Goal: Task Accomplishment & Management: Use online tool/utility

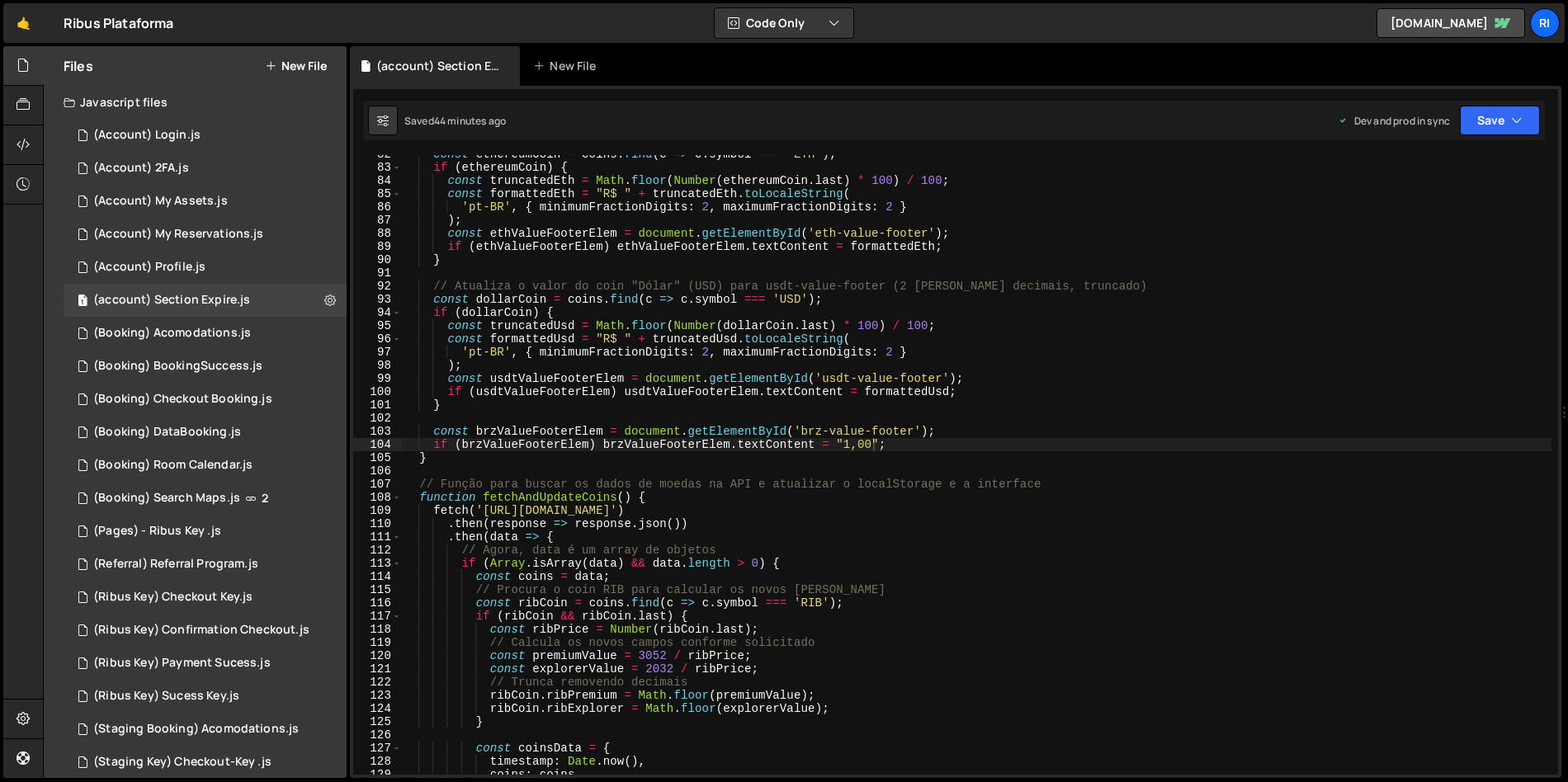
scroll to position [1077, 0]
click at [103, 16] on div "Ribus Plataforma ⚠️ Code is being edited in another browser" at bounding box center [118, 23] width 110 height 20
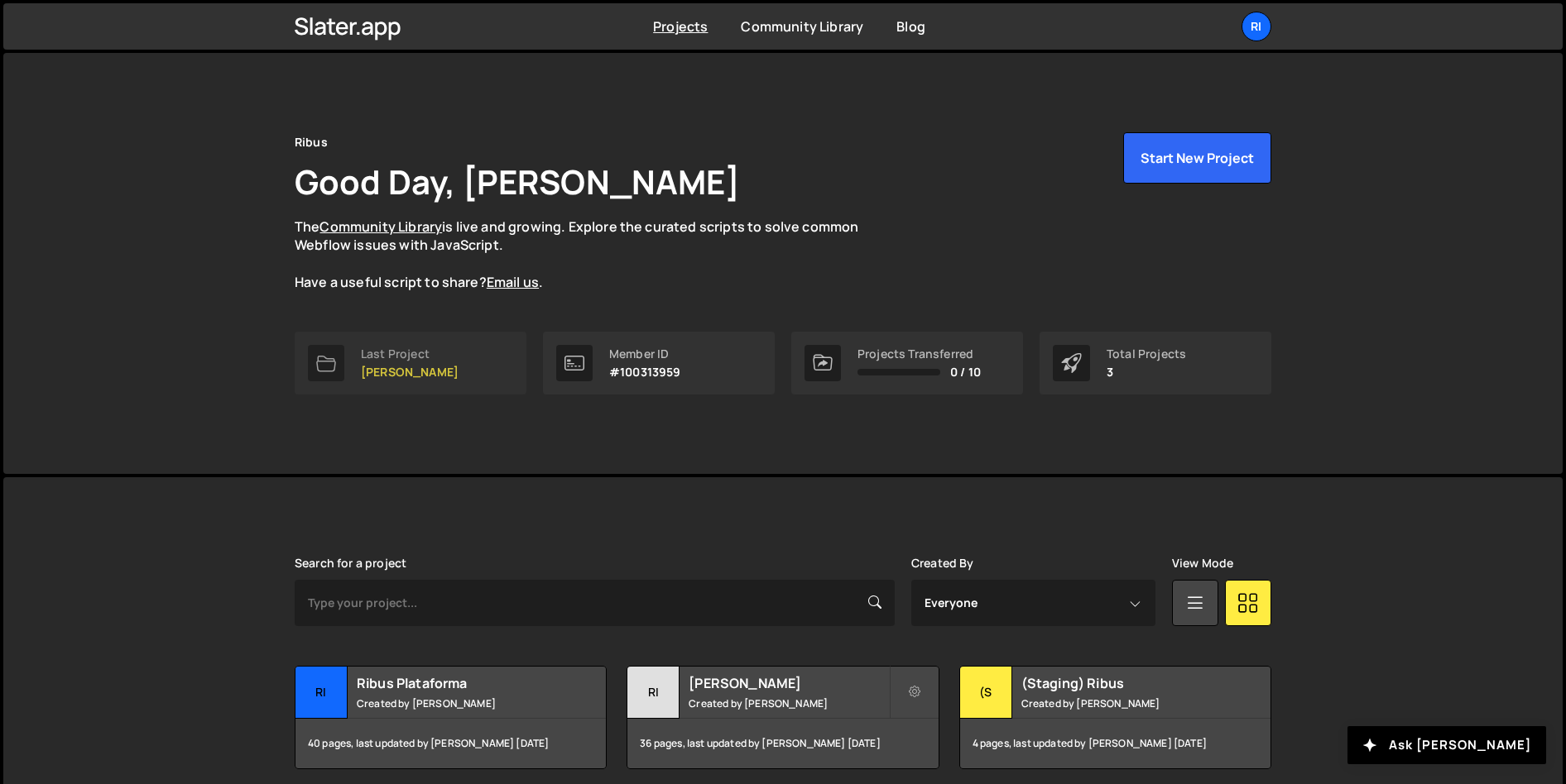
click at [426, 367] on p "[PERSON_NAME]" at bounding box center [410, 373] width 98 height 13
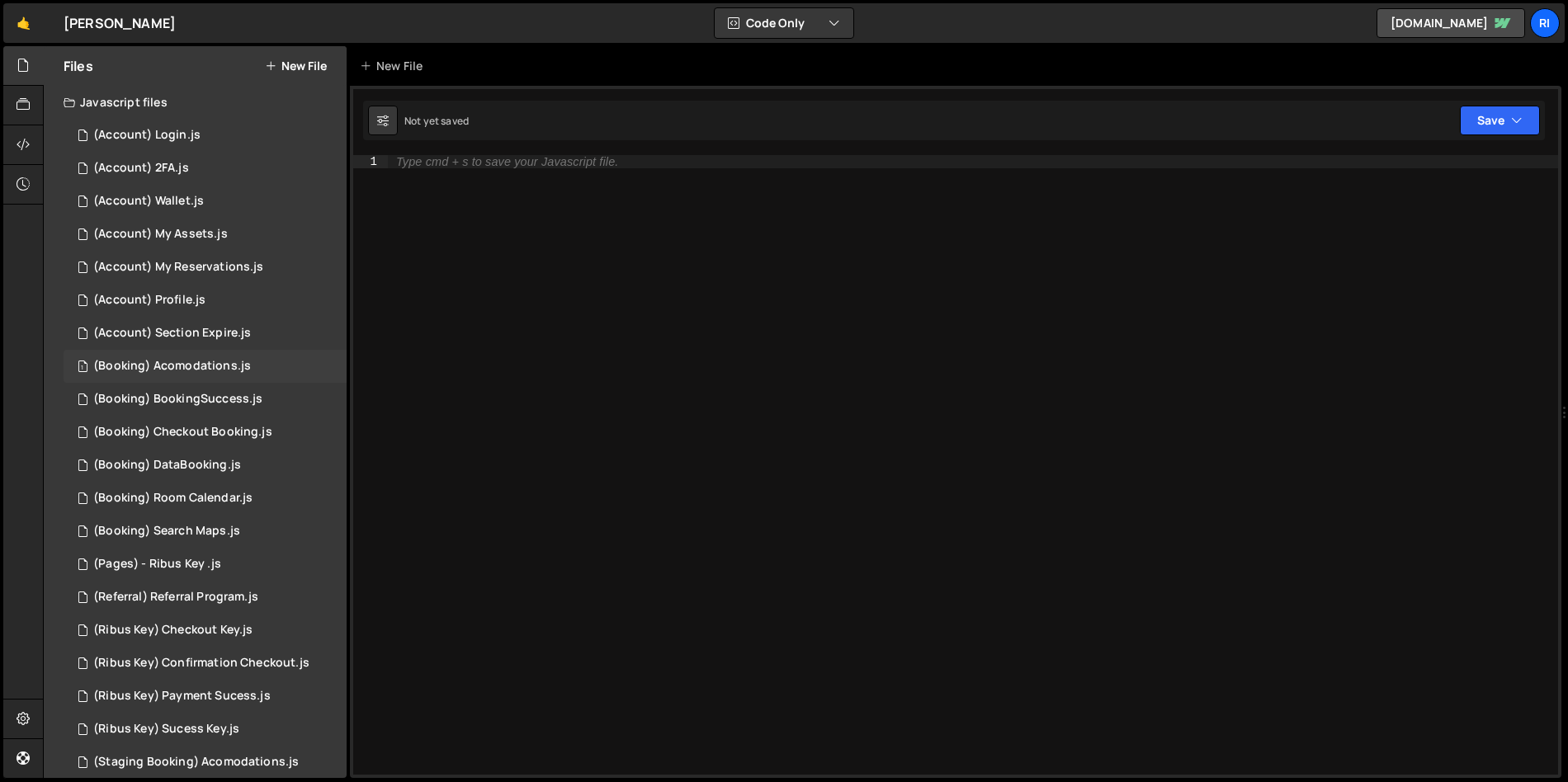
click at [205, 357] on div "1 (Booking) Acomodations.js 0" at bounding box center [204, 366] width 283 height 33
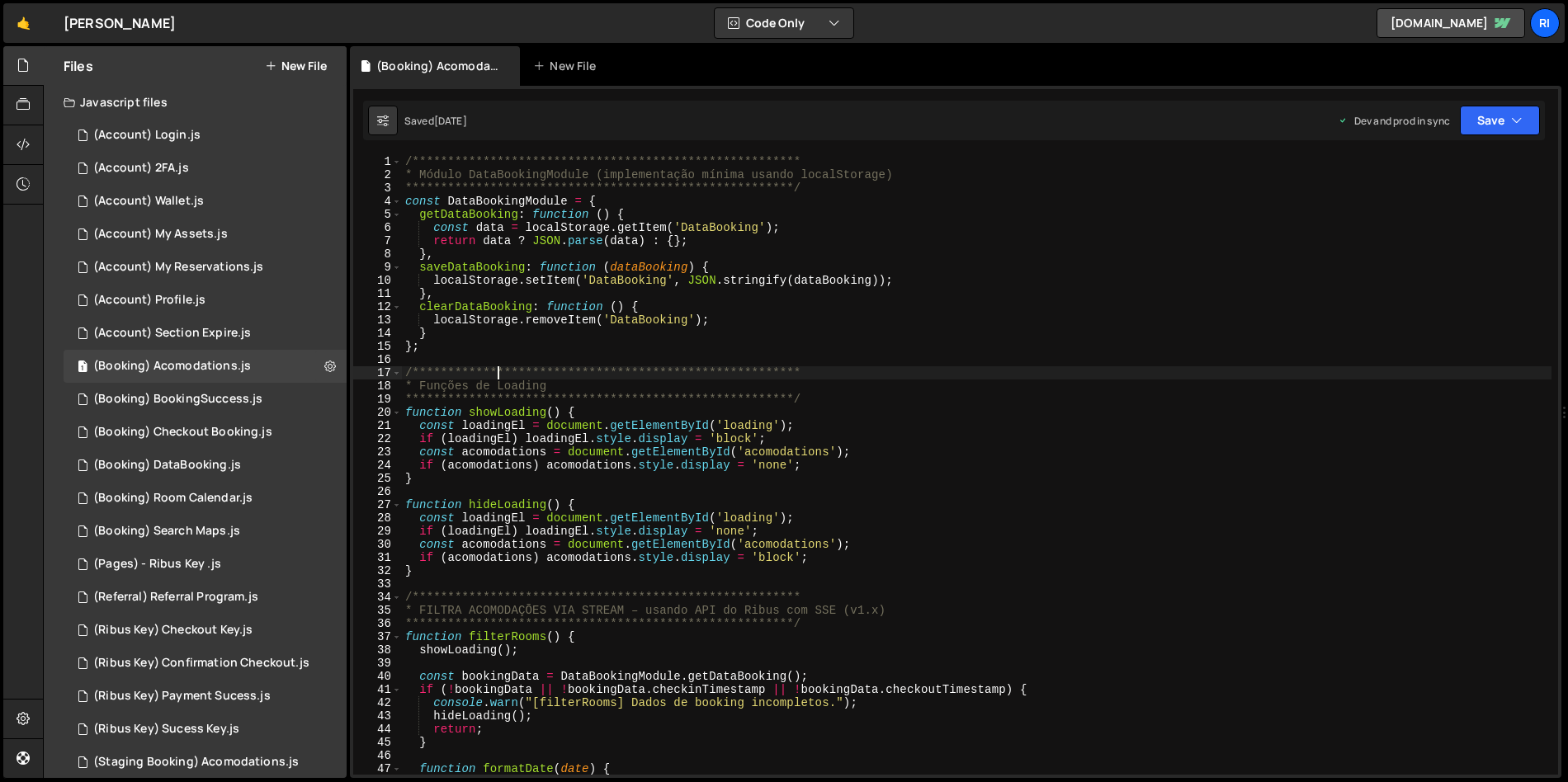
click at [497, 375] on div "**********" at bounding box center [976, 478] width 1149 height 646
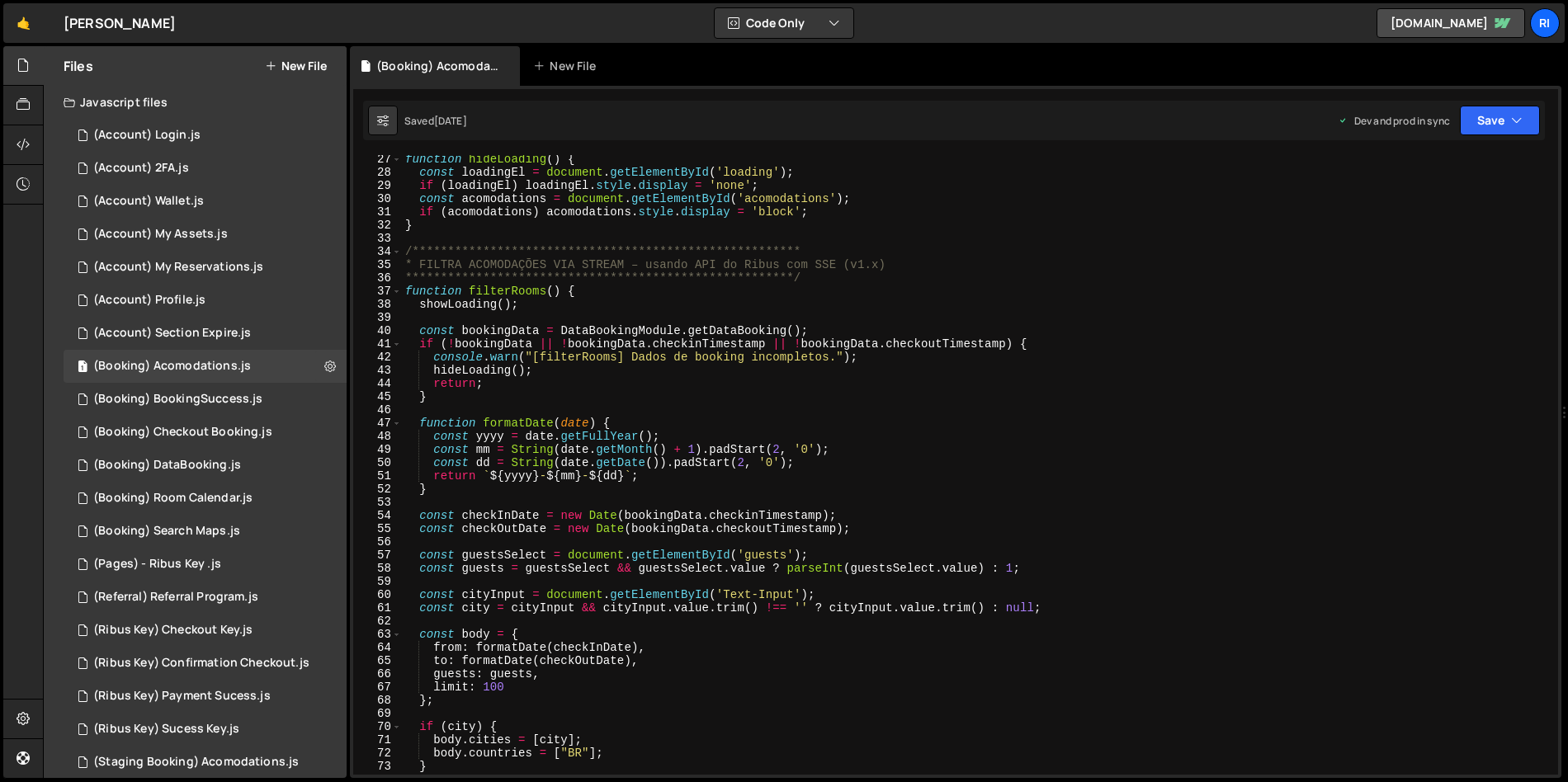
scroll to position [88, 0]
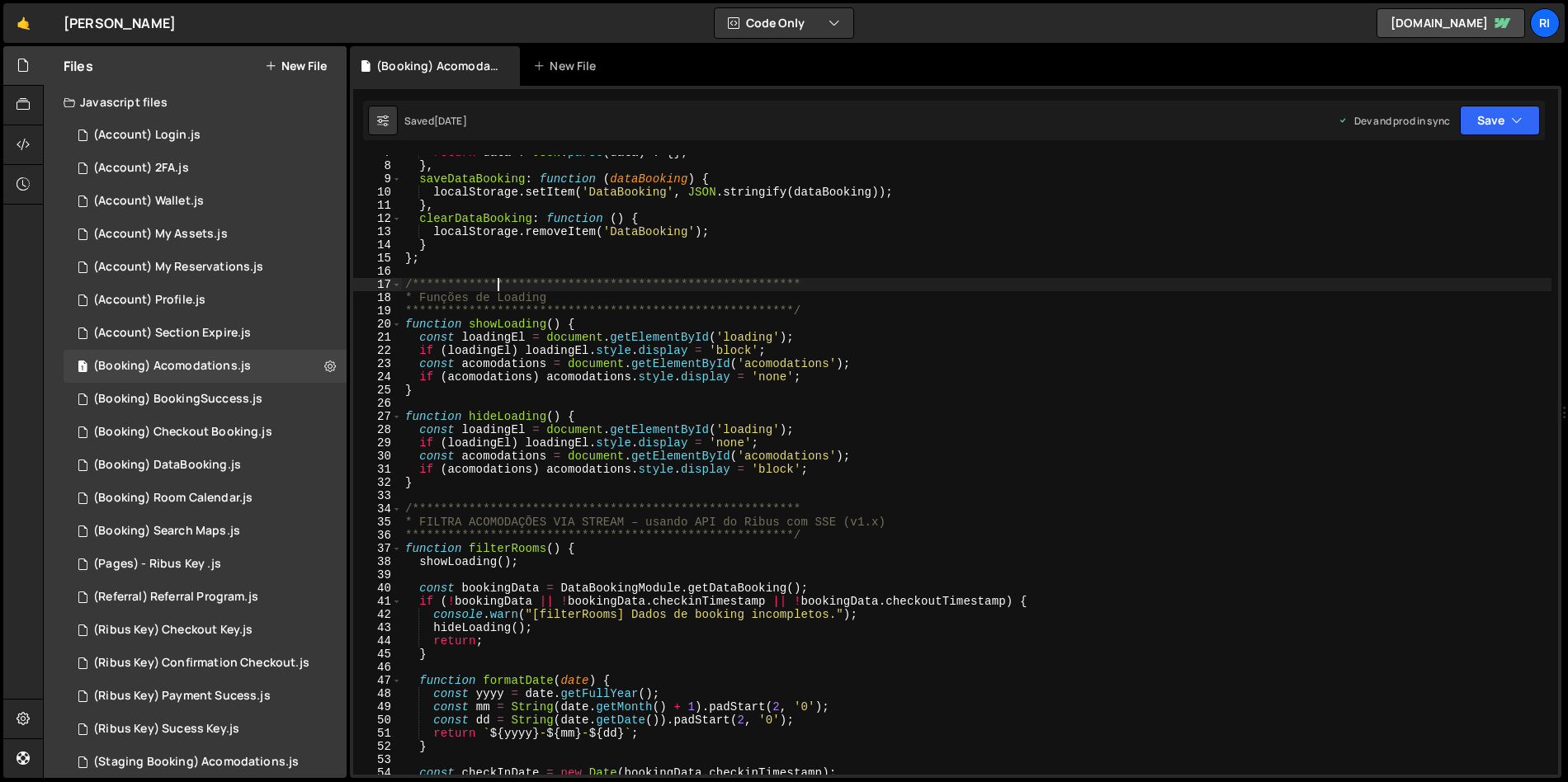
click at [493, 507] on div "**********" at bounding box center [976, 469] width 1149 height 646
type textarea "**********"
click at [497, 501] on div "**********" at bounding box center [976, 469] width 1149 height 646
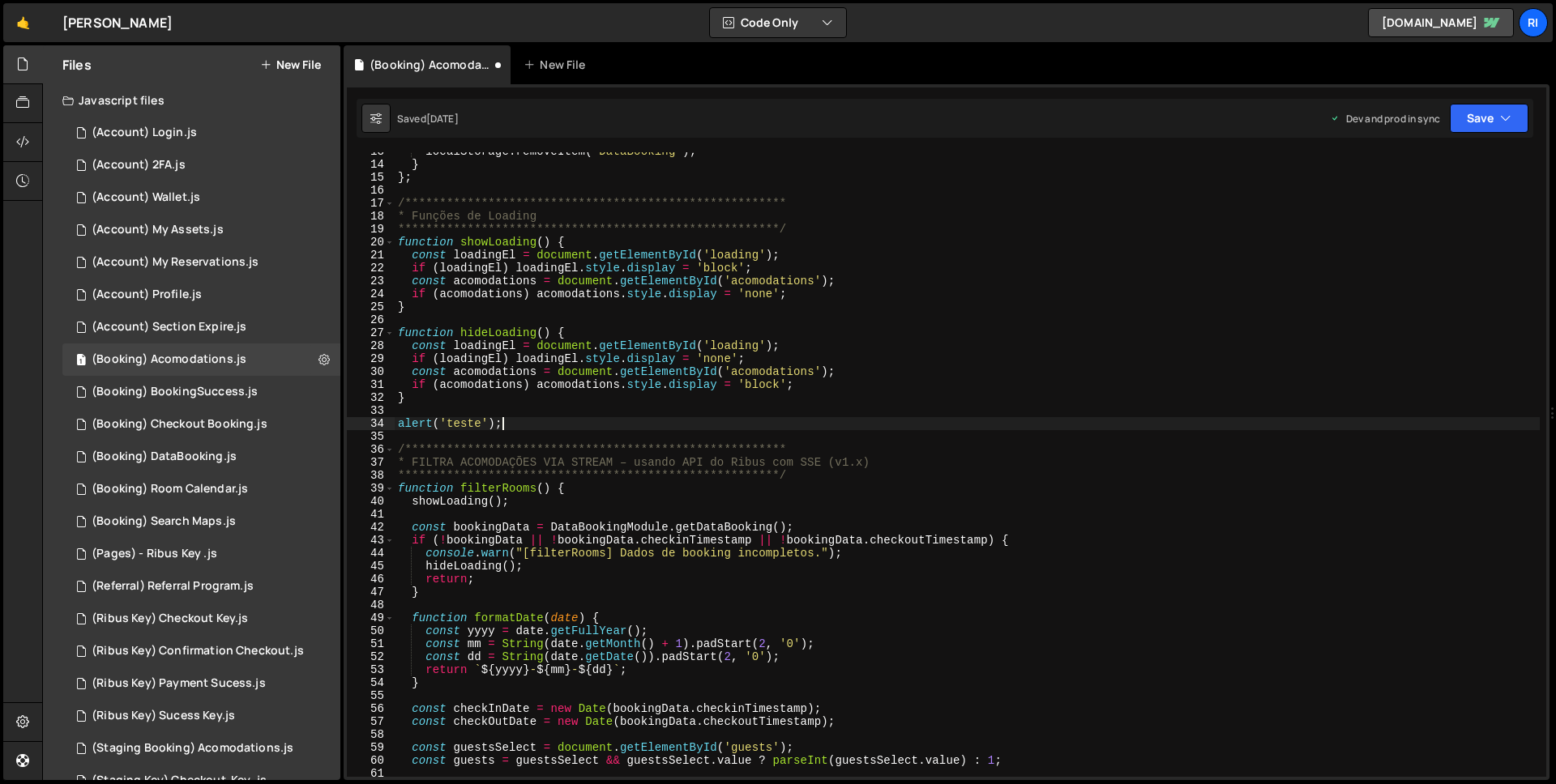
scroll to position [0, 7]
type textarea "alert('teste');"
click at [1484, 120] on button "Save" at bounding box center [1489, 118] width 79 height 29
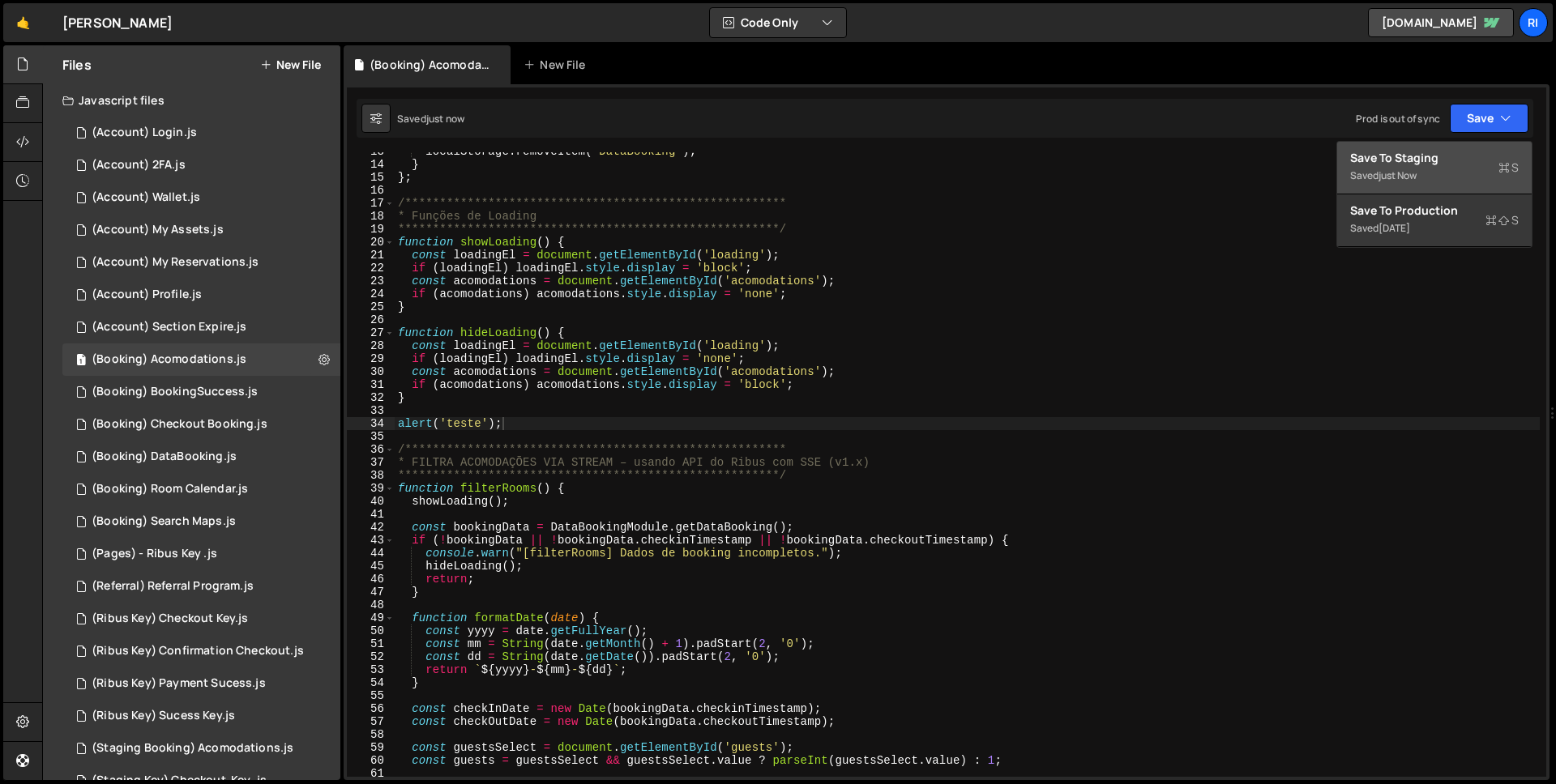
click at [1439, 158] on div "Save to Staging S" at bounding box center [1434, 157] width 168 height 16
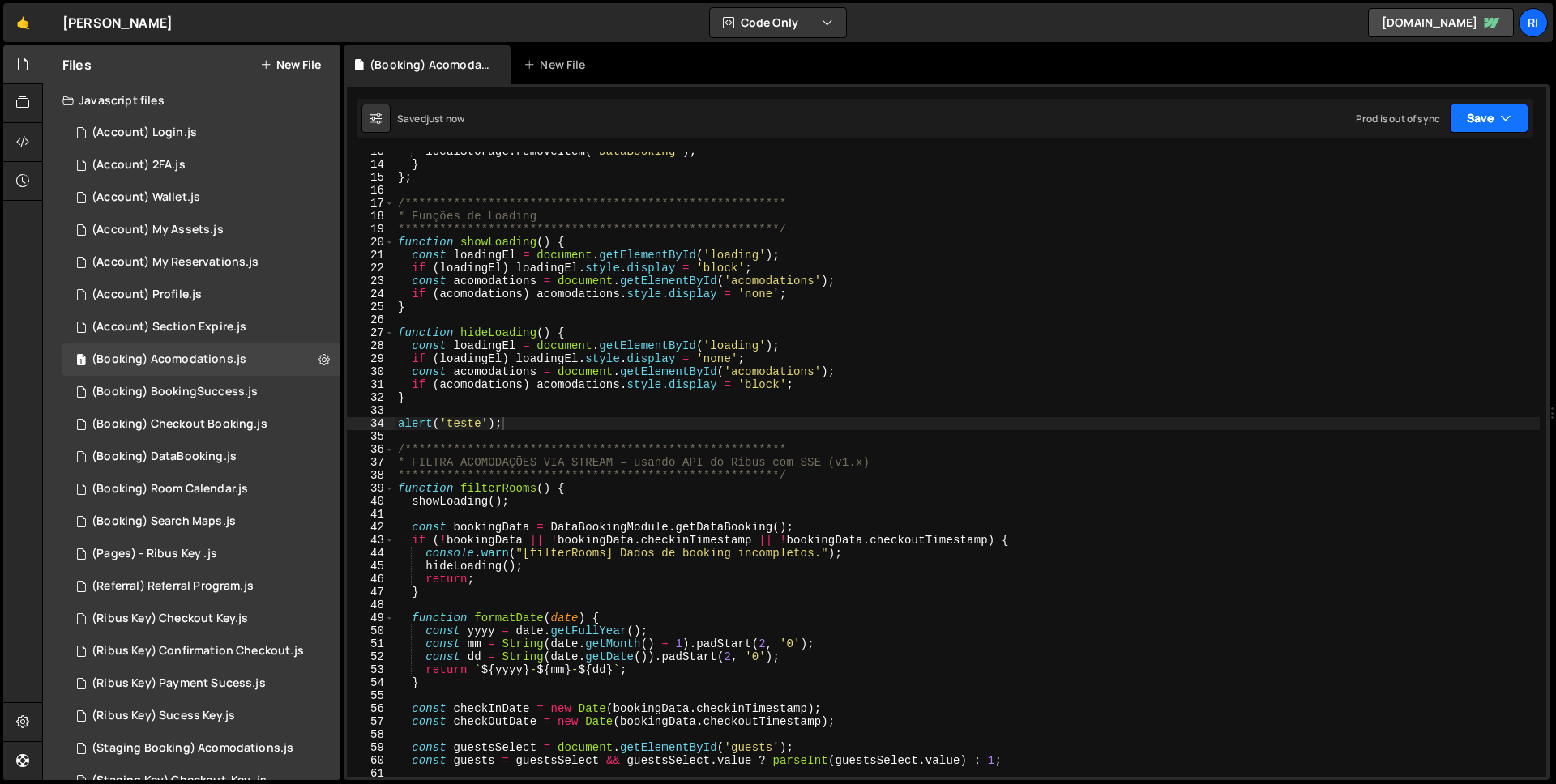
click at [1475, 113] on button "Save" at bounding box center [1489, 118] width 79 height 29
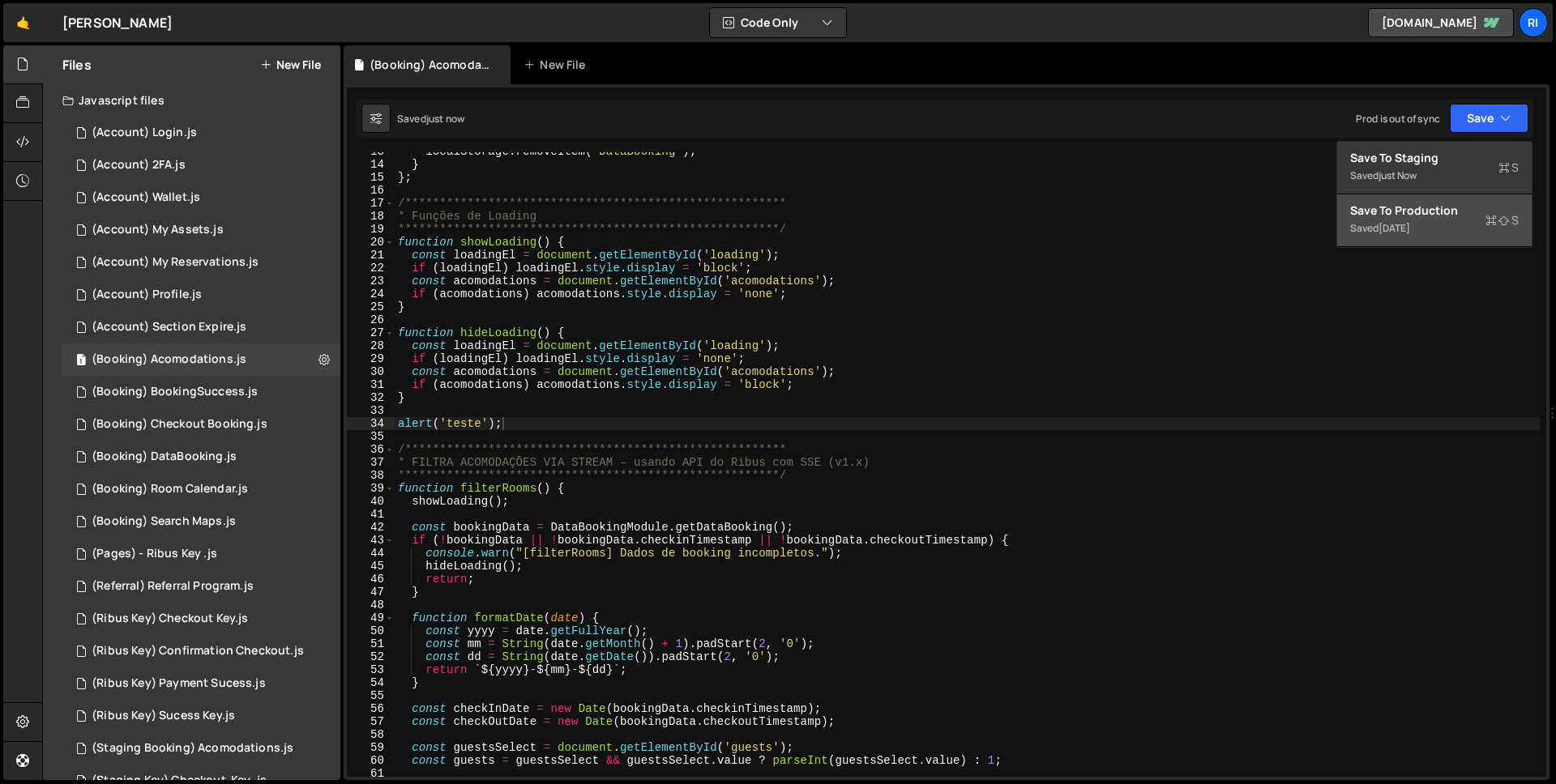
click at [1410, 227] on div "1 week ago" at bounding box center [1395, 228] width 32 height 14
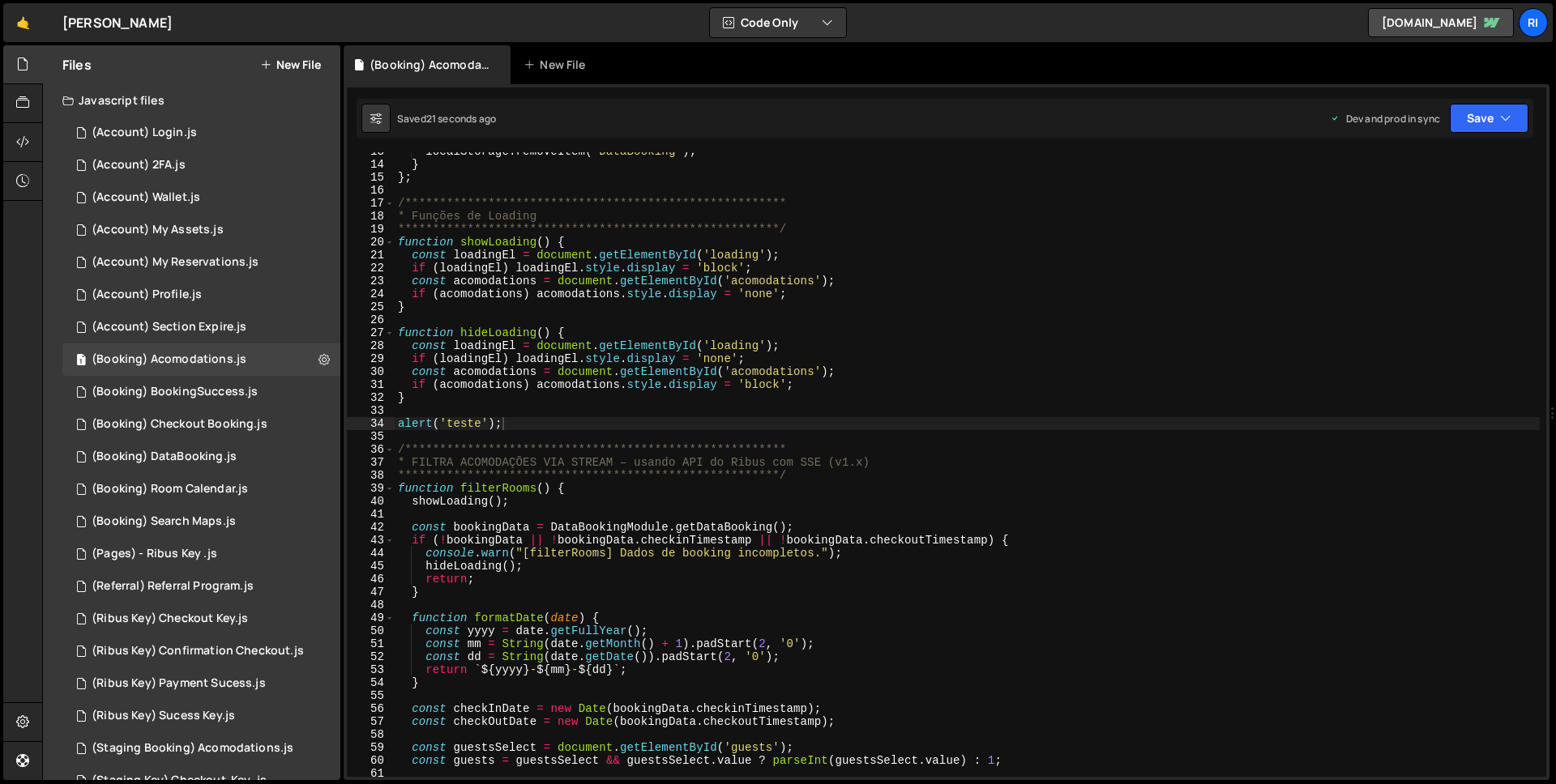
scroll to position [165, 0]
drag, startPoint x: 483, startPoint y: 426, endPoint x: 286, endPoint y: 416, distance: 197.3
click at [286, 416] on div "Files New File Javascript files 3 (Account) Login.js 0 3 (Account) 2FA.js 0 1 (…" at bounding box center [799, 413] width 1514 height 736
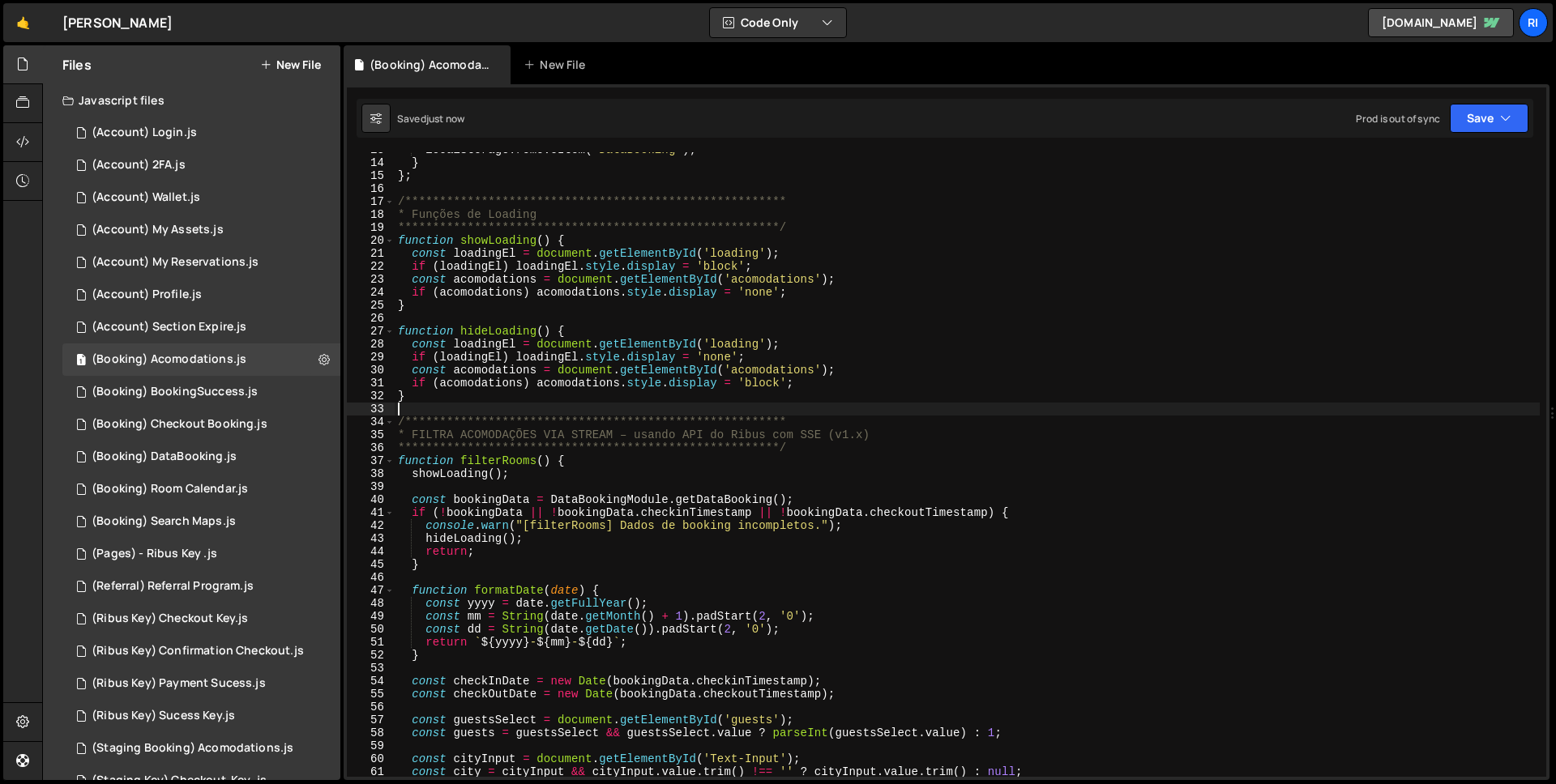
scroll to position [362, 0]
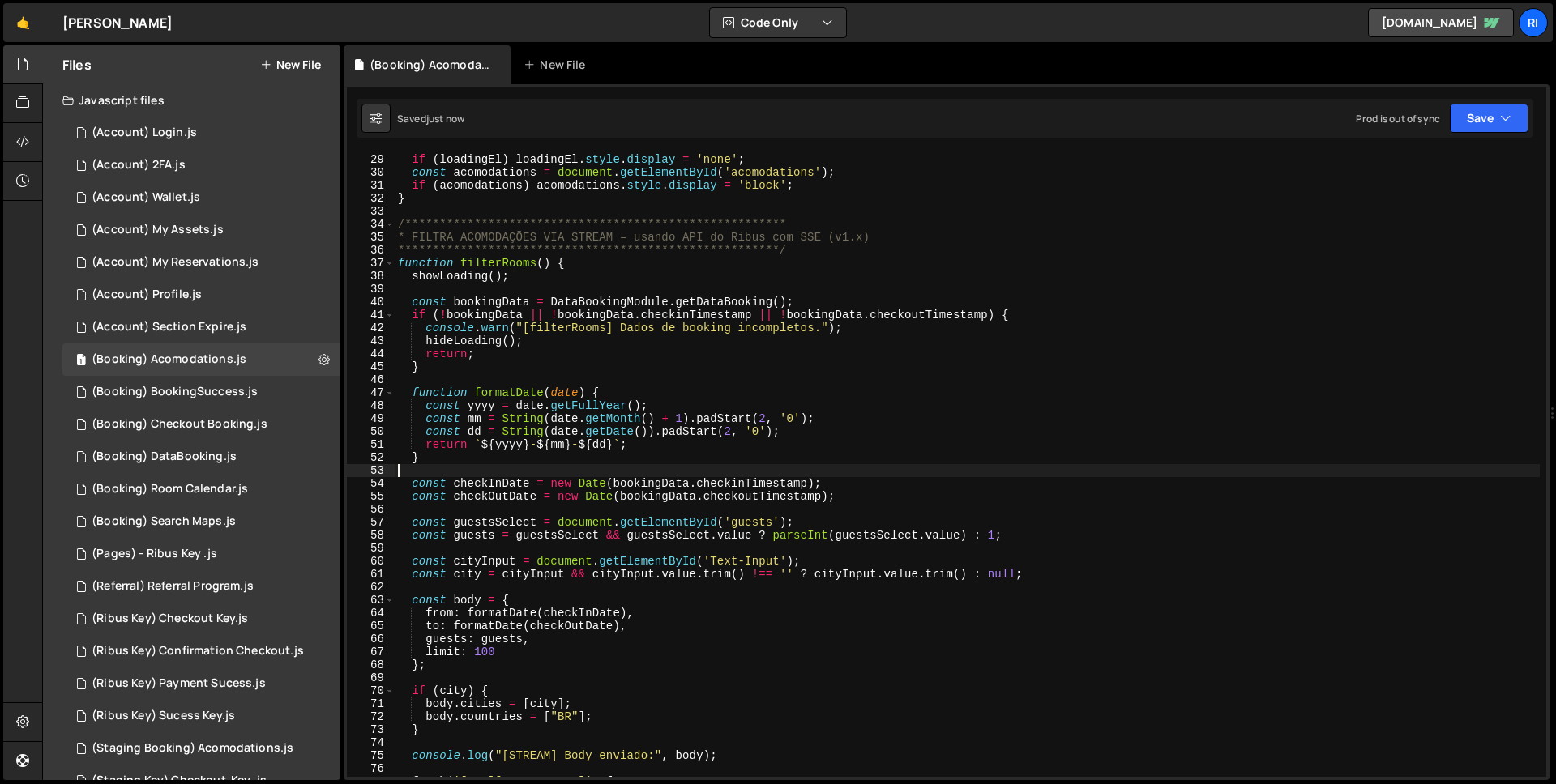
click at [801, 469] on div "**********" at bounding box center [967, 465] width 1146 height 650
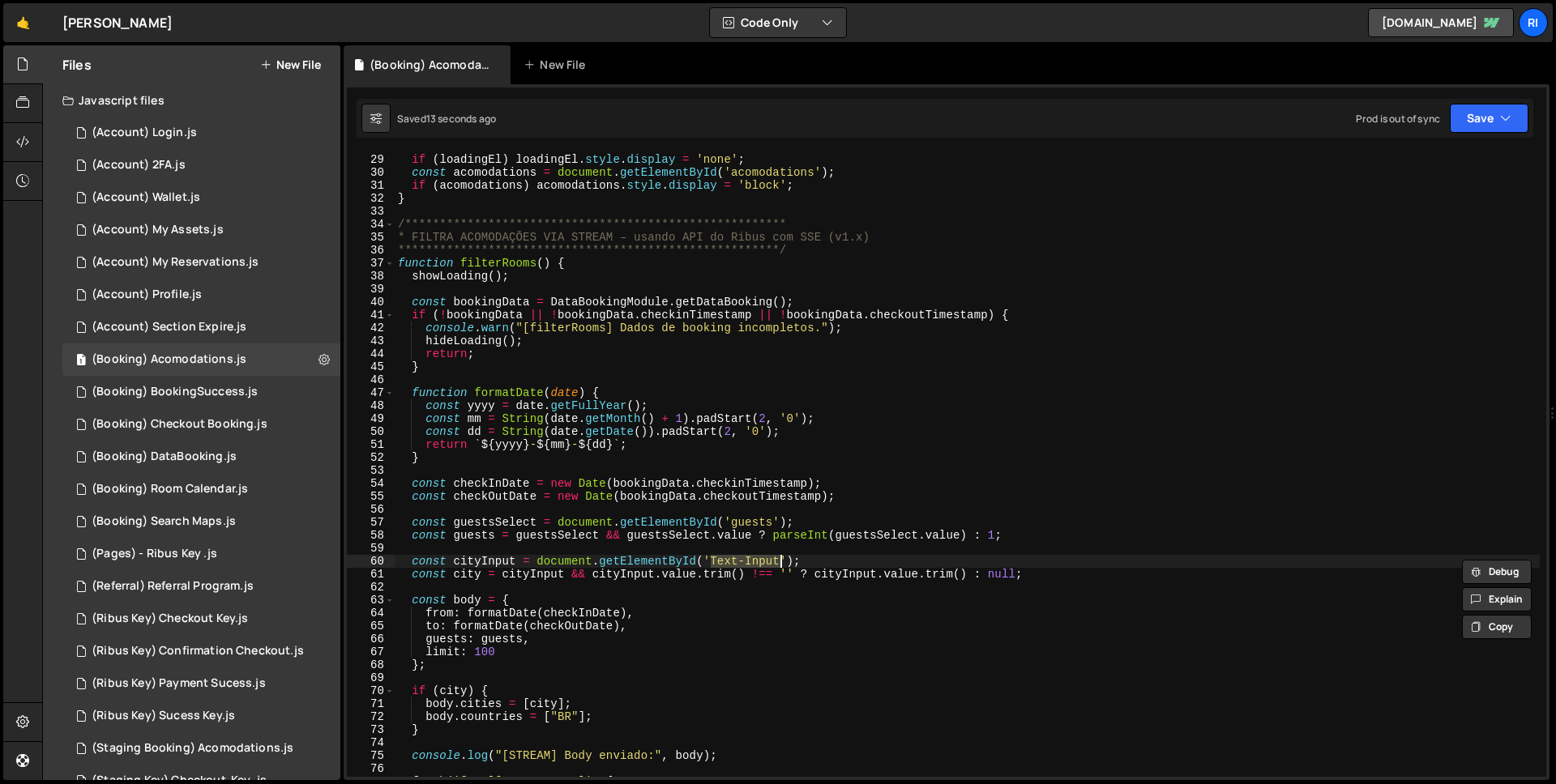
type textarea "const city = cityInput && cityInput.value.trim() !== '' ? cityInput.value.trim(…"
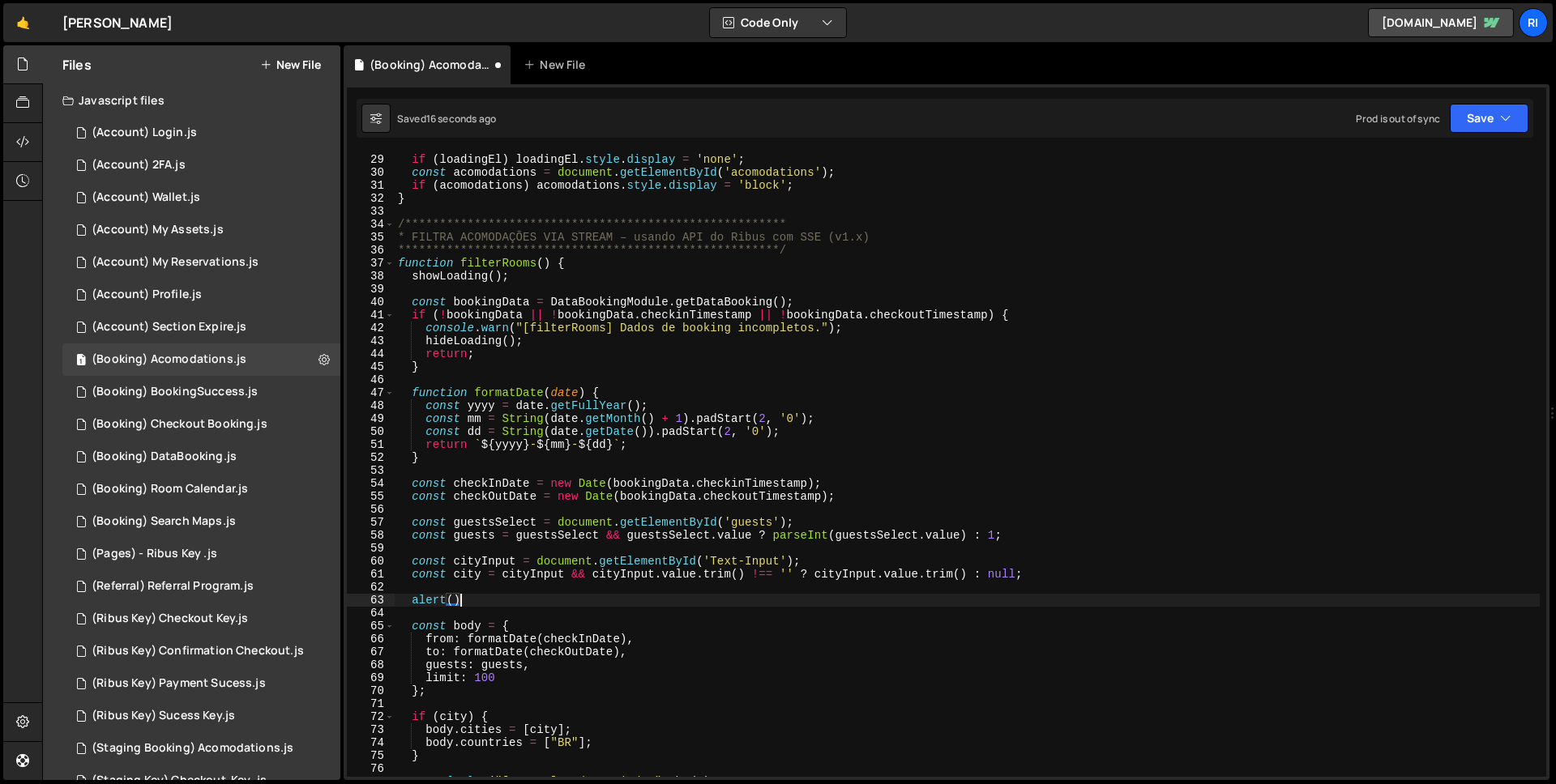
scroll to position [0, 4]
click at [473, 580] on div "**********" at bounding box center [967, 465] width 1146 height 650
click at [457, 599] on div "**********" at bounding box center [967, 465] width 1146 height 650
paste textarea "city"
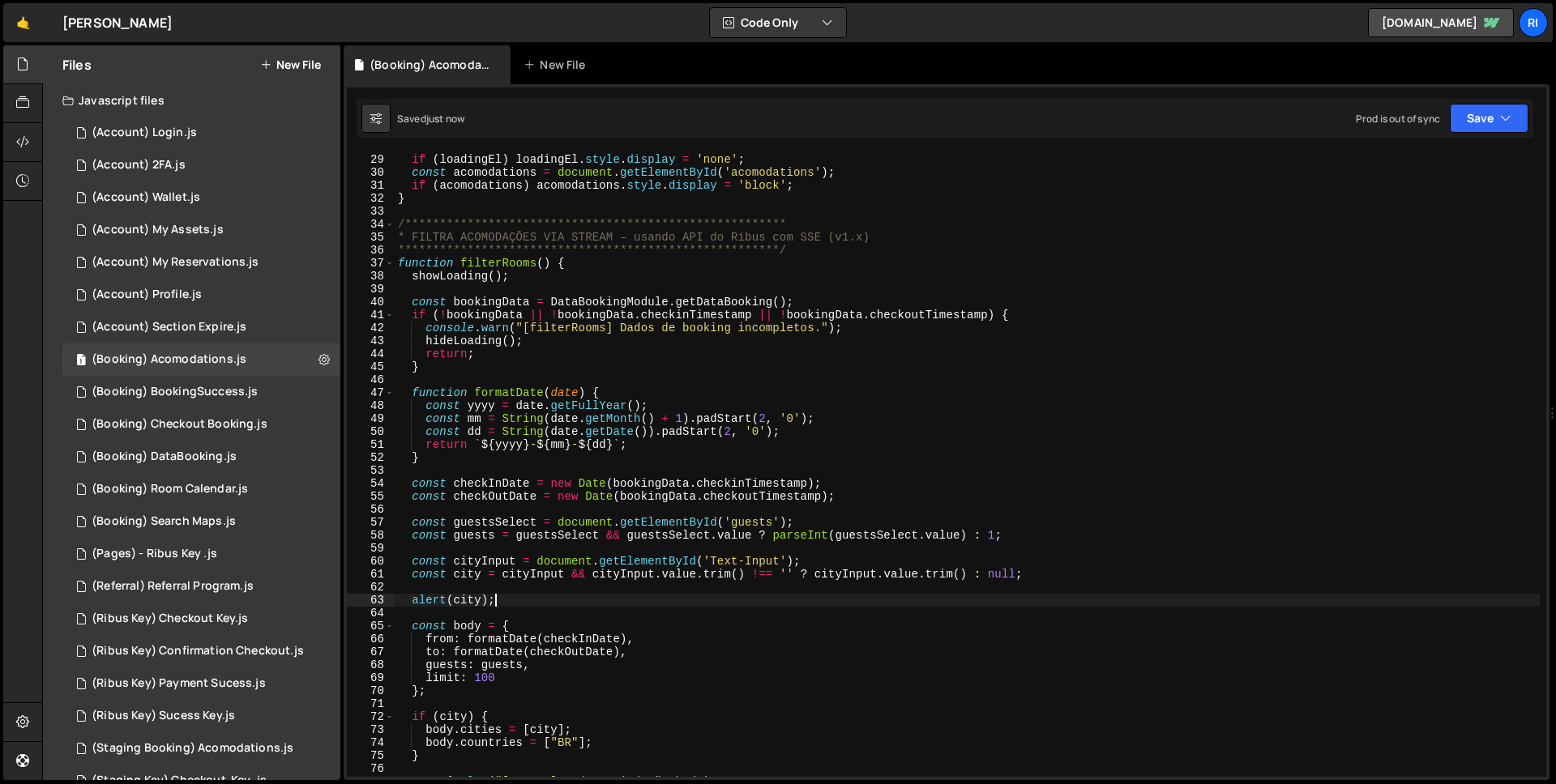
click at [563, 600] on div "**********" at bounding box center [967, 465] width 1146 height 650
click at [1503, 126] on button "Save" at bounding box center [1489, 118] width 79 height 29
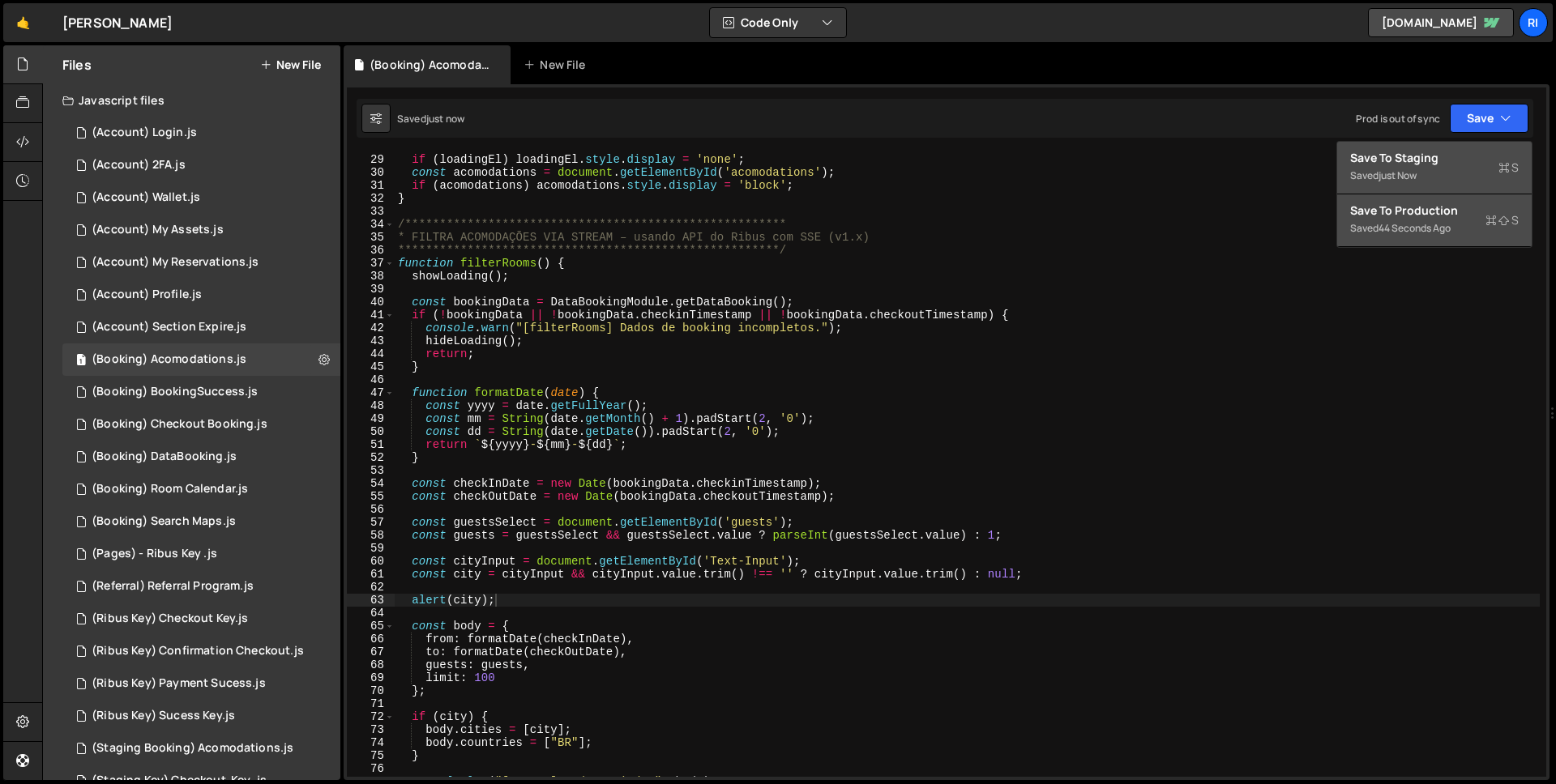
click at [1436, 164] on div "Save to Staging S" at bounding box center [1434, 157] width 168 height 16
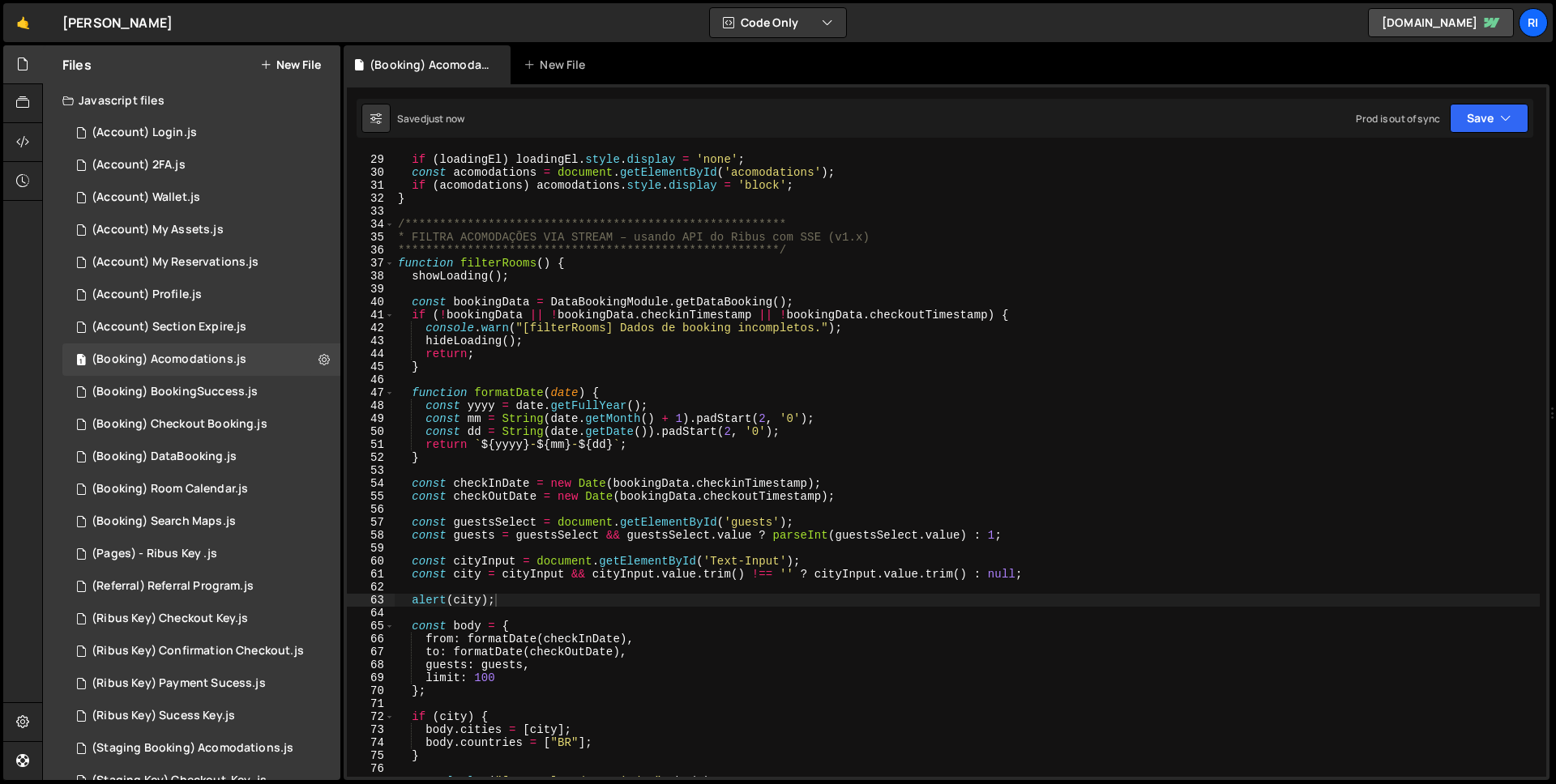
click at [1516, 99] on div "Saved just now Prod is out of sync Upgrade to Edit Save Save to Staging S Saved…" at bounding box center [945, 118] width 1177 height 39
click at [1478, 138] on div "1 Type cmd + s to save your Javascript file. הההההההההההההההההההההההההההההההההה…" at bounding box center [946, 433] width 1206 height 696
click at [1521, 102] on div "Saved just now Prod is out of sync Upgrade to Edit Save Save to Staging S Saved…" at bounding box center [945, 118] width 1177 height 39
click at [1476, 141] on div "1 Type cmd + s to save your Javascript file. הההההההההההההההההההההההההההההההההה…" at bounding box center [946, 433] width 1206 height 696
click at [1481, 131] on button "Save" at bounding box center [1489, 118] width 79 height 29
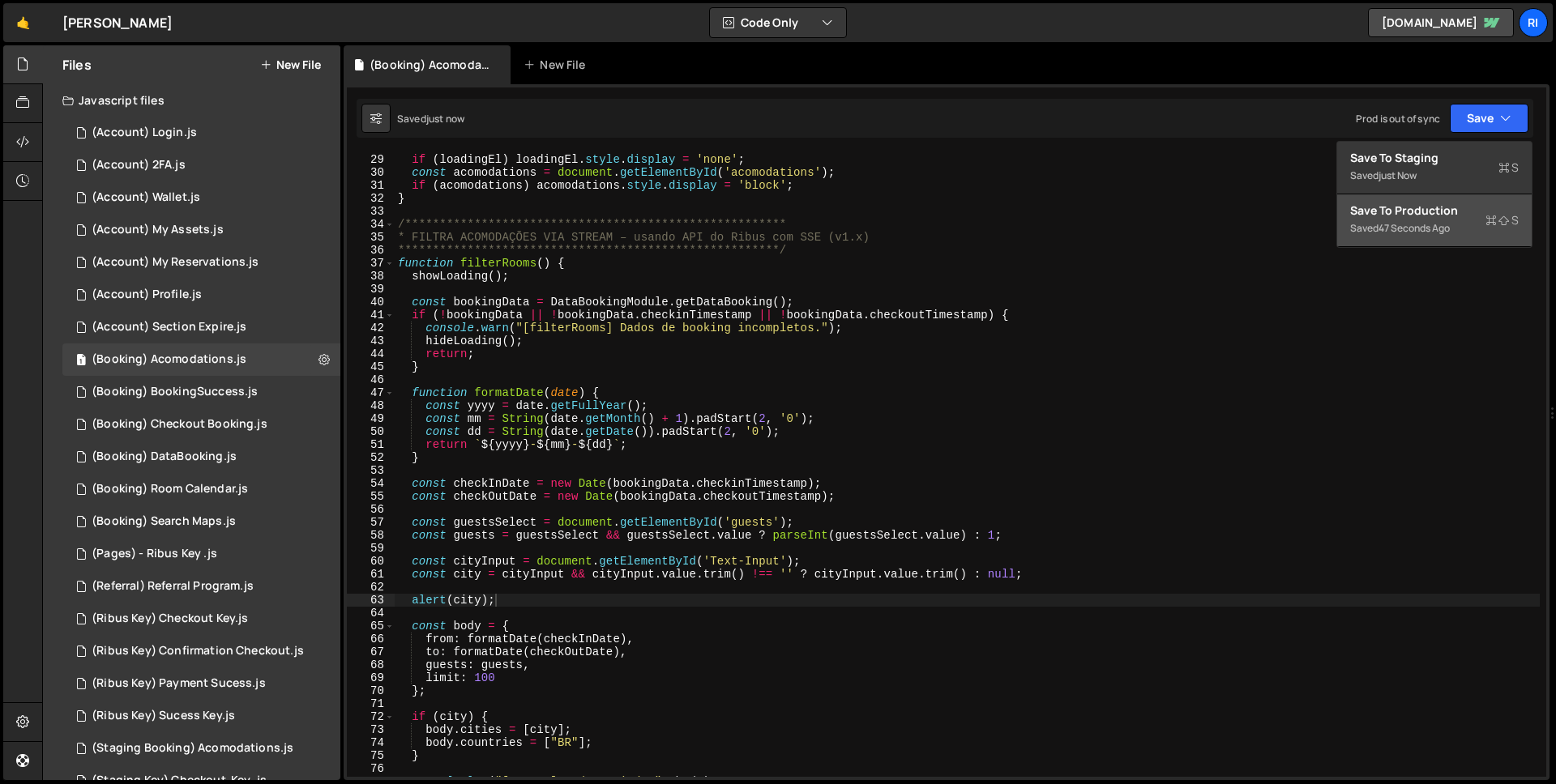
click at [1431, 221] on div "47 seconds ago" at bounding box center [1415, 228] width 72 height 14
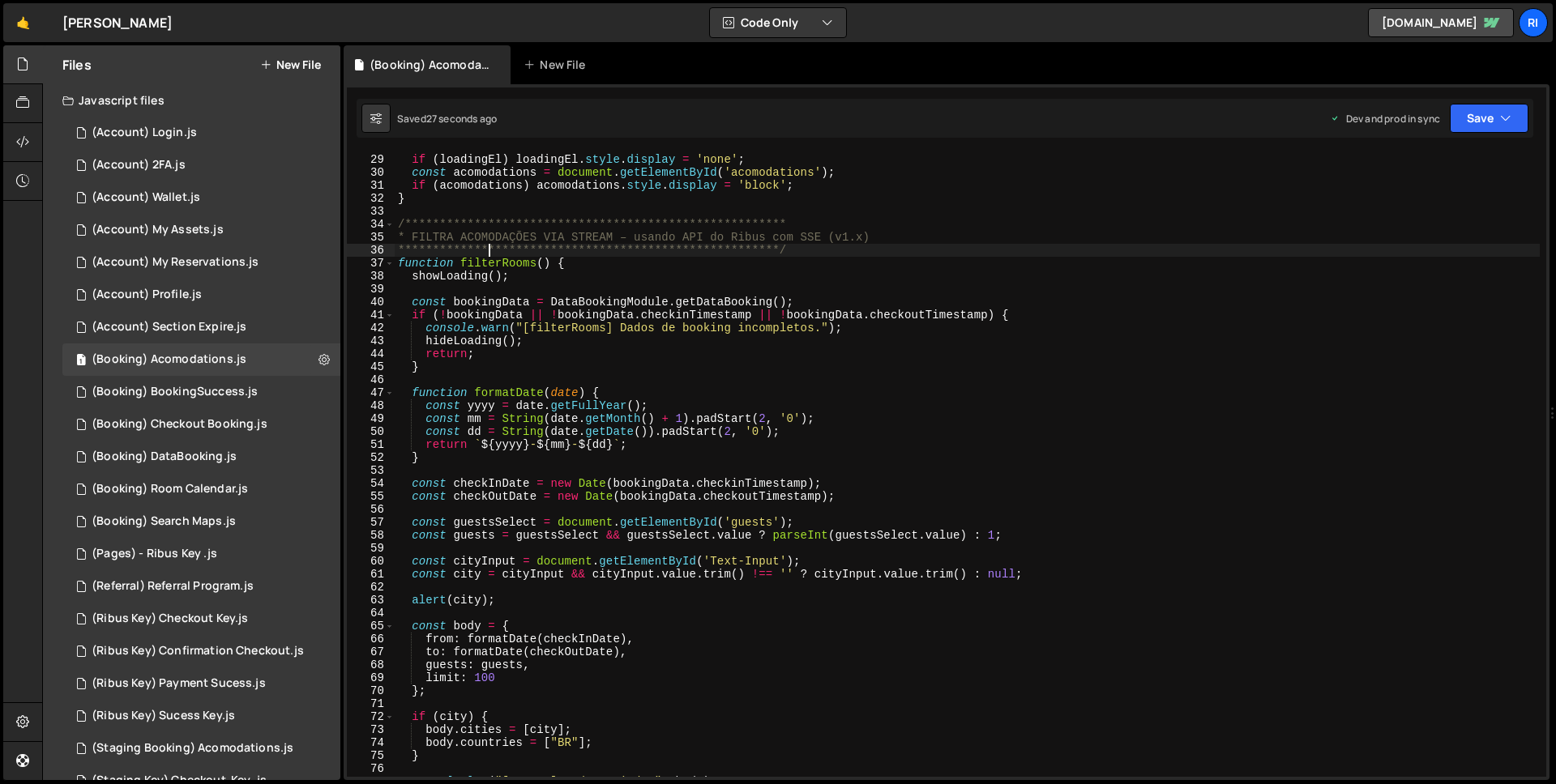
click at [489, 255] on div "**********" at bounding box center [967, 465] width 1146 height 650
click at [488, 270] on div "**********" at bounding box center [967, 465] width 1146 height 650
type textarea "function filterRooms() {"
click at [488, 270] on div "**********" at bounding box center [967, 465] width 1146 height 650
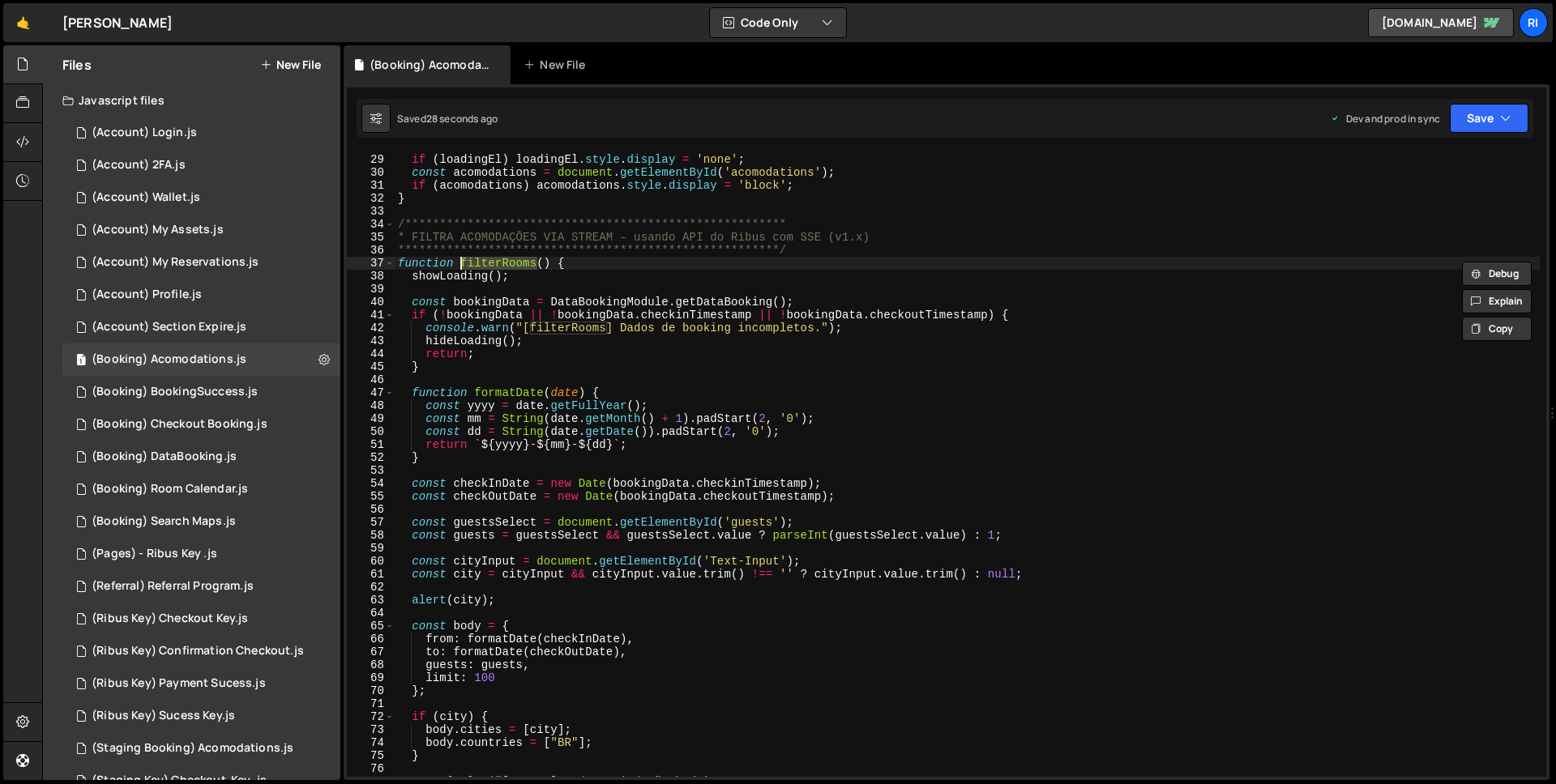
type input "filterRooms"
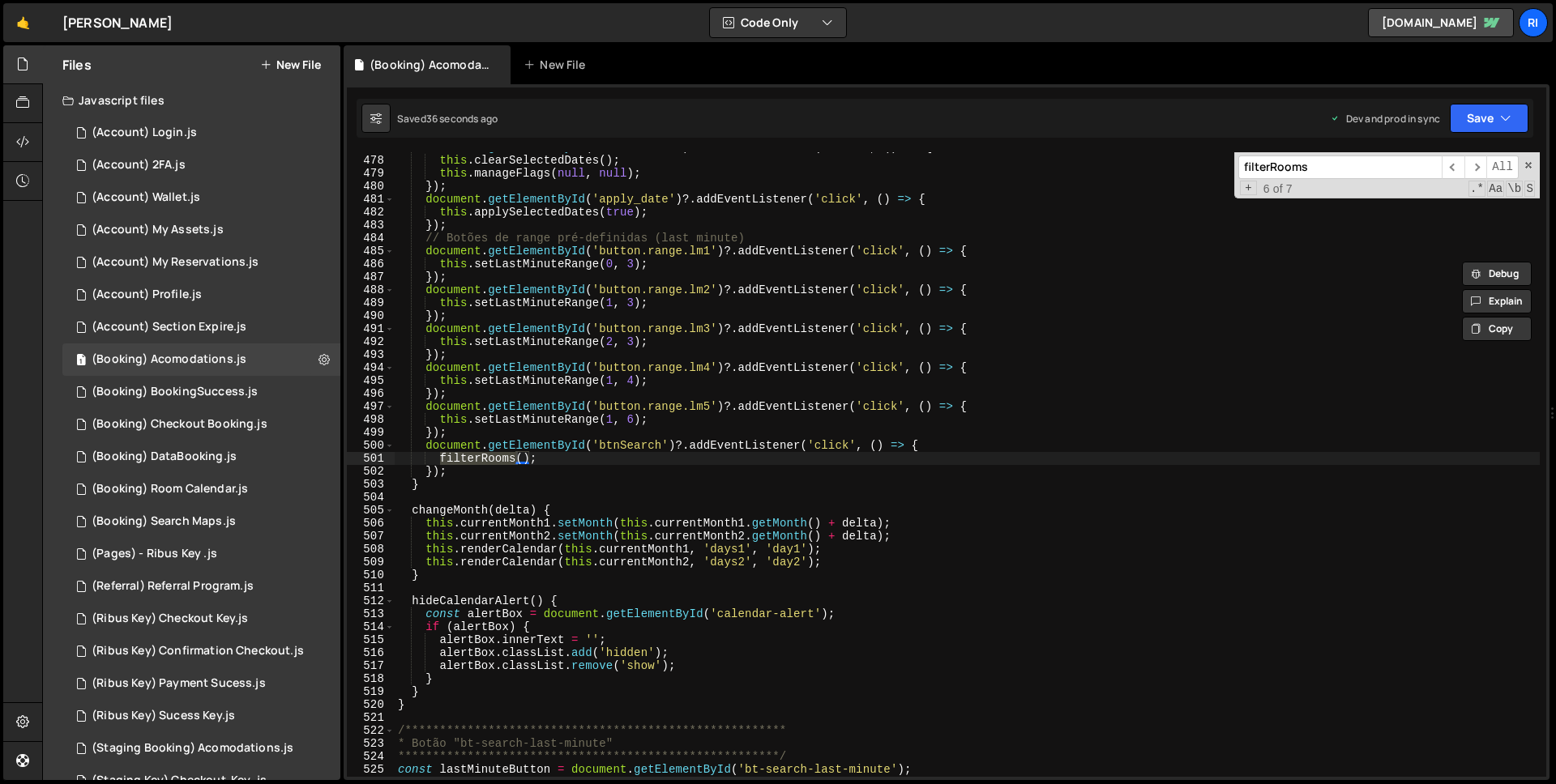
scroll to position [6184, 0]
type textarea "filterRooms();"
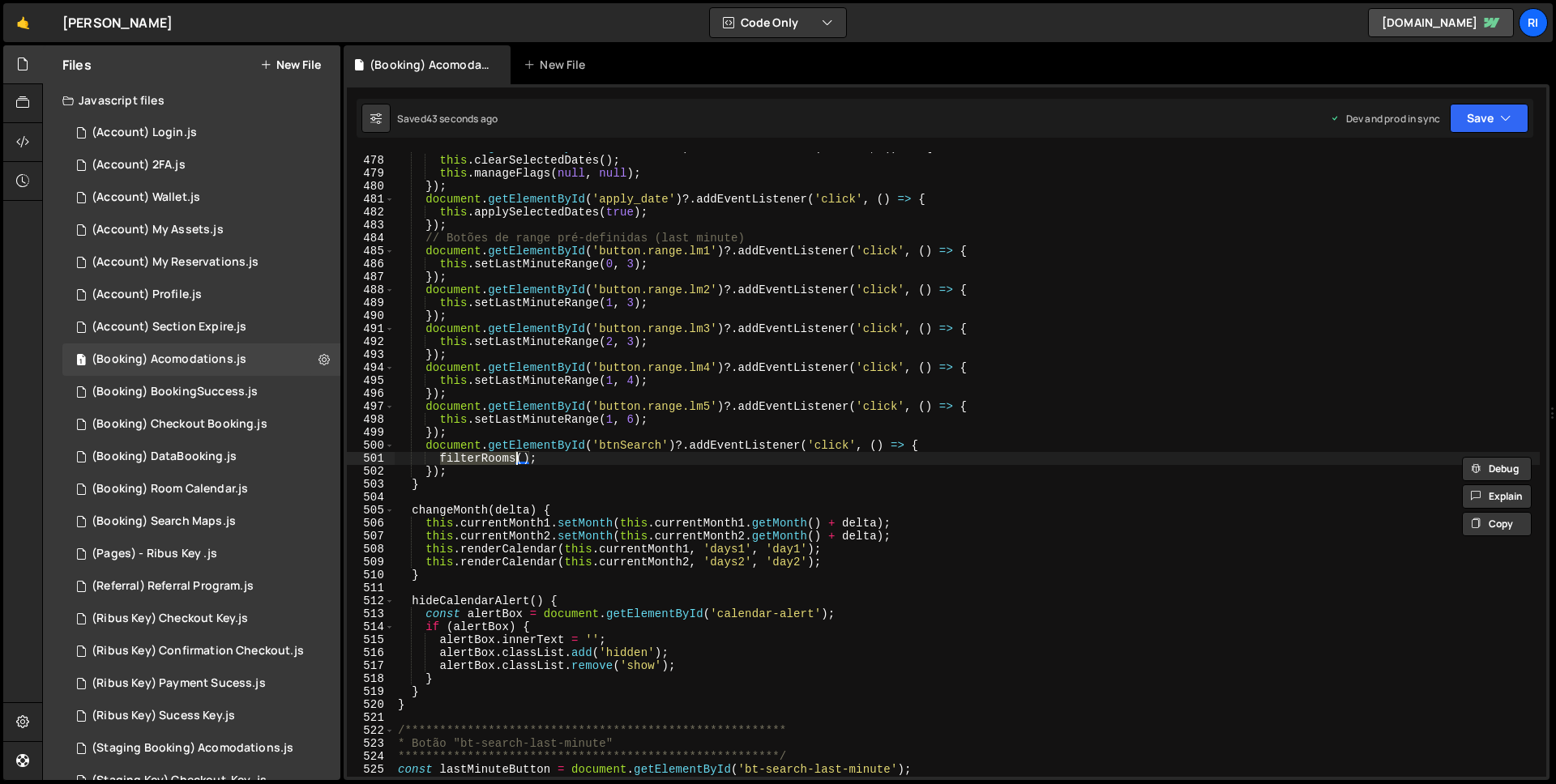
click at [758, 458] on div "document . getElementById ( 'clear_dates' ) ?. addEventListener ( 'click' , ( )…" at bounding box center [967, 466] width 1146 height 650
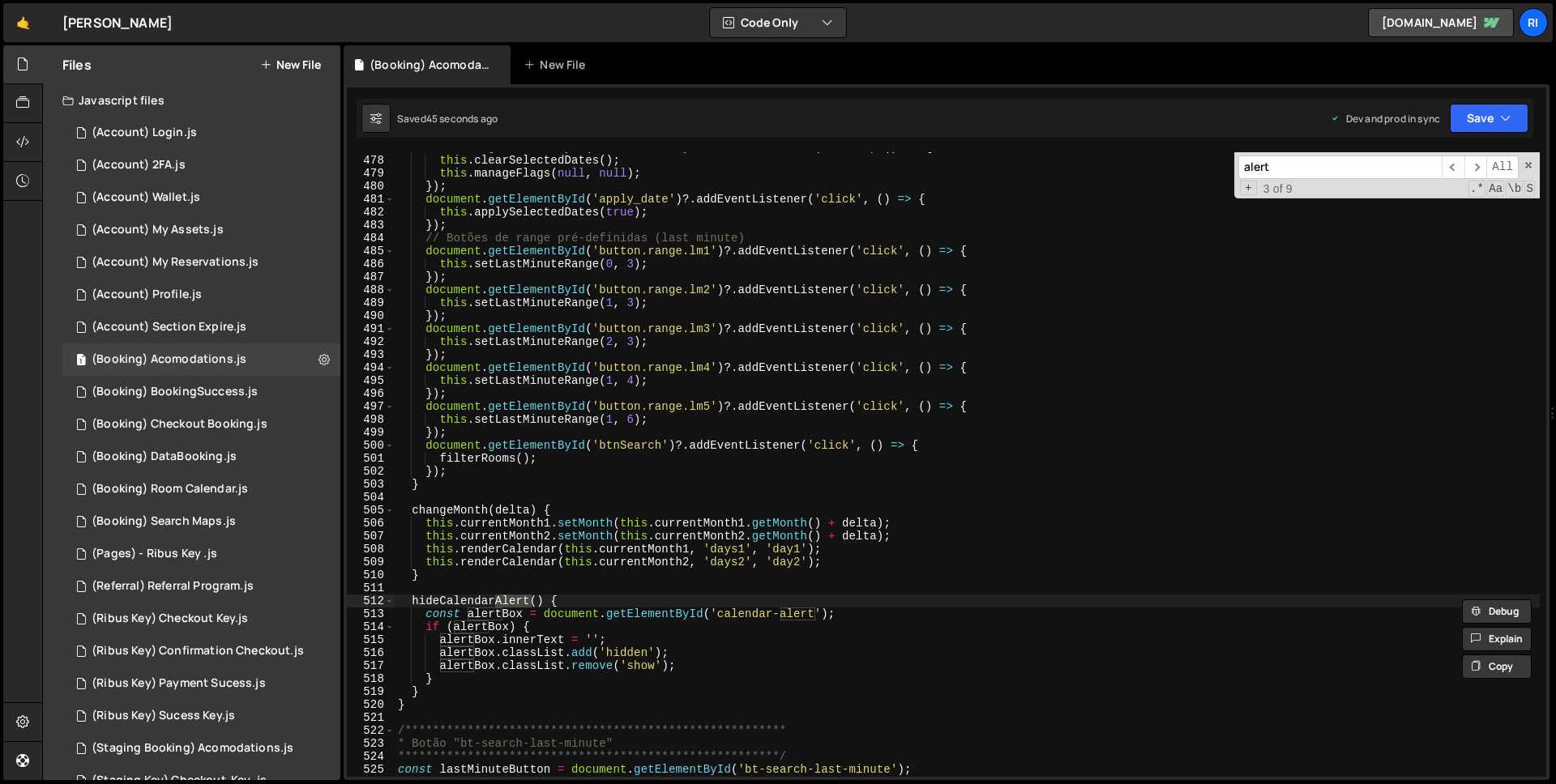
type input "alert("
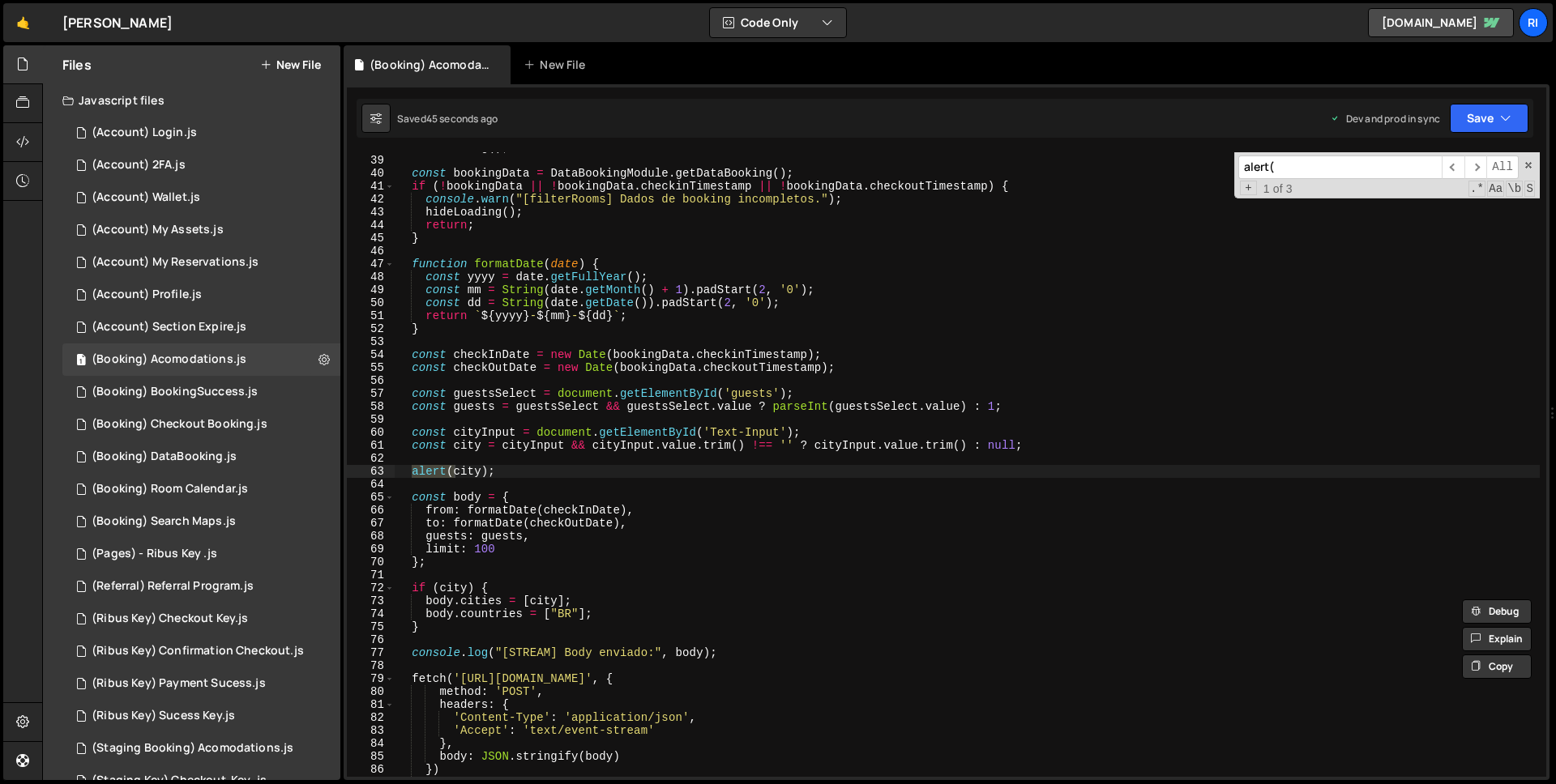
scroll to position [492, 0]
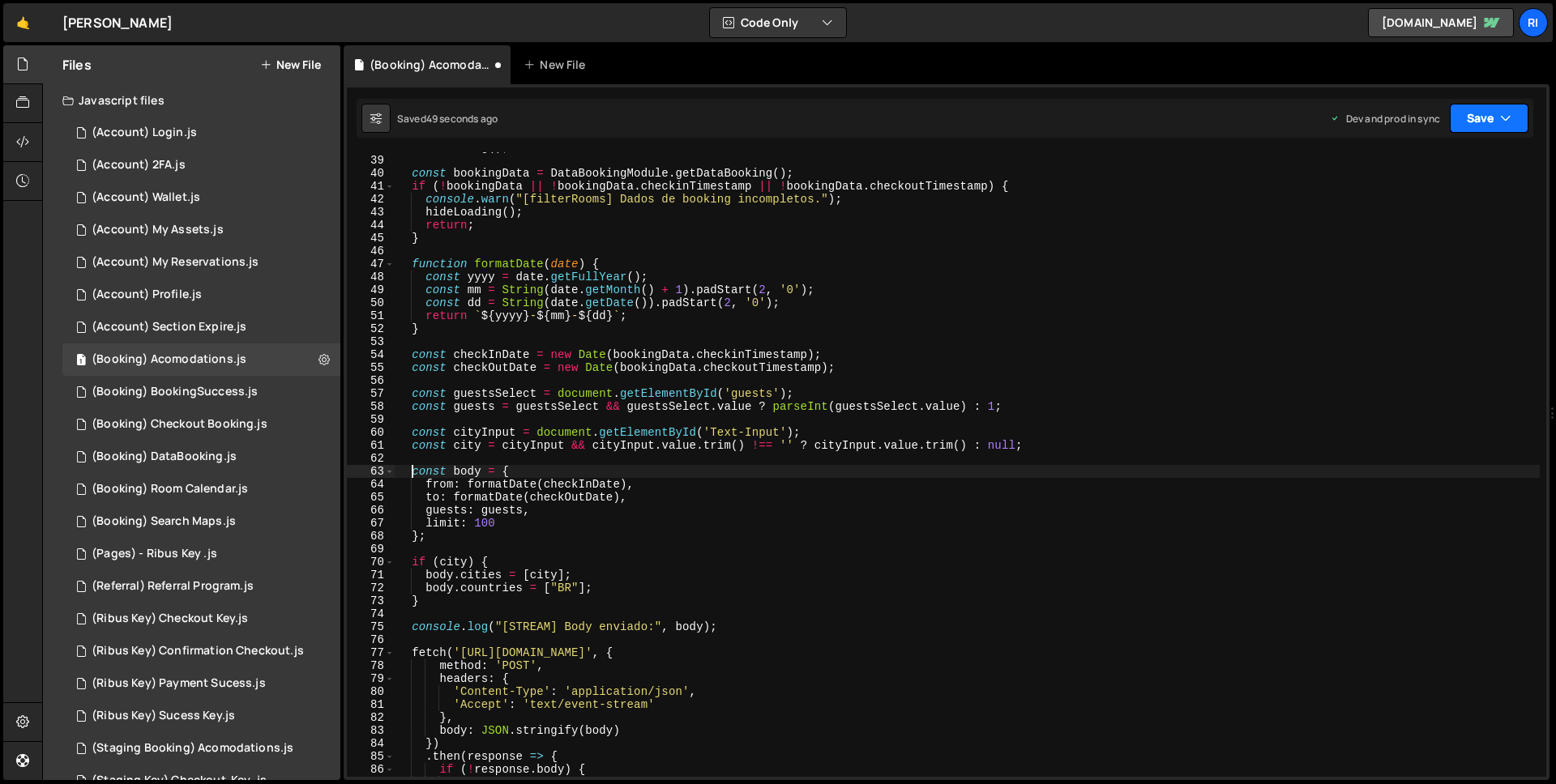
click at [1498, 131] on button "Save" at bounding box center [1489, 118] width 79 height 29
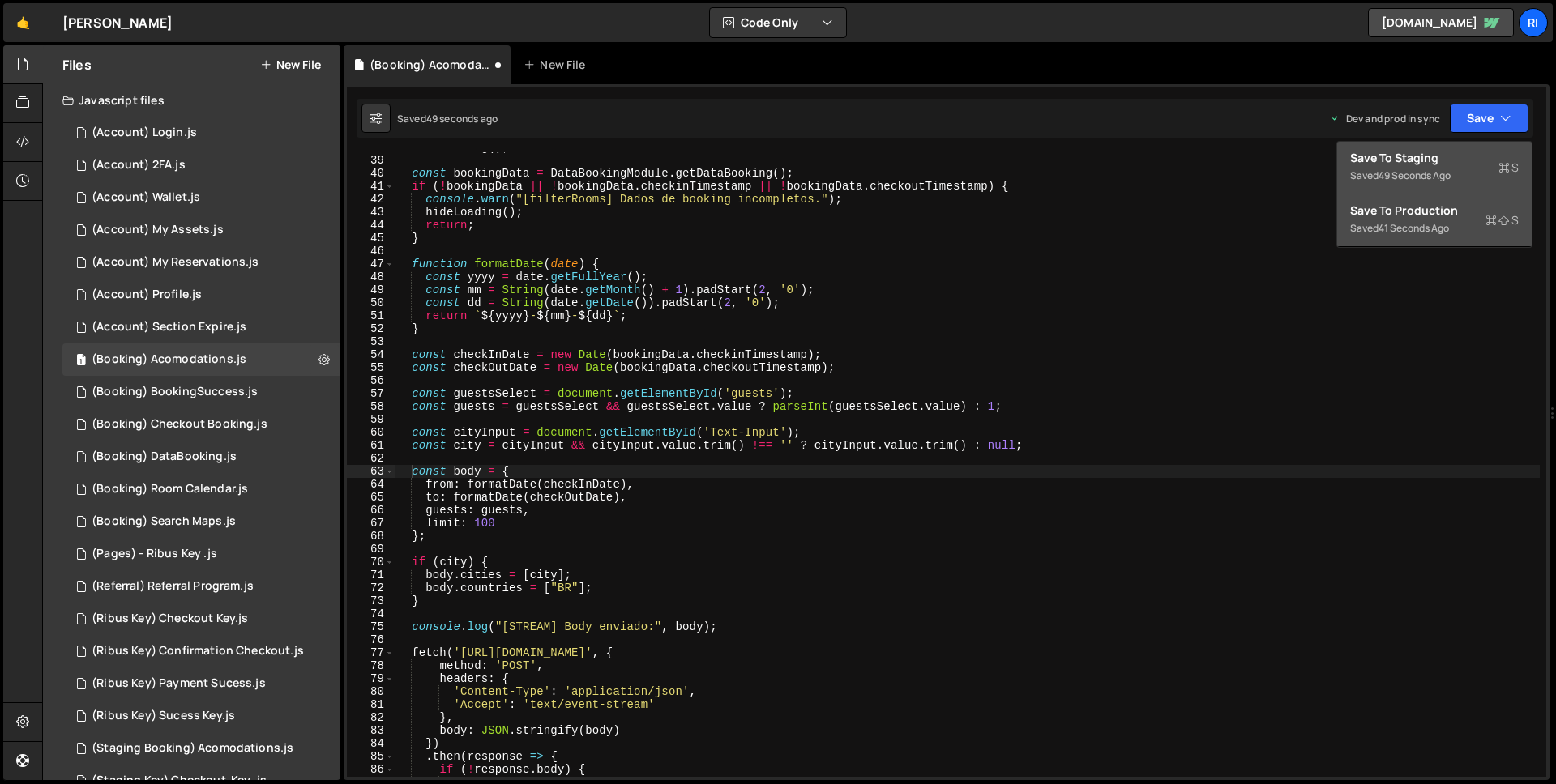
click at [1452, 154] on div "Save to Staging S" at bounding box center [1434, 157] width 168 height 16
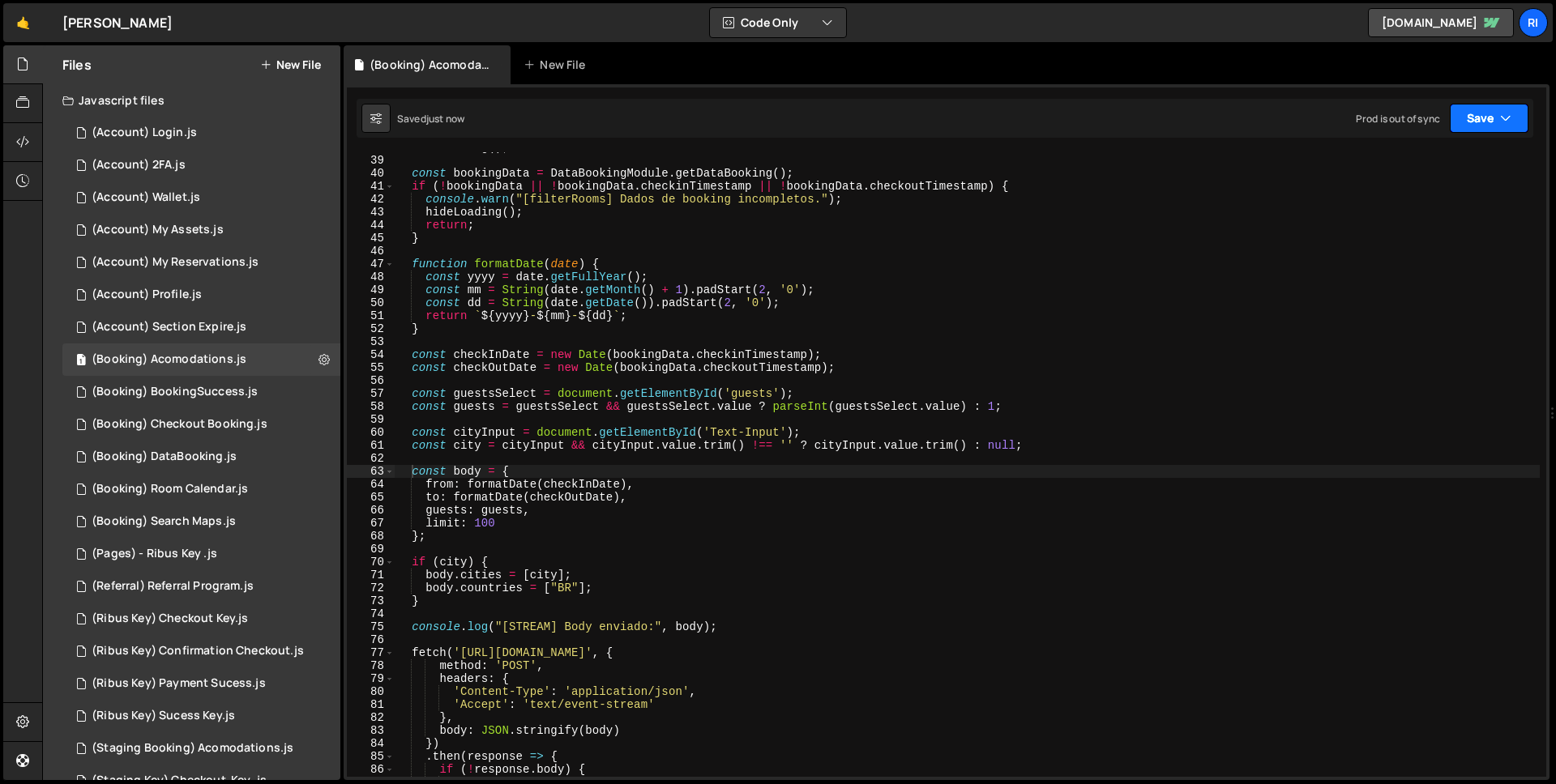
click at [1504, 107] on button "Save" at bounding box center [1489, 118] width 79 height 29
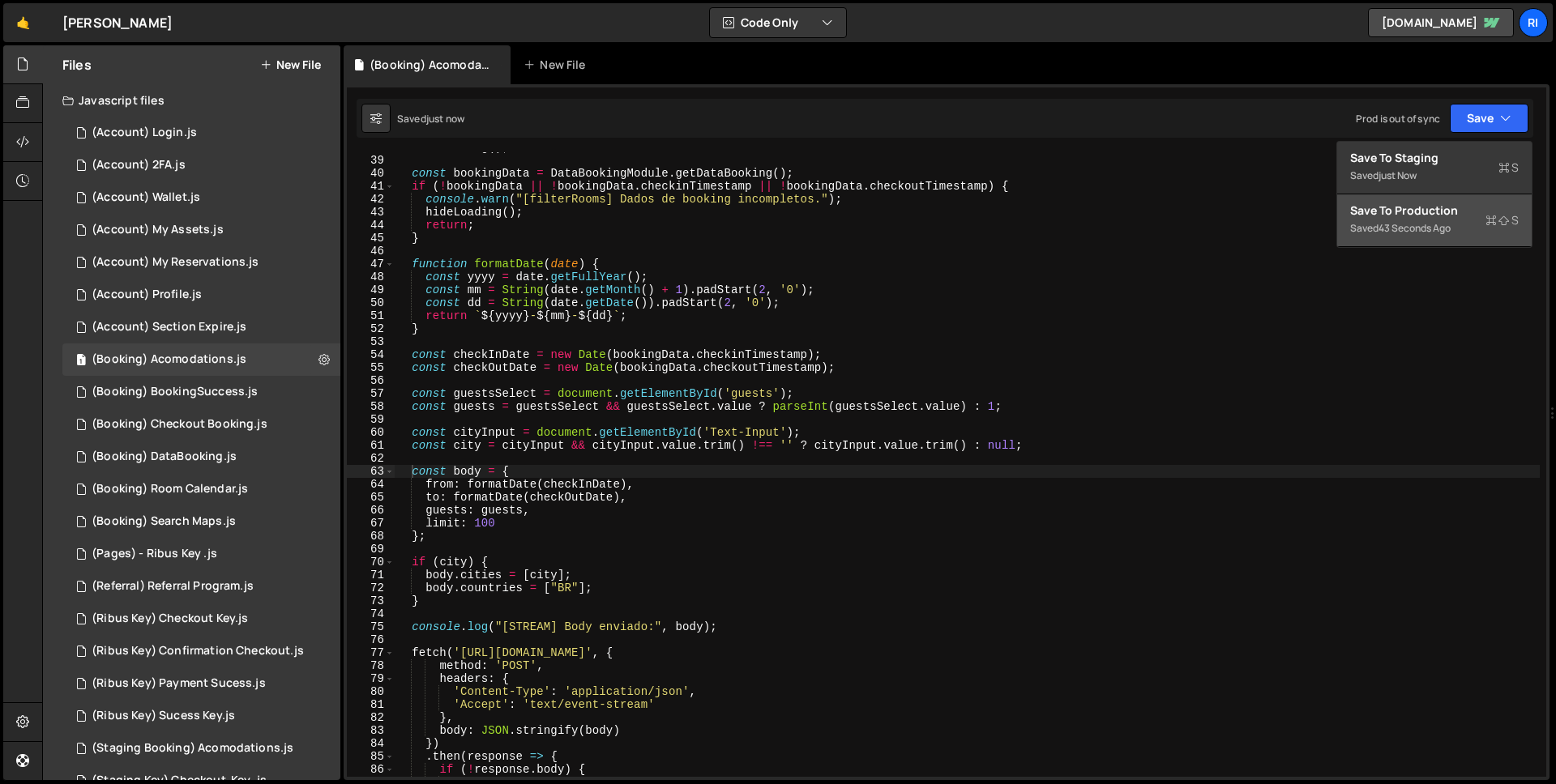
click at [1452, 195] on button "Save to Production S Saved 43 seconds ago" at bounding box center [1435, 221] width 195 height 53
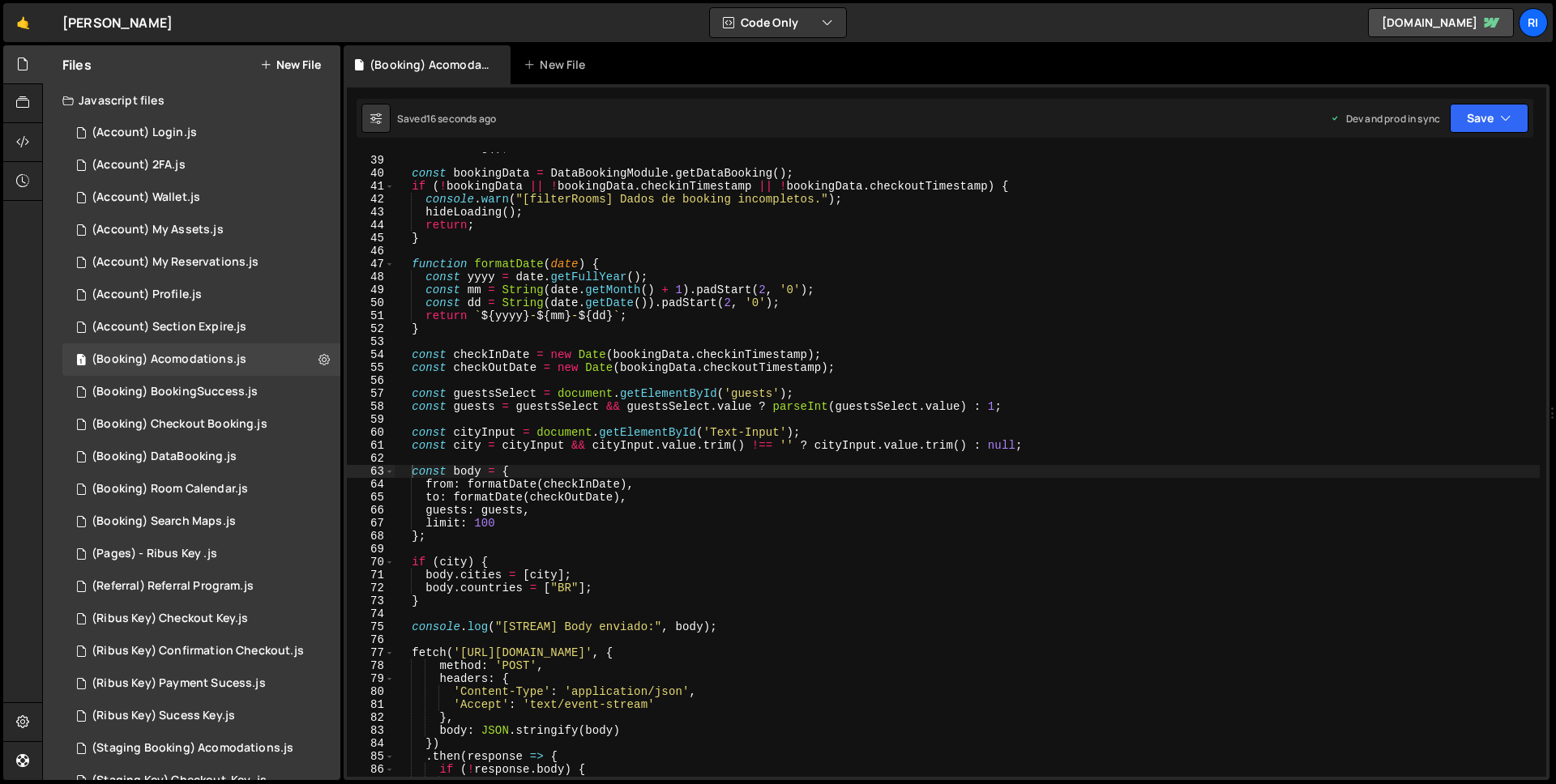
type textarea "return;"
click at [623, 231] on div "showLoading ( ) ; const bookingData = DataBookingModule . getDataBooking ( ) ; …" at bounding box center [967, 466] width 1146 height 650
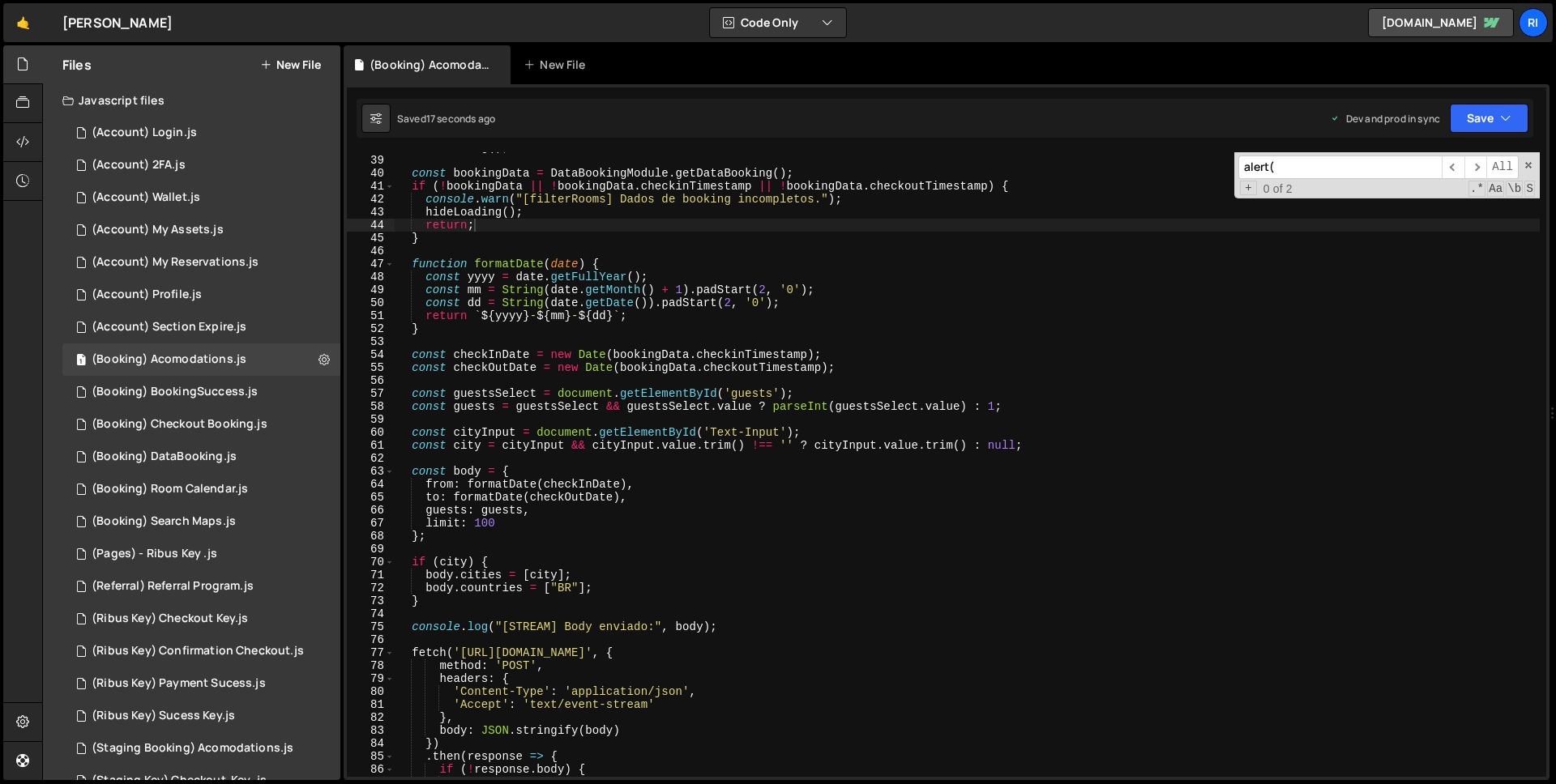
paste input "Places"
type input "Places"
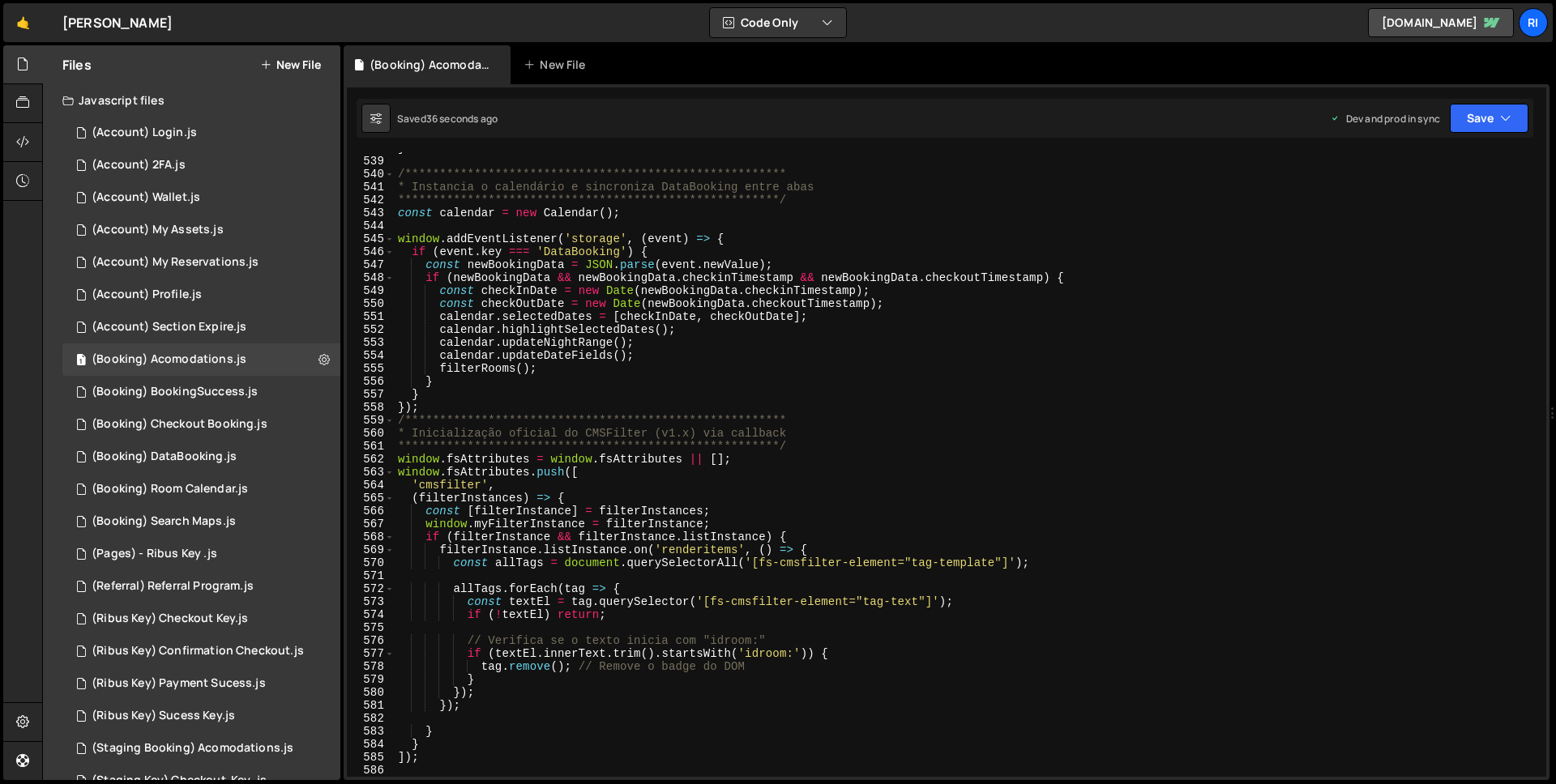
scroll to position [7066, 0]
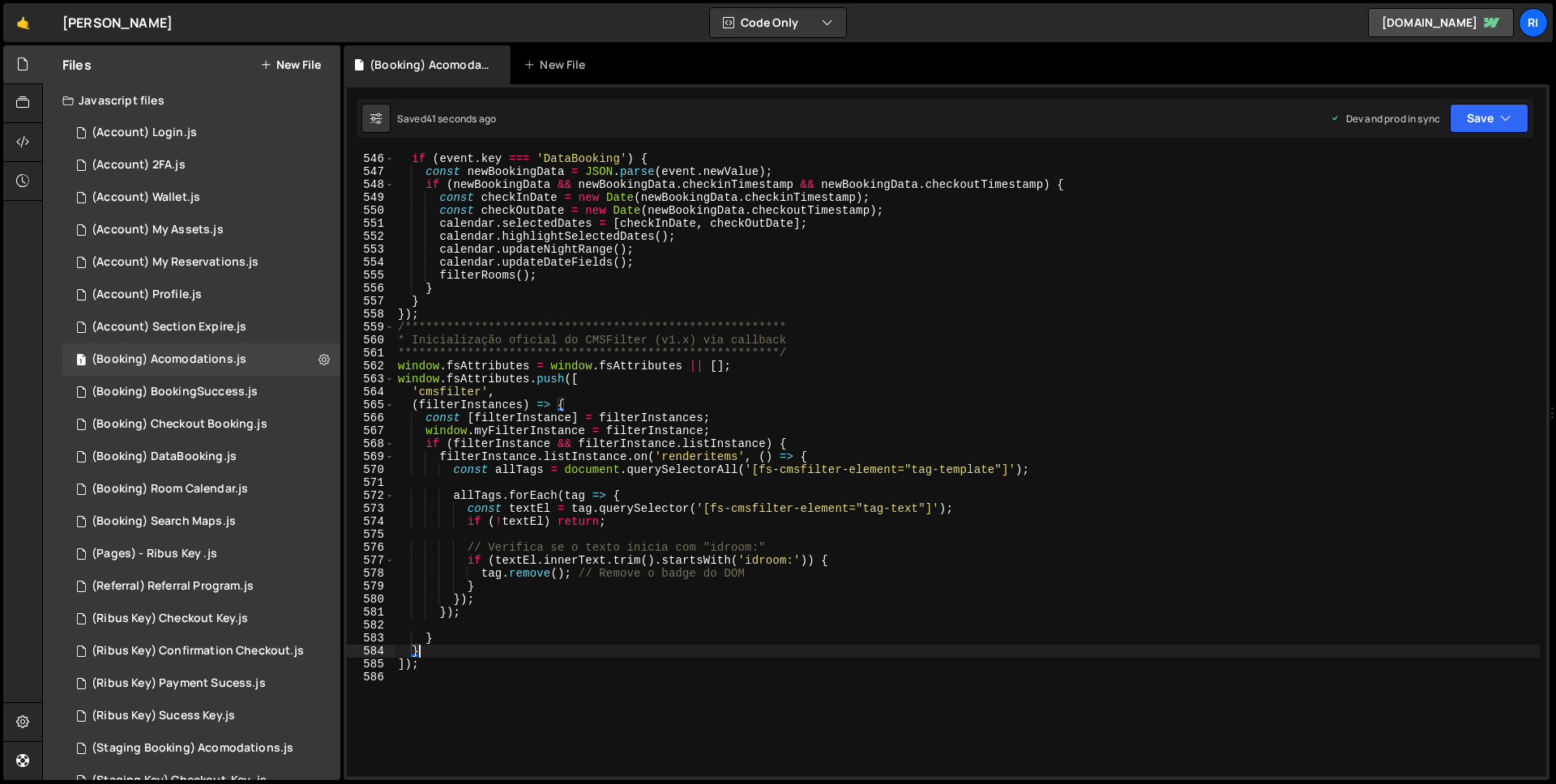
click at [466, 657] on div "**********" at bounding box center [967, 477] width 1146 height 650
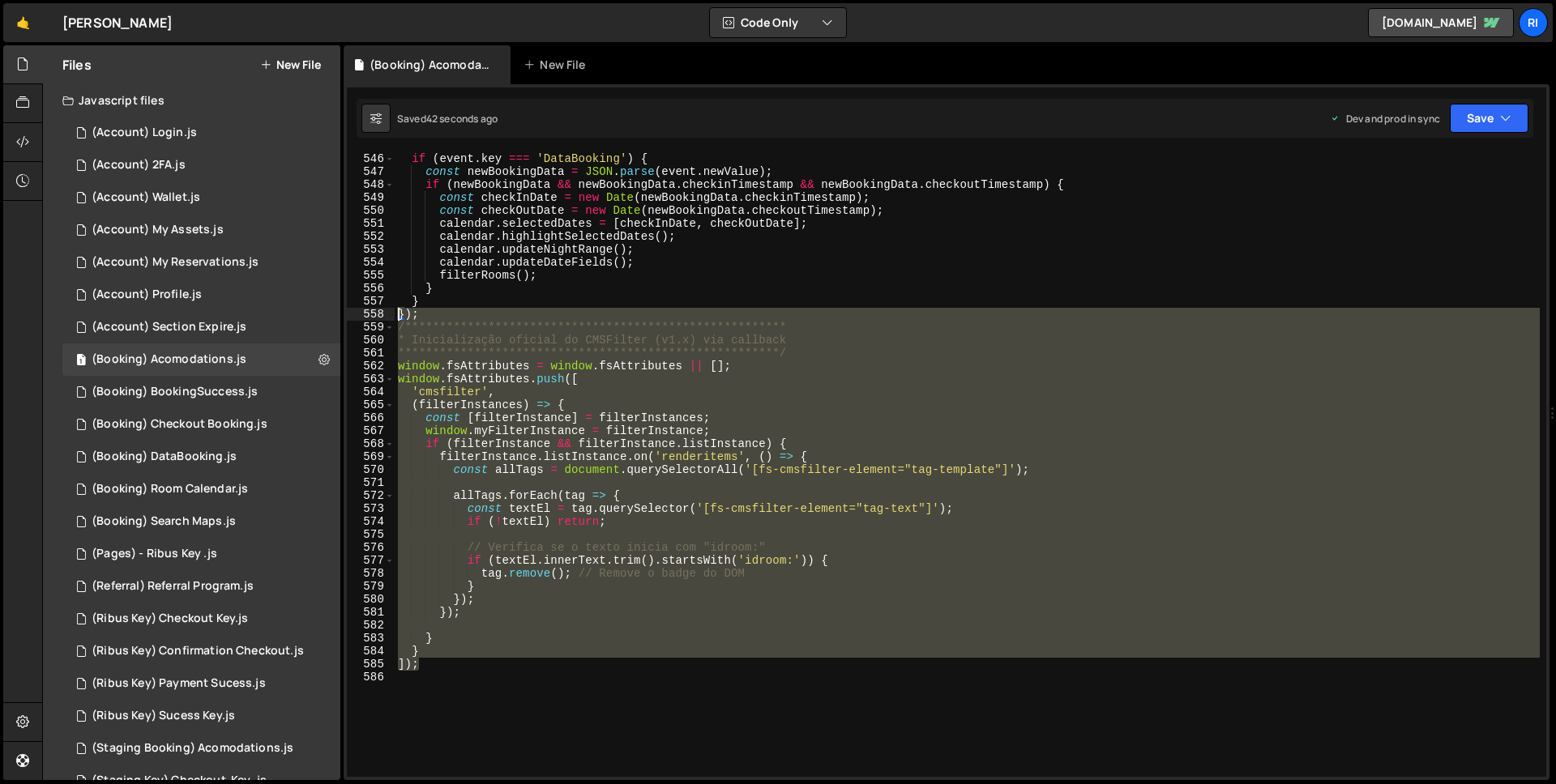
drag, startPoint x: 457, startPoint y: 664, endPoint x: 358, endPoint y: 318, distance: 359.9
click at [358, 318] on div "**********" at bounding box center [946, 465] width 1199 height 625
click at [778, 475] on div "**********" at bounding box center [967, 465] width 1146 height 625
type textarea "const allTags = document.querySelectorAll('[fs-cmsfilter-element="tag-template"…"
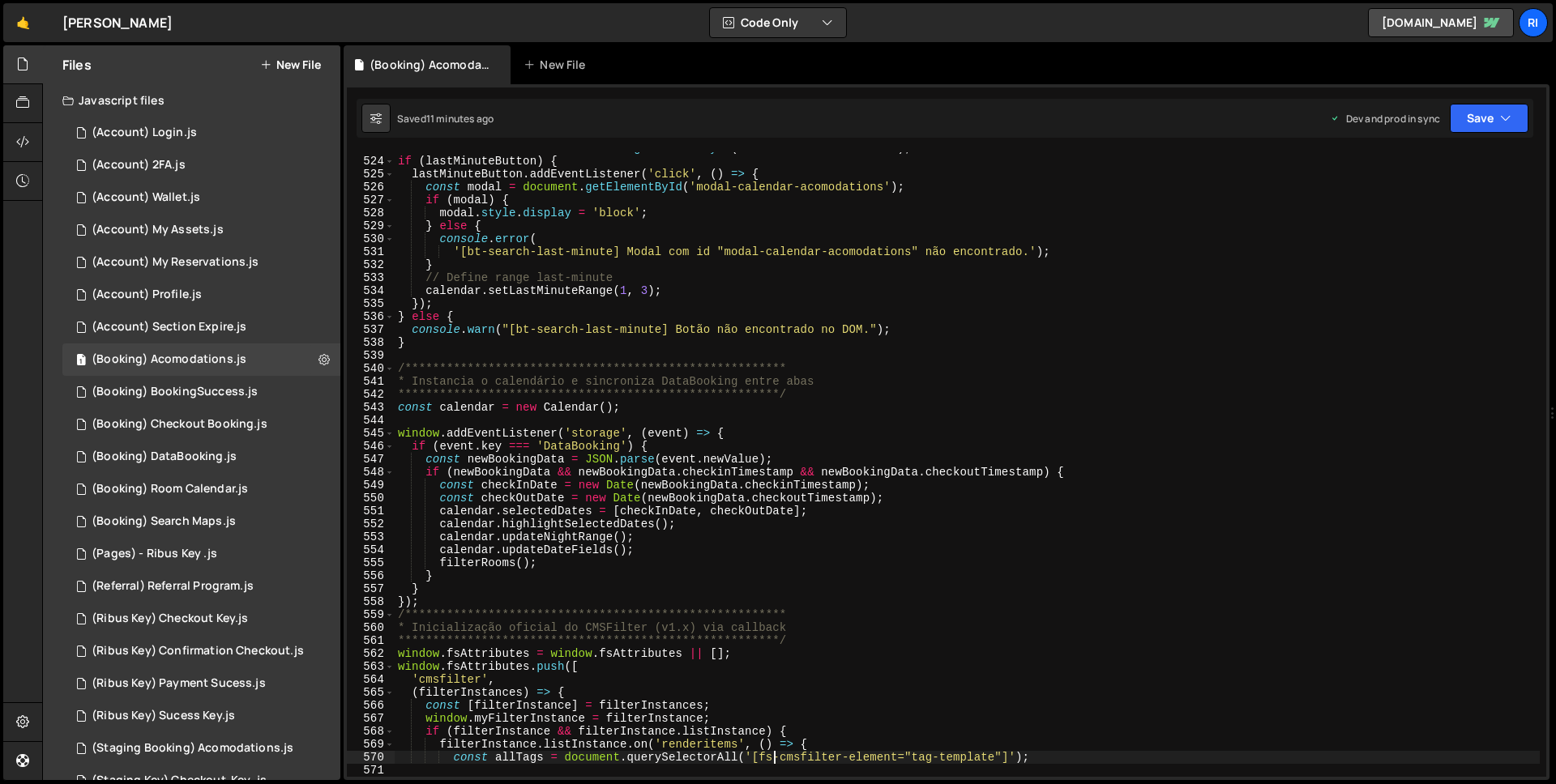
scroll to position [6872, 0]
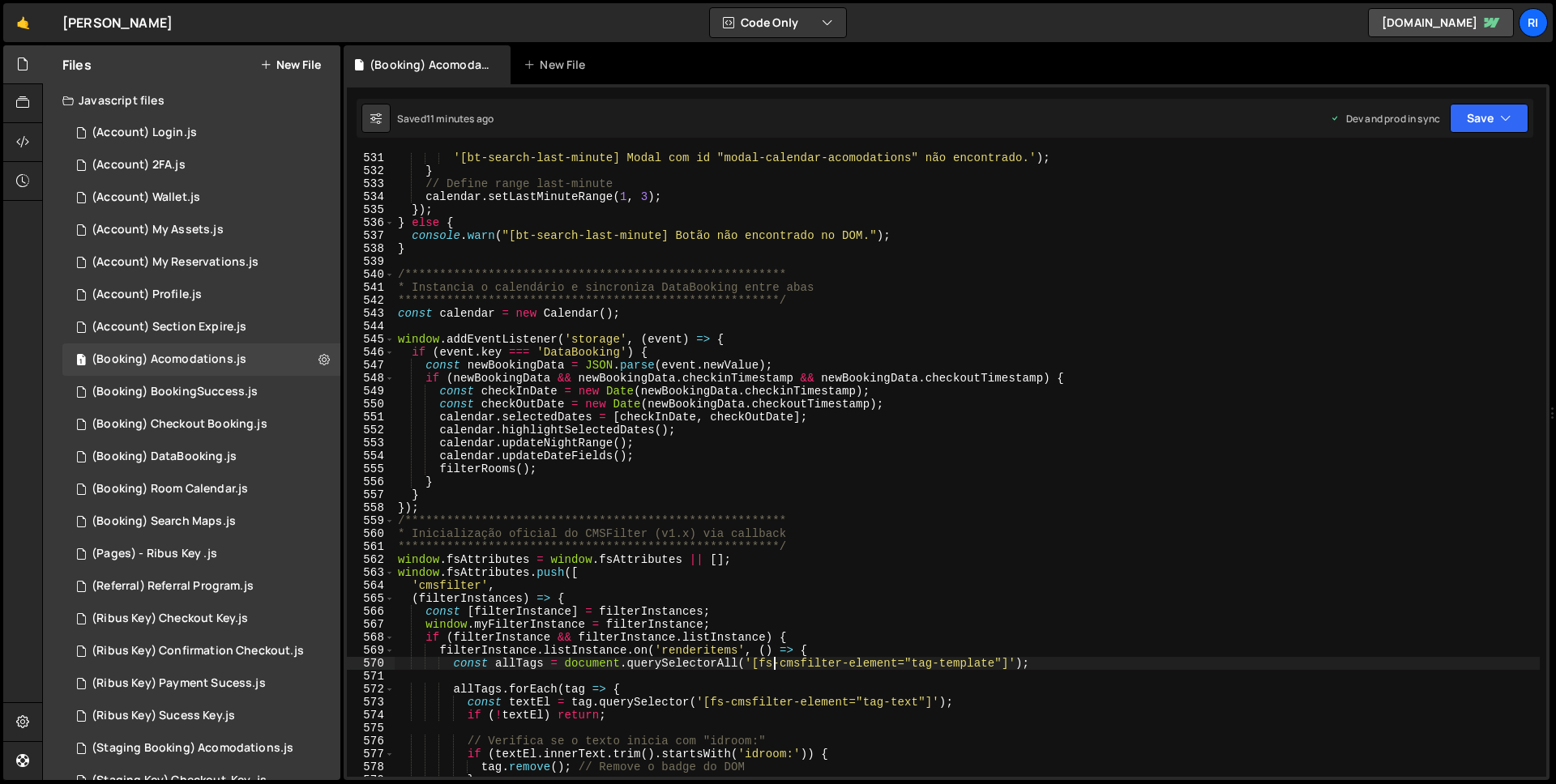
click at [726, 324] on div "**********" at bounding box center [967, 476] width 1146 height 650
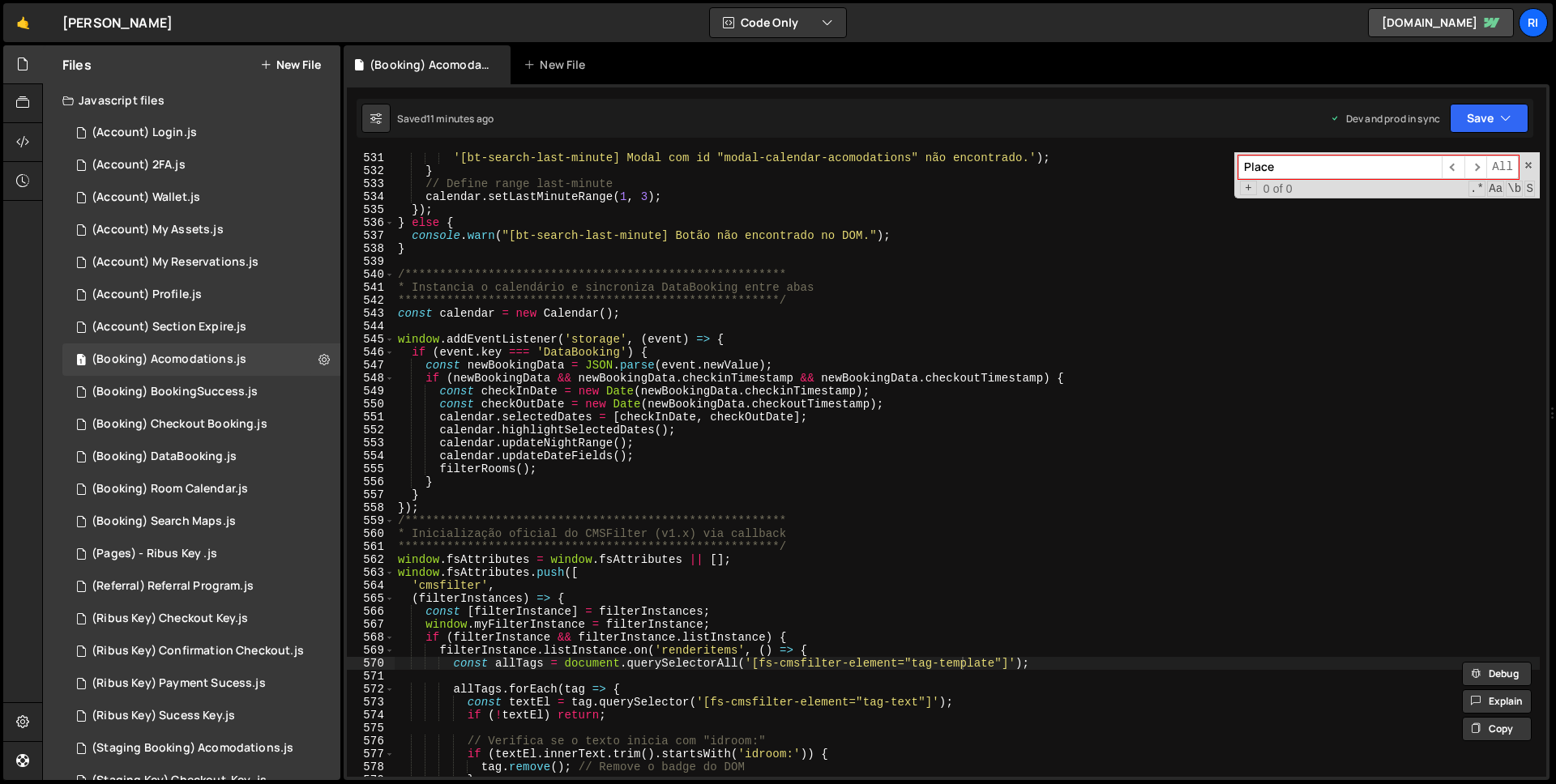
type input "Places"
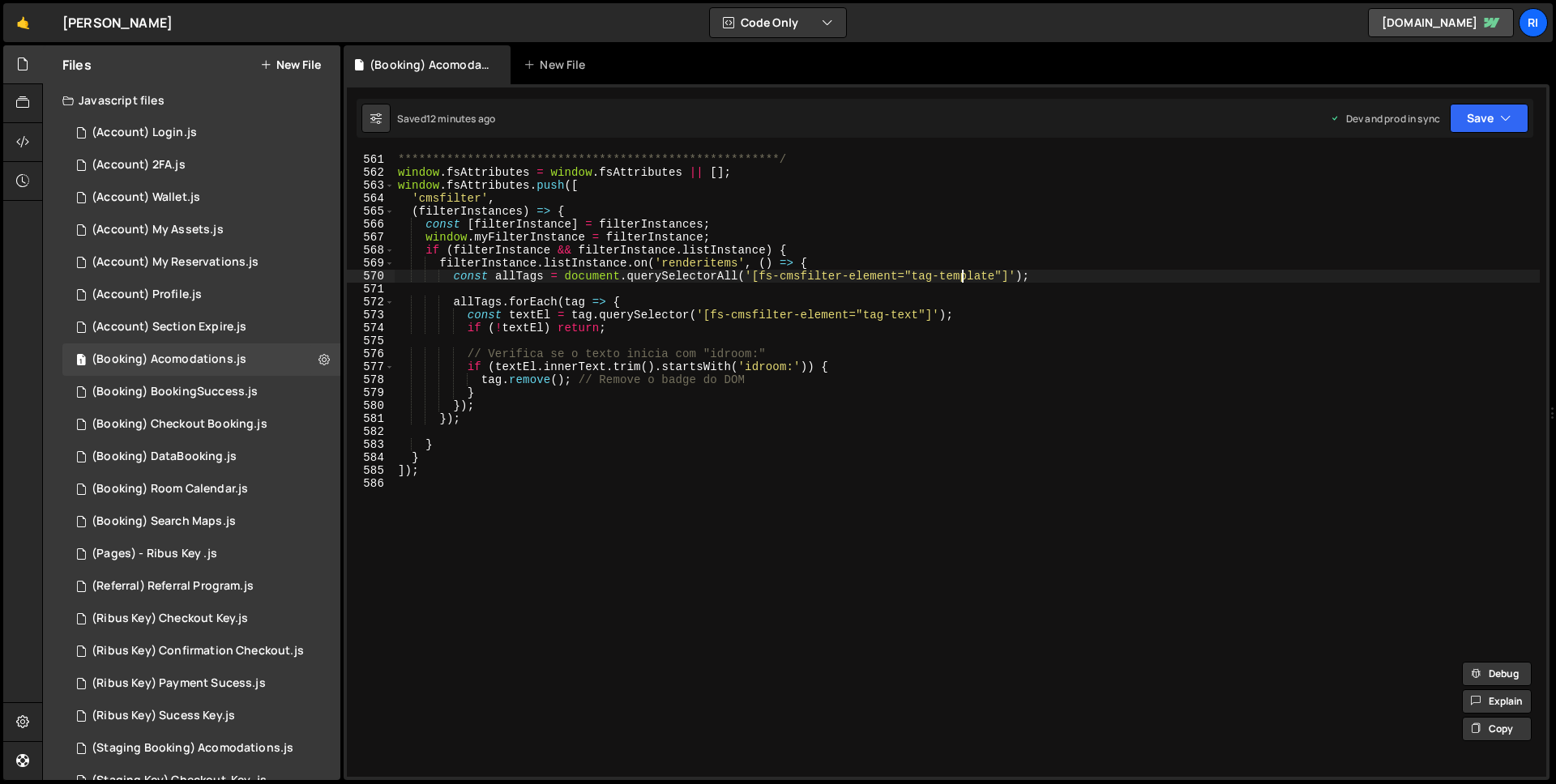
scroll to position [7208, 0]
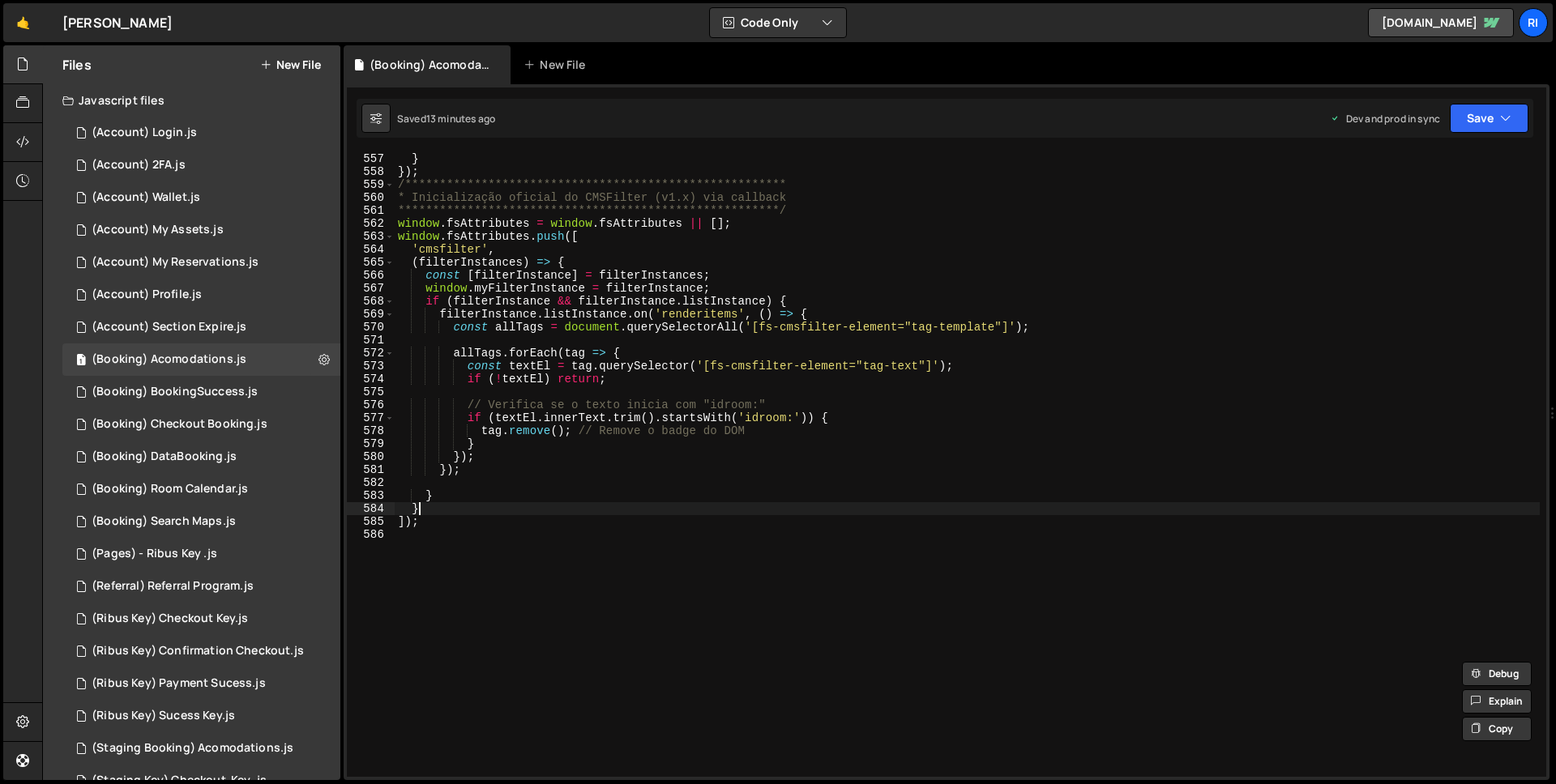
click at [517, 515] on div "**********" at bounding box center [967, 477] width 1146 height 650
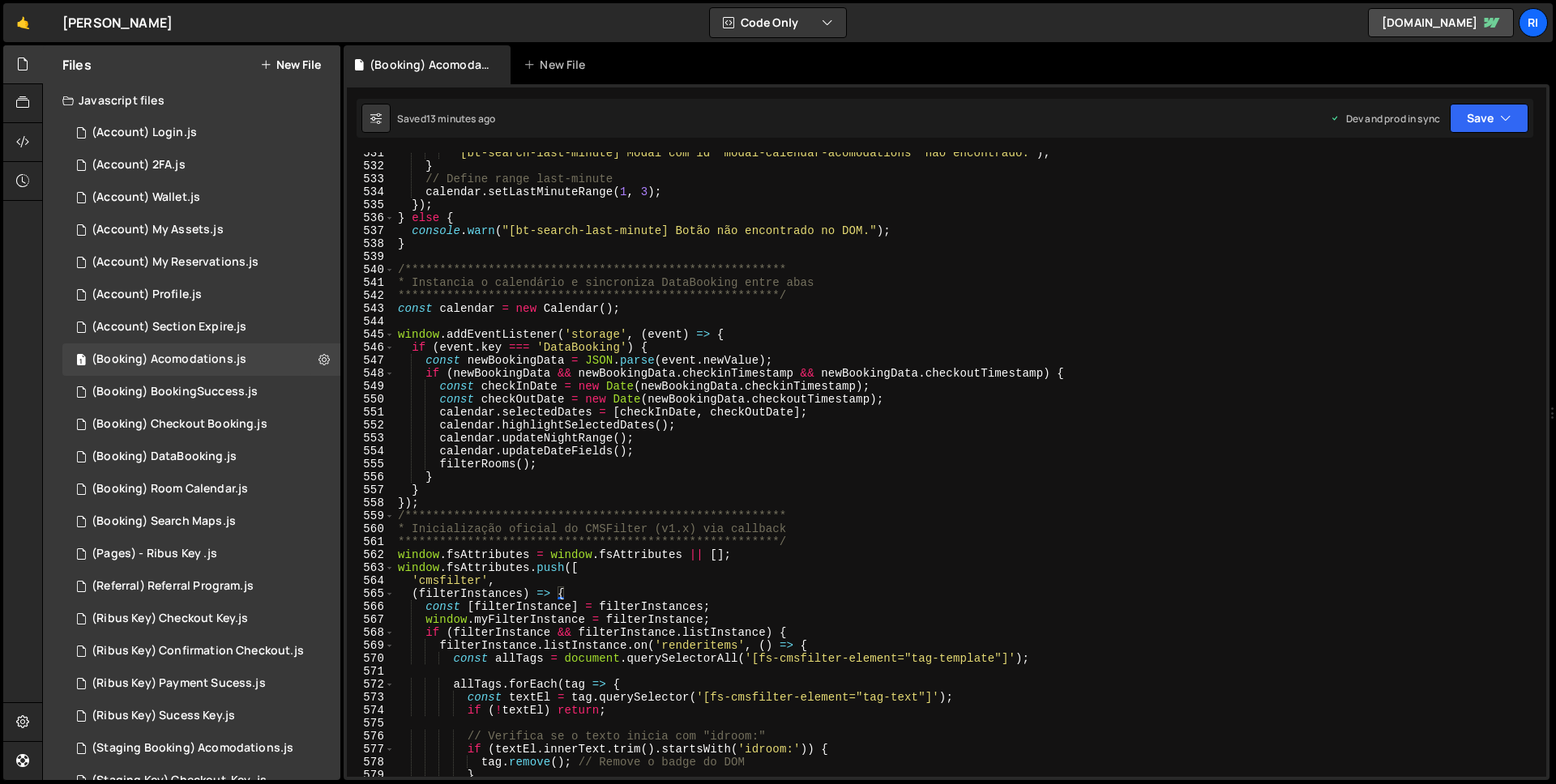
scroll to position [6877, 0]
click at [463, 503] on div "**********" at bounding box center [967, 472] width 1146 height 650
type textarea "});"
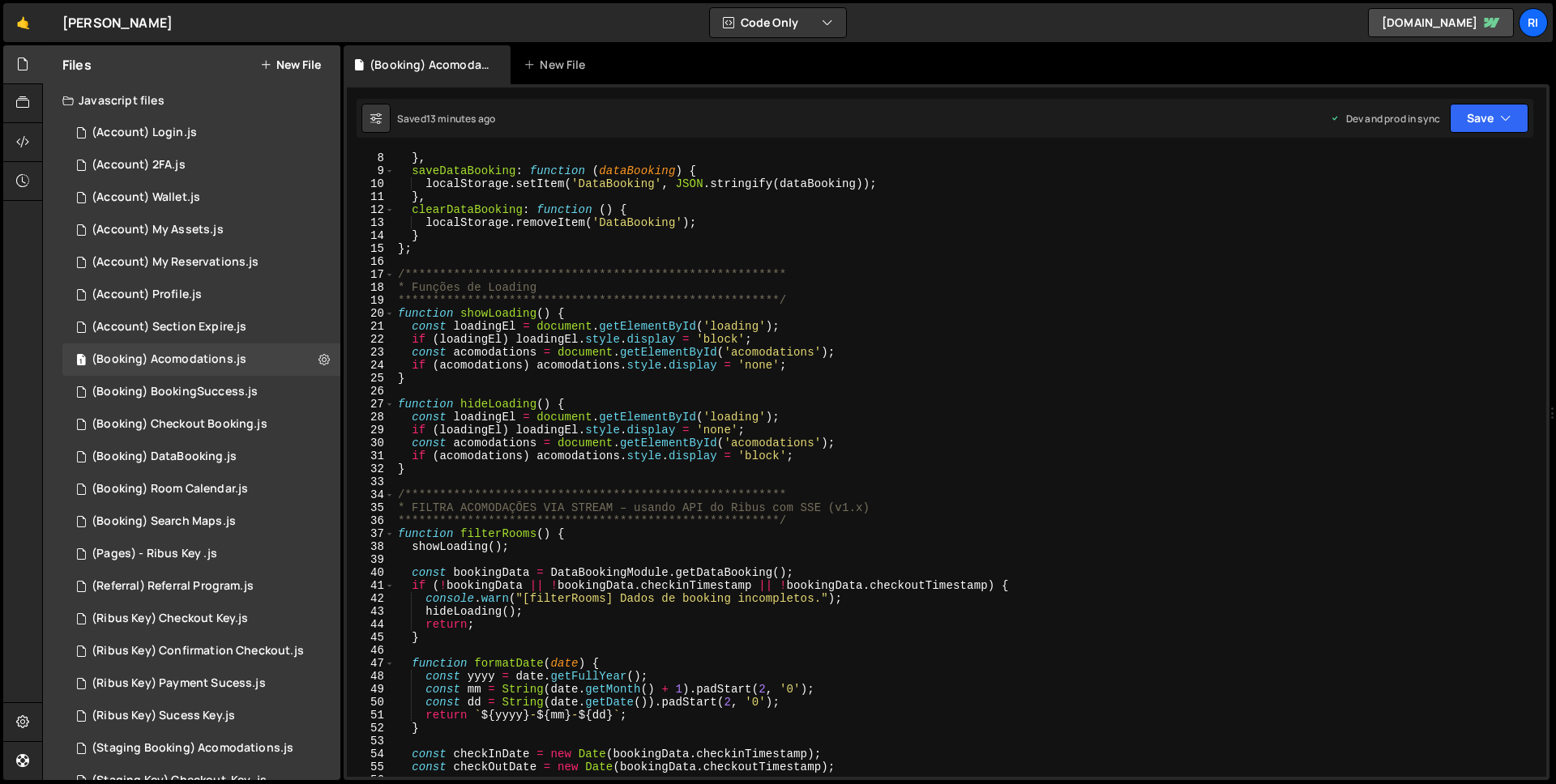
scroll to position [199, 0]
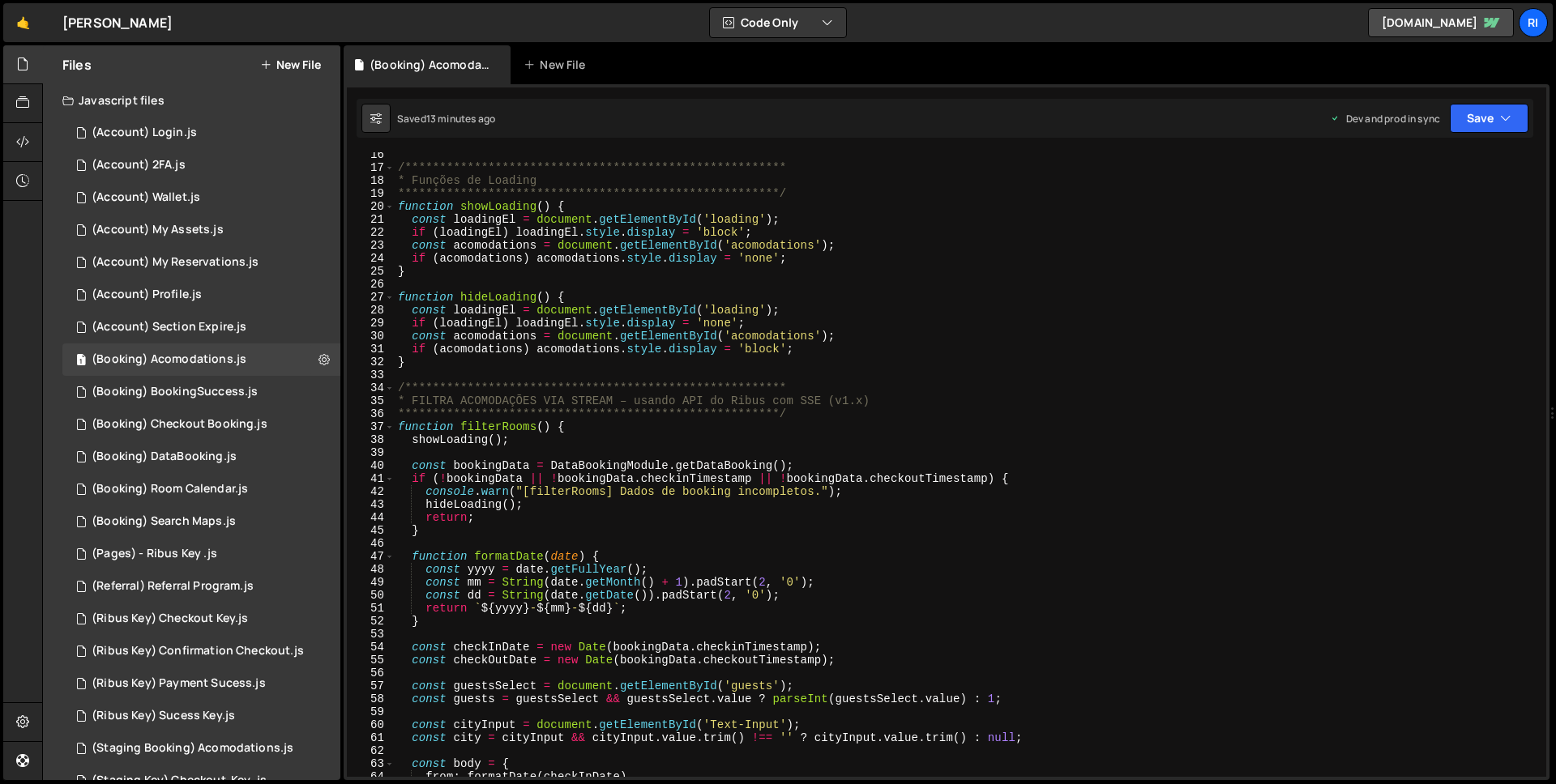
click at [468, 375] on div "**********" at bounding box center [967, 473] width 1146 height 650
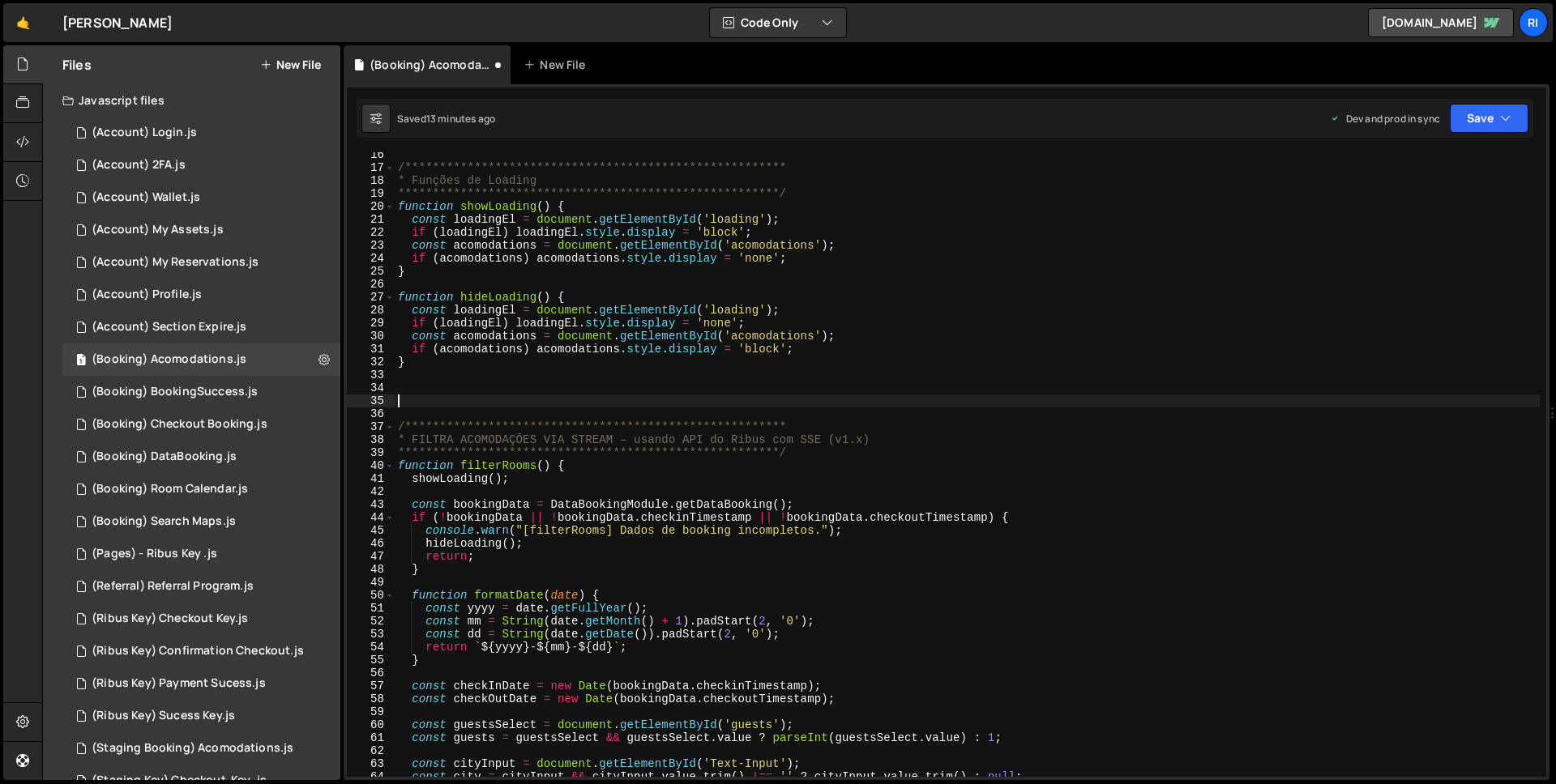
paste textarea "s.normalize('NFD').replace(/[\u0300-\u036f]/g, '').toLowerCase();"
type textarea "s.normalize('NFD').replace(/[\u0300-\u036f]/g, '').toLowerCase();"
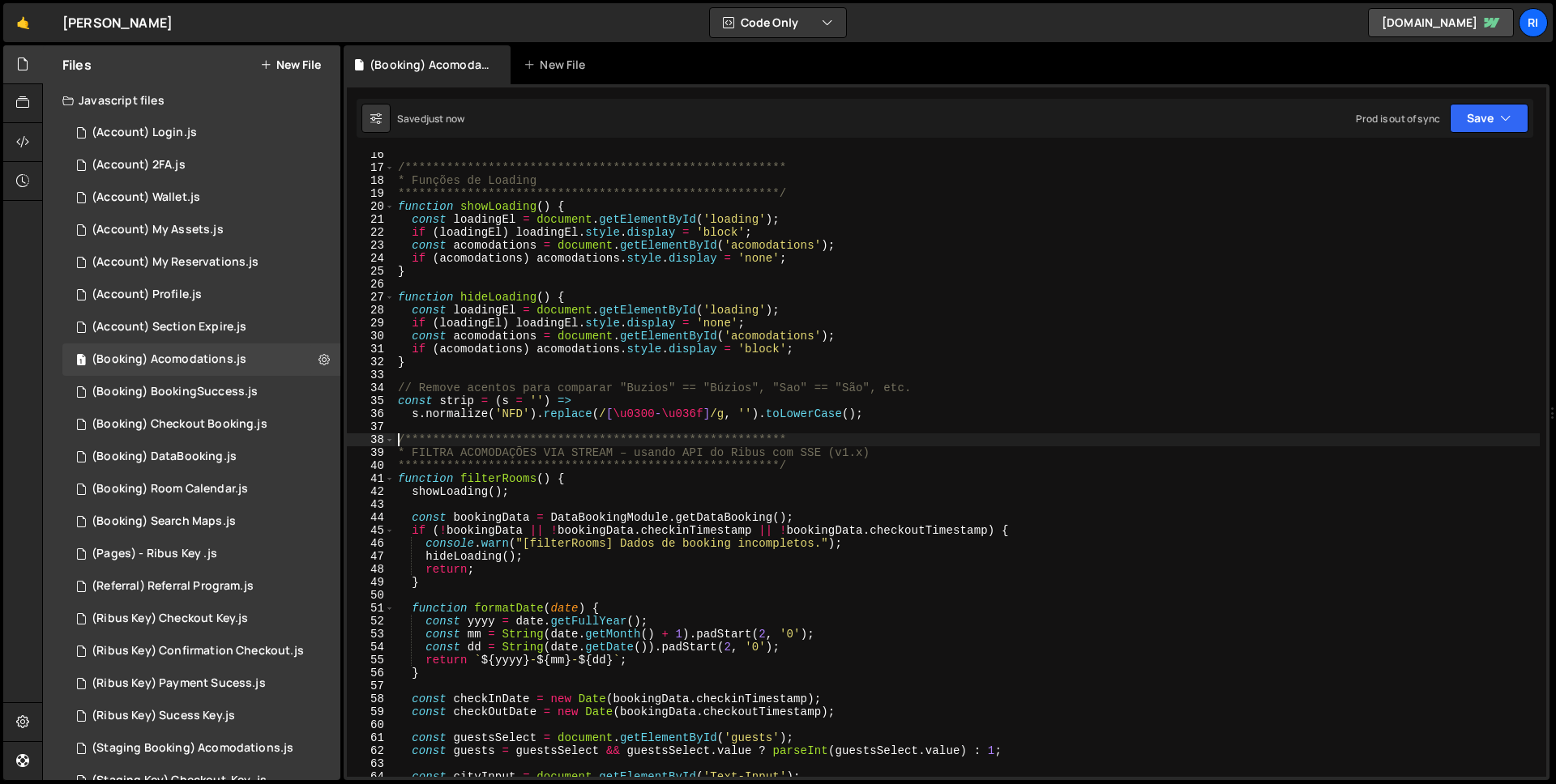
type textarea "**********"
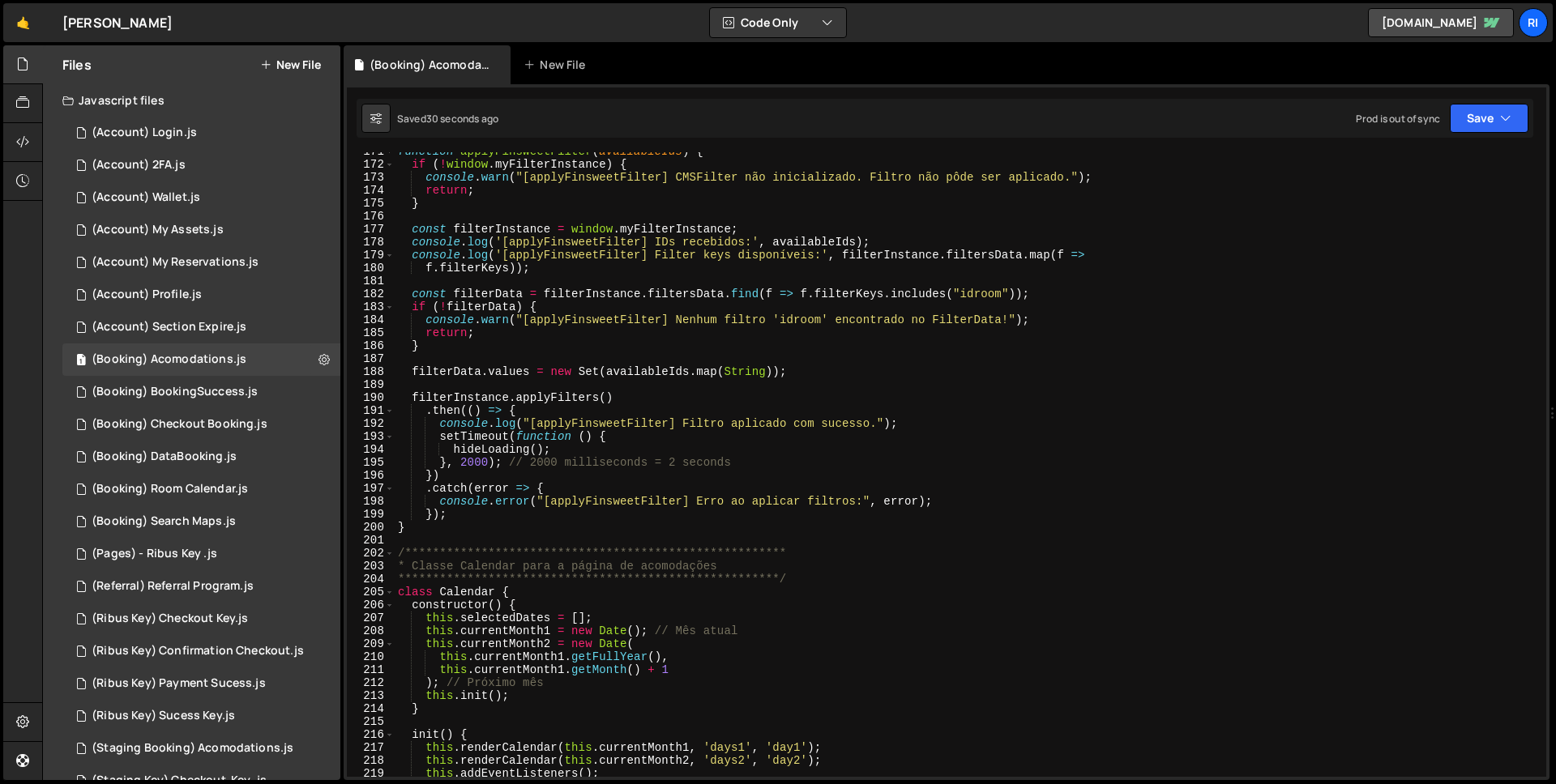
scroll to position [2017, 0]
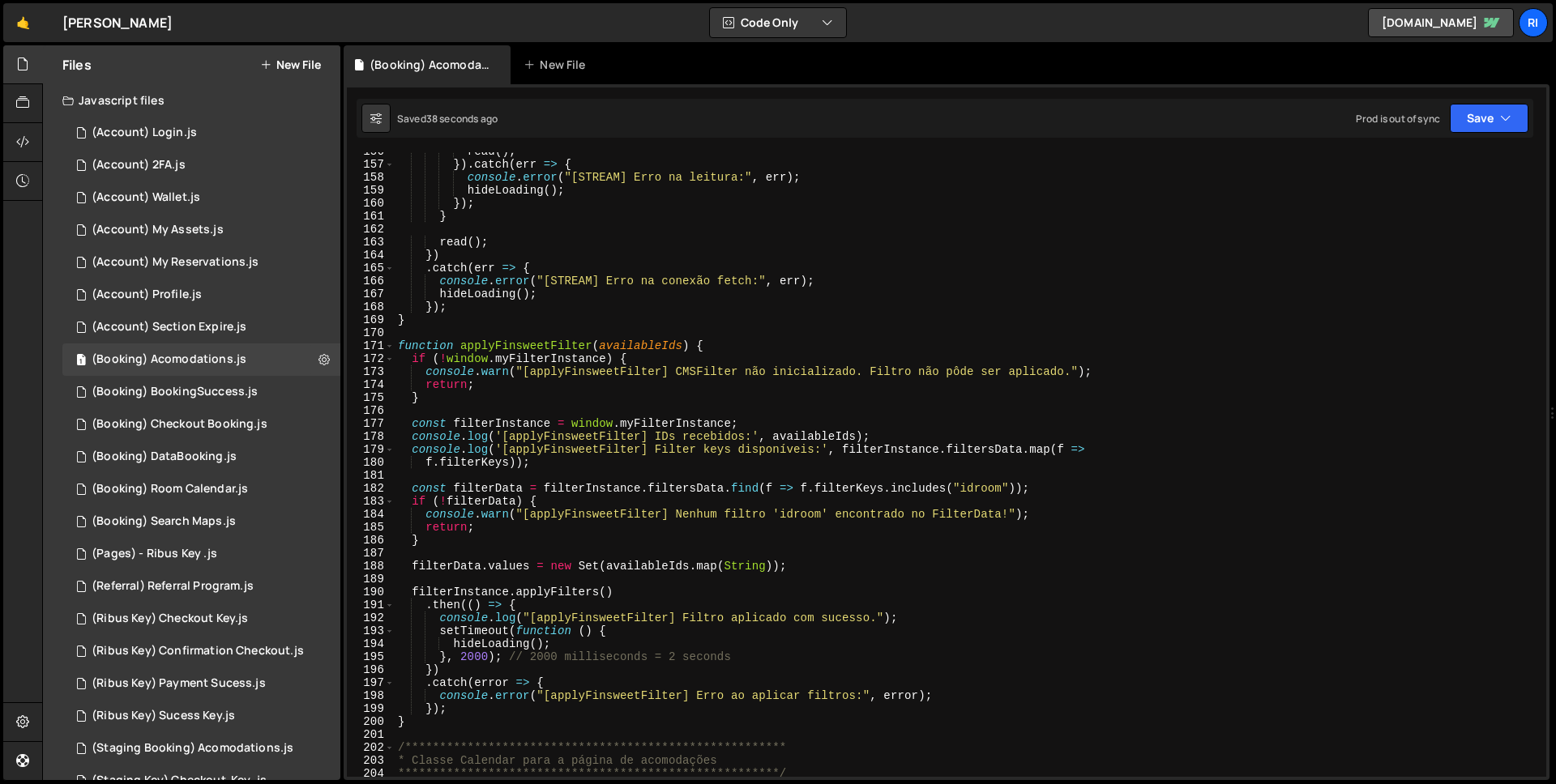
click at [411, 355] on div "read ( ) ; }) . catch ( err => { console . error ( "[STREAM] Erro na leitura:" …" at bounding box center [967, 470] width 1146 height 650
type textarea "if (!window.myFilterInstance) {"
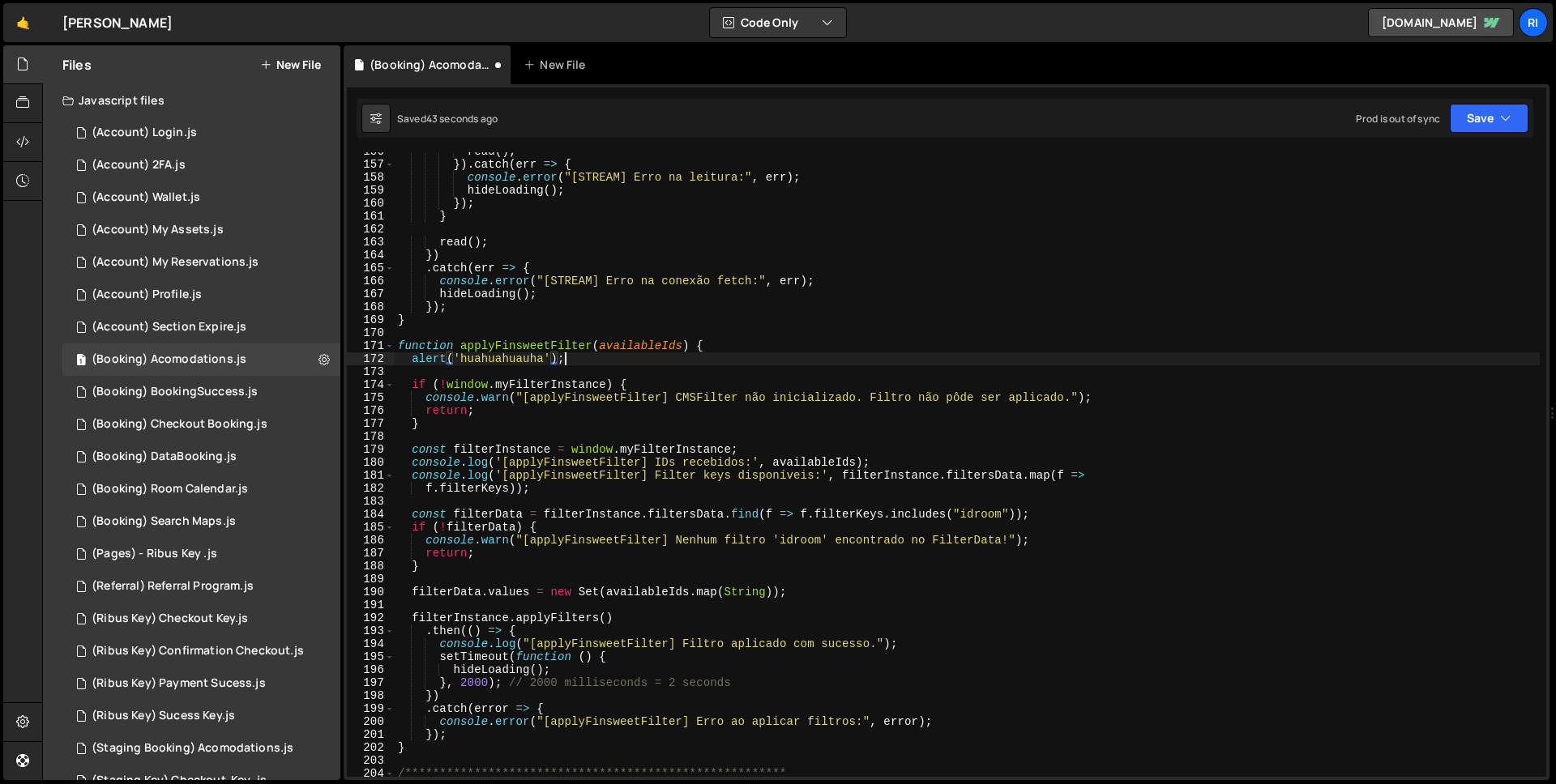
scroll to position [0, 10]
type textarea "alert('huahuahuauha');"
click at [1468, 134] on div "Saved just now Prod is out of sync Upgrade to Edit Save Save to Staging S Saved…" at bounding box center [945, 118] width 1177 height 39
click at [1481, 126] on button "Save" at bounding box center [1489, 118] width 79 height 29
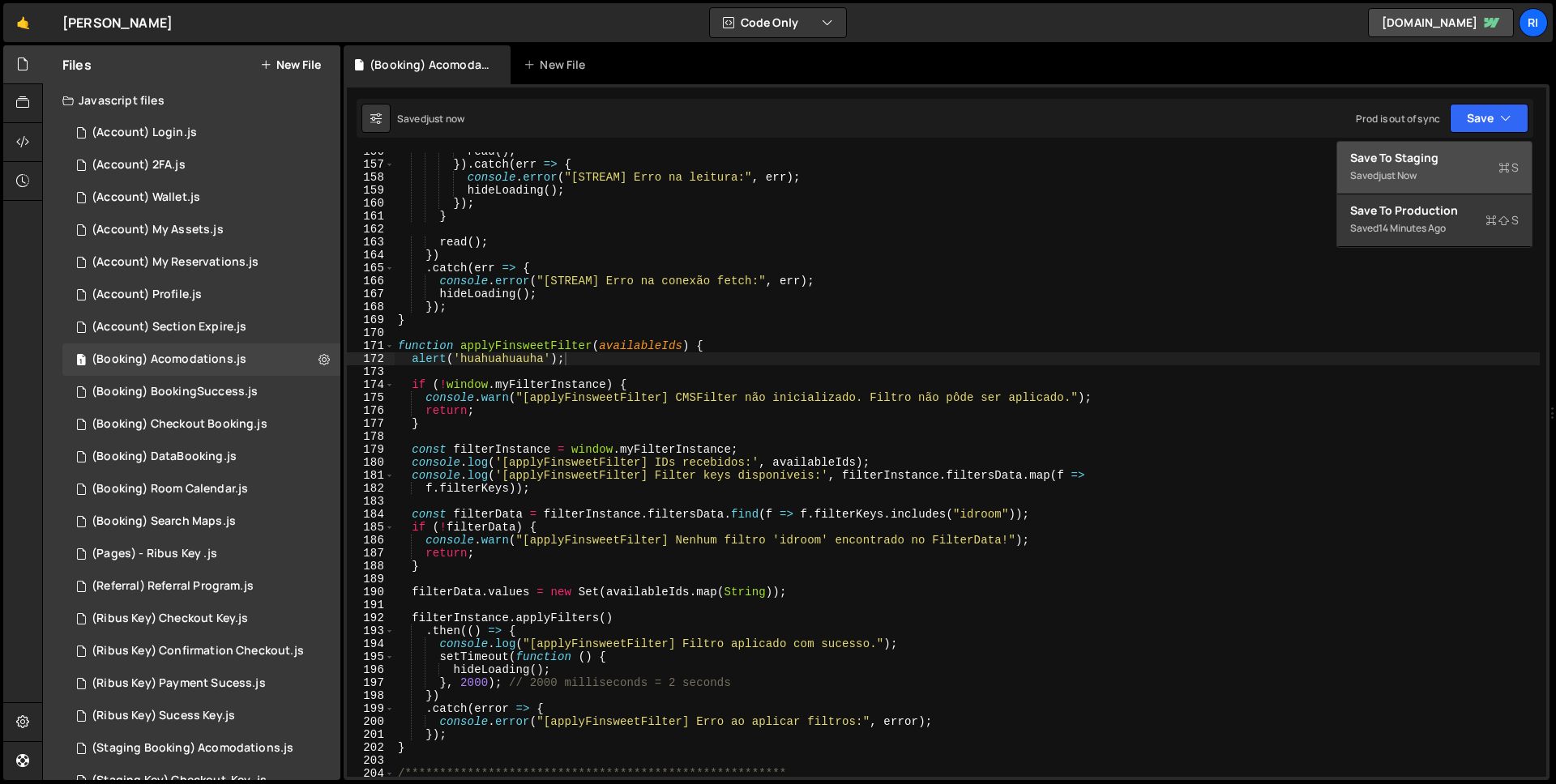
click at [1434, 157] on div "Save to Staging S" at bounding box center [1434, 157] width 168 height 16
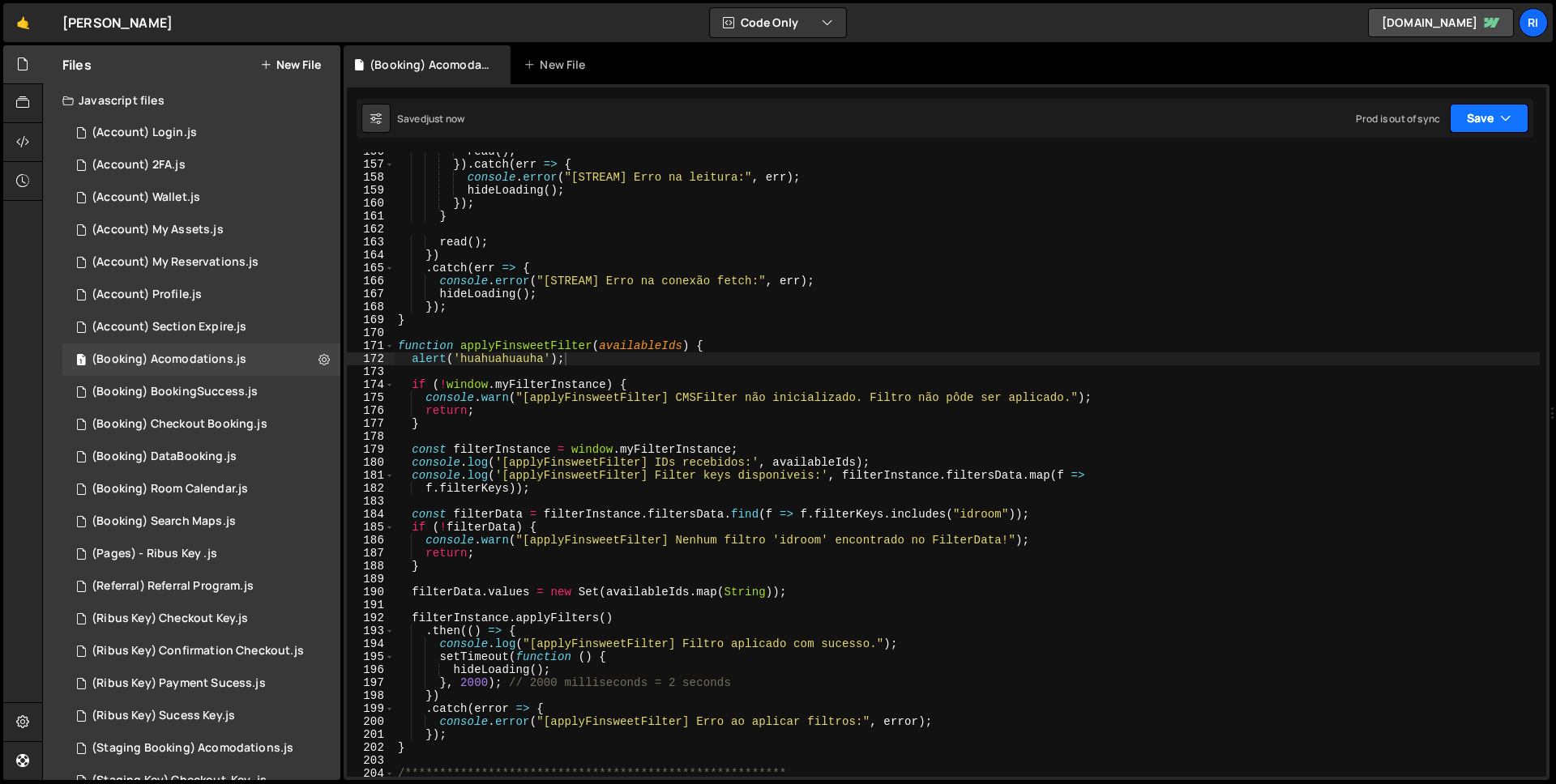
click at [1484, 121] on button "Save" at bounding box center [1489, 118] width 79 height 29
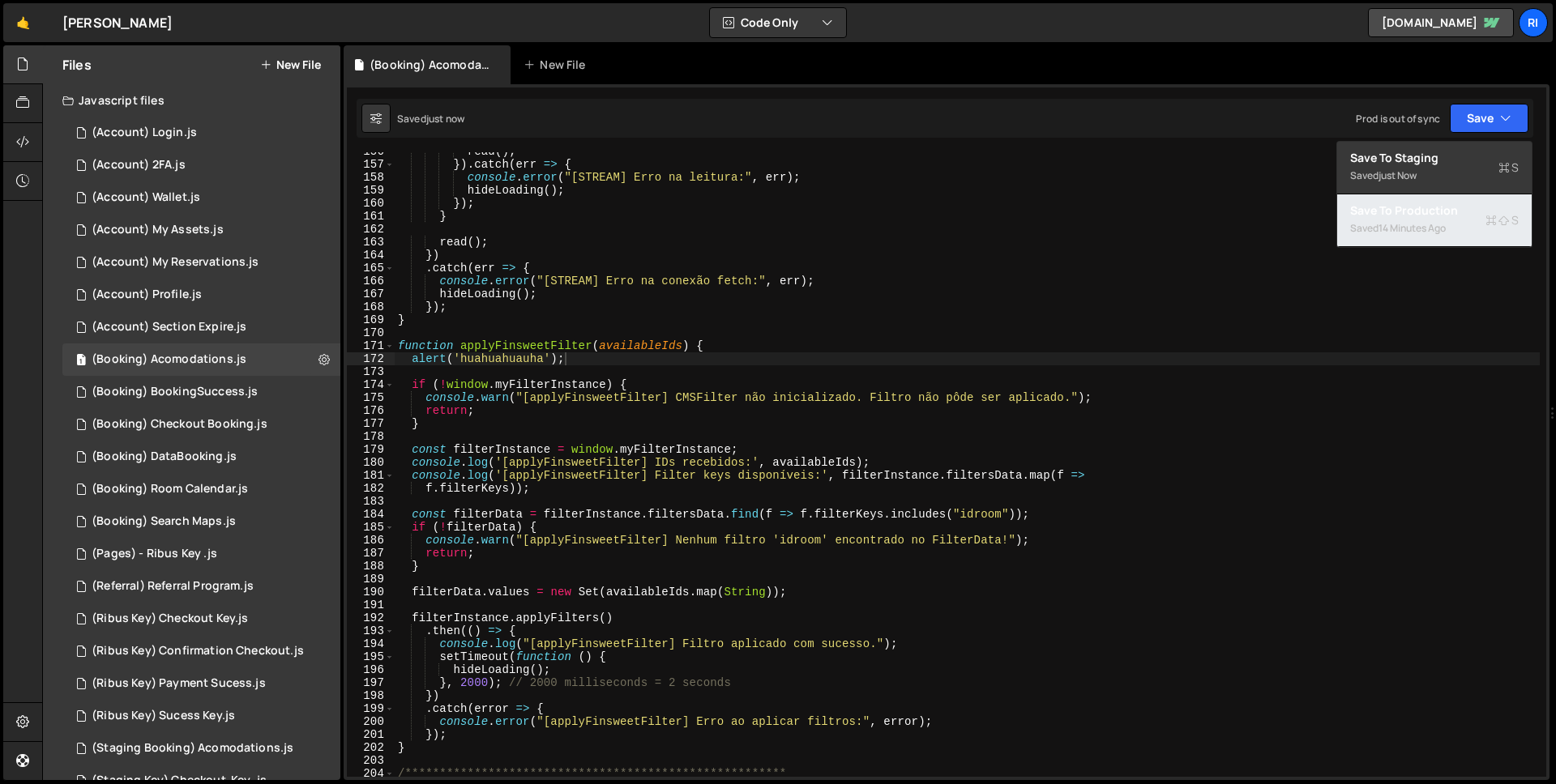
click at [1429, 221] on div "14 minutes ago" at bounding box center [1412, 228] width 67 height 14
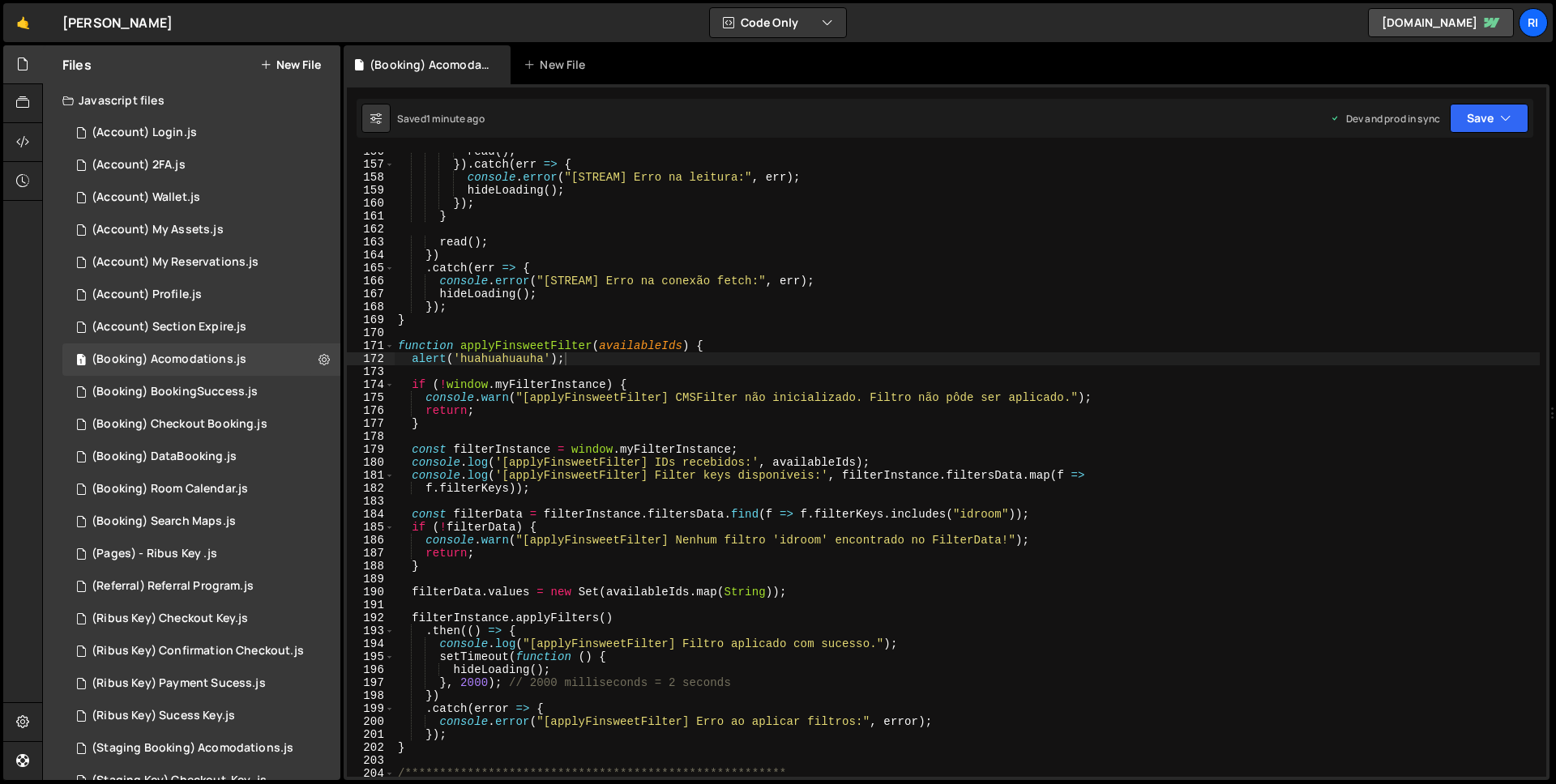
click at [563, 360] on div "read ( ) ; }) . catch ( err => { console . error ( "[STREAM] Erro na leitura:" …" at bounding box center [967, 470] width 1146 height 650
drag, startPoint x: 456, startPoint y: 357, endPoint x: 583, endPoint y: 356, distance: 127.0
click at [583, 356] on div "read ( ) ; }) . catch ( err => { console . error ( "[STREAM] Erro na leitura:" …" at bounding box center [967, 470] width 1146 height 650
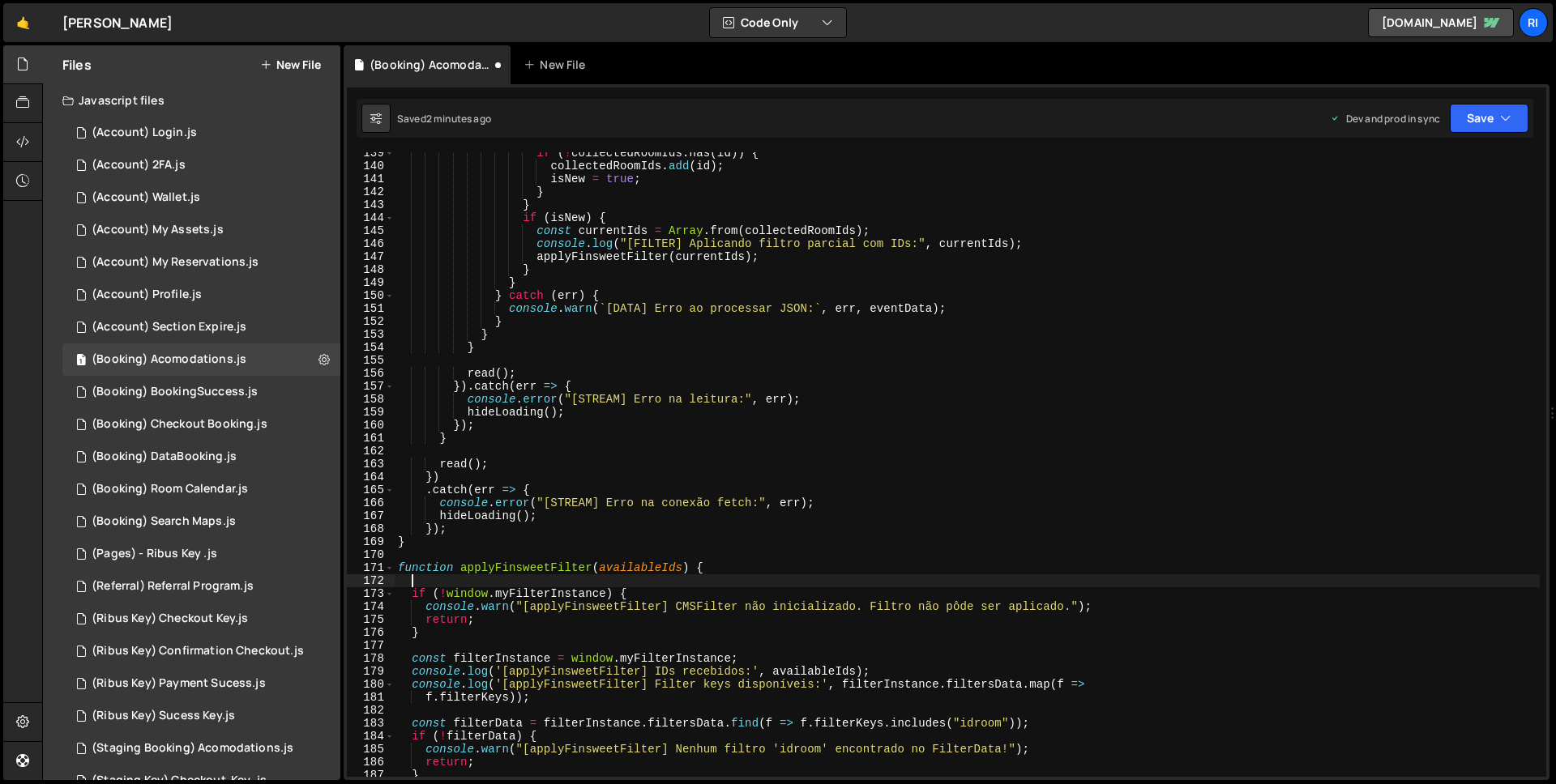
scroll to position [1896, 0]
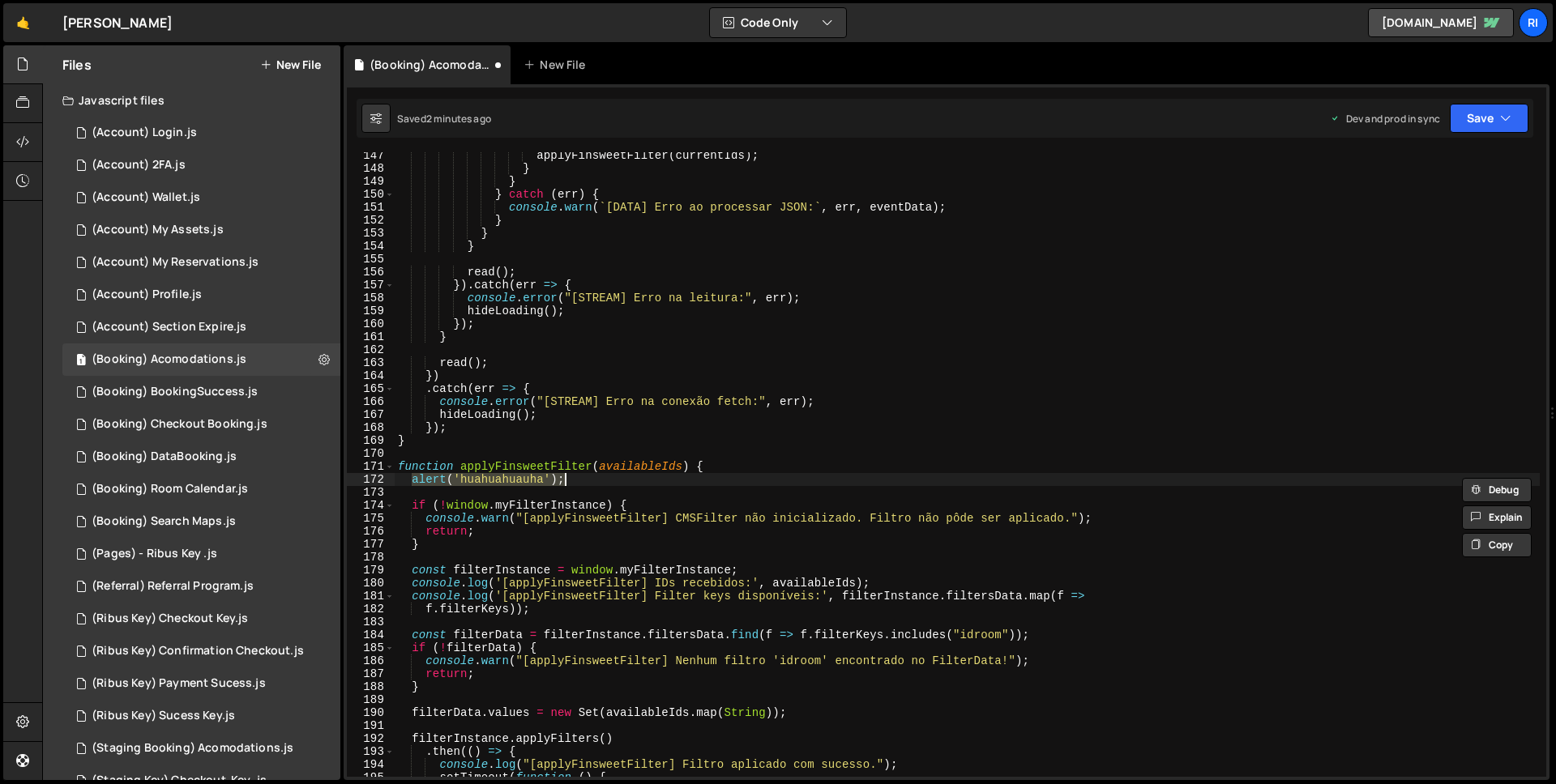
type textarea "]);"
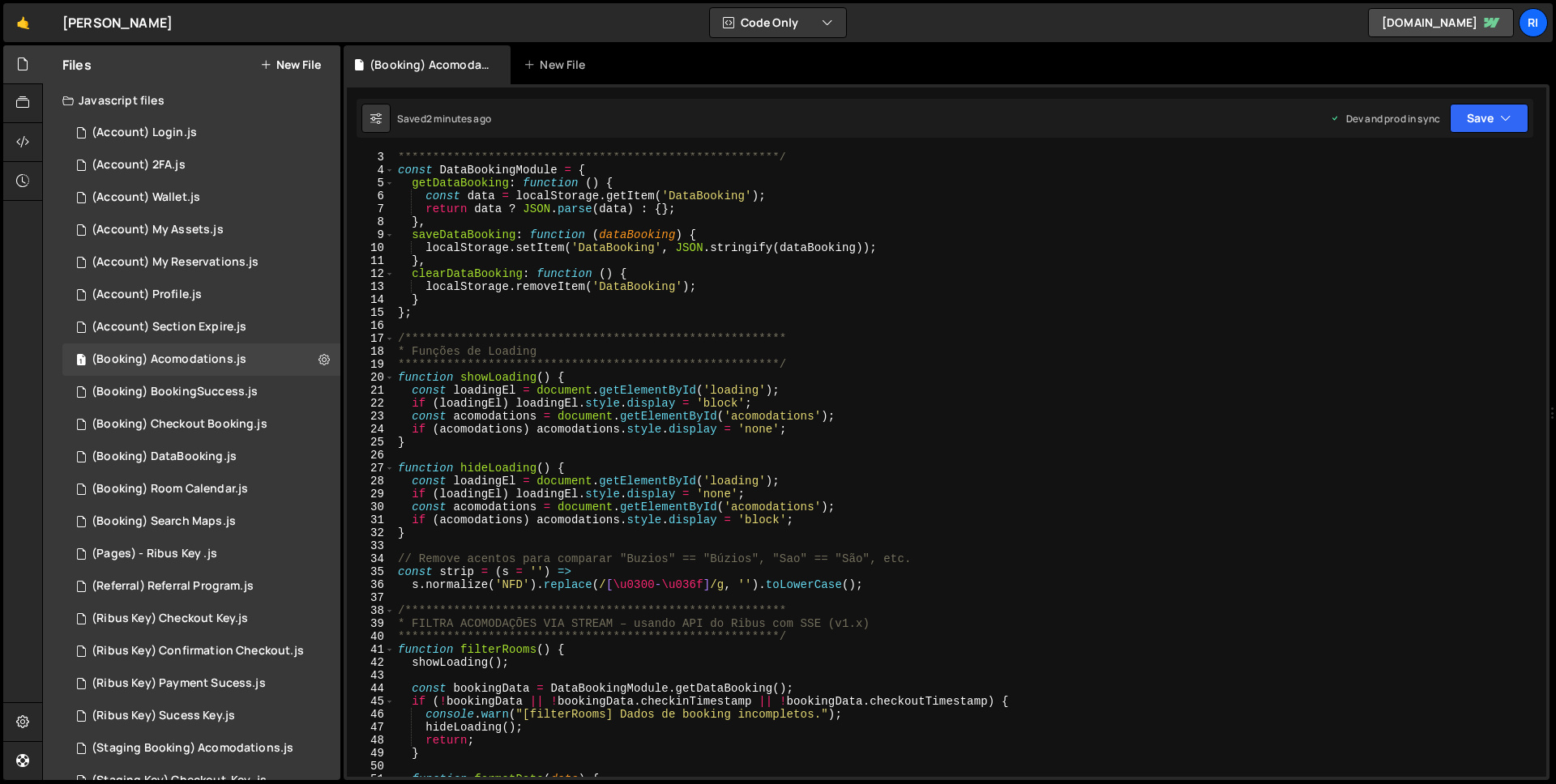
scroll to position [25, 0]
type textarea "]);"
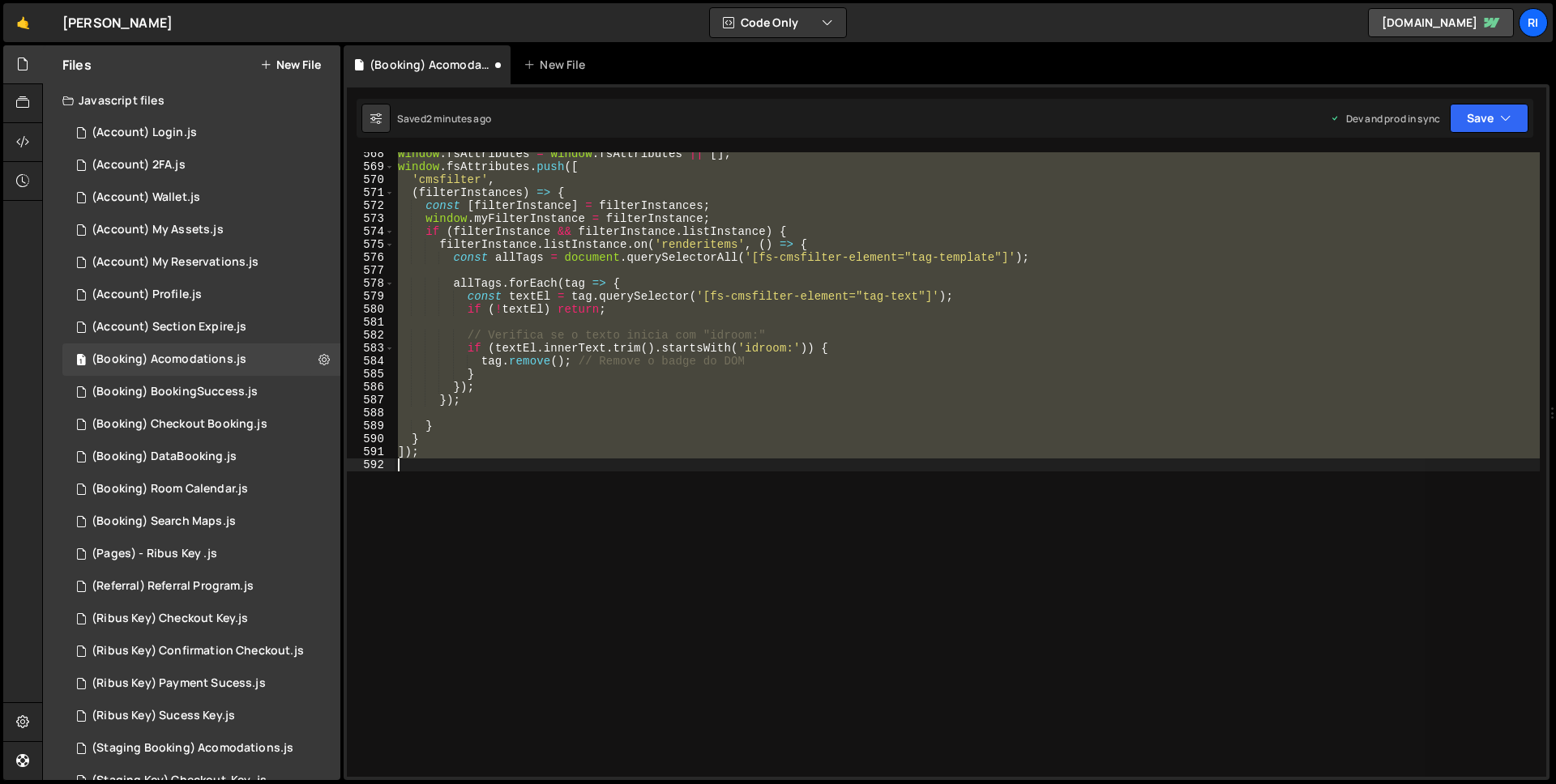
click at [797, 536] on div "window . fsAttributes = window . fsAttributes || [ ] ; window . fsAttributes . …" at bounding box center [967, 465] width 1146 height 625
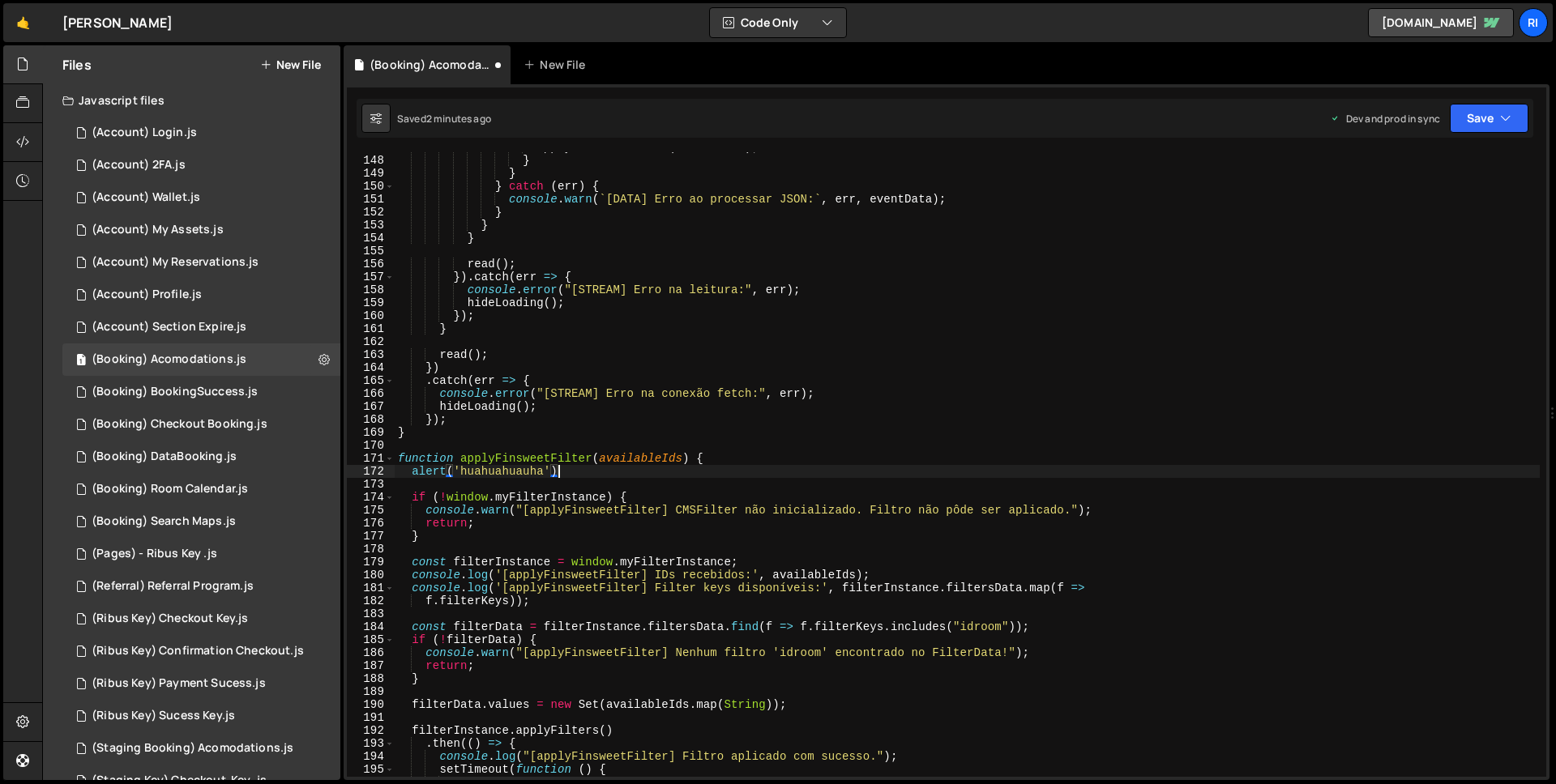
scroll to position [1905, 0]
type textarea "alert"
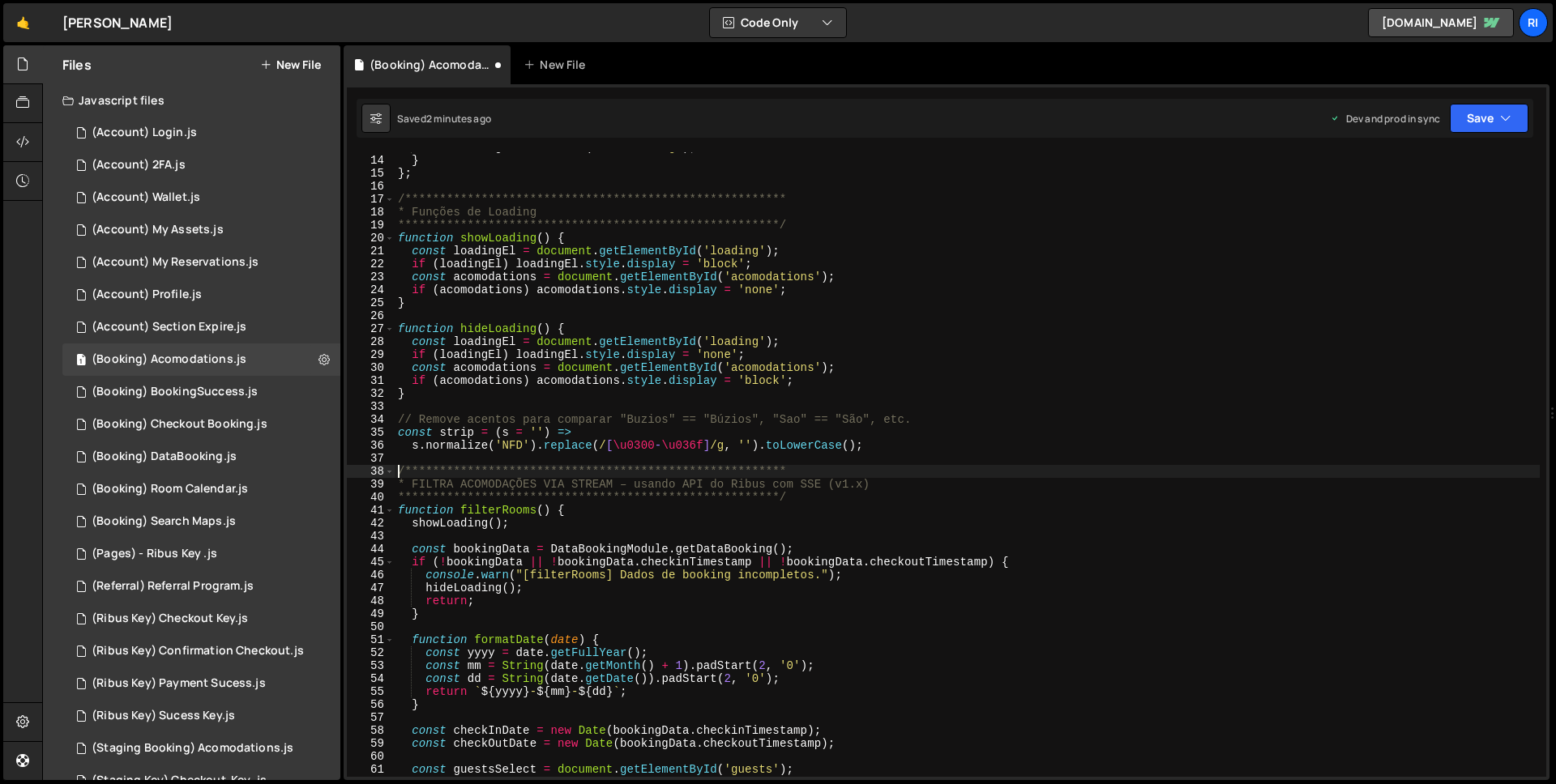
type textarea "]);"
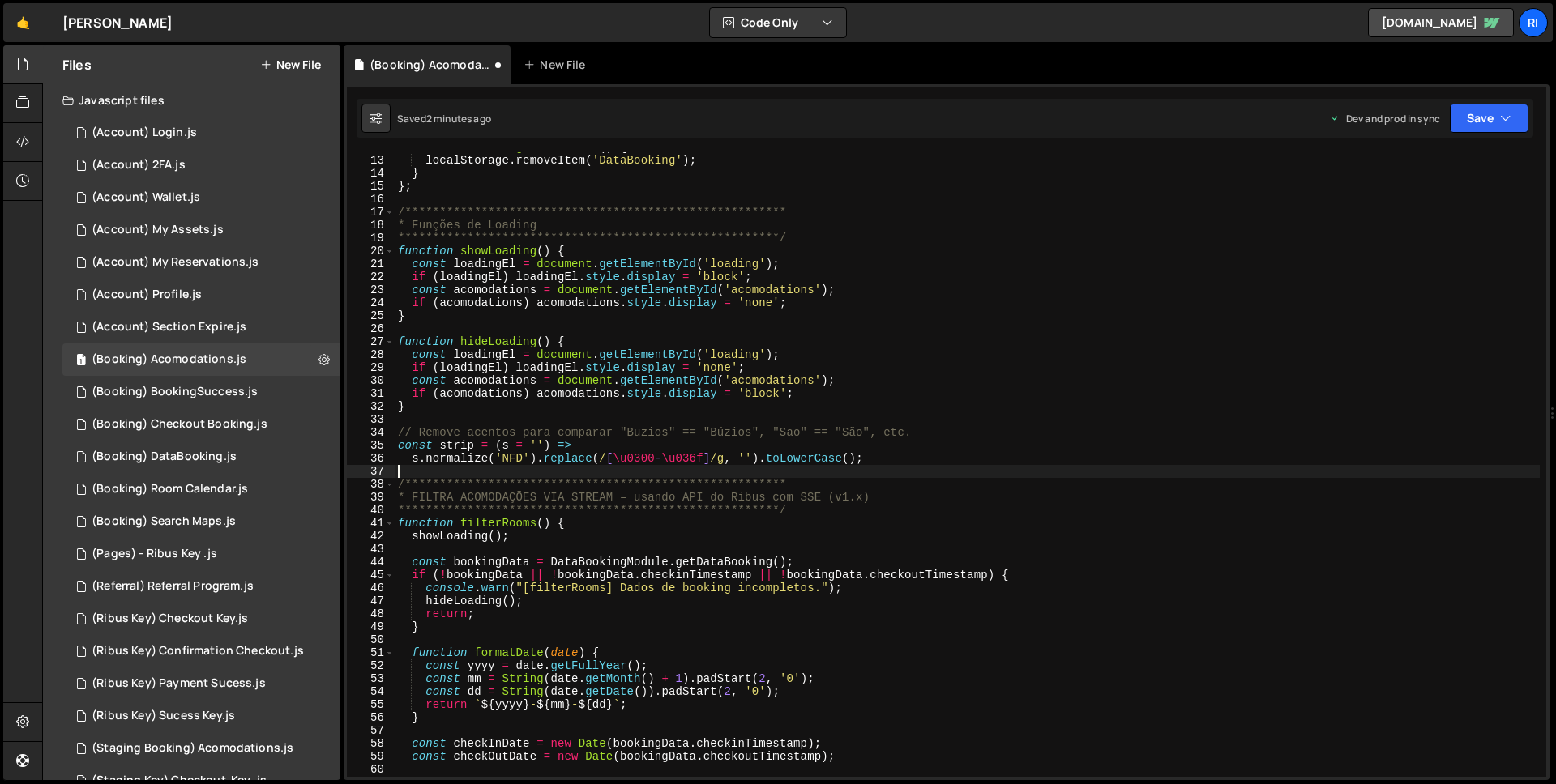
type textarea "]);"
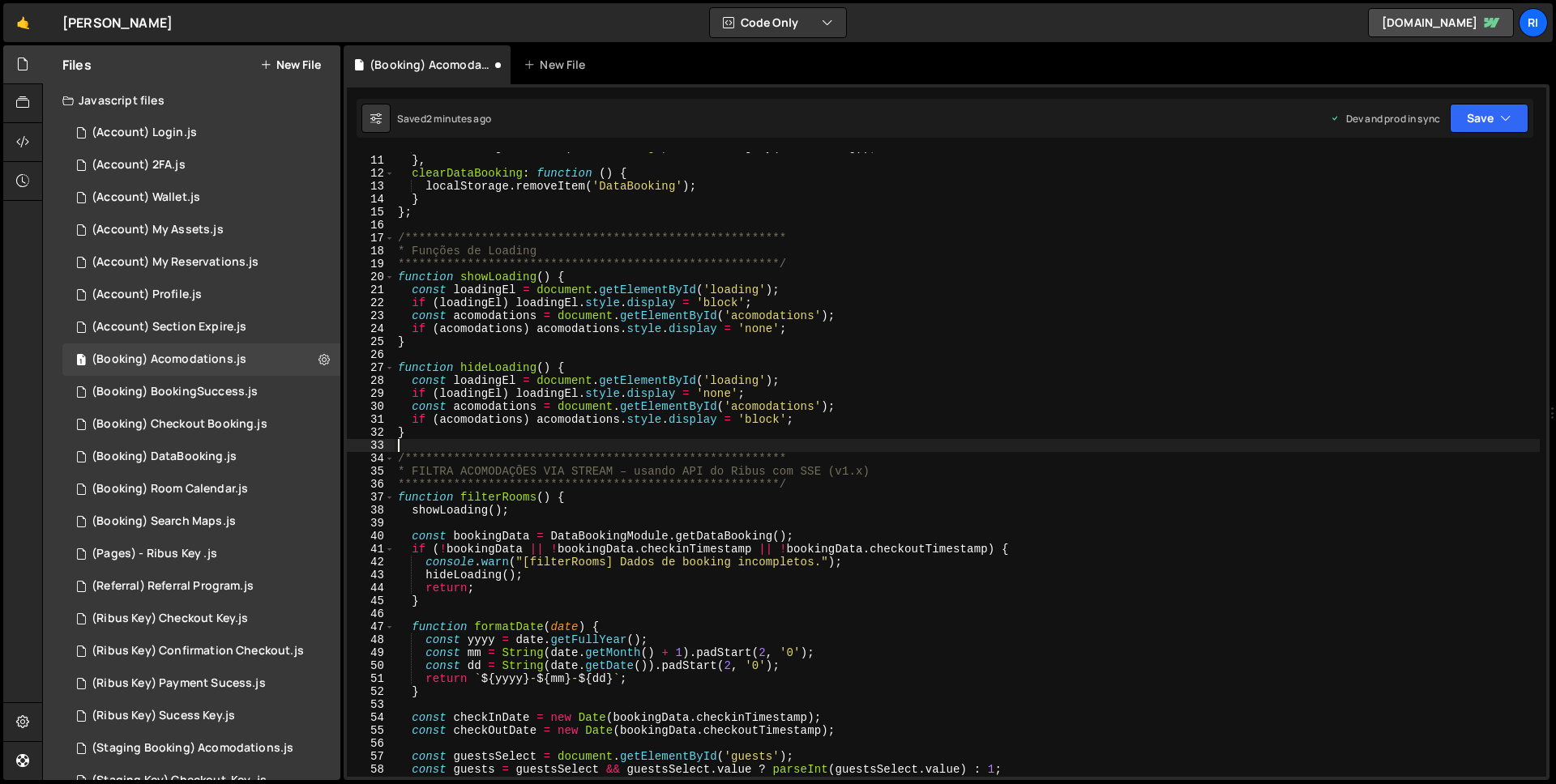
type textarea "]);"
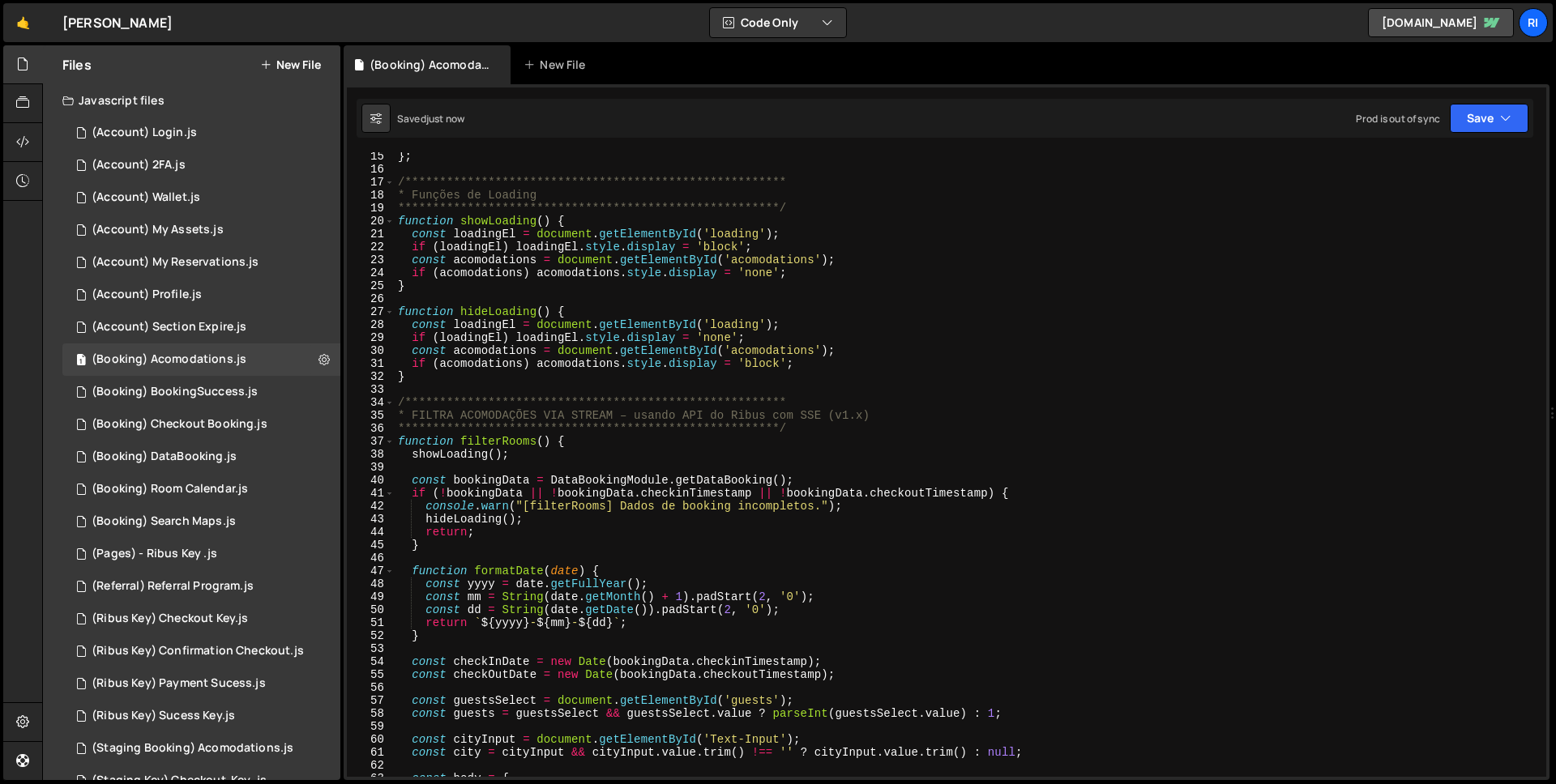
scroll to position [0, 0]
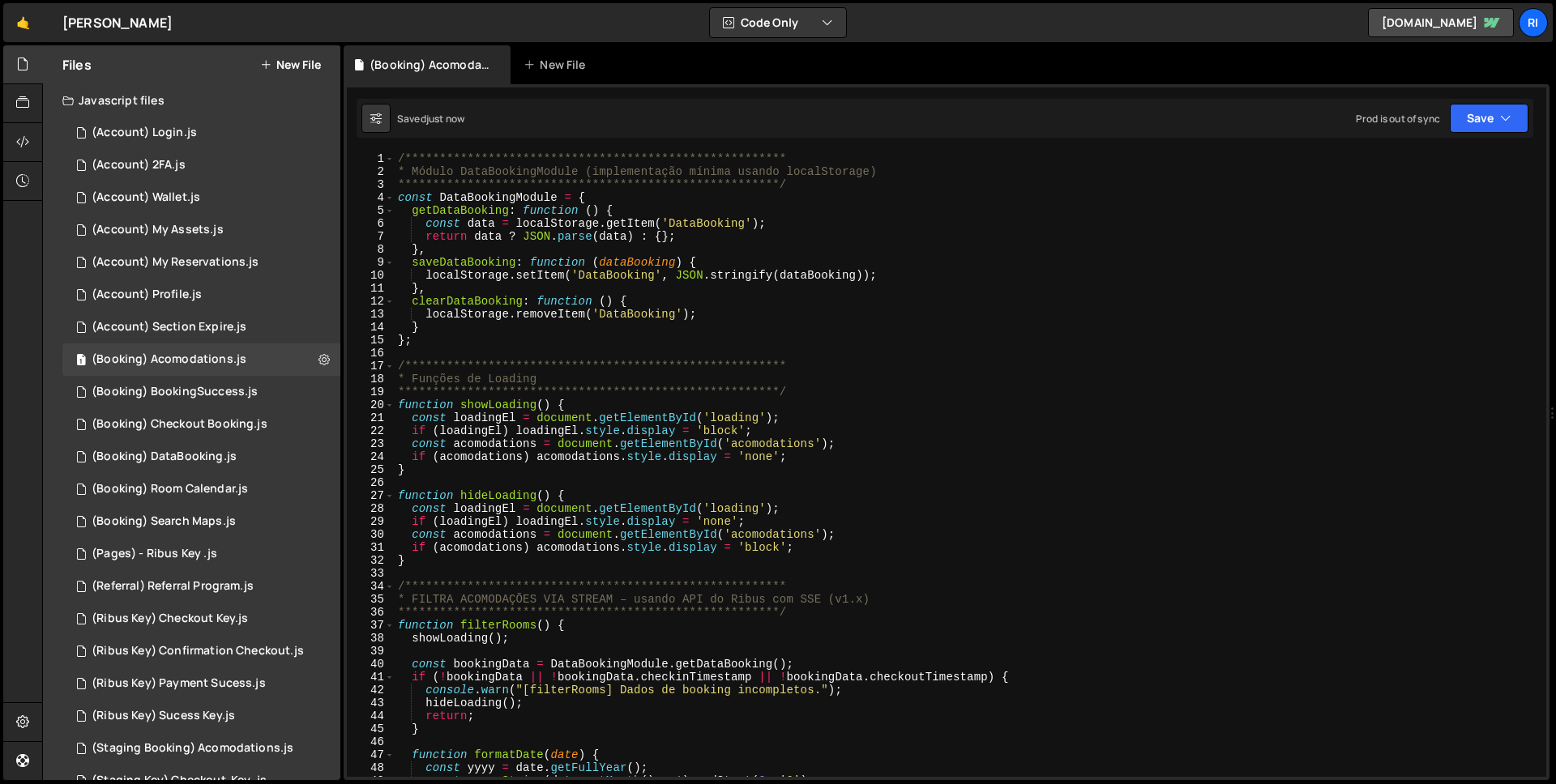
click at [755, 537] on div "**********" at bounding box center [967, 477] width 1146 height 650
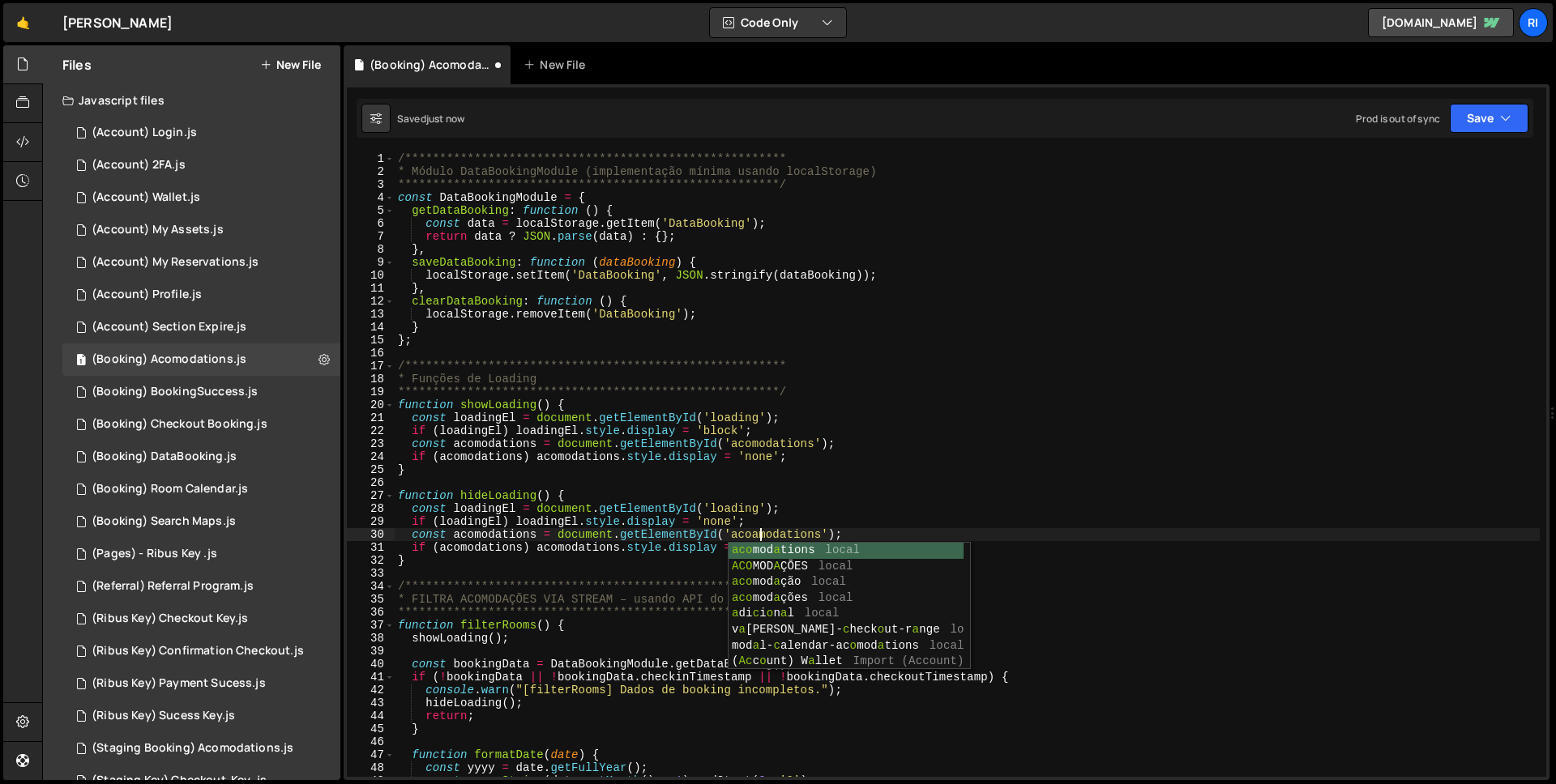
scroll to position [0, 25]
click at [648, 372] on div "**********" at bounding box center [967, 477] width 1146 height 650
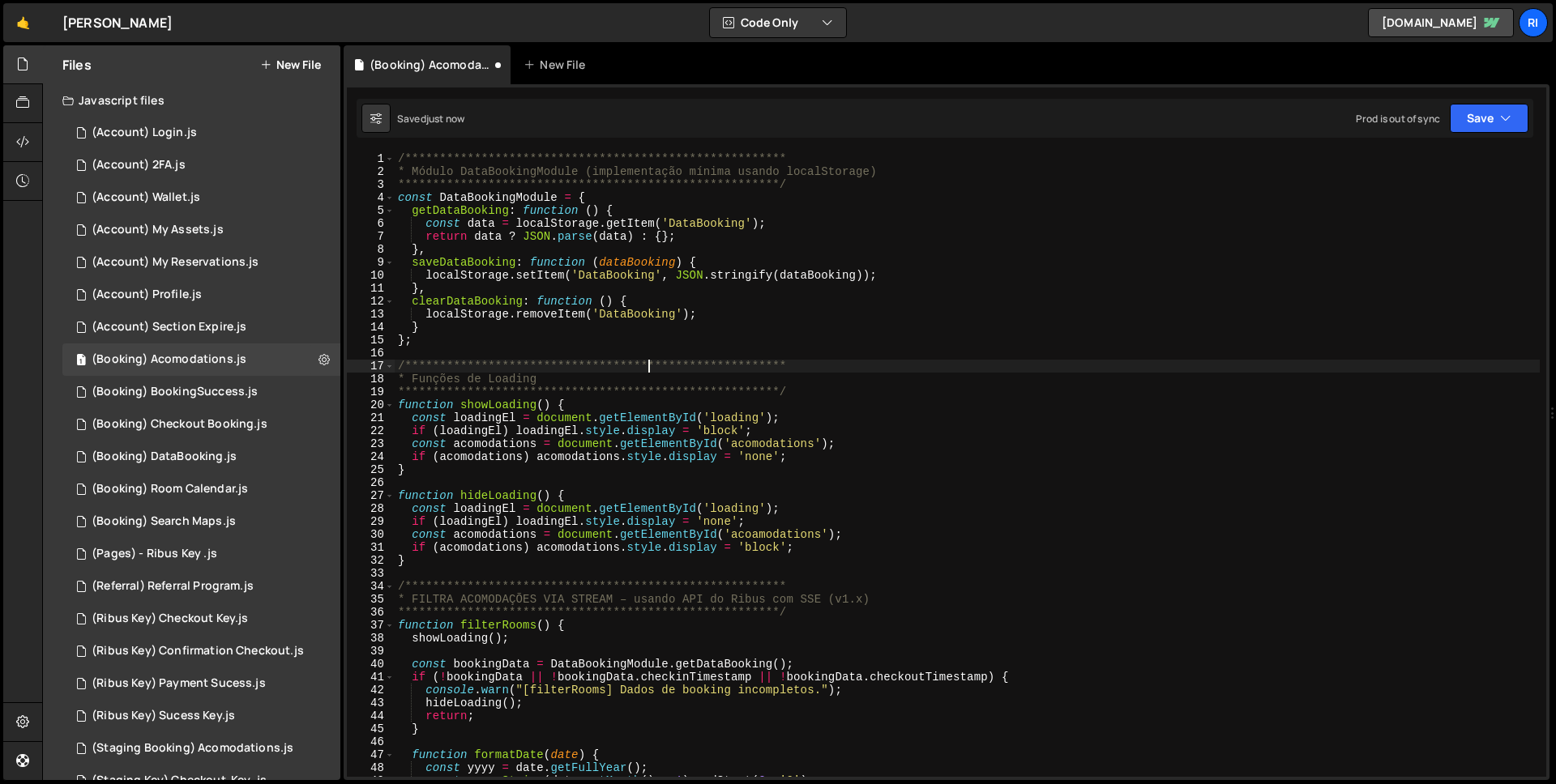
scroll to position [0, 1]
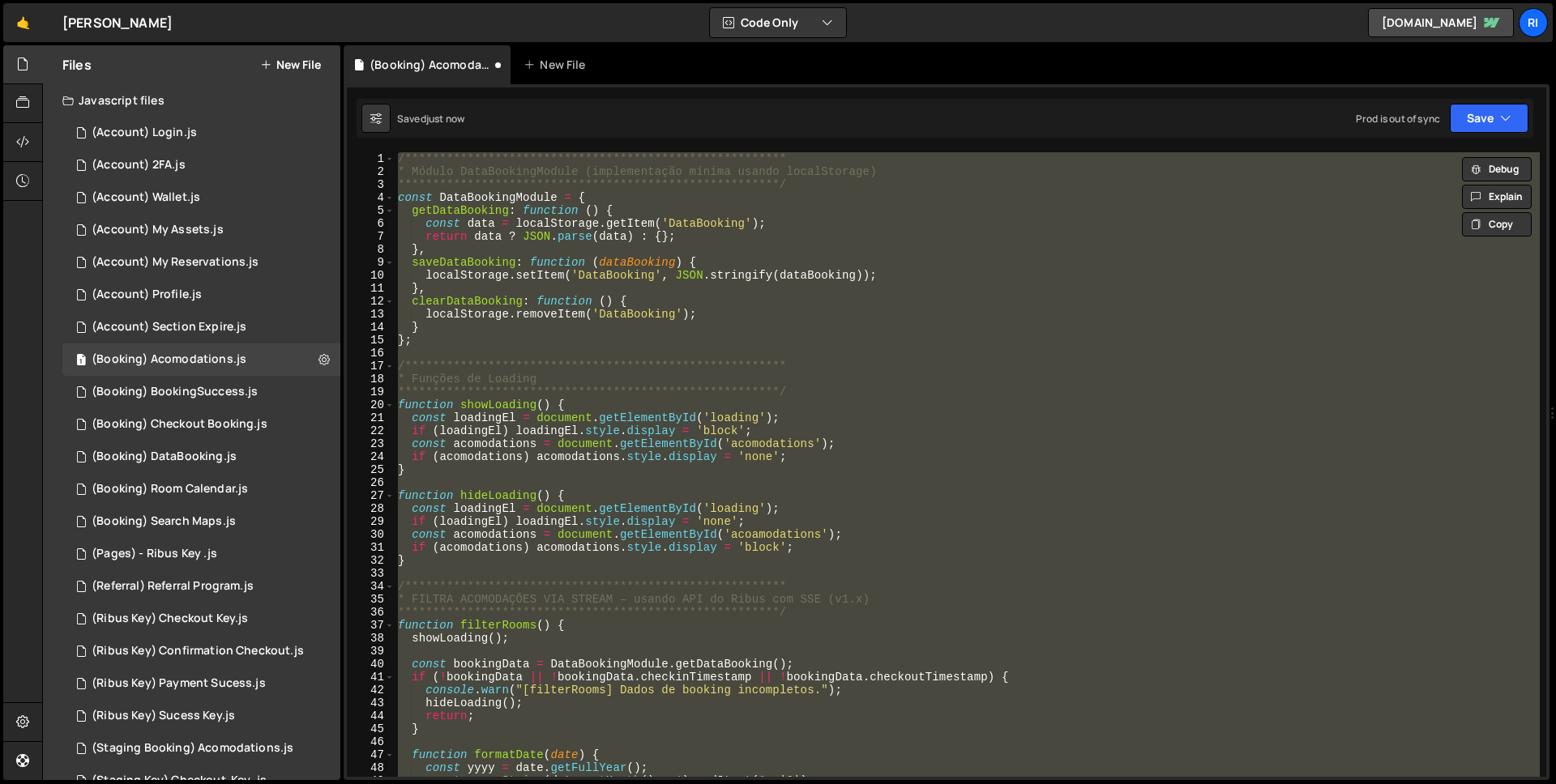
click at [764, 473] on div "**********" at bounding box center [967, 465] width 1146 height 625
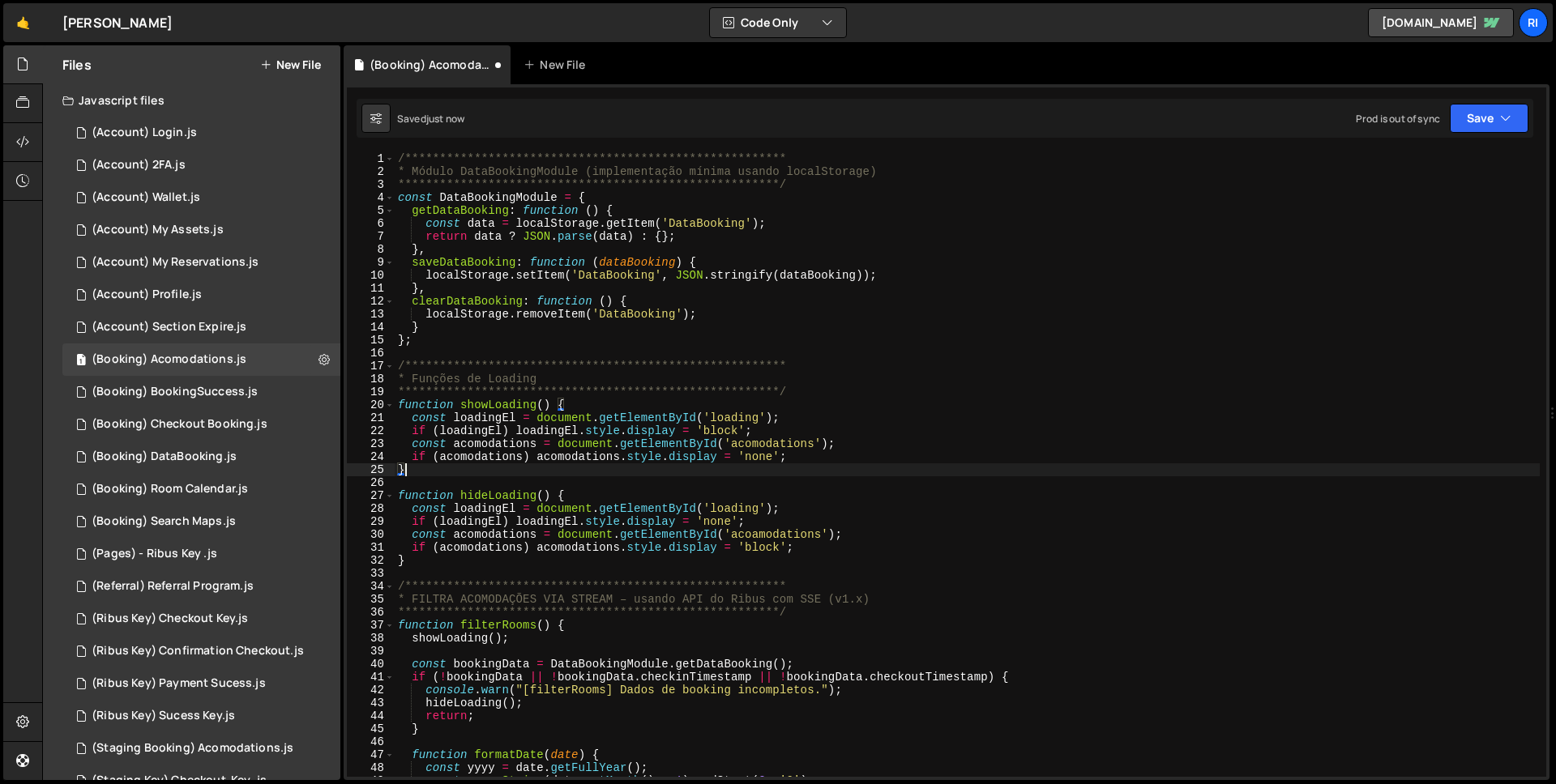
scroll to position [0, 0]
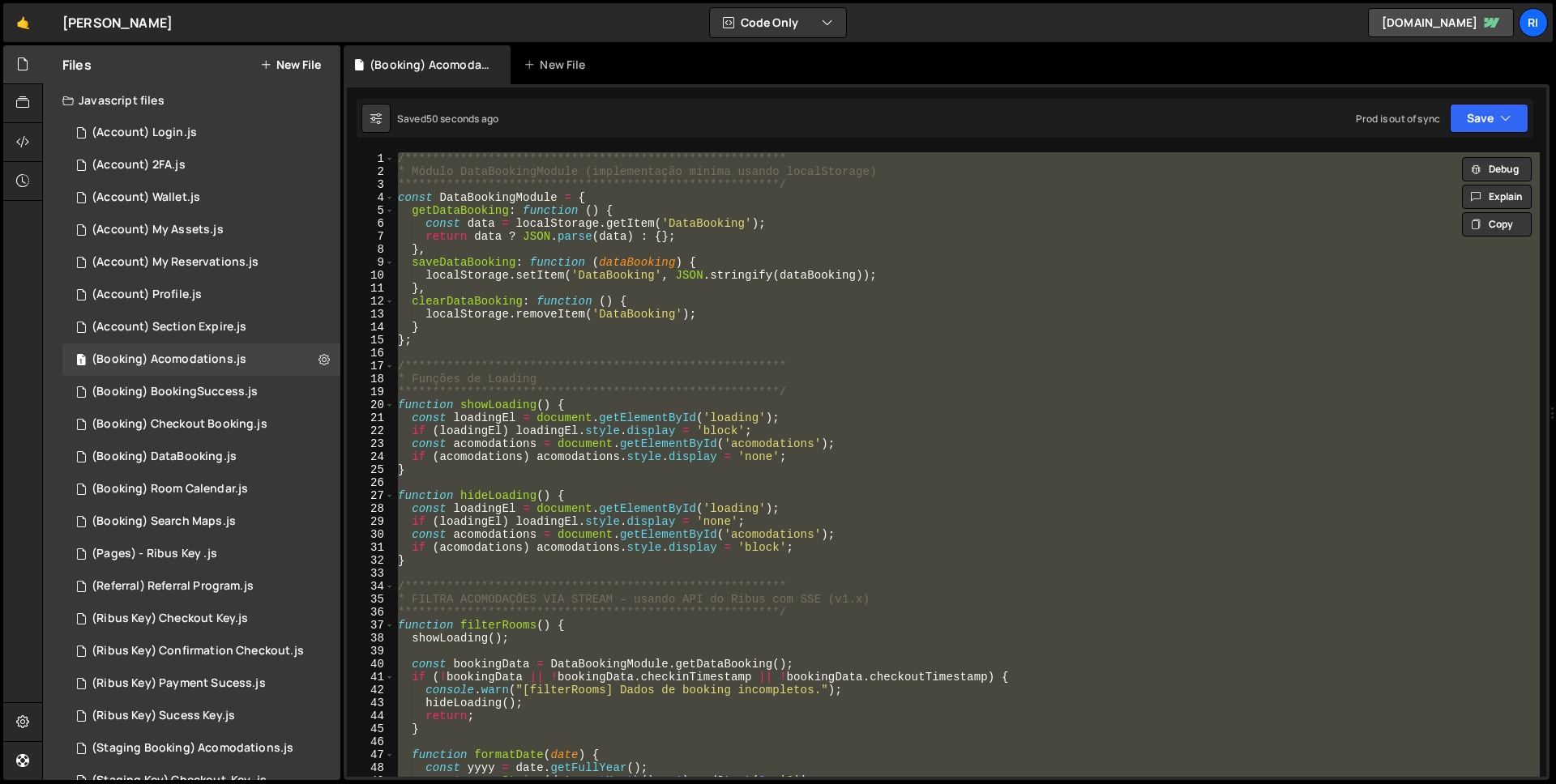
click at [736, 332] on div "**********" at bounding box center [967, 465] width 1146 height 625
type textarea "}"
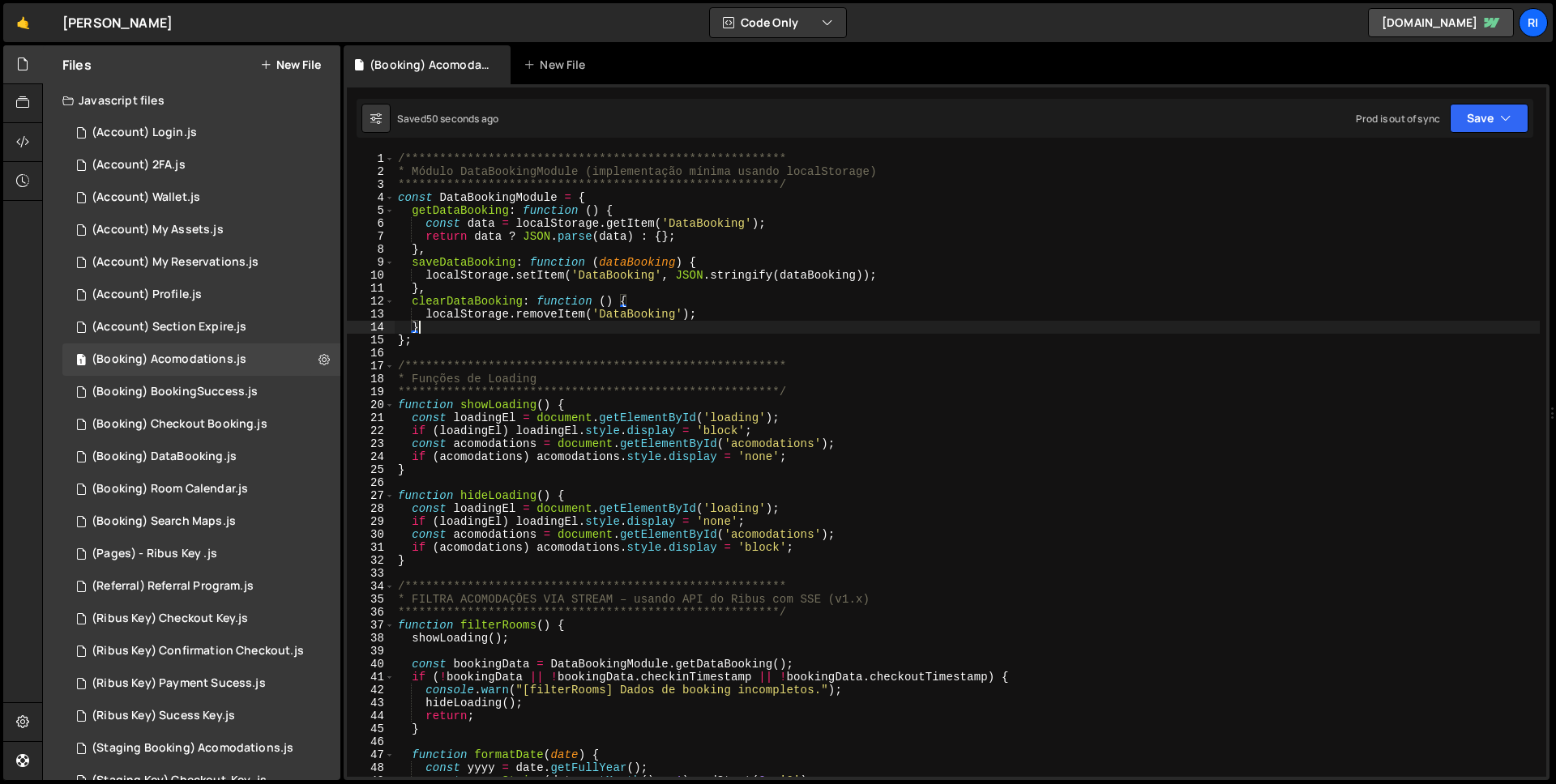
paste input "fsAttribut"
type input "fsAttributes"
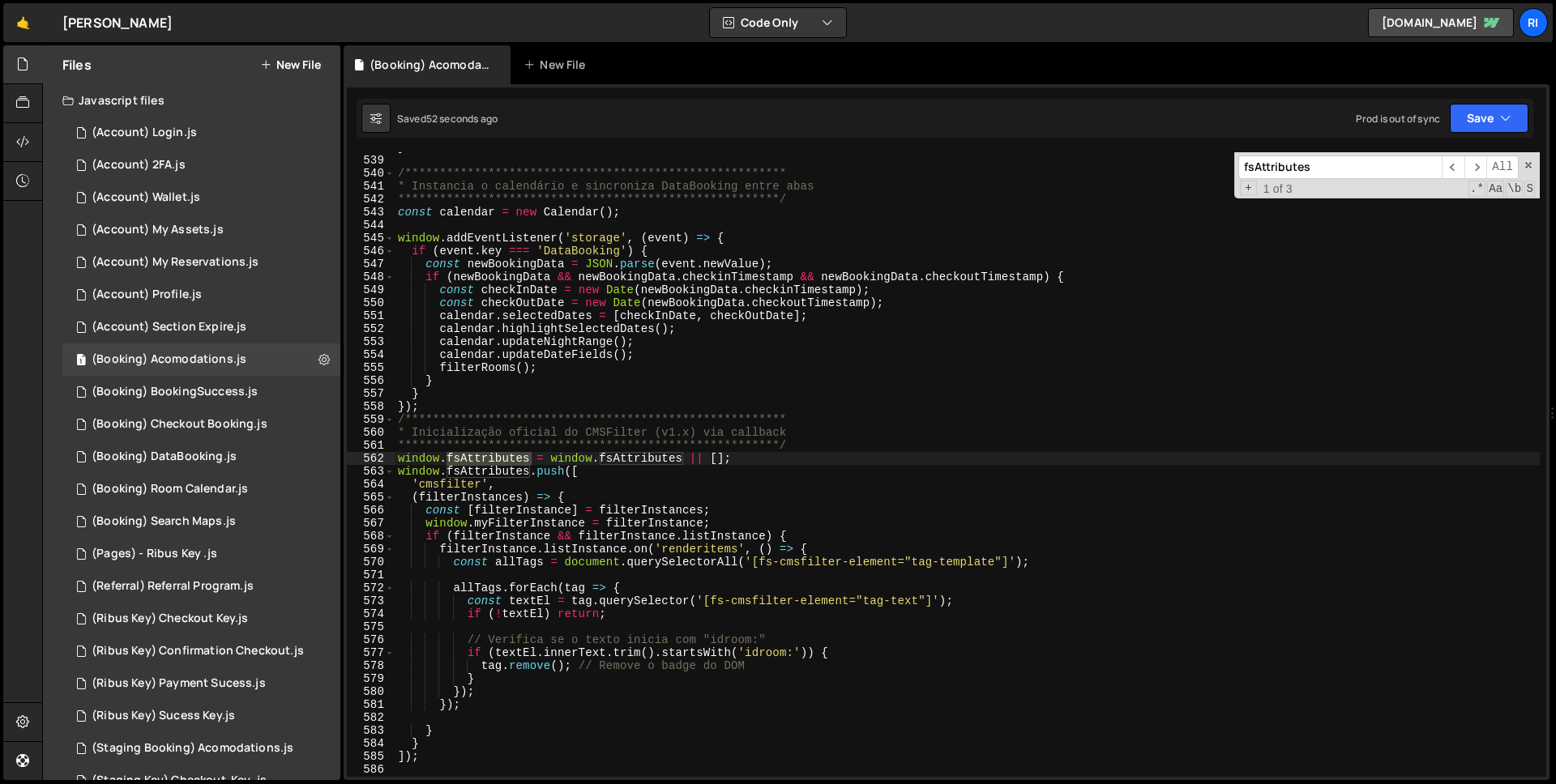
scroll to position [7279, 0]
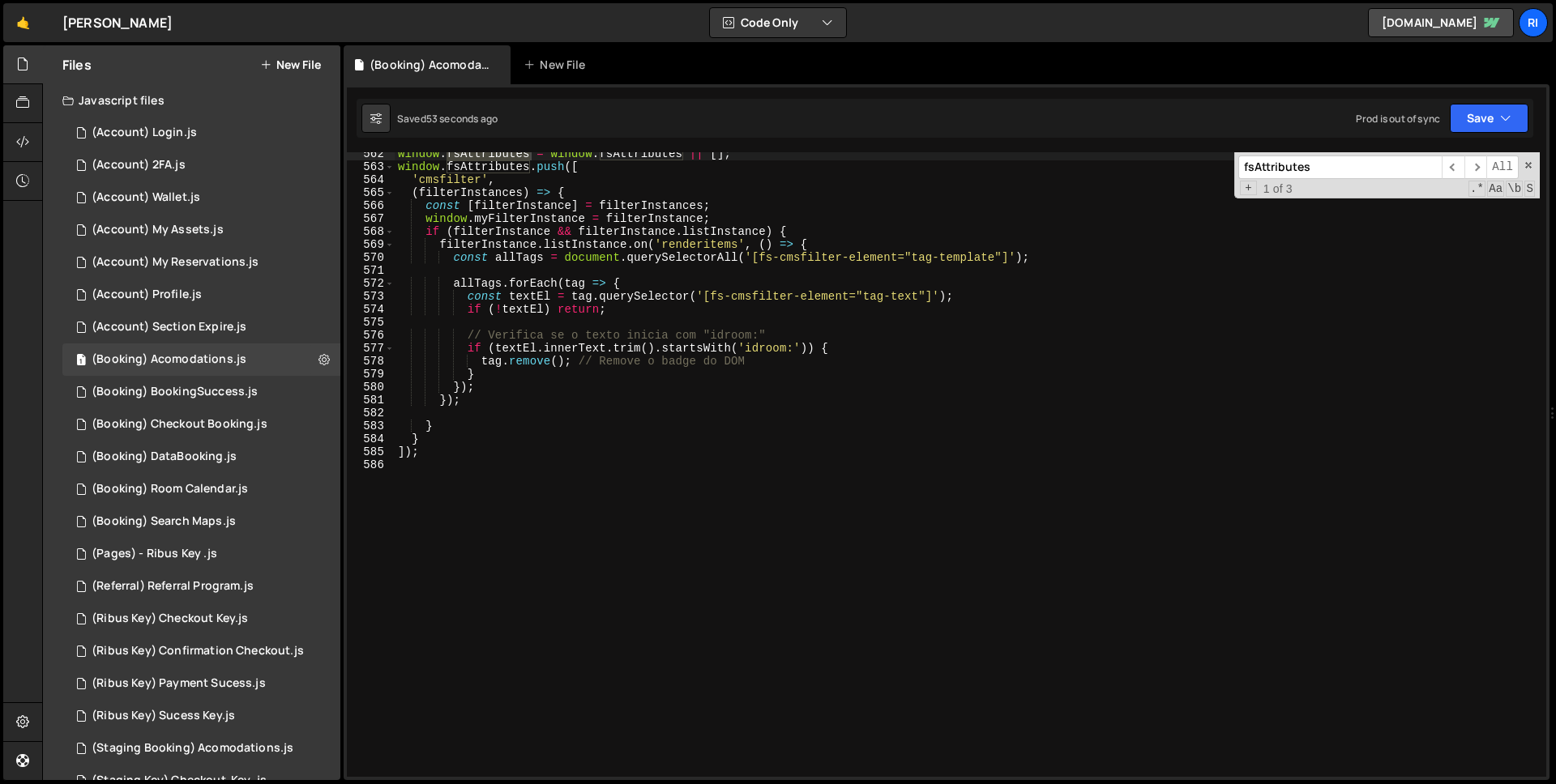
type textarea "window.fsAttributes = window.fsAttributes || [];"
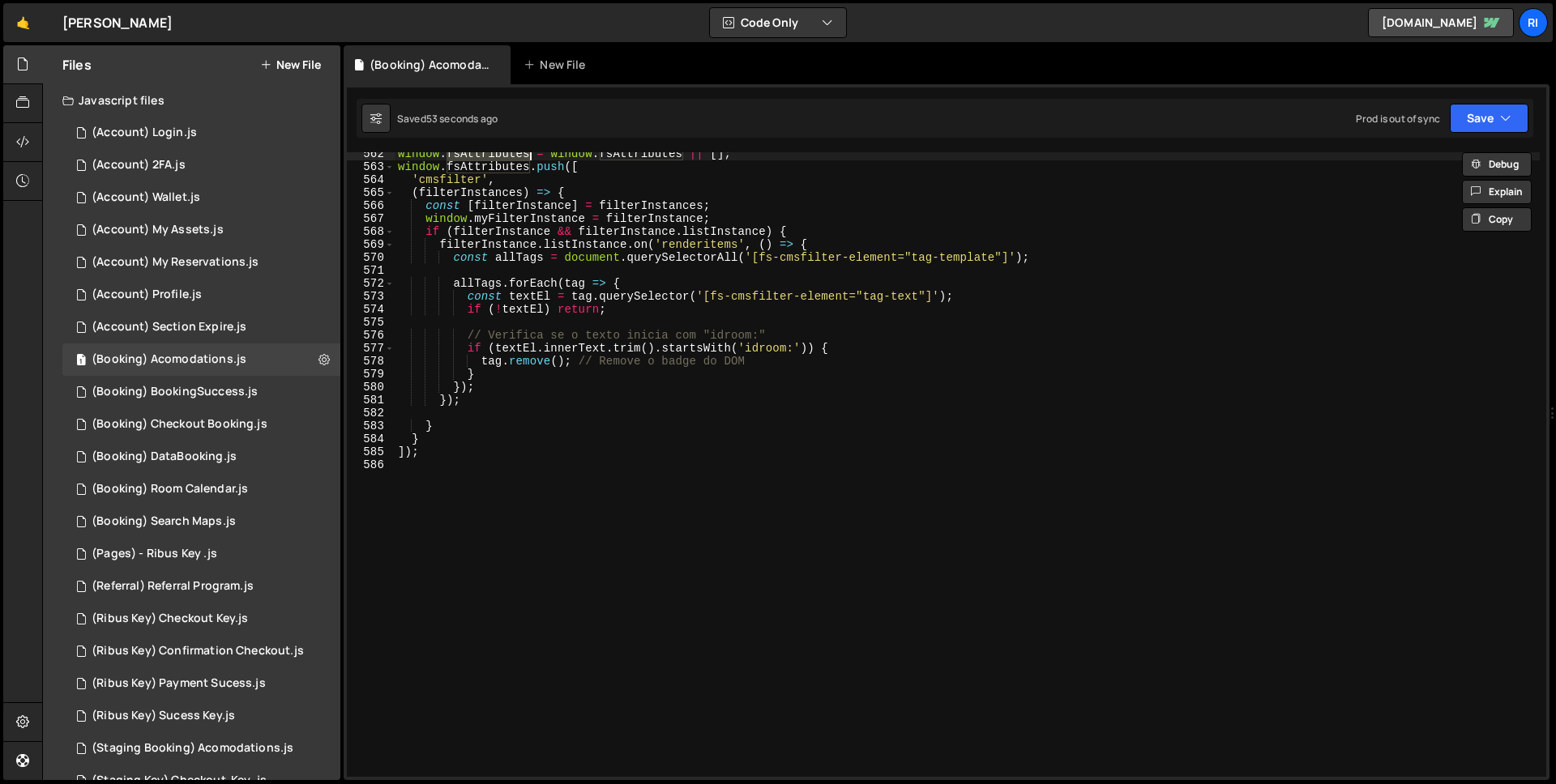
click at [548, 459] on div "window . fsAttributes = window . fsAttributes || [ ] ; window . fsAttributes . …" at bounding box center [967, 472] width 1146 height 650
paste textarea "})();"
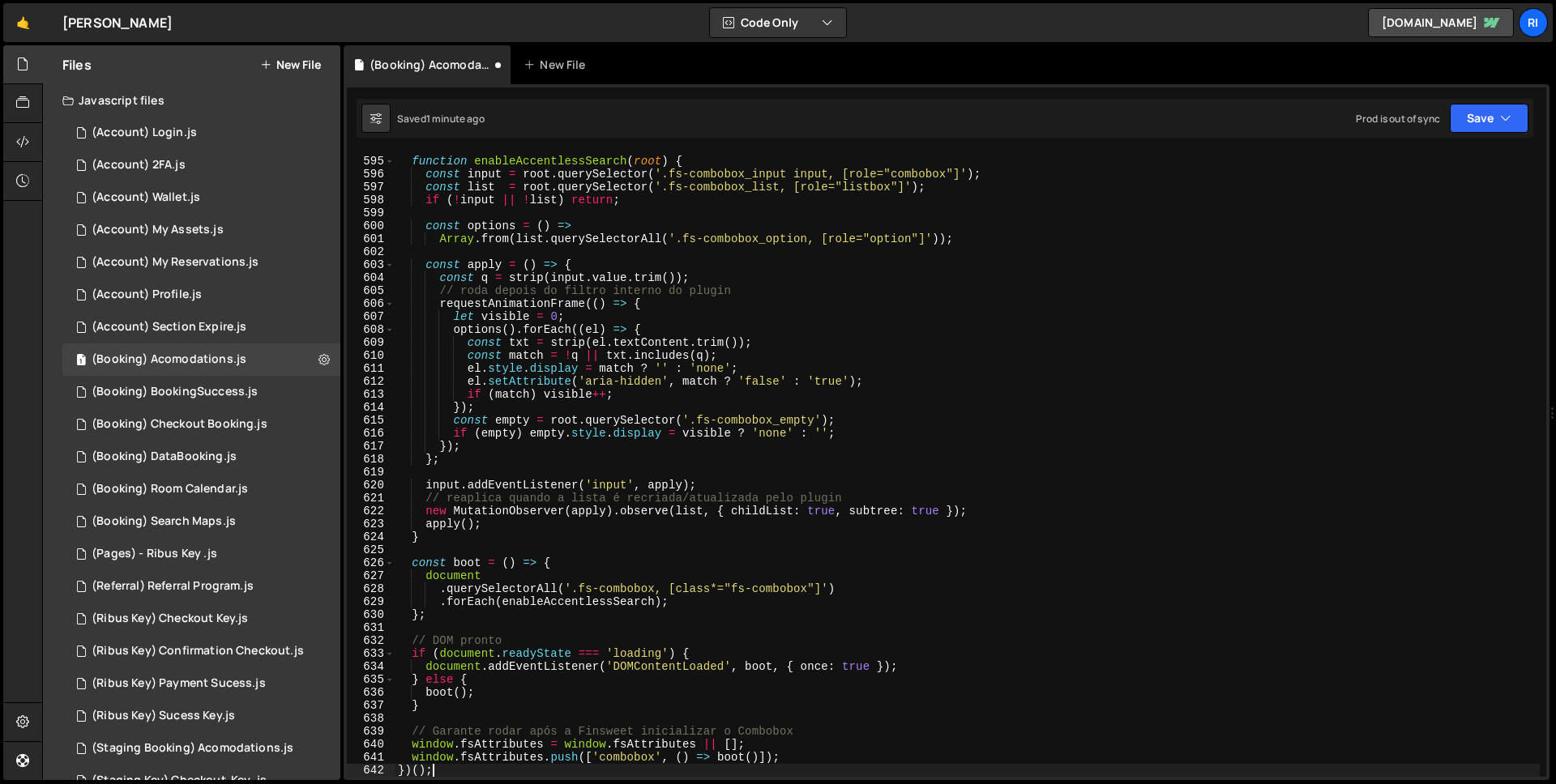
scroll to position [7699, 0]
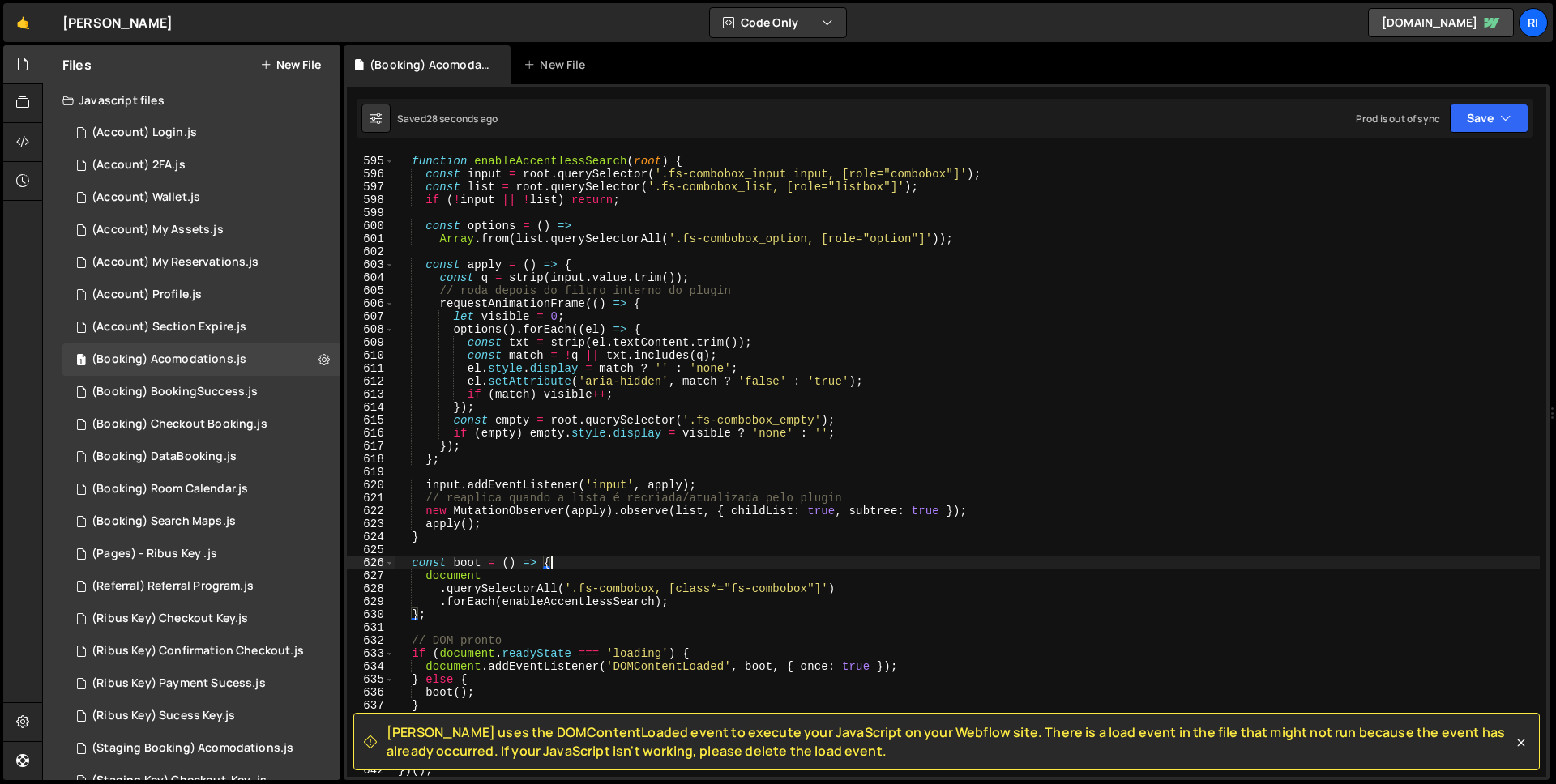
click at [607, 562] on div "function enableAccentlessSearch ( root ) { const input = root . querySelector (…" at bounding box center [967, 467] width 1146 height 650
type textarea "const boot = () => {"
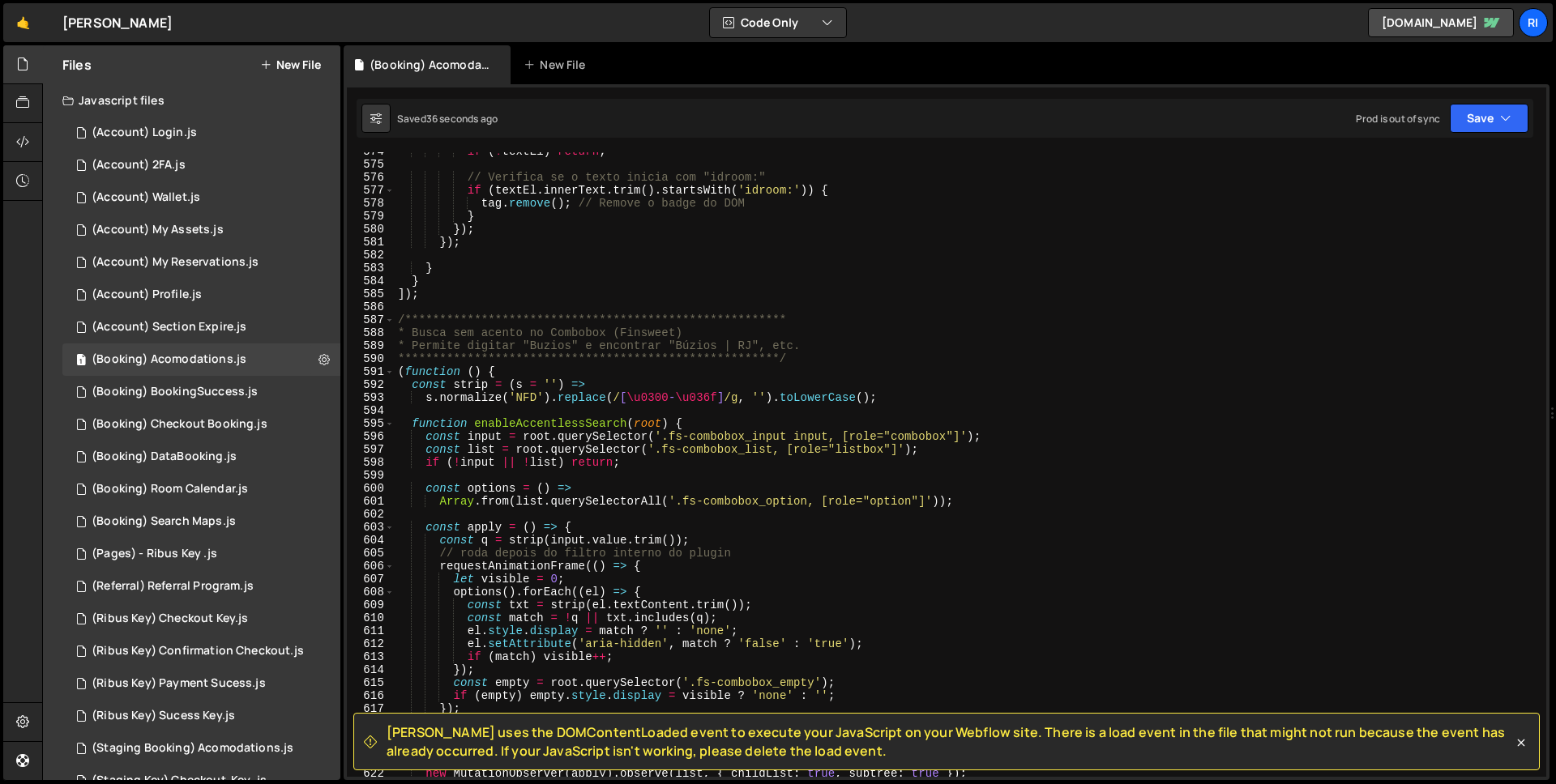
scroll to position [7904, 0]
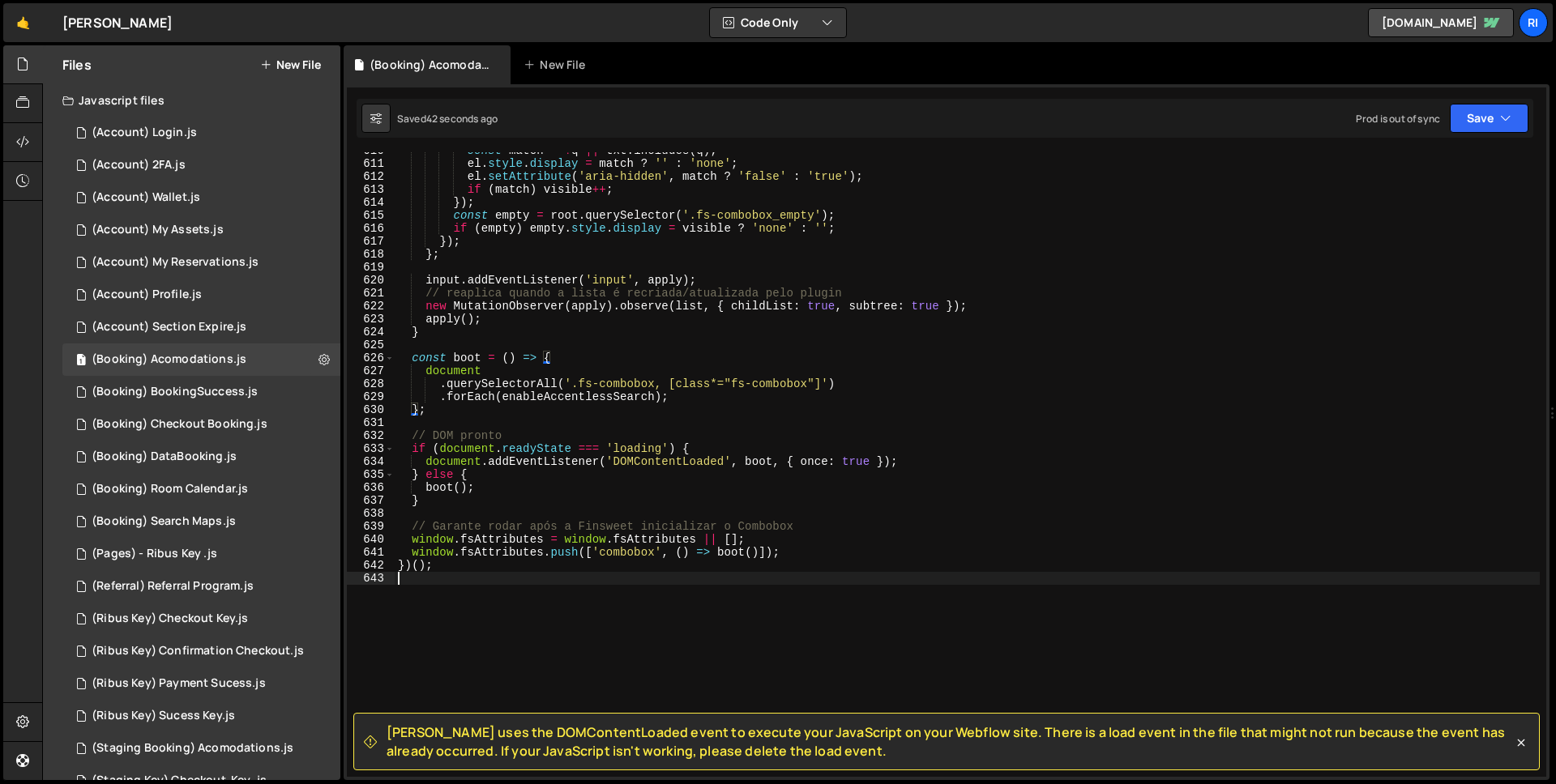
click at [458, 582] on div "const match = ! q || txt . includes ( q ) ; el . style . display = match ? '' :…" at bounding box center [967, 469] width 1146 height 650
click at [457, 561] on div "const match = ! q || txt . includes ( q ) ; el . style . display = match ? '' :…" at bounding box center [967, 469] width 1146 height 650
click at [402, 564] on div "const match = ! q || txt . includes ( q ) ; el . style . display = match ? '' :…" at bounding box center [967, 469] width 1146 height 650
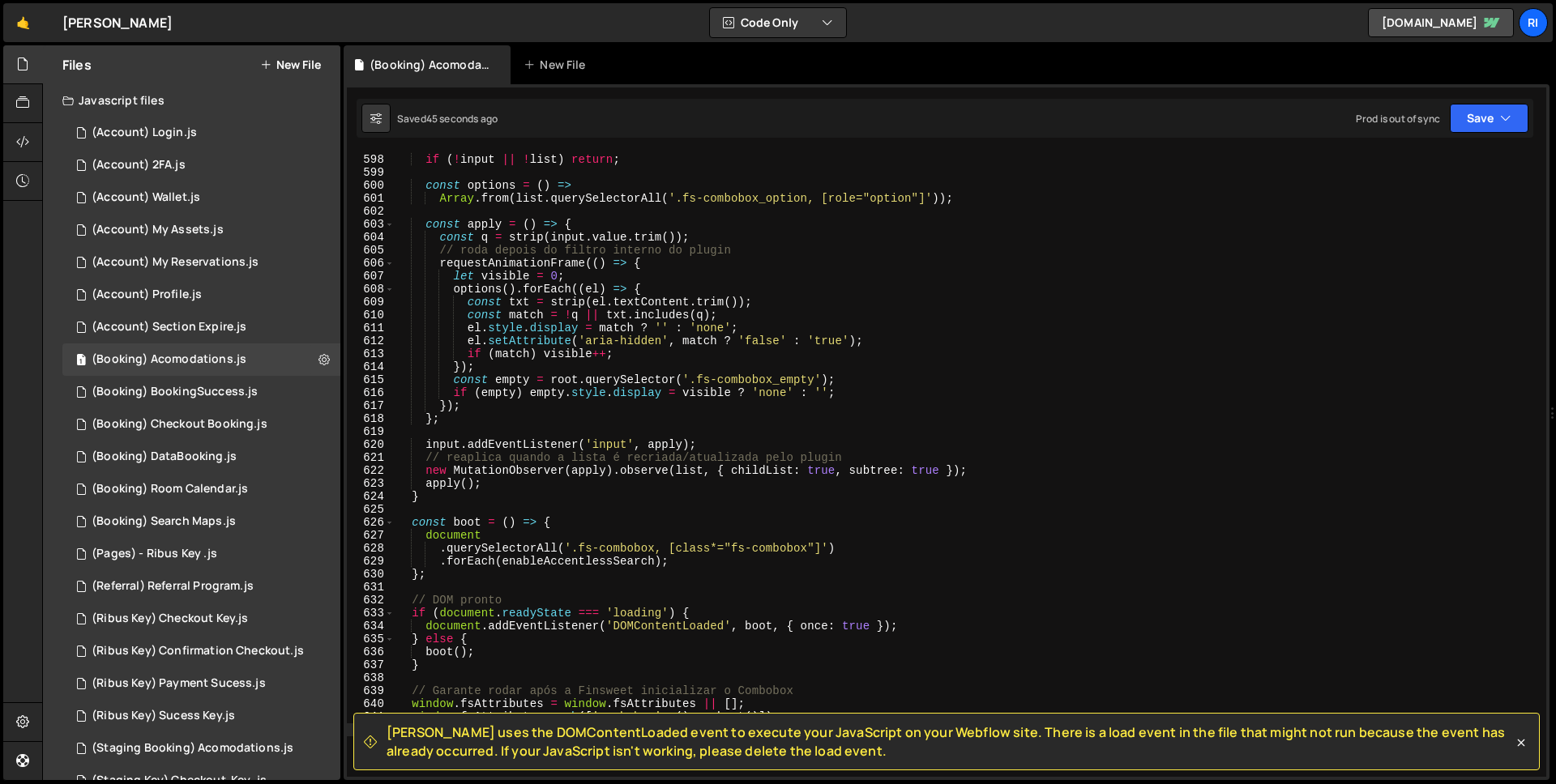
scroll to position [7543, 0]
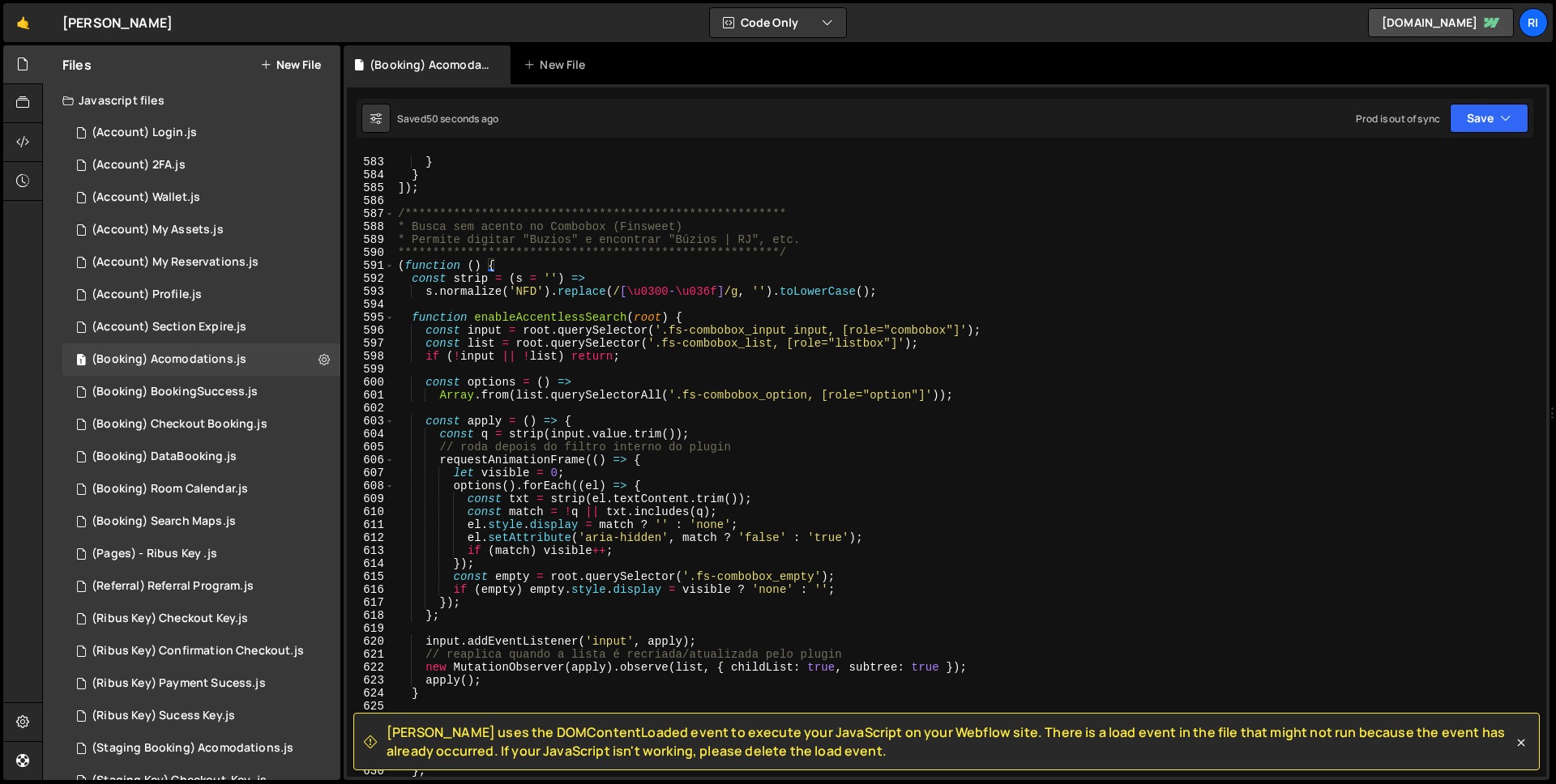
click at [570, 428] on div "**********" at bounding box center [967, 468] width 1146 height 650
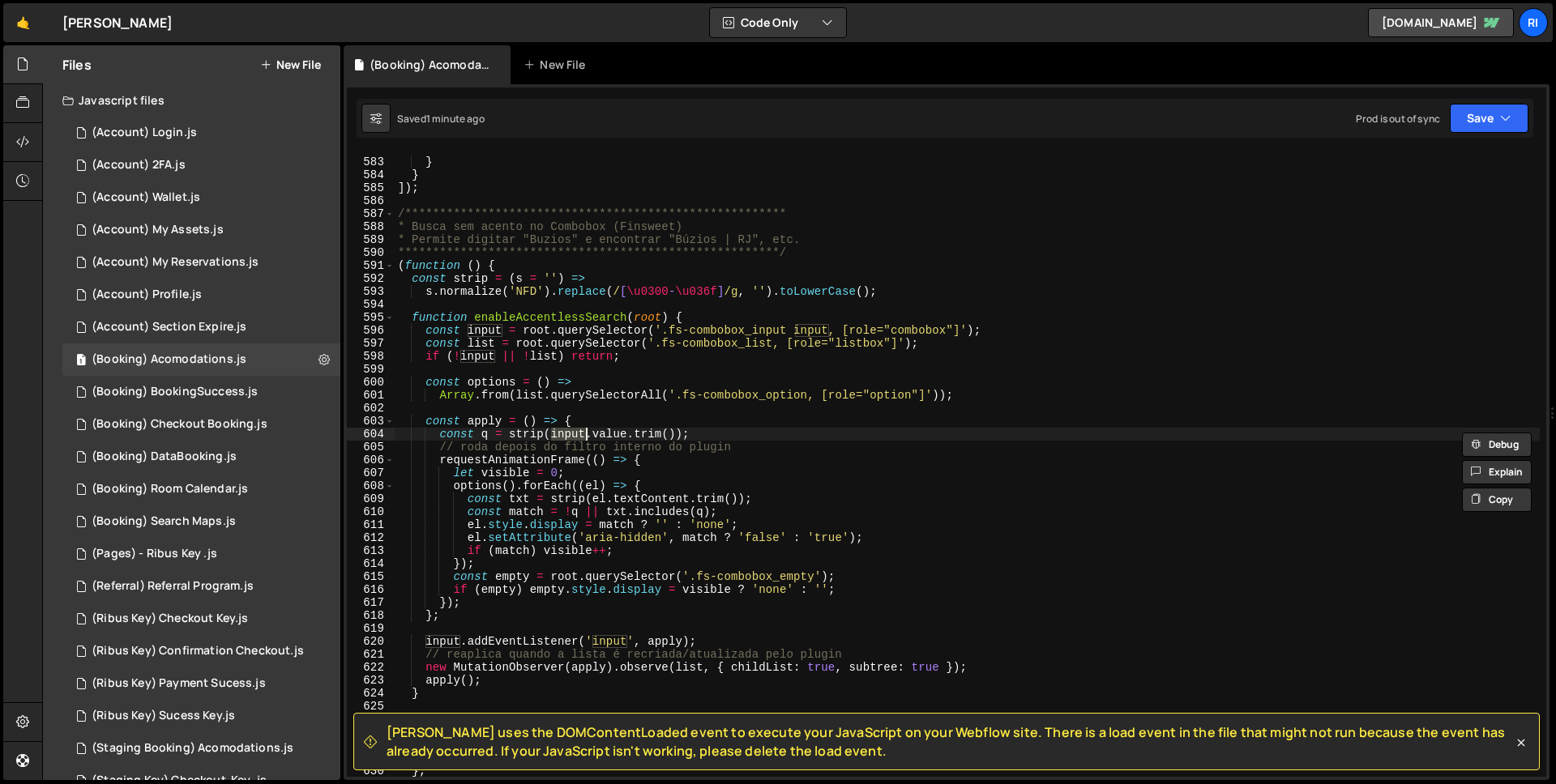
scroll to position [7878, 0]
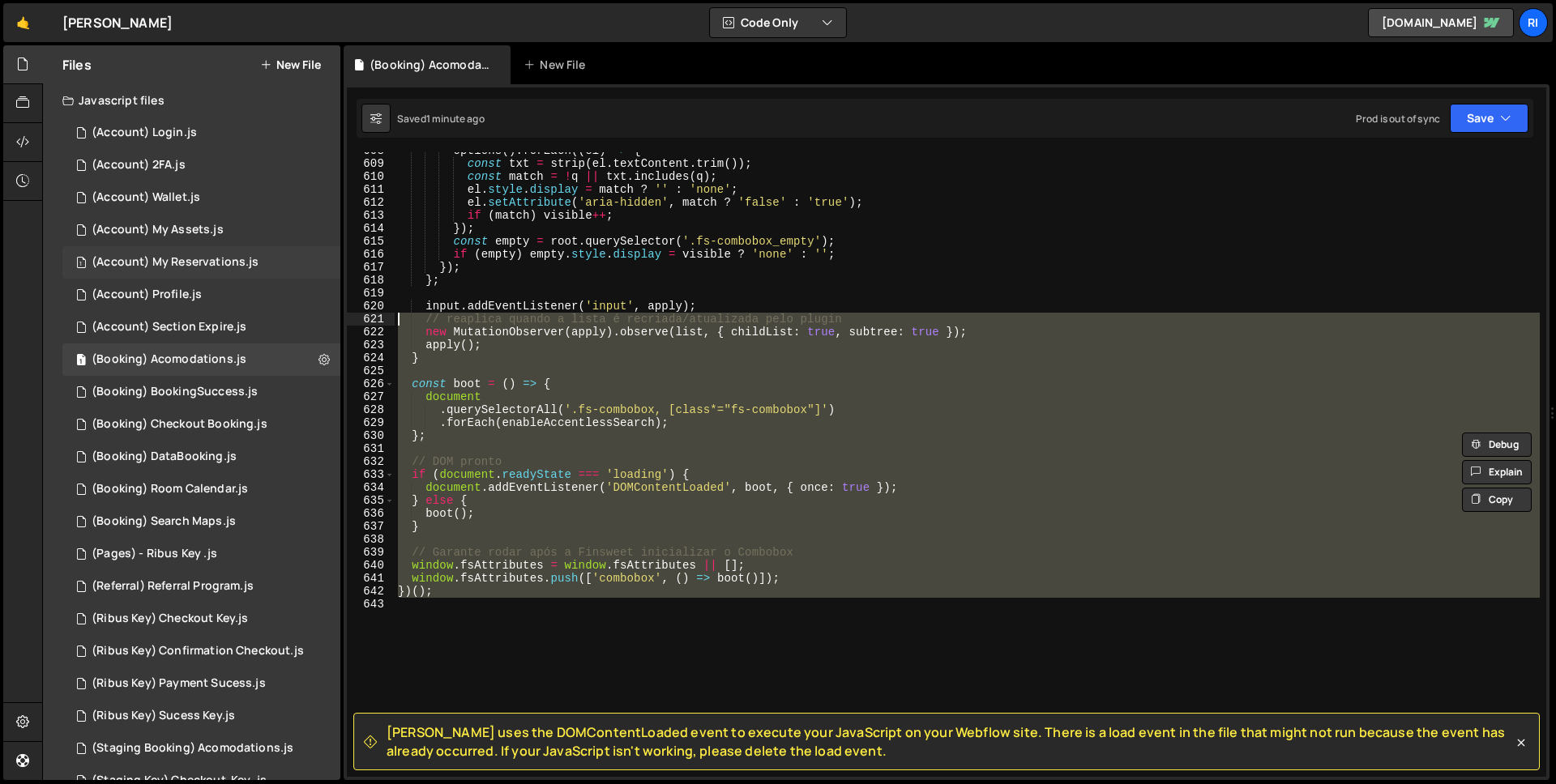
drag, startPoint x: 446, startPoint y: 609, endPoint x: 313, endPoint y: 255, distance: 378.2
click at [313, 261] on div "Files New File Javascript files 3 (Account) Login.js 0 3 (Account) 2FA.js 0 1 (…" at bounding box center [799, 413] width 1514 height 736
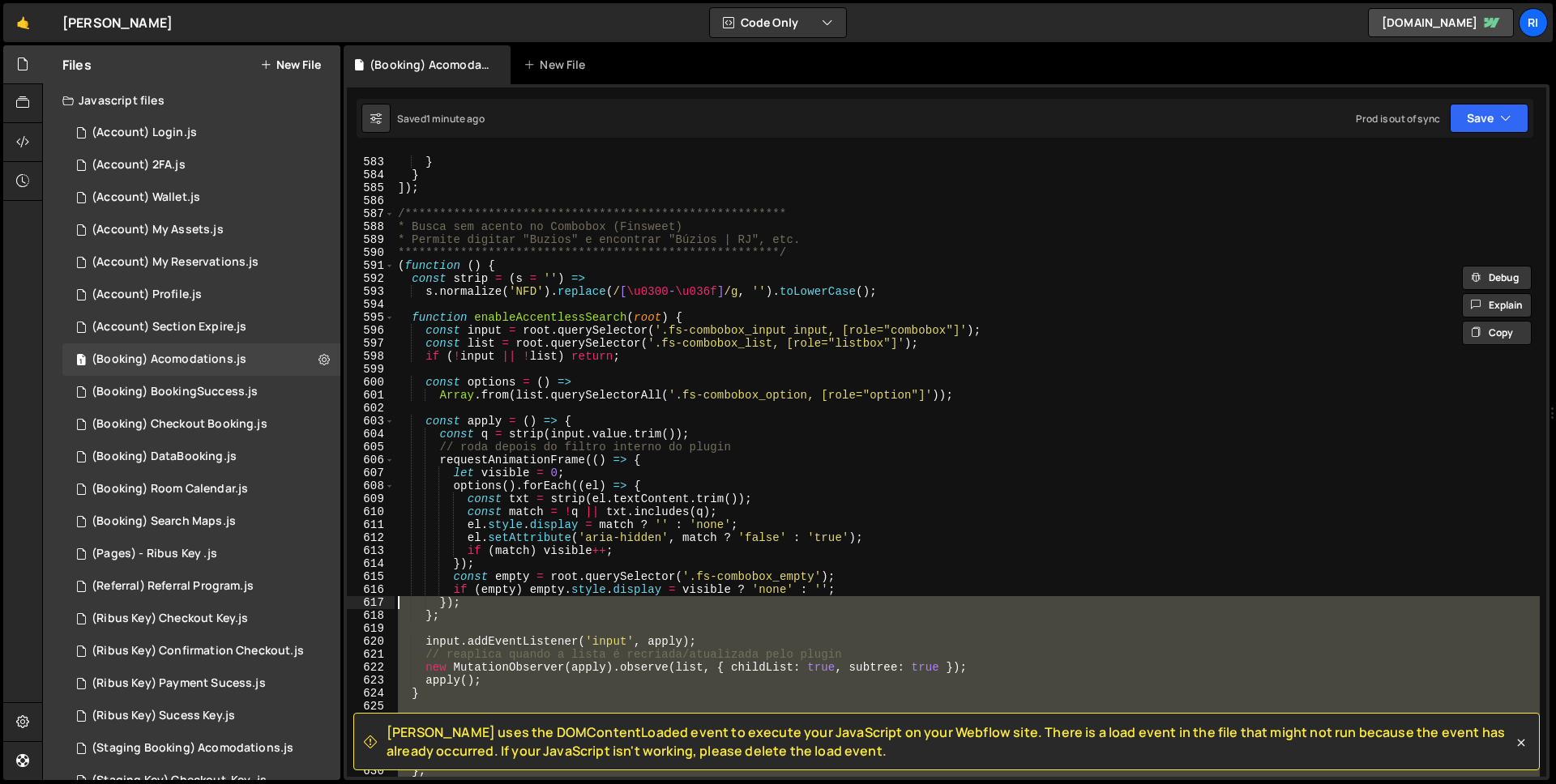
scroll to position [7357, 0]
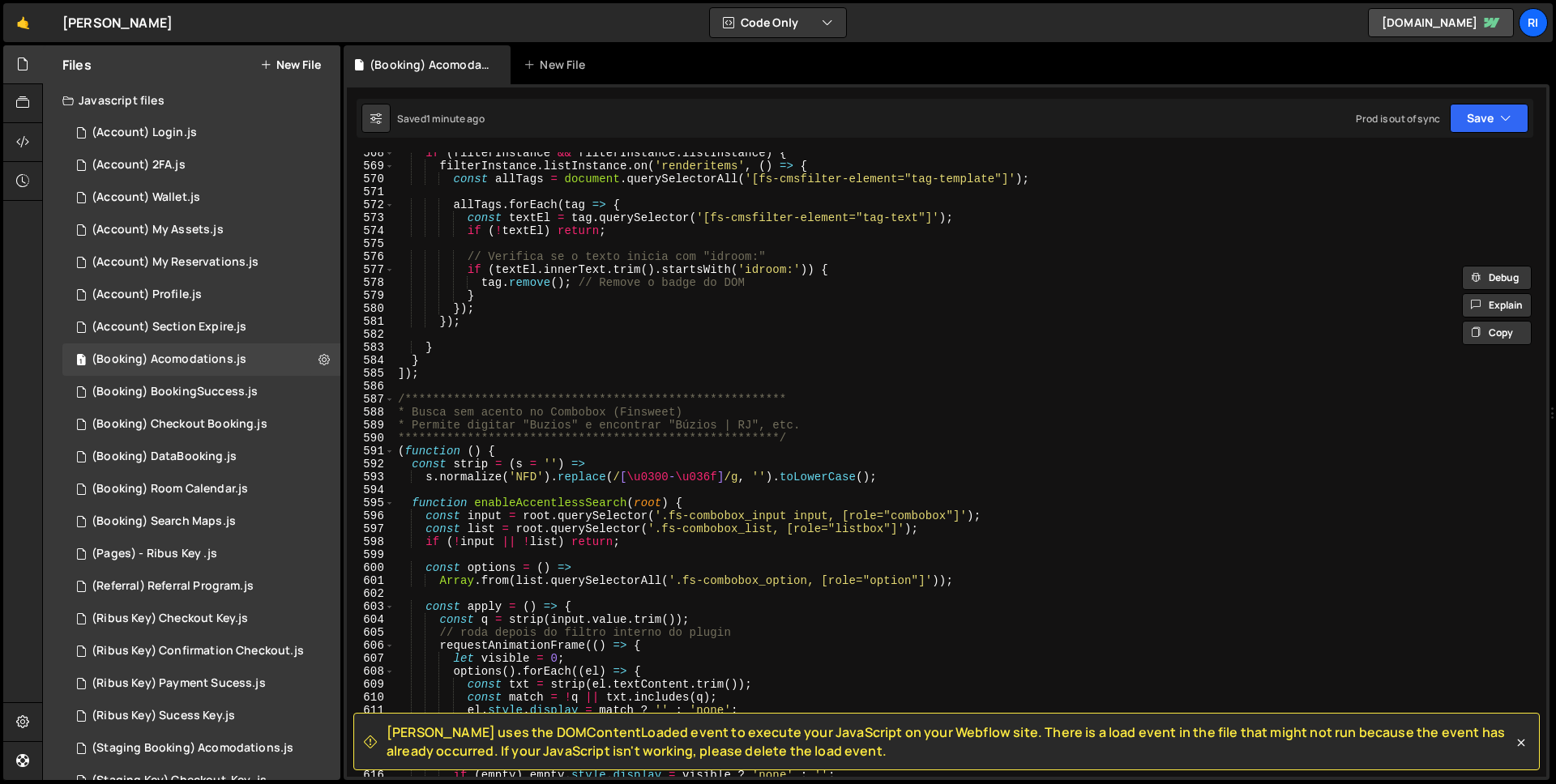
click at [457, 382] on div "**********" at bounding box center [967, 472] width 1146 height 650
type textarea "**********"
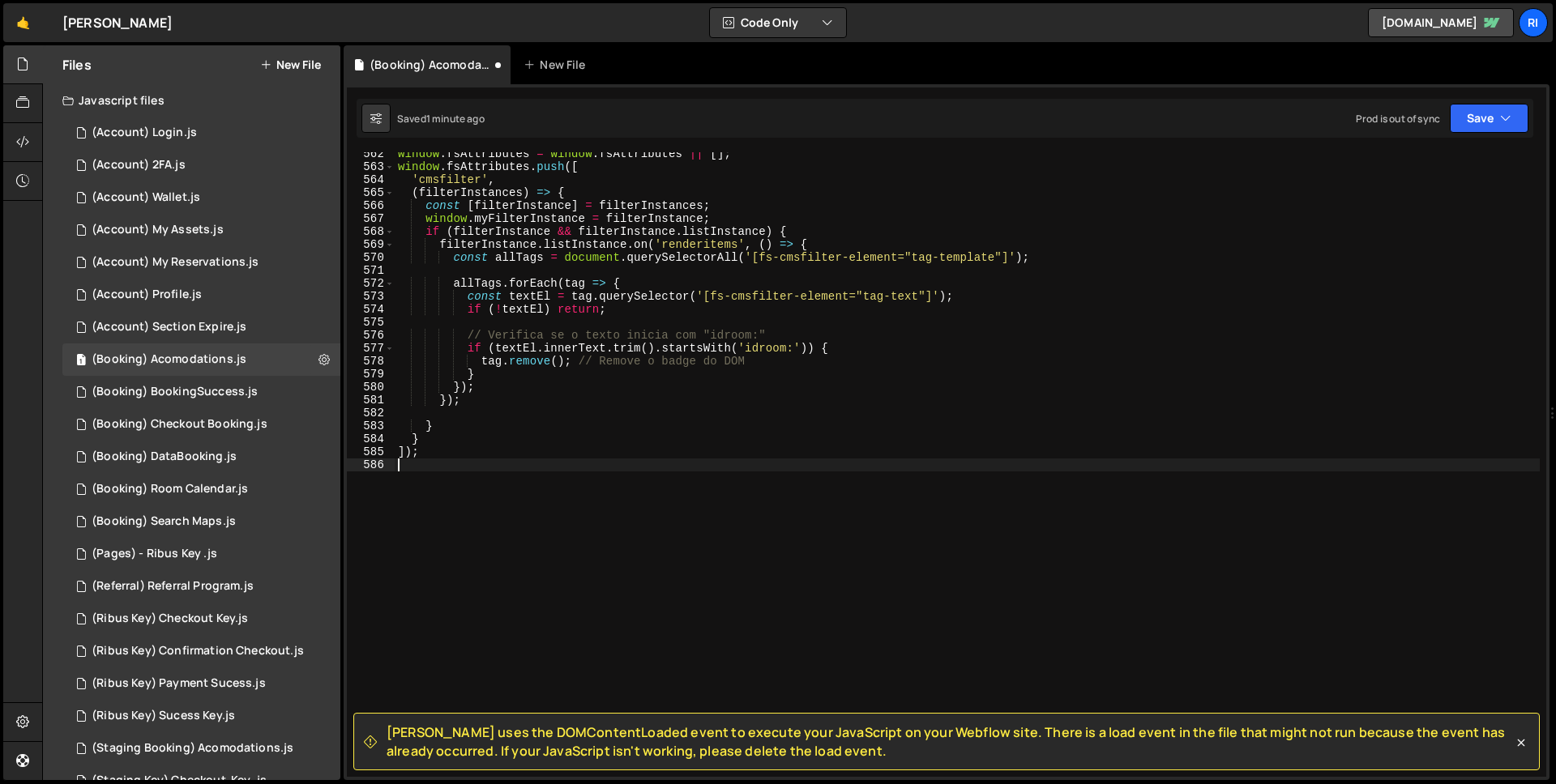
type textarea "]);"
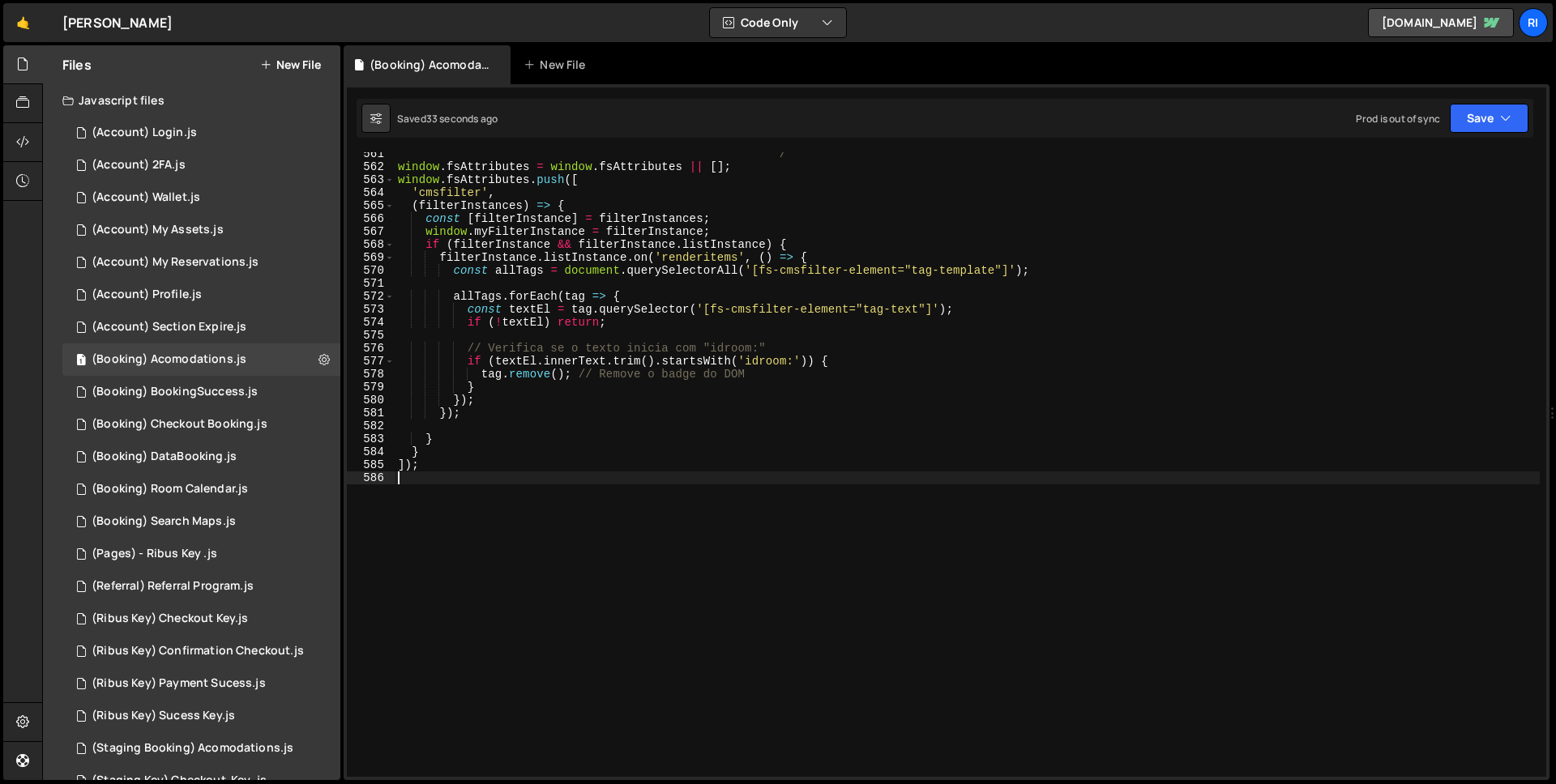
click at [597, 312] on div "**********" at bounding box center [967, 472] width 1146 height 650
type textarea "]);"
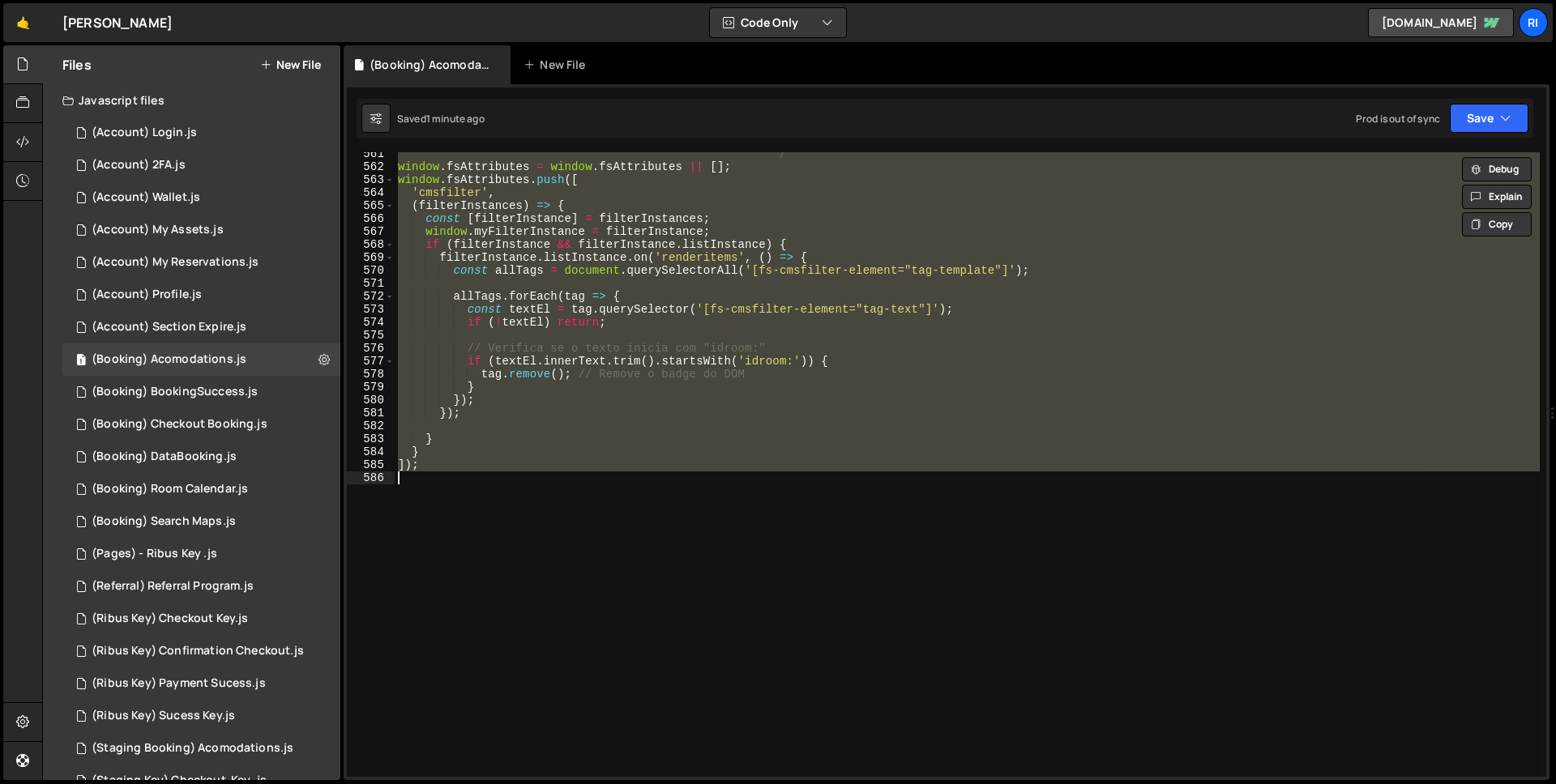
click at [473, 542] on div "**********" at bounding box center [967, 465] width 1146 height 625
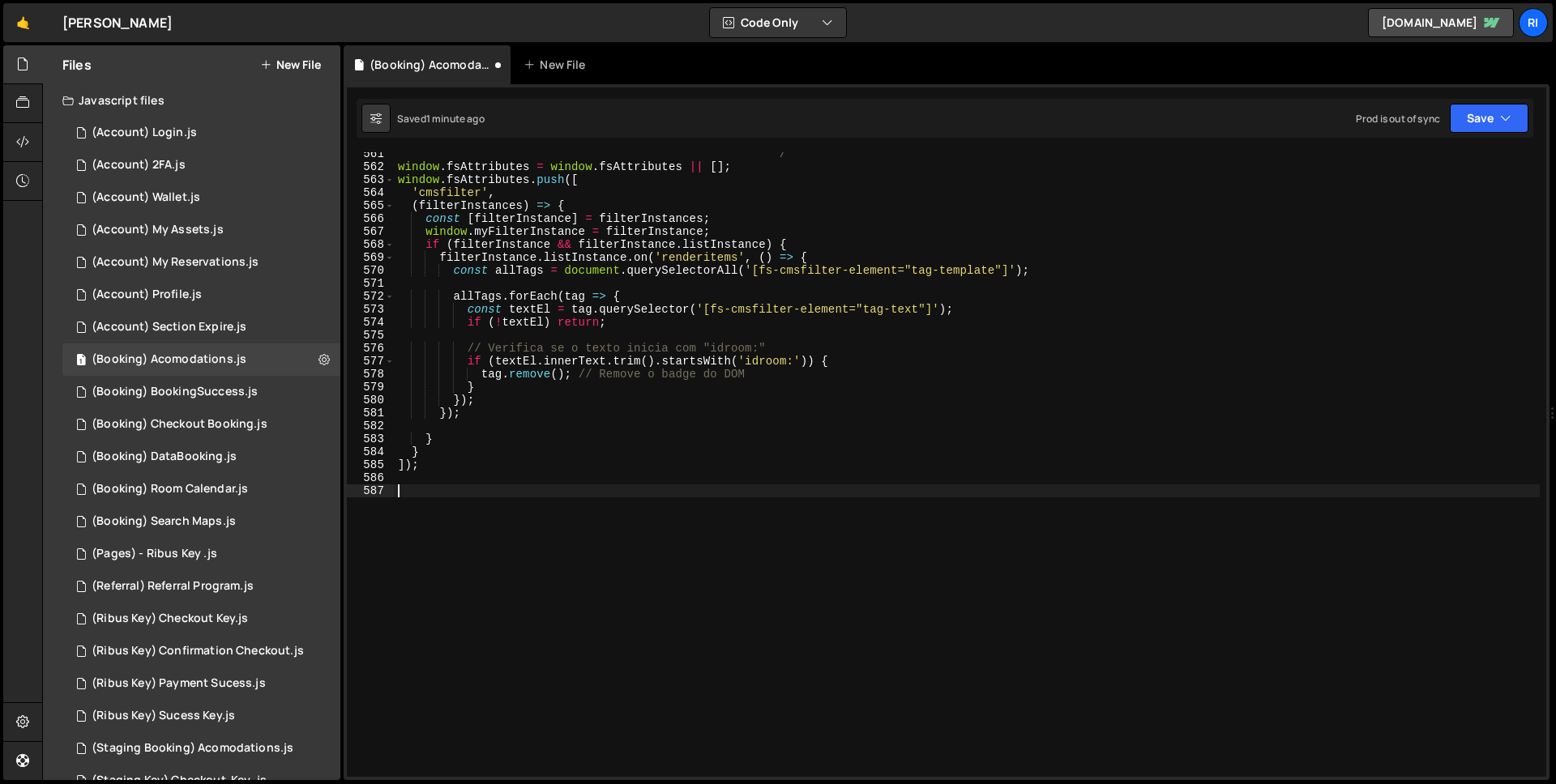
paste textarea "})();"
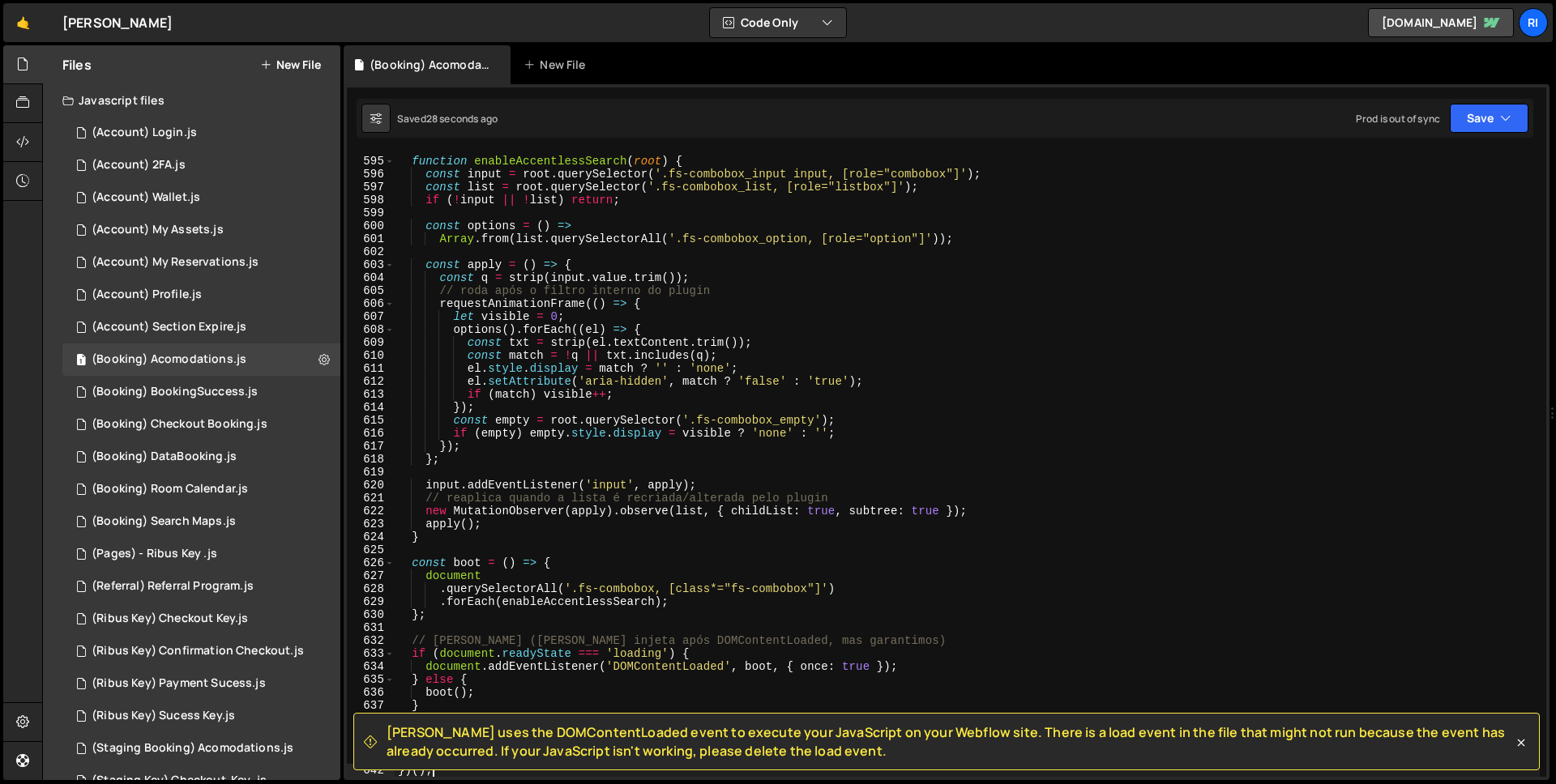
scroll to position [7512, 0]
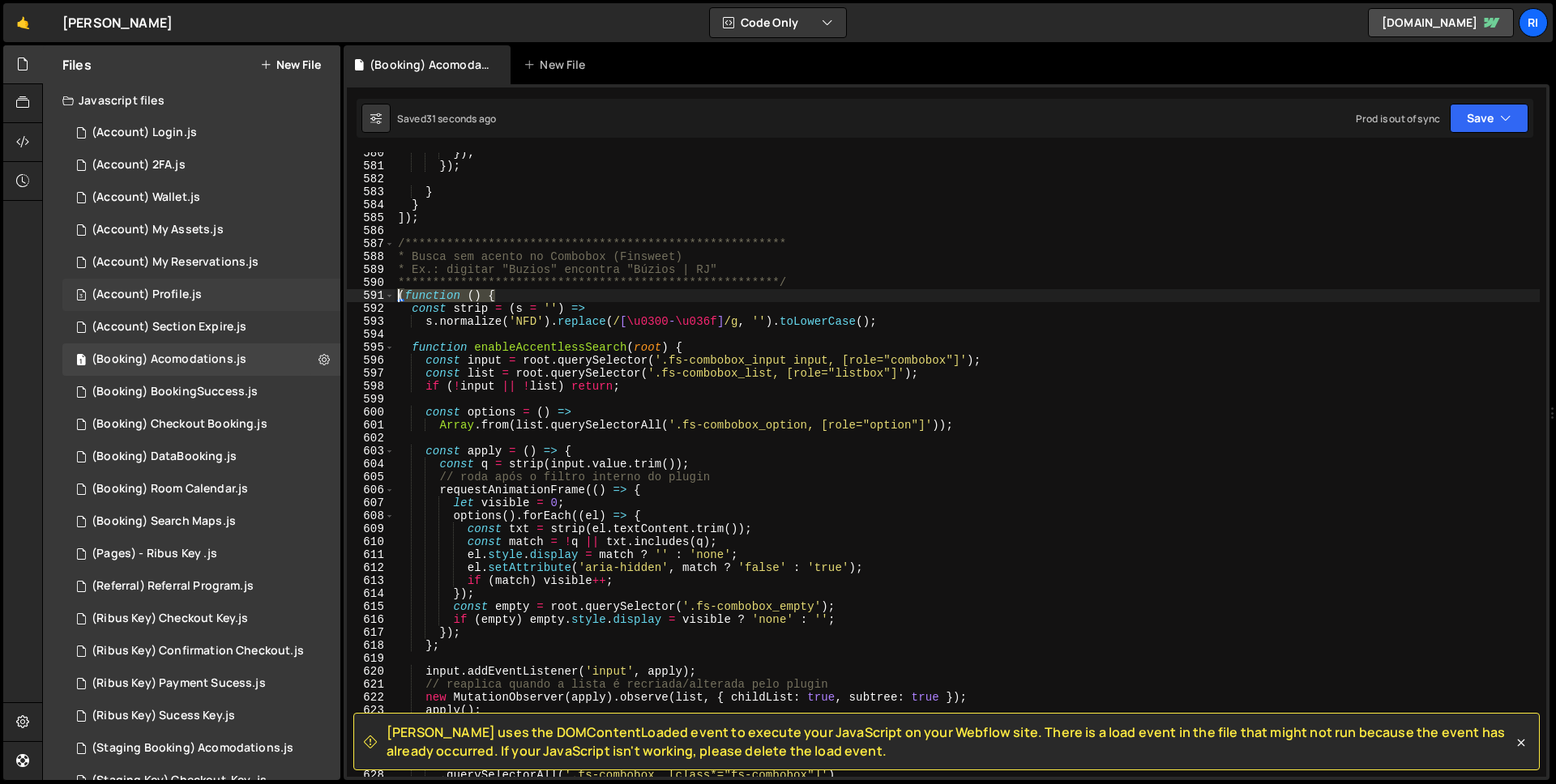
drag, startPoint x: 530, startPoint y: 293, endPoint x: 314, endPoint y: 294, distance: 216.0
click at [314, 294] on div "Files New File Javascript files 3 (Account) Login.js 0 3 (Account) 2FA.js 0 1 (…" at bounding box center [799, 413] width 1514 height 736
type textarea "(function () {"
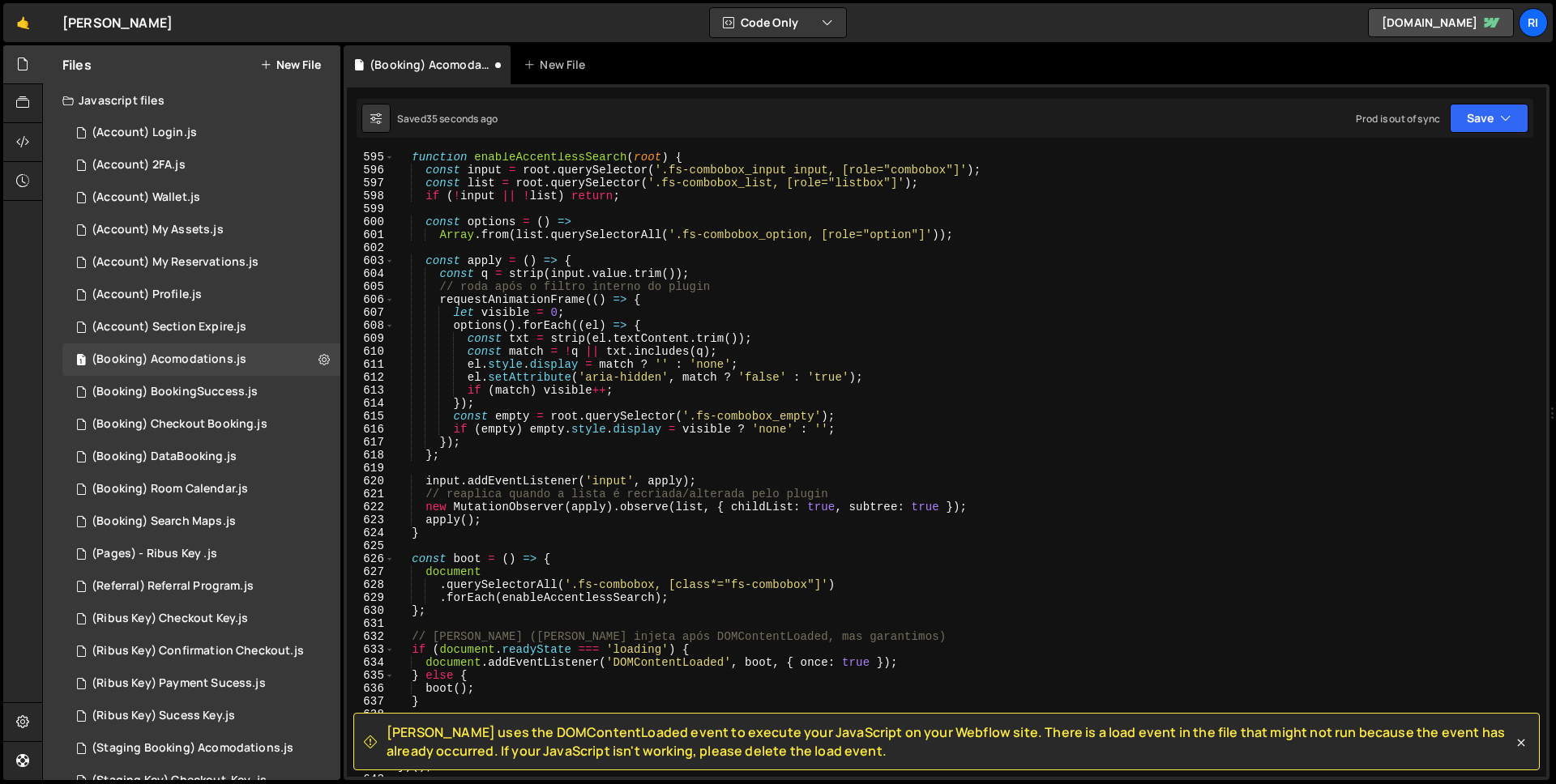
scroll to position [7854, 0]
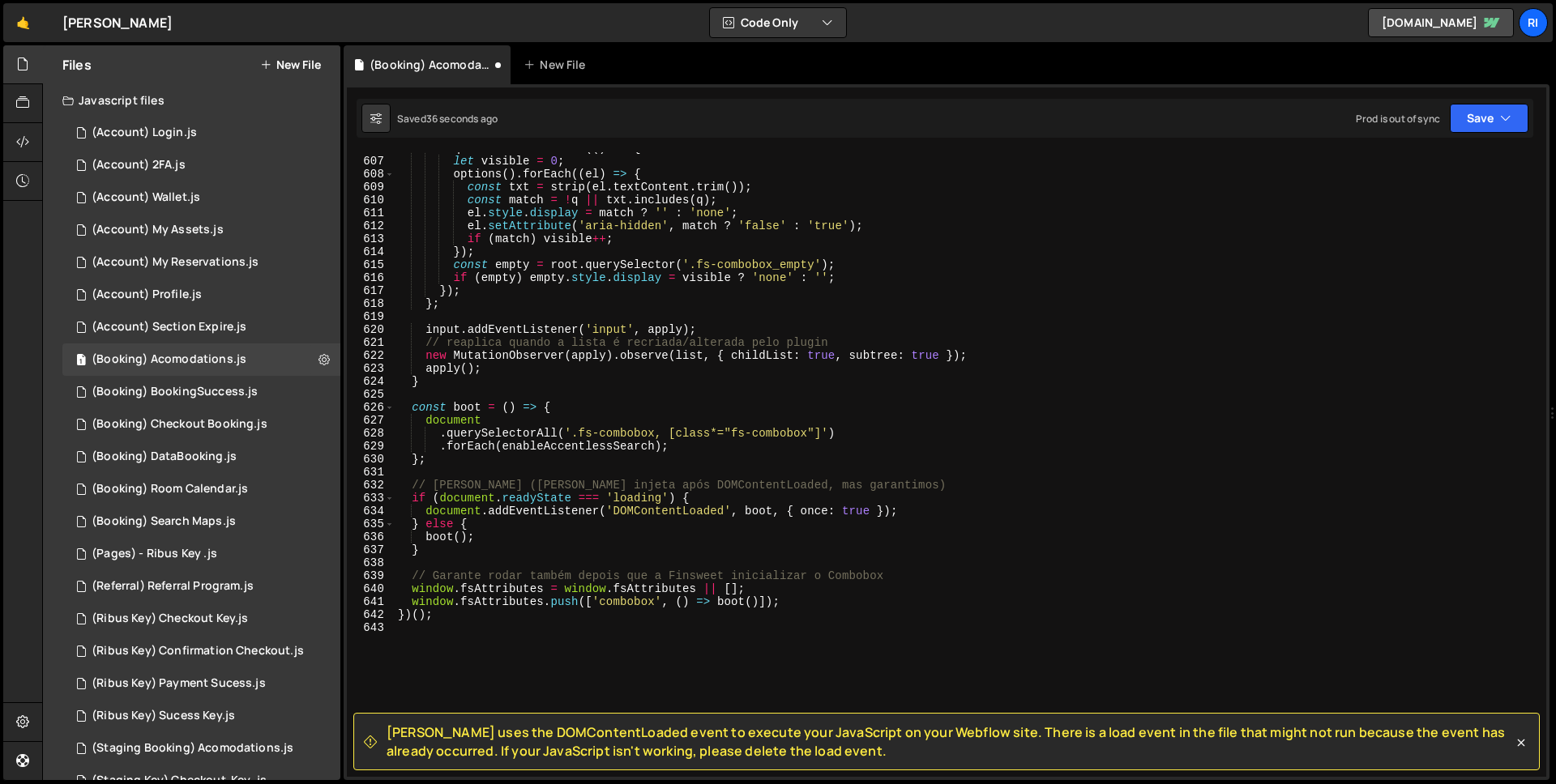
click at [889, 600] on div "requestAnimationFrame (( ) => { let visible = 0 ; options ( ) . forEach (( el )…" at bounding box center [967, 467] width 1146 height 650
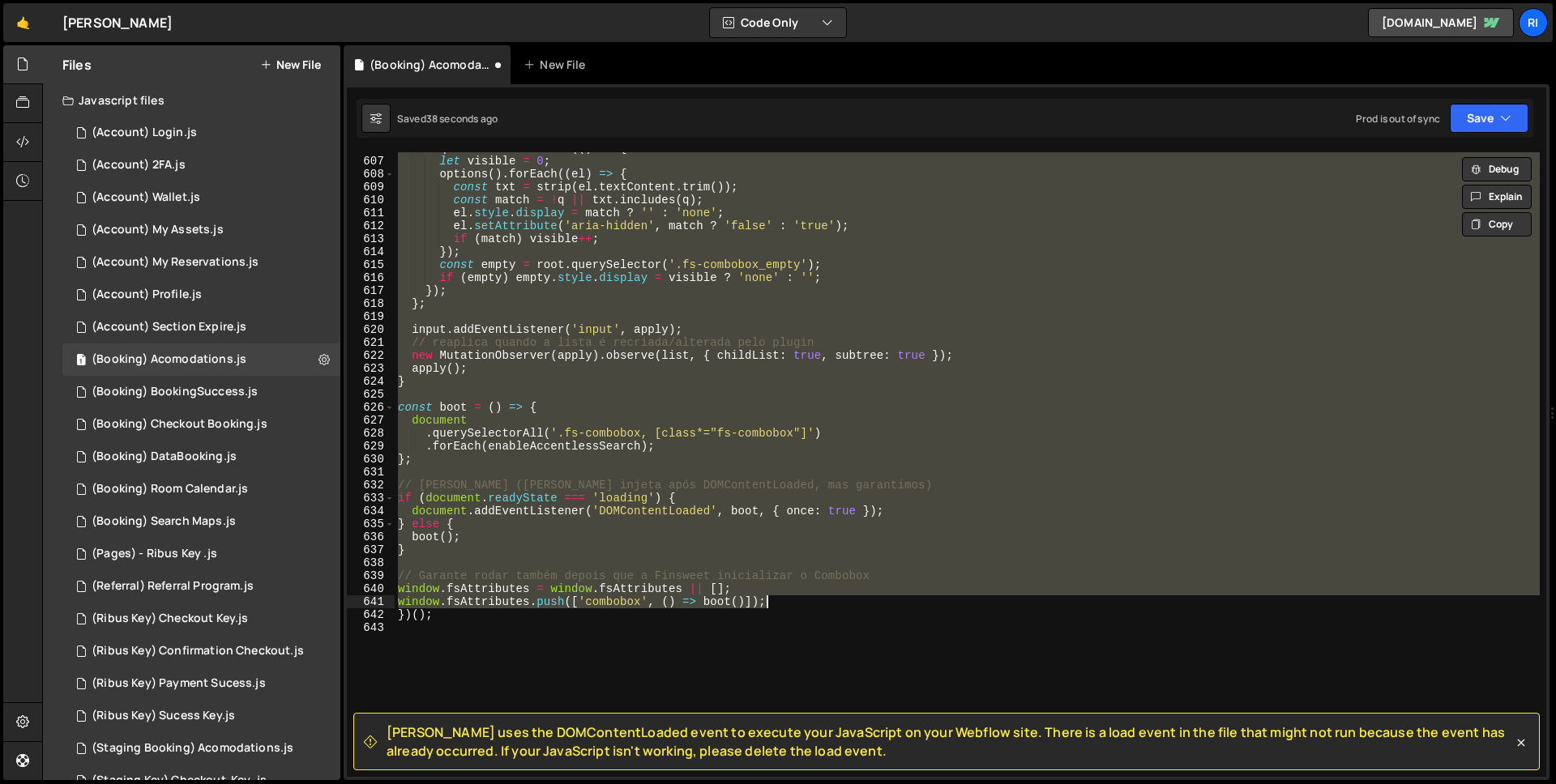
click at [823, 617] on div "requestAnimationFrame (( ) => { let visible = 0 ; options ( ) . forEach (( el )…" at bounding box center [967, 467] width 1146 height 650
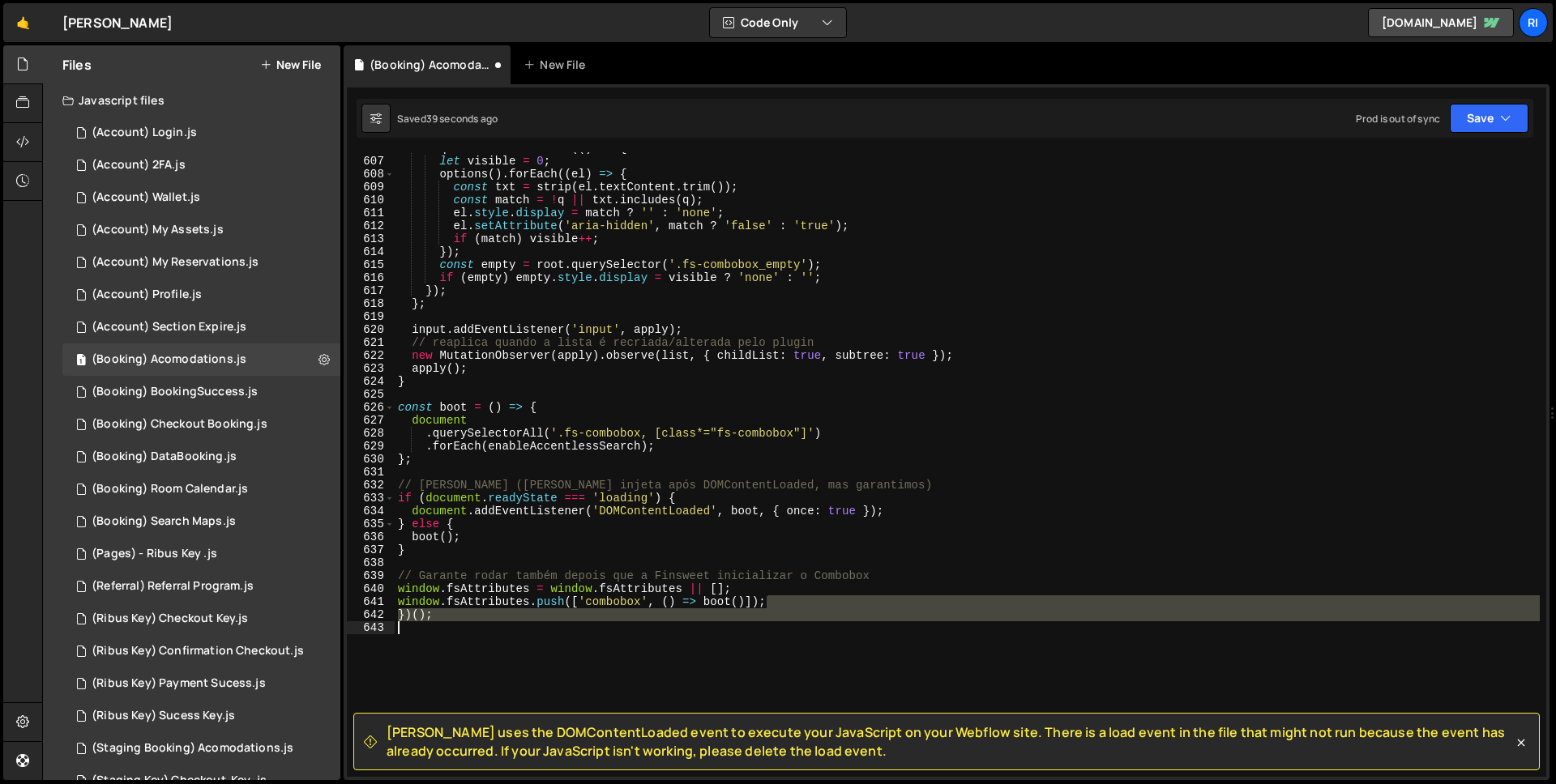
drag, startPoint x: 802, startPoint y: 603, endPoint x: 795, endPoint y: 667, distance: 64.4
click at [799, 668] on div "requestAnimationFrame (( ) => { let visible = 0 ; options ( ) . forEach (( el )…" at bounding box center [967, 467] width 1146 height 650
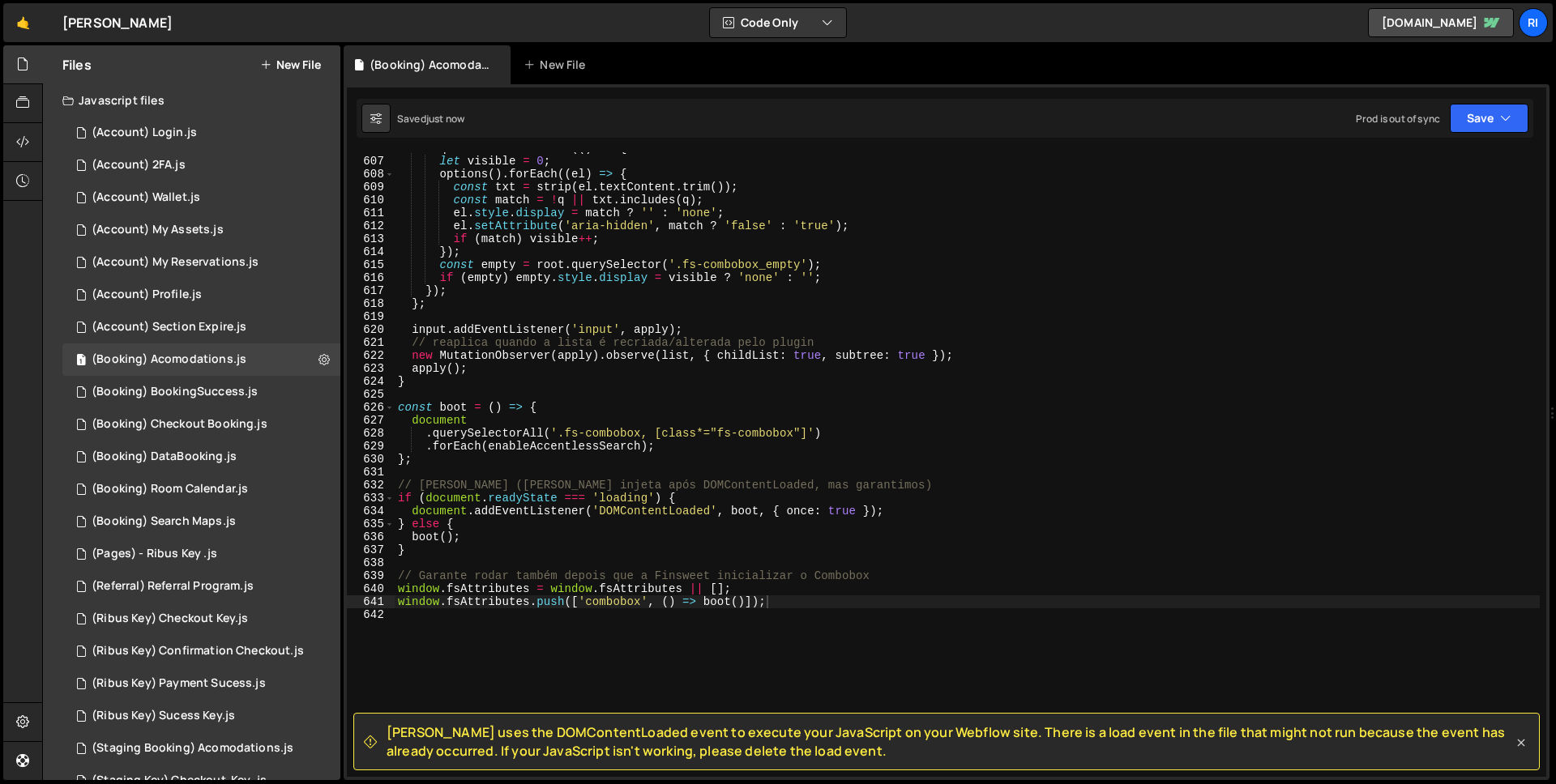
click at [1521, 743] on icon at bounding box center [1522, 744] width 8 height 8
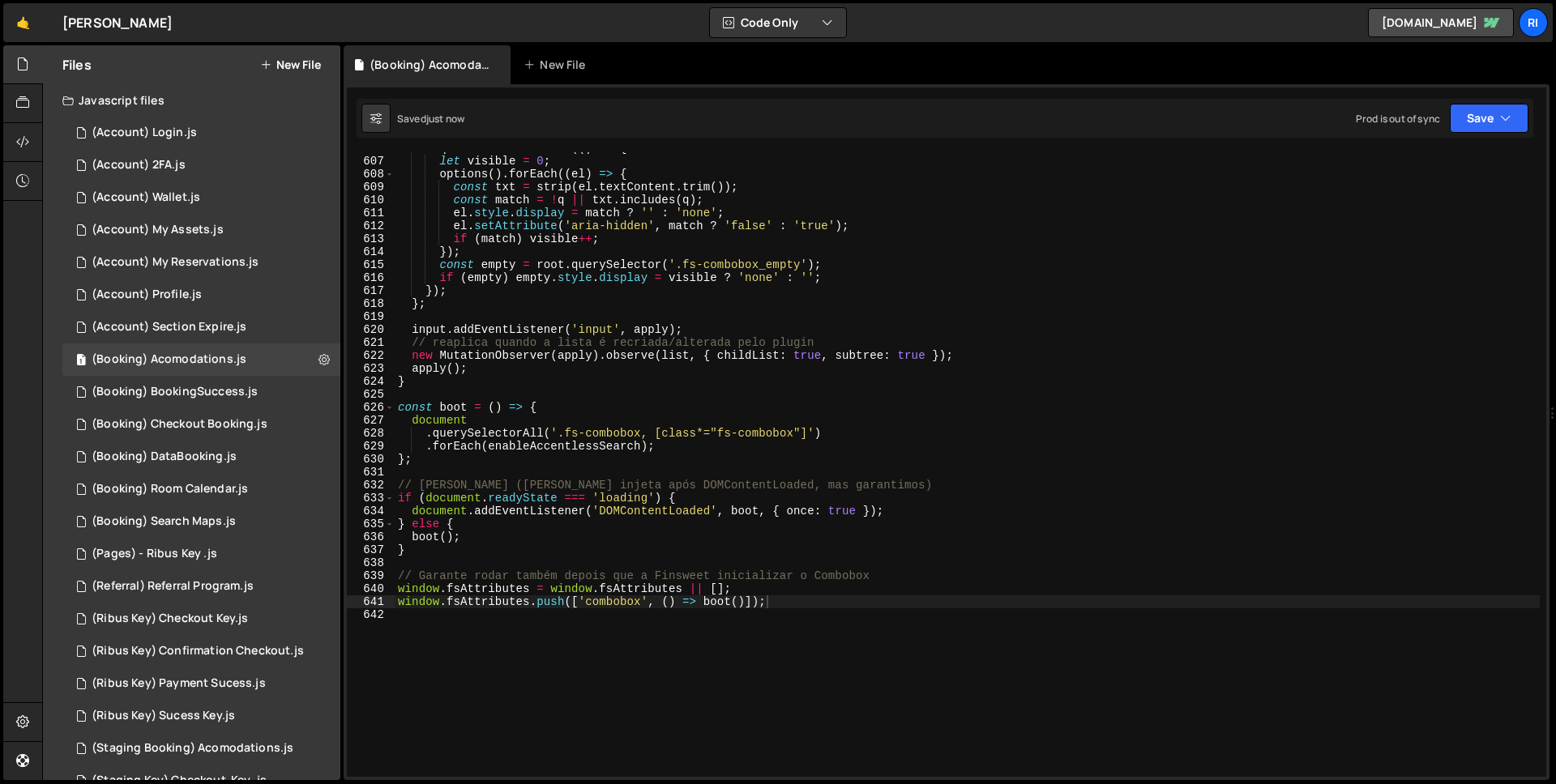
click at [718, 551] on div "requestAnimationFrame (( ) => { let visible = 0 ; options ( ) . forEach (( el )…" at bounding box center [967, 467] width 1146 height 650
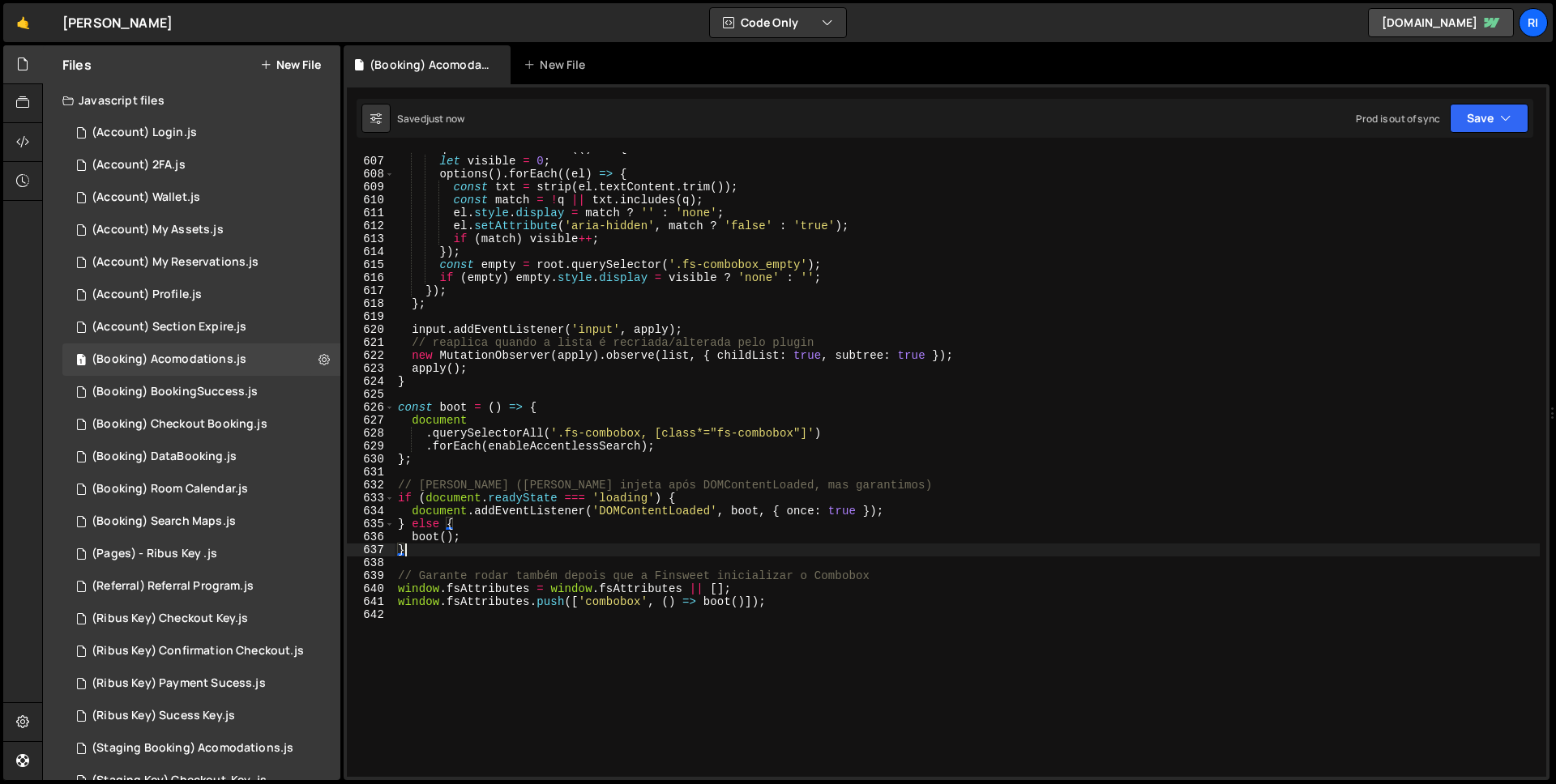
click at [877, 584] on div "requestAnimationFrame (( ) => { let visible = 0 ; options ( ) . forEach (( el )…" at bounding box center [967, 467] width 1146 height 650
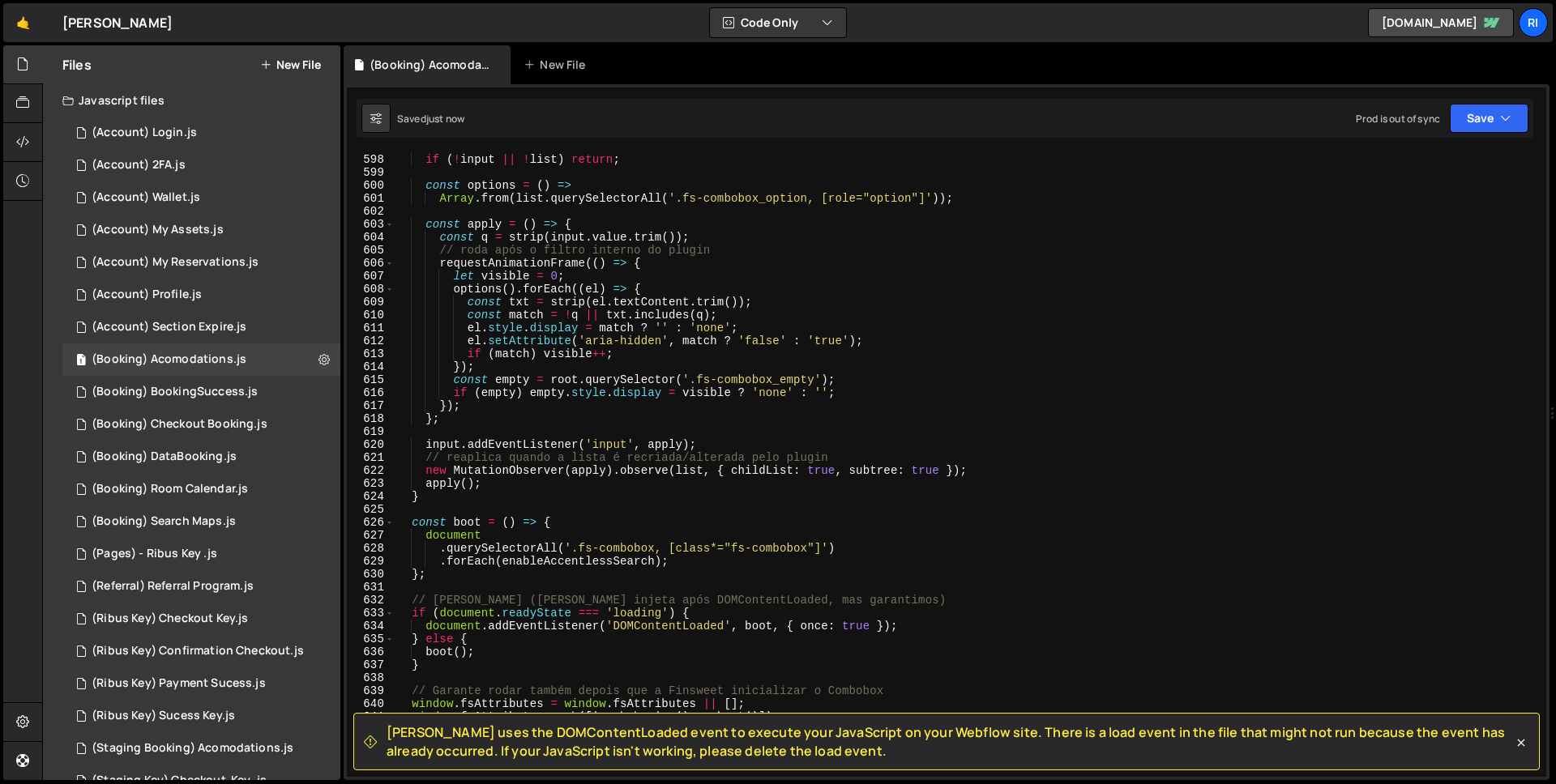
scroll to position [7811, 0]
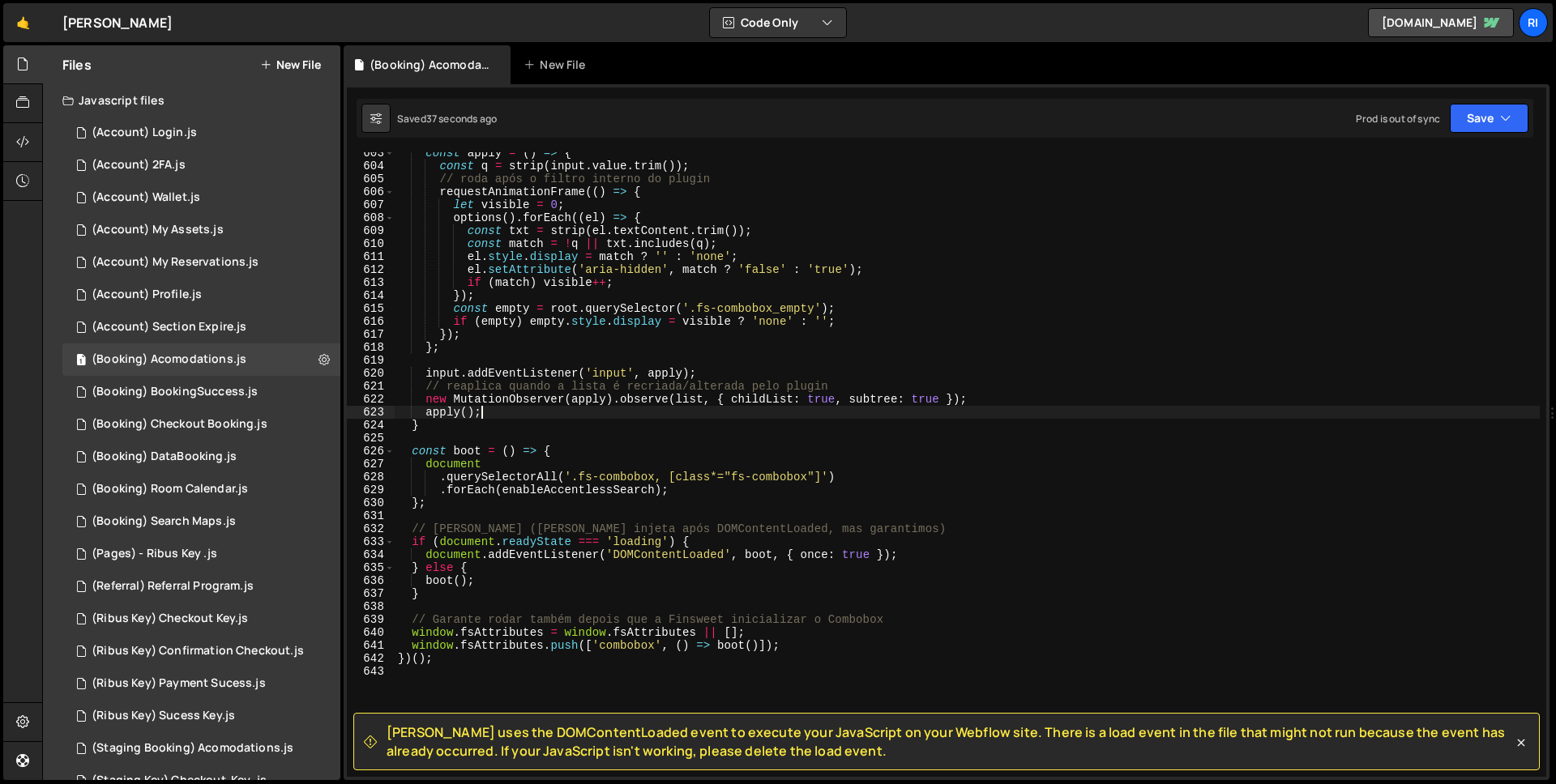
click at [722, 409] on div "const apply = ( ) => { const q = strip ( input . value . trim ( )) ; // roda ap…" at bounding box center [967, 472] width 1146 height 650
type textarea "apply();"
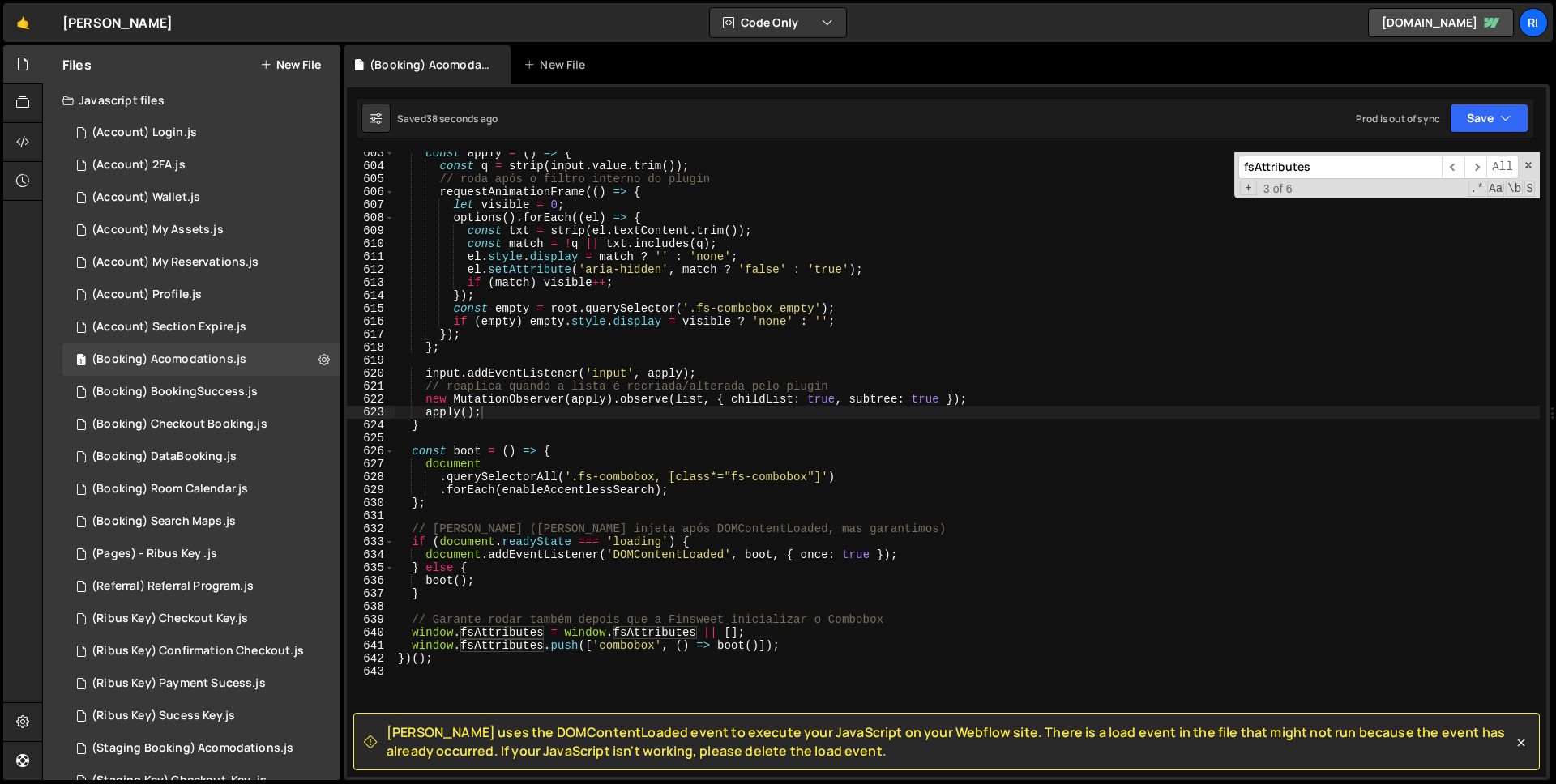
paste input "addEventListener"
type input "addEventListener"
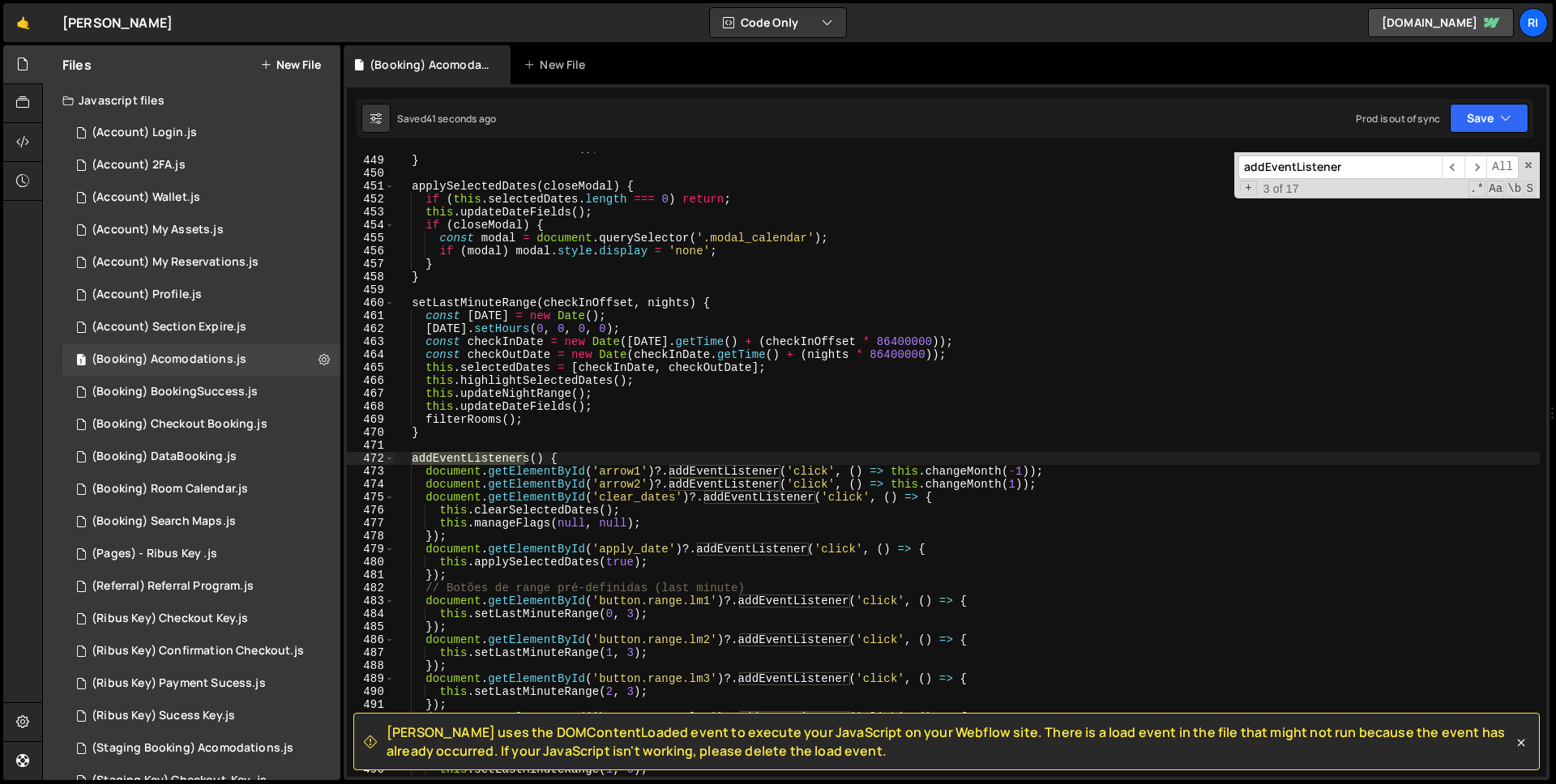
scroll to position [5808, 0]
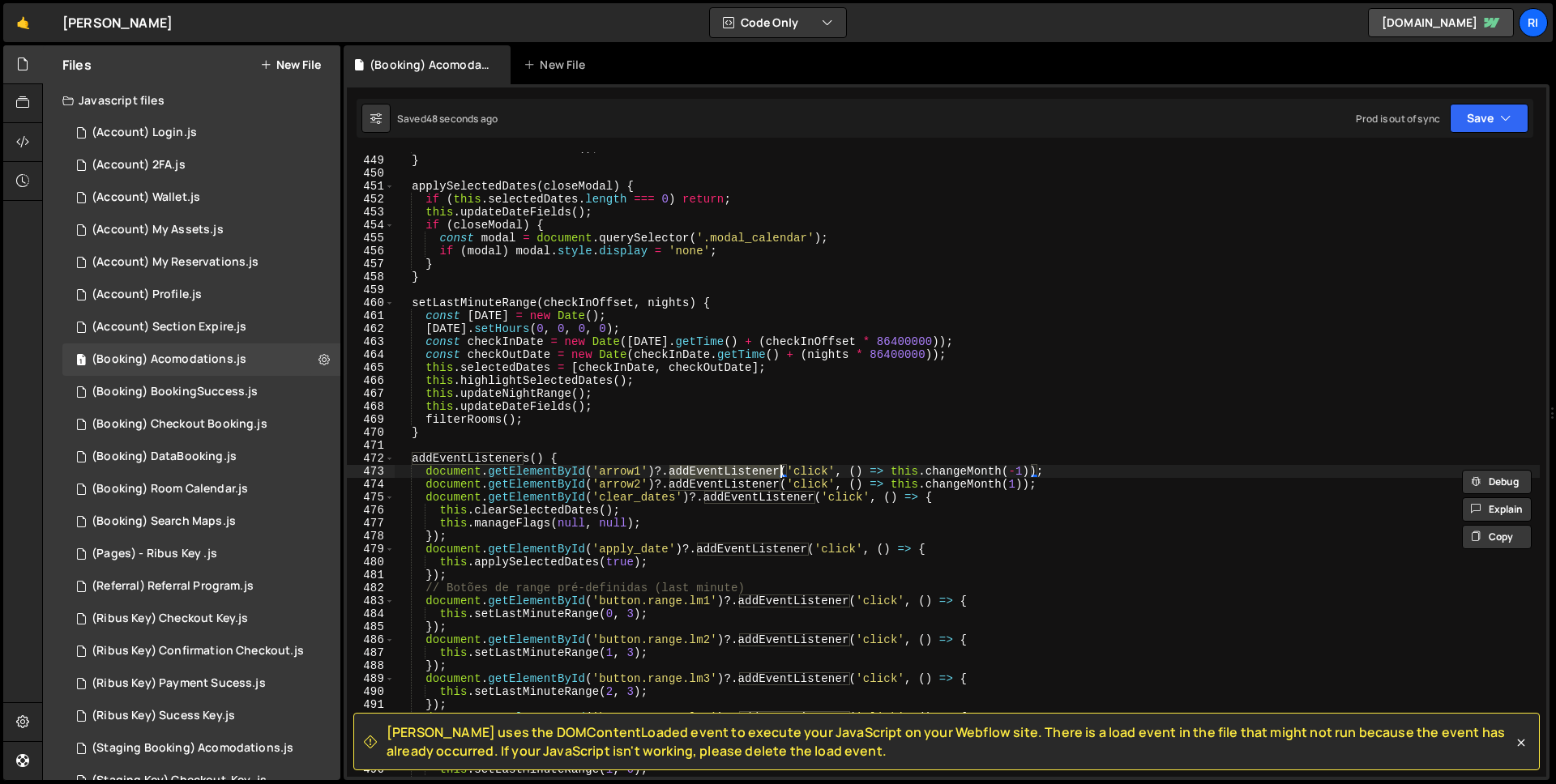
click at [745, 321] on div "this . hideCalendarAlert ( ) ; } applySelectedDates ( closeModal ) { if ( this …" at bounding box center [967, 466] width 1146 height 650
type textarea "const today = new Date();"
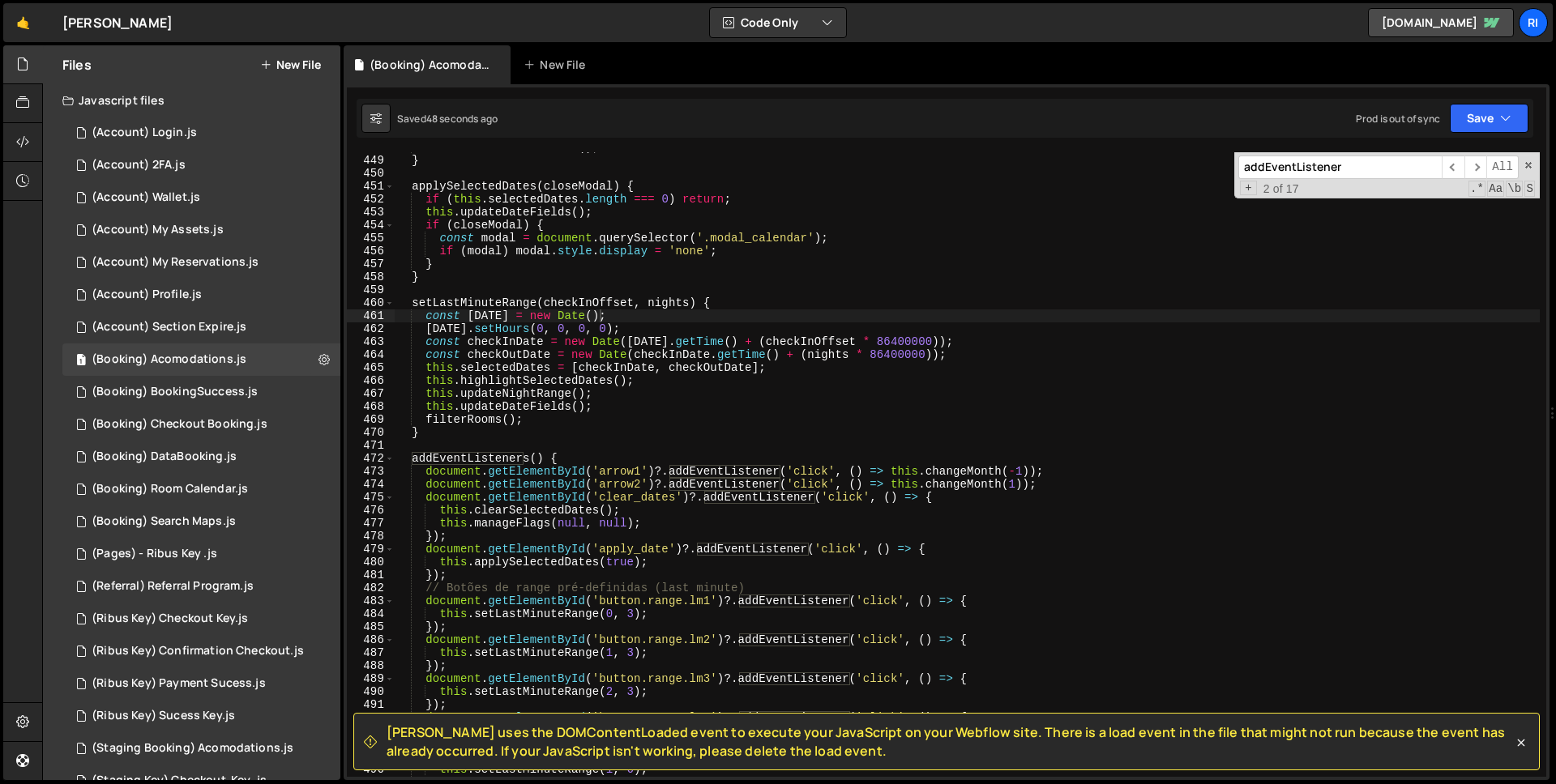
paste input "'load'"
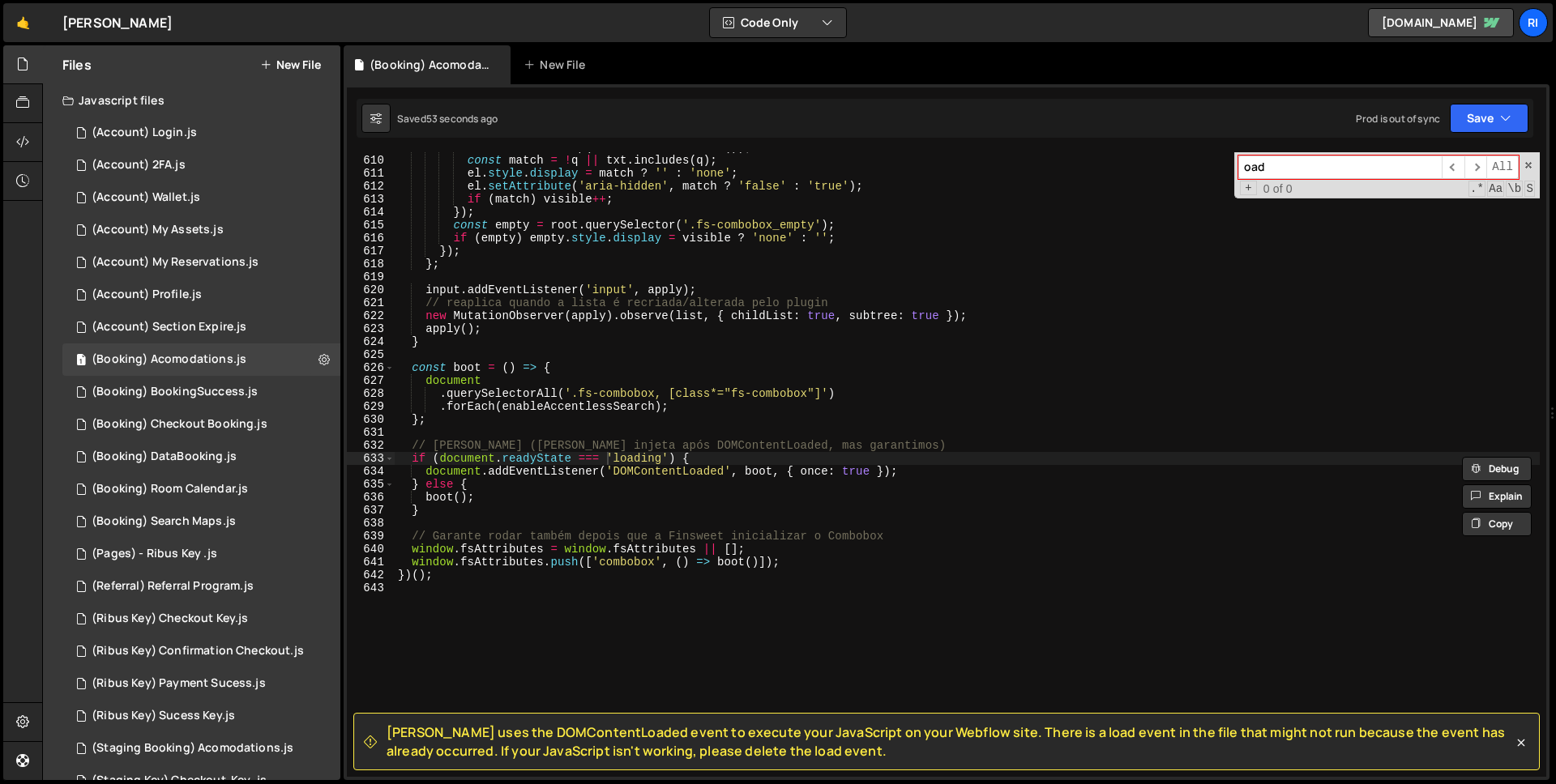
type input "load"
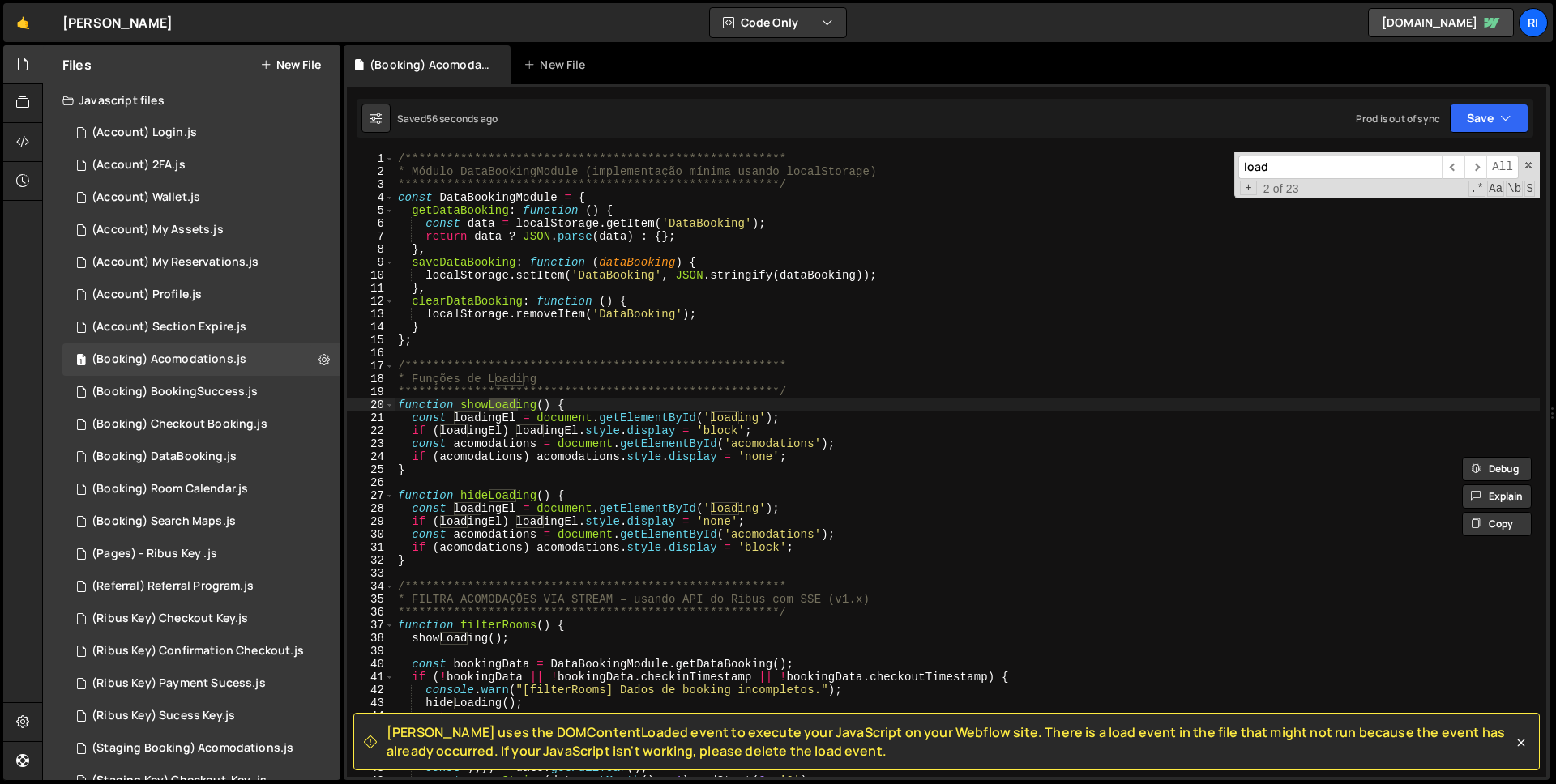
type textarea "const loadingEl = document.getElementById('loading');"
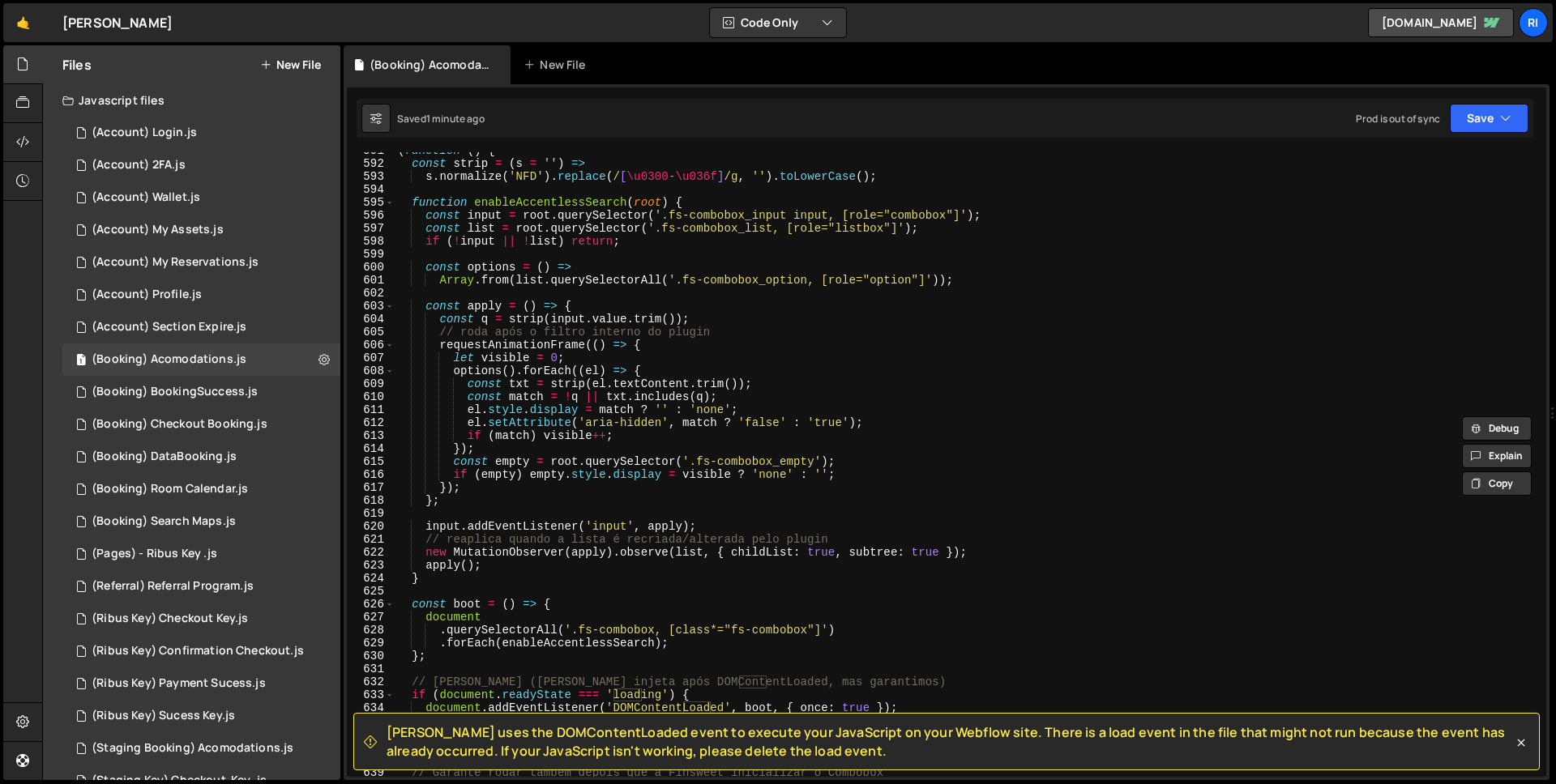
scroll to position [7712, 0]
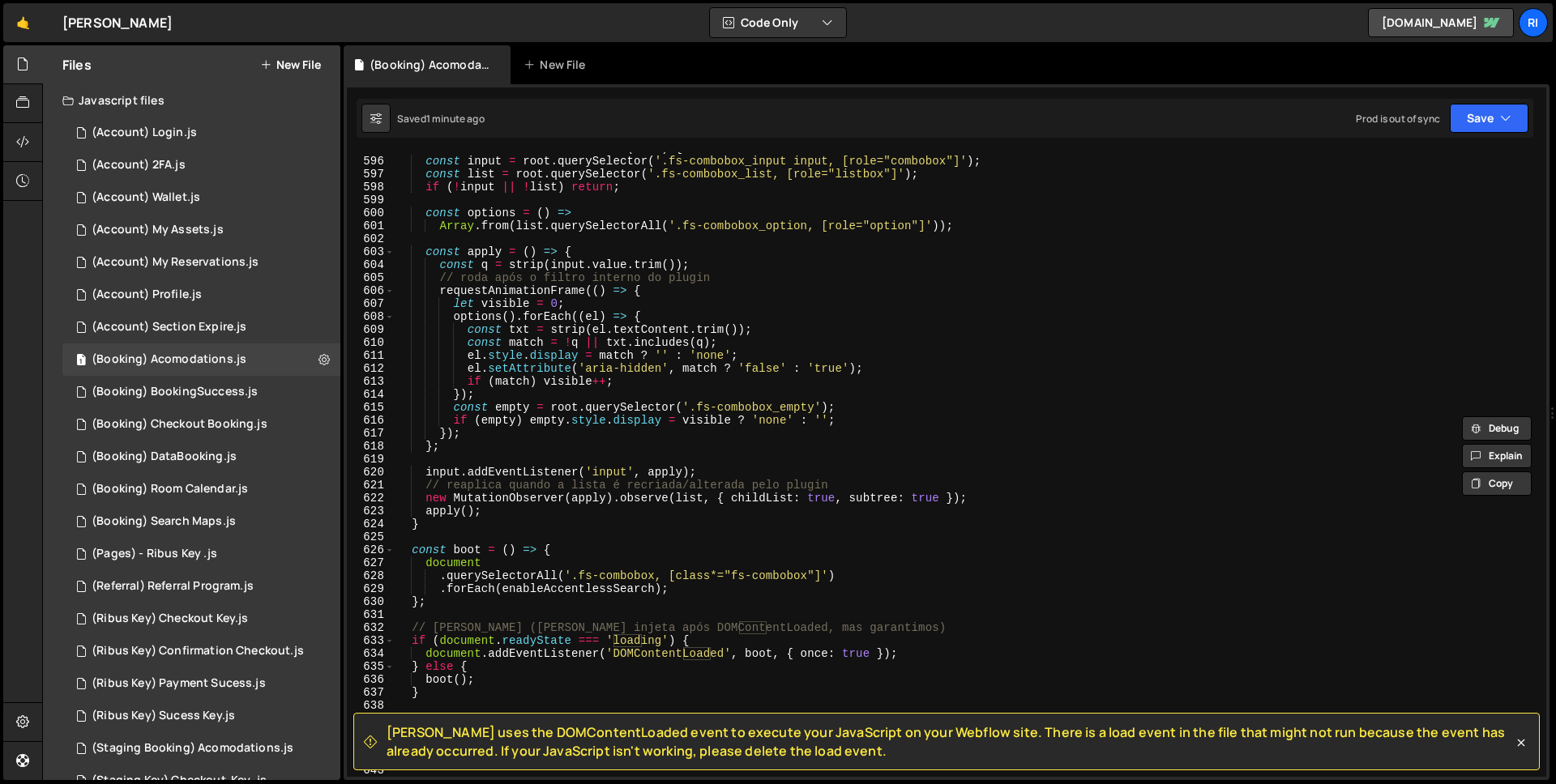
click at [766, 707] on div "function enableAccentlessSearch ( root ) { const input = root . querySelector (…" at bounding box center [967, 467] width 1146 height 650
click at [766, 686] on div "function enableAccentlessSearch ( root ) { const input = root . querySelector (…" at bounding box center [967, 467] width 1146 height 650
click at [1514, 124] on button "Save" at bounding box center [1489, 118] width 79 height 29
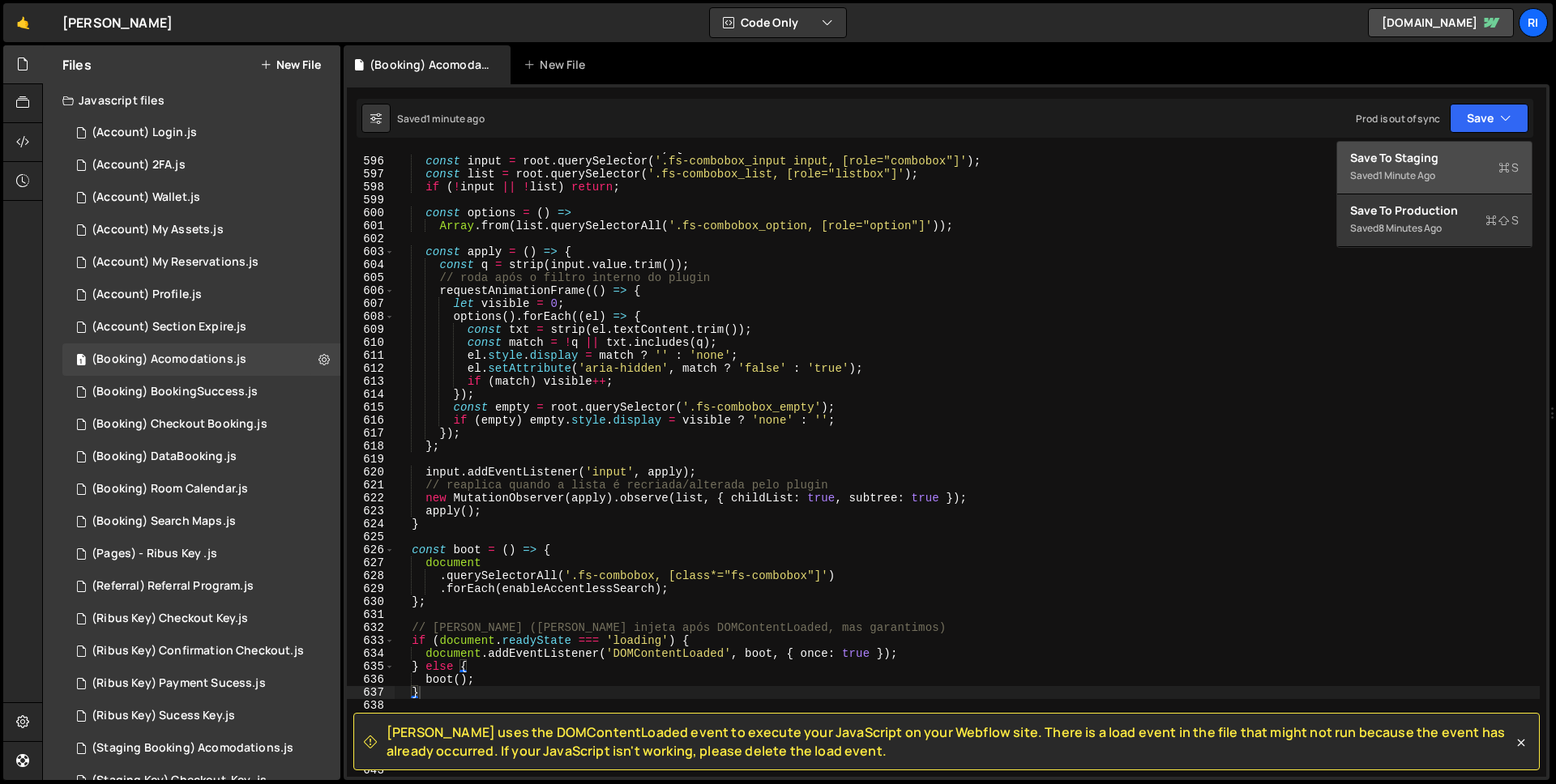
click at [1439, 170] on div "Saved 1 minute ago" at bounding box center [1434, 175] width 168 height 20
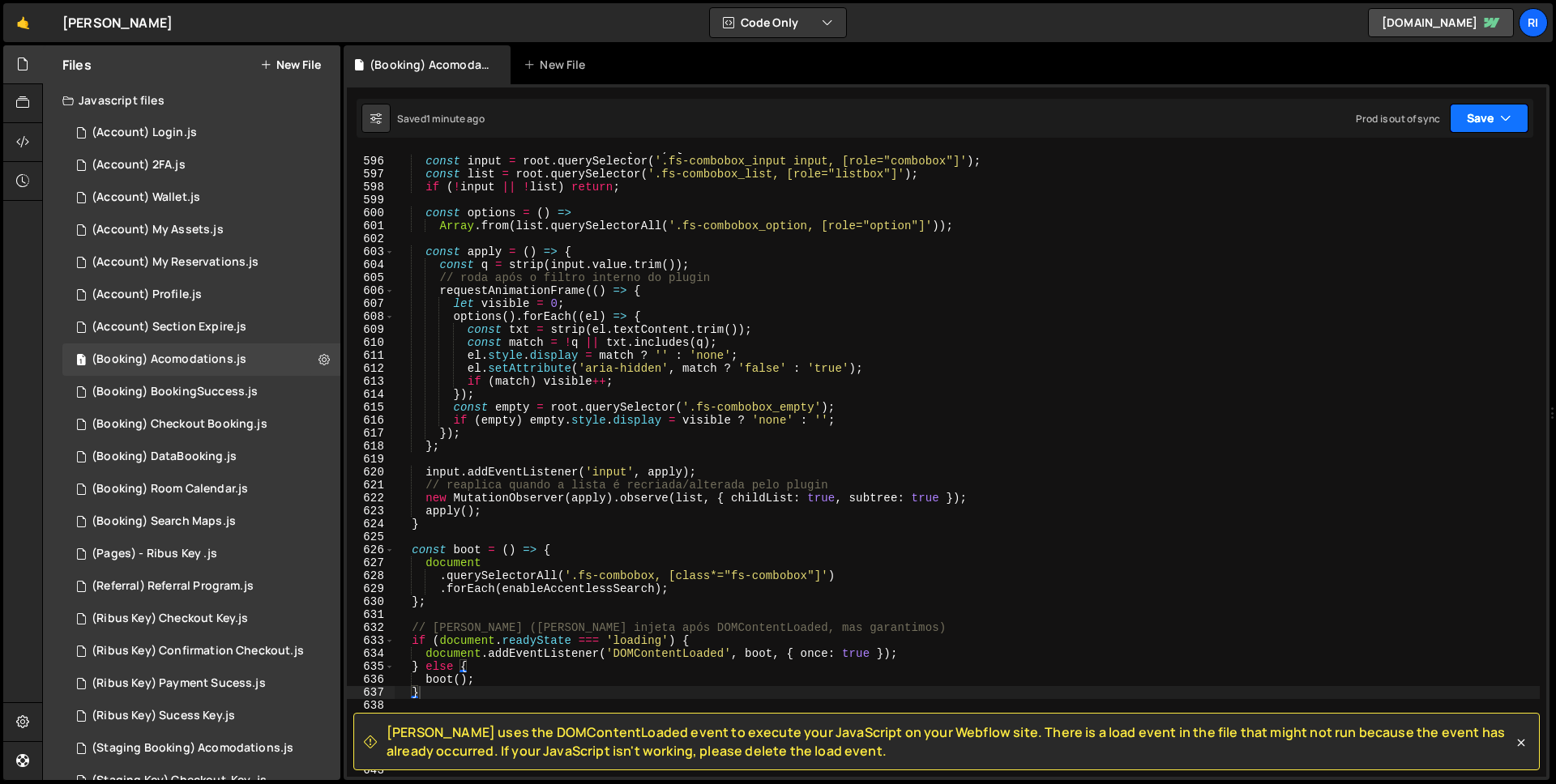
click at [1485, 124] on button "Save" at bounding box center [1489, 118] width 79 height 29
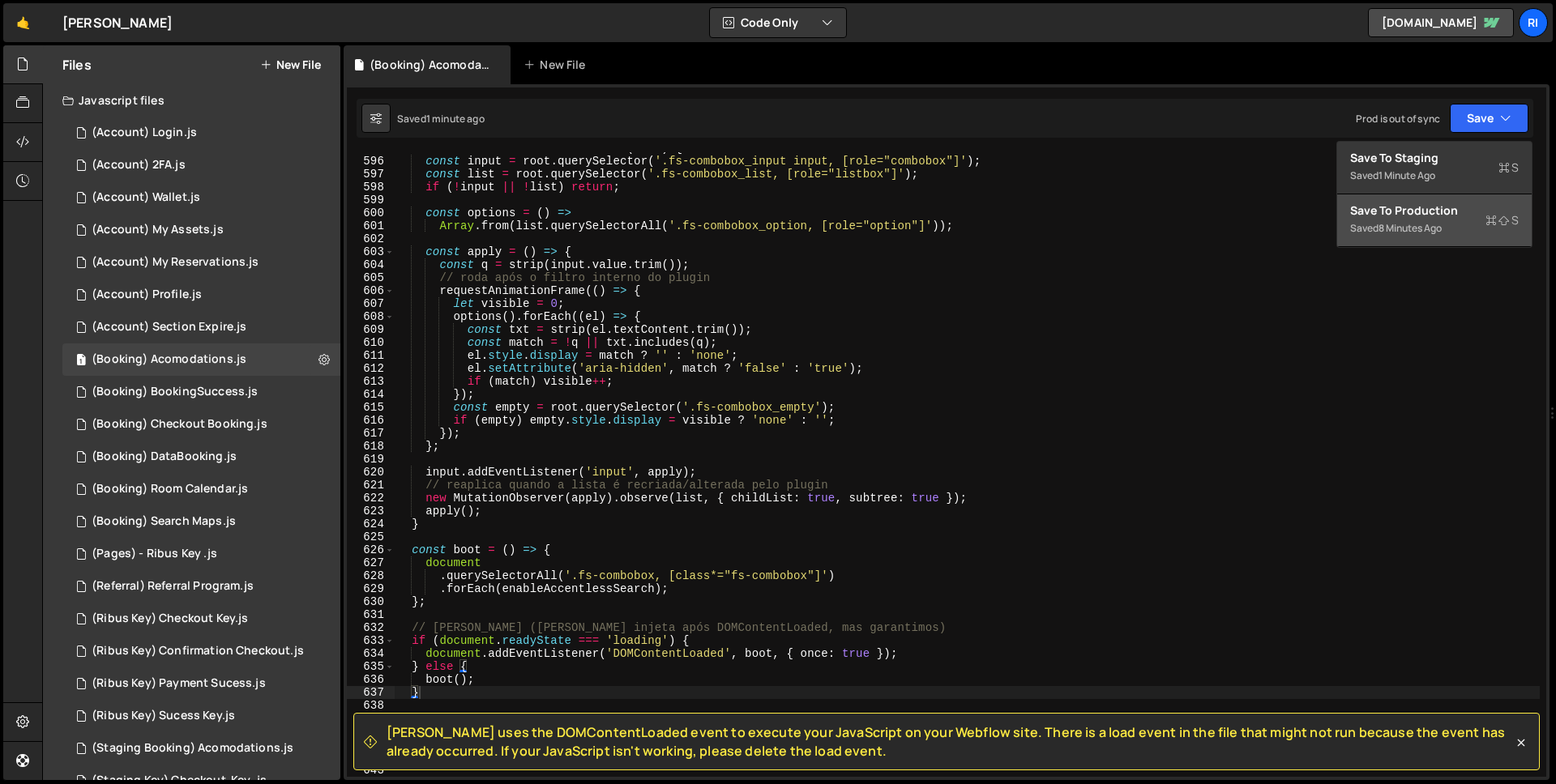
click at [1442, 239] on button "Save to Production S Saved 8 minutes ago" at bounding box center [1435, 221] width 195 height 53
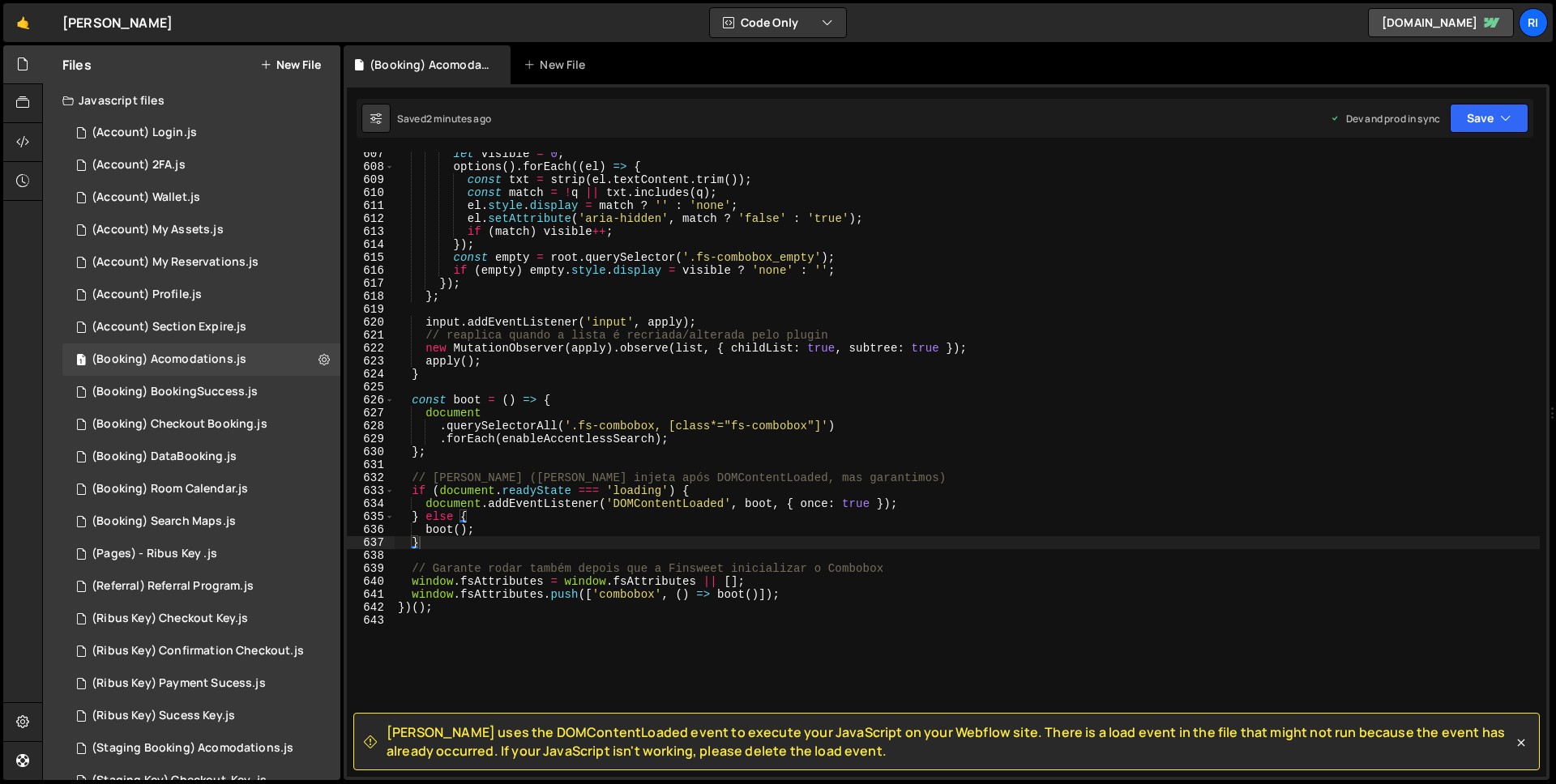
scroll to position [7862, 0]
click at [893, 584] on div "let visible = 0 ; options ( ) . forEach (( el ) => { const txt = strip ( el . t…" at bounding box center [967, 472] width 1146 height 650
click at [861, 585] on div "let visible = 0 ; options ( ) . forEach (( el ) => { const txt = strip ( el . t…" at bounding box center [967, 472] width 1146 height 650
click at [801, 599] on div "let visible = 0 ; options ( ) . forEach (( el ) => { const txt = strip ( el . t…" at bounding box center [967, 472] width 1146 height 650
type textarea "window.fsAttributes.push(['combobox', () => boot()]);"
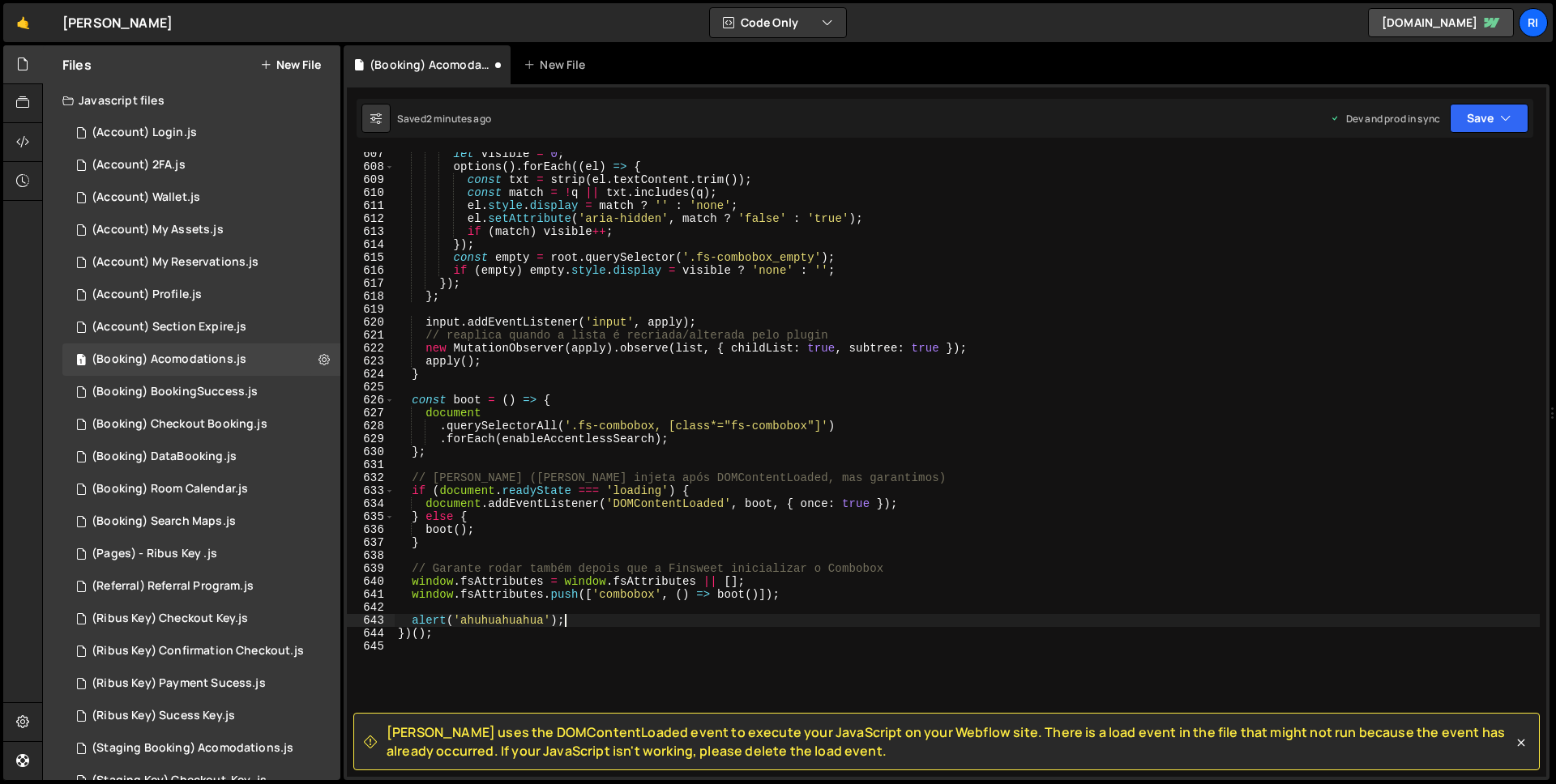
scroll to position [0, 10]
click at [1472, 115] on button "Save" at bounding box center [1489, 118] width 79 height 29
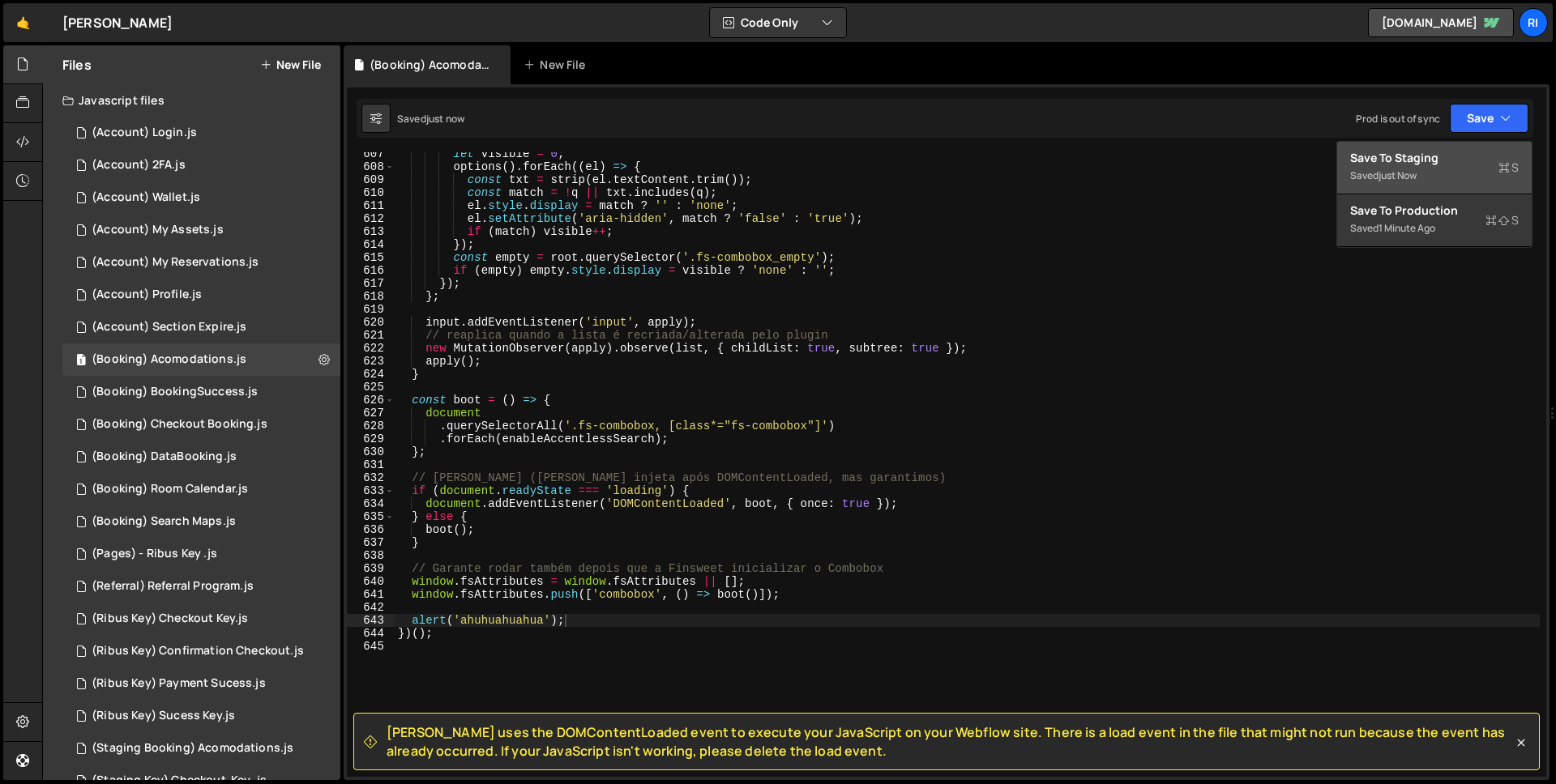
click at [1454, 172] on div "Saved just now" at bounding box center [1434, 175] width 168 height 20
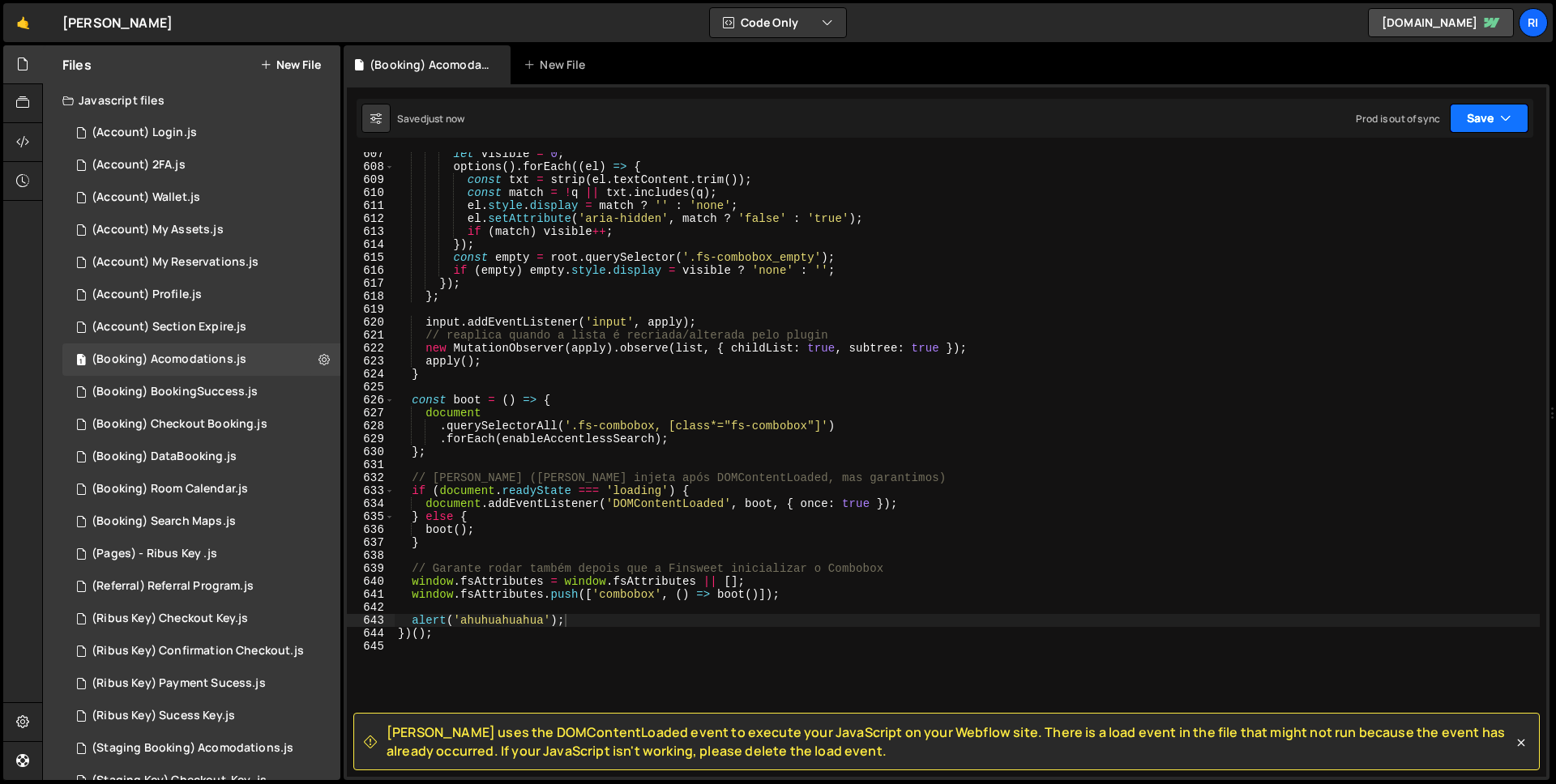
click at [1481, 131] on button "Save" at bounding box center [1489, 118] width 79 height 29
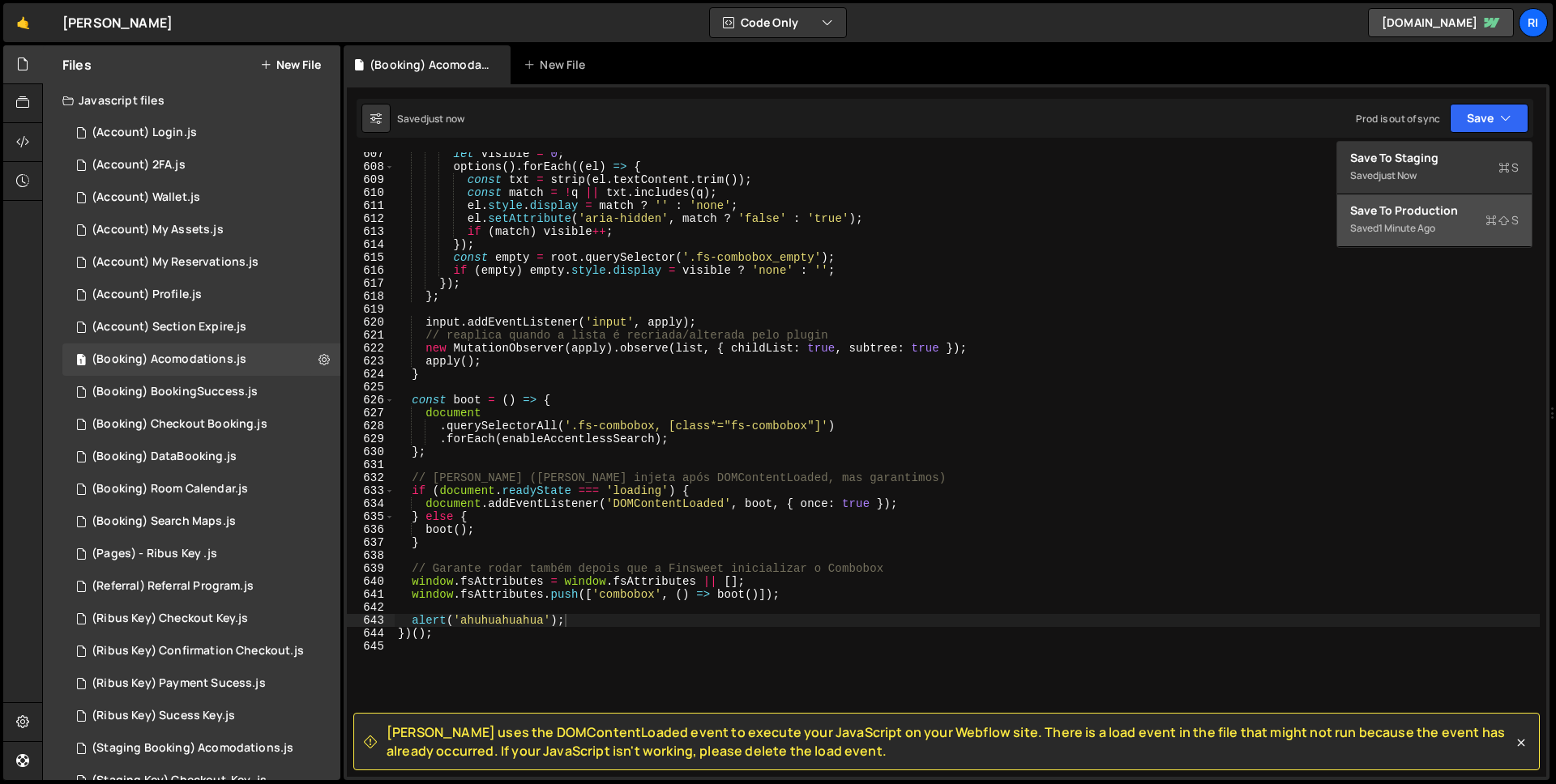
click at [1439, 201] on button "Save to Production S Saved 1 minute ago" at bounding box center [1435, 221] width 195 height 53
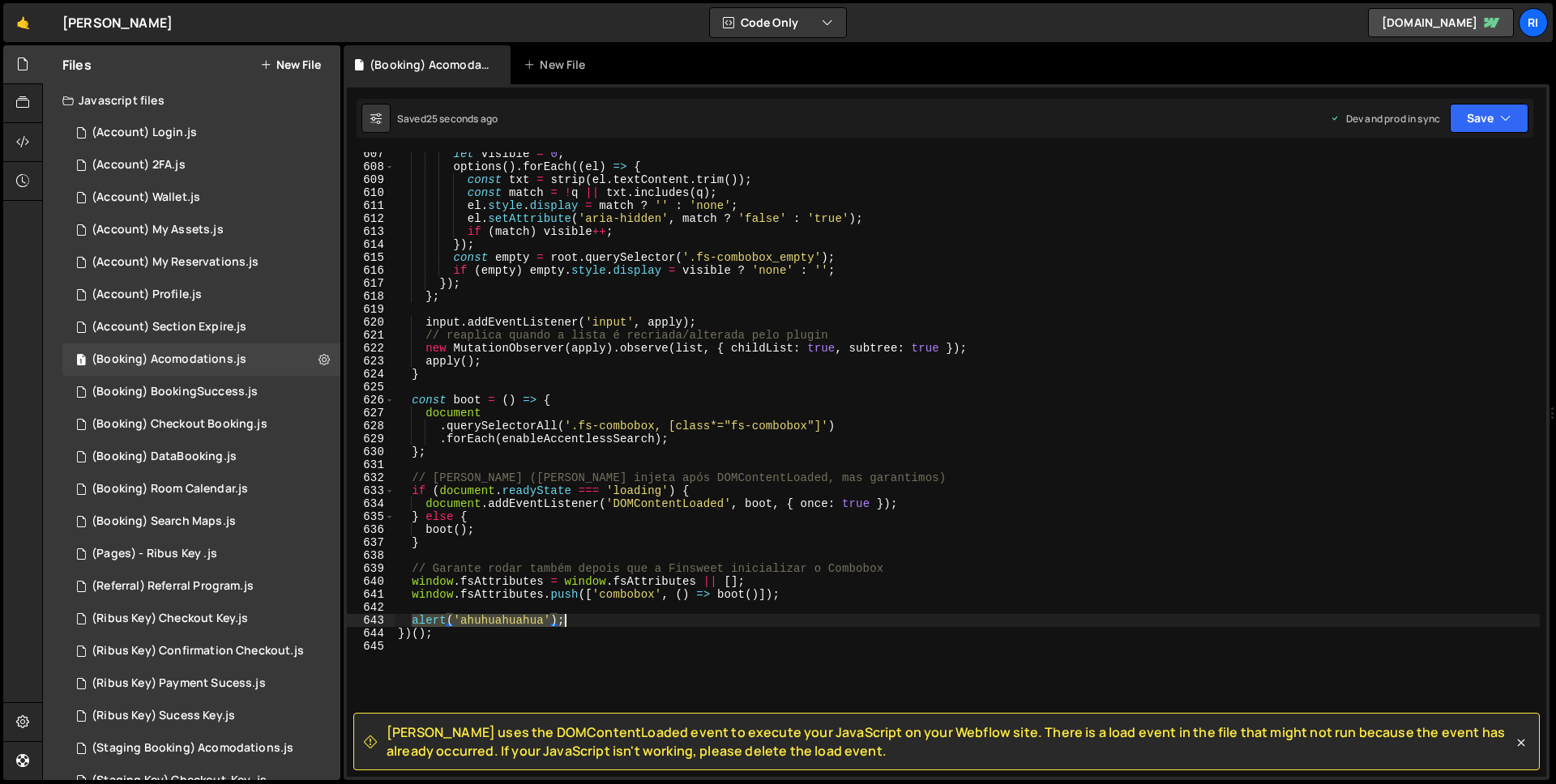
drag, startPoint x: 413, startPoint y: 621, endPoint x: 593, endPoint y: 622, distance: 180.0
click at [593, 622] on div "let visible = 0 ; options ( ) . forEach (( el ) => { const txt = strip ( el . t…" at bounding box center [967, 472] width 1146 height 650
click at [416, 572] on div "let visible = 0 ; options ( ) . forEach (( el ) => { const txt = strip ( el . t…" at bounding box center [967, 472] width 1146 height 650
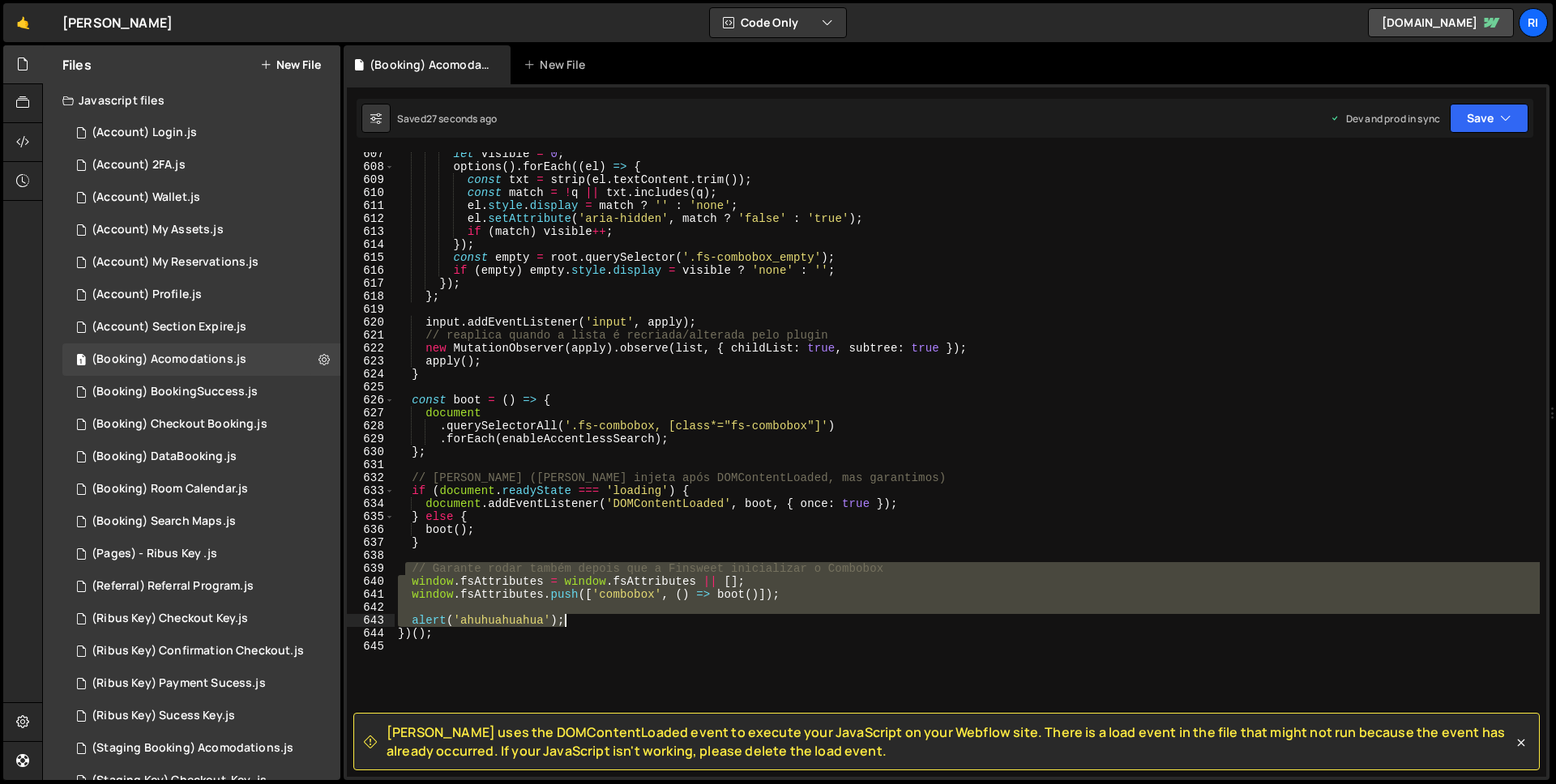
drag, startPoint x: 408, startPoint y: 568, endPoint x: 618, endPoint y: 617, distance: 215.6
click at [618, 617] on div "let visible = 0 ; options ( ) . forEach (( el ) => { const txt = strip ( el . t…" at bounding box center [967, 472] width 1146 height 650
click at [457, 615] on div "let visible = 0 ; options ( ) . forEach (( el ) => { const txt = strip ( el . t…" at bounding box center [967, 465] width 1146 height 625
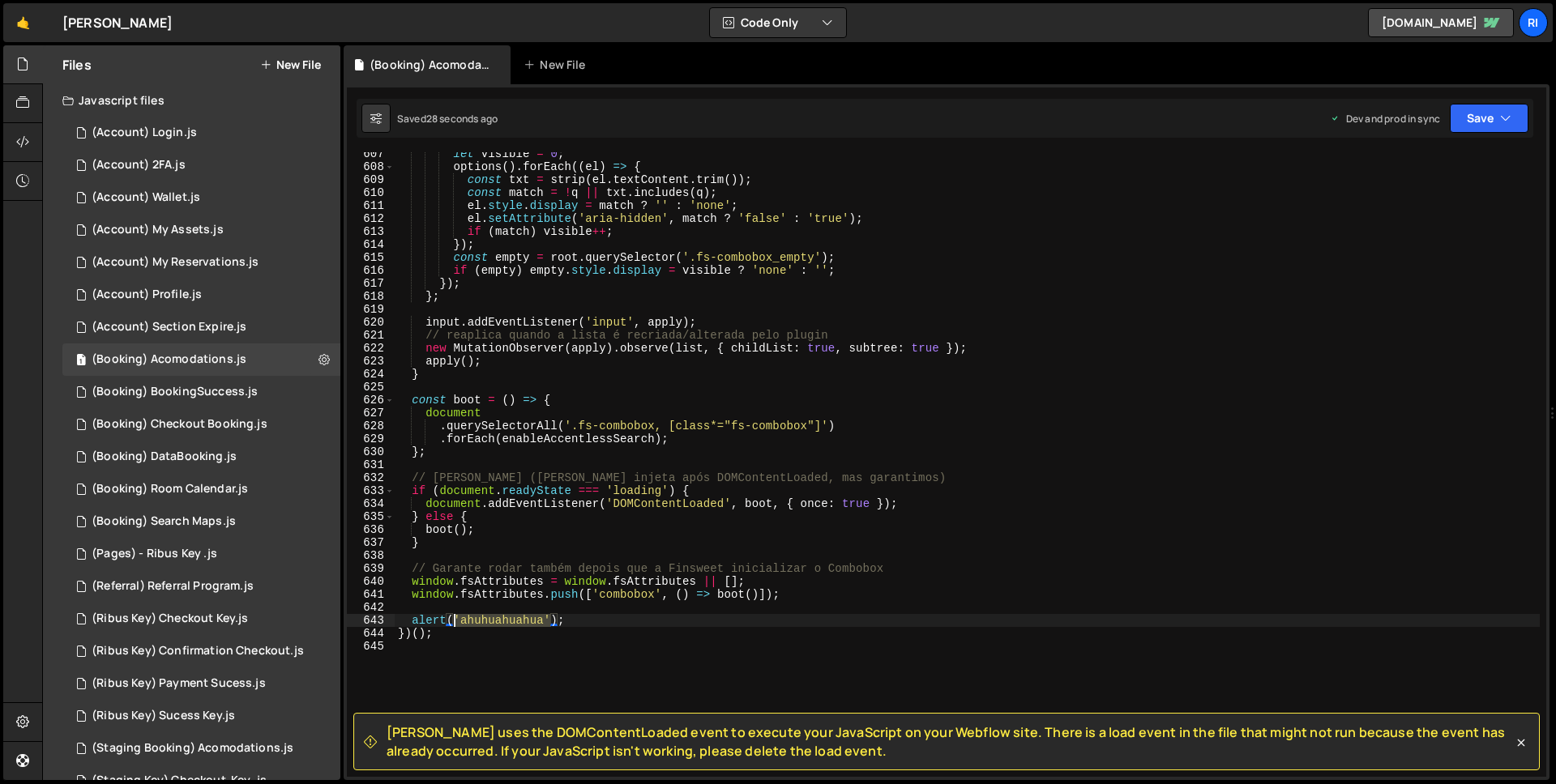
click at [457, 615] on div "let visible = 0 ; options ( ) . forEach (( el ) => { const txt = strip ( el . t…" at bounding box center [967, 472] width 1146 height 650
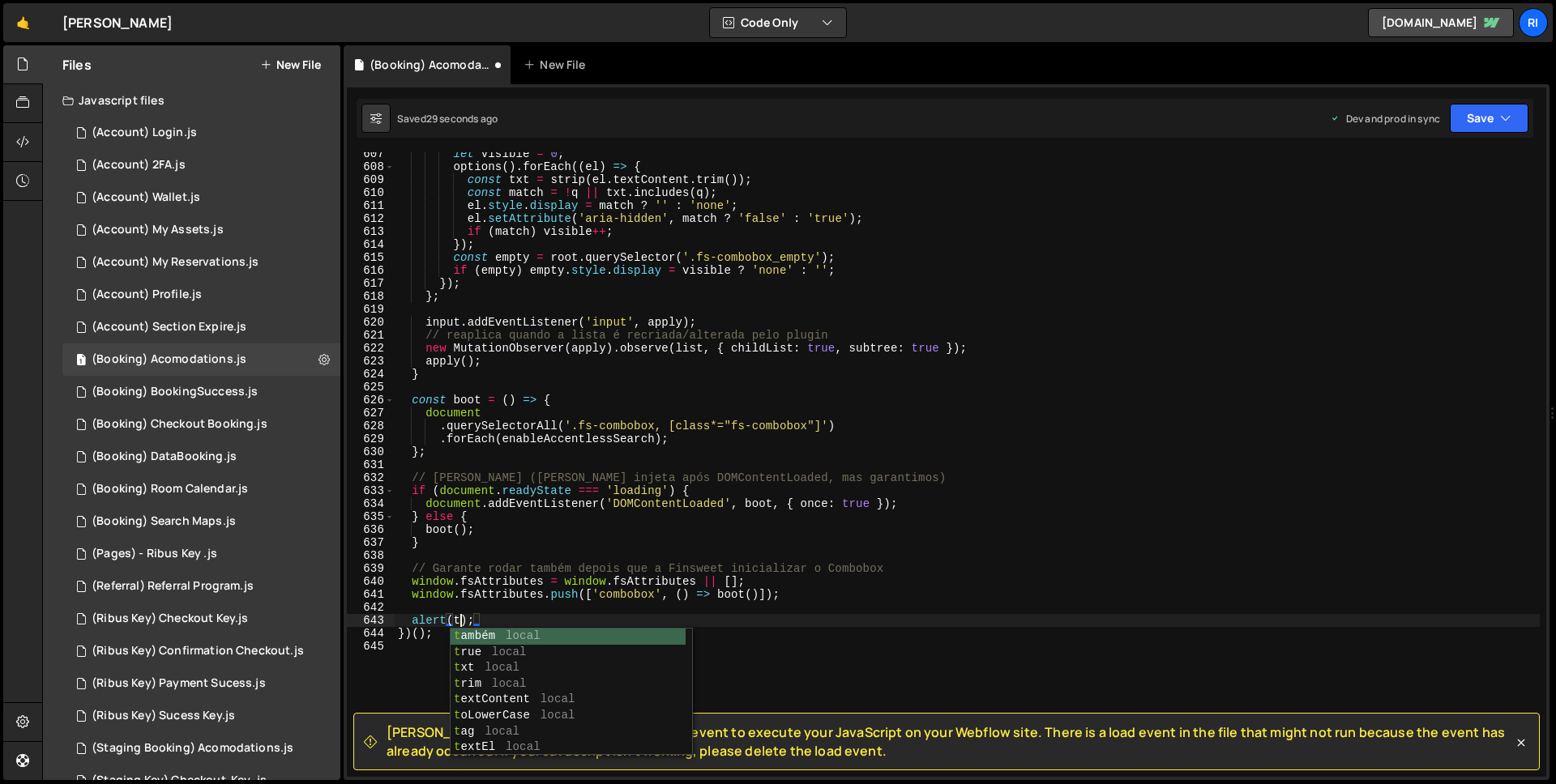
scroll to position [0, 5]
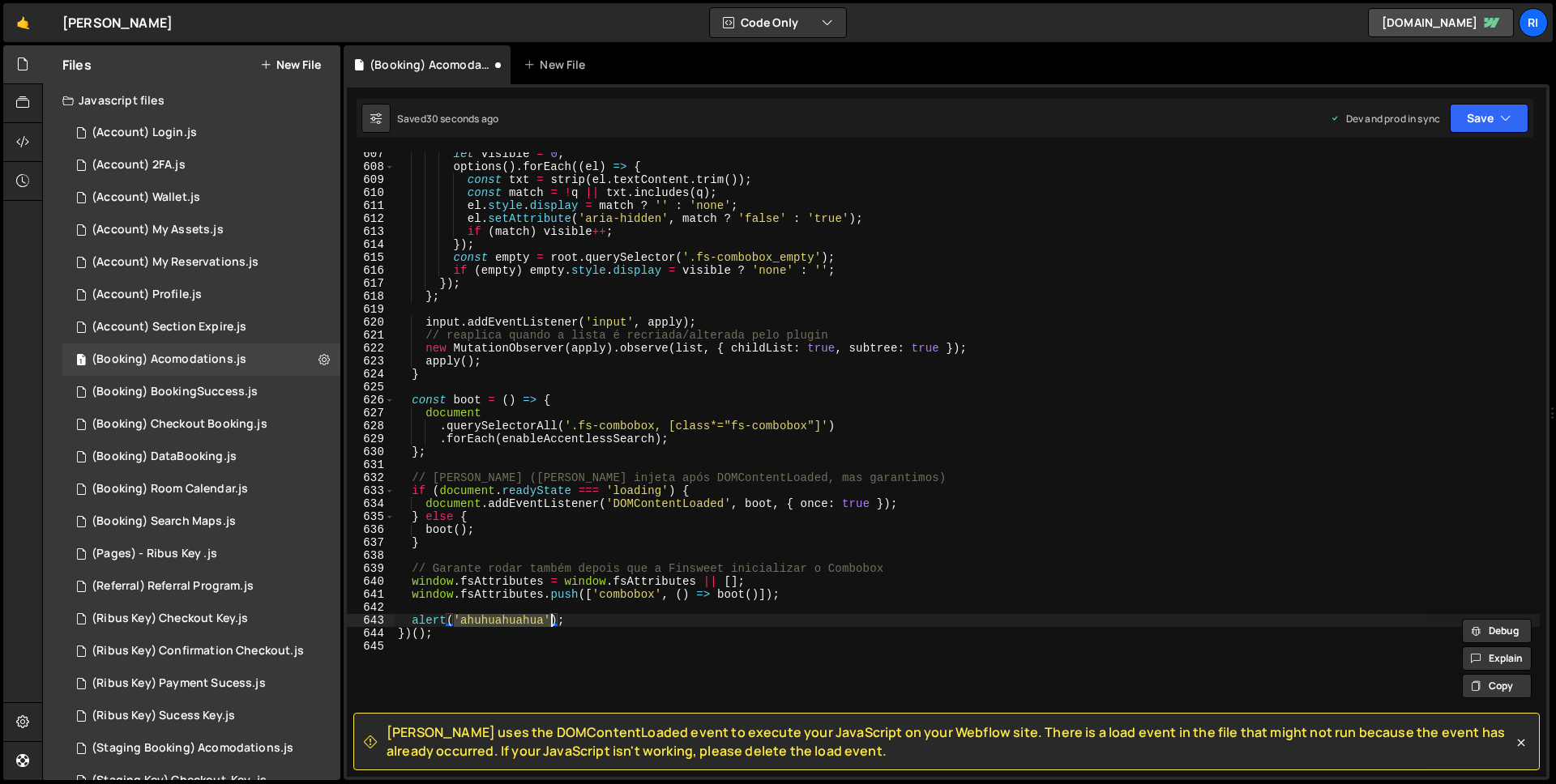
click at [473, 621] on div "let visible = 0 ; options ( ) . forEach (( el ) => { const txt = strip ( el . t…" at bounding box center [967, 465] width 1146 height 625
click at [473, 621] on div "let visible = 0 ; options ( ) . forEach (( el ) => { const txt = strip ( el . t…" at bounding box center [967, 472] width 1146 height 650
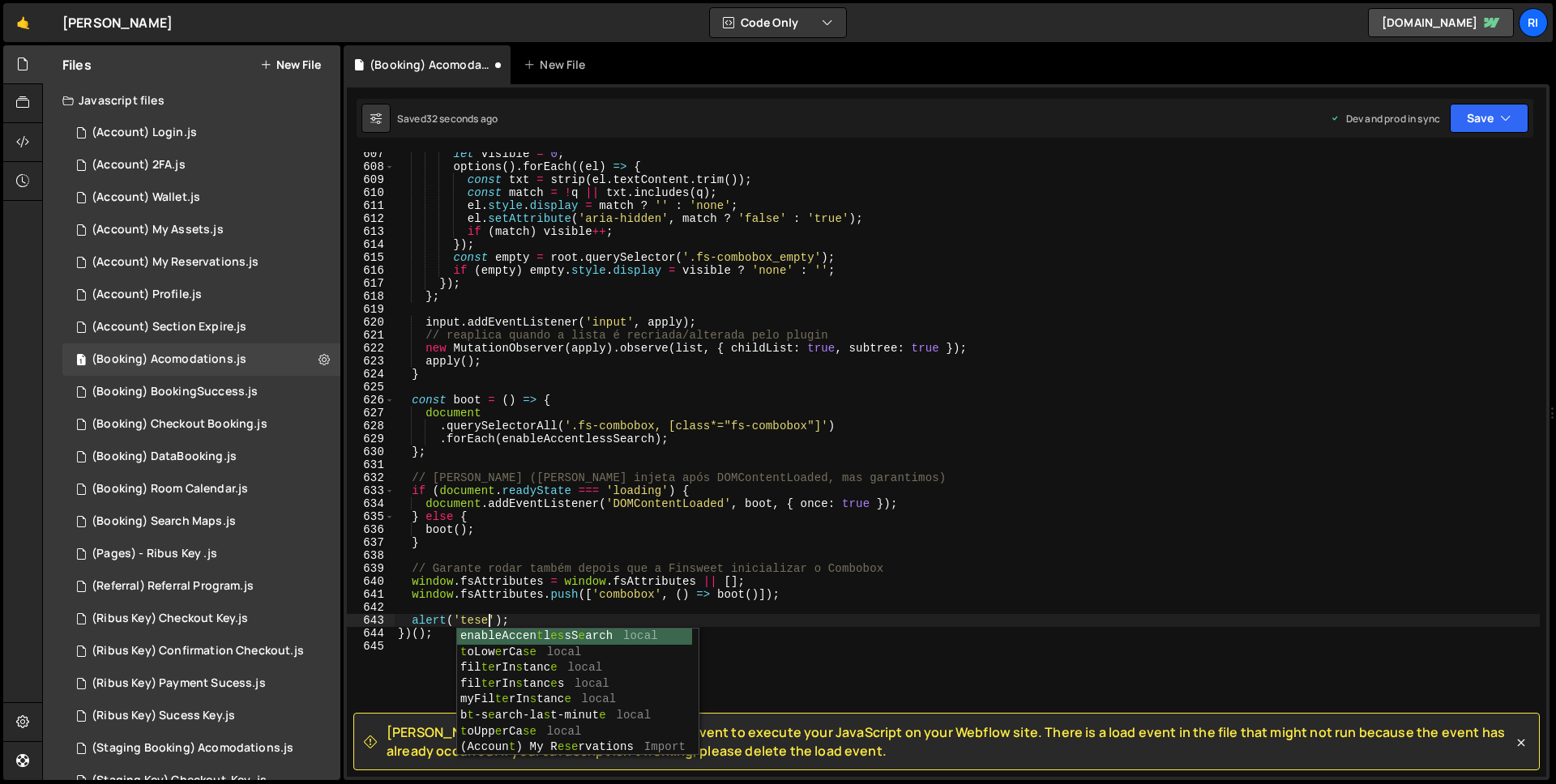
scroll to position [0, 7]
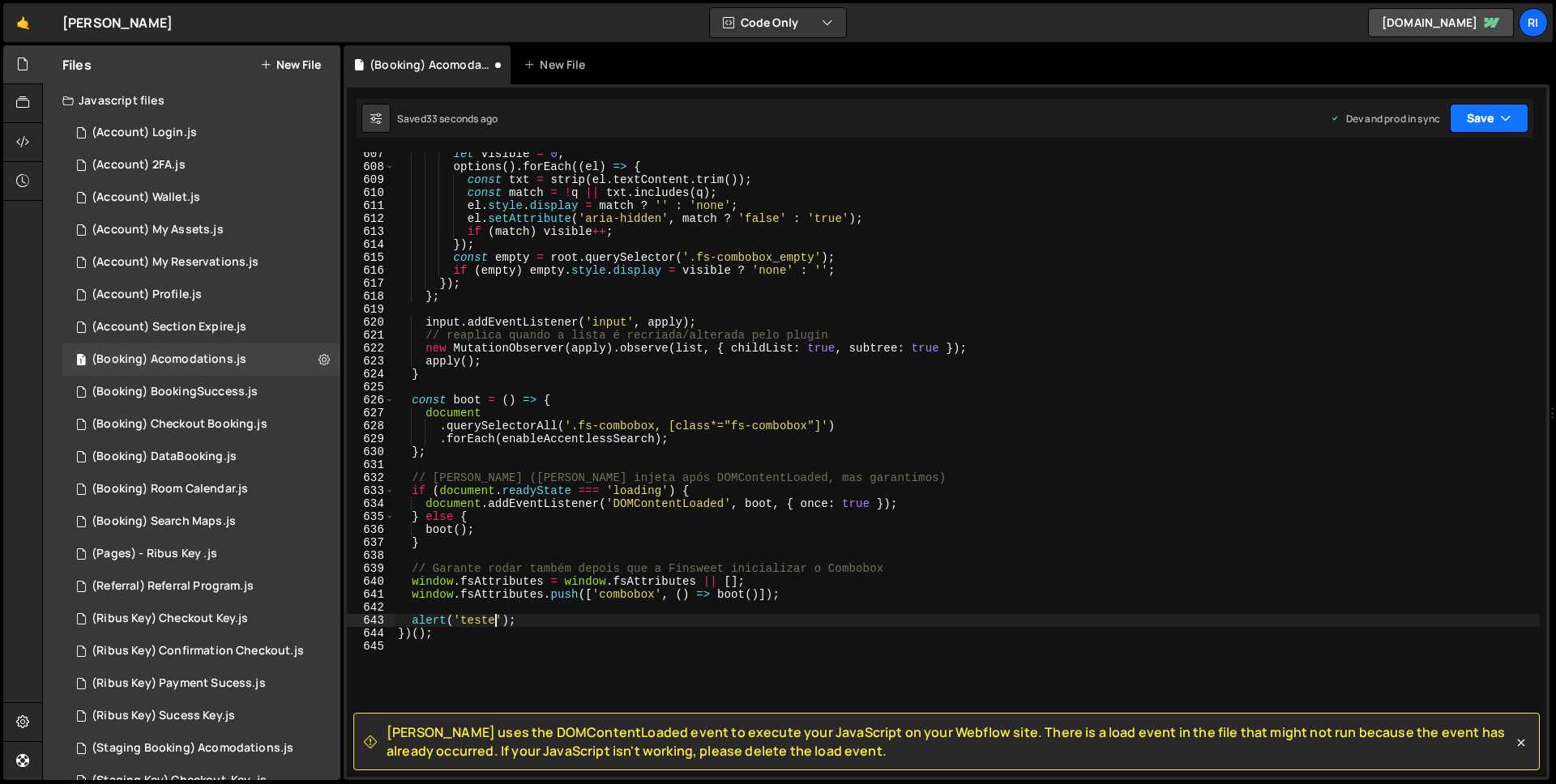
click at [1479, 104] on button "Save" at bounding box center [1489, 118] width 79 height 29
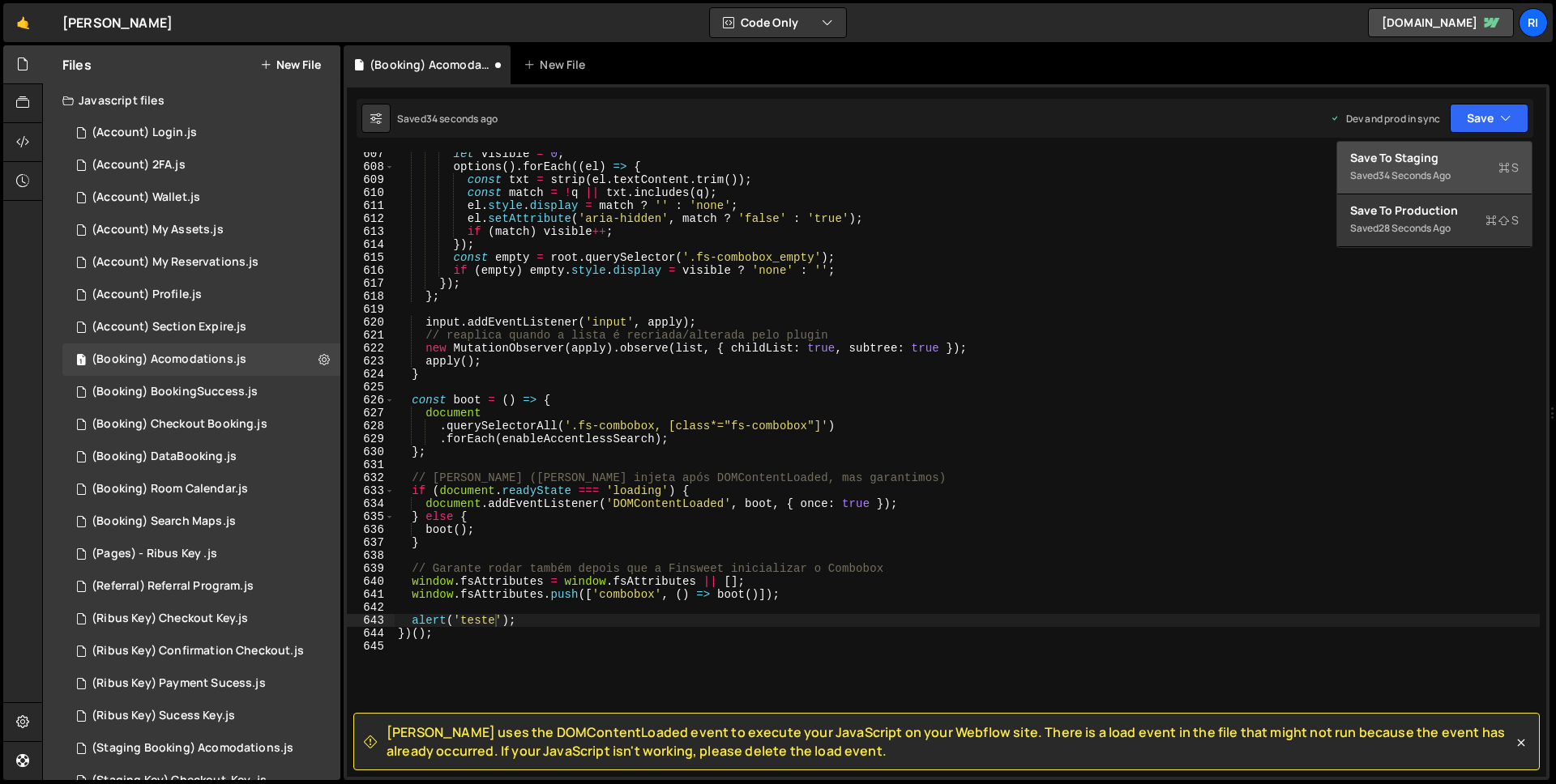
click at [1443, 163] on div "Save to Staging S" at bounding box center [1434, 157] width 168 height 16
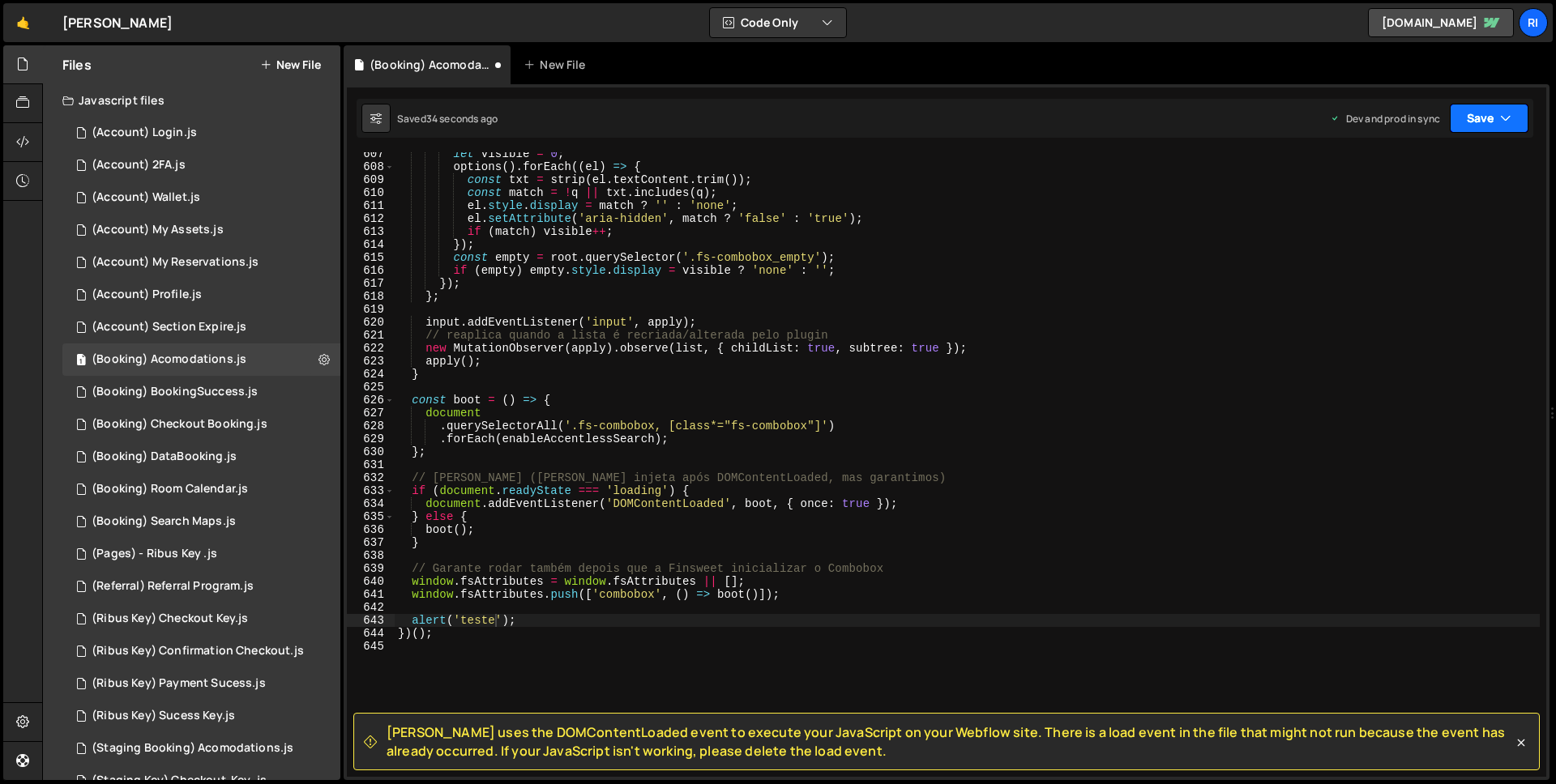
click at [1510, 117] on icon "button" at bounding box center [1506, 118] width 11 height 16
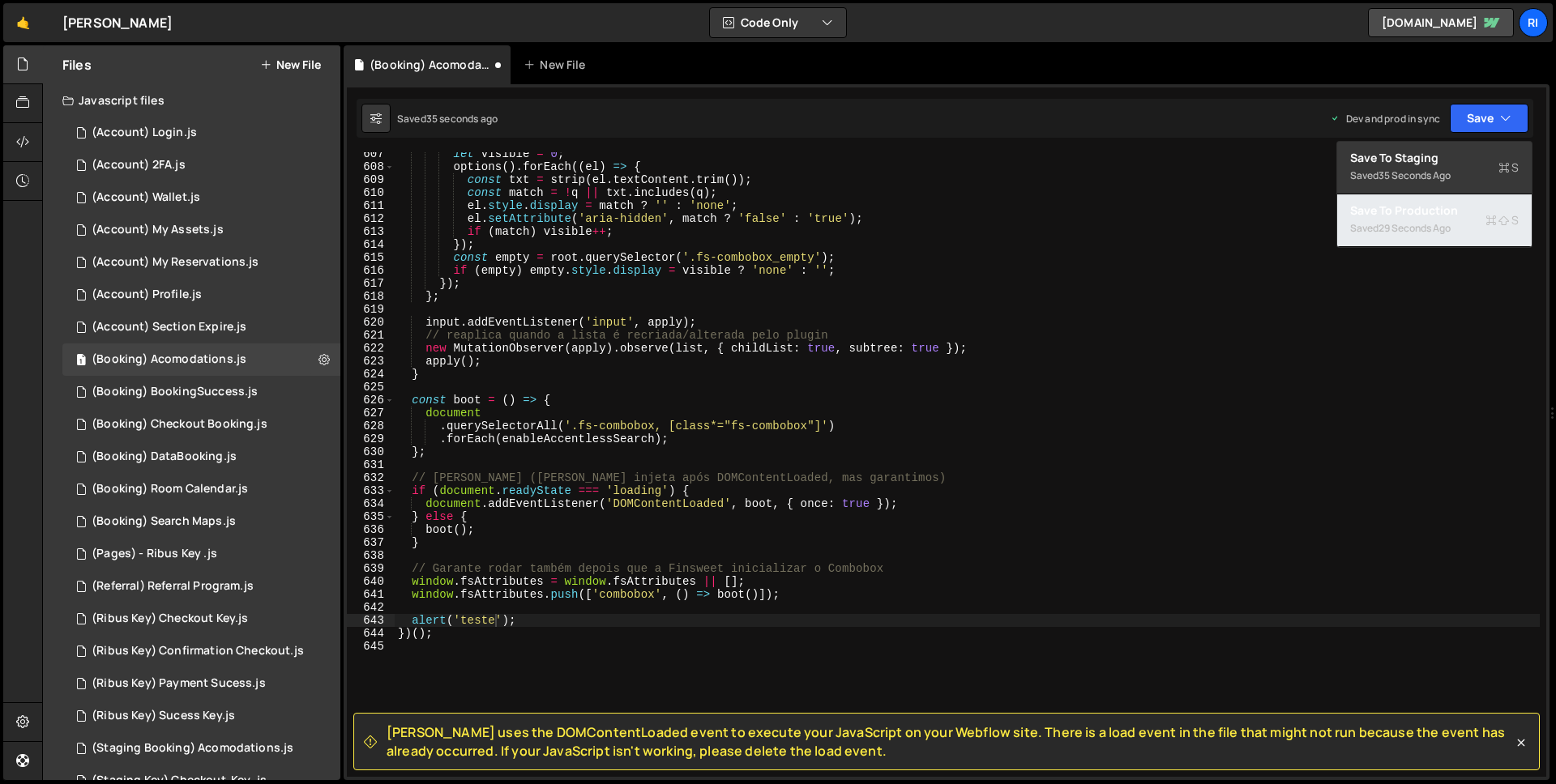
click at [1433, 236] on div "Saved 29 seconds ago" at bounding box center [1434, 228] width 168 height 20
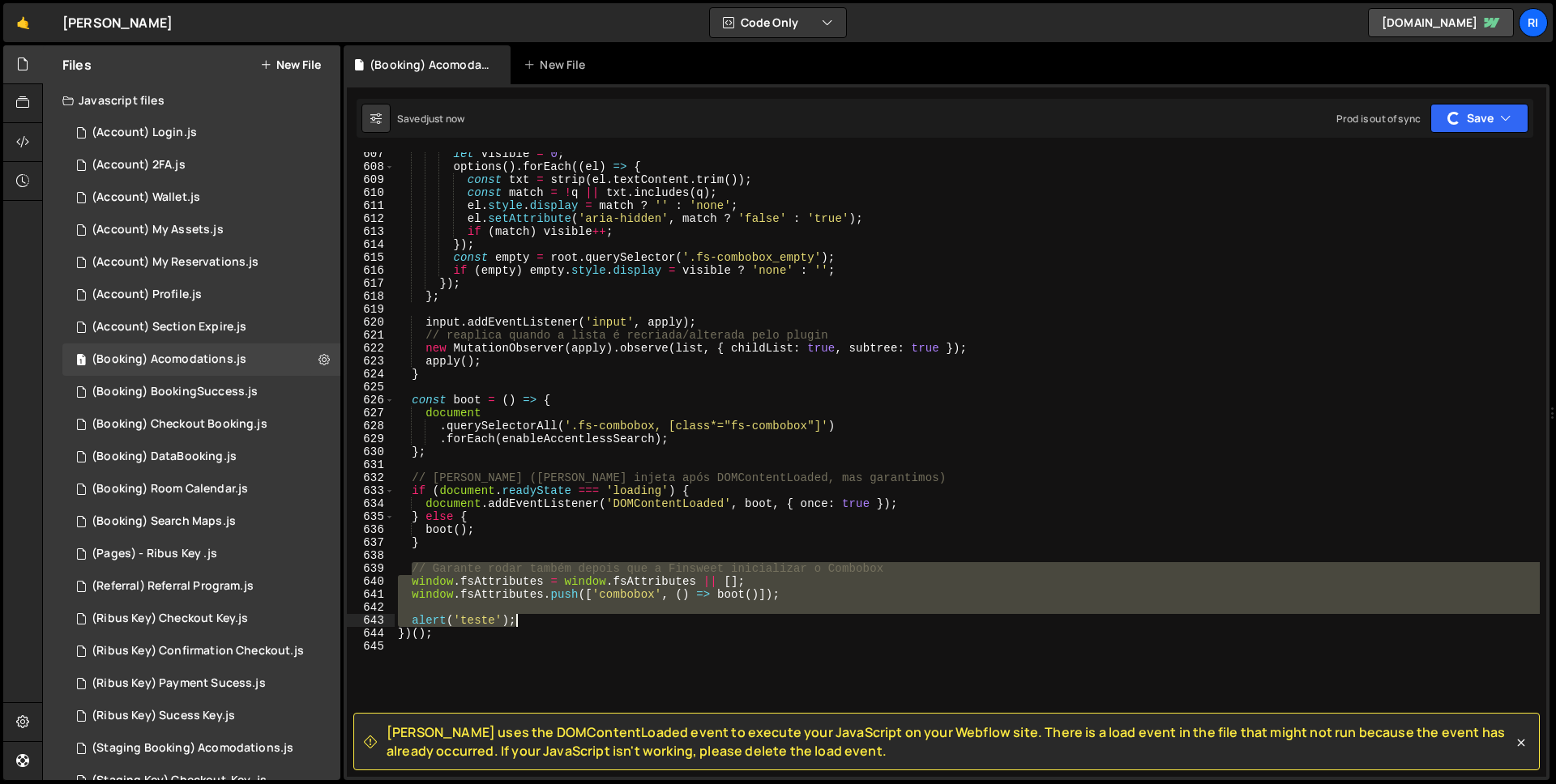
drag, startPoint x: 411, startPoint y: 568, endPoint x: 559, endPoint y: 625, distance: 158.6
click at [559, 625] on div "let visible = 0 ; options ( ) . forEach (( el ) => { const txt = strip ( el . t…" at bounding box center [967, 472] width 1146 height 650
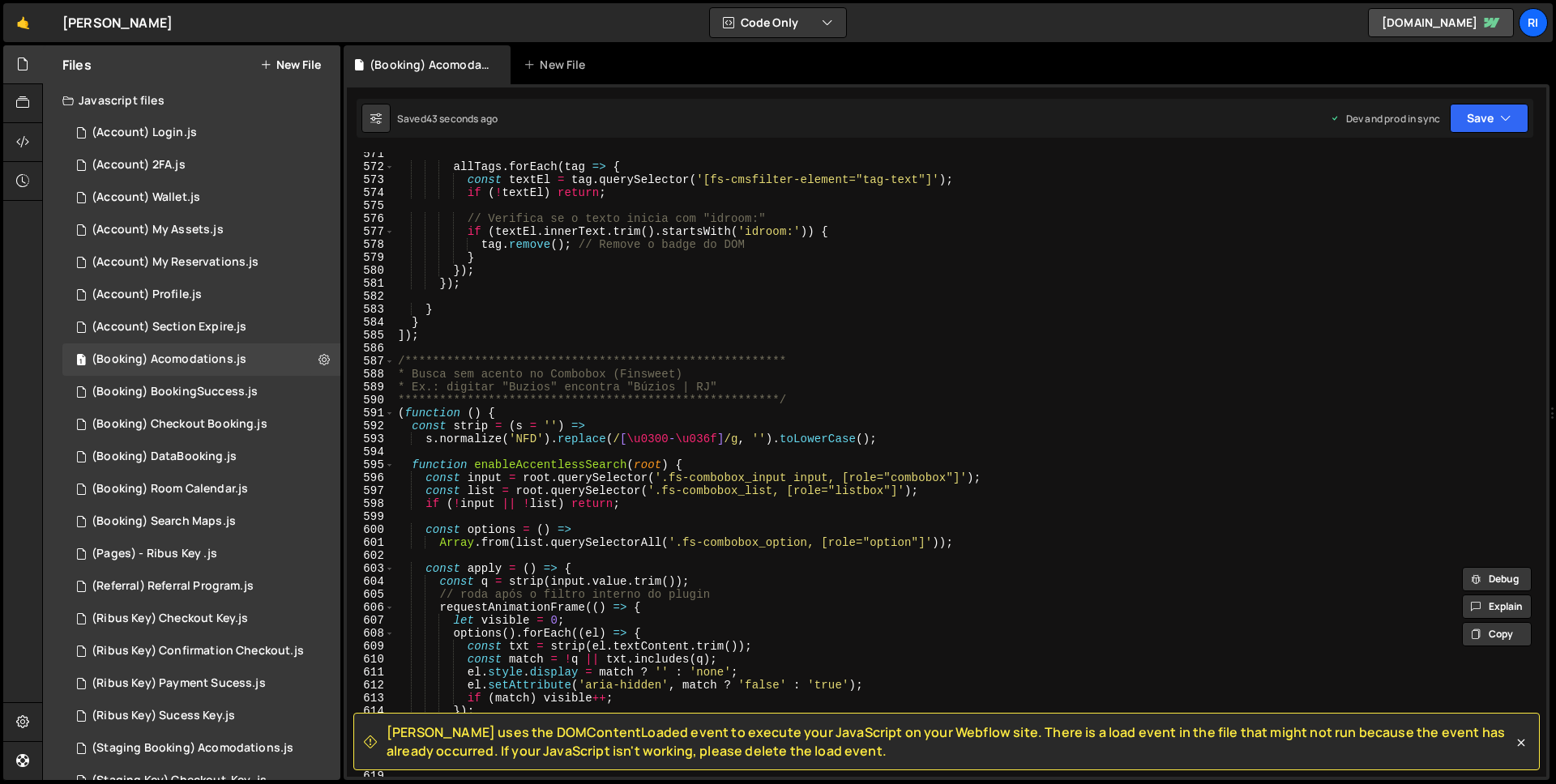
scroll to position [7395, 0]
click at [698, 490] on div "**********" at bounding box center [967, 472] width 1146 height 650
drag, startPoint x: 685, startPoint y: 549, endPoint x: 805, endPoint y: 548, distance: 120.0
click at [805, 548] on div "**********" at bounding box center [967, 472] width 1146 height 650
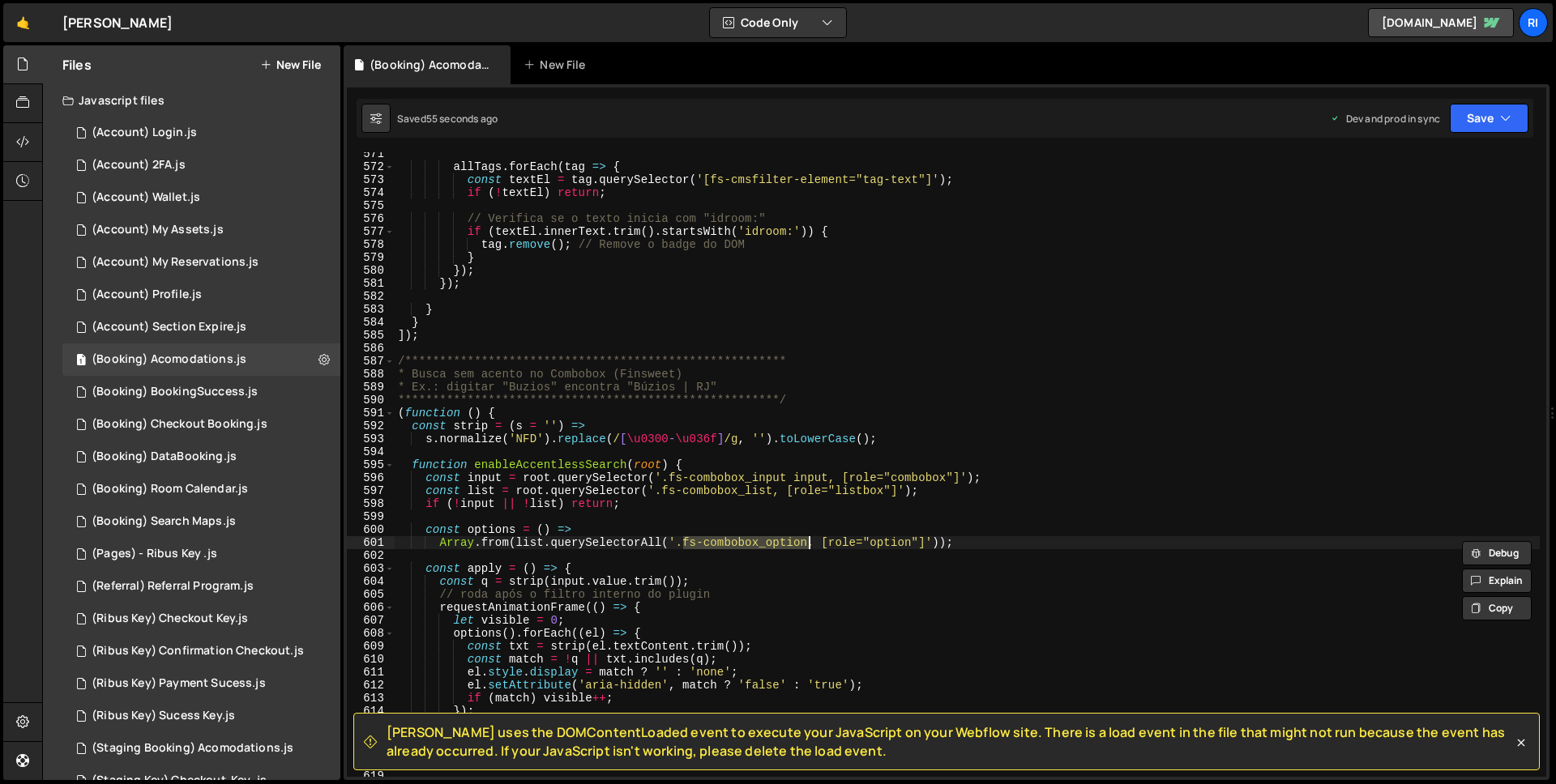
click at [807, 541] on div "**********" at bounding box center [967, 472] width 1146 height 650
click at [711, 479] on div "**********" at bounding box center [967, 472] width 1146 height 650
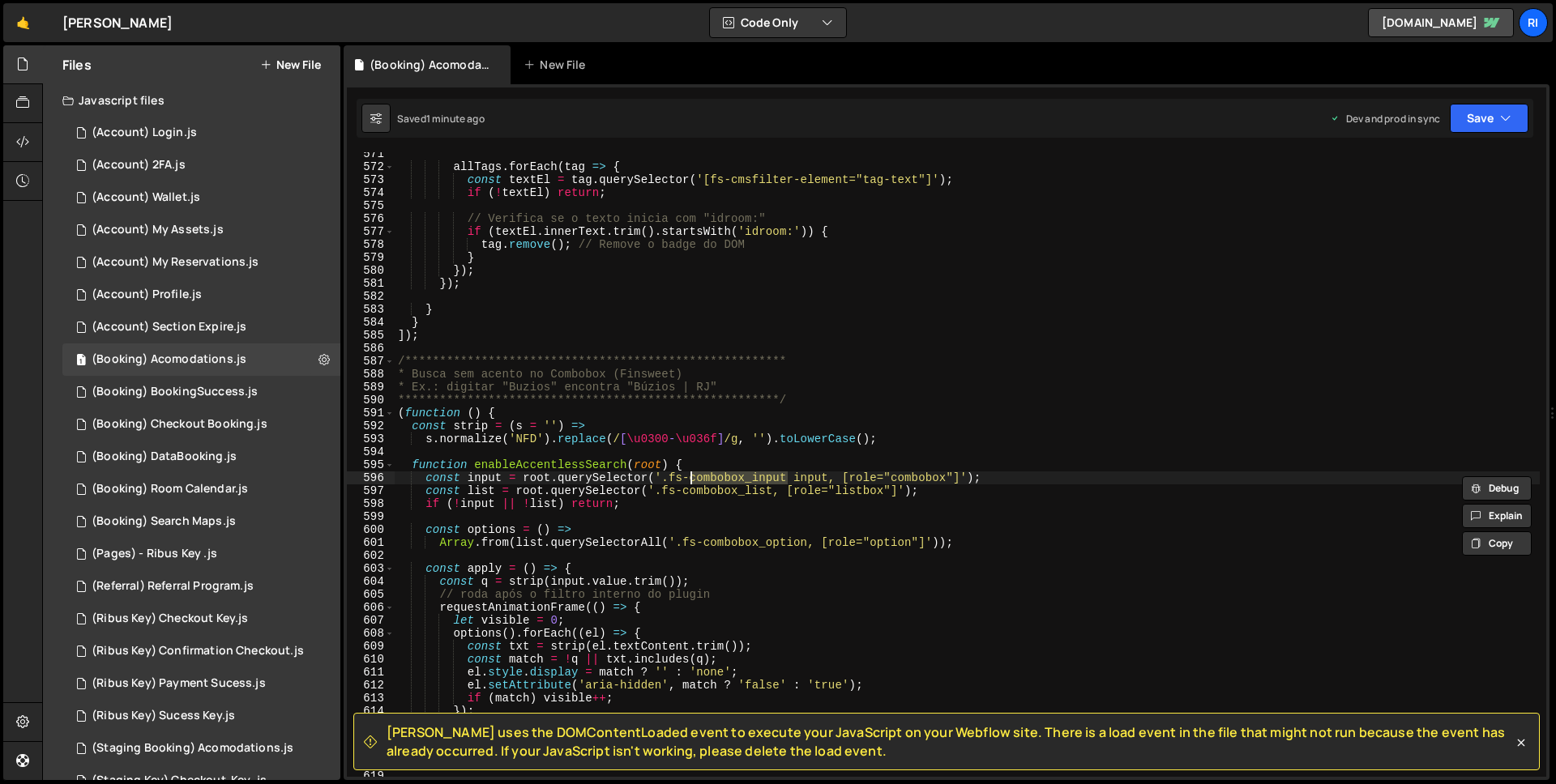
click at [703, 497] on div "**********" at bounding box center [967, 472] width 1146 height 650
drag, startPoint x: 664, startPoint y: 492, endPoint x: 773, endPoint y: 492, distance: 109.0
click at [773, 492] on div "**********" at bounding box center [967, 472] width 1146 height 650
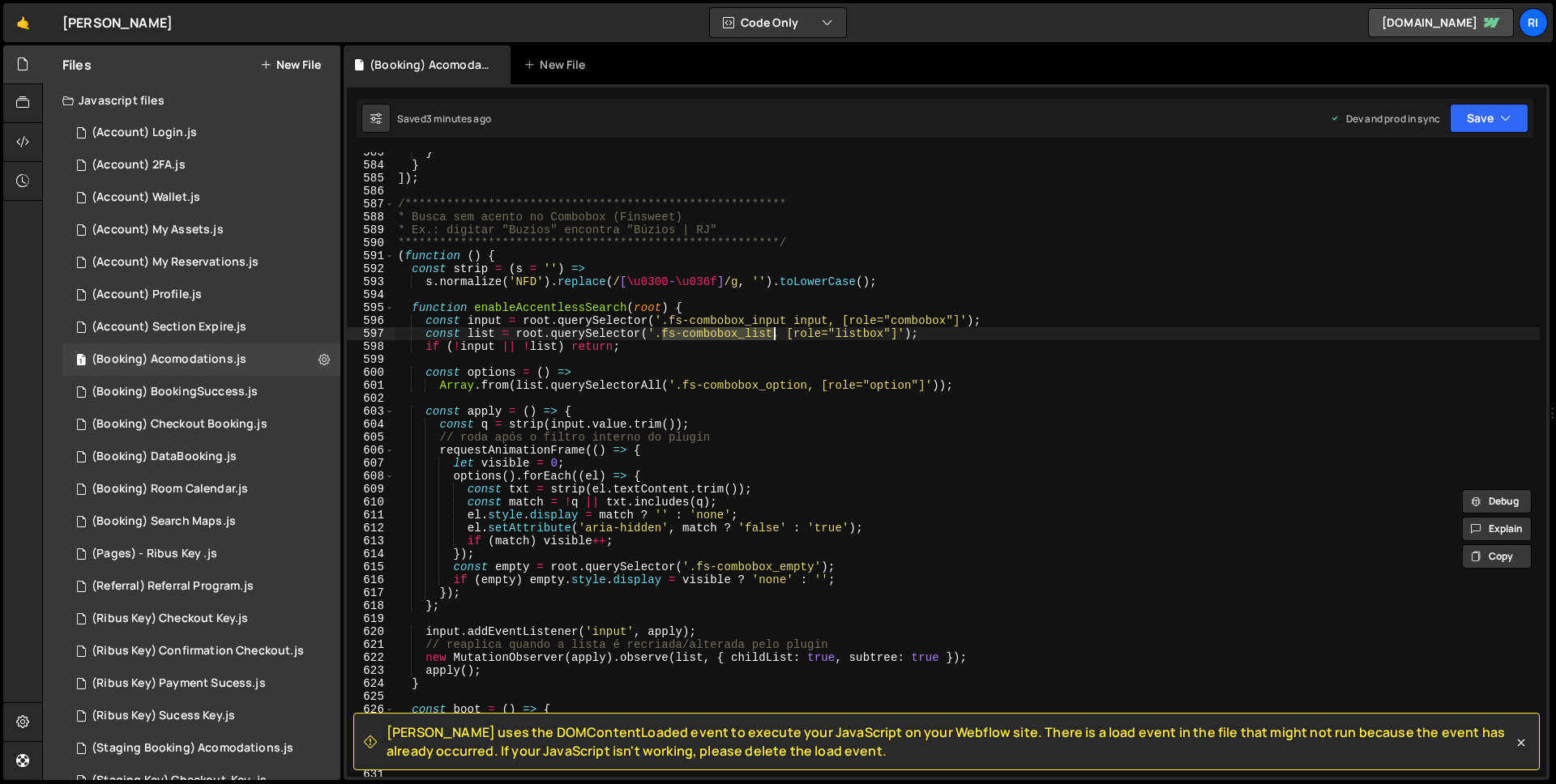
scroll to position [7442, 0]
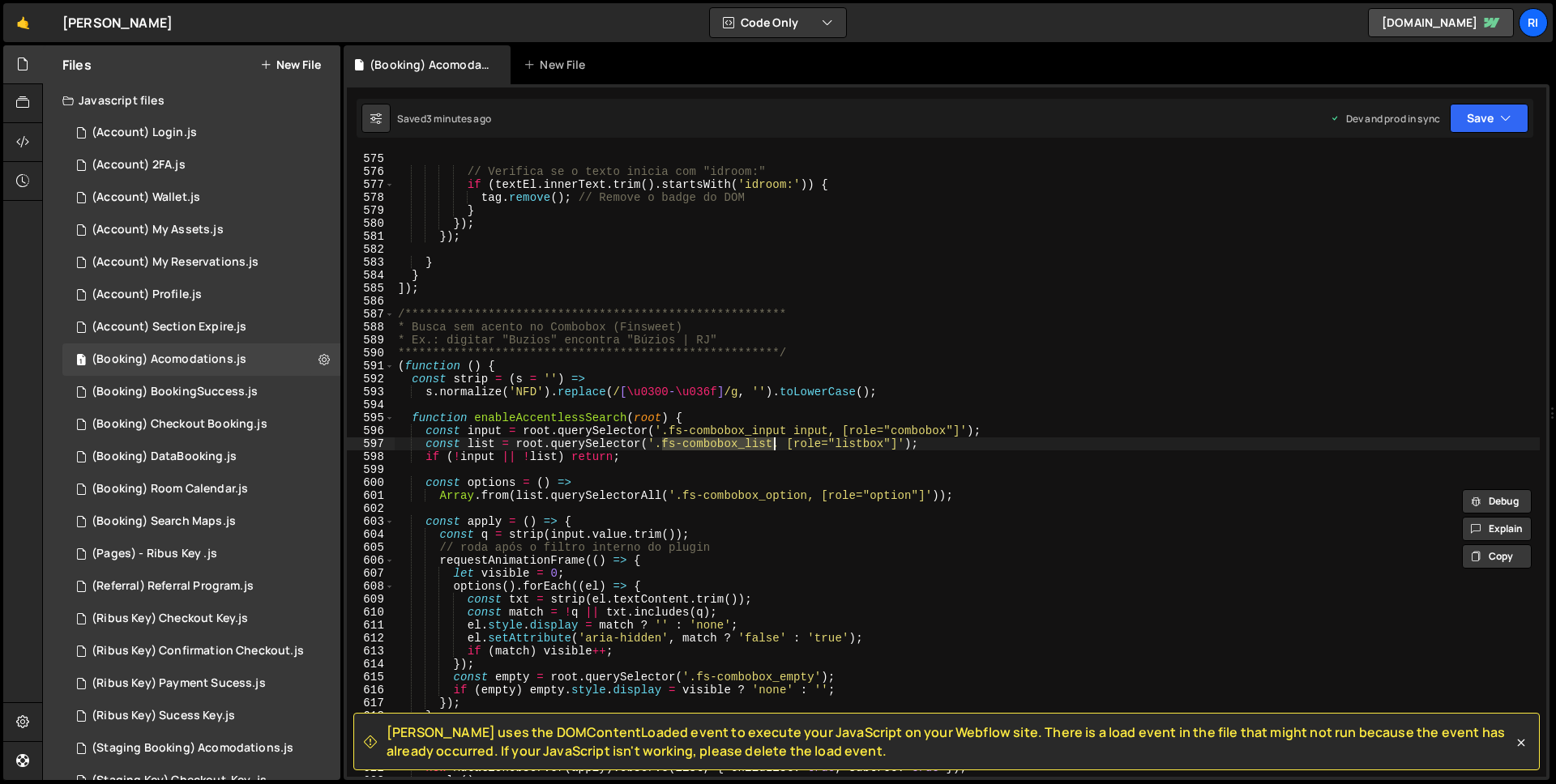
click at [521, 376] on div "**********" at bounding box center [967, 477] width 1146 height 650
click at [525, 369] on div "**********" at bounding box center [967, 477] width 1146 height 650
type textarea "(function () {"
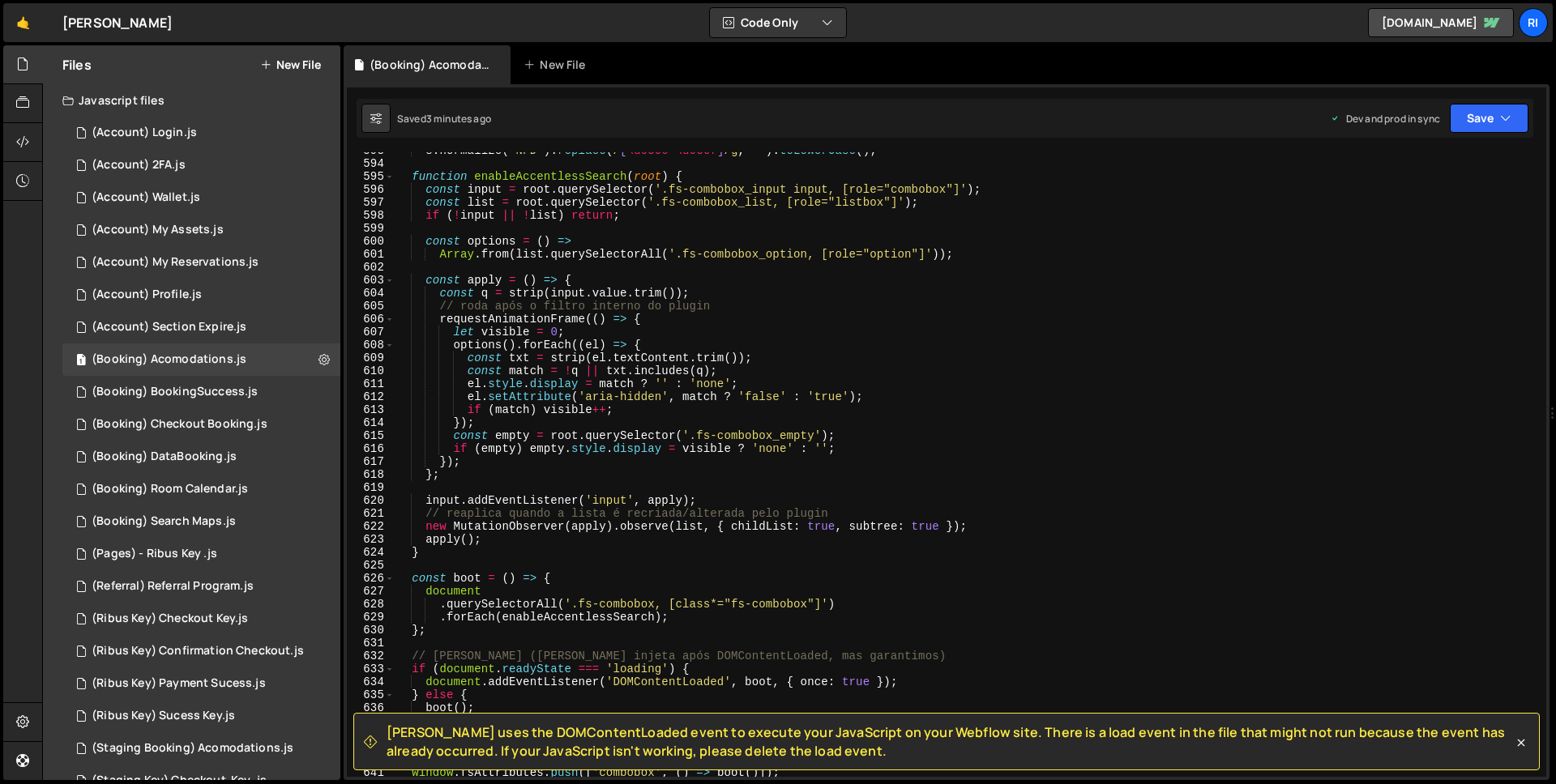
scroll to position [7601, 0]
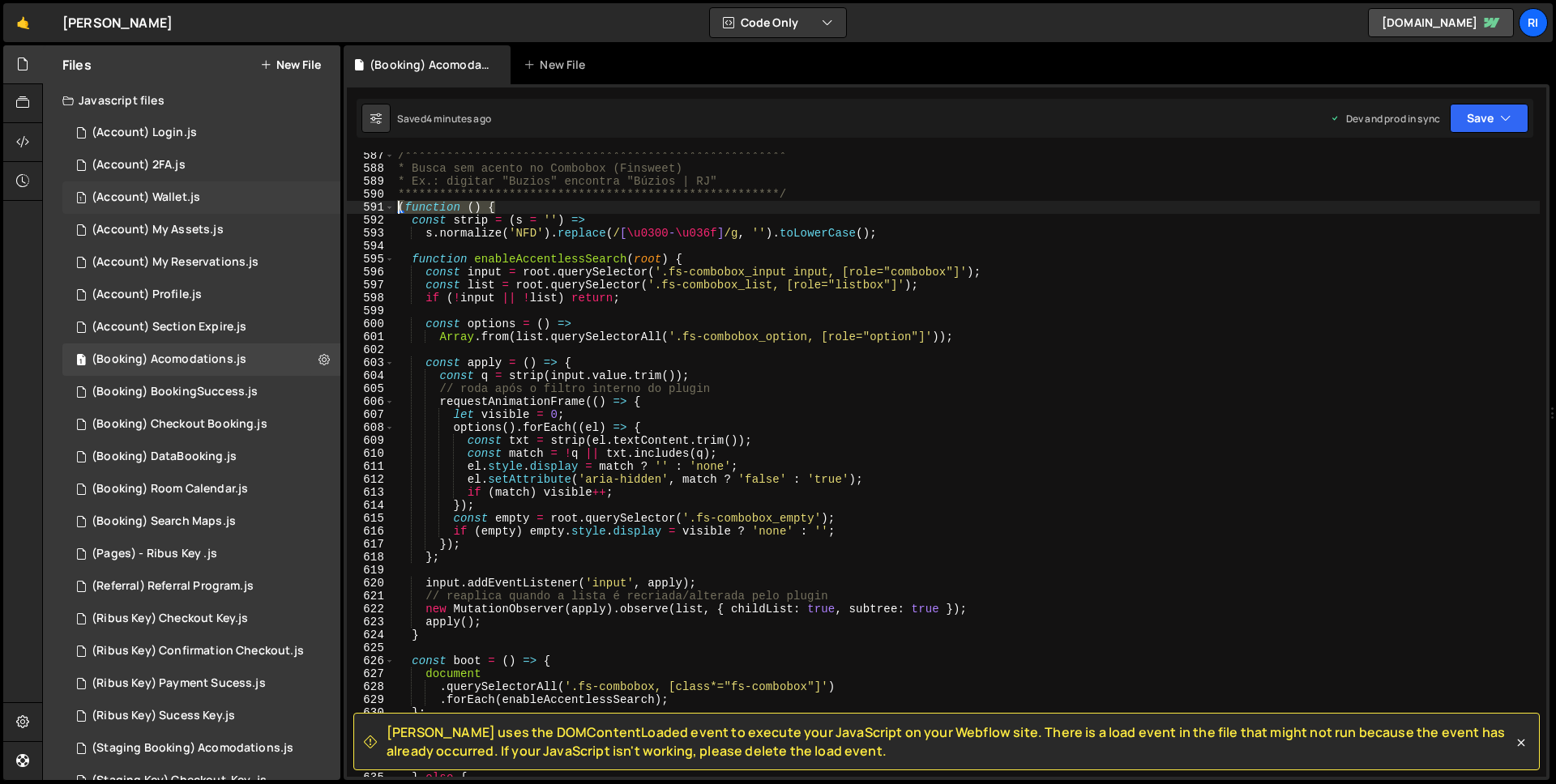
drag, startPoint x: 494, startPoint y: 205, endPoint x: 275, endPoint y: 212, distance: 219.1
click at [275, 212] on div "Files New File Javascript files 3 (Account) Login.js 0 3 (Account) 2FA.js 0 1 (…" at bounding box center [799, 413] width 1514 height 736
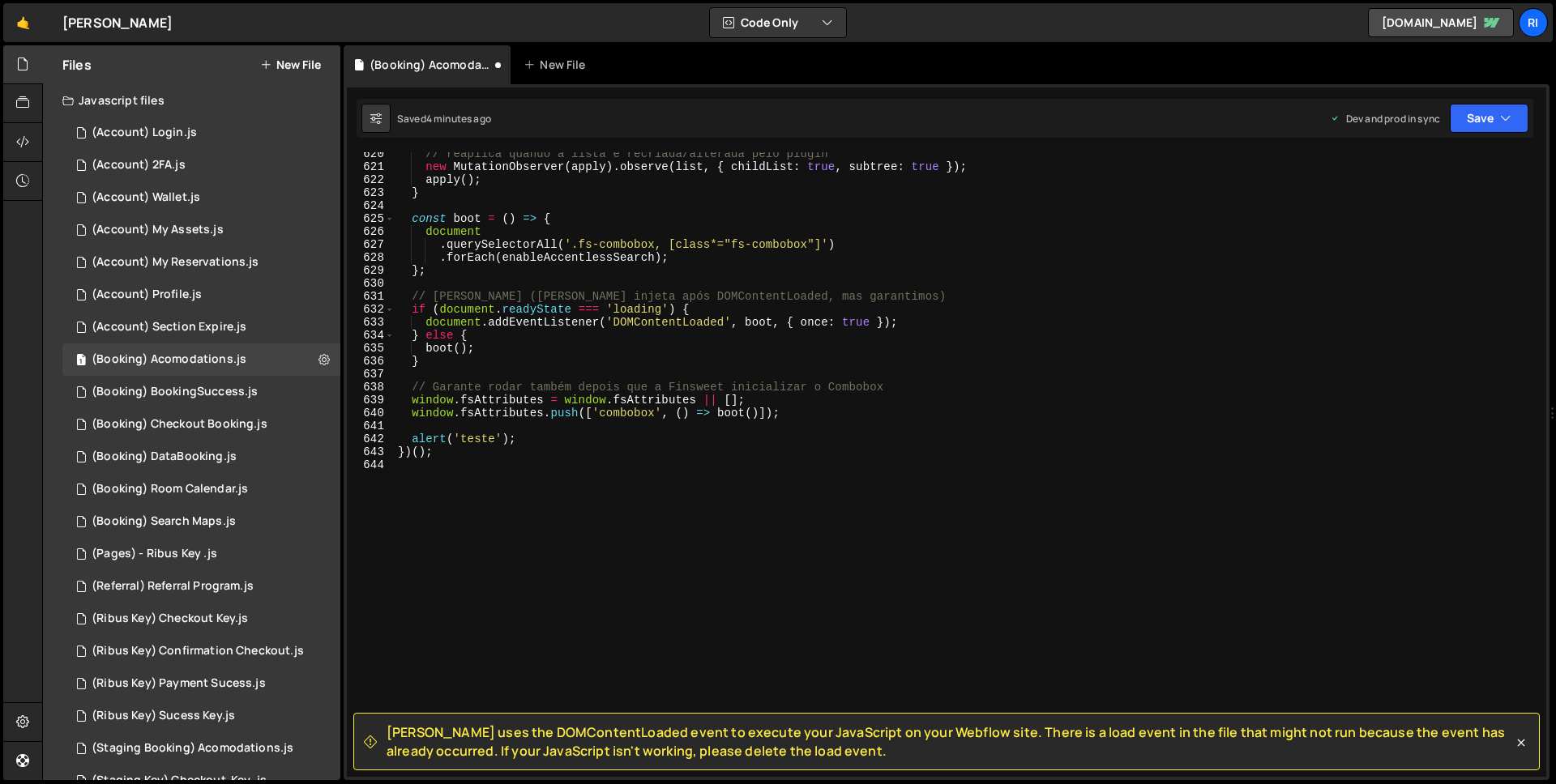
scroll to position [8031, 0]
click at [553, 436] on div "// reaplica quando a lista é recriada/alterada pelo plugin new MutationObserver…" at bounding box center [967, 472] width 1146 height 650
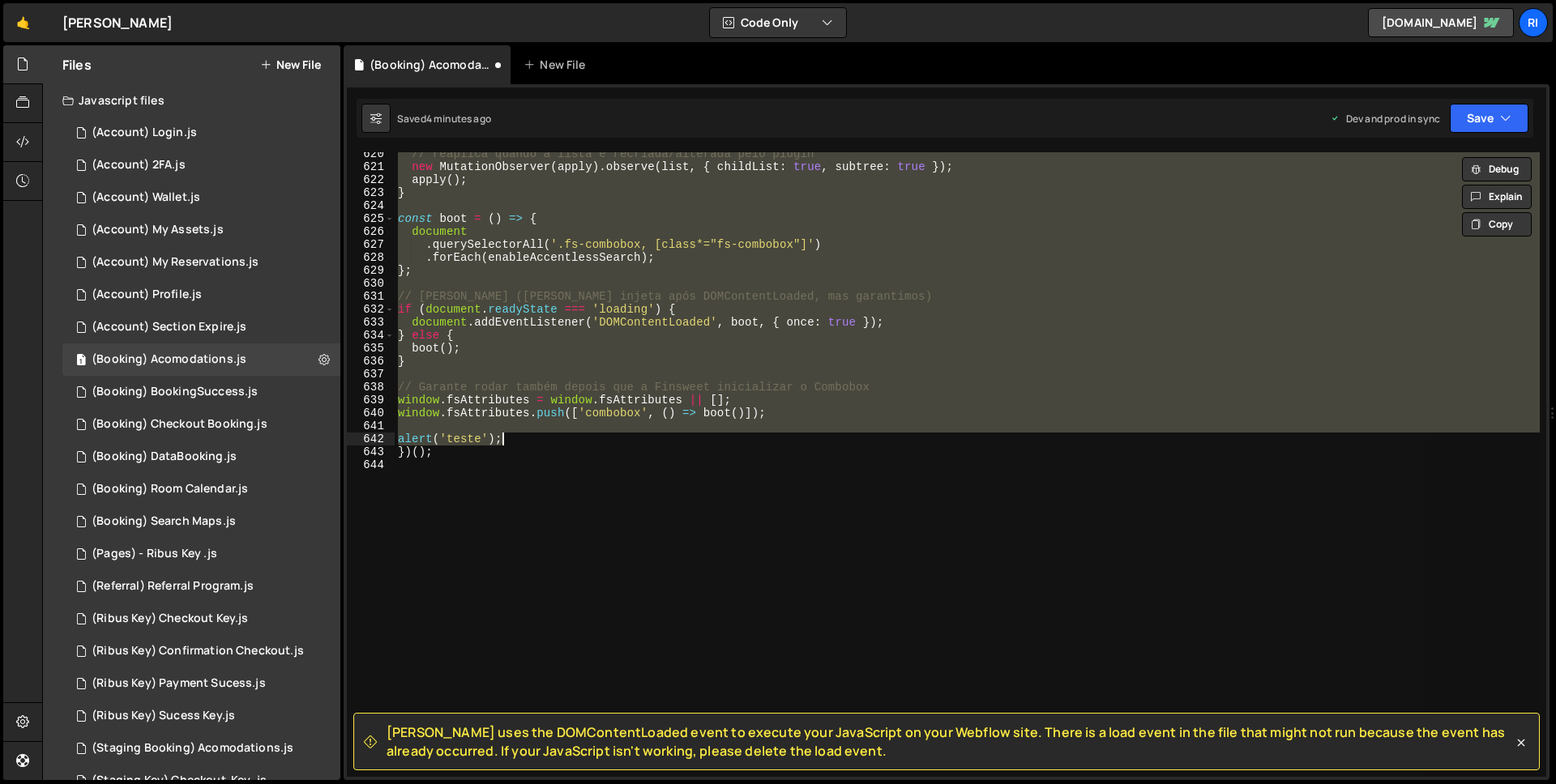
click at [527, 434] on div "// reaplica quando a lista é recriada/alterada pelo plugin new MutationObserver…" at bounding box center [967, 465] width 1146 height 625
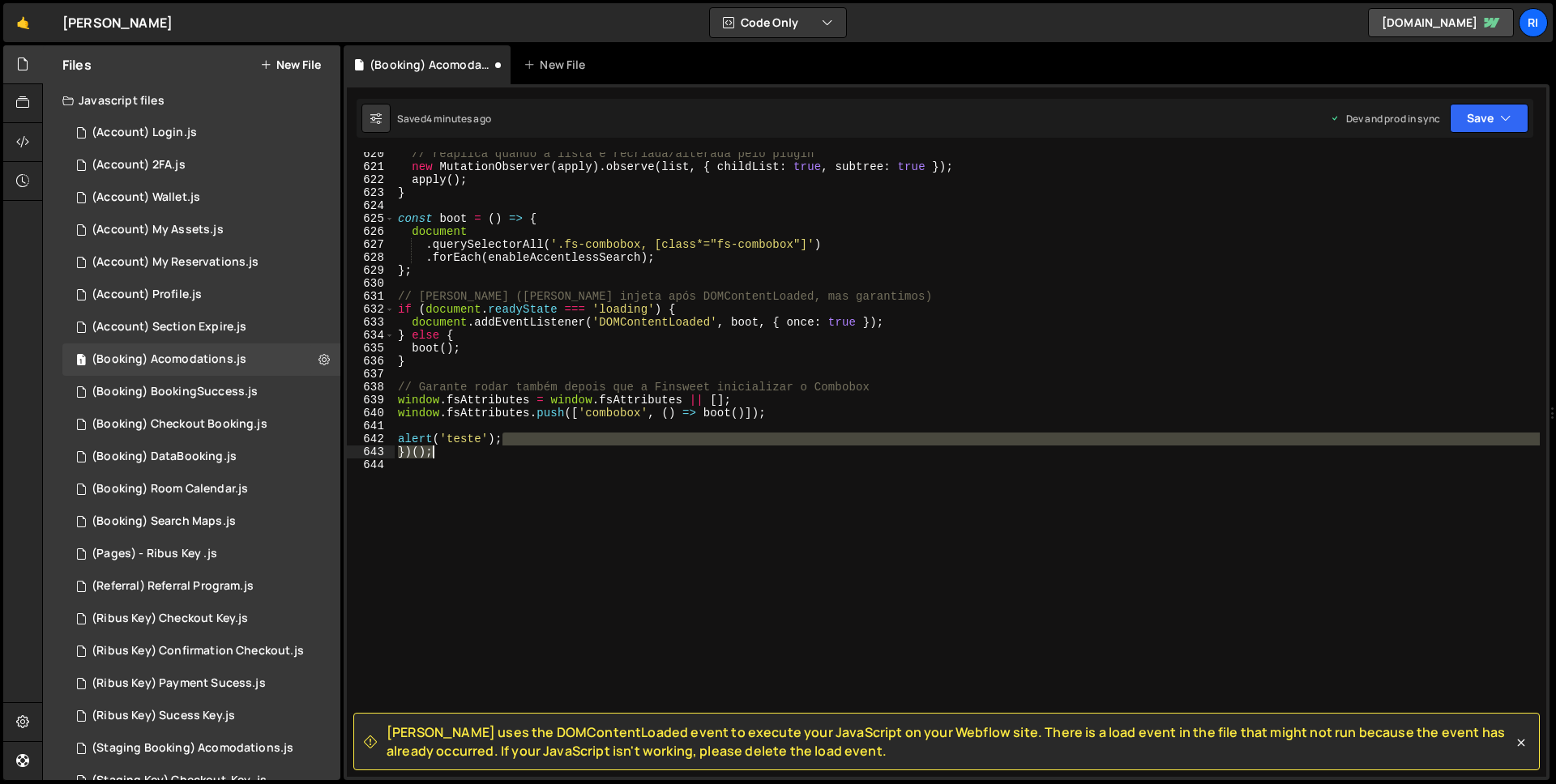
drag, startPoint x: 527, startPoint y: 439, endPoint x: 533, endPoint y: 527, distance: 88.2
click at [533, 527] on div "// reaplica quando a lista é recriada/alterada pelo plugin new MutationObserver…" at bounding box center [967, 472] width 1146 height 650
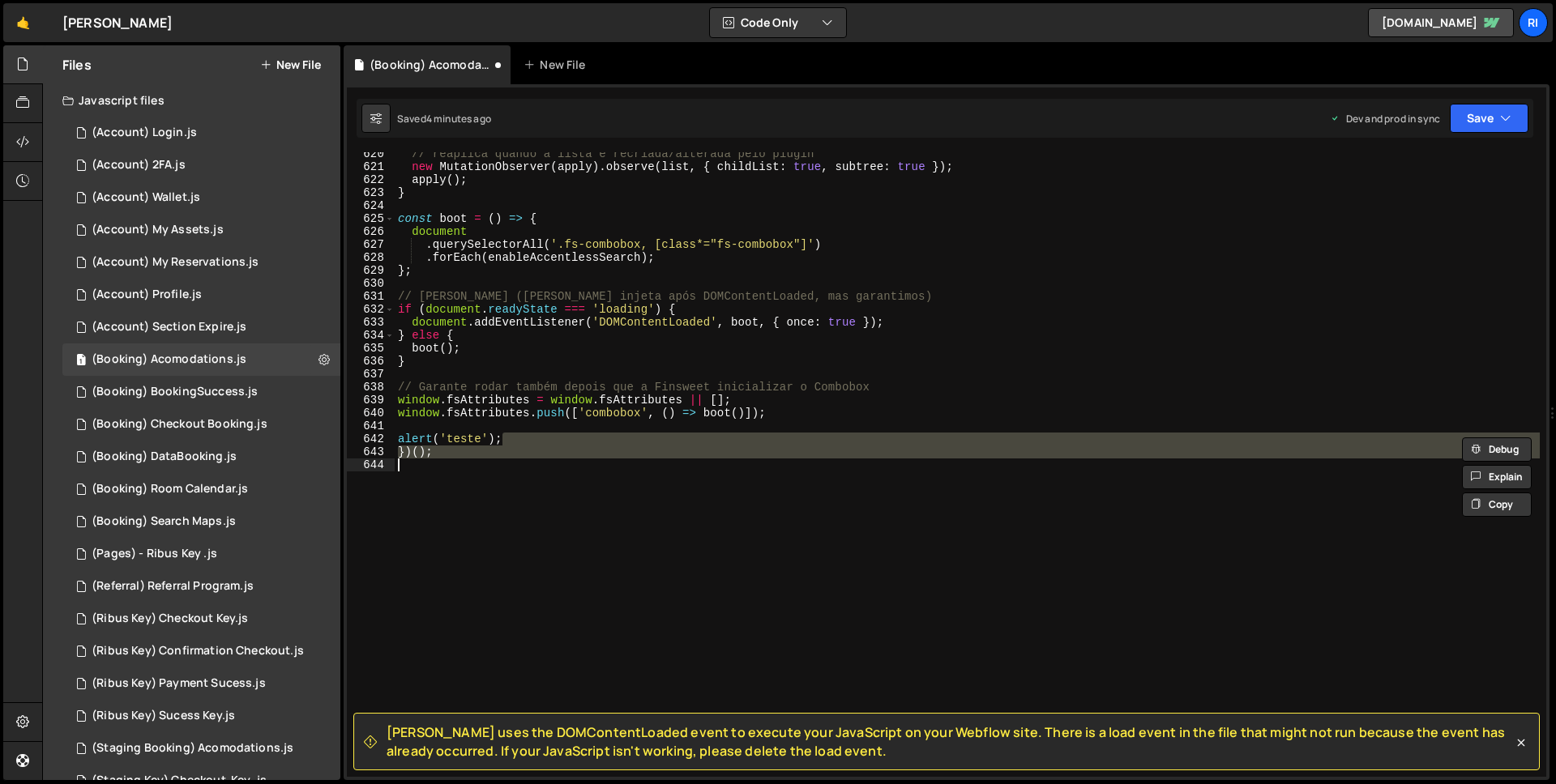
type textarea "alert('teste');"
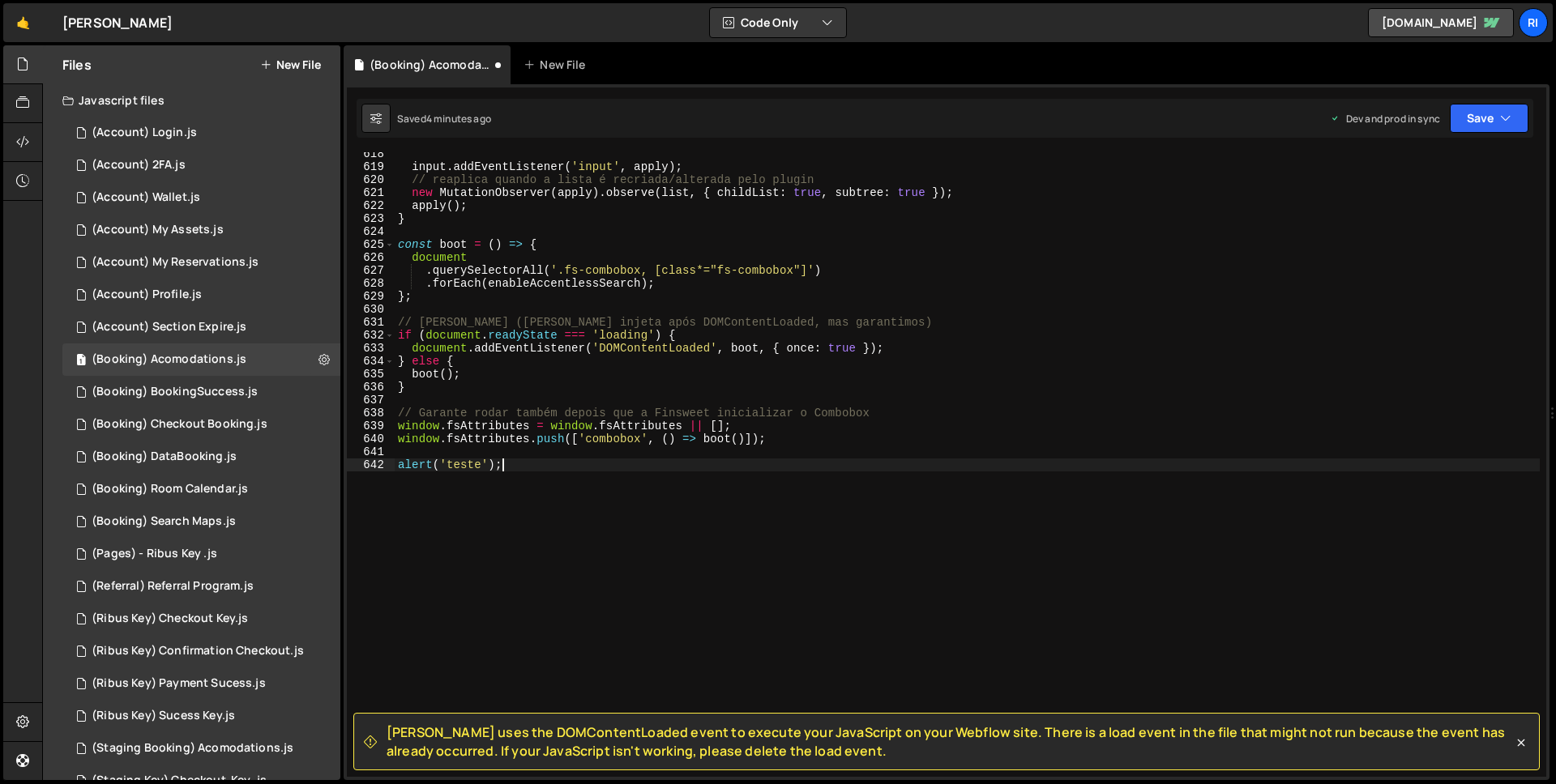
scroll to position [8005, 0]
click at [1507, 133] on div "Saved just now Prod is out of sync Upgrade to Edit Save Save to Staging S Saved…" at bounding box center [945, 118] width 1177 height 39
click at [1489, 128] on button "Save" at bounding box center [1489, 118] width 79 height 29
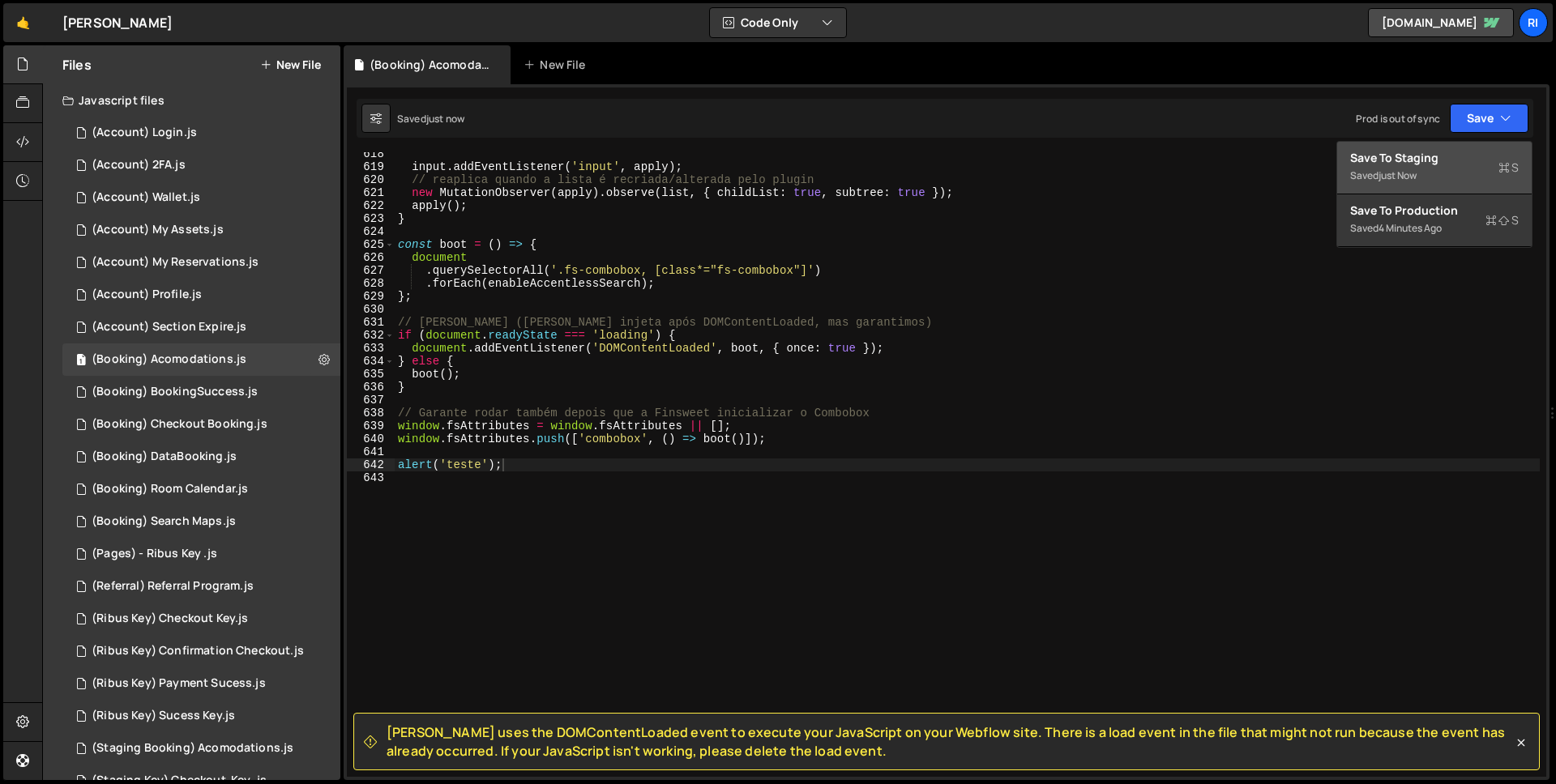
click at [1457, 149] on button "Save to Staging S Saved just now" at bounding box center [1435, 168] width 195 height 53
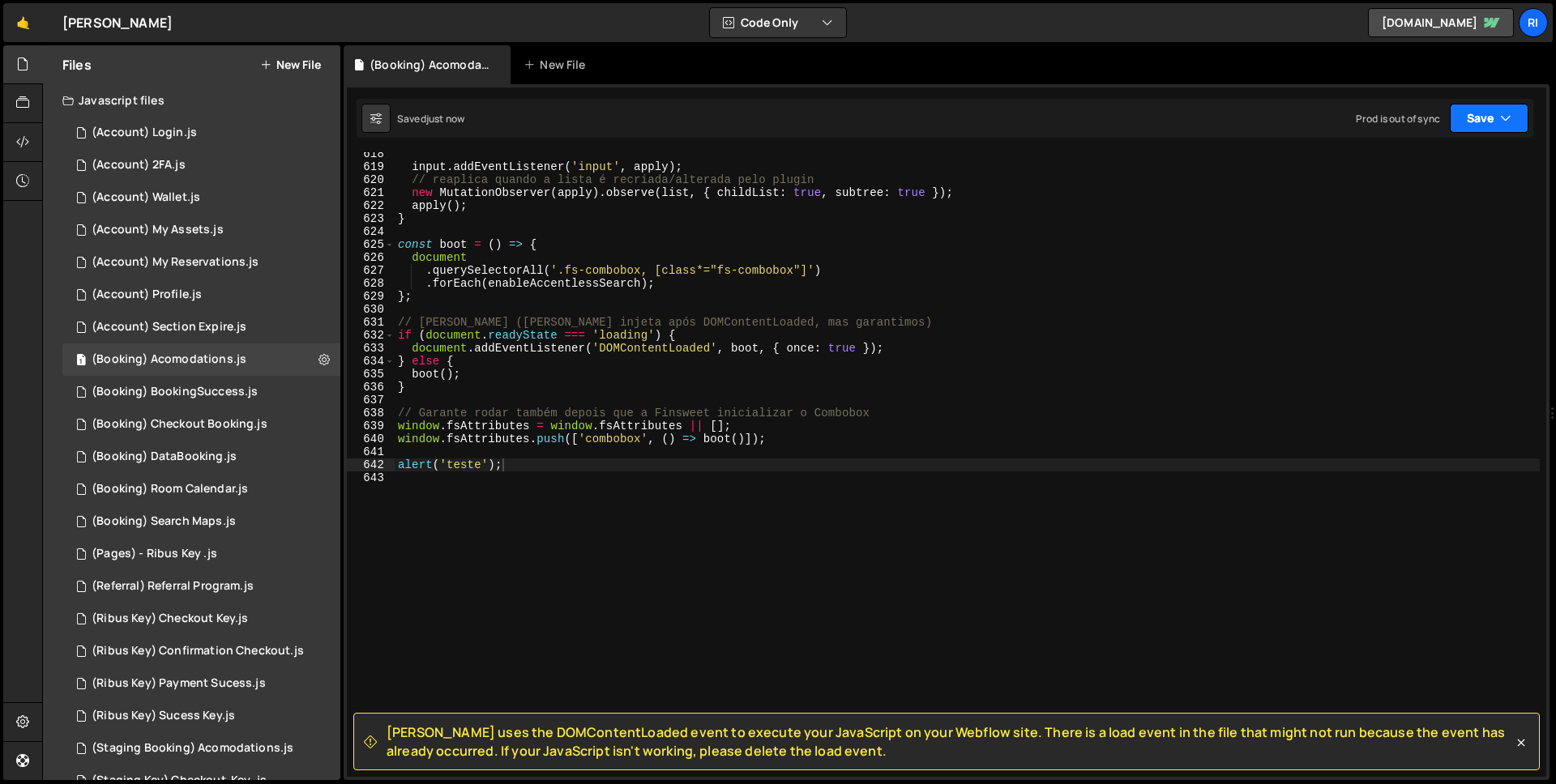
click at [1484, 122] on button "Save" at bounding box center [1489, 118] width 79 height 29
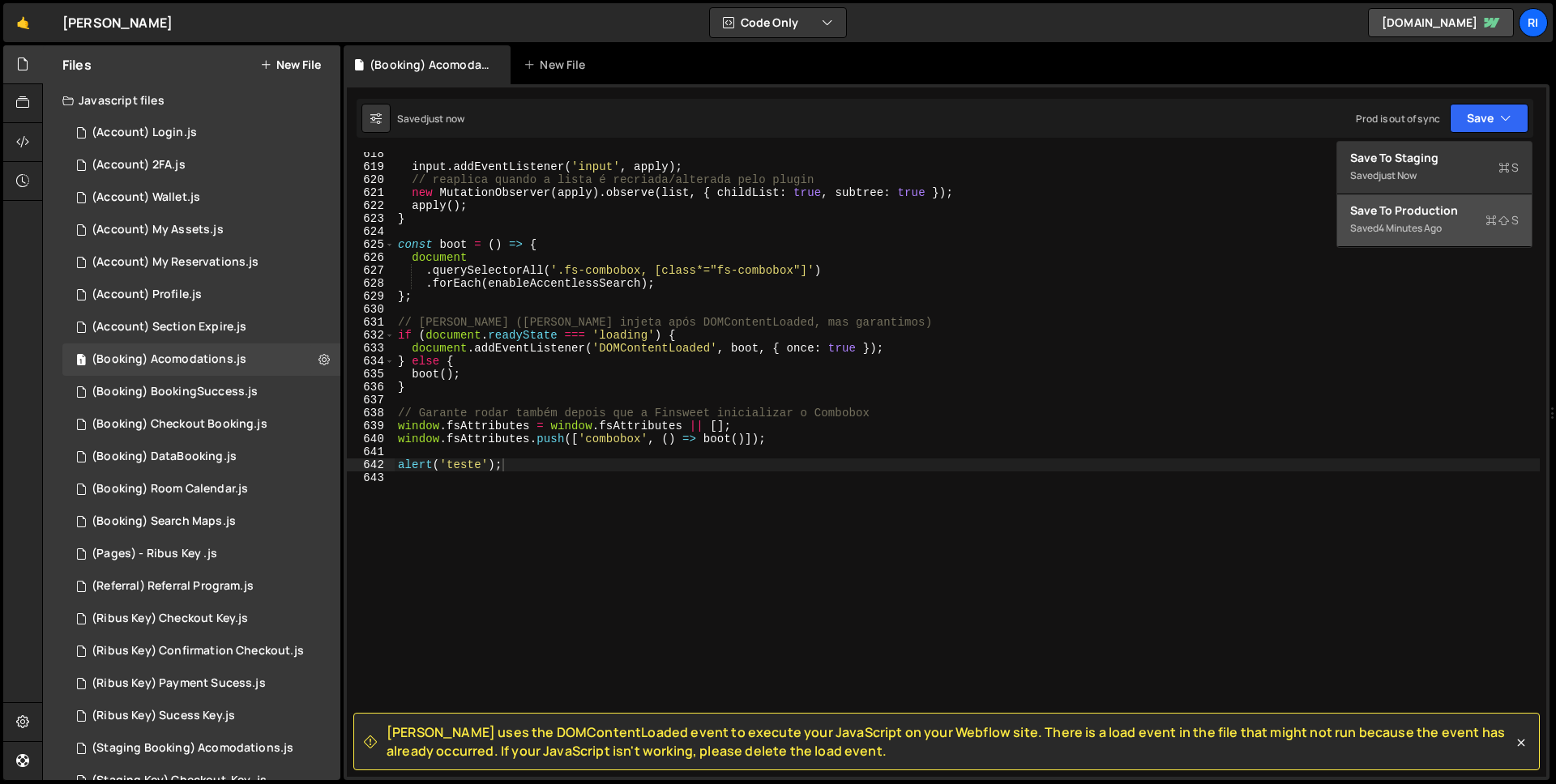
click at [1452, 224] on div "Saved 4 minutes ago" at bounding box center [1434, 228] width 168 height 20
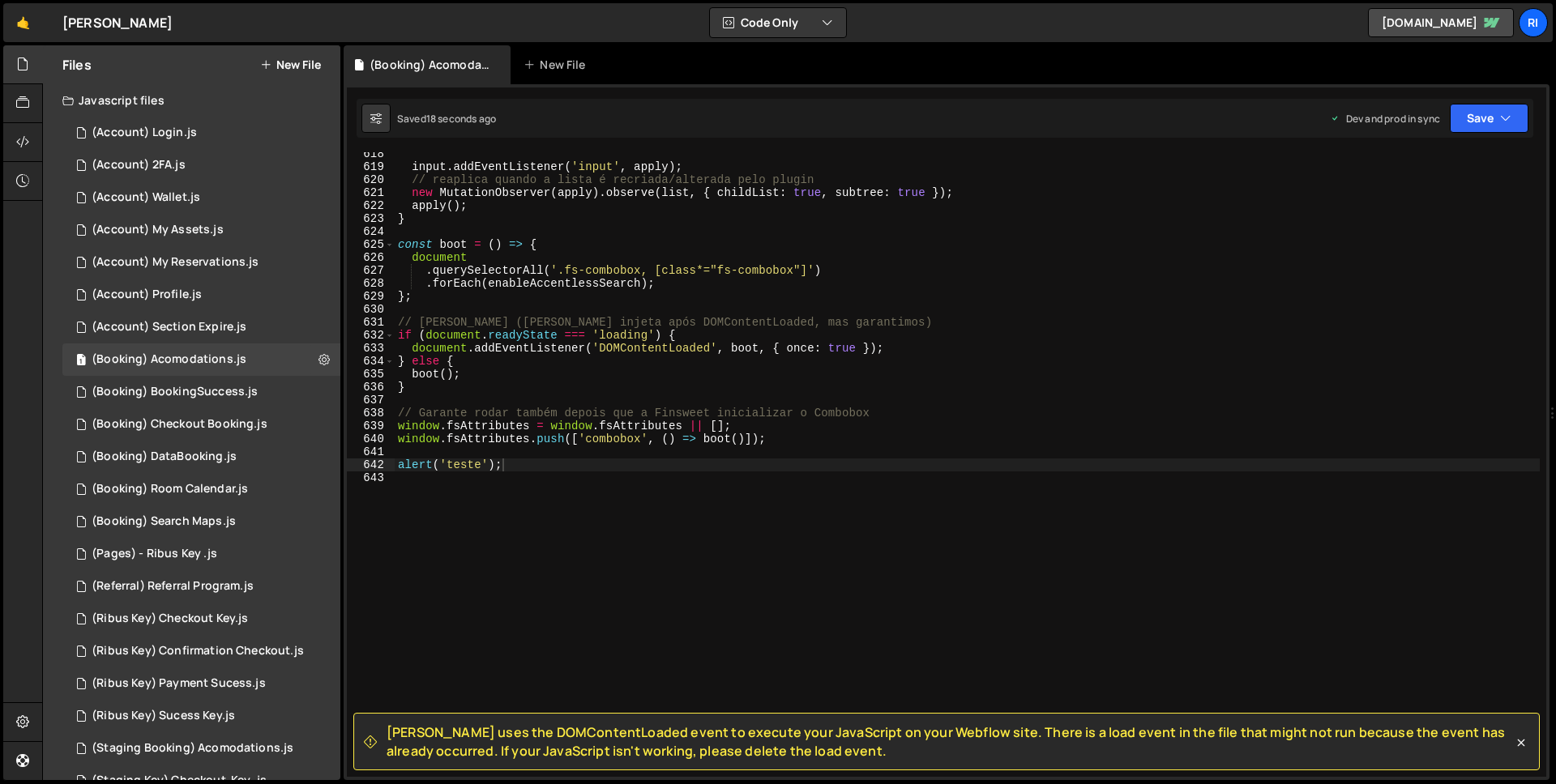
click at [519, 464] on div "input . addEventListener ( 'input' , apply ) ; // reaplica quando a lista é rec…" at bounding box center [967, 472] width 1146 height 650
click at [1490, 126] on button "Save" at bounding box center [1489, 118] width 79 height 29
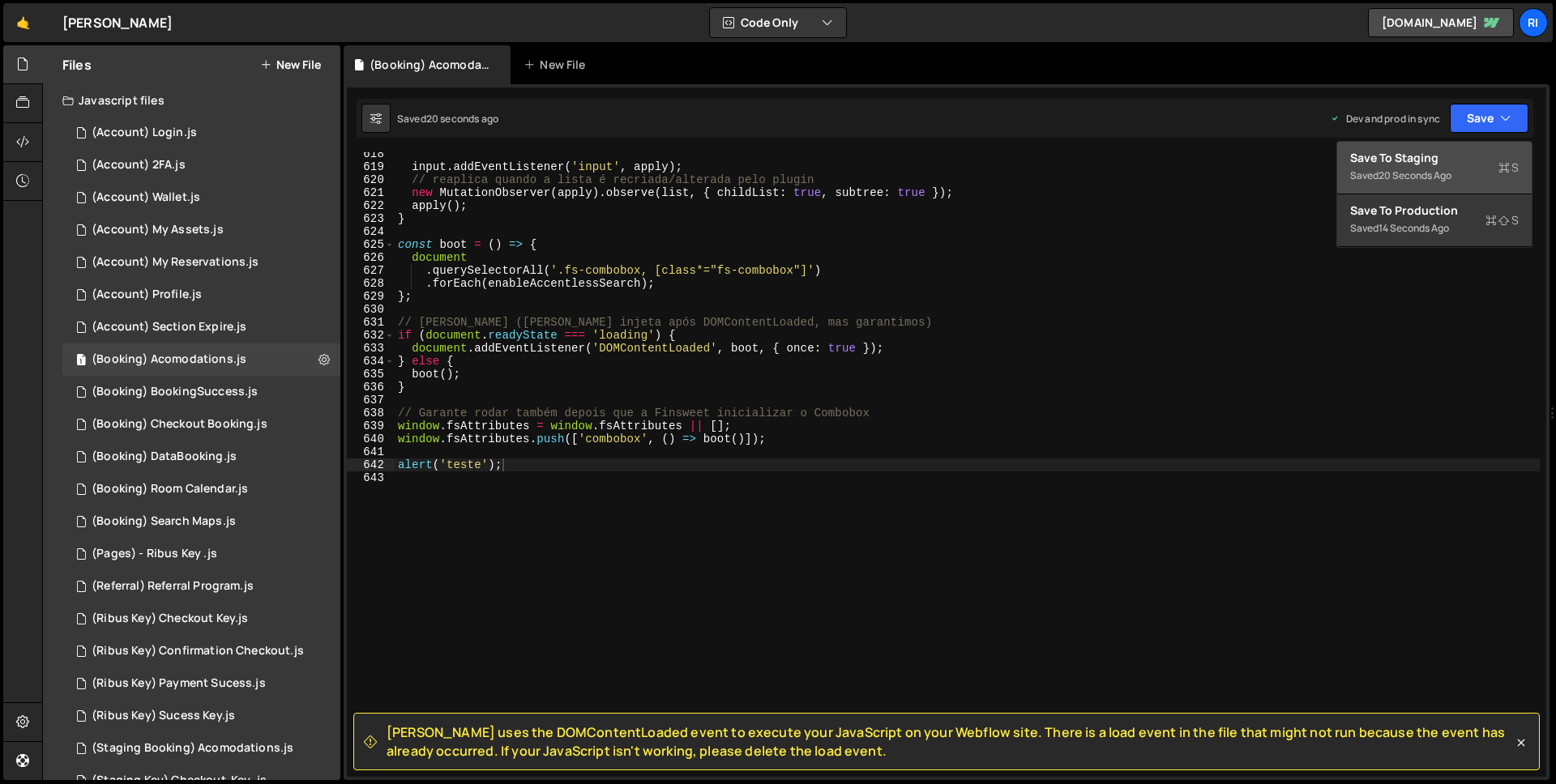
click at [1442, 170] on div "20 seconds ago" at bounding box center [1415, 175] width 72 height 14
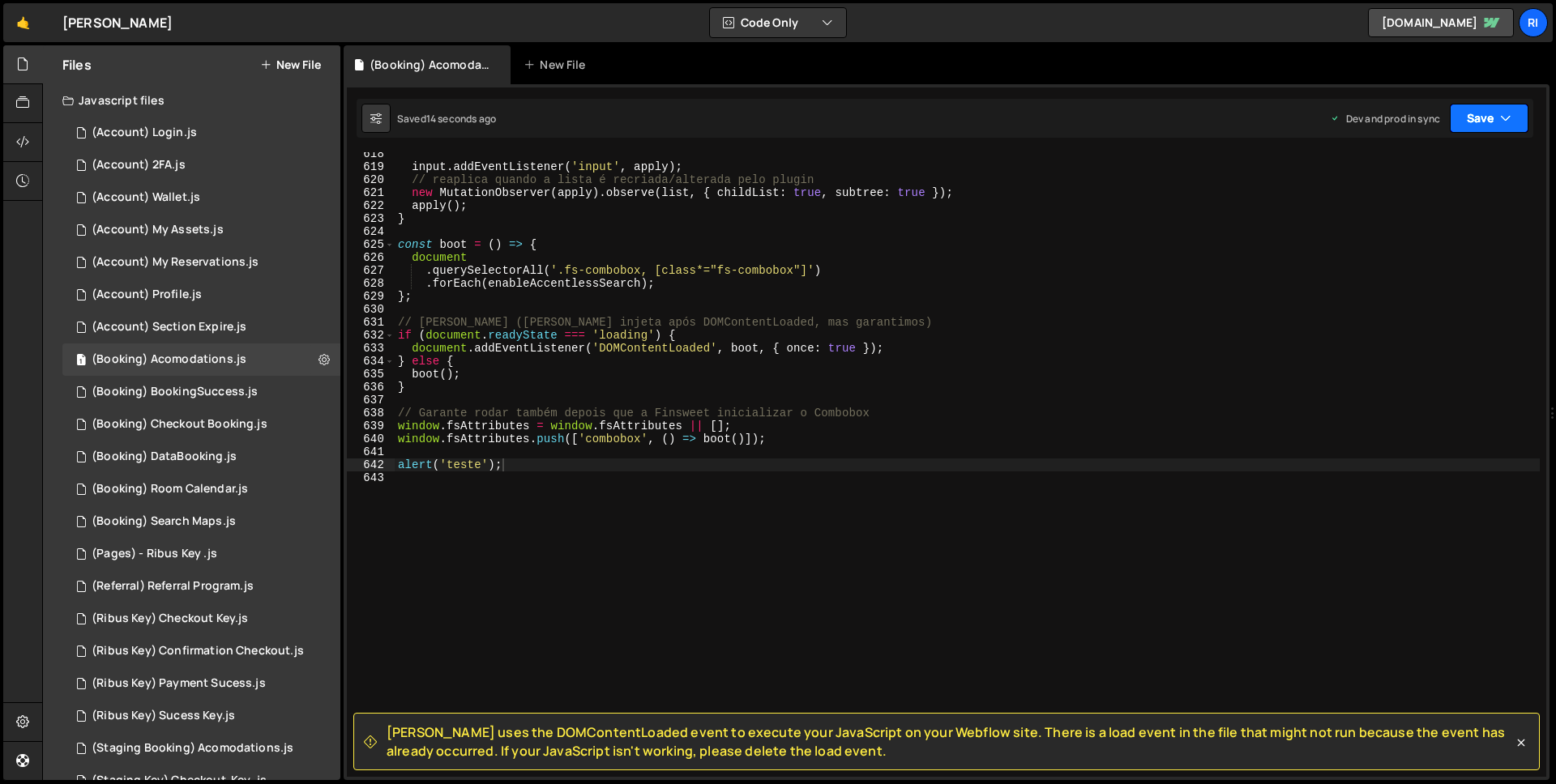
click at [1514, 120] on button "Save" at bounding box center [1489, 118] width 79 height 29
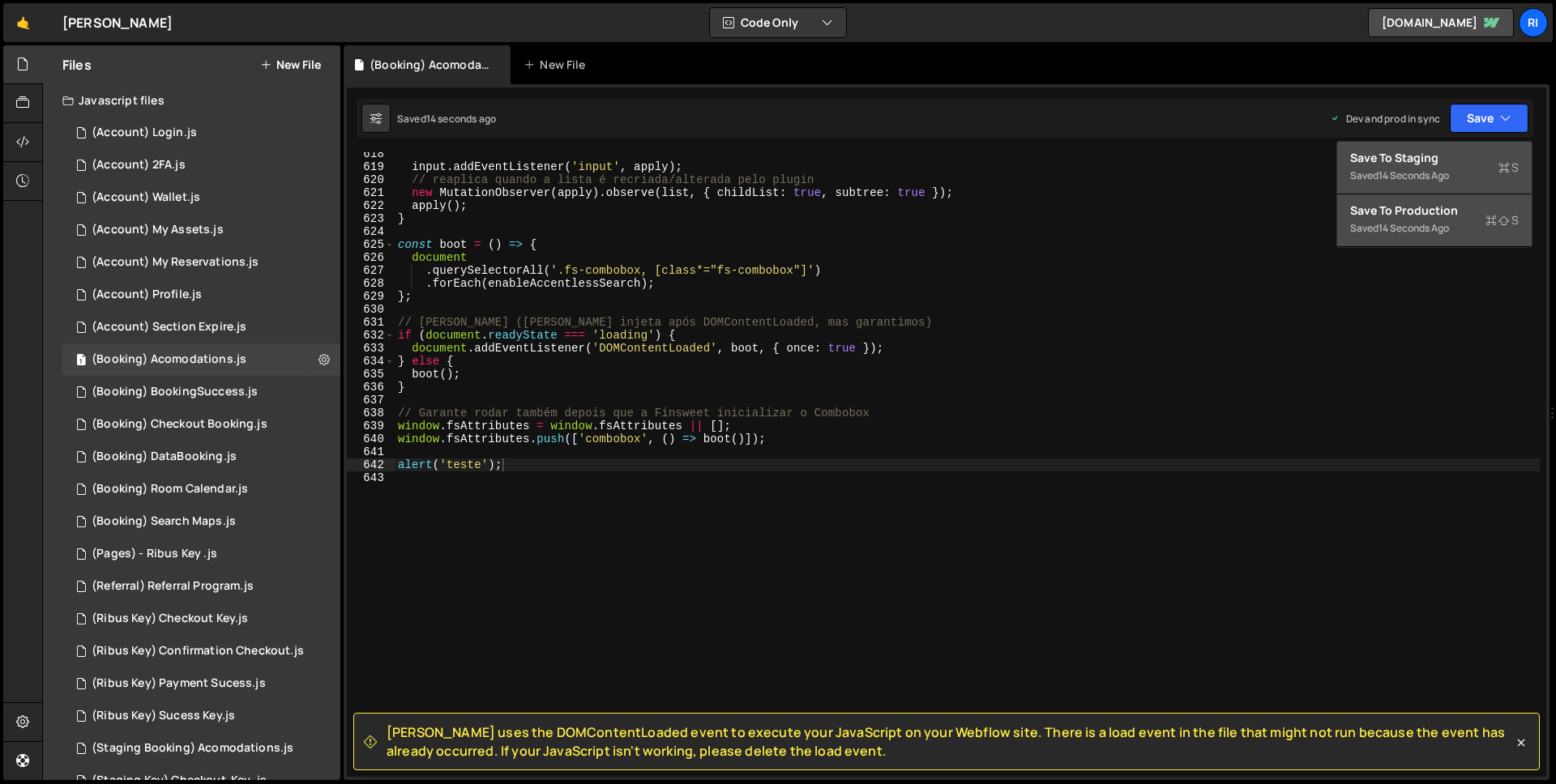
click at [1452, 207] on div "Save to Production S" at bounding box center [1434, 210] width 168 height 16
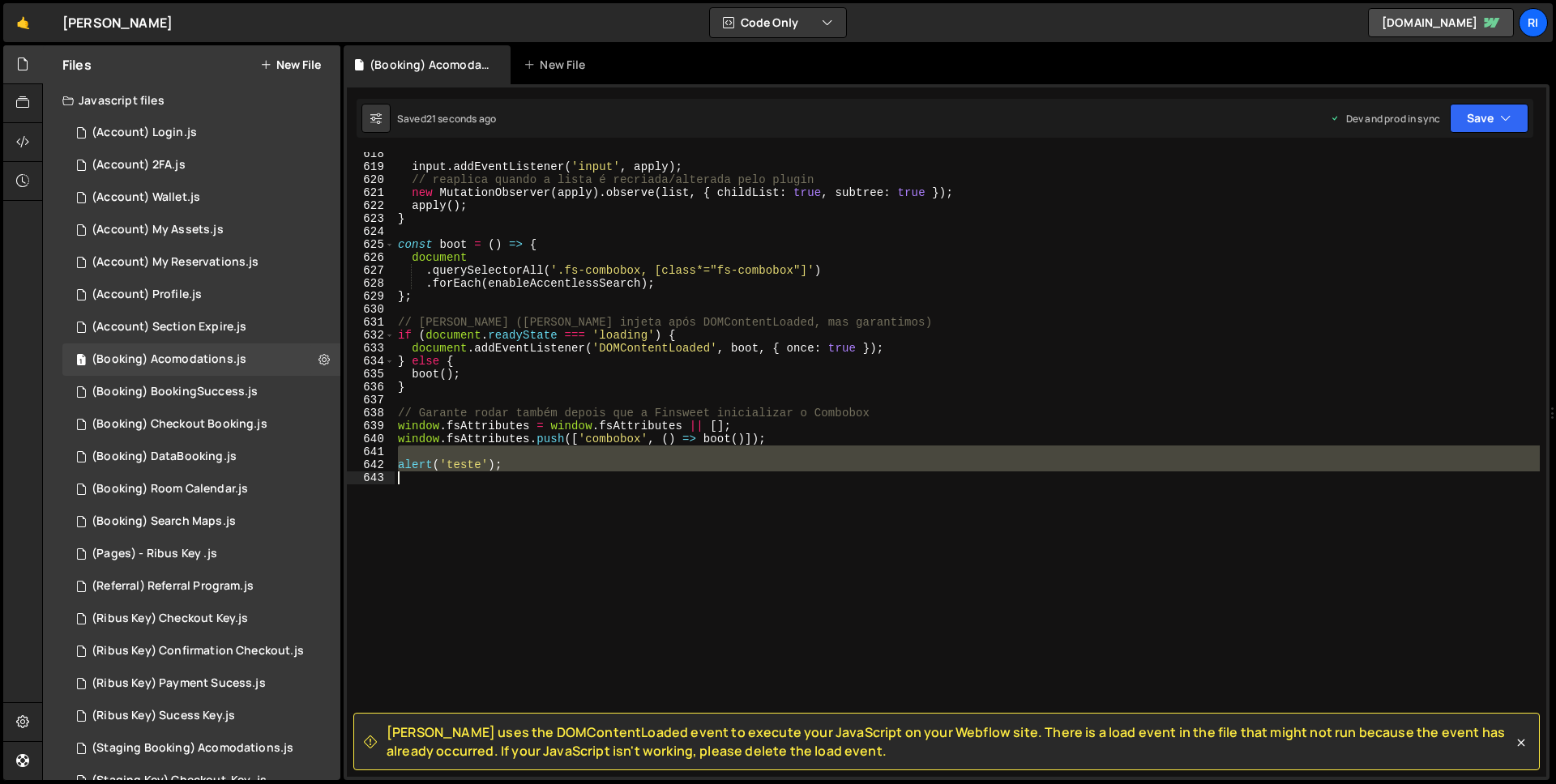
drag, startPoint x: 826, startPoint y: 452, endPoint x: 830, endPoint y: 489, distance: 37.2
click at [830, 489] on div "input . addEventListener ( 'input' , apply ) ; // reaplica quando a lista é rec…" at bounding box center [967, 472] width 1146 height 650
type textarea "alert('teste');"
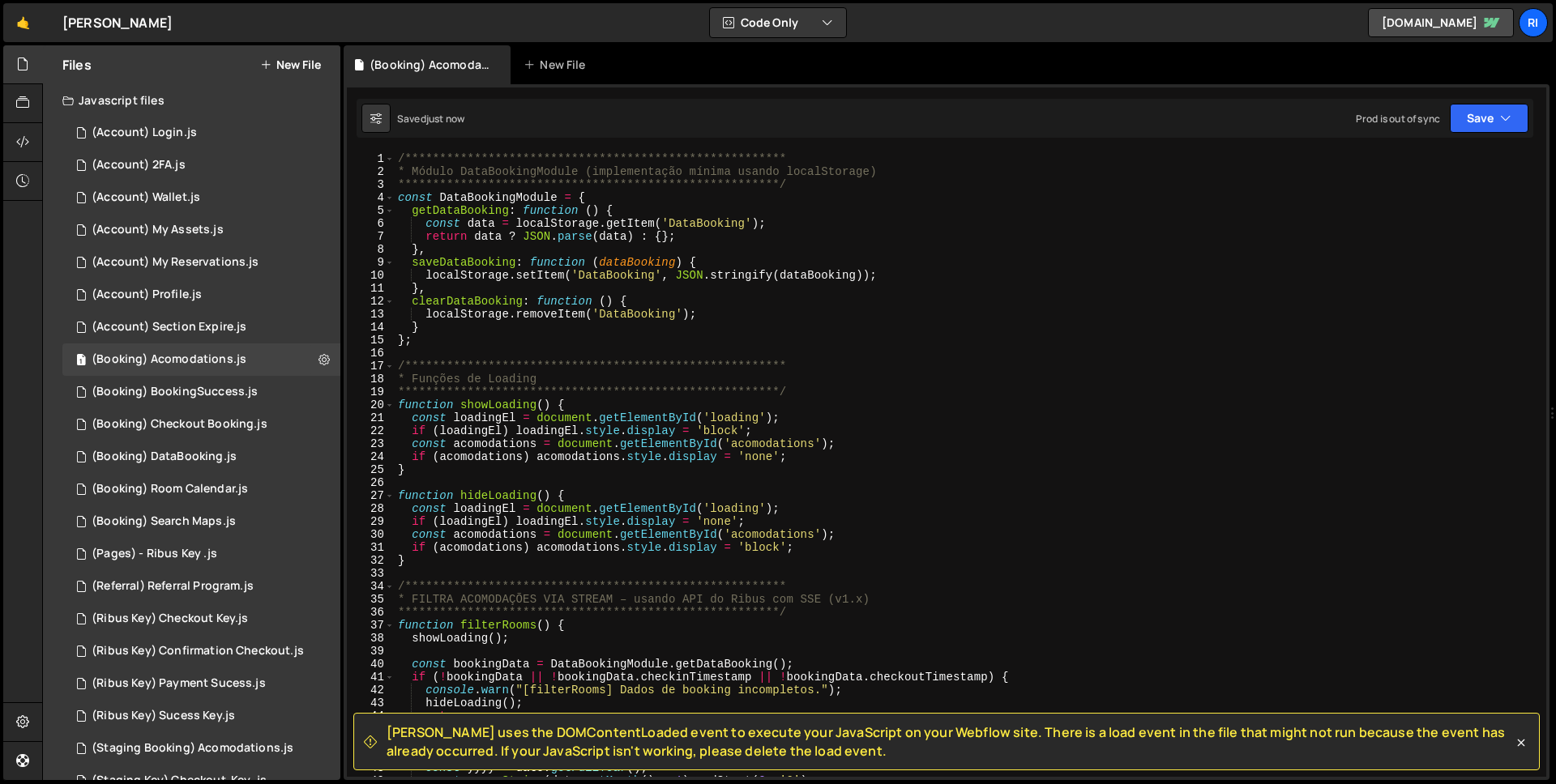
scroll to position [0, 0]
click at [577, 339] on div "**********" at bounding box center [967, 477] width 1146 height 650
type textarea "};"
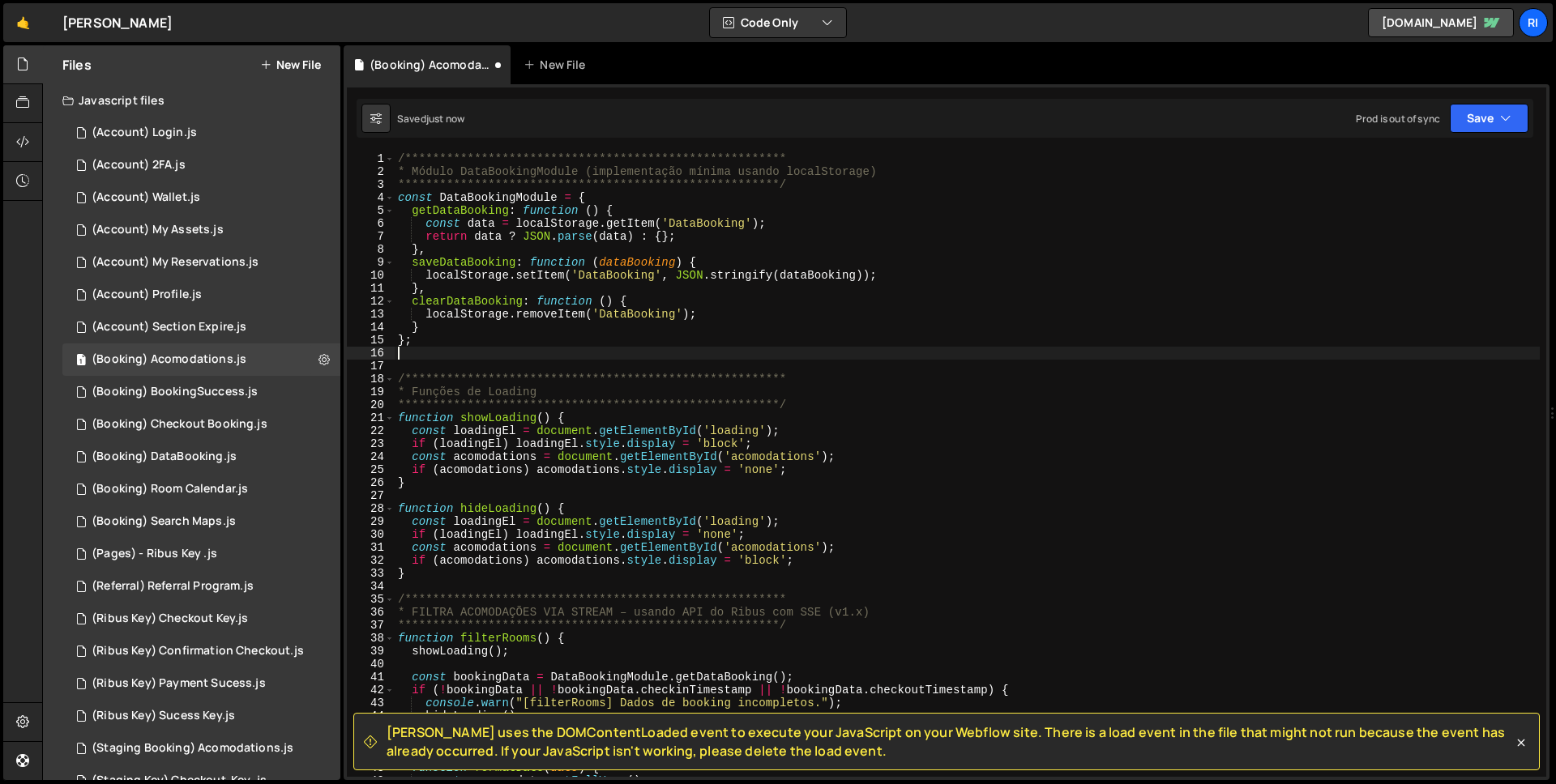
paste textarea "**********"
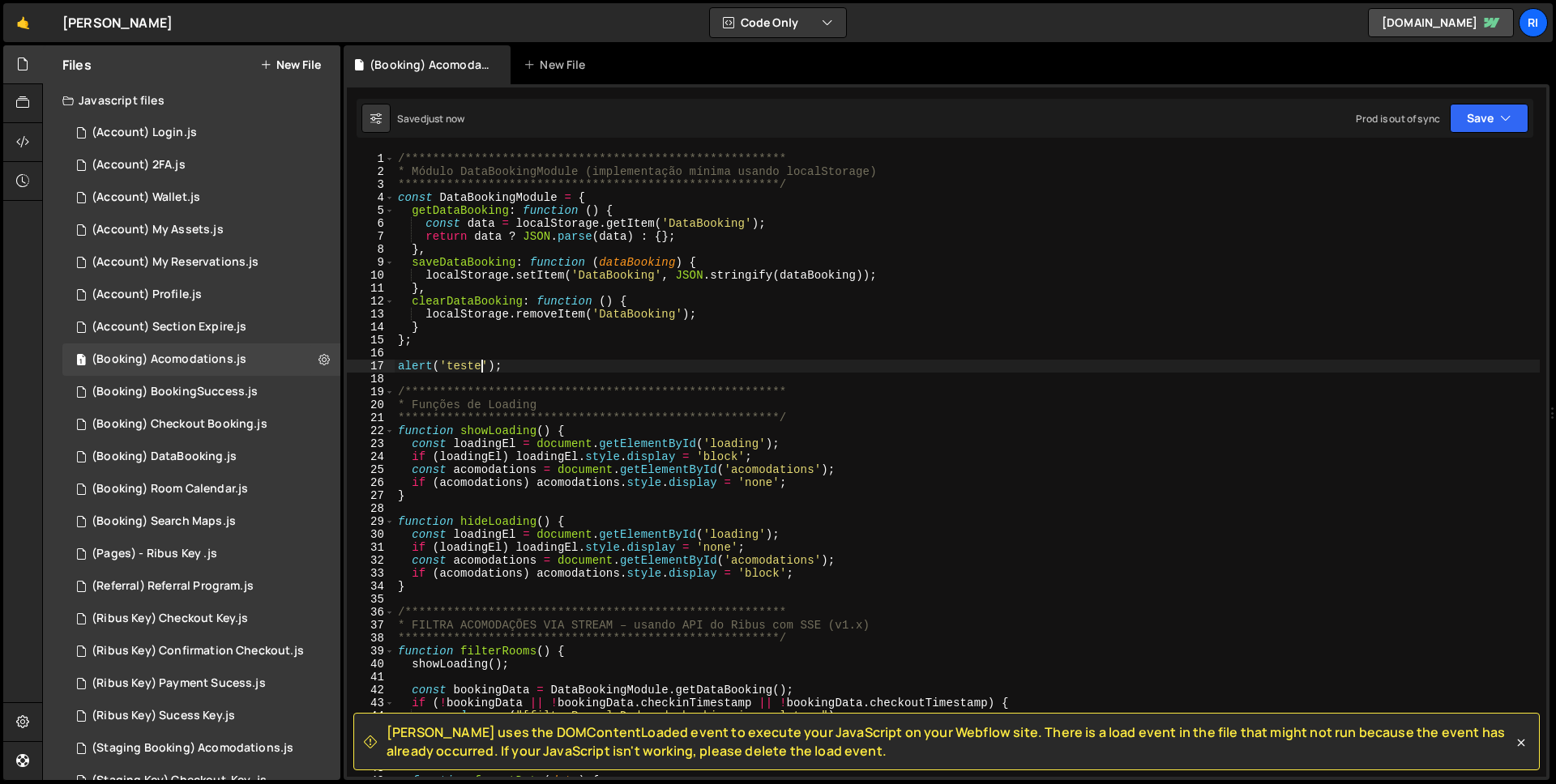
click at [481, 361] on div "**********" at bounding box center [967, 477] width 1146 height 650
click at [1499, 128] on button "Save" at bounding box center [1489, 118] width 79 height 29
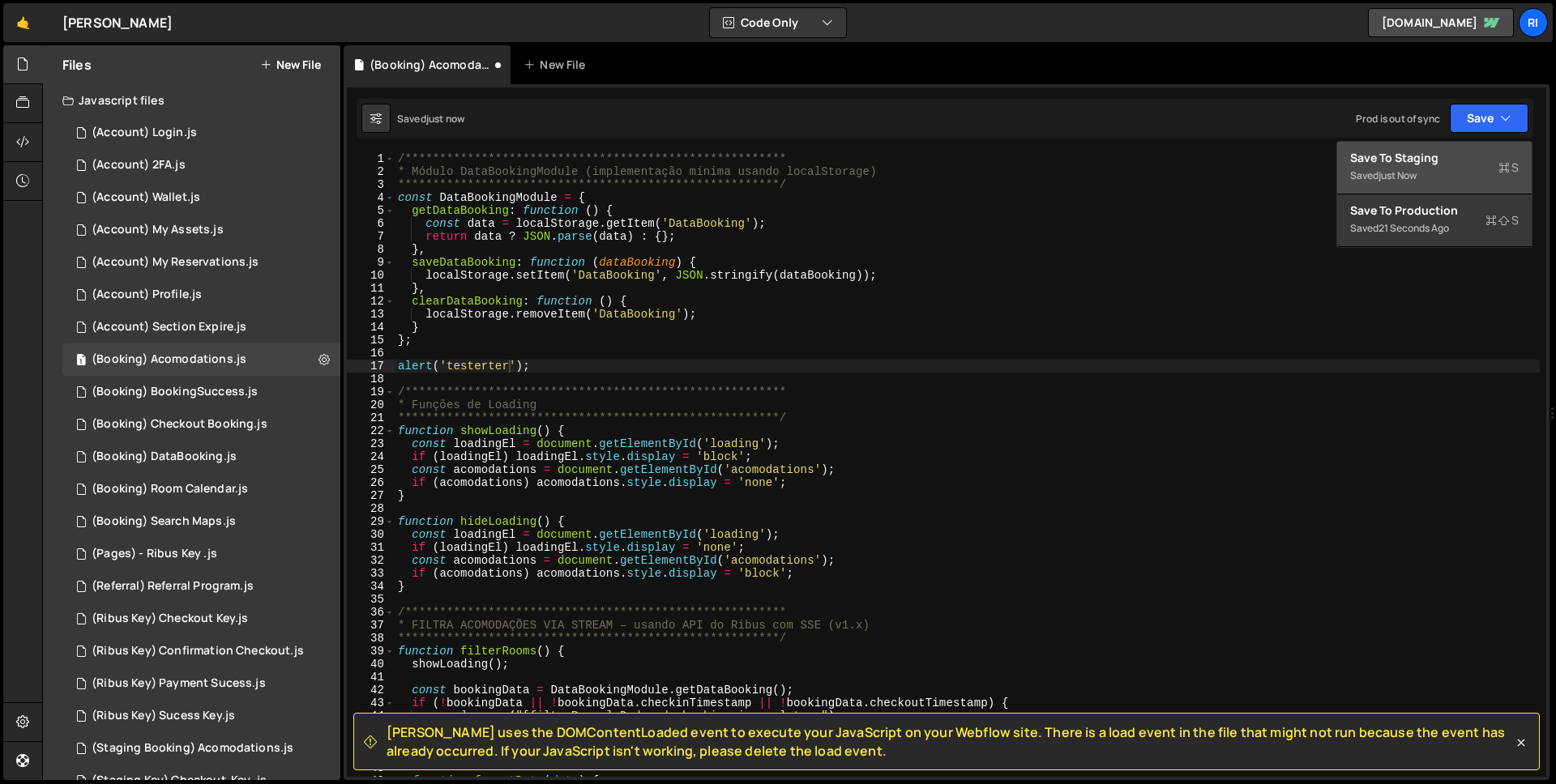
click at [1453, 157] on div "Save to Staging S" at bounding box center [1434, 157] width 168 height 16
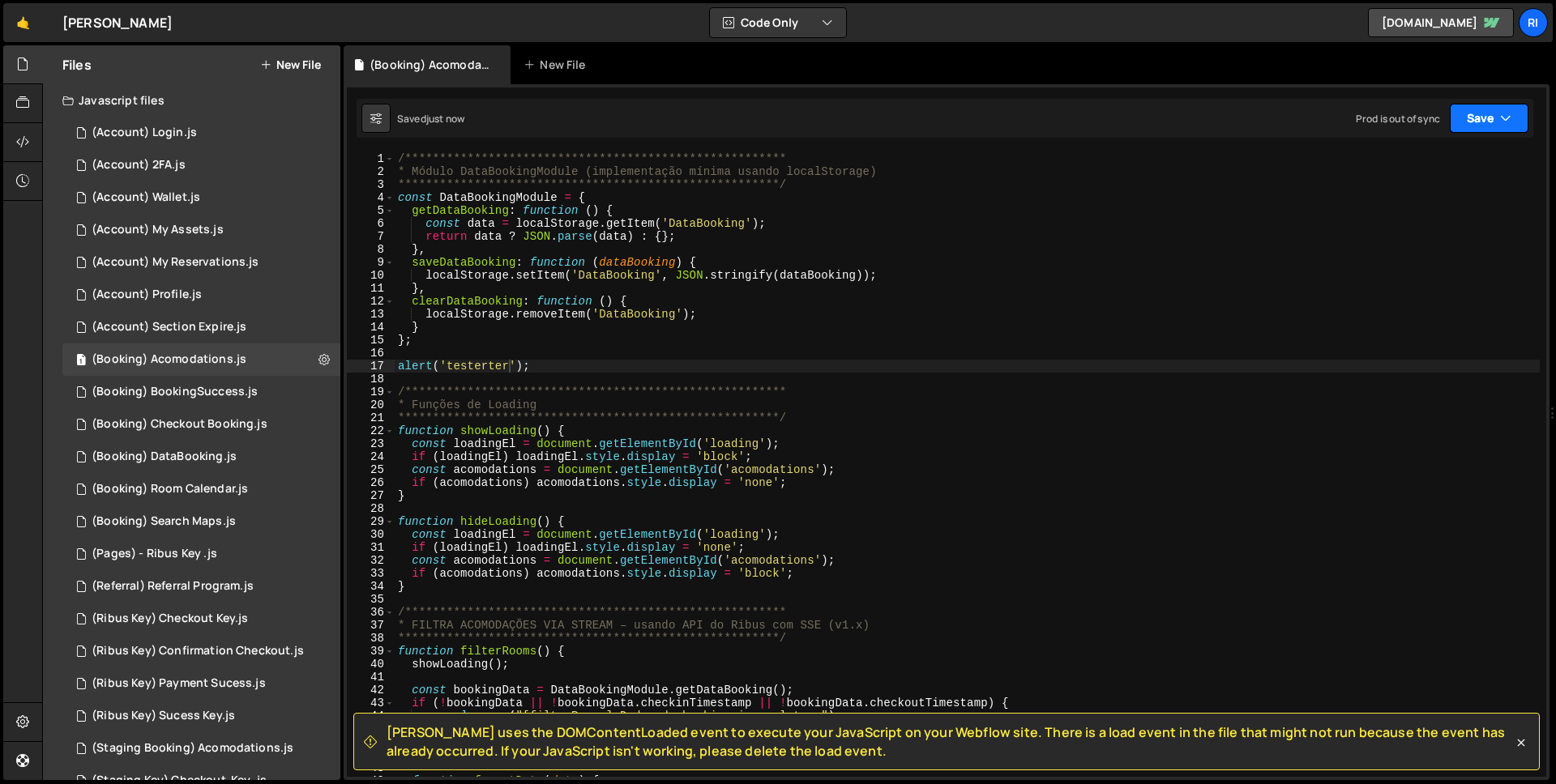
click at [1484, 129] on button "Save" at bounding box center [1489, 118] width 79 height 29
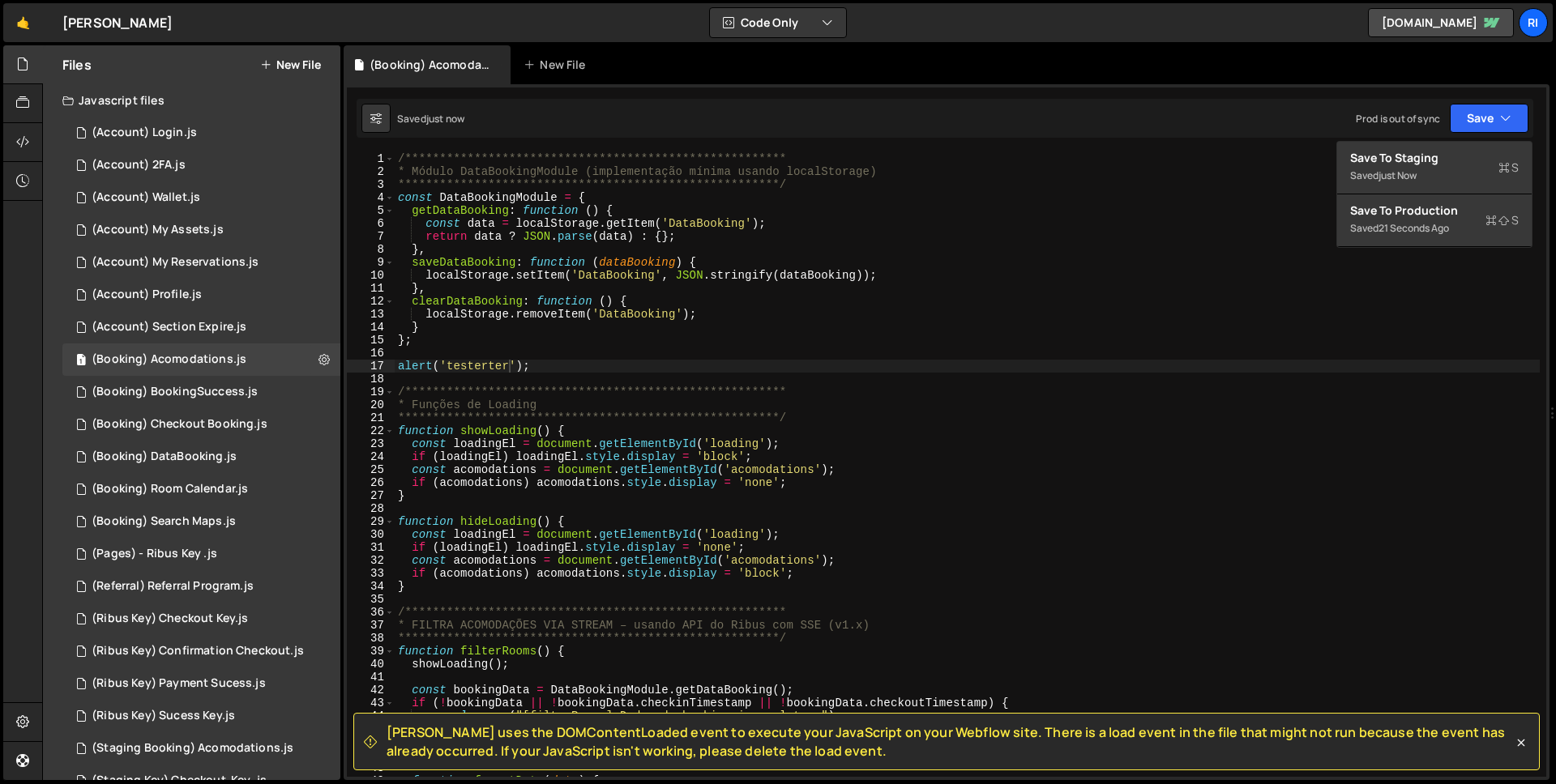
click at [1096, 293] on div "**********" at bounding box center [967, 477] width 1146 height 650
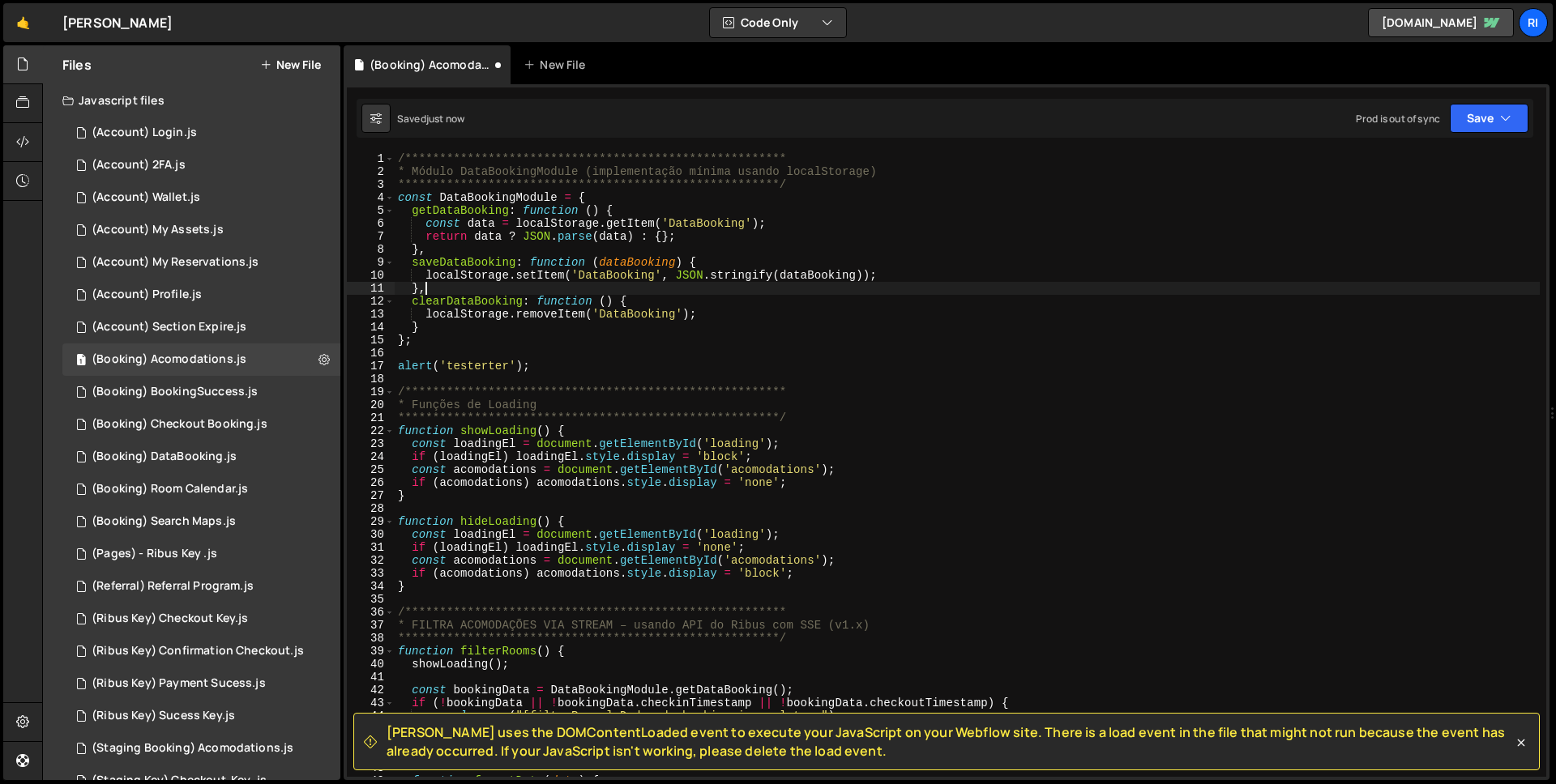
scroll to position [0, 1]
click at [1466, 120] on button "Save" at bounding box center [1489, 118] width 79 height 29
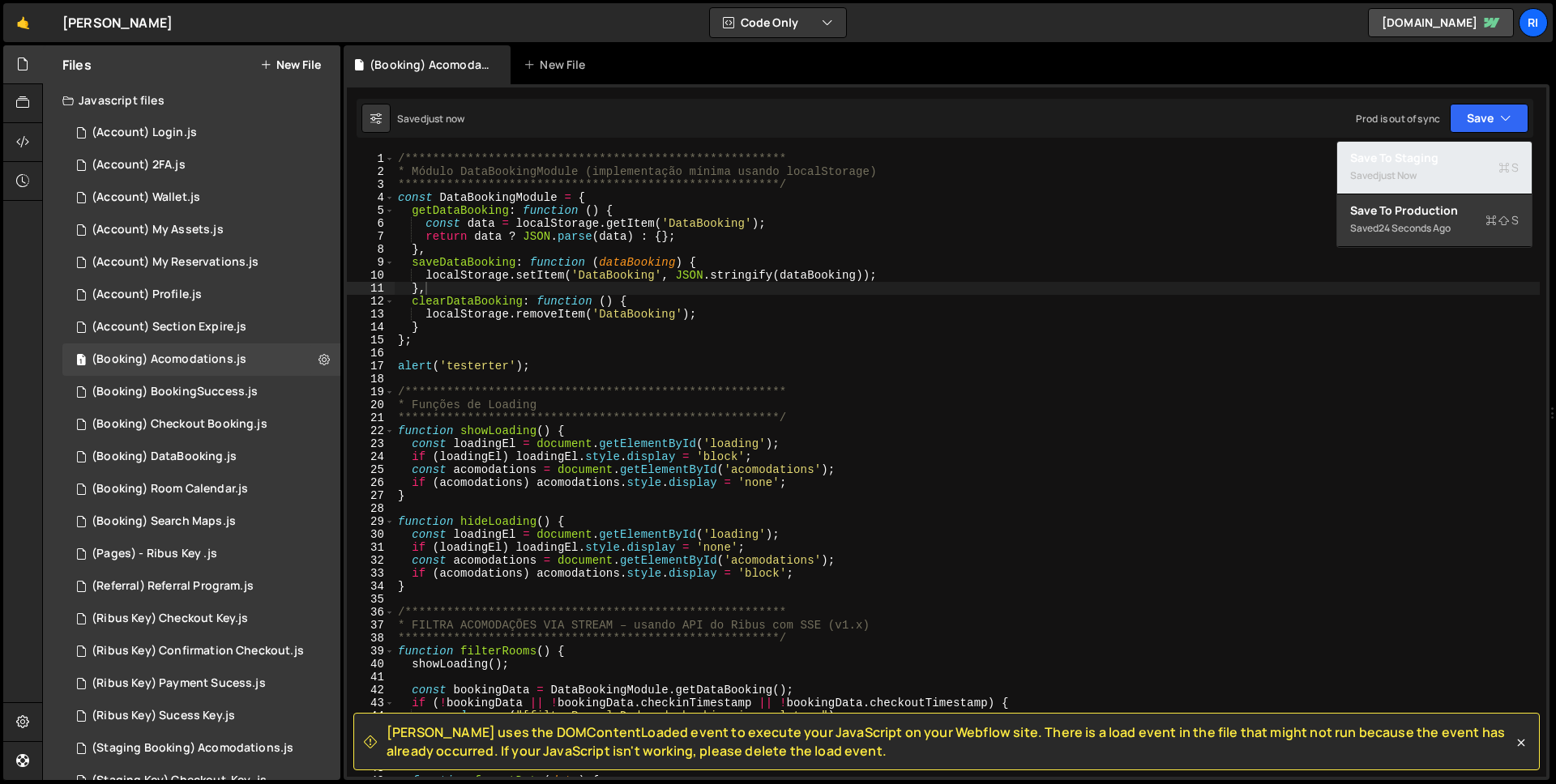
click at [1430, 183] on div "Saved just now" at bounding box center [1434, 175] width 168 height 20
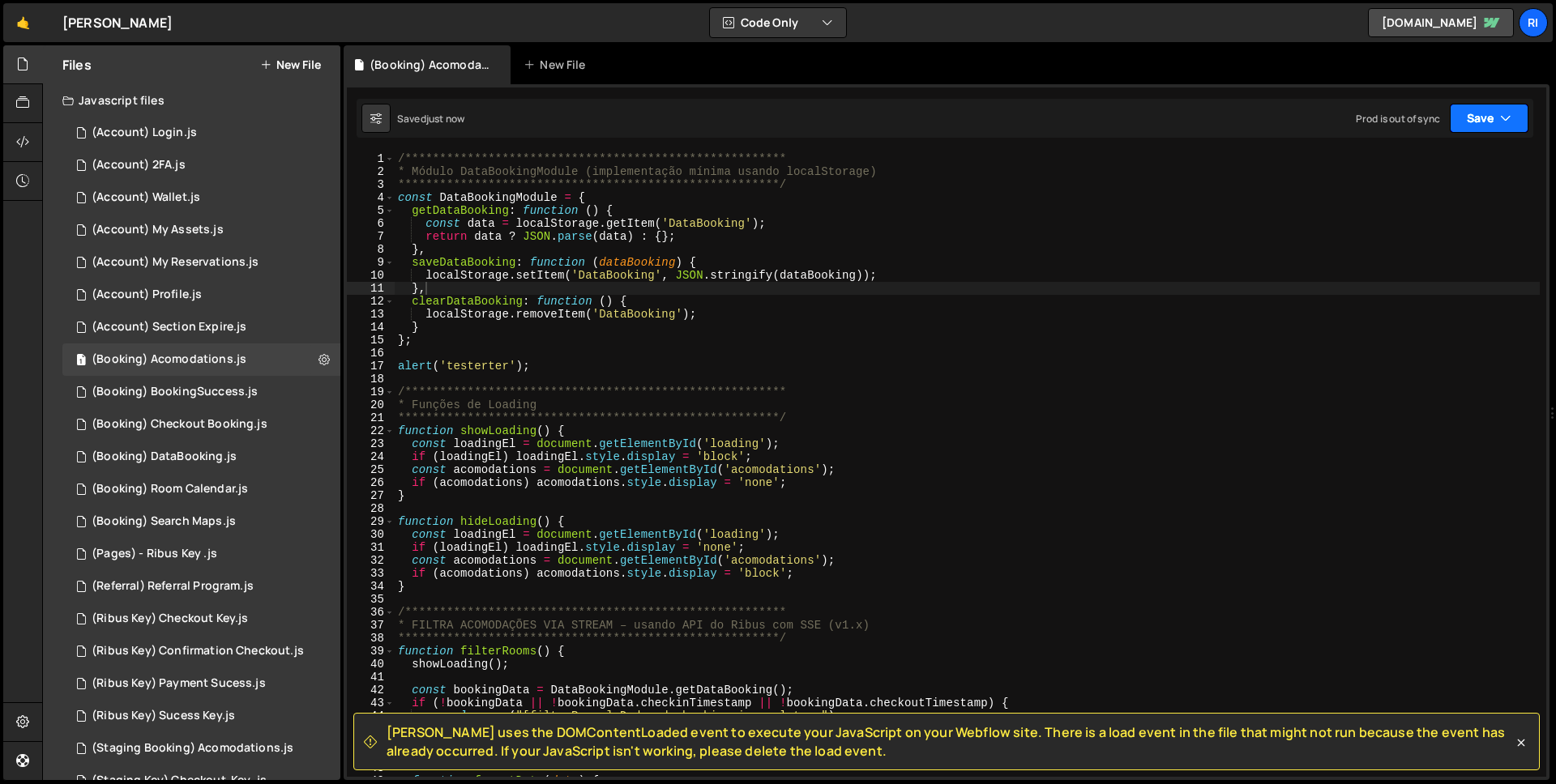
click at [1507, 120] on icon "button" at bounding box center [1506, 118] width 11 height 16
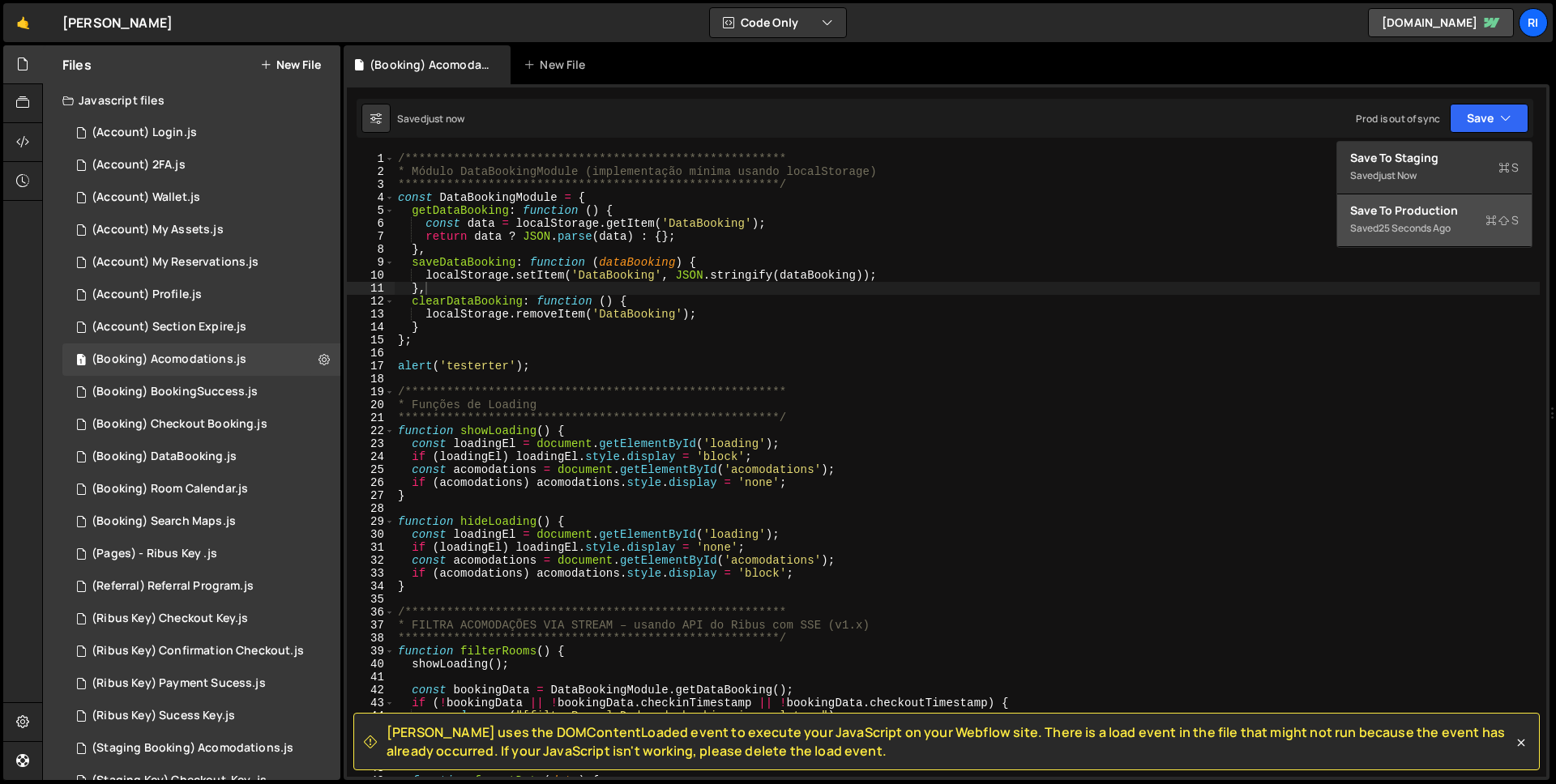
click at [1410, 235] on div "Saved 25 seconds ago" at bounding box center [1434, 228] width 168 height 20
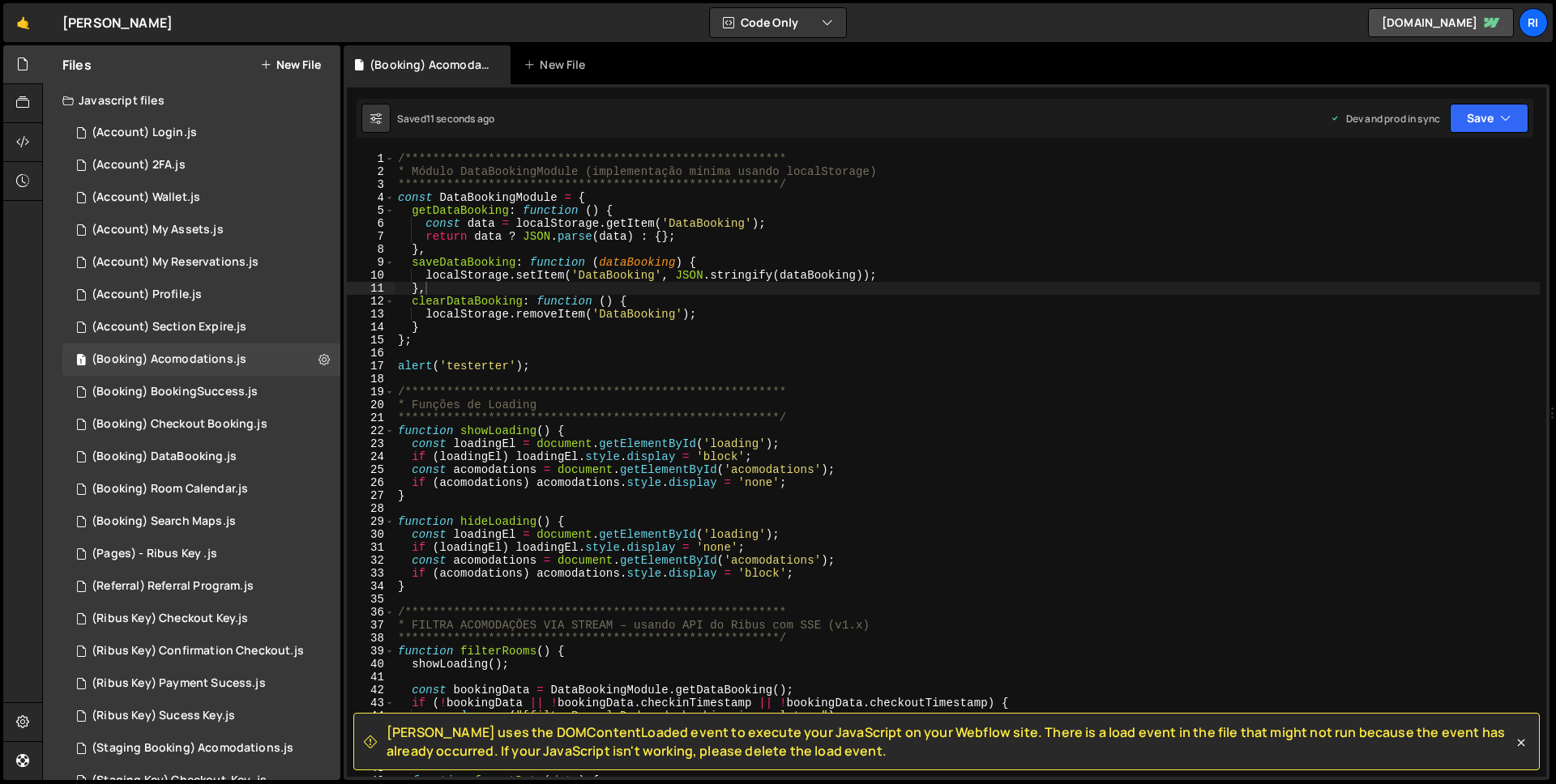
type textarea "alert('testerter');"
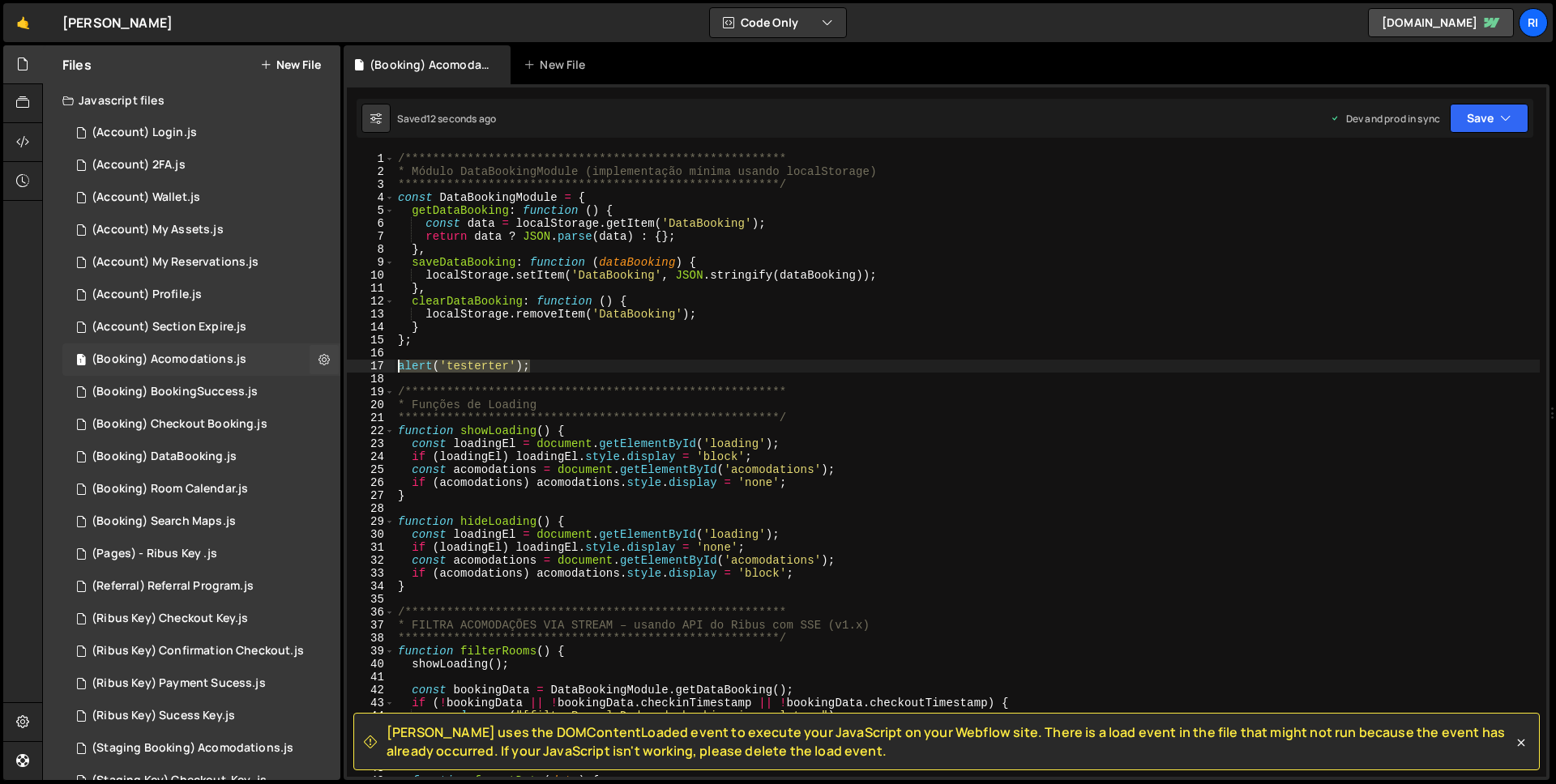
drag, startPoint x: 561, startPoint y: 363, endPoint x: 128, endPoint y: 361, distance: 433.0
click at [128, 361] on div "Files New File Javascript files 3 (Account) Login.js 0 3 (Account) 2FA.js 0 1 (…" at bounding box center [799, 413] width 1514 height 736
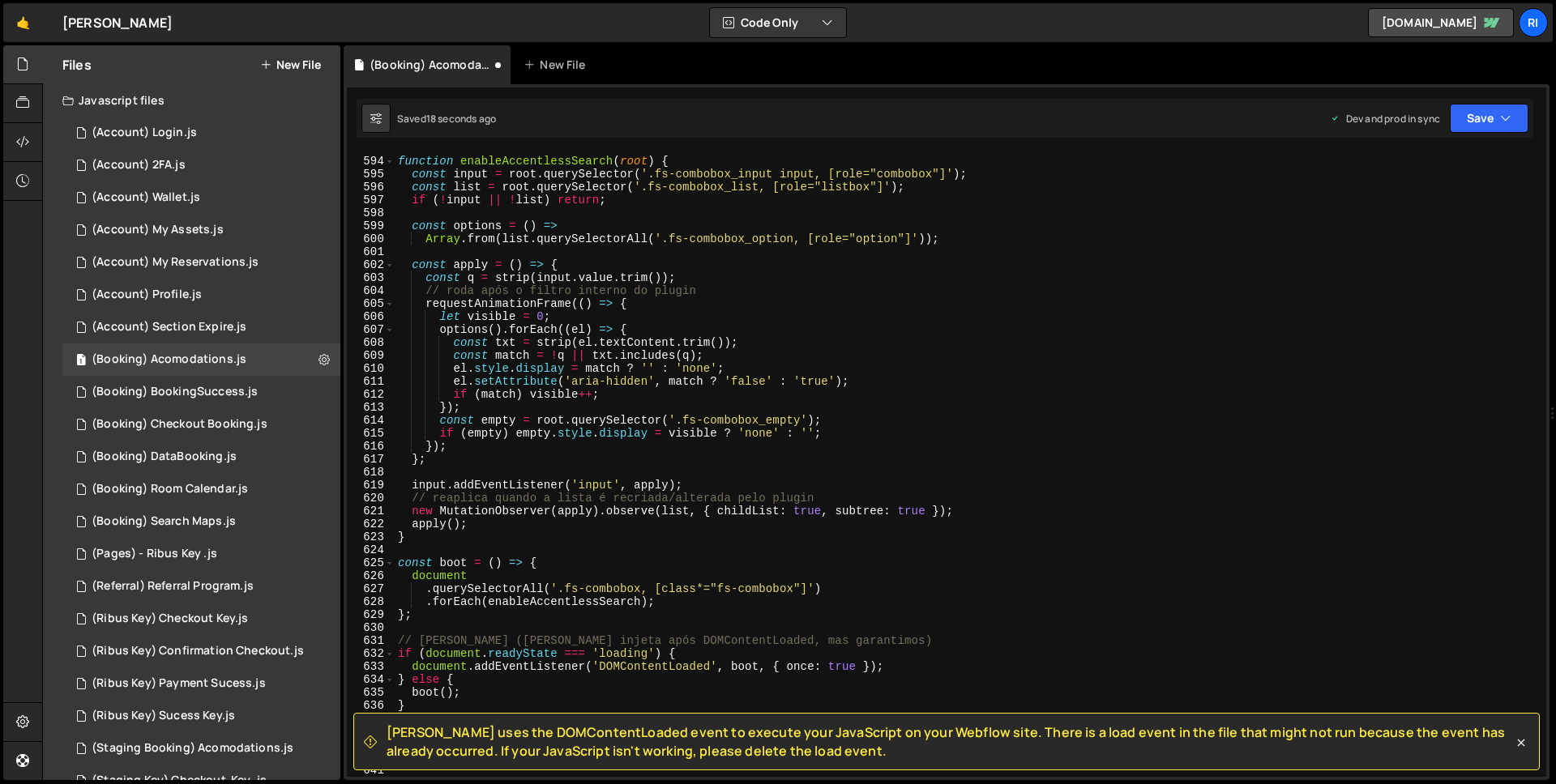
scroll to position [7992, 0]
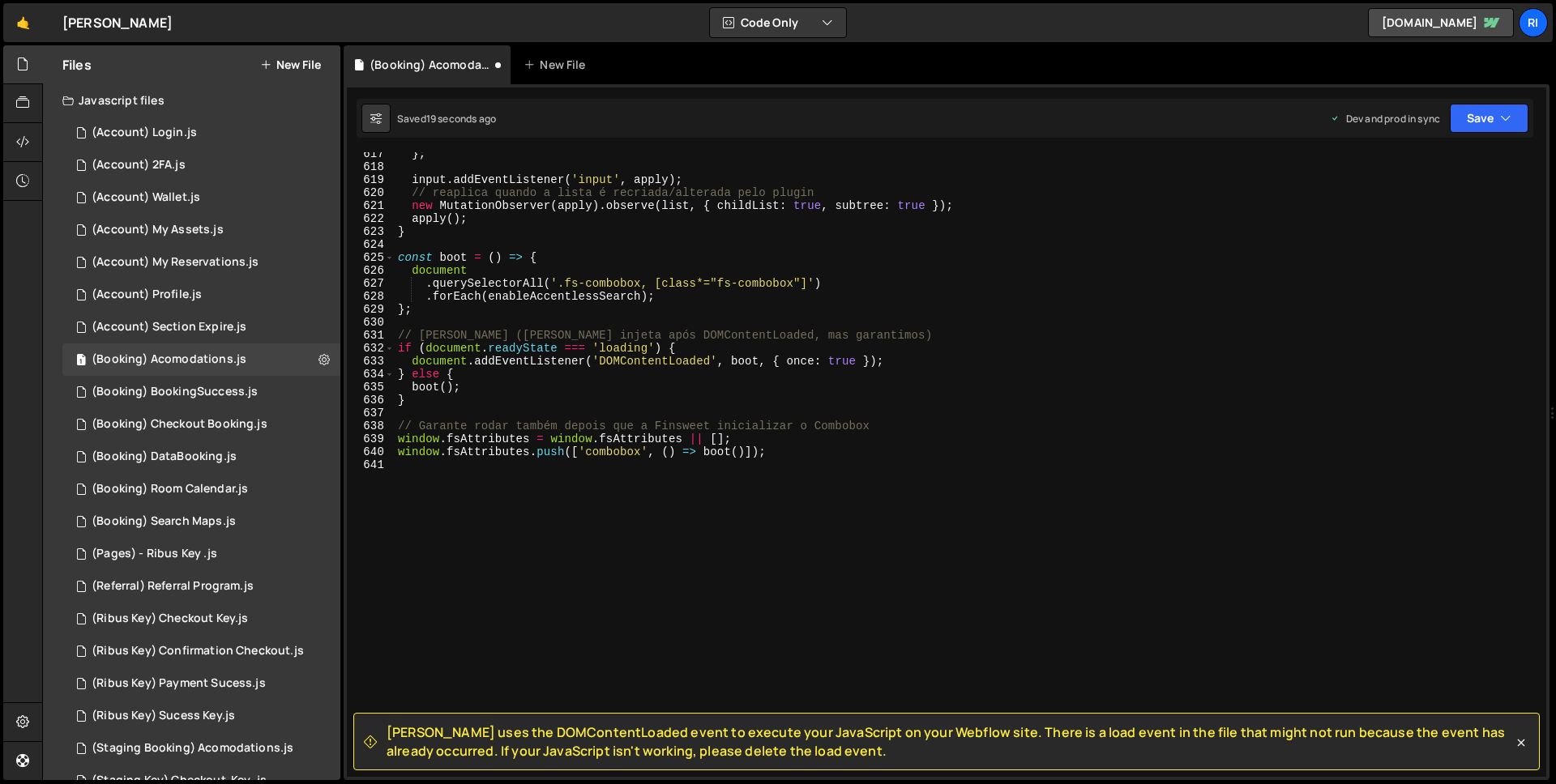
click at [1063, 442] on div "} ; input . addEventListener ( 'input' , apply ) ; // reaplica quando a lista é…" at bounding box center [967, 472] width 1146 height 650
type textarea "window.fsAttributes = window.fsAttributes || [];"
click at [966, 460] on div "} ; input . addEventListener ( 'input' , apply ) ; // reaplica quando a lista é…" at bounding box center [967, 472] width 1146 height 650
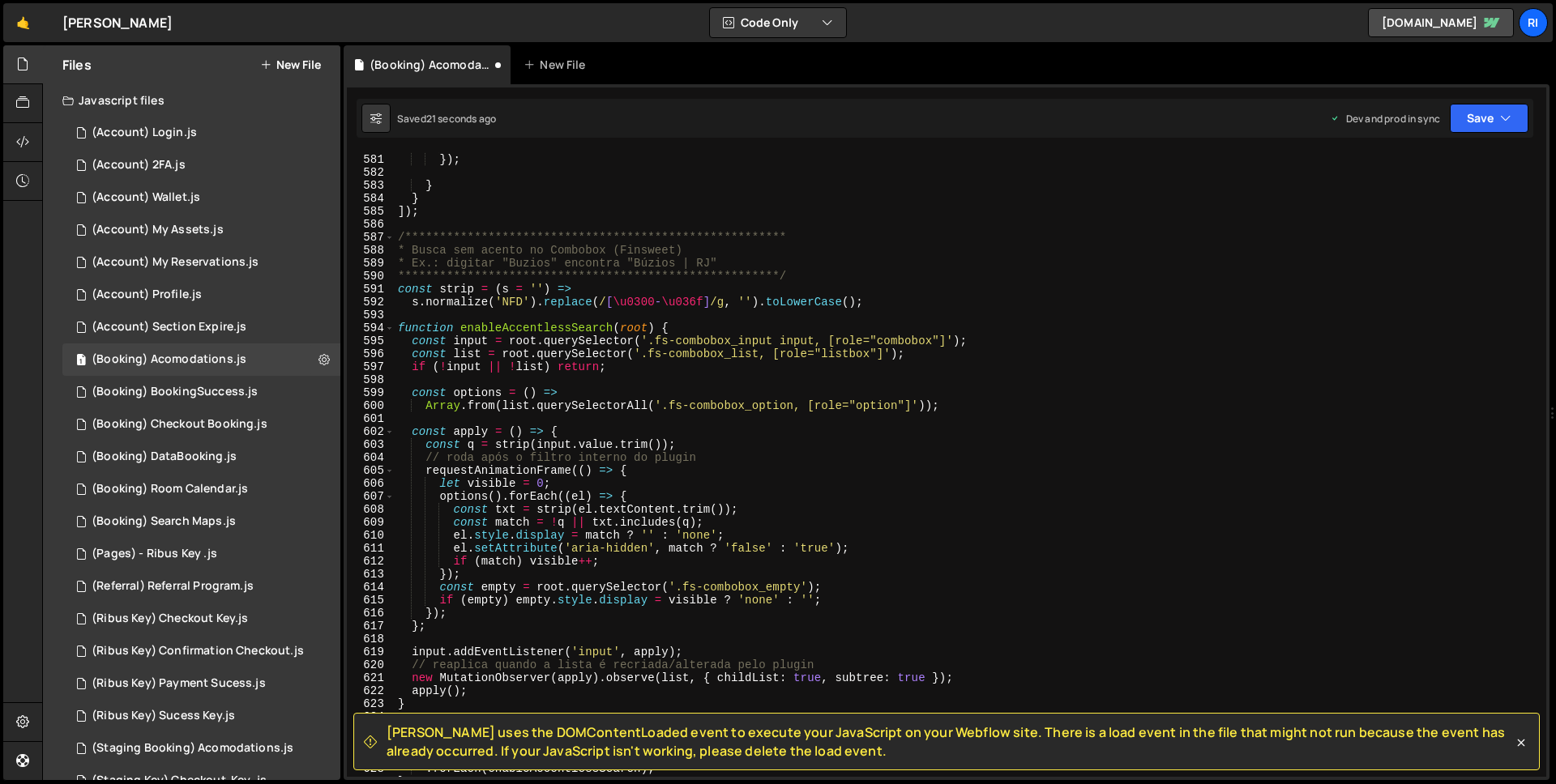
scroll to position [7433, 0]
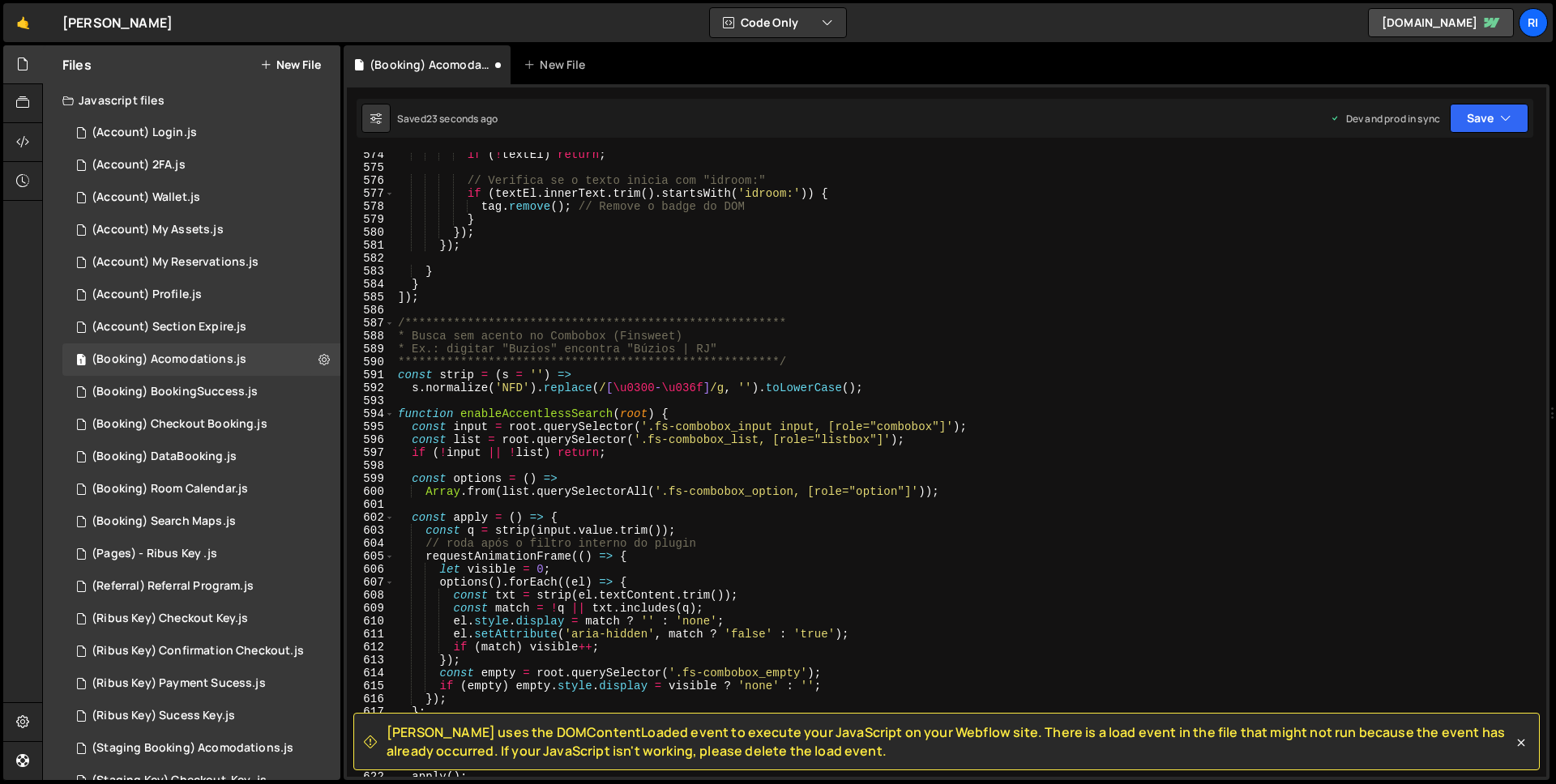
click at [401, 321] on div "**********" at bounding box center [967, 473] width 1146 height 650
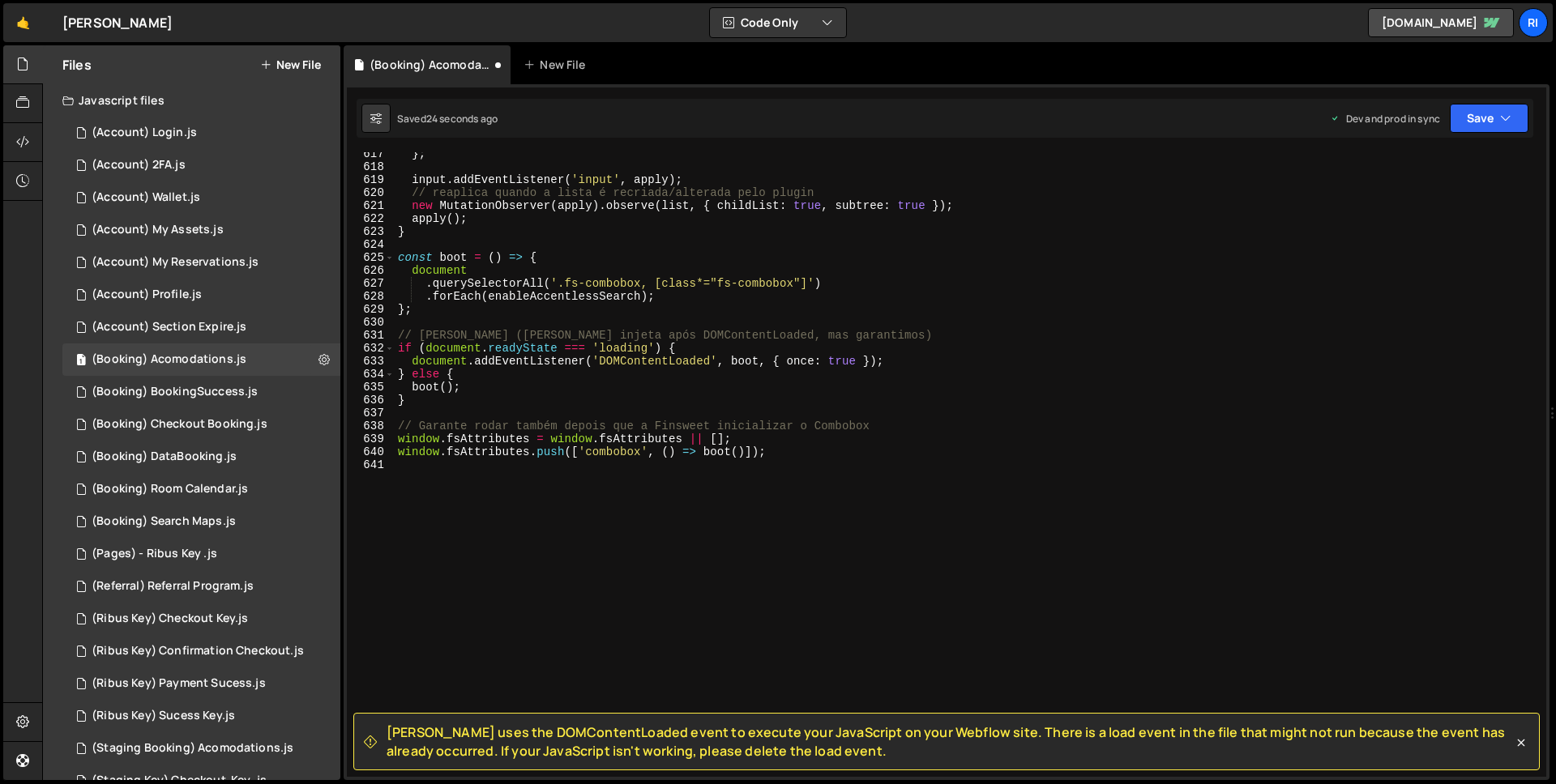
scroll to position [7992, 0]
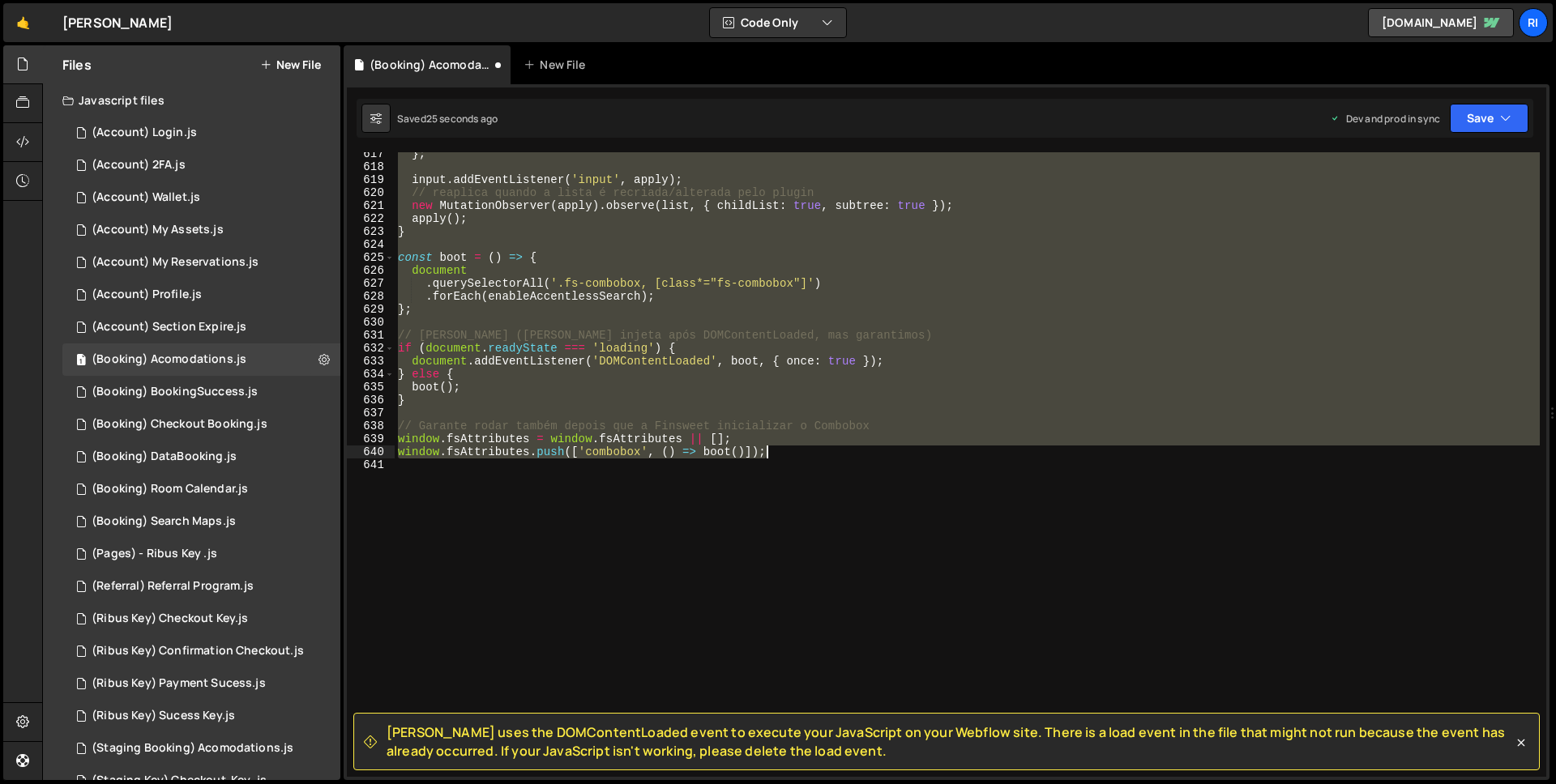
click at [863, 456] on div "} ; input . addEventListener ( 'input' , apply ) ; // reaplica quando a lista é…" at bounding box center [967, 472] width 1146 height 650
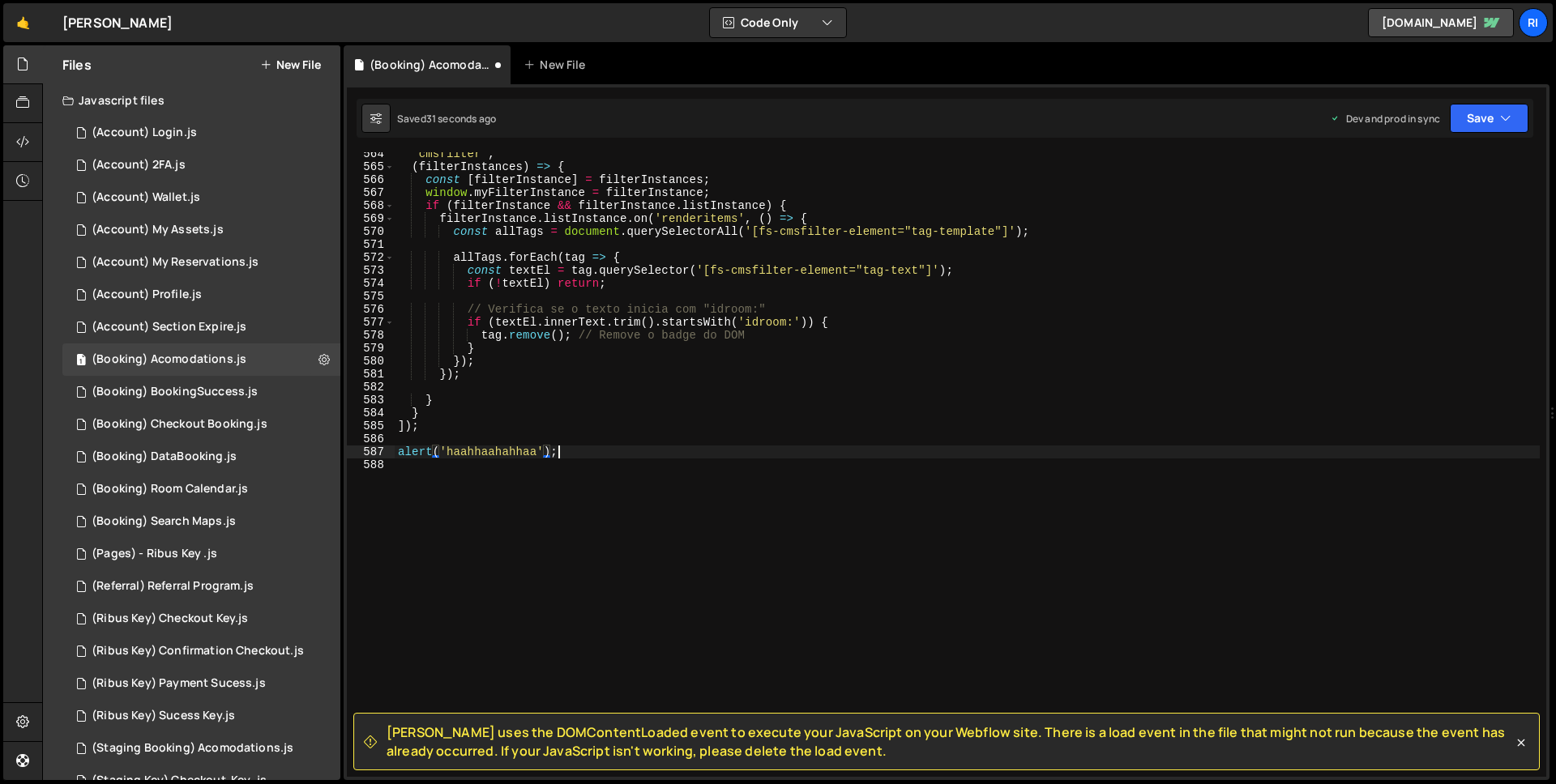
scroll to position [0, 9]
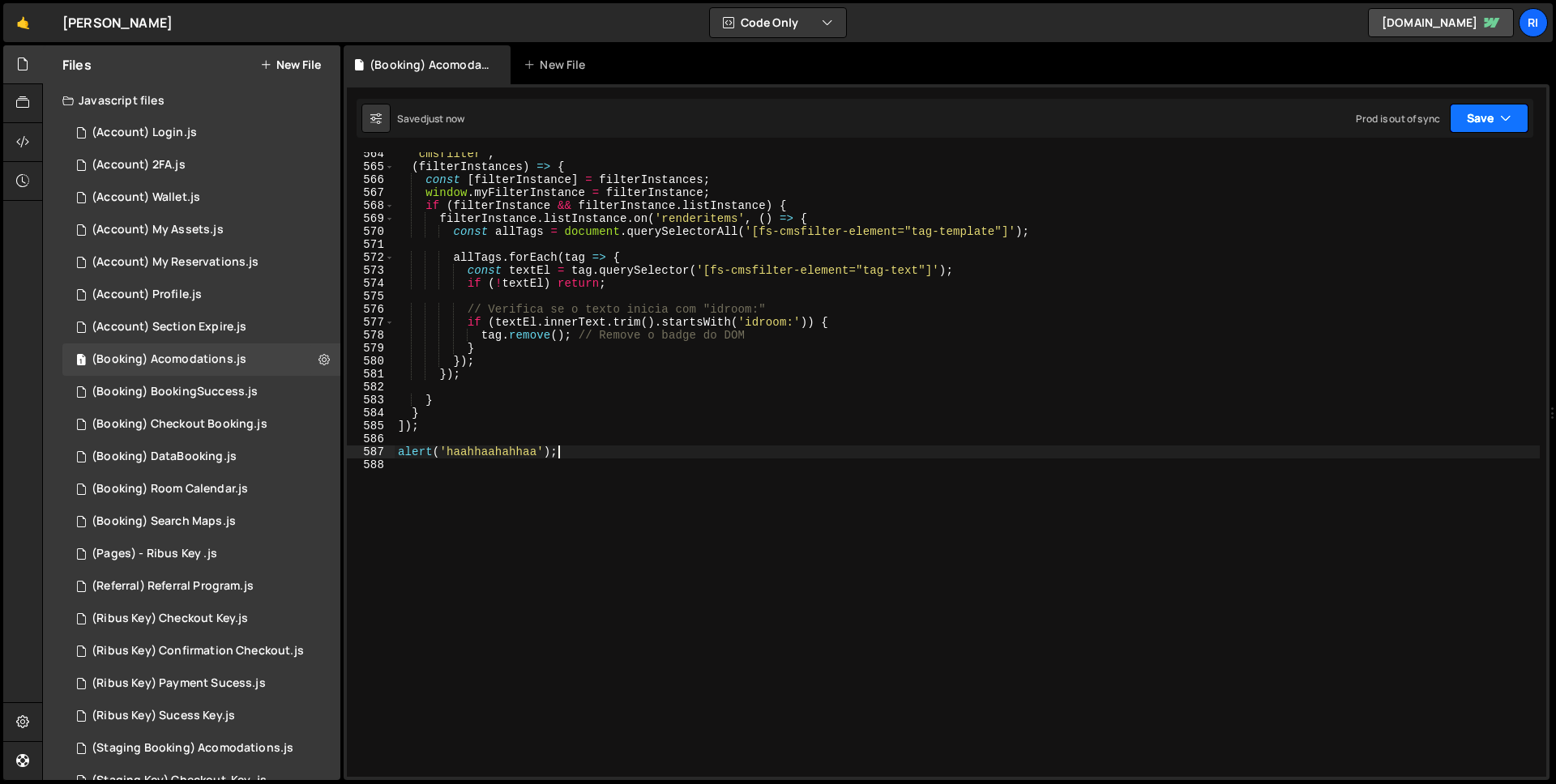
type textarea "alert('haahhaahahhaa');"
click at [1451, 120] on button "Save" at bounding box center [1489, 118] width 79 height 29
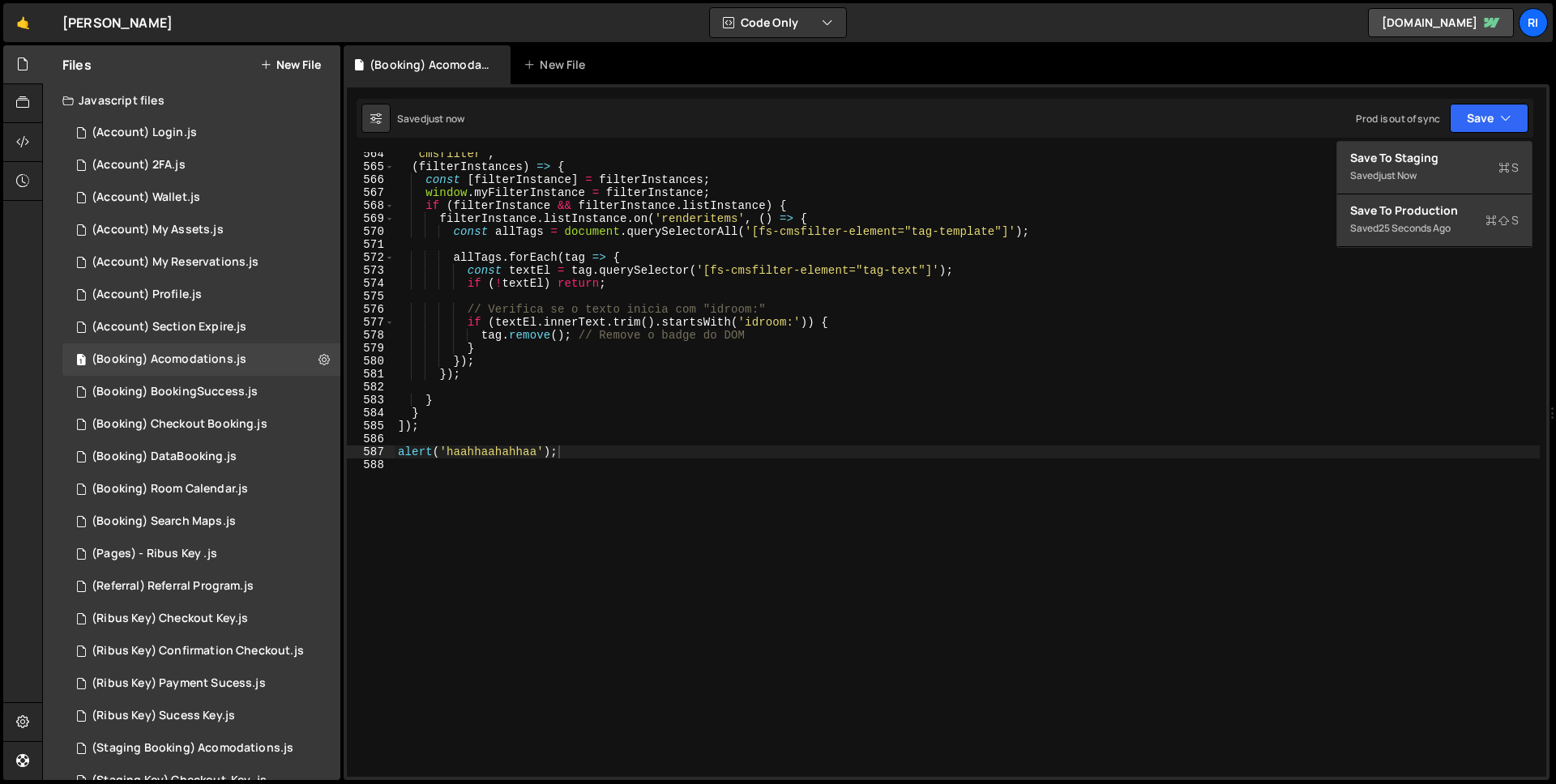
click at [1449, 139] on div "1 Type cmd + s to save your Javascript file. הההההההההההההההההההההההההההההההההה…" at bounding box center [946, 433] width 1206 height 696
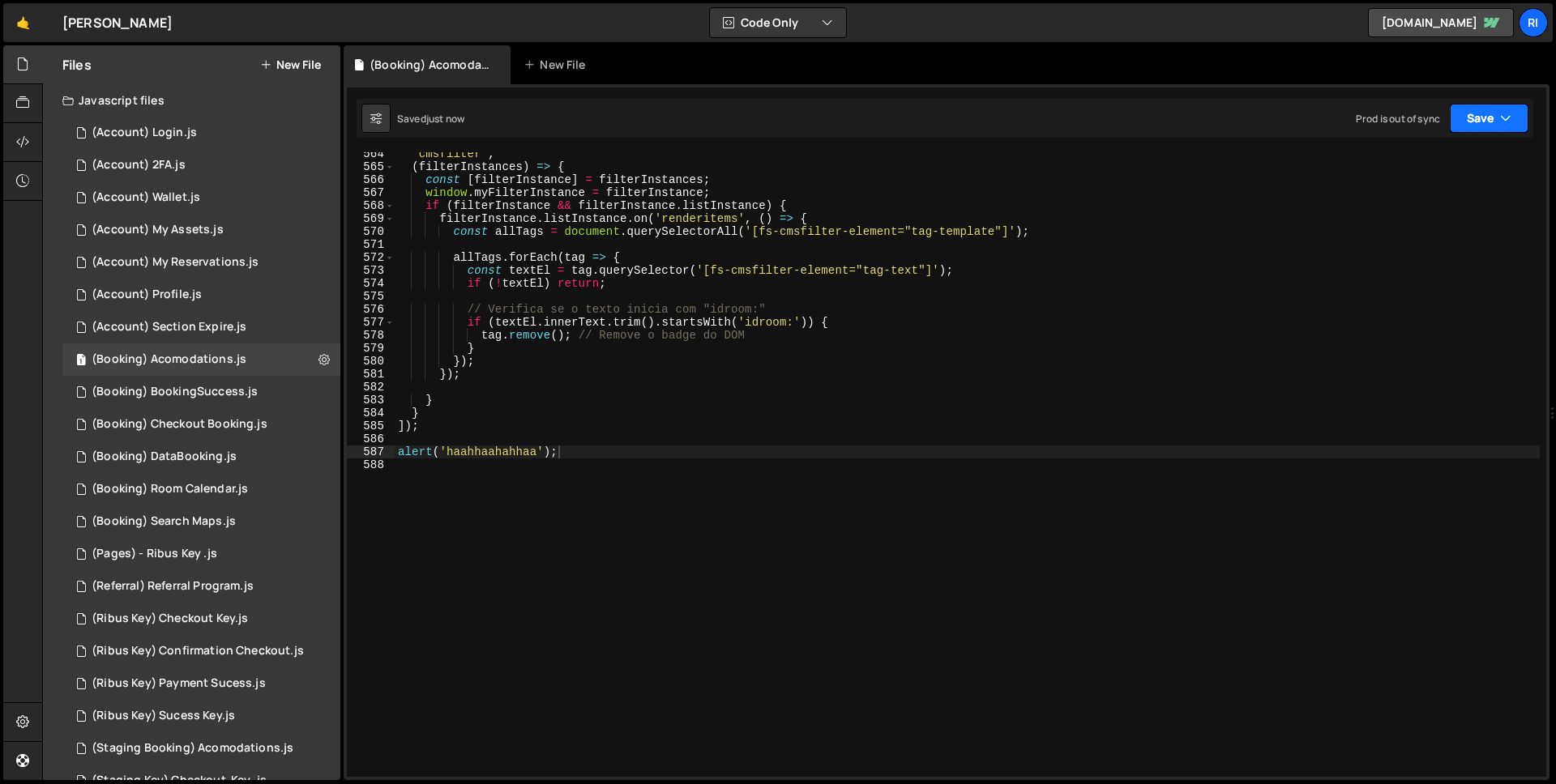
click at [1497, 115] on button "Save" at bounding box center [1489, 118] width 79 height 29
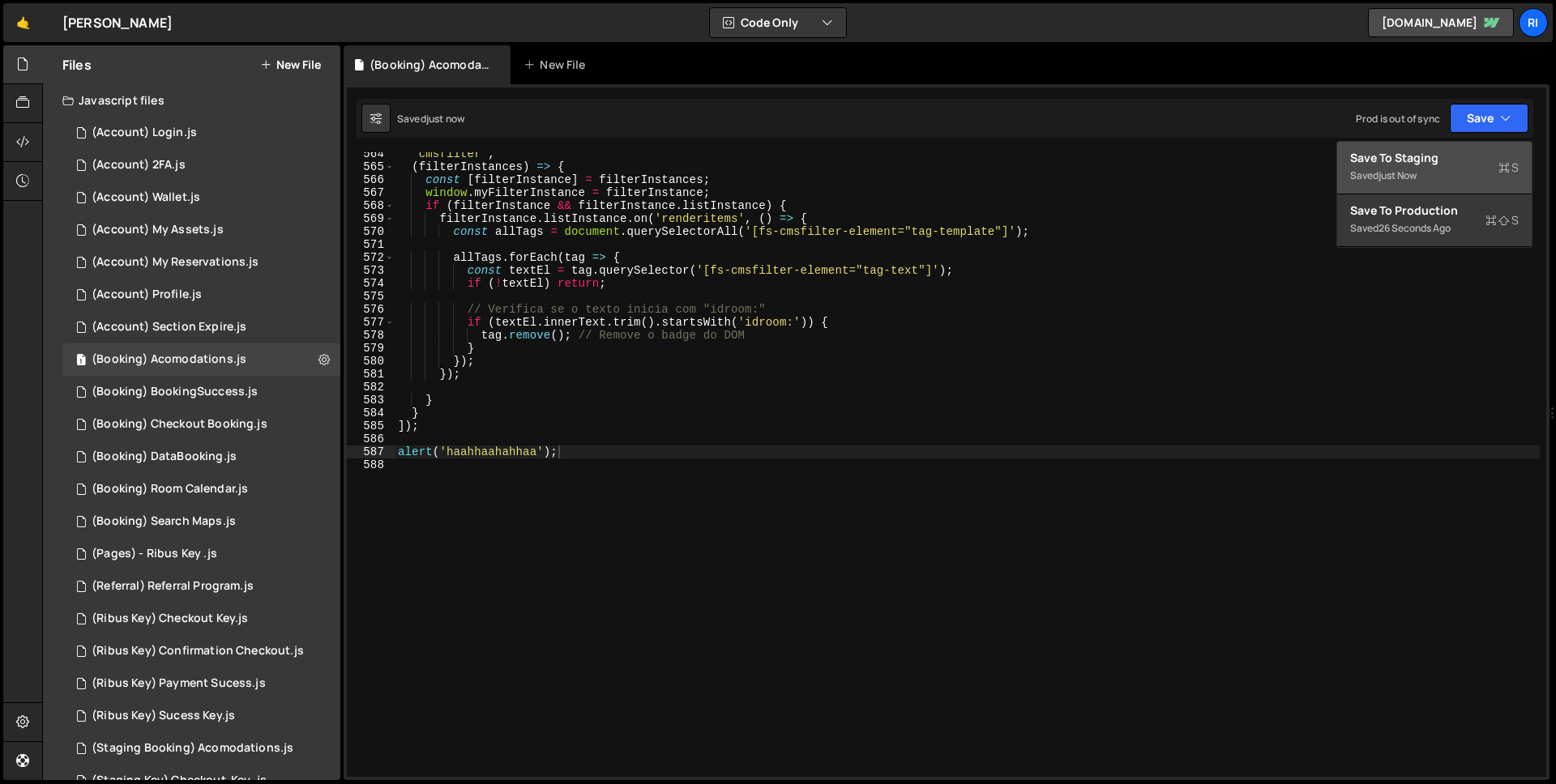
click at [1449, 150] on div "Save to Staging S" at bounding box center [1434, 157] width 168 height 16
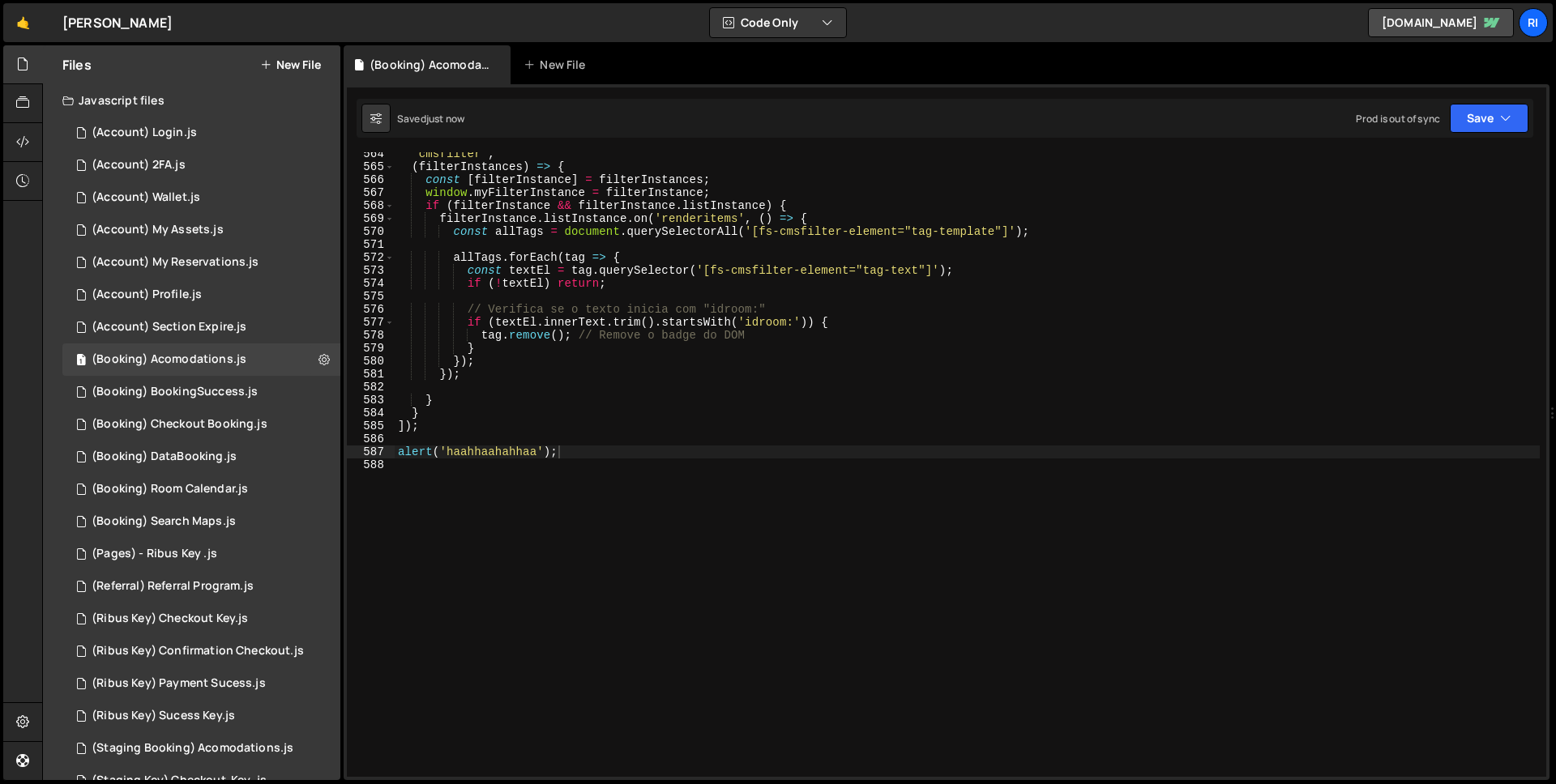
click at [1516, 100] on div "Saved just now Prod is out of sync Upgrade to Edit Save Save to Staging S Saved…" at bounding box center [945, 118] width 1177 height 39
click at [1500, 120] on icon "button" at bounding box center [1506, 118] width 11 height 16
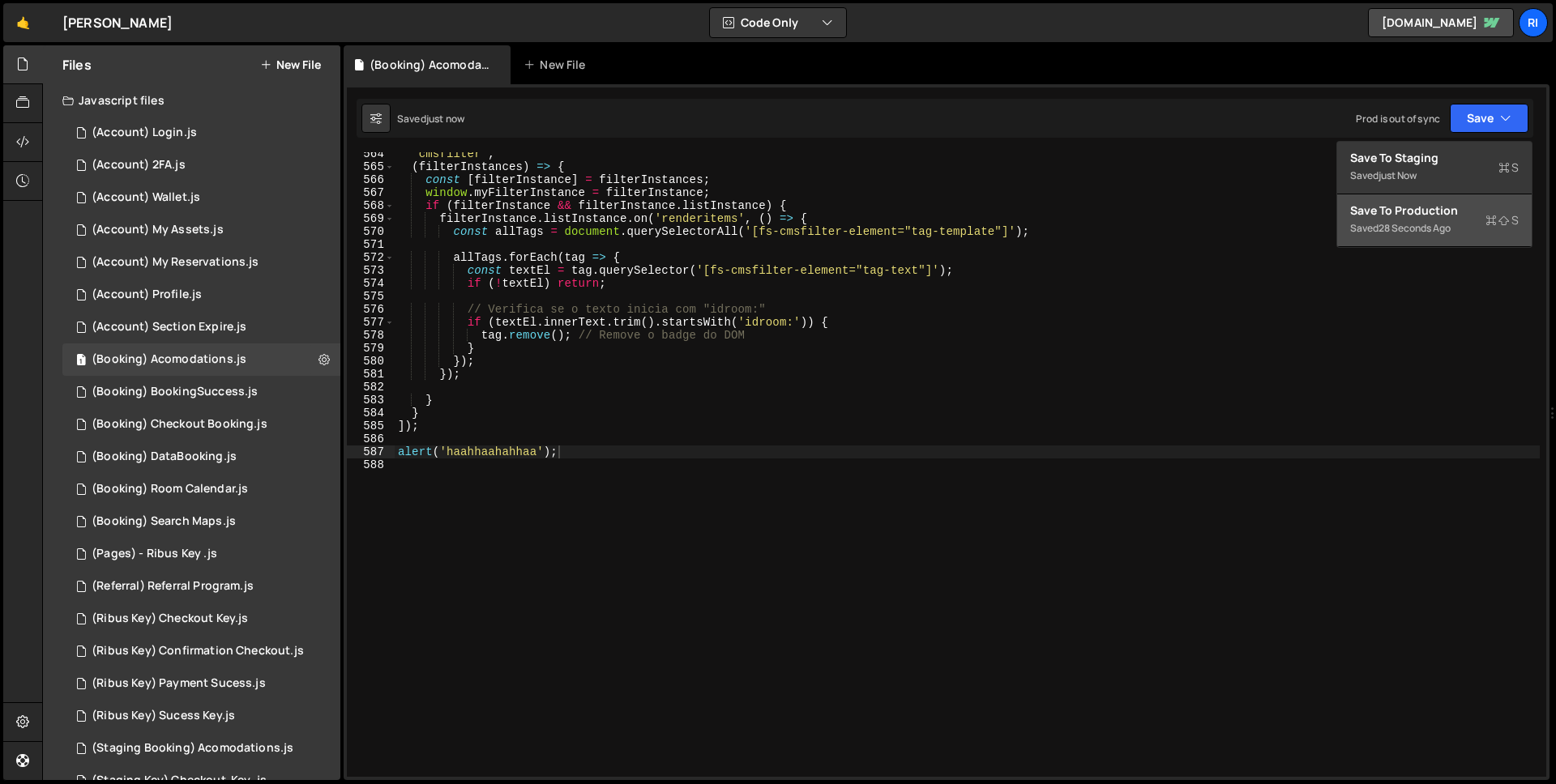
click at [1437, 221] on div "28 seconds ago" at bounding box center [1415, 228] width 72 height 14
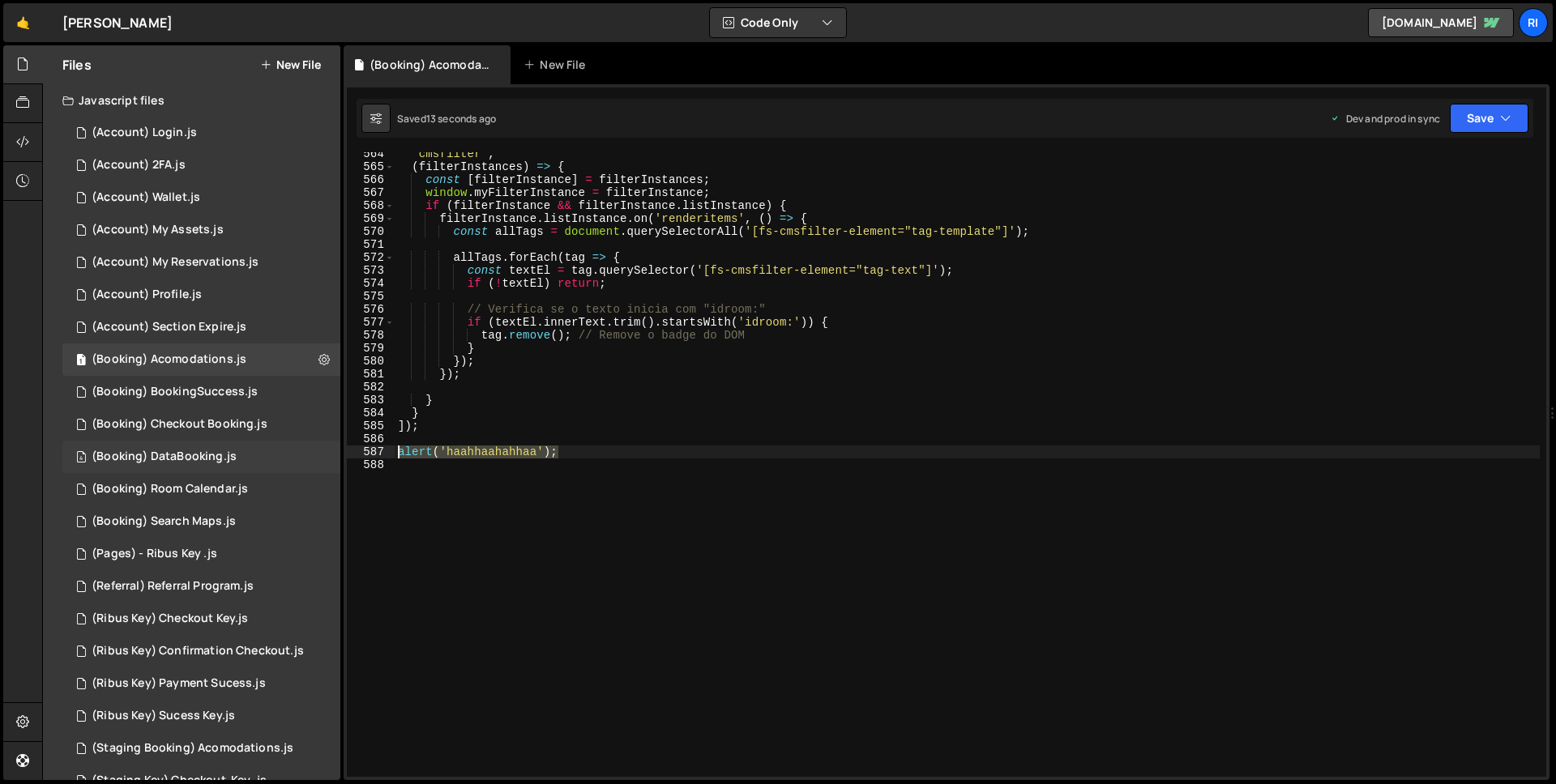
drag, startPoint x: 587, startPoint y: 453, endPoint x: 130, endPoint y: 452, distance: 457.0
click at [130, 452] on div "Files New File Javascript files 3 (Account) Login.js 0 3 (Account) 2FA.js 0 1 (…" at bounding box center [799, 413] width 1514 height 736
type textarea "\"
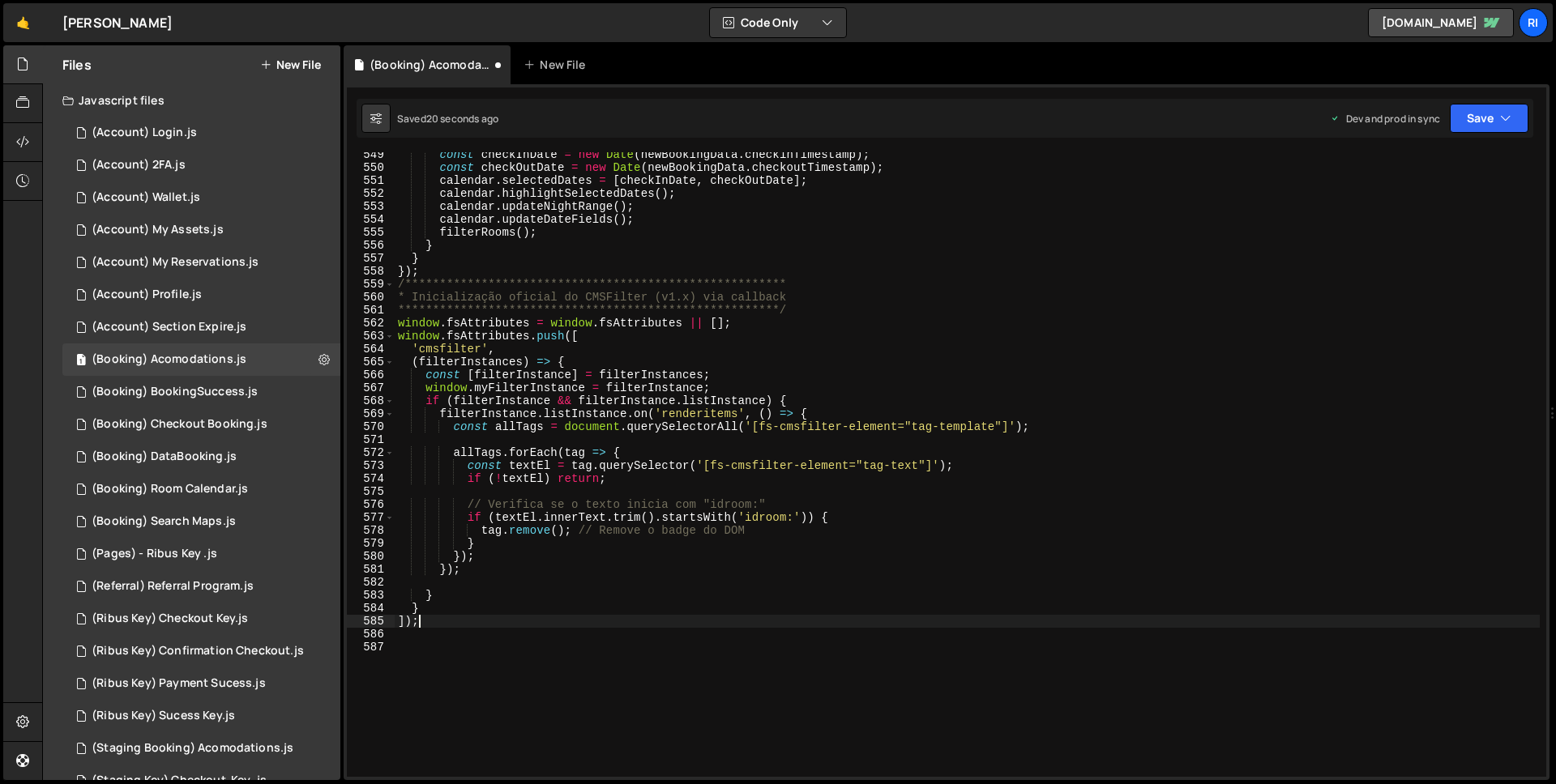
scroll to position [6798, 0]
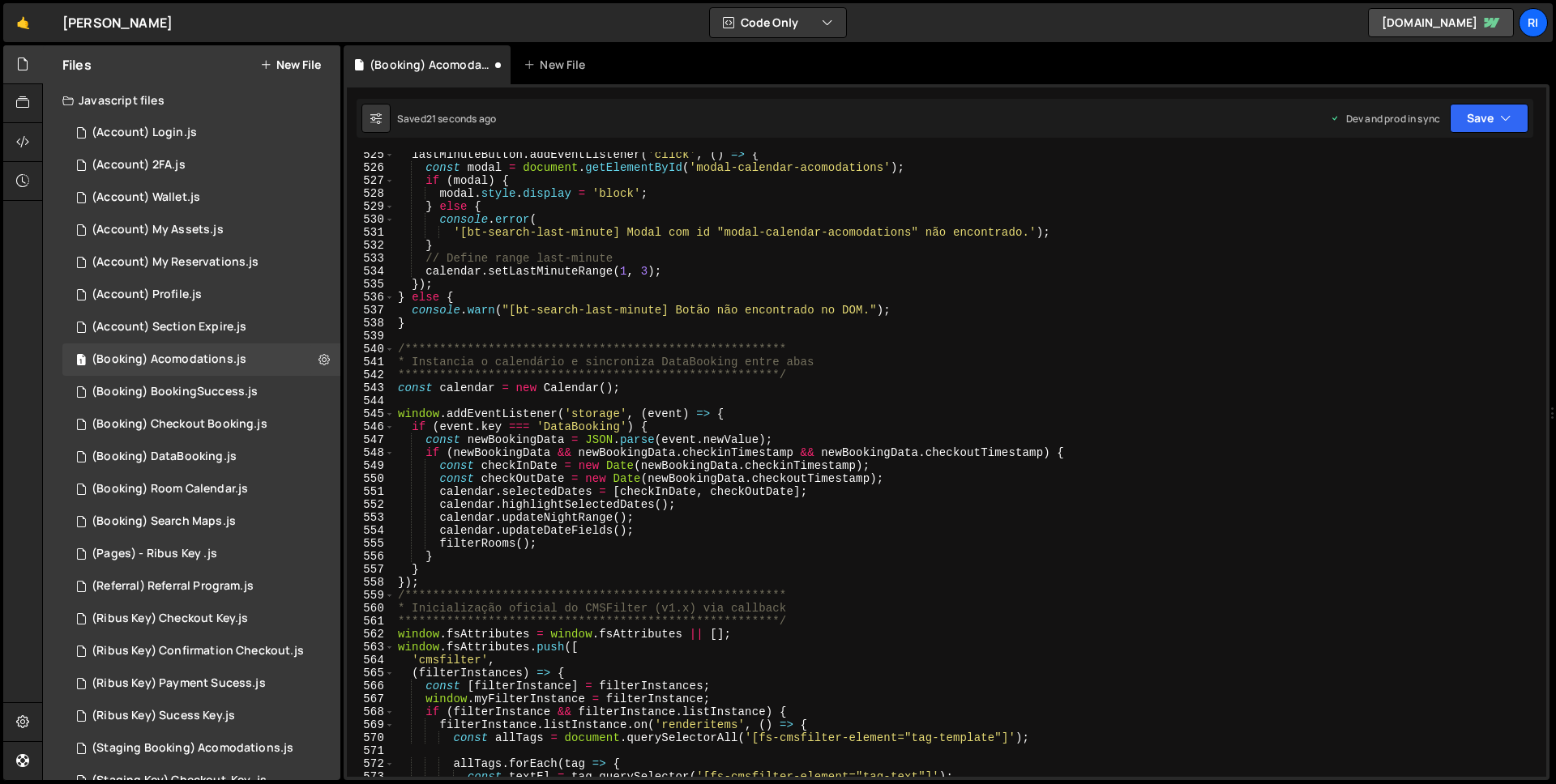
click at [474, 579] on div "**********" at bounding box center [967, 473] width 1146 height 650
type textarea "});"
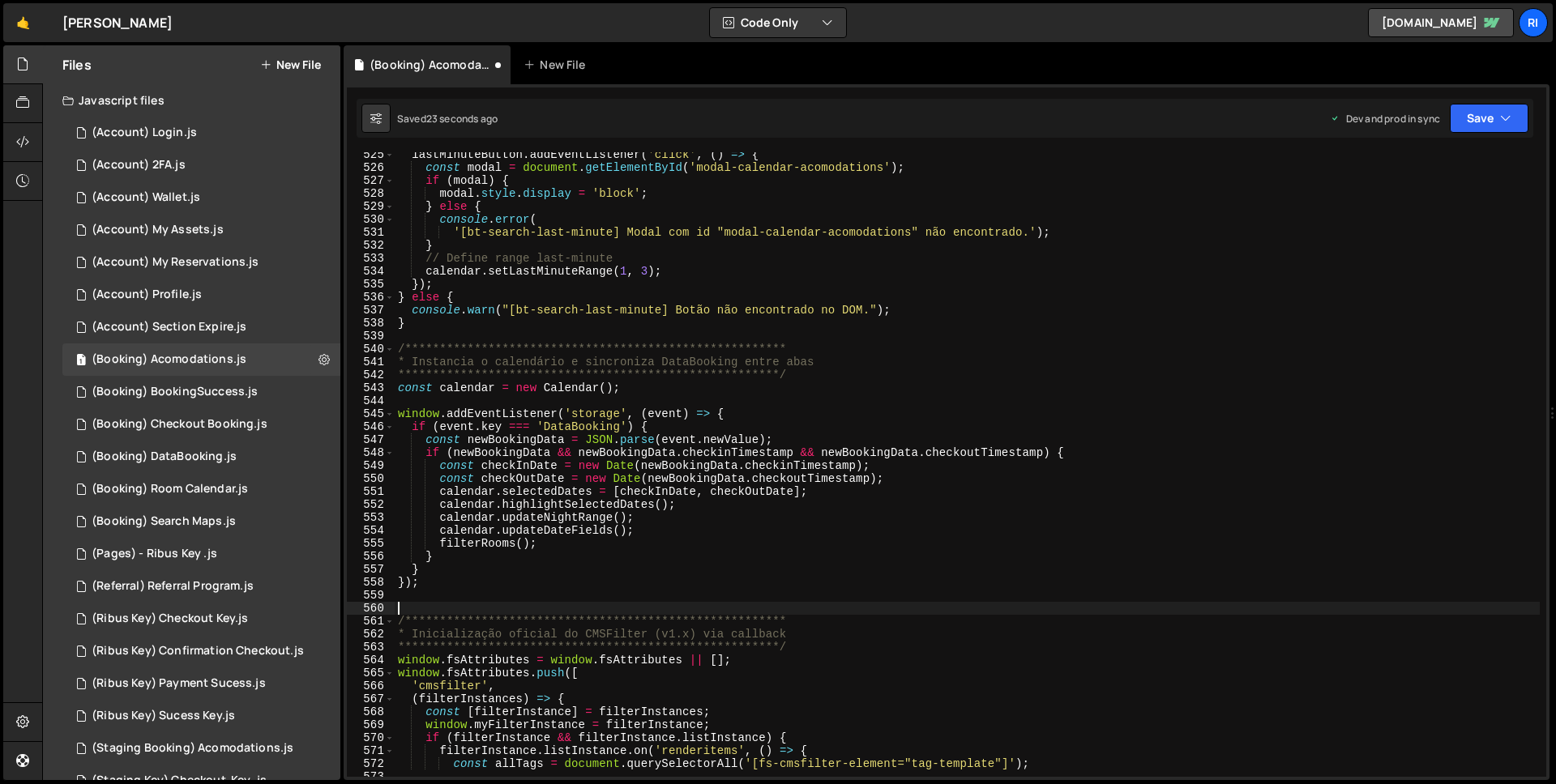
paste textarea "alert('haahhaahahhaa');"
click at [1532, 115] on div "Saved just now Prod is out of sync Upgrade to Edit Save Save to Staging S Saved…" at bounding box center [945, 118] width 1177 height 39
click at [1455, 156] on div "**********" at bounding box center [967, 473] width 1146 height 650
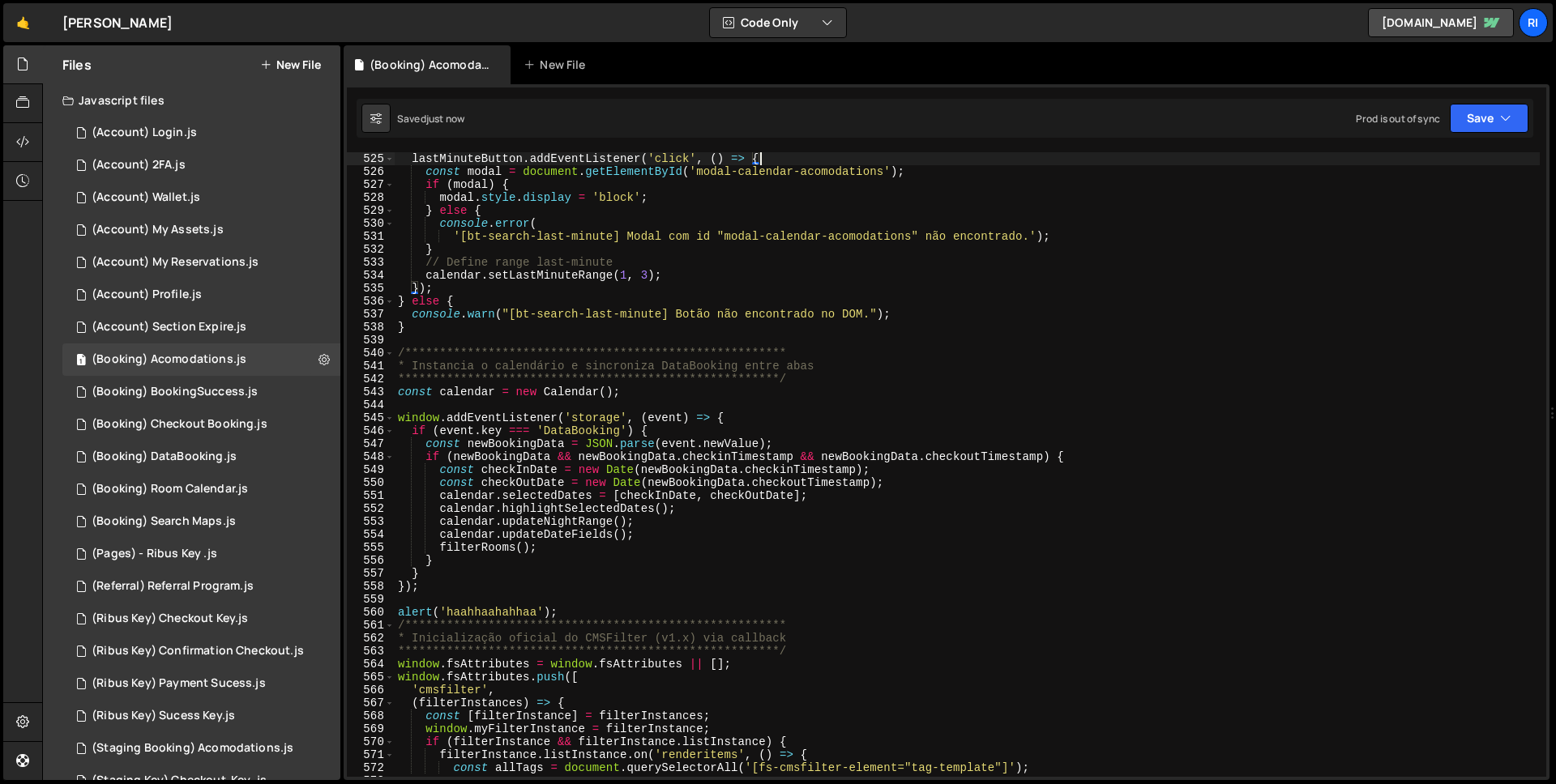
click at [1482, 133] on div "Saved just now Prod is out of sync Upgrade to Edit Save Save to Staging S Saved…" at bounding box center [945, 118] width 1177 height 39
click at [1495, 120] on button "Save" at bounding box center [1489, 118] width 79 height 29
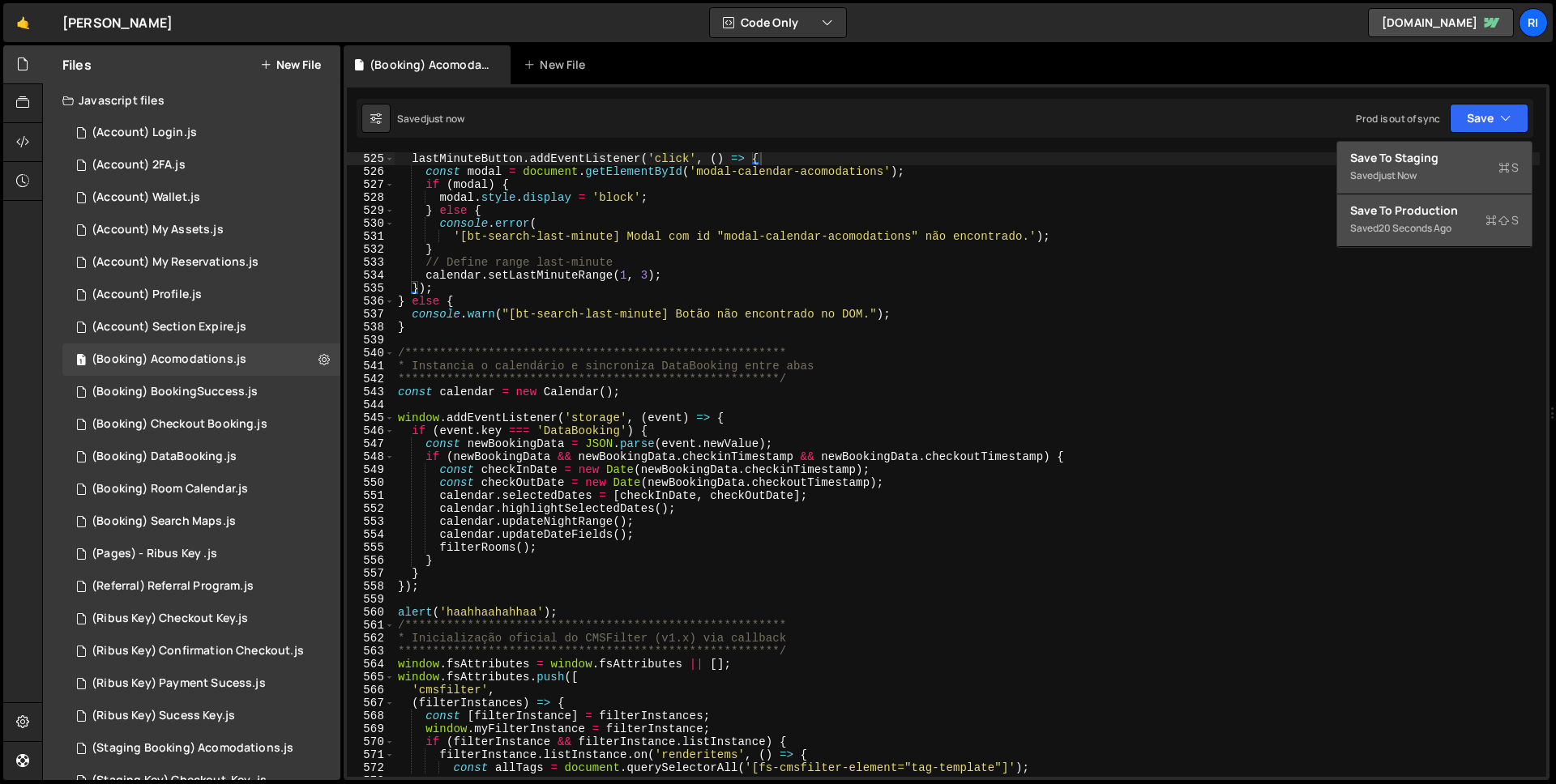
click at [1427, 166] on div "Saved just now" at bounding box center [1434, 175] width 168 height 20
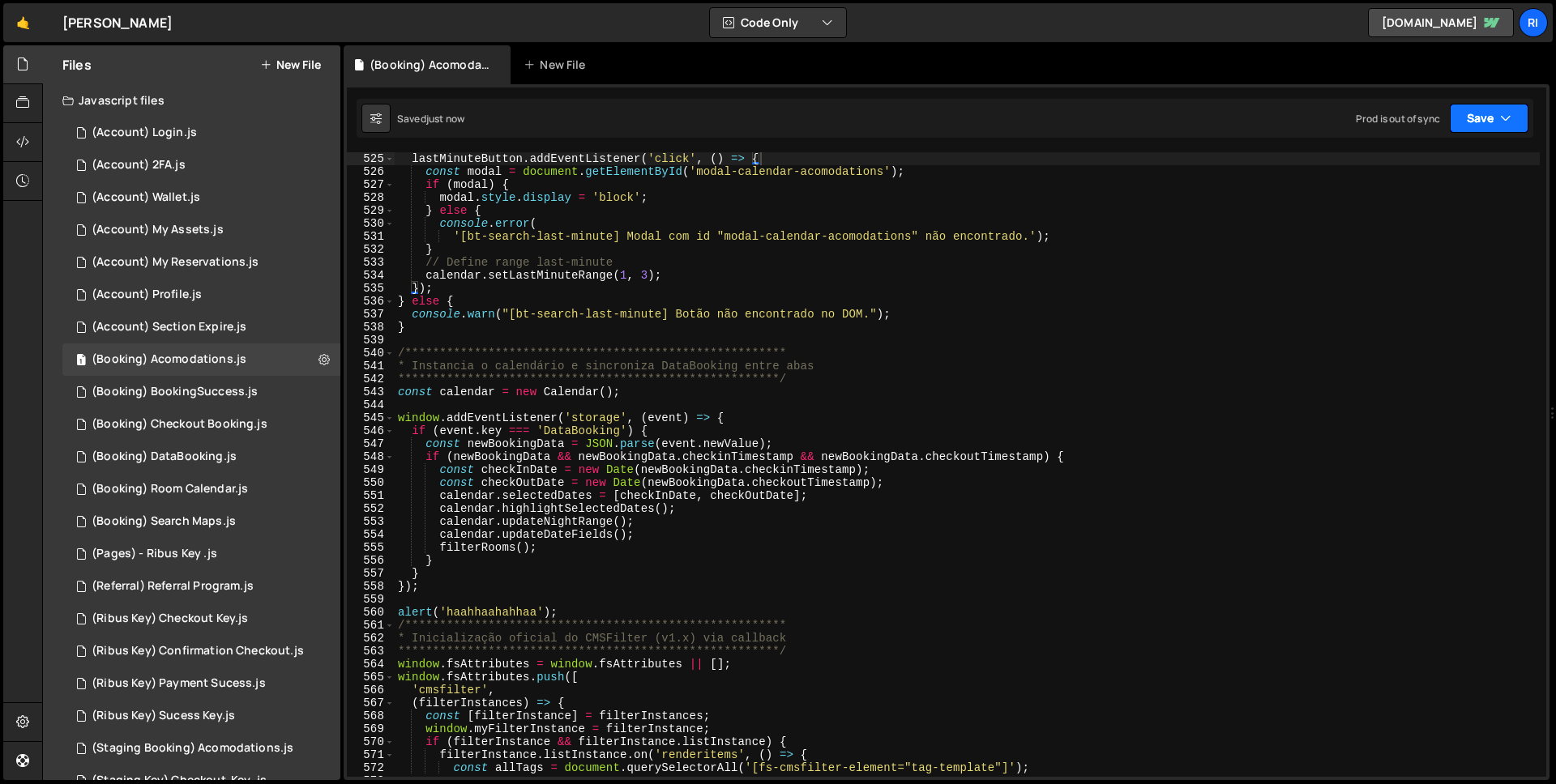
click at [1492, 126] on button "Save" at bounding box center [1489, 118] width 79 height 29
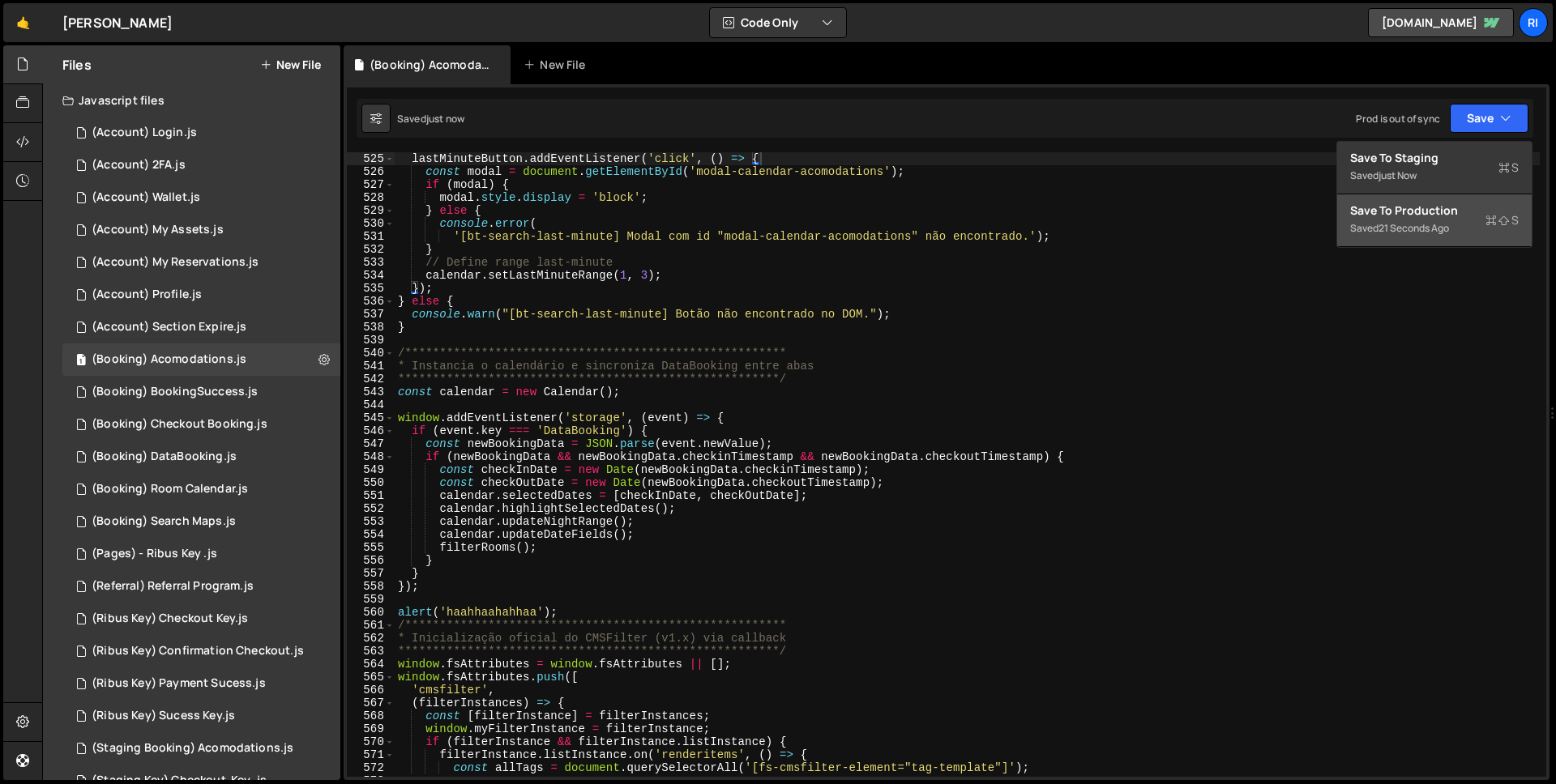
click at [1449, 224] on div "21 seconds ago" at bounding box center [1414, 228] width 71 height 14
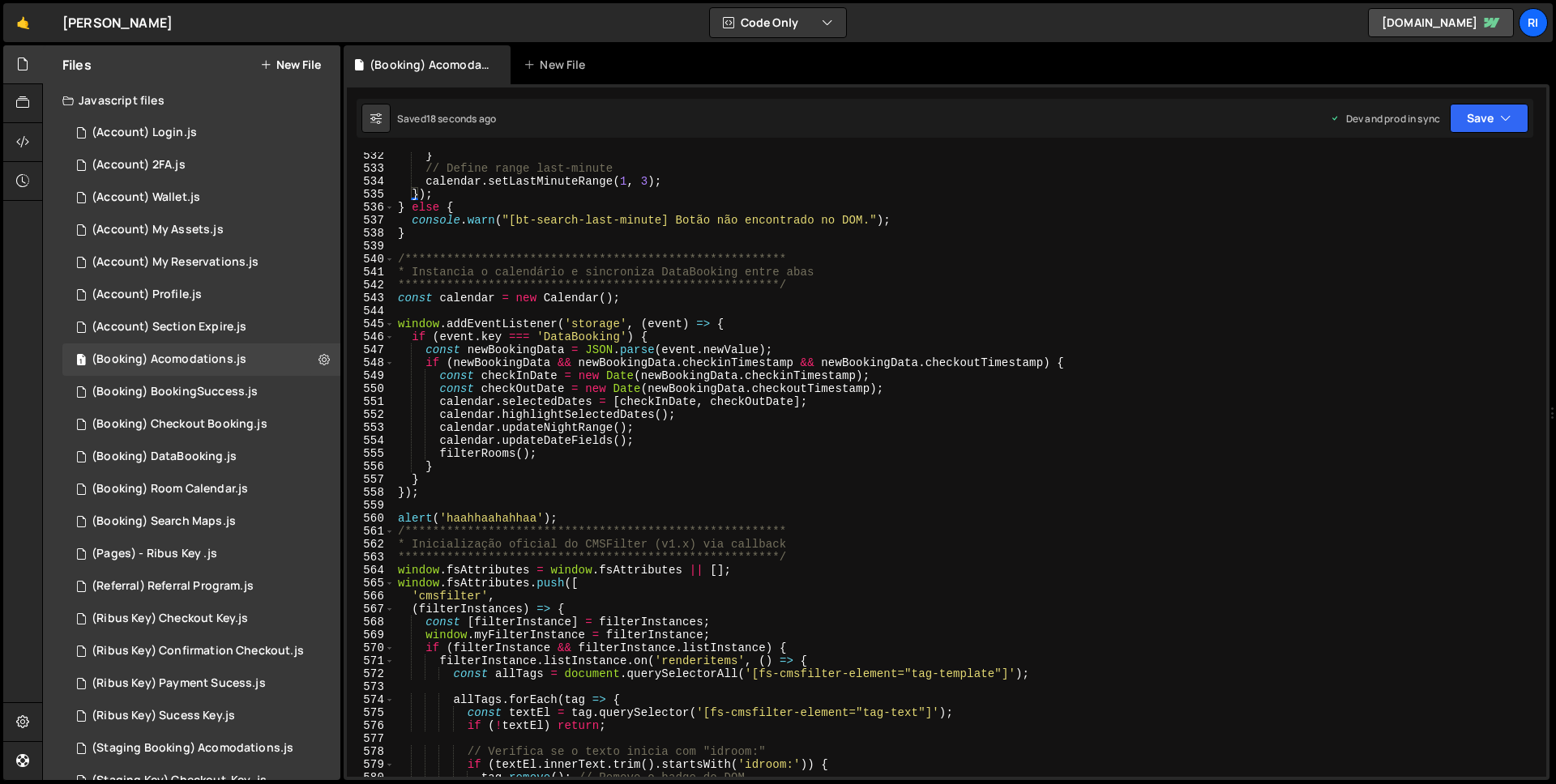
scroll to position [7007, 0]
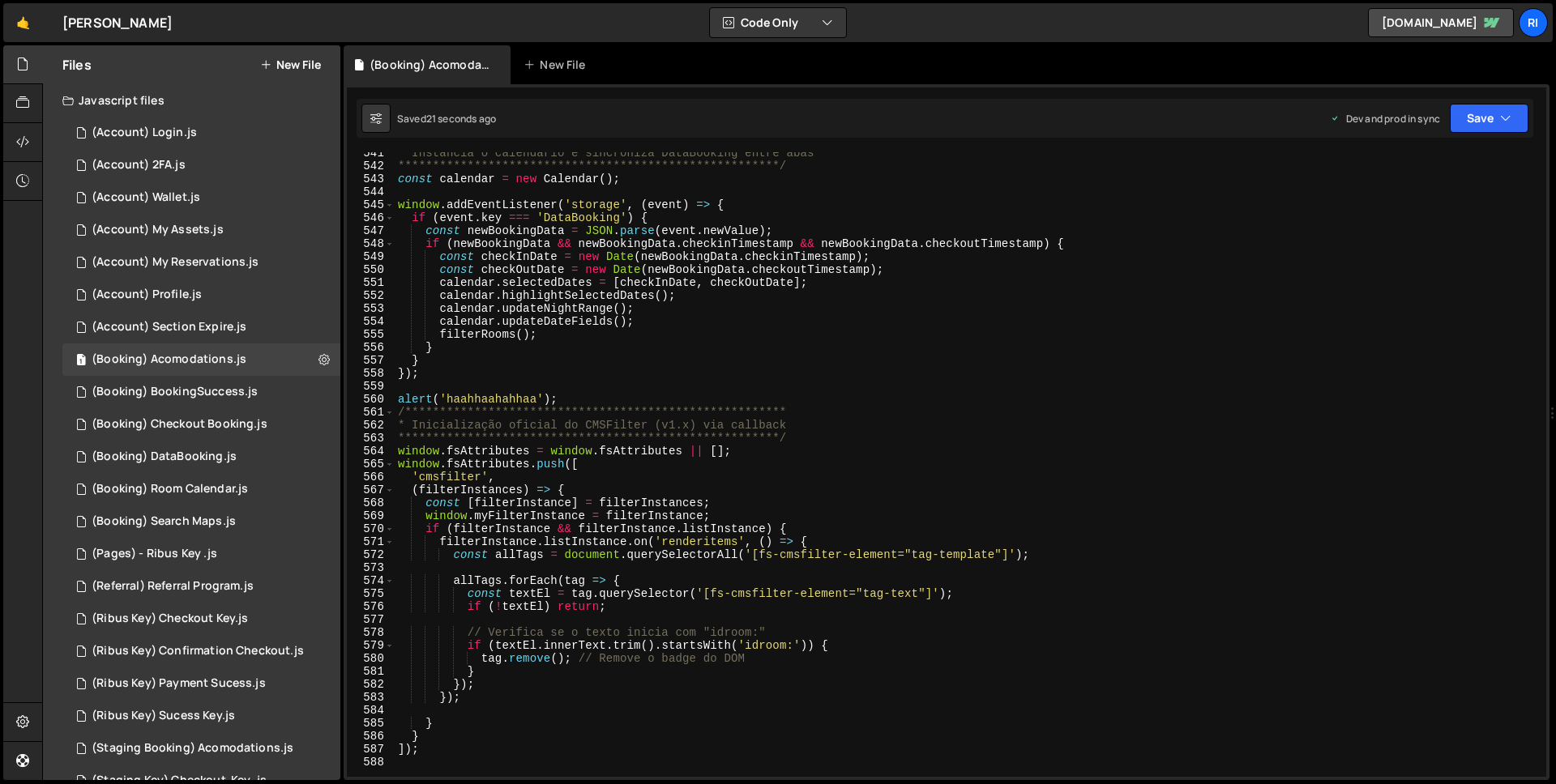
type textarea "tag.remove(); // Remove o badge do DOM"
click at [837, 661] on div "**********" at bounding box center [967, 472] width 1146 height 650
paste input "cmsfilter Successfully loaded!"
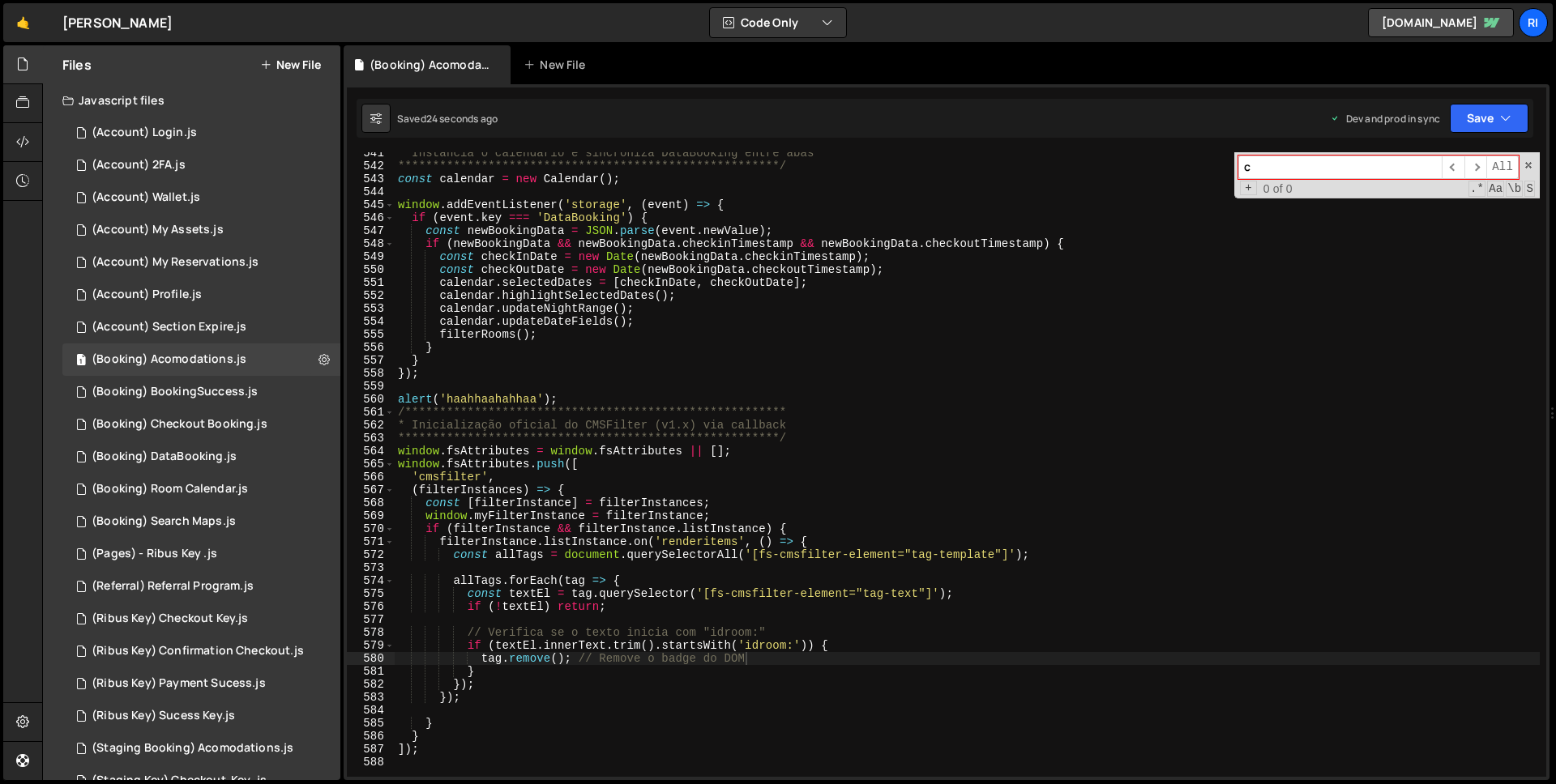
scroll to position [0, 0]
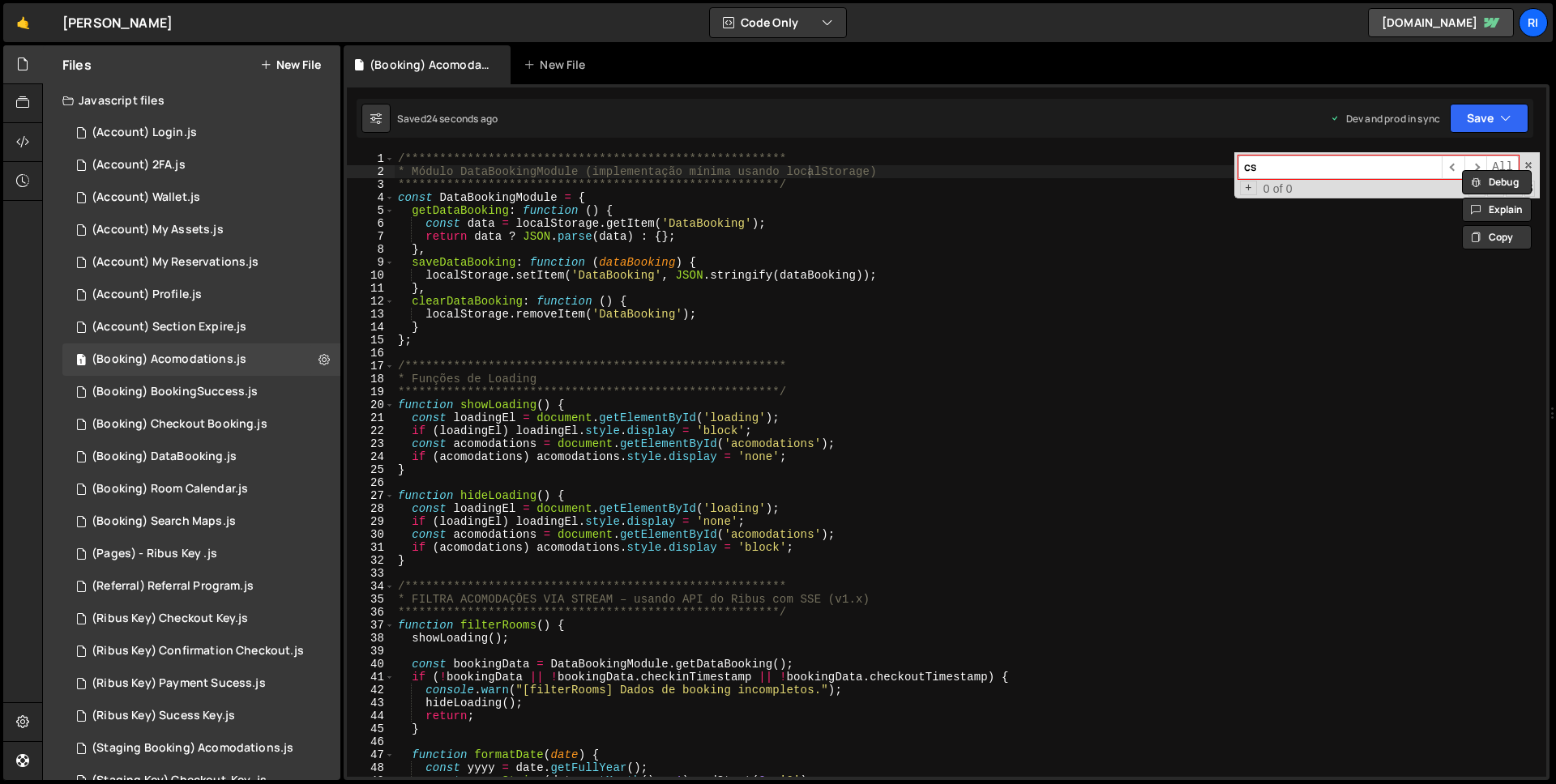
type input "c"
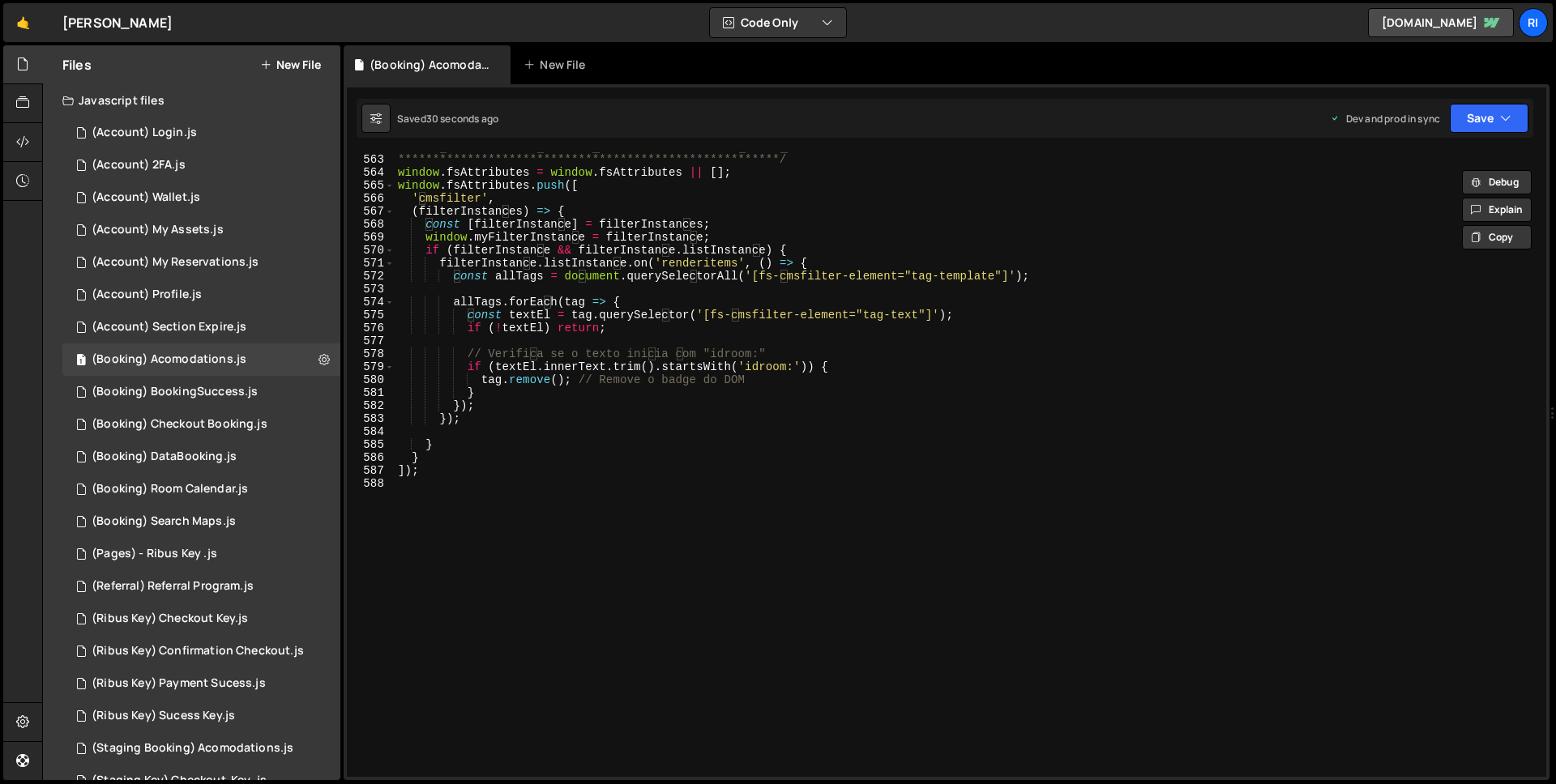
scroll to position [6851, 0]
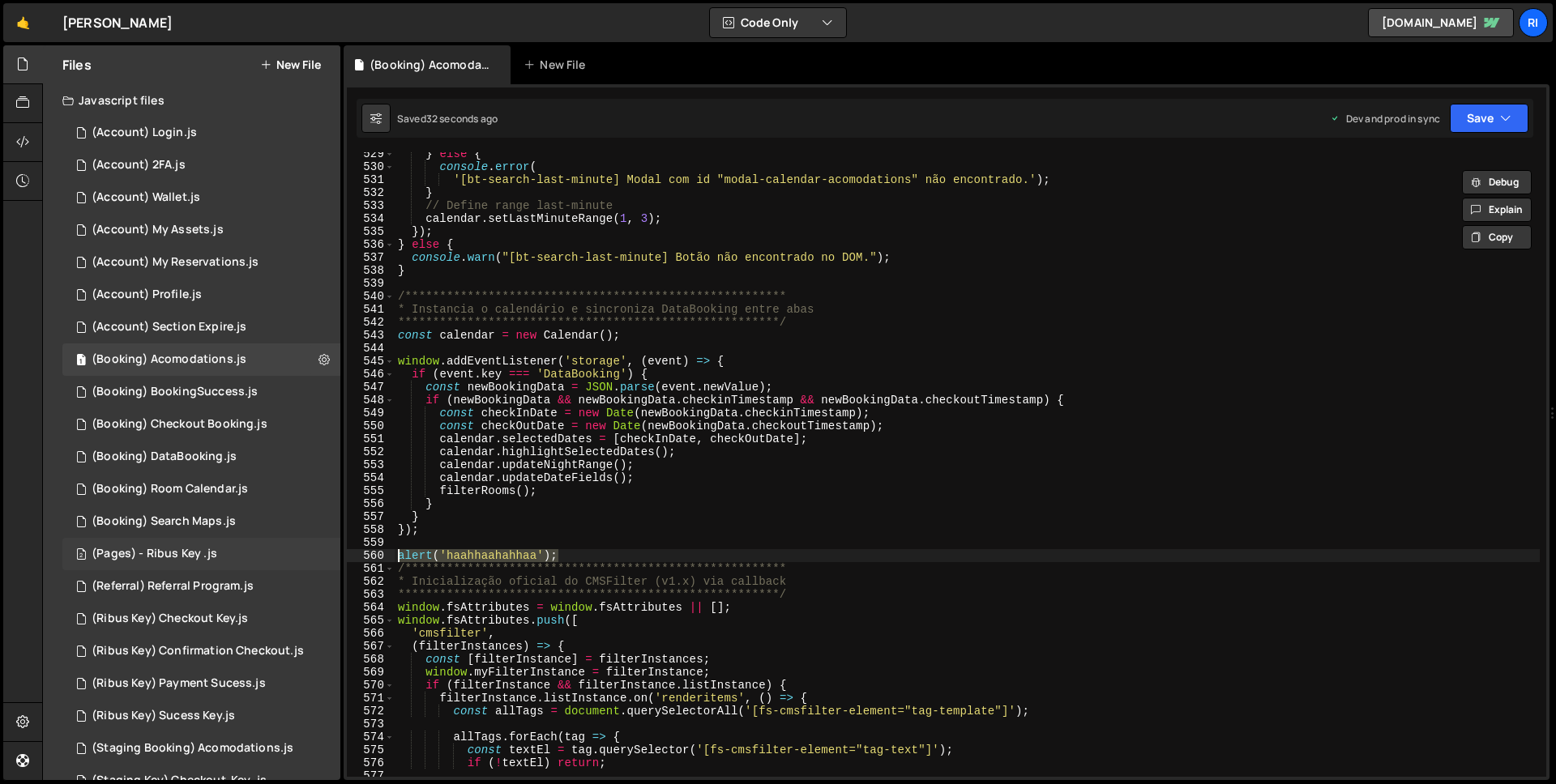
drag, startPoint x: 581, startPoint y: 559, endPoint x: 258, endPoint y: 552, distance: 323.1
click at [258, 552] on div "Files New File Javascript files 3 (Account) Login.js 0 3 (Account) 2FA.js 0 1 (…" at bounding box center [799, 413] width 1514 height 736
type textarea "alert('haahhaahahhaa');"
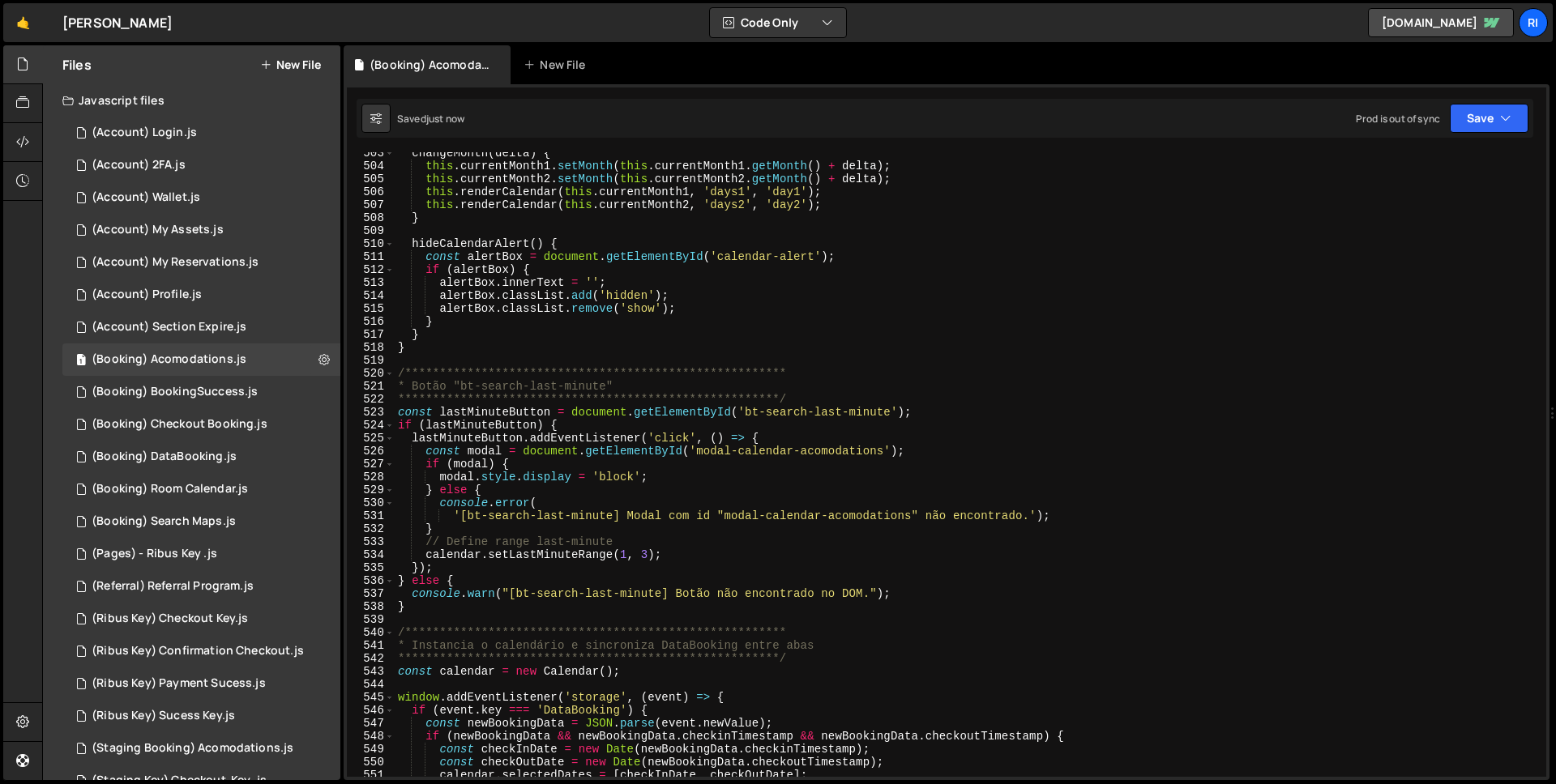
scroll to position [6514, 0]
click at [506, 360] on div "**********" at bounding box center [967, 472] width 1146 height 650
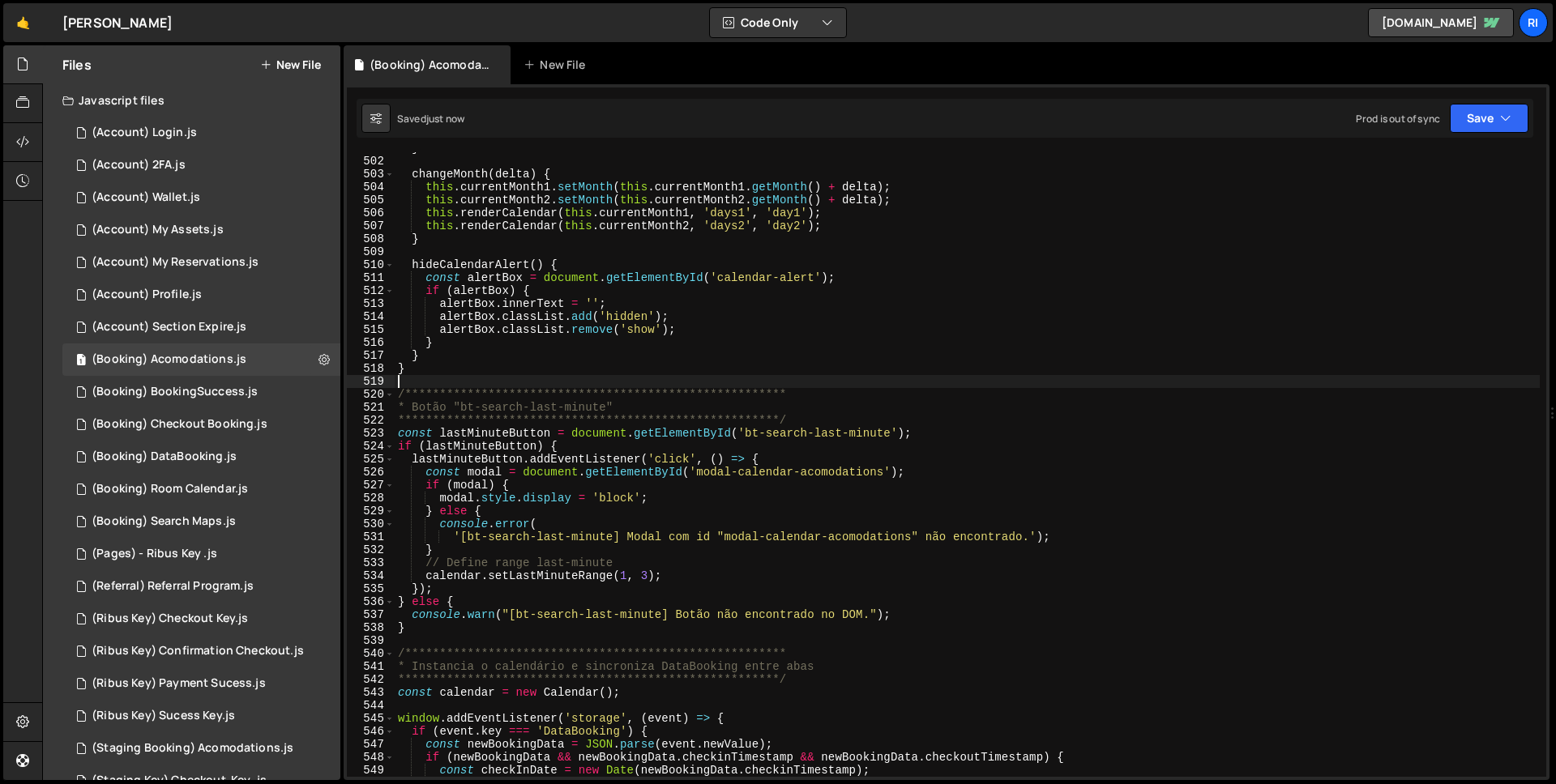
scroll to position [5889, 0]
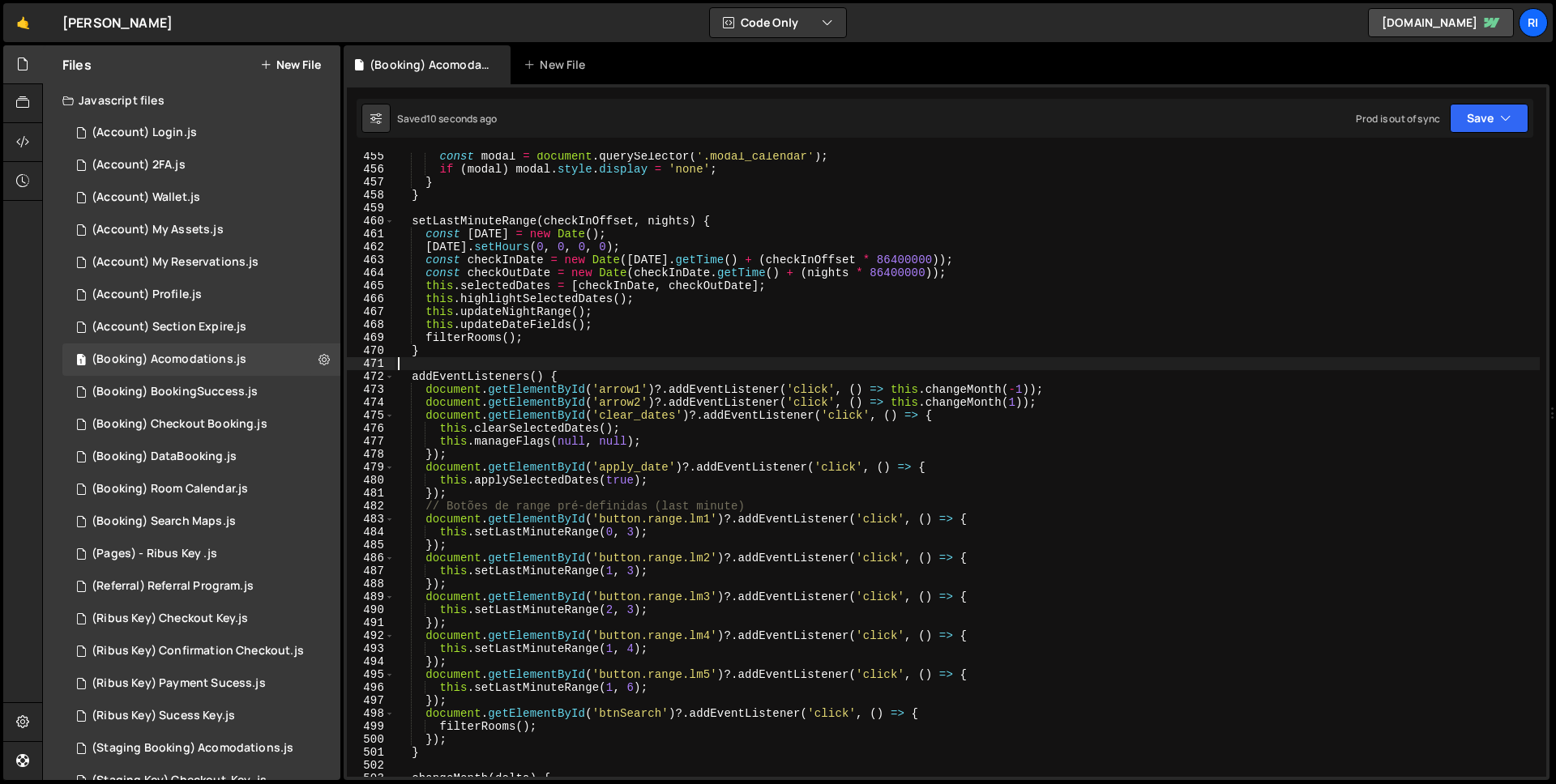
click at [574, 364] on div "const modal = document . querySelector ( '.modal_calendar' ) ; if ( modal ) mod…" at bounding box center [967, 474] width 1146 height 650
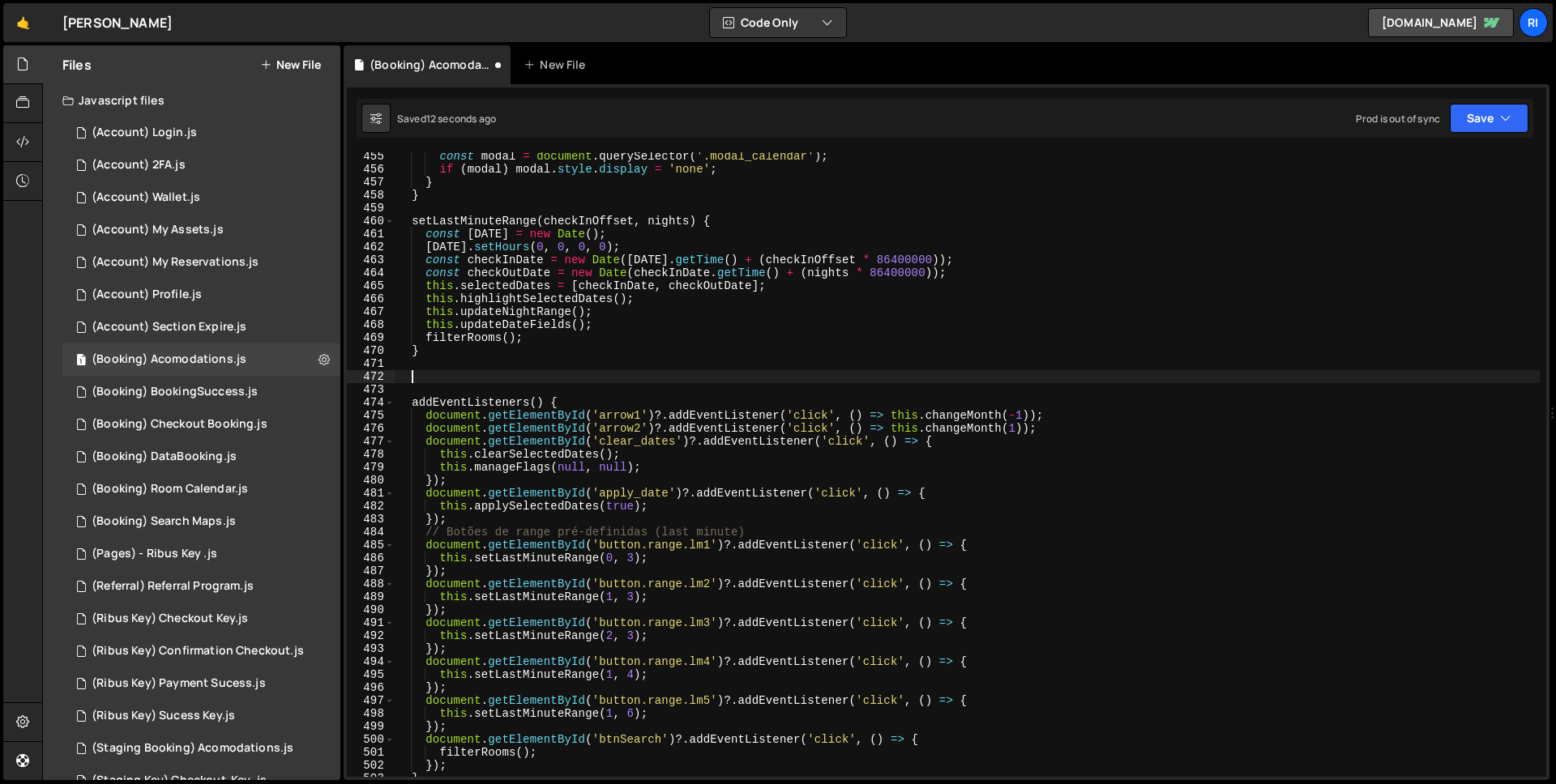
paste textarea "alert('haahhaahahhaa');"
type textarea "alert('haahhaahahhaa');"
click at [1505, 142] on div "1 Type cmd + s to save your Javascript file. הההההההההההההההההההההההההההההההההה…" at bounding box center [946, 433] width 1206 height 696
click at [1482, 129] on button "Save" at bounding box center [1489, 118] width 79 height 29
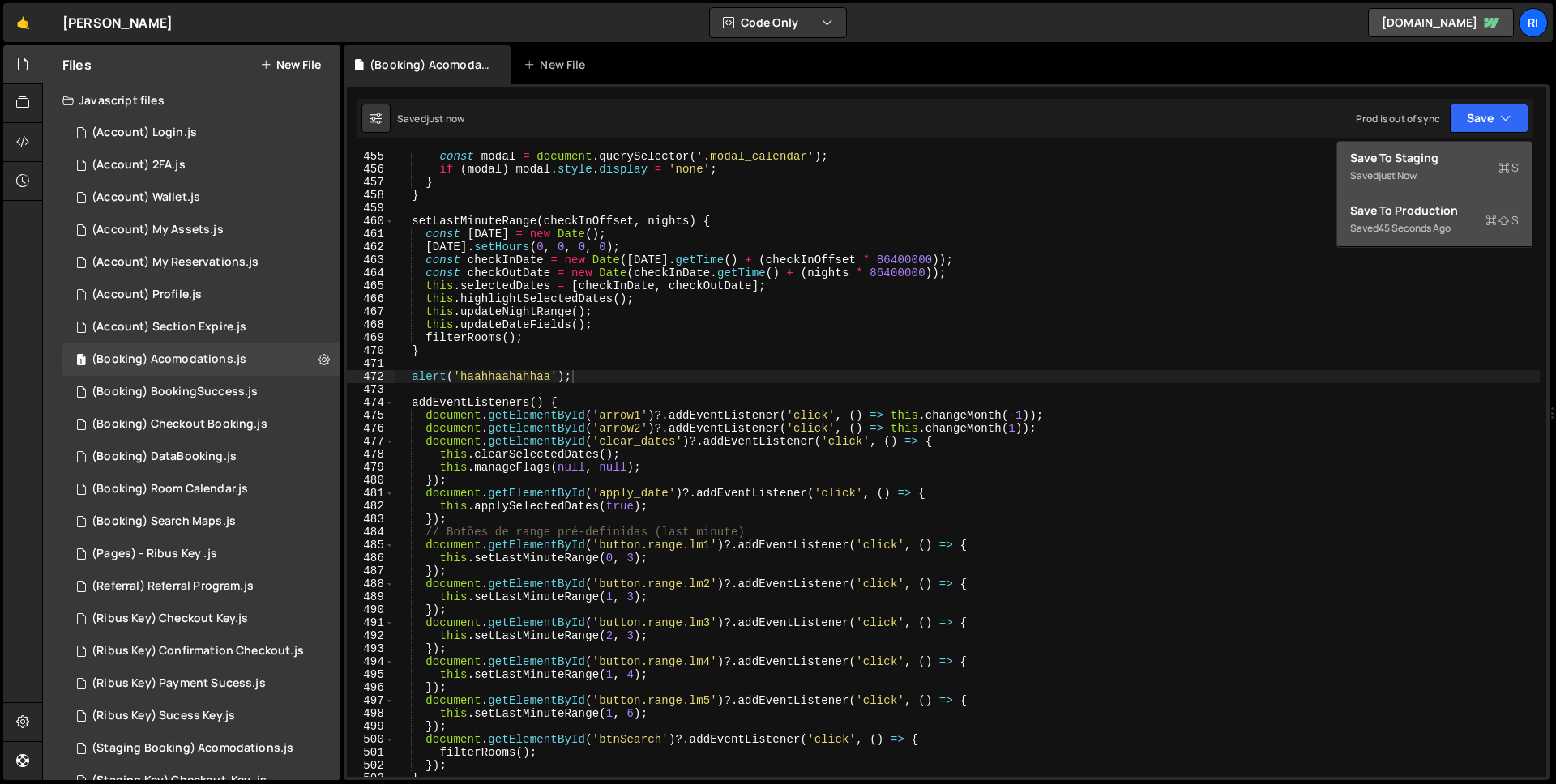
click at [1443, 161] on div "Save to Staging S" at bounding box center [1434, 157] width 168 height 16
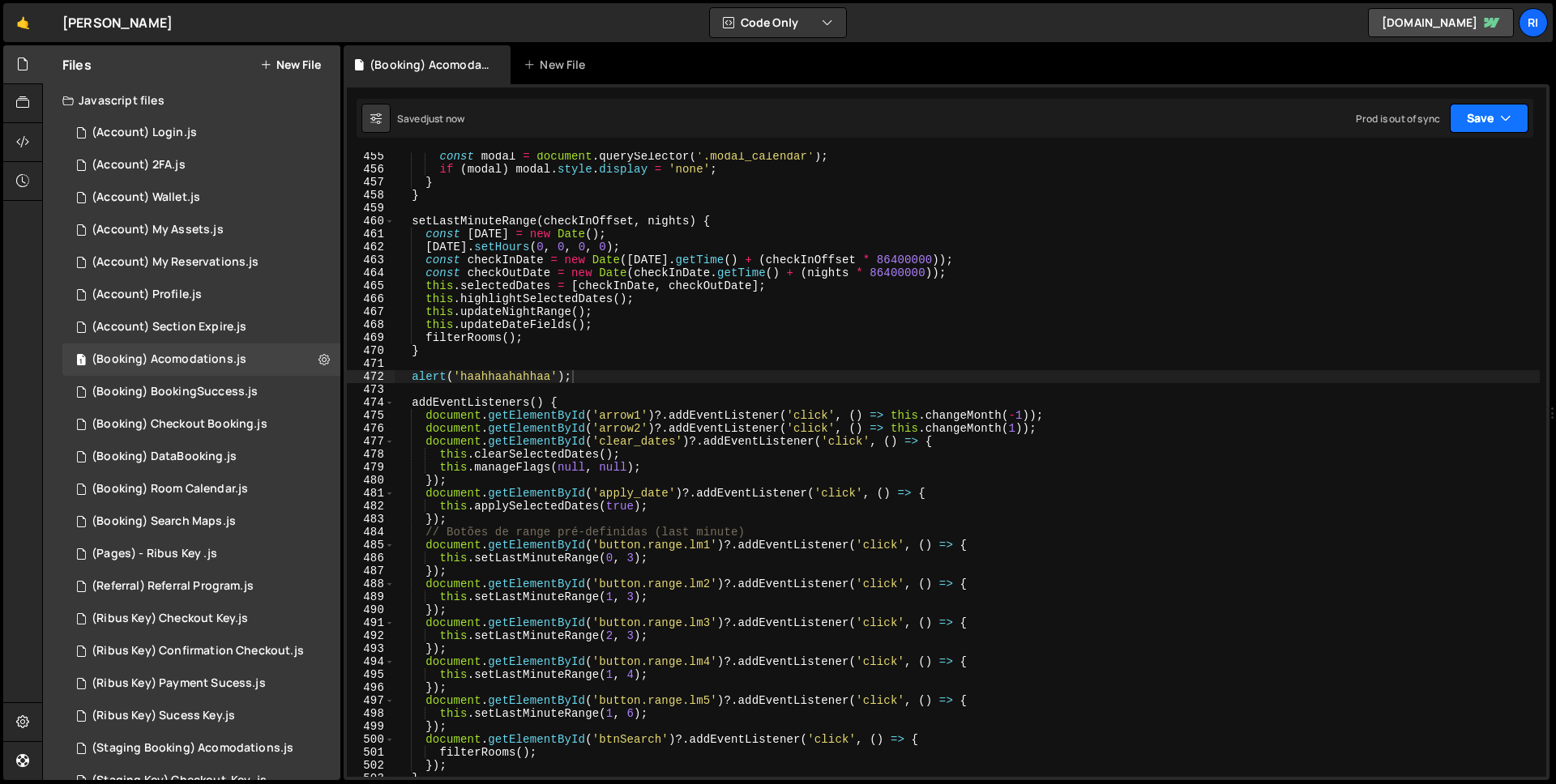
click at [1508, 110] on icon "button" at bounding box center [1506, 118] width 11 height 16
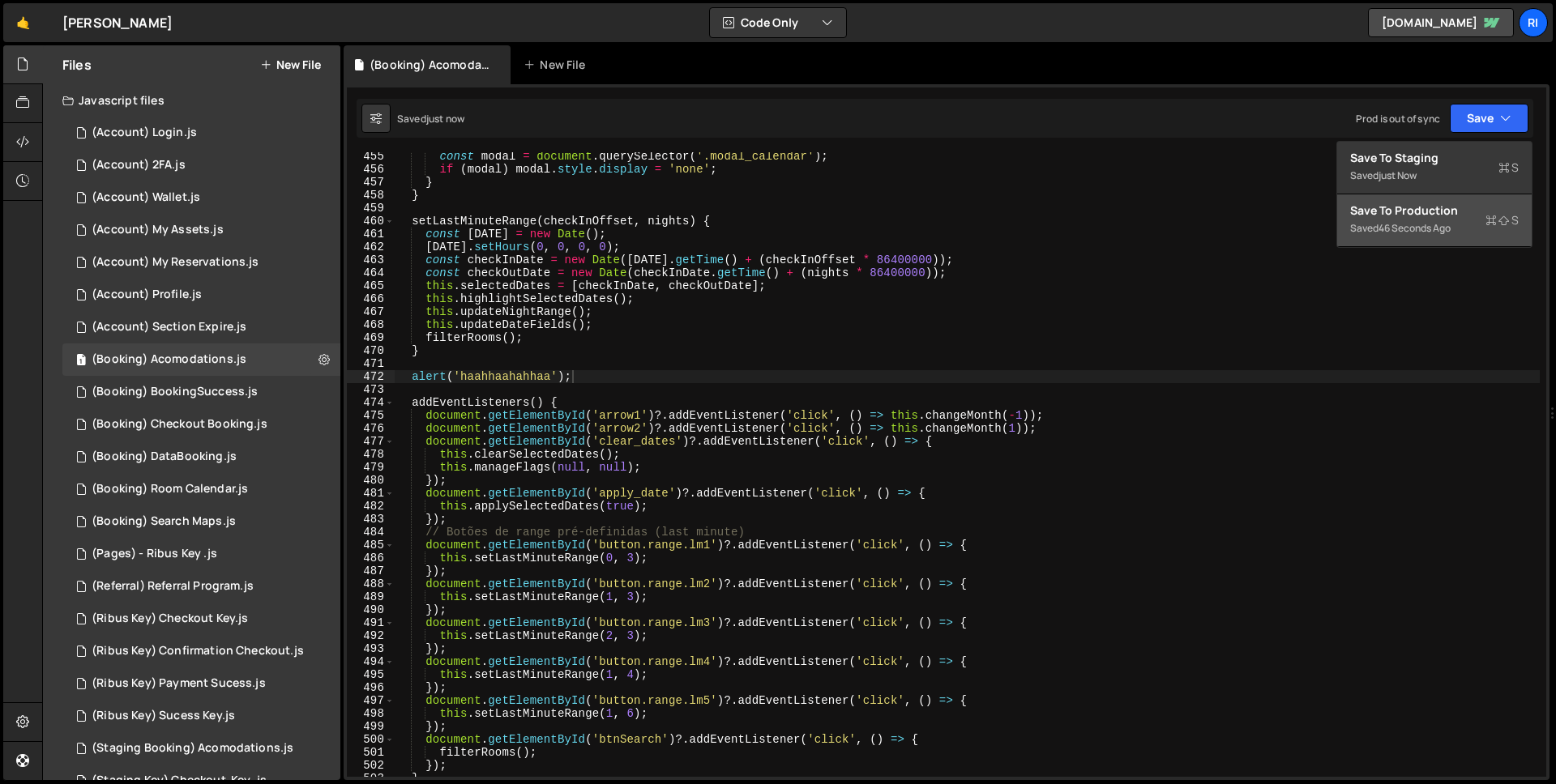
click at [1419, 232] on div "46 seconds ago" at bounding box center [1415, 228] width 72 height 14
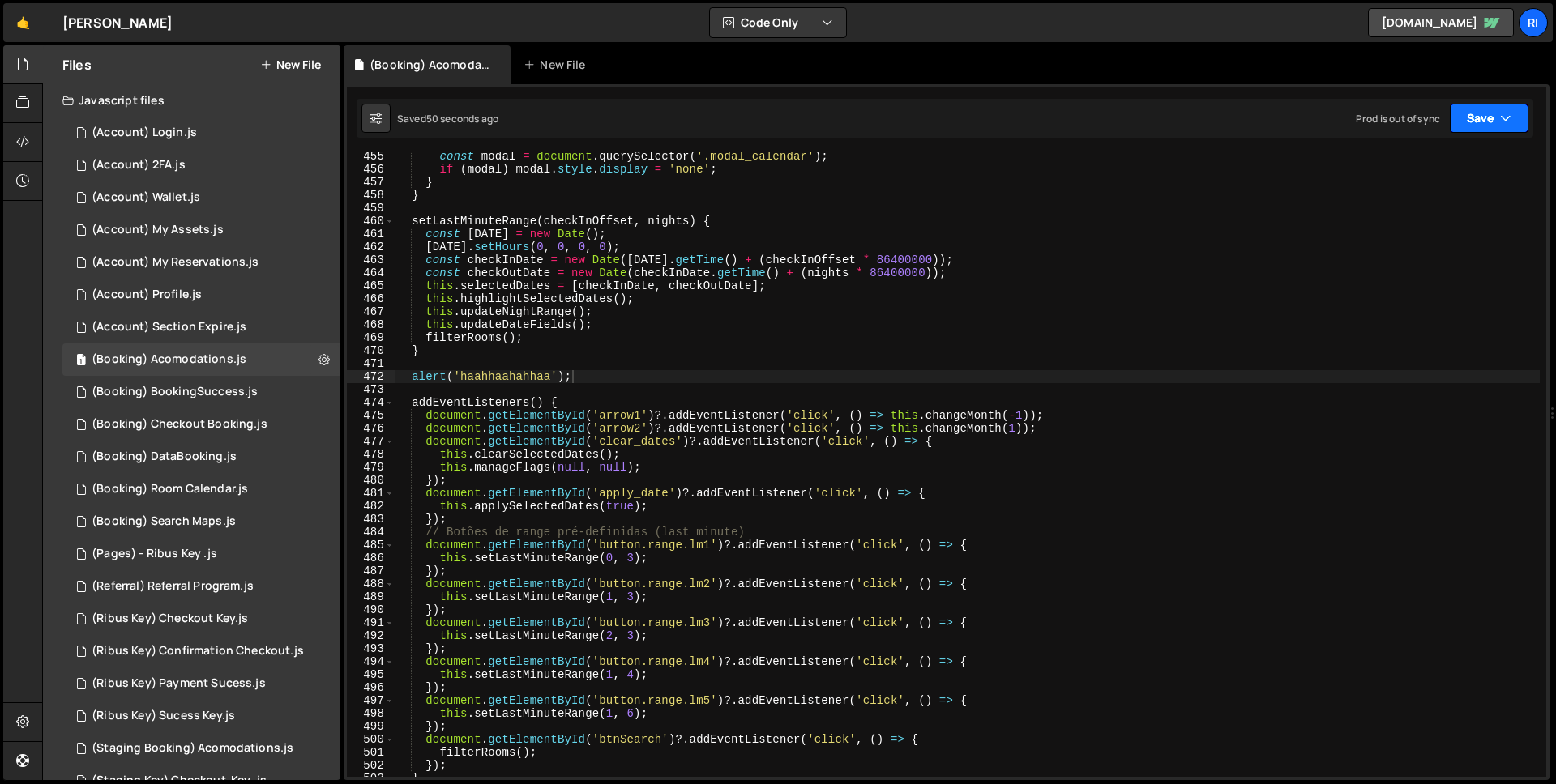
click at [1500, 119] on icon "button" at bounding box center [1506, 118] width 11 height 16
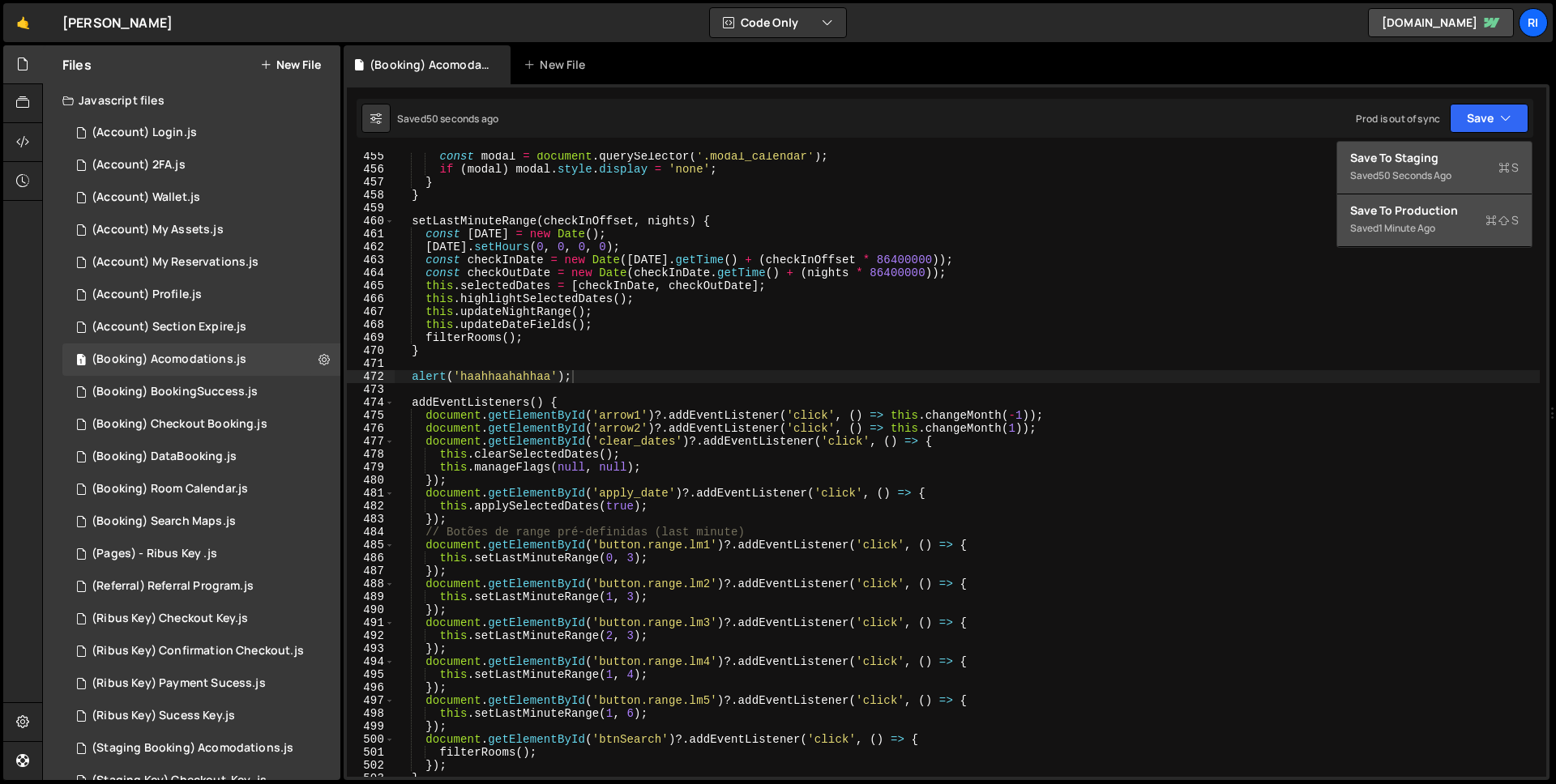
click at [1453, 145] on button "Save to Staging S Saved 50 seconds ago" at bounding box center [1435, 168] width 195 height 53
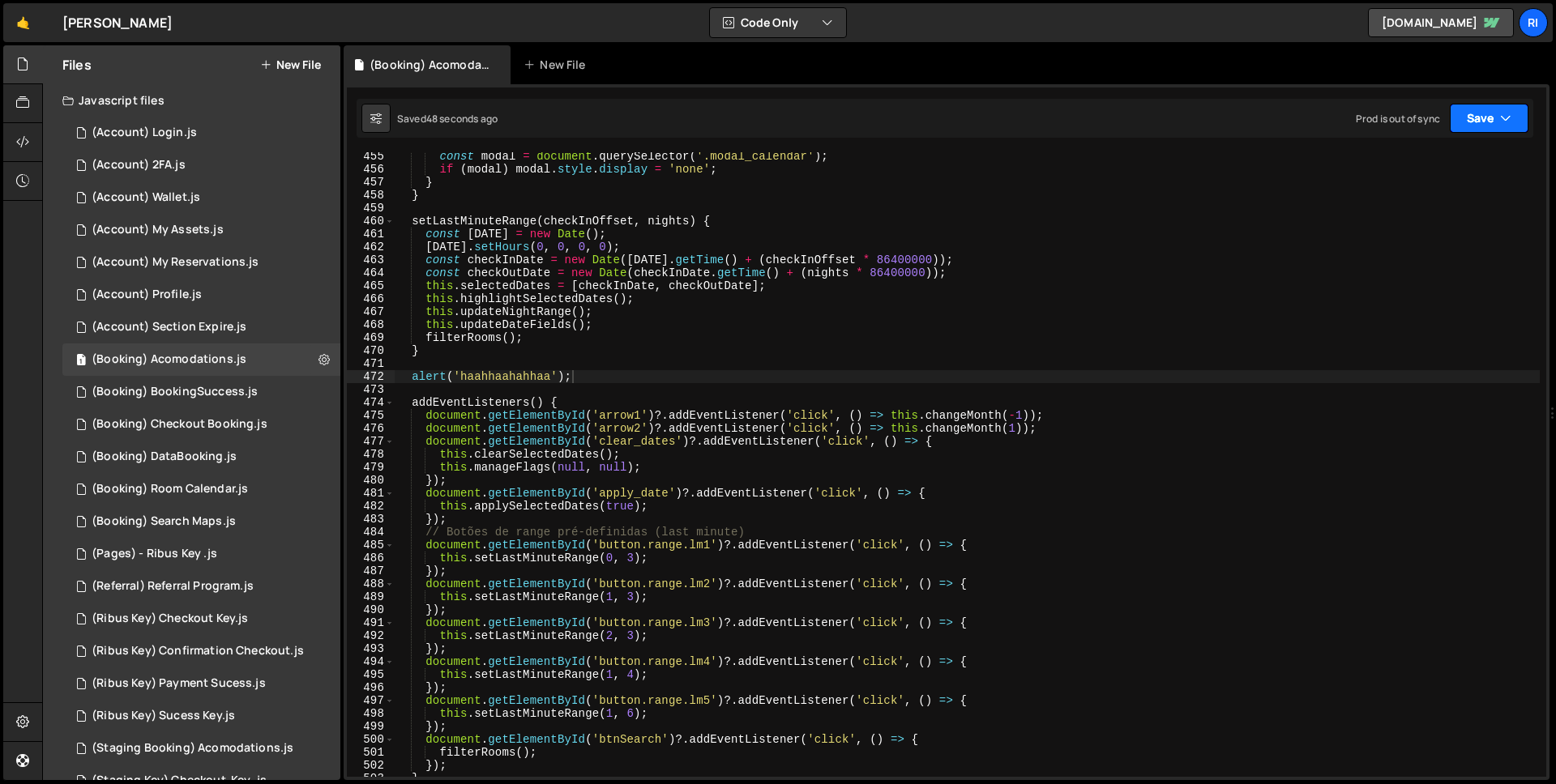
click at [1472, 129] on button "Save" at bounding box center [1489, 118] width 79 height 29
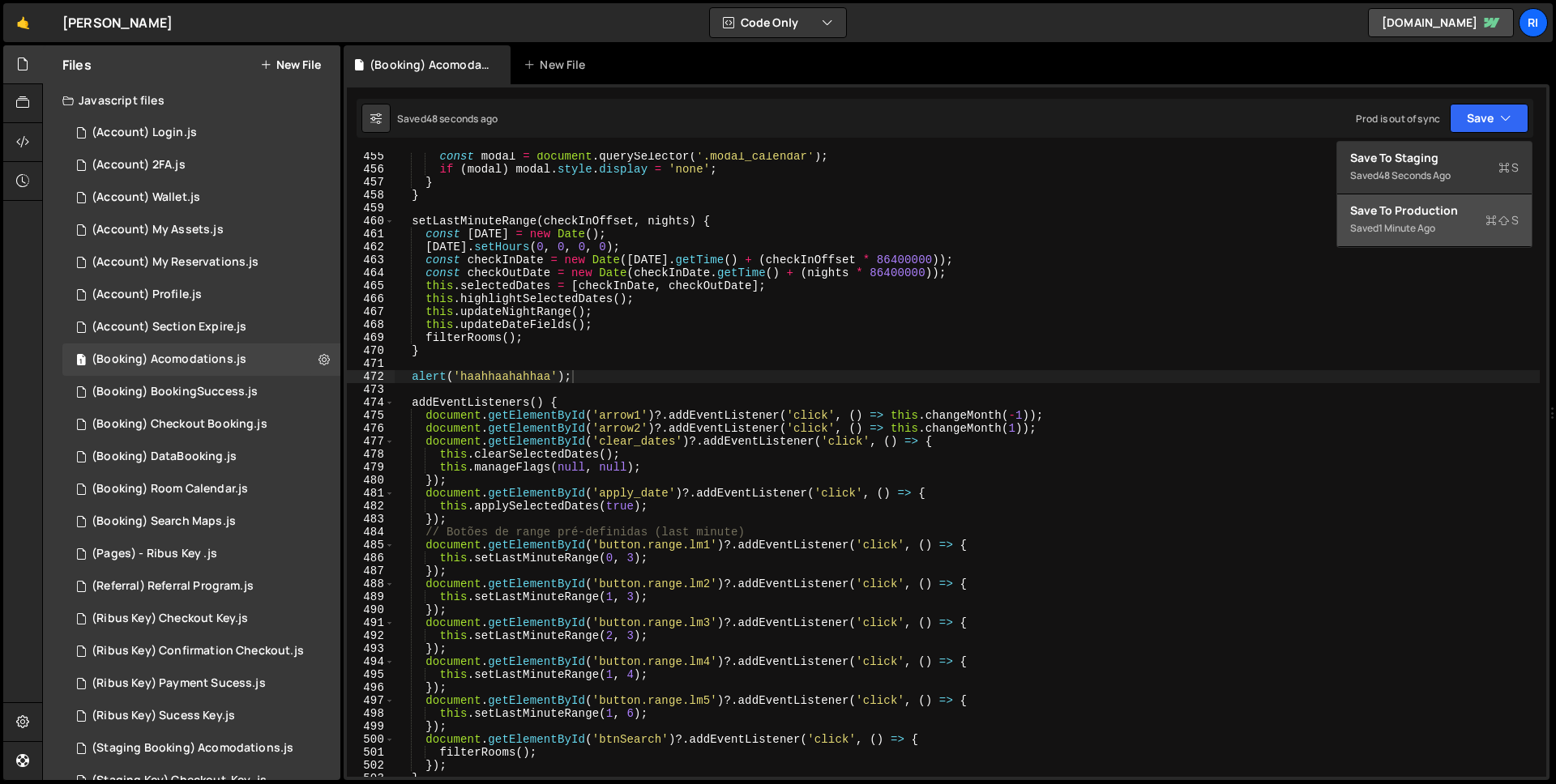
click at [1408, 242] on button "Save to Production S Saved 1 minute ago" at bounding box center [1435, 221] width 195 height 53
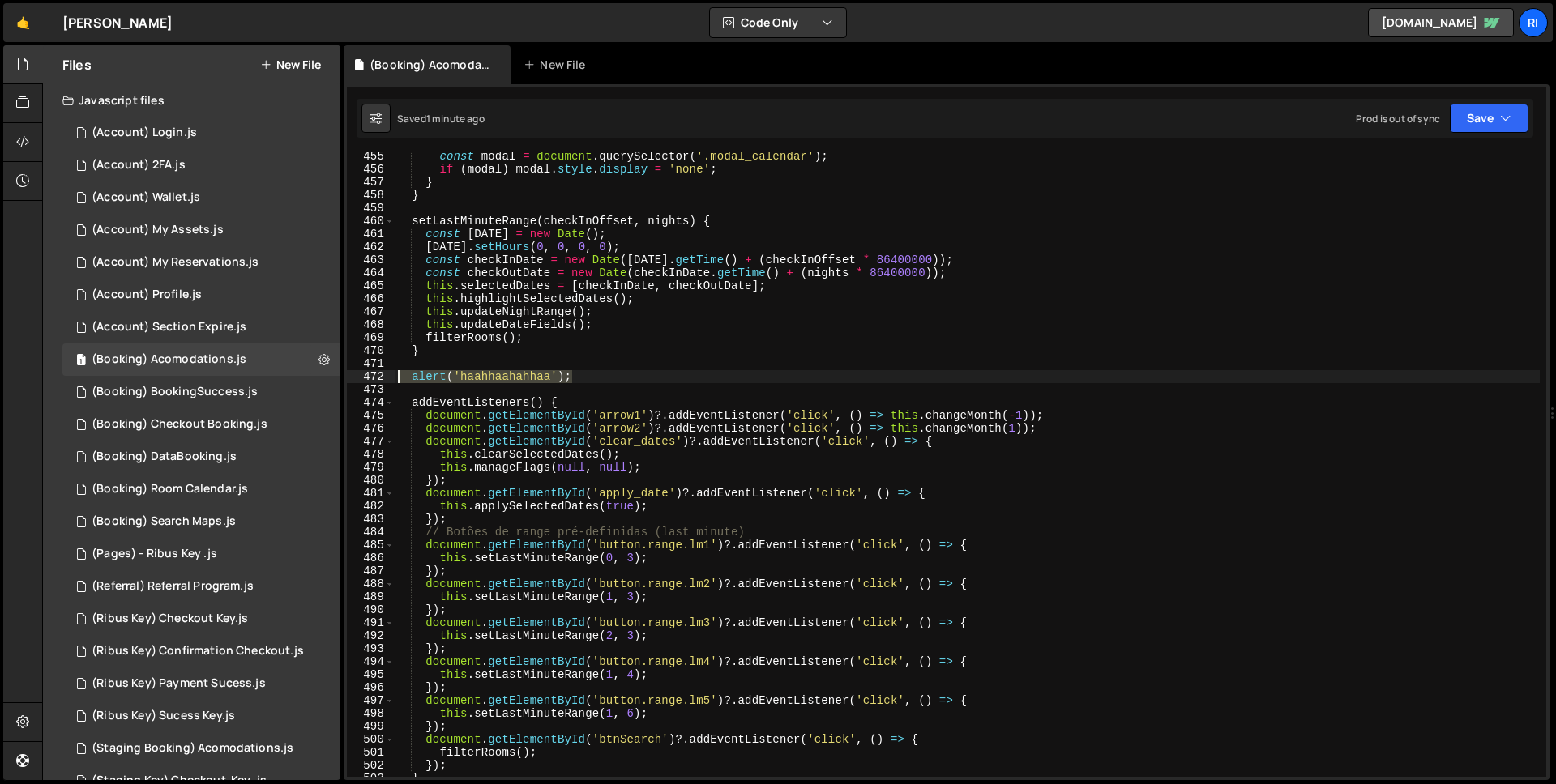
drag, startPoint x: 598, startPoint y: 376, endPoint x: 342, endPoint y: 376, distance: 256.0
click at [342, 376] on div "Files New File Javascript files 3 (Account) Login.js 0 3 (Account) 2FA.js 0 1 (…" at bounding box center [799, 413] width 1514 height 736
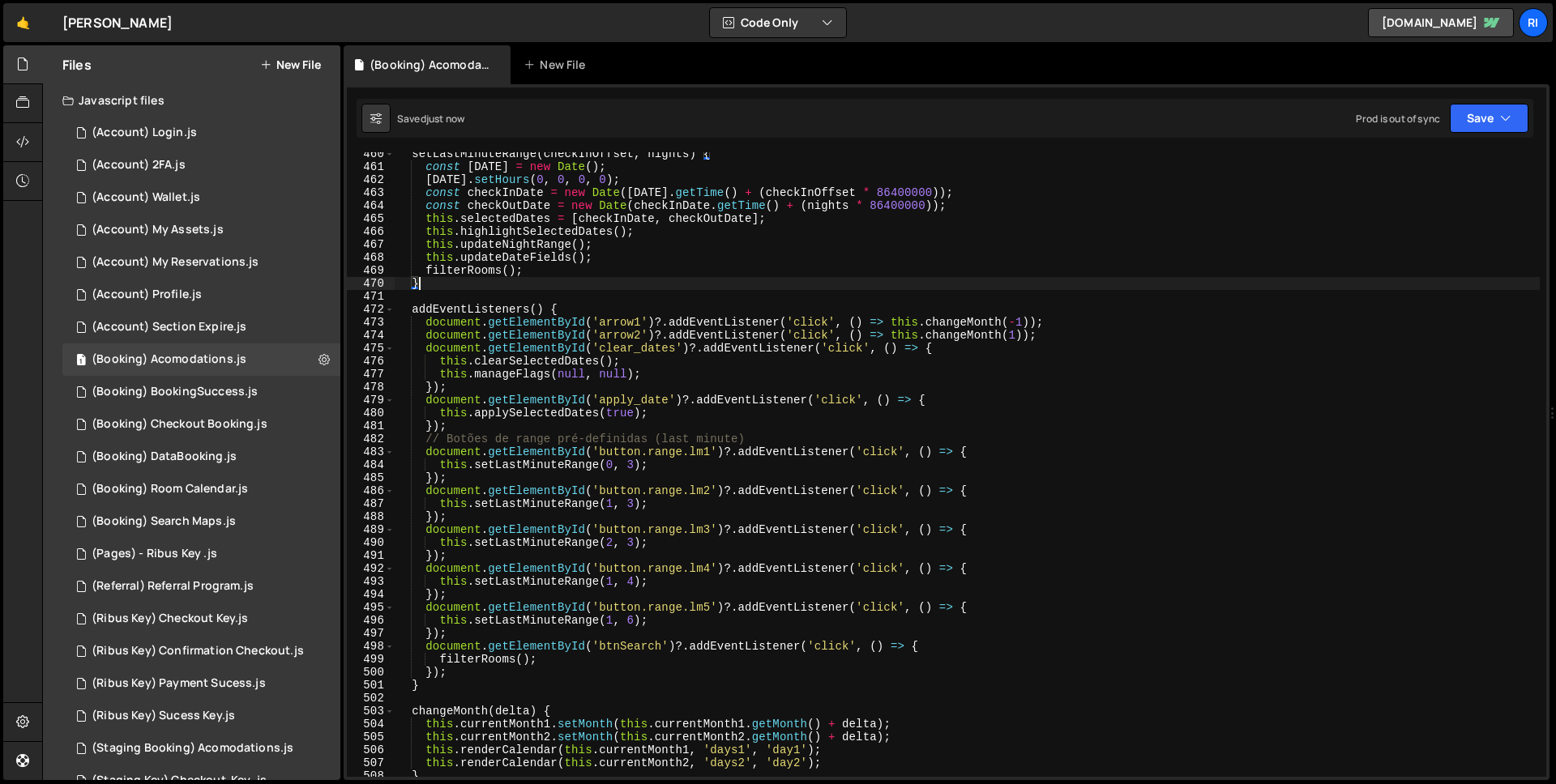
scroll to position [5956, 0]
click at [471, 309] on div "setLastMinuteRange ( checkInOffset , nights ) { const today = new Date ( ) ; to…" at bounding box center [967, 472] width 1146 height 650
type textarea "addEventListeners() {"
click at [471, 309] on div "setLastMinuteRange ( checkInOffset , nights ) { const today = new Date ( ) ; to…" at bounding box center [967, 472] width 1146 height 650
type input "addEventListeners"
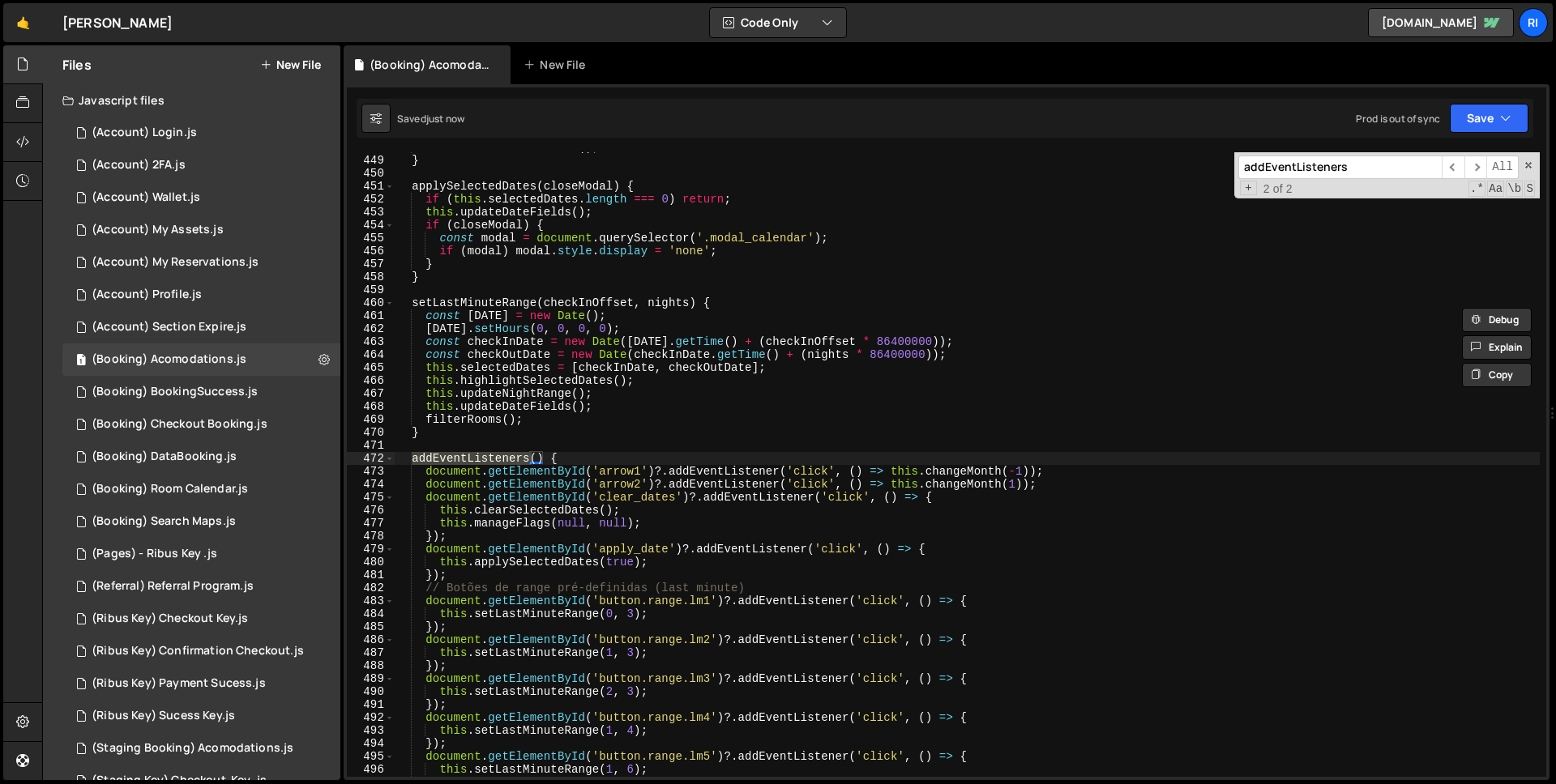
scroll to position [2462, 0]
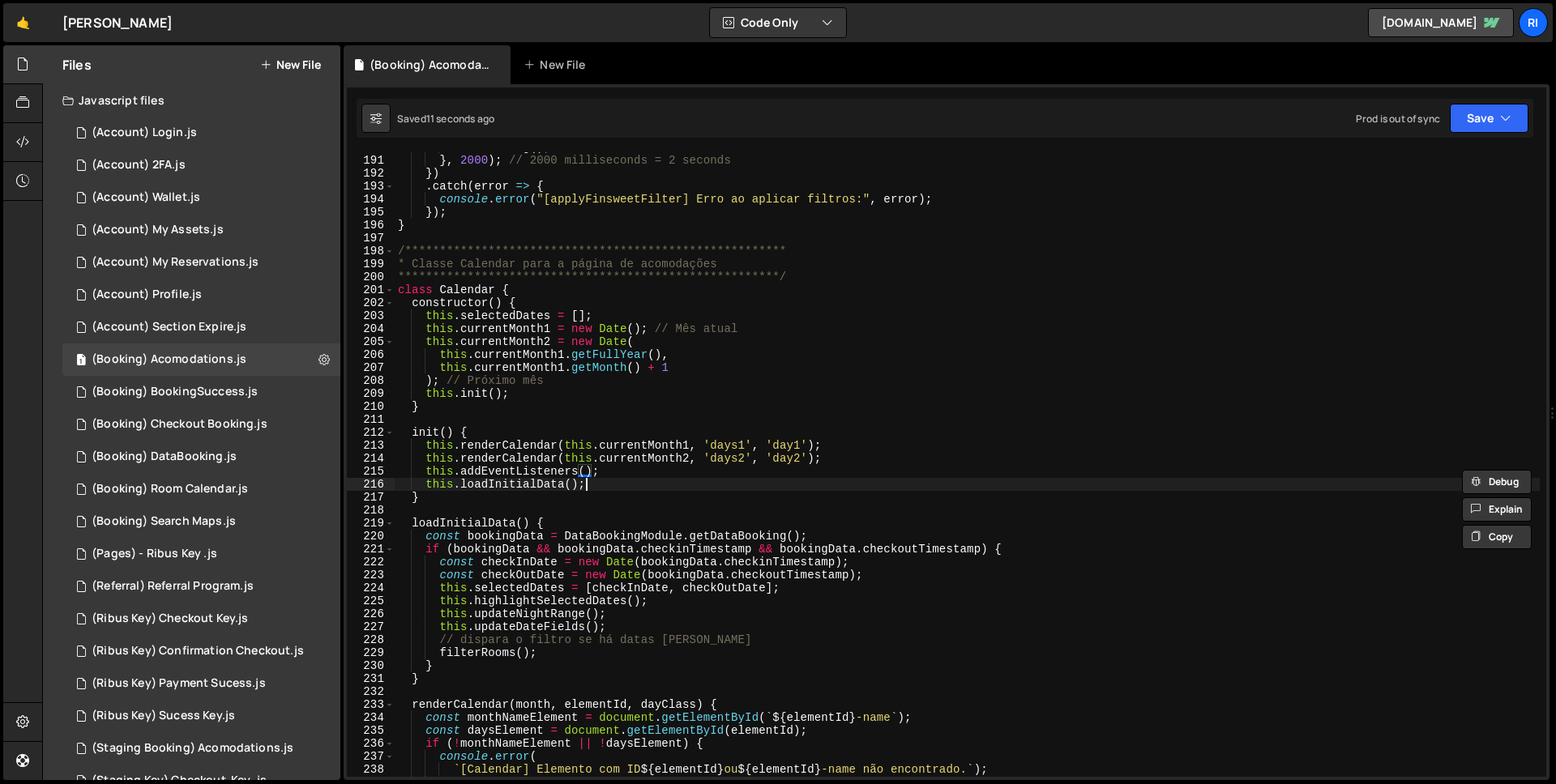
click at [603, 486] on div "**********" at bounding box center [967, 466] width 1146 height 650
type textarea "this.loadInitialData();"
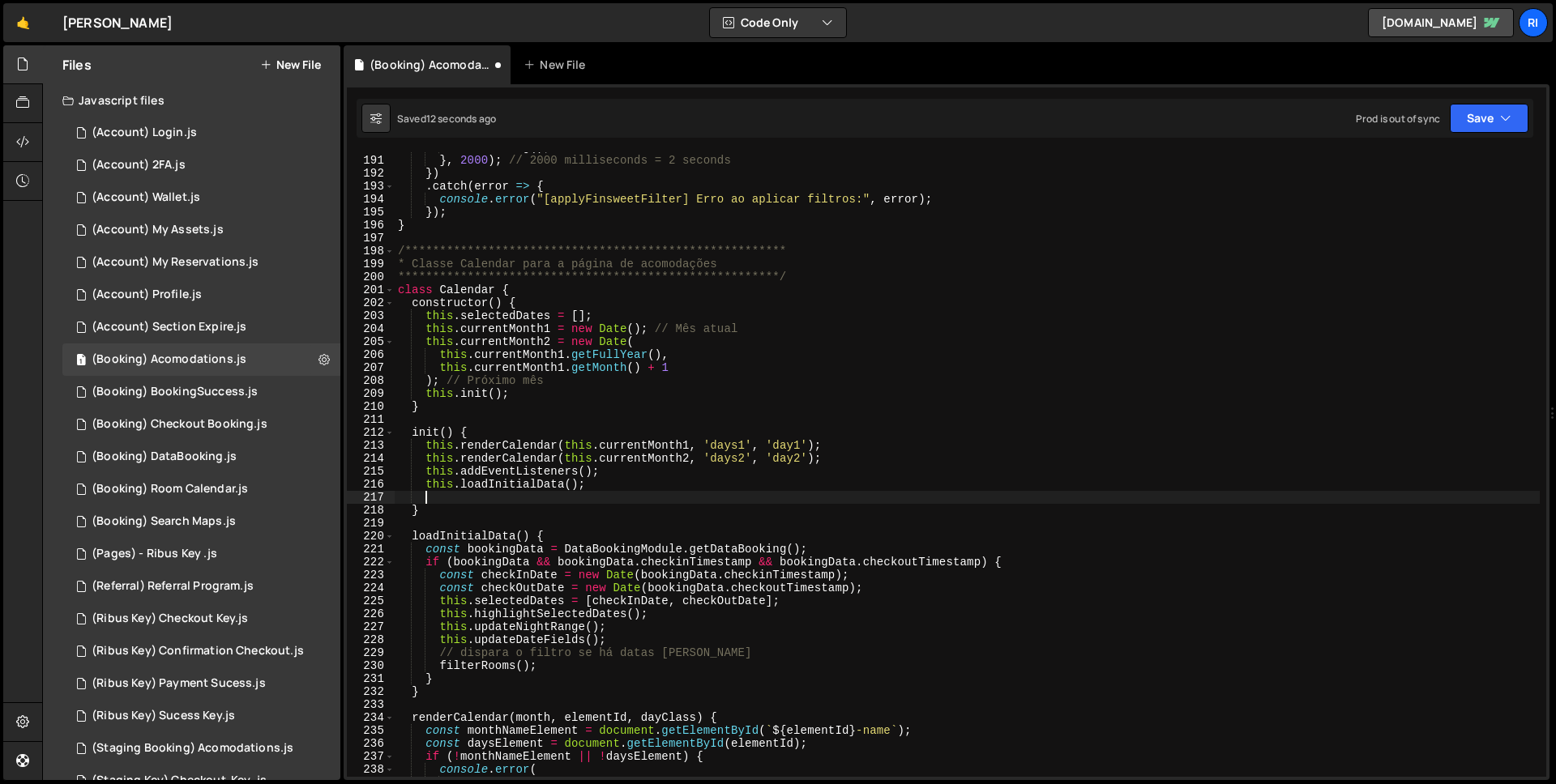
paste textarea "alert('haahhaahahhaa');"
type textarea "alert('haahhaahahhaa');"
click at [1491, 117] on button "Save" at bounding box center [1489, 118] width 79 height 29
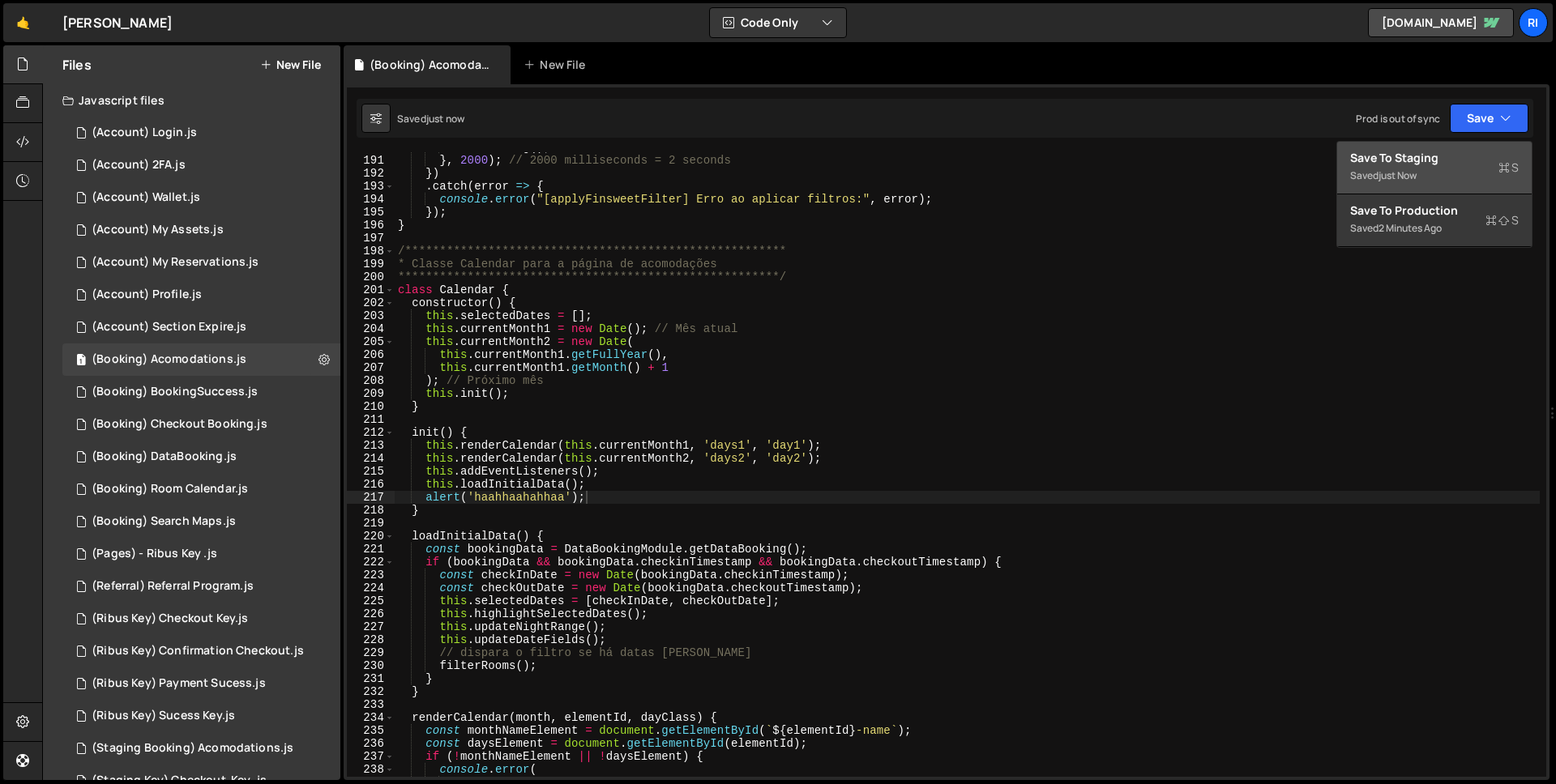
click at [1447, 166] on div "Saved just now" at bounding box center [1434, 175] width 168 height 20
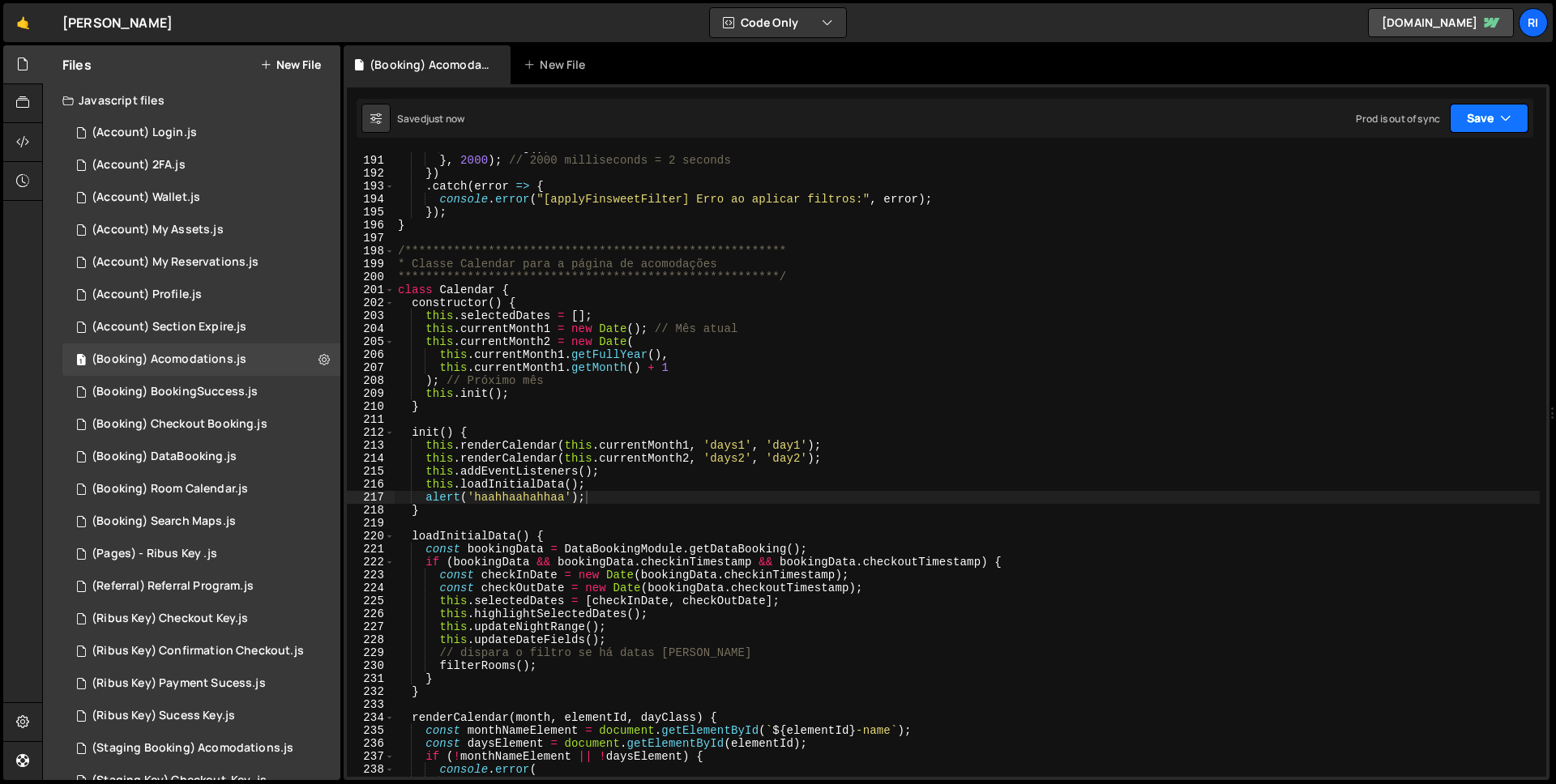
click at [1473, 126] on button "Save" at bounding box center [1489, 118] width 79 height 29
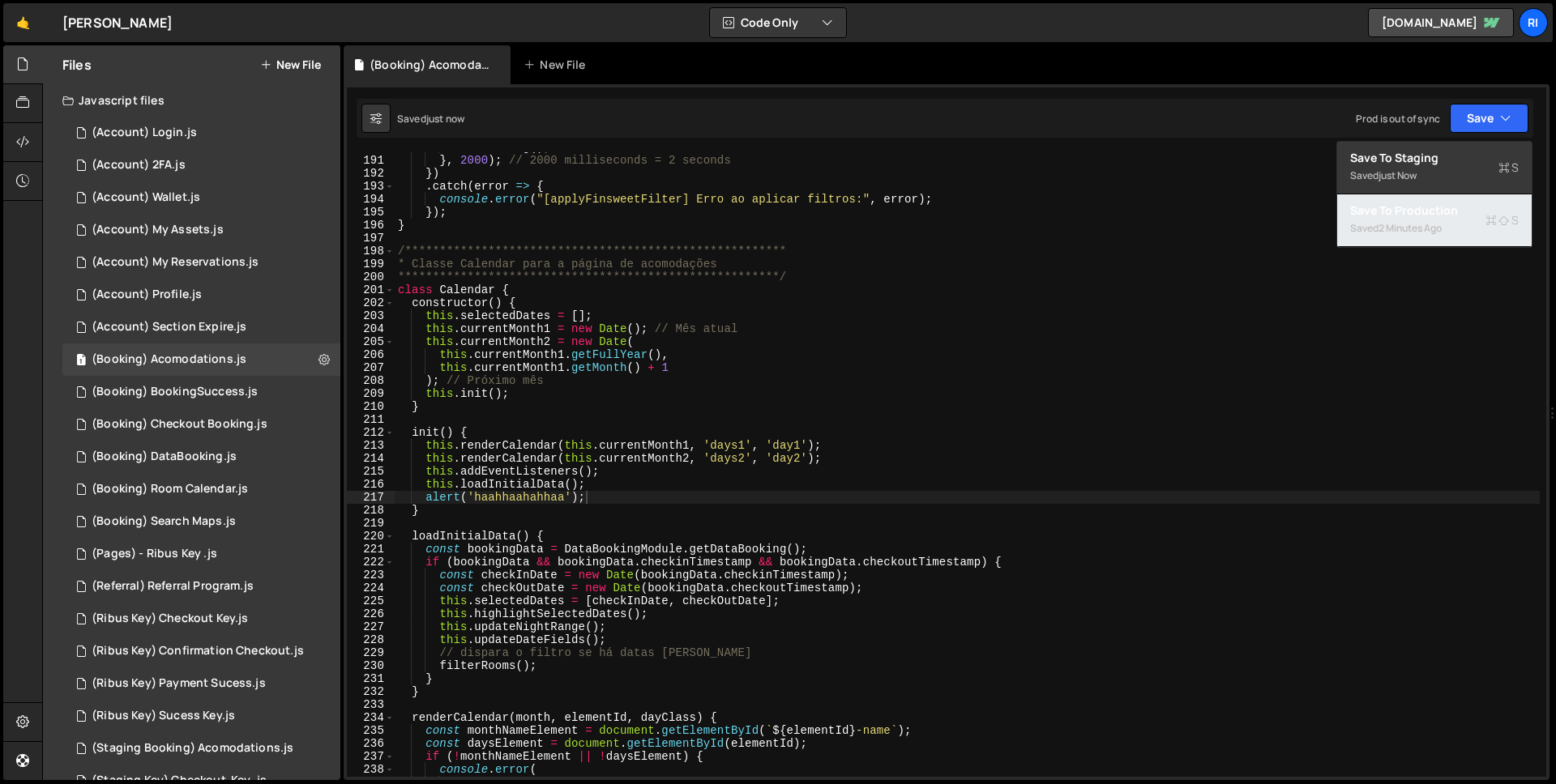
click at [1426, 224] on div "2 minutes ago" at bounding box center [1410, 228] width 63 height 14
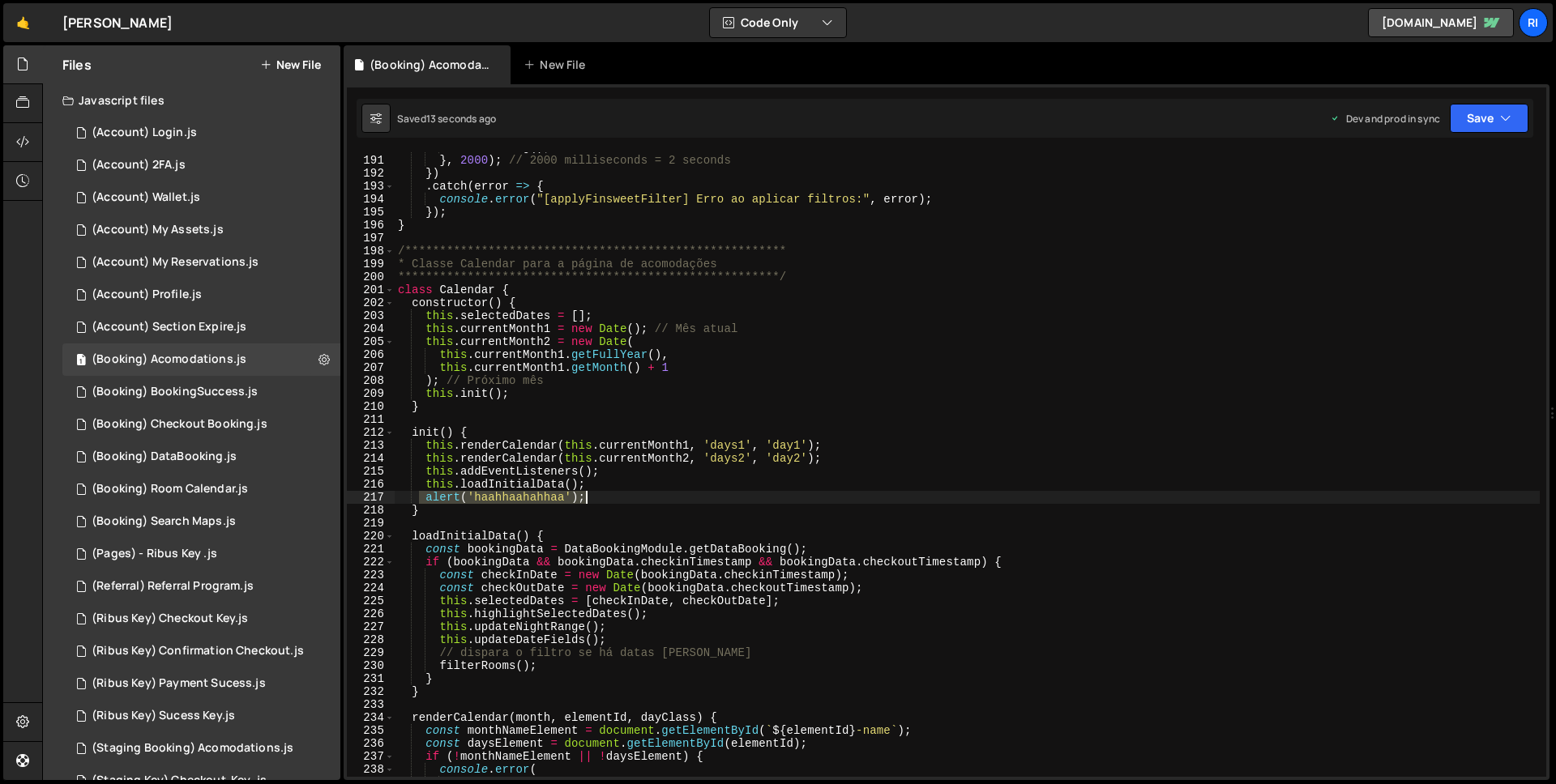
drag, startPoint x: 423, startPoint y: 500, endPoint x: 647, endPoint y: 503, distance: 224.0
click at [647, 503] on div "**********" at bounding box center [967, 466] width 1146 height 650
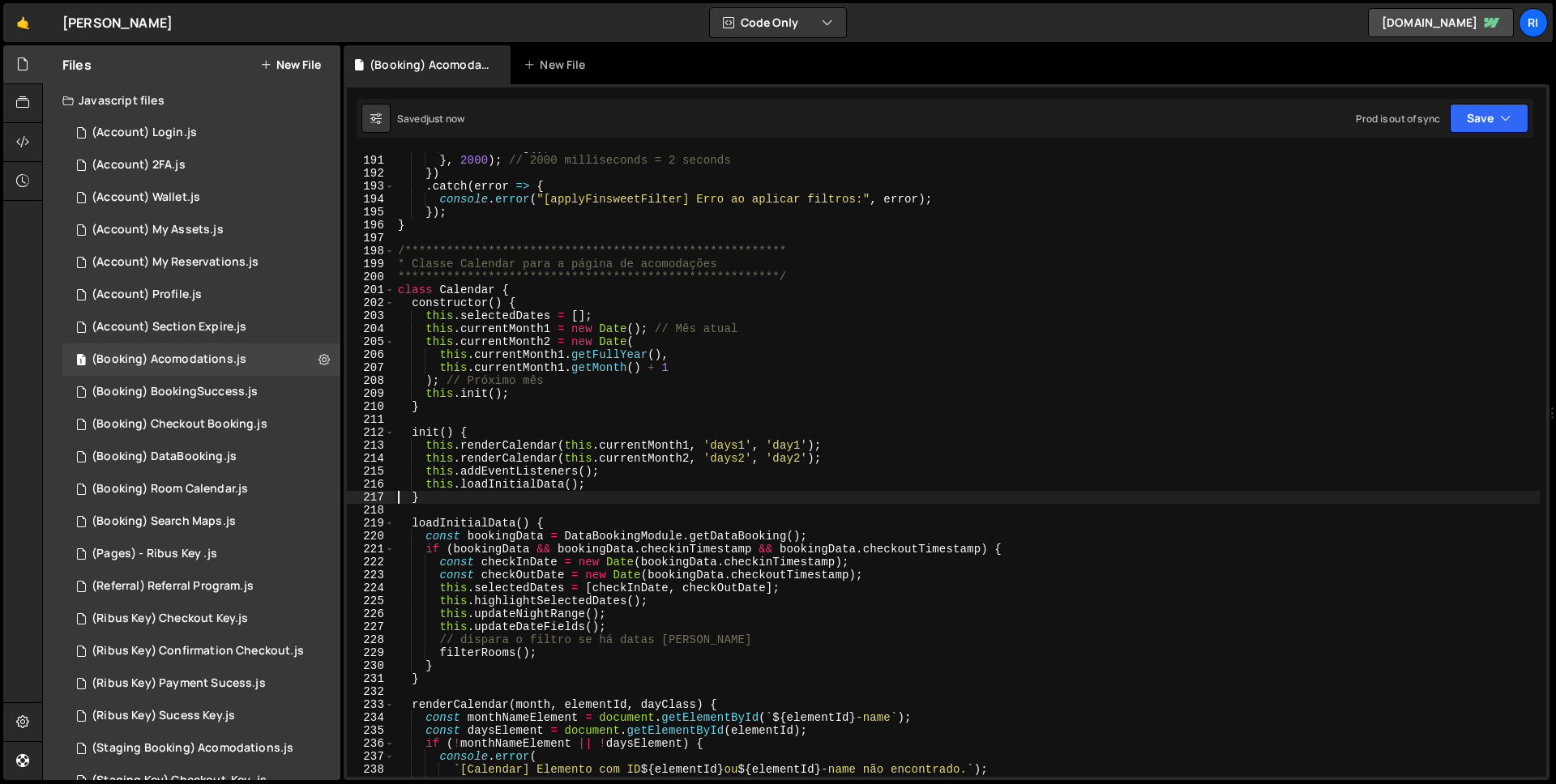
type textarea "]);"
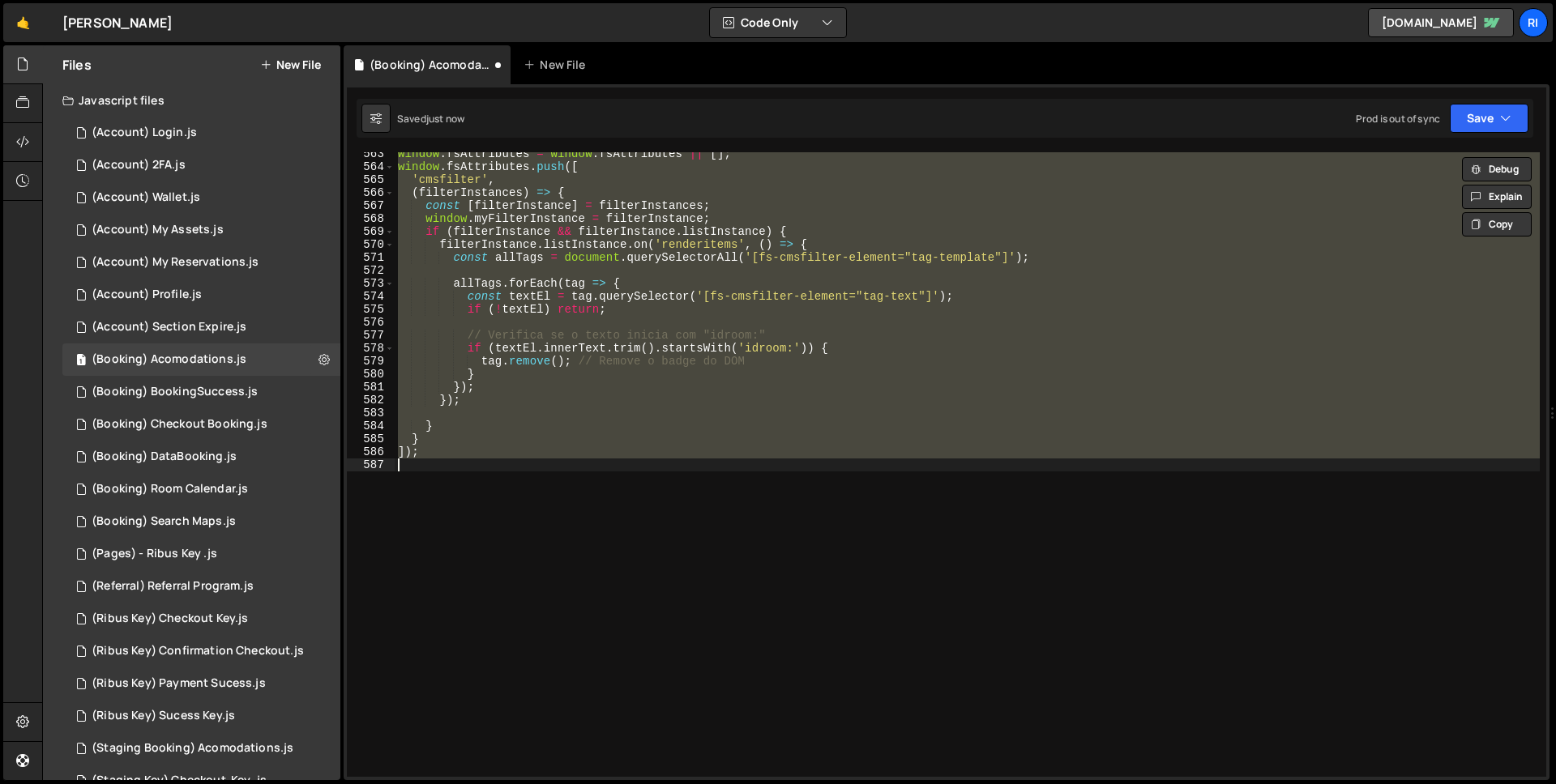
click at [517, 492] on div "window . fsAttributes = window . fsAttributes || [ ] ; window . fsAttributes . …" at bounding box center [967, 465] width 1146 height 625
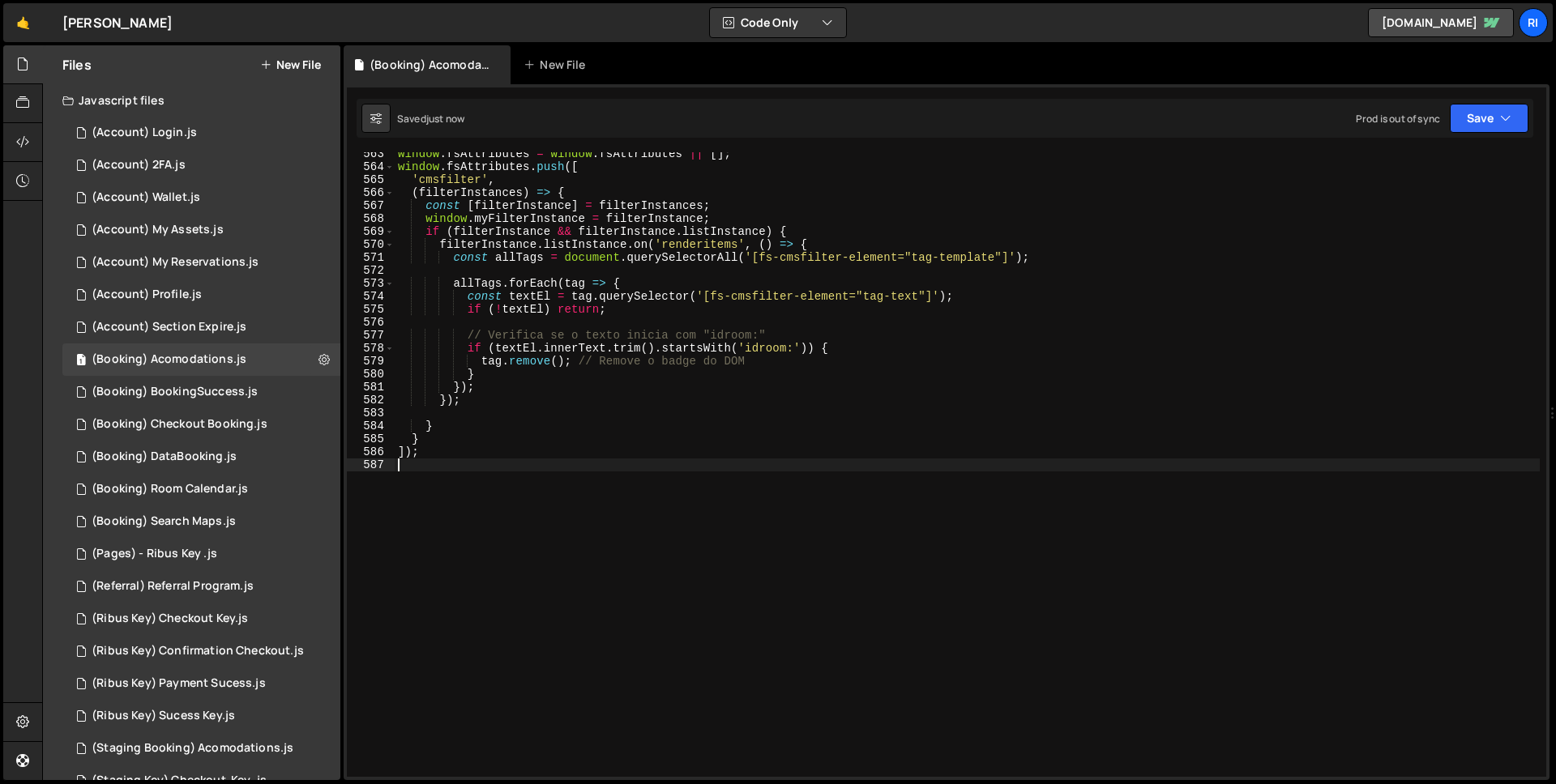
scroll to position [7123, 0]
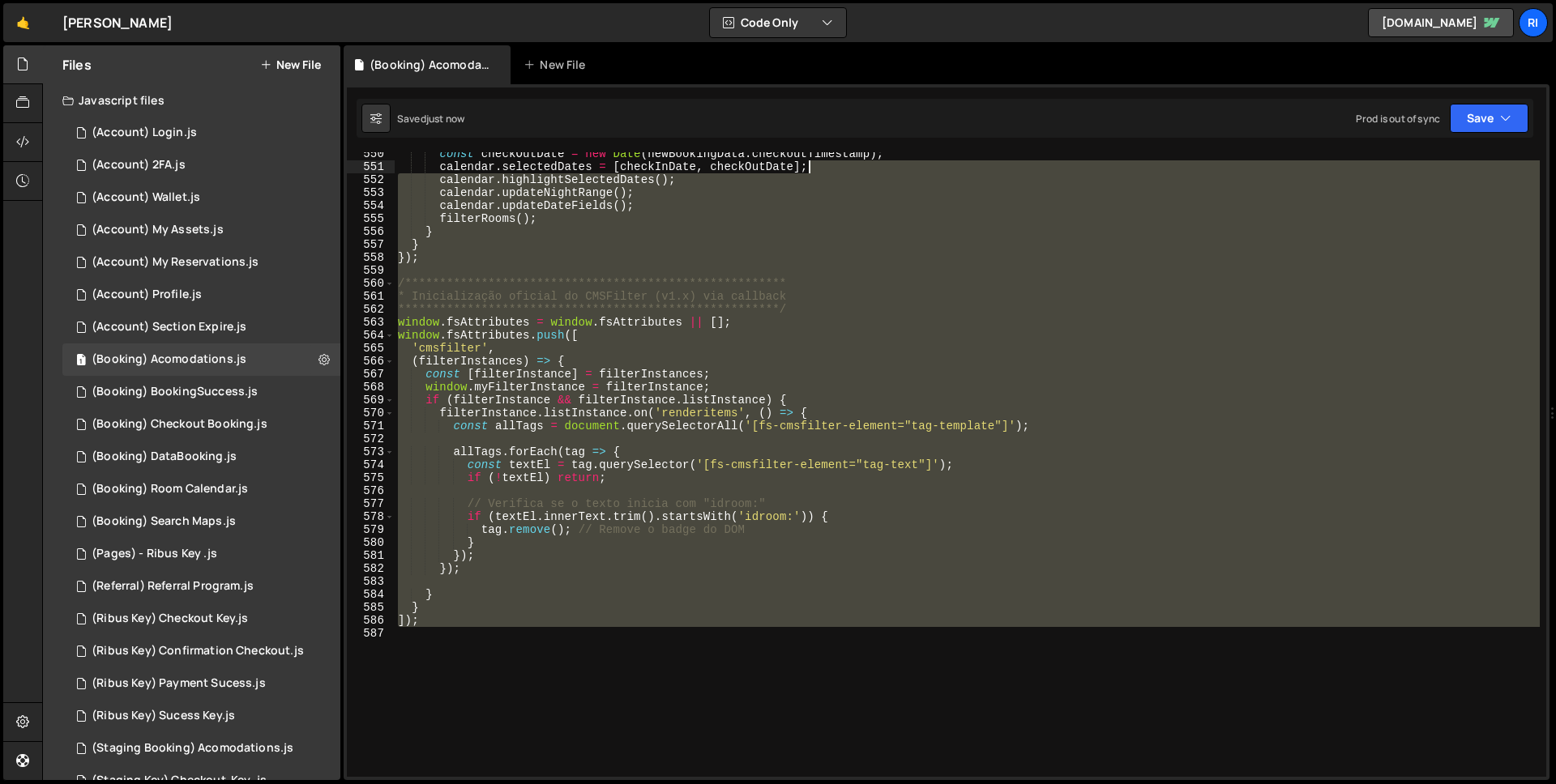
drag, startPoint x: 1537, startPoint y: 755, endPoint x: 1470, endPoint y: 166, distance: 592.8
click at [1470, 166] on div "**********" at bounding box center [946, 465] width 1199 height 625
click at [1366, 393] on div "**********" at bounding box center [967, 465] width 1146 height 625
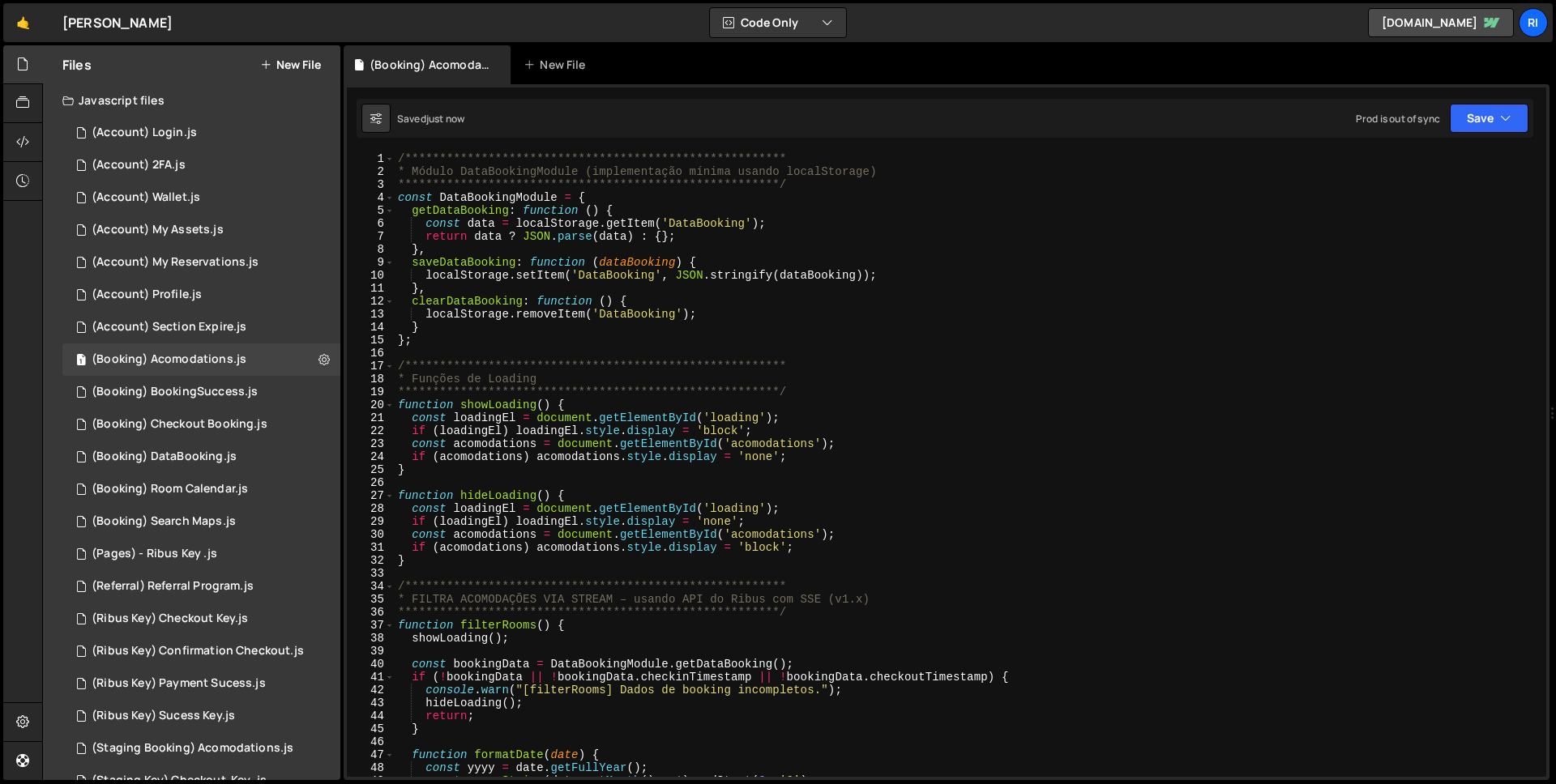
scroll to position [0, 0]
click at [487, 343] on div "**********" at bounding box center [967, 477] width 1146 height 650
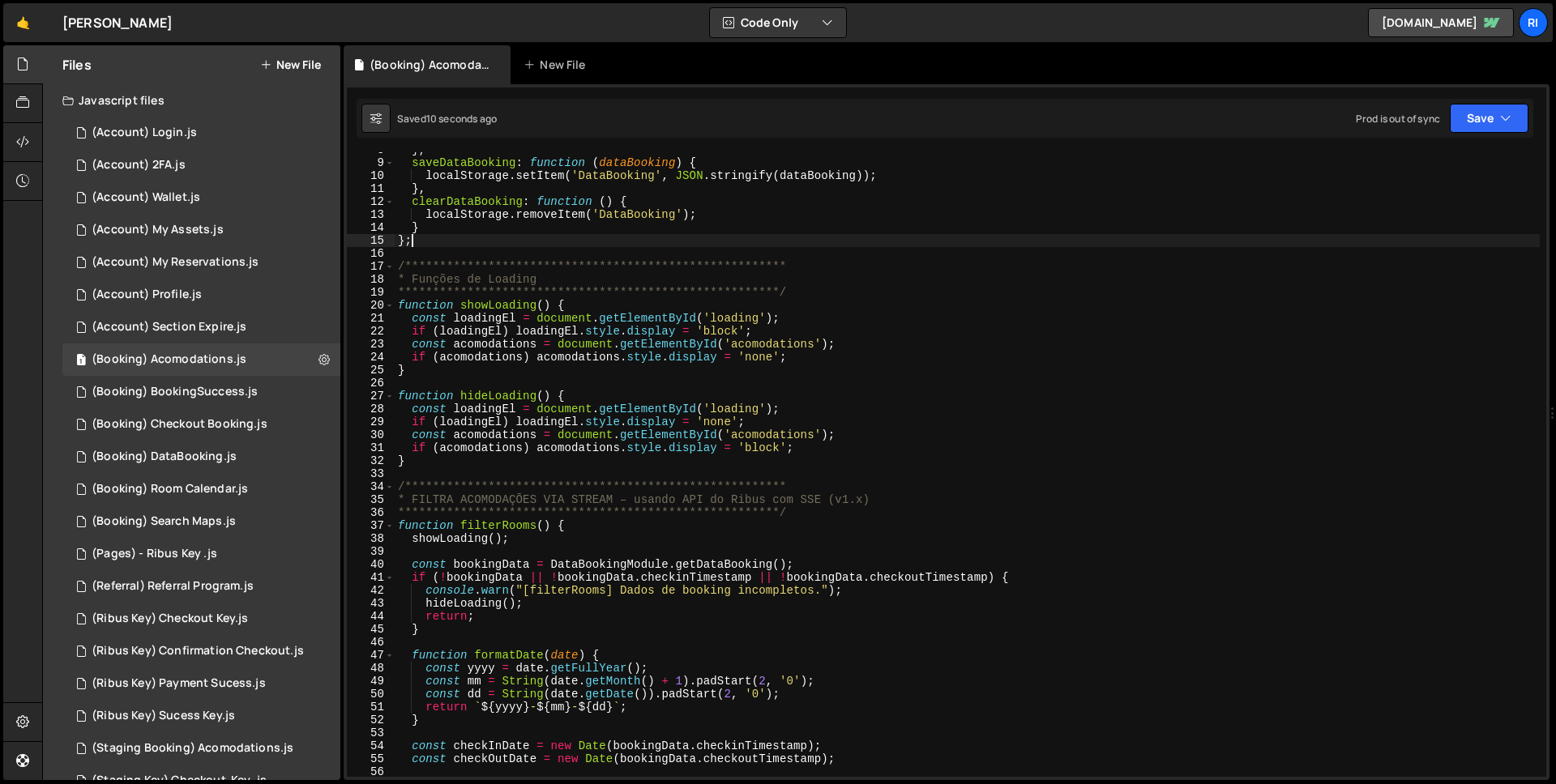
scroll to position [100, 0]
click at [475, 489] on div "**********" at bounding box center [967, 468] width 1146 height 650
click at [481, 466] on div "**********" at bounding box center [967, 468] width 1146 height 650
type textarea "}"
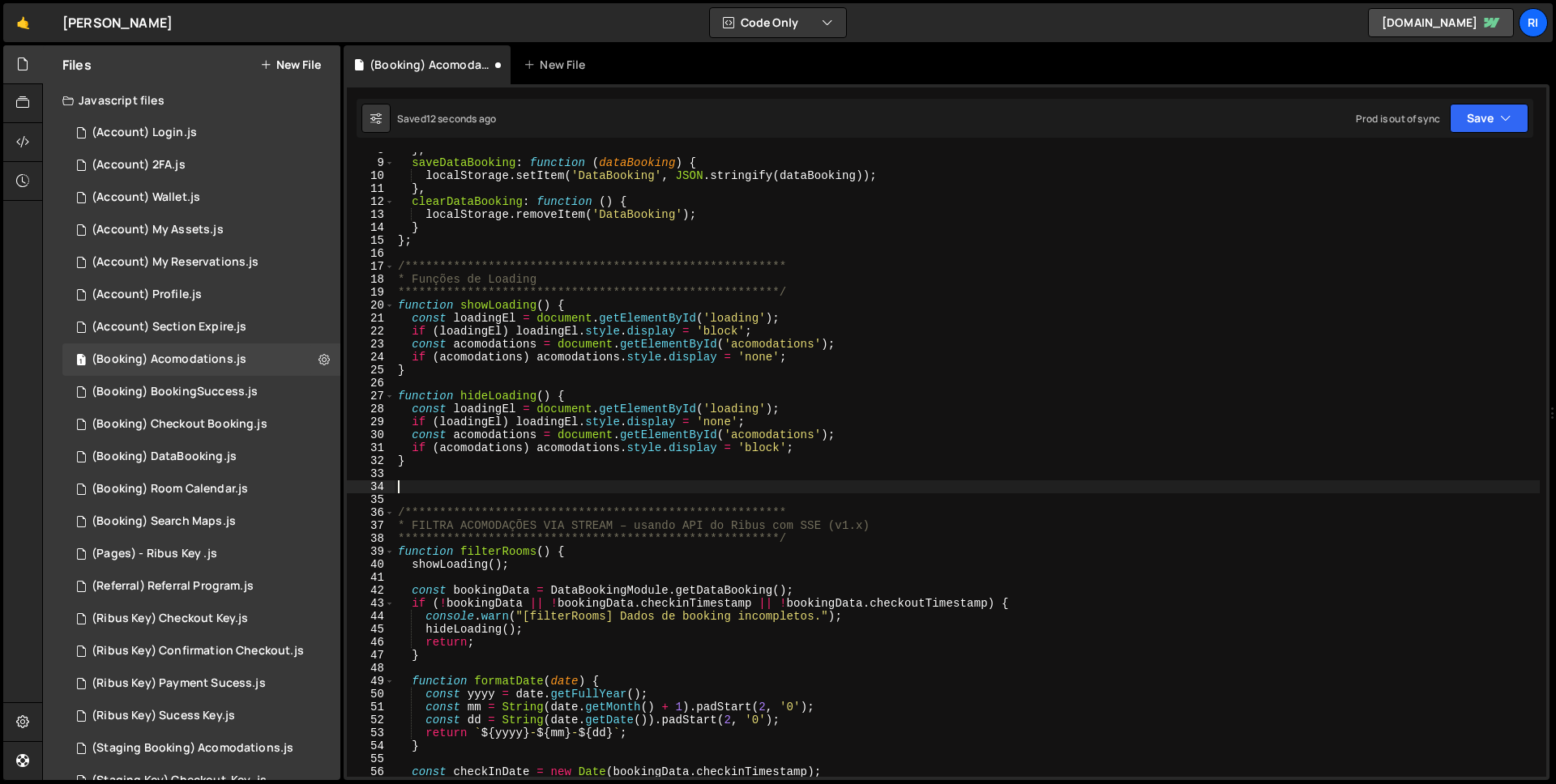
paste textarea "alert('haahhaahahhaa');"
click at [496, 399] on div "**********" at bounding box center [967, 468] width 1146 height 650
type textarea "function hideLoading() {"
click at [496, 399] on div "**********" at bounding box center [967, 468] width 1146 height 650
click at [497, 475] on div "**********" at bounding box center [967, 468] width 1146 height 650
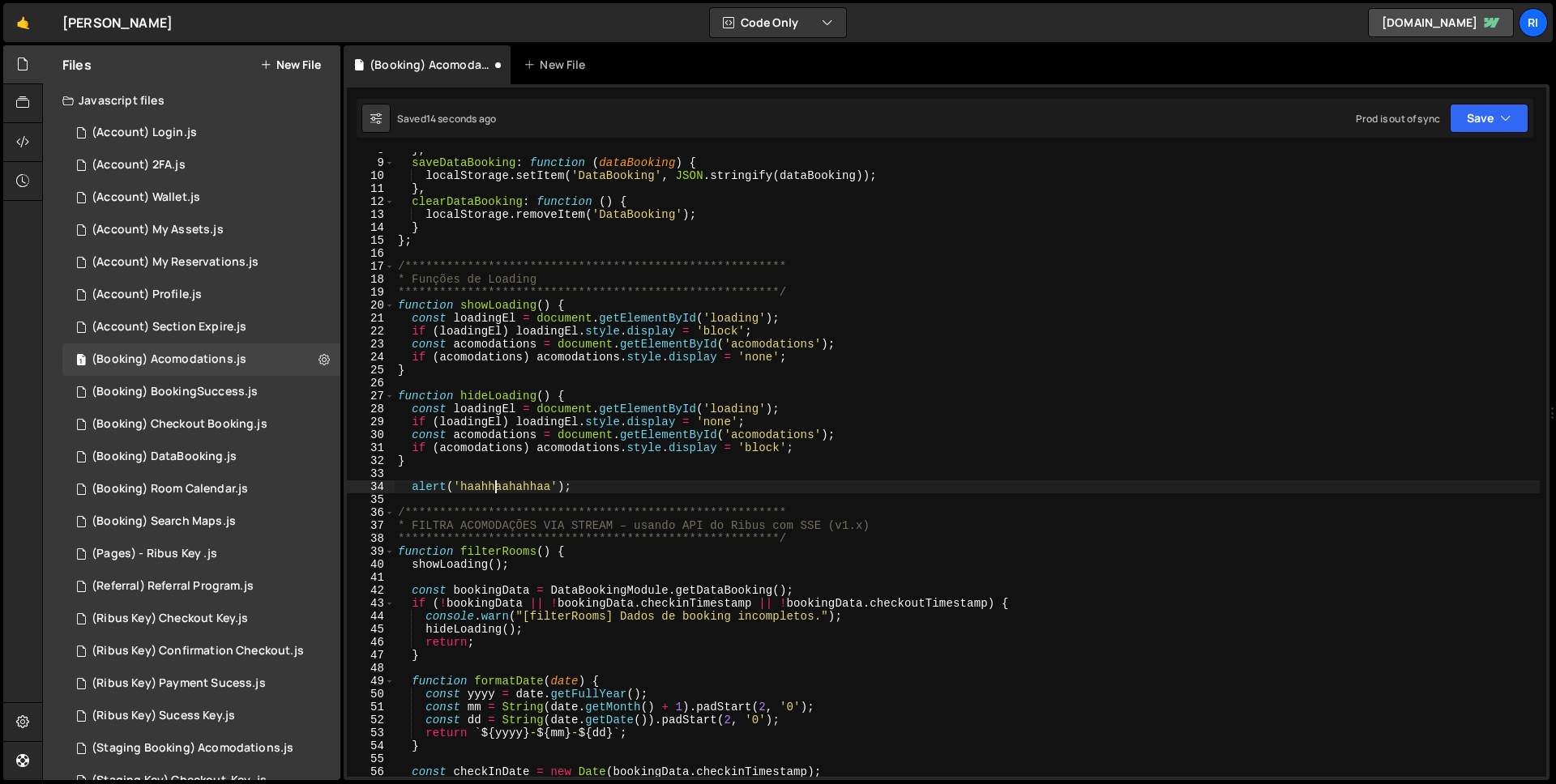
click at [493, 490] on div "**********" at bounding box center [967, 468] width 1146 height 650
paste textarea "ideLoading"
click at [626, 489] on div "**********" at bounding box center [967, 468] width 1146 height 650
type textarea "alert('hideLoading');"
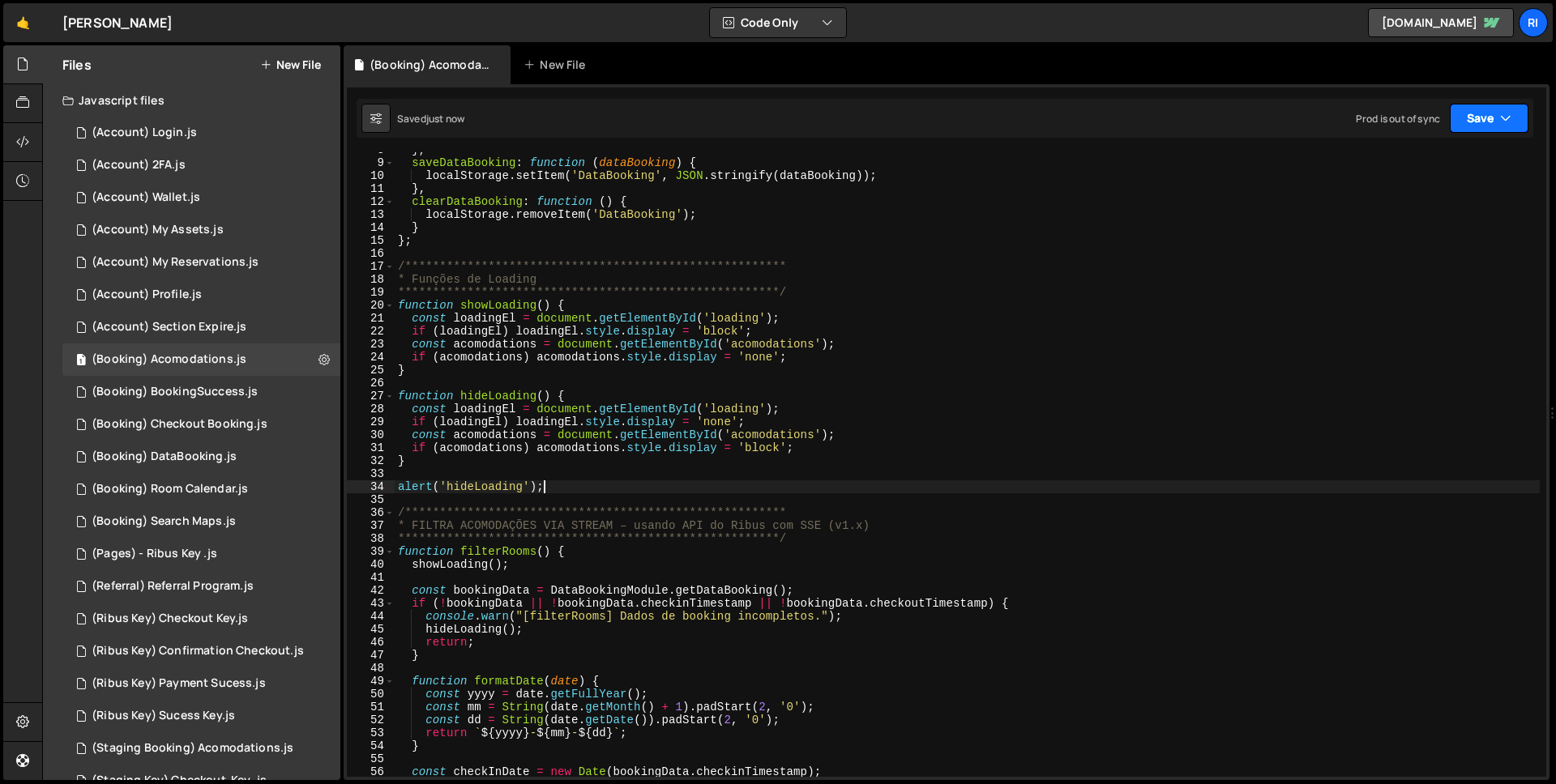
click at [1457, 104] on button "Save" at bounding box center [1489, 118] width 79 height 29
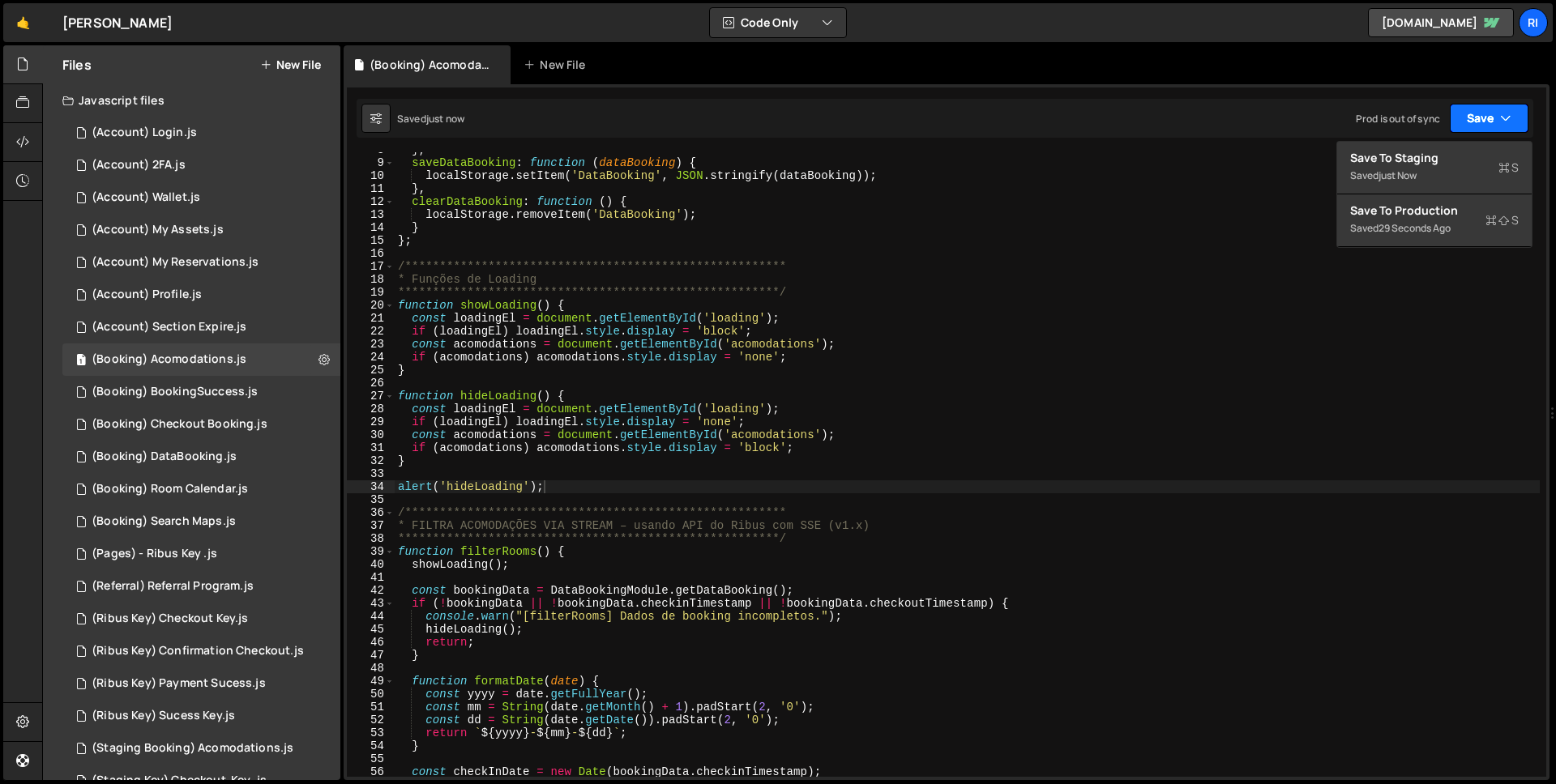
click at [1473, 131] on button "Save" at bounding box center [1489, 118] width 79 height 29
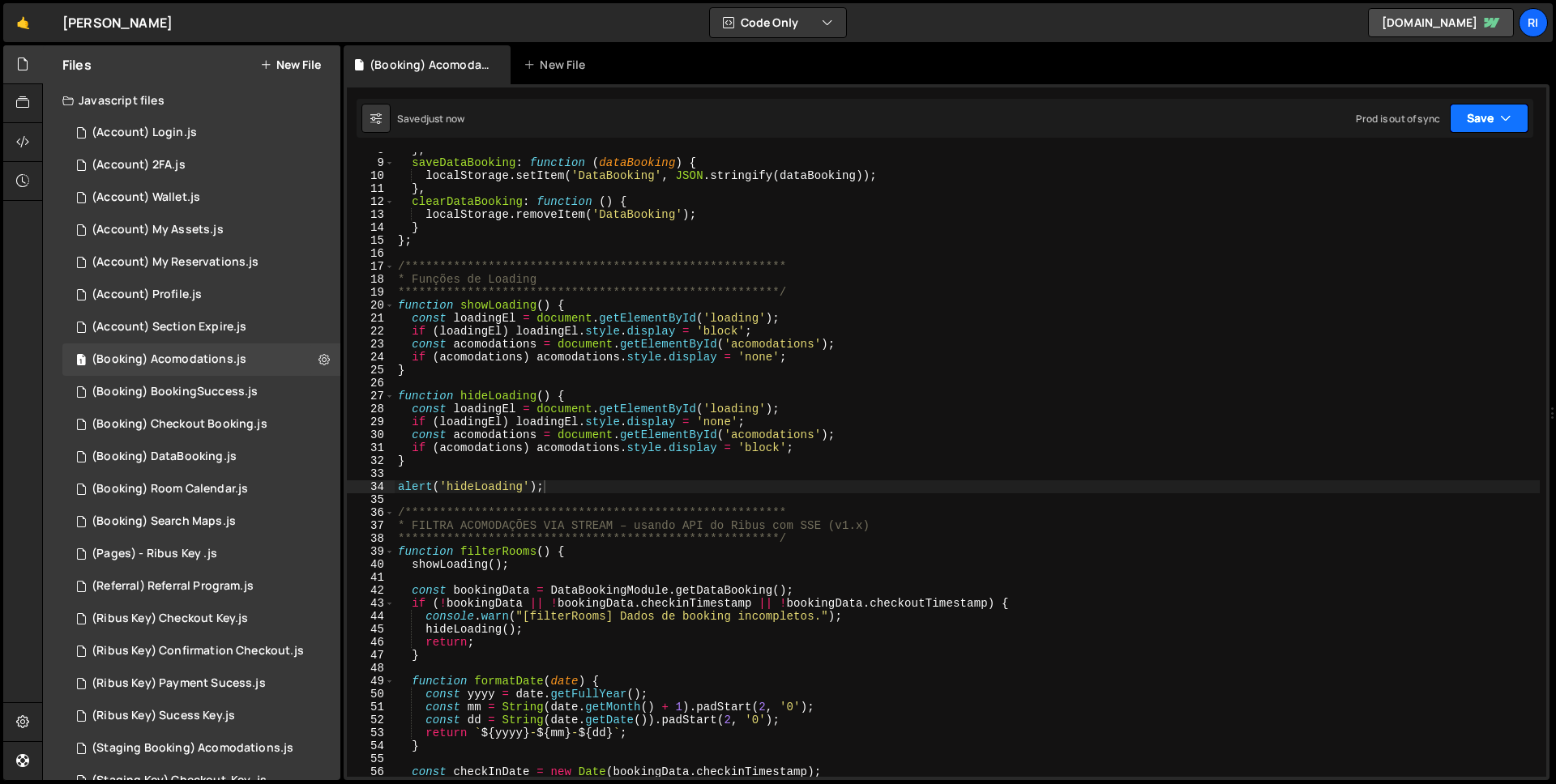
drag, startPoint x: 1478, startPoint y: 125, endPoint x: 1451, endPoint y: 166, distance: 49.1
click at [1477, 127] on button "Save" at bounding box center [1489, 118] width 79 height 29
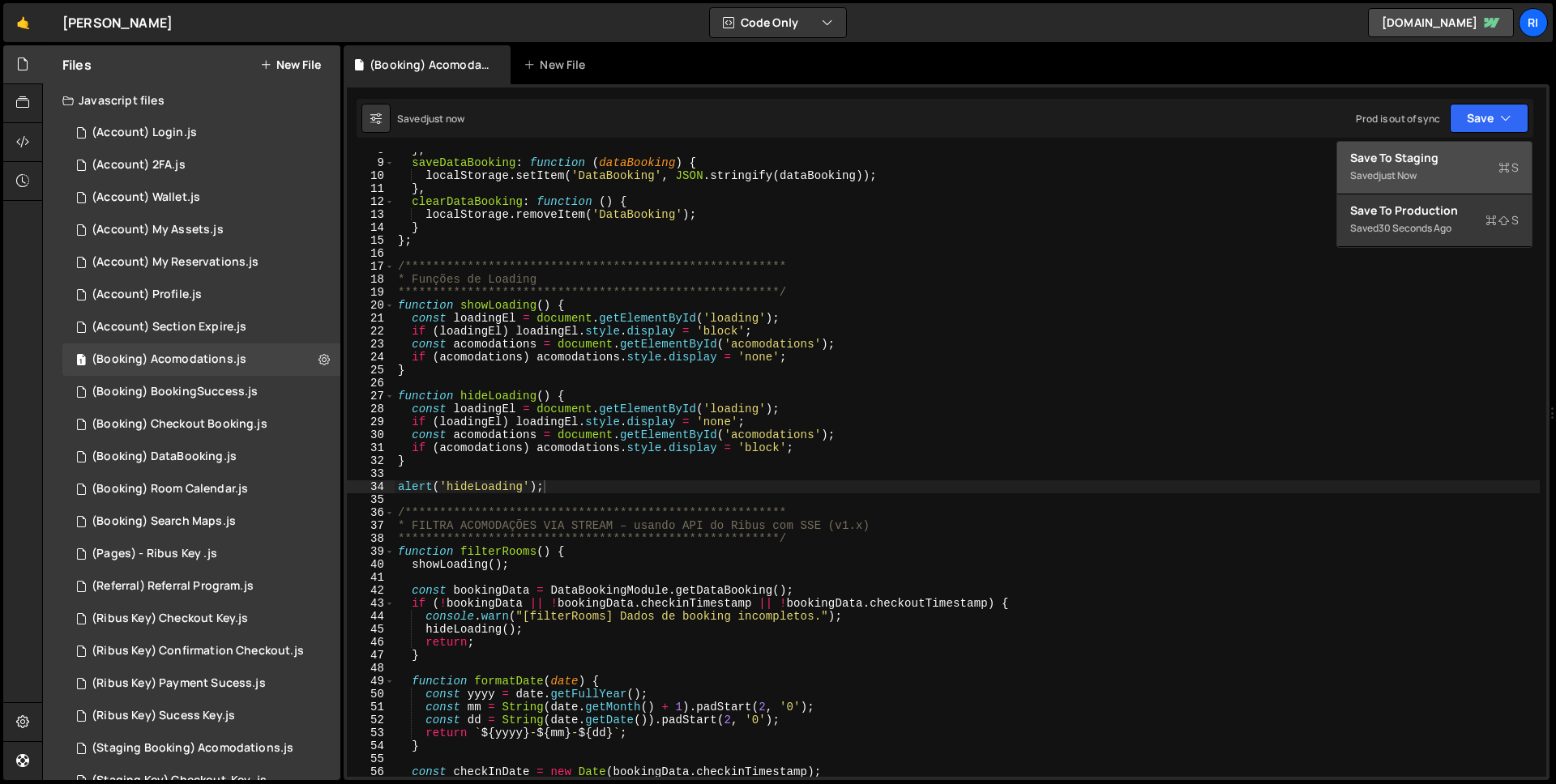
click at [1450, 167] on div "Saved just now" at bounding box center [1434, 175] width 168 height 20
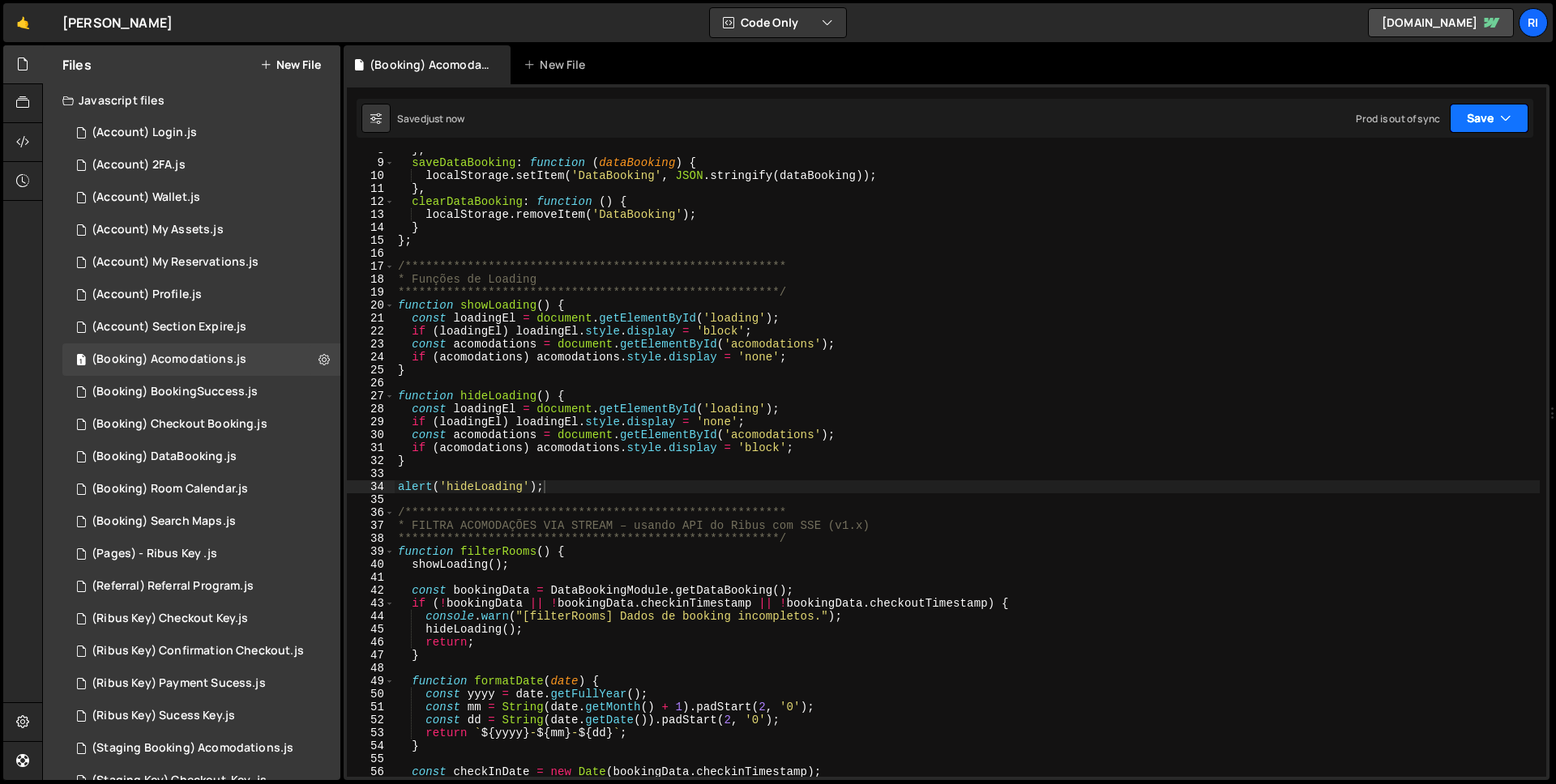
click at [1487, 121] on button "Save" at bounding box center [1489, 118] width 79 height 29
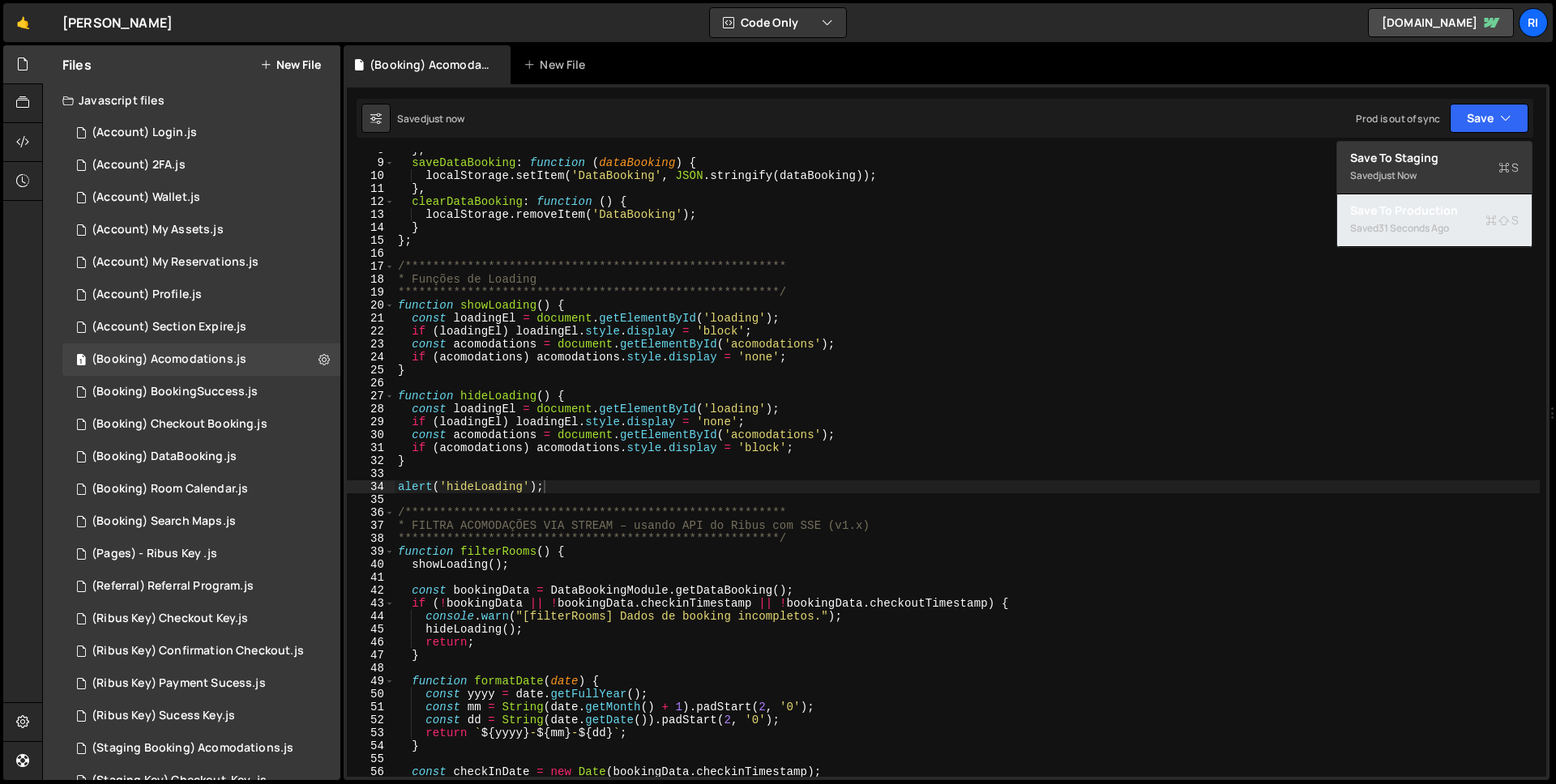
click at [1418, 227] on div "31 seconds ago" at bounding box center [1414, 228] width 71 height 14
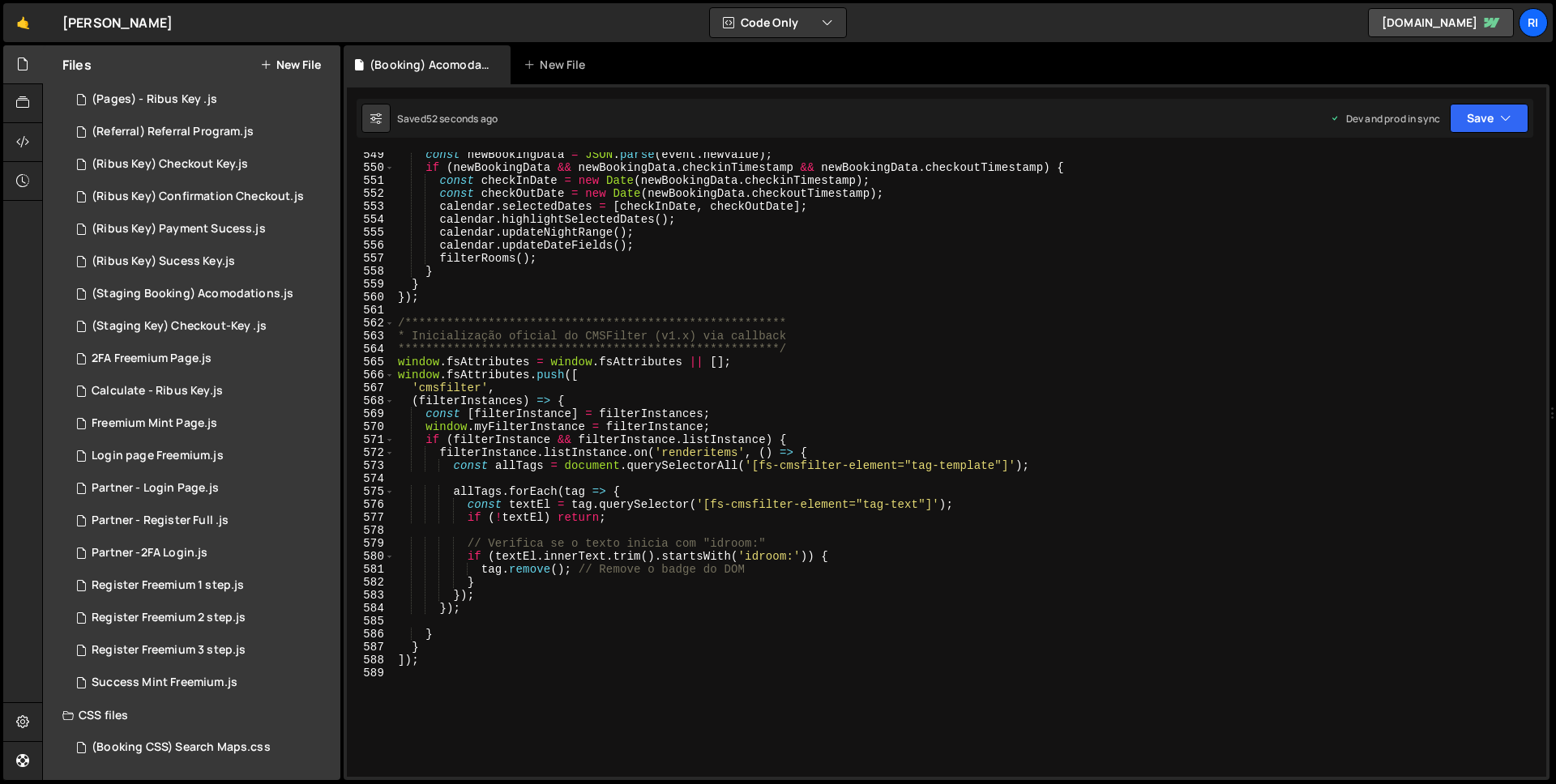
scroll to position [7318, 0]
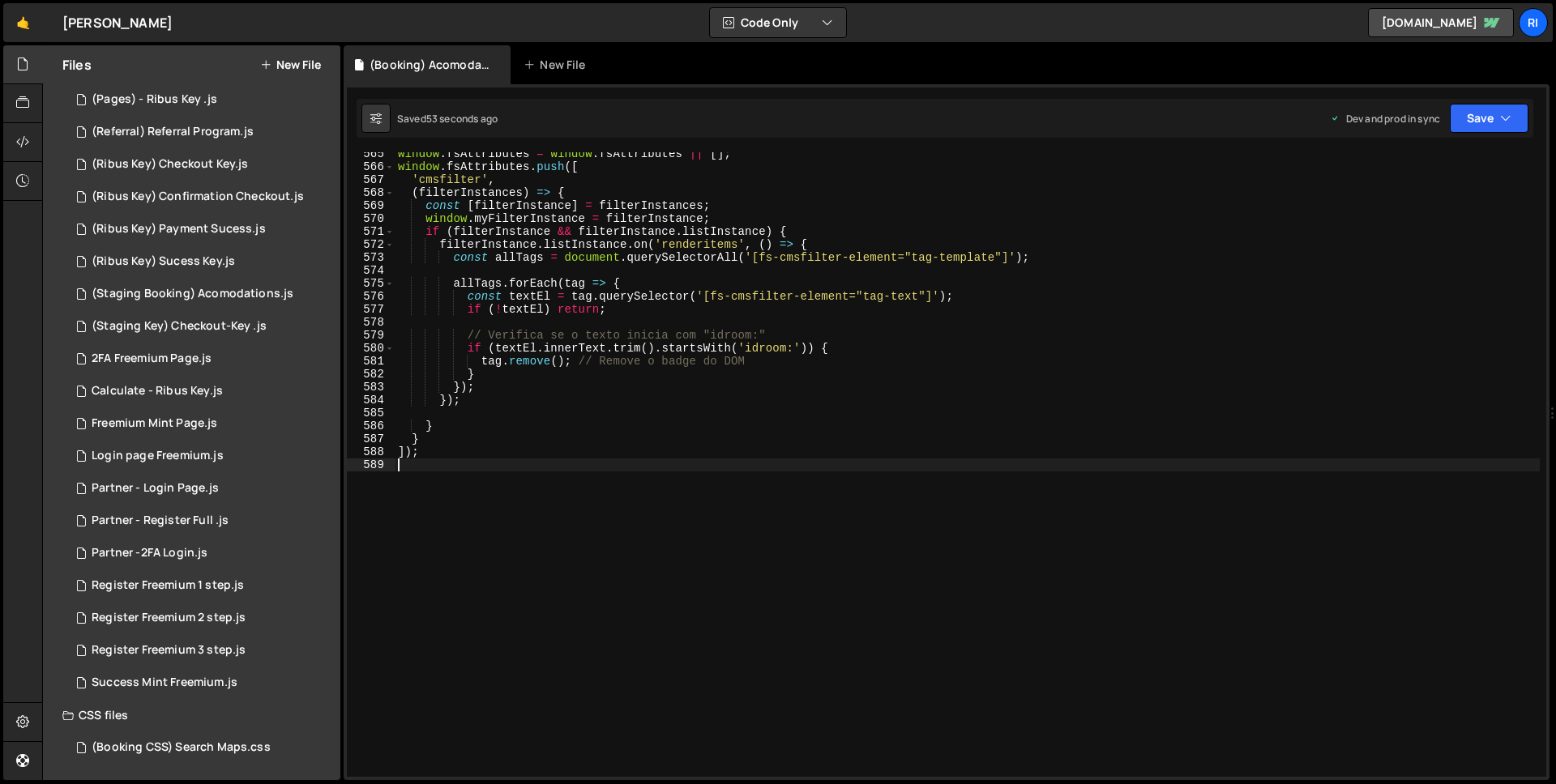
drag, startPoint x: 545, startPoint y: 504, endPoint x: 542, endPoint y: 538, distance: 34.1
click at [545, 508] on div "window . fsAttributes = window . fsAttributes || [ ] ; window . fsAttributes . …" at bounding box center [967, 472] width 1146 height 650
click at [542, 538] on div "window . fsAttributes = window . fsAttributes || [ ] ; window . fsAttributes . …" at bounding box center [967, 472] width 1146 height 650
paste textarea "})();"
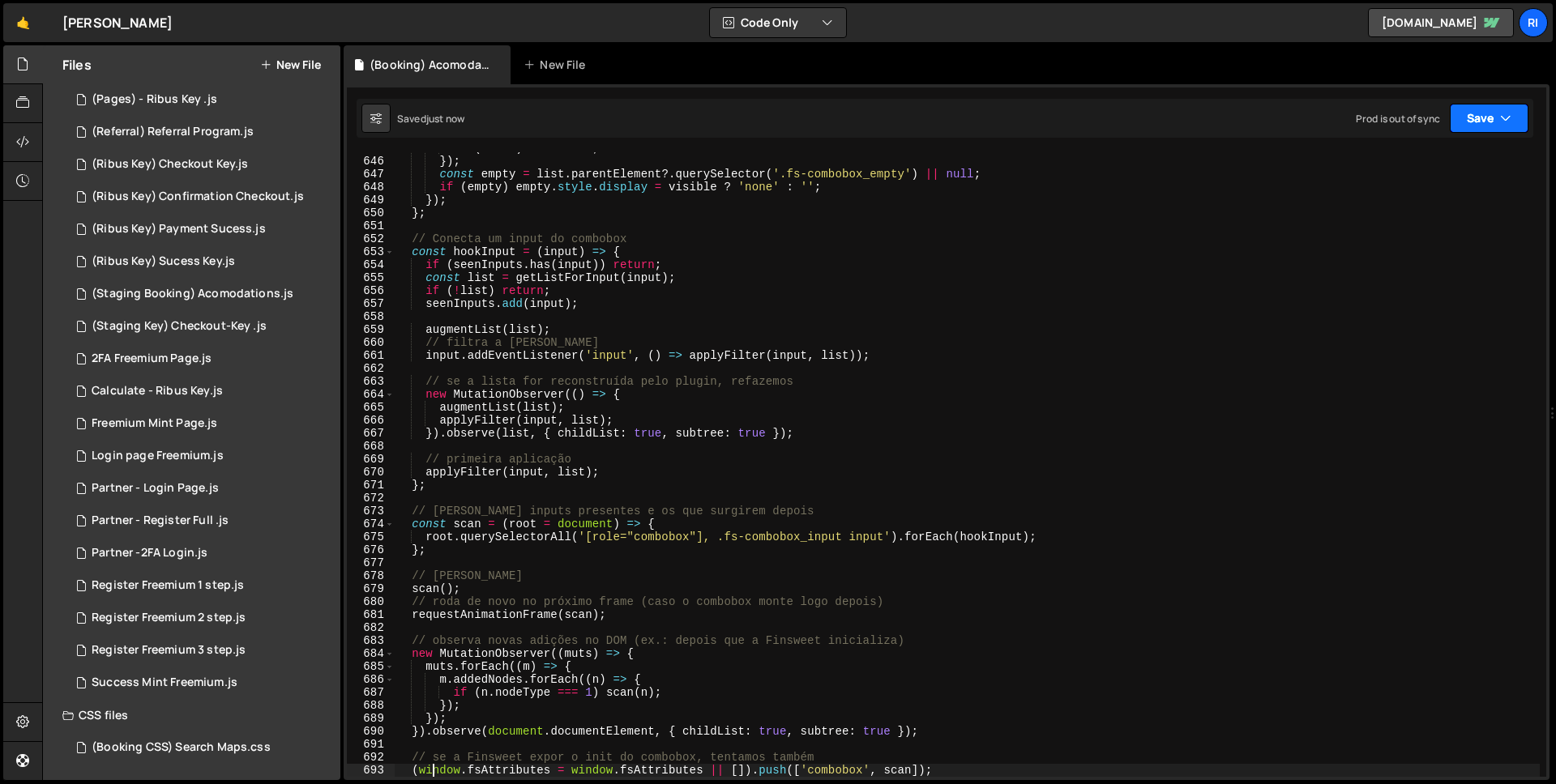
click at [1468, 121] on button "Save" at bounding box center [1489, 118] width 79 height 29
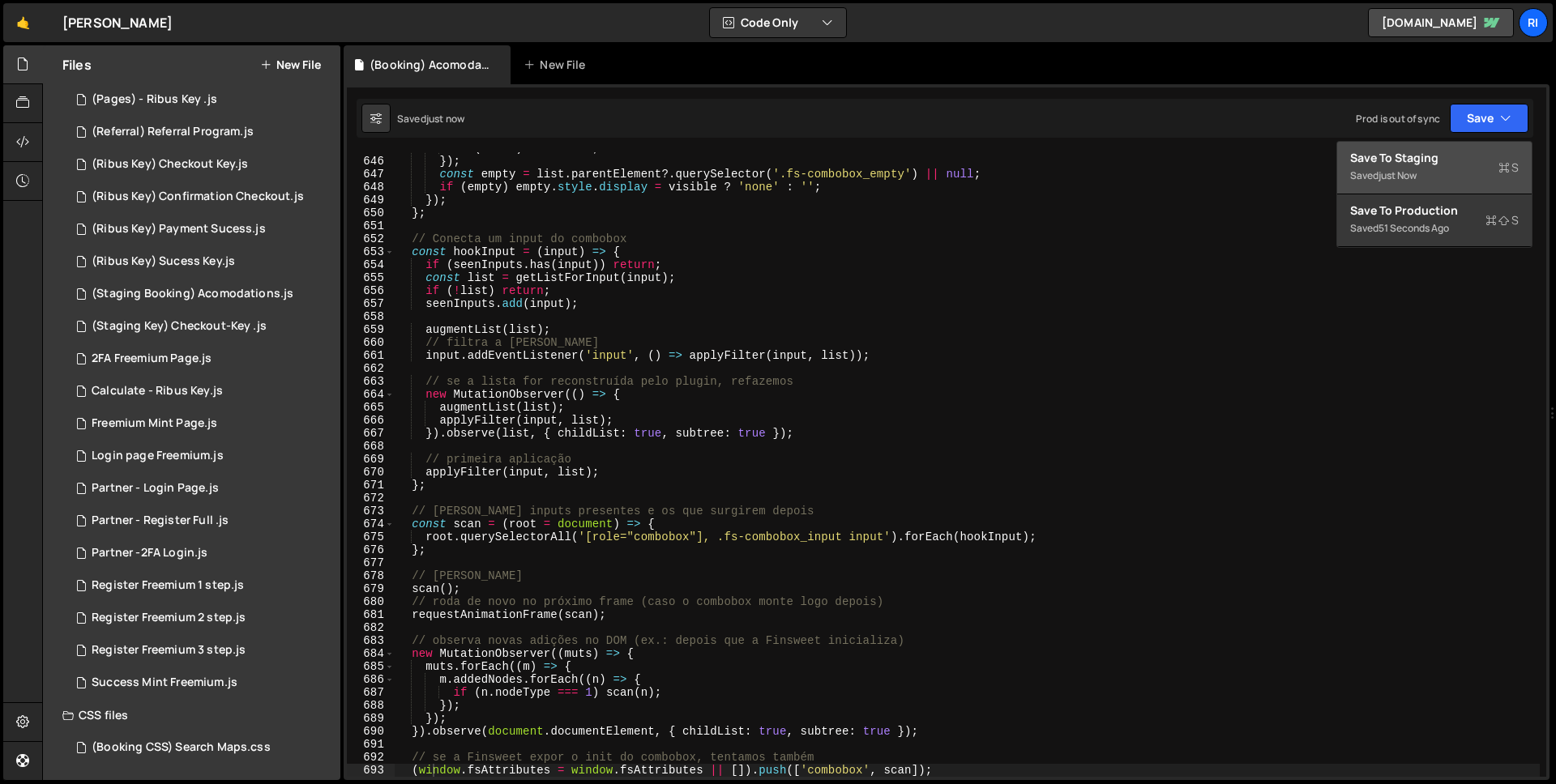
click at [1452, 161] on div "Save to Staging S" at bounding box center [1434, 157] width 168 height 16
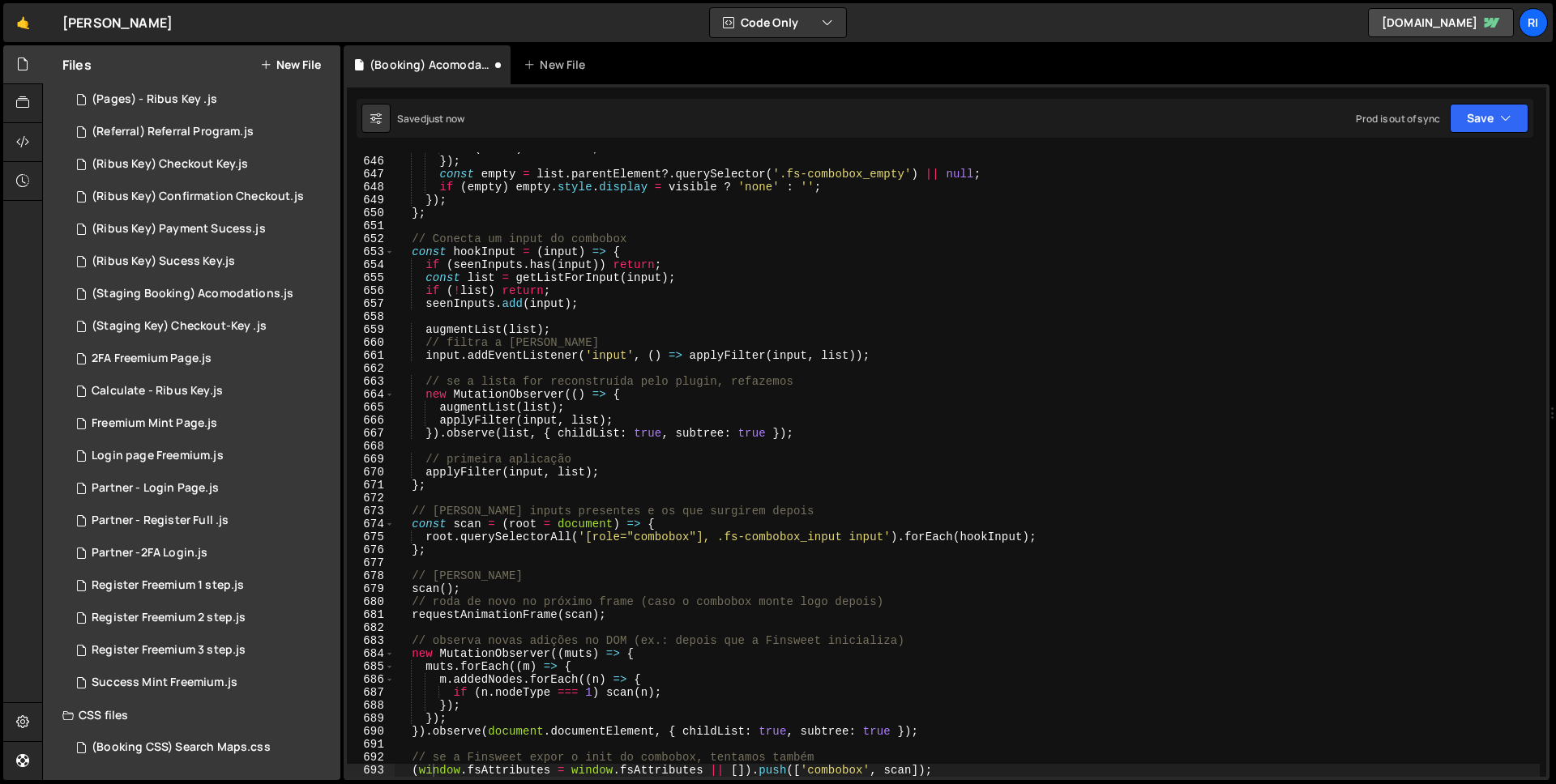
click at [1498, 102] on div "Saved just now Prod is out of sync Upgrade to Edit Save Save to Staging S Saved…" at bounding box center [945, 118] width 1177 height 39
click at [1495, 115] on button "Save" at bounding box center [1489, 118] width 79 height 29
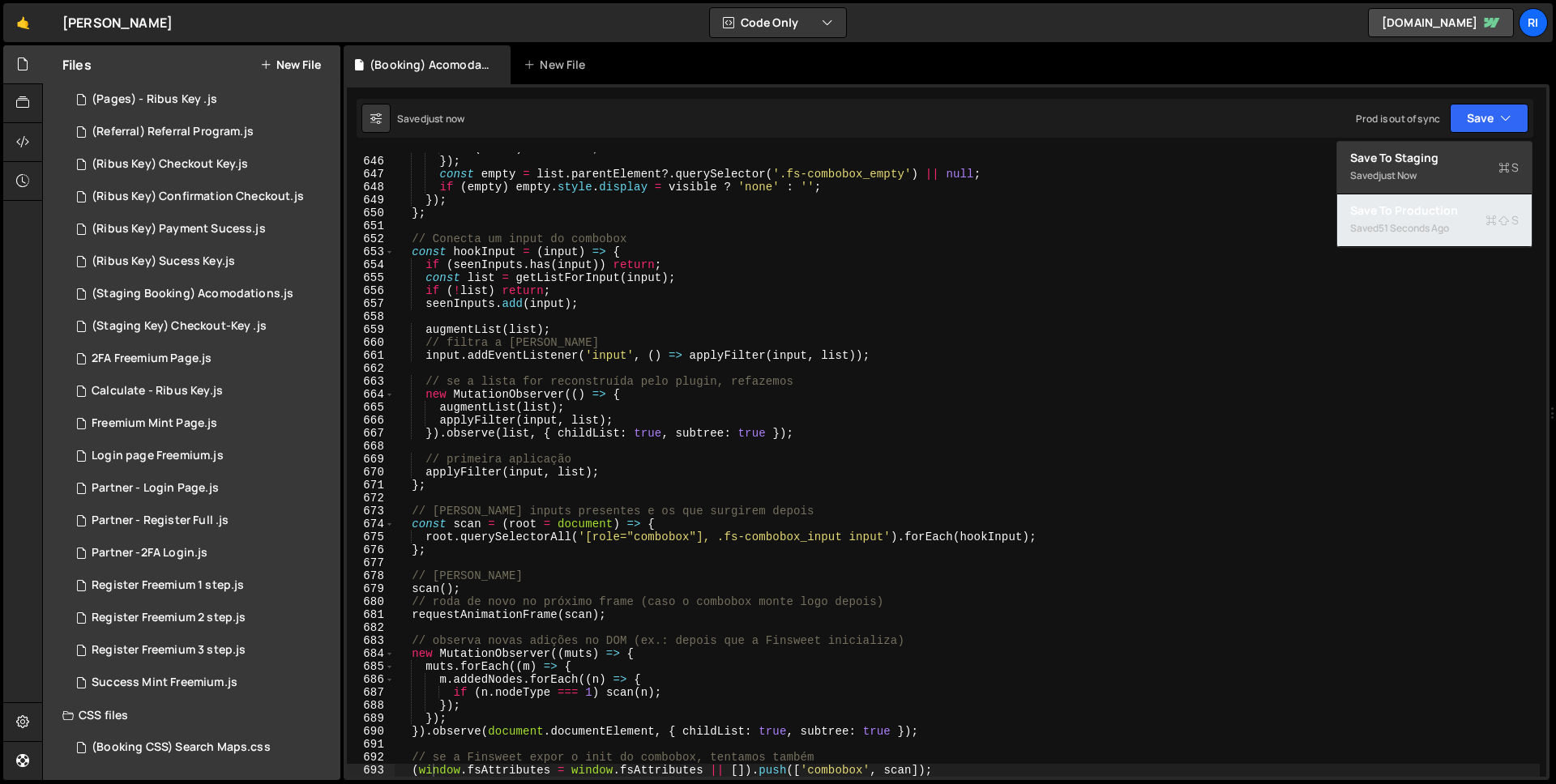
click at [1424, 218] on div "Saved 51 seconds ago" at bounding box center [1434, 228] width 168 height 20
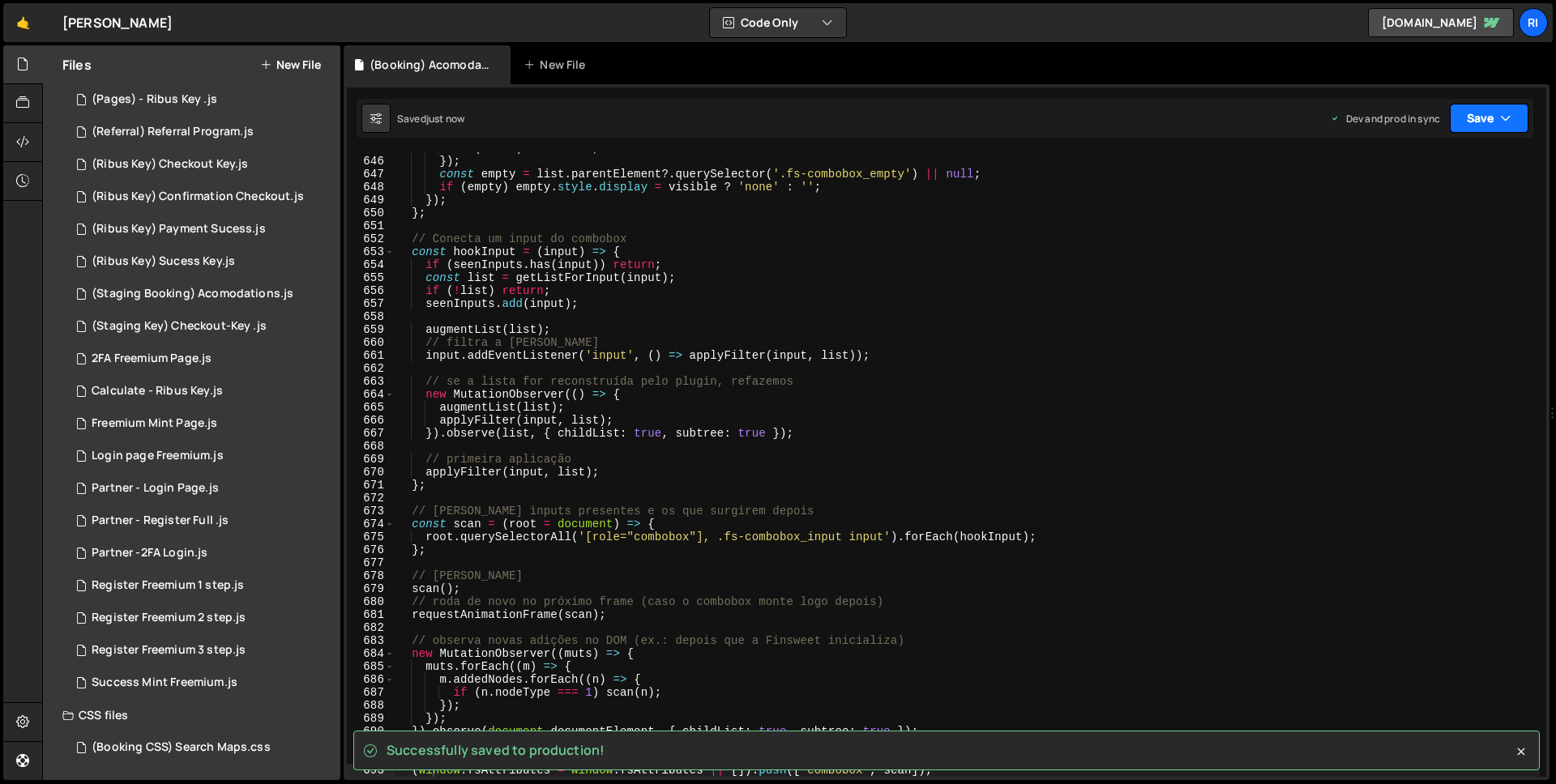
click at [1496, 121] on button "Save" at bounding box center [1489, 118] width 79 height 29
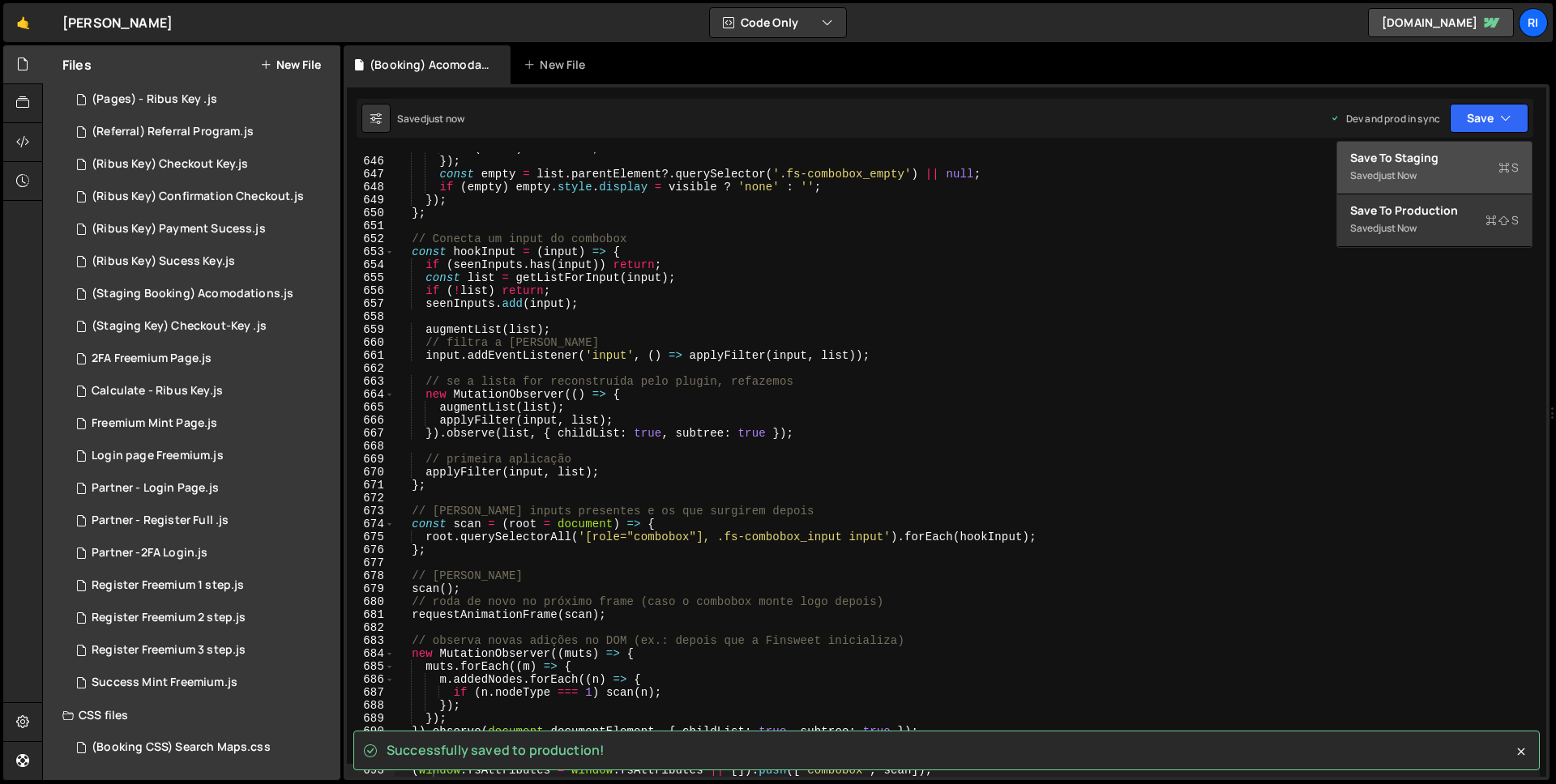
click at [1439, 175] on div "Saved just now" at bounding box center [1434, 175] width 168 height 20
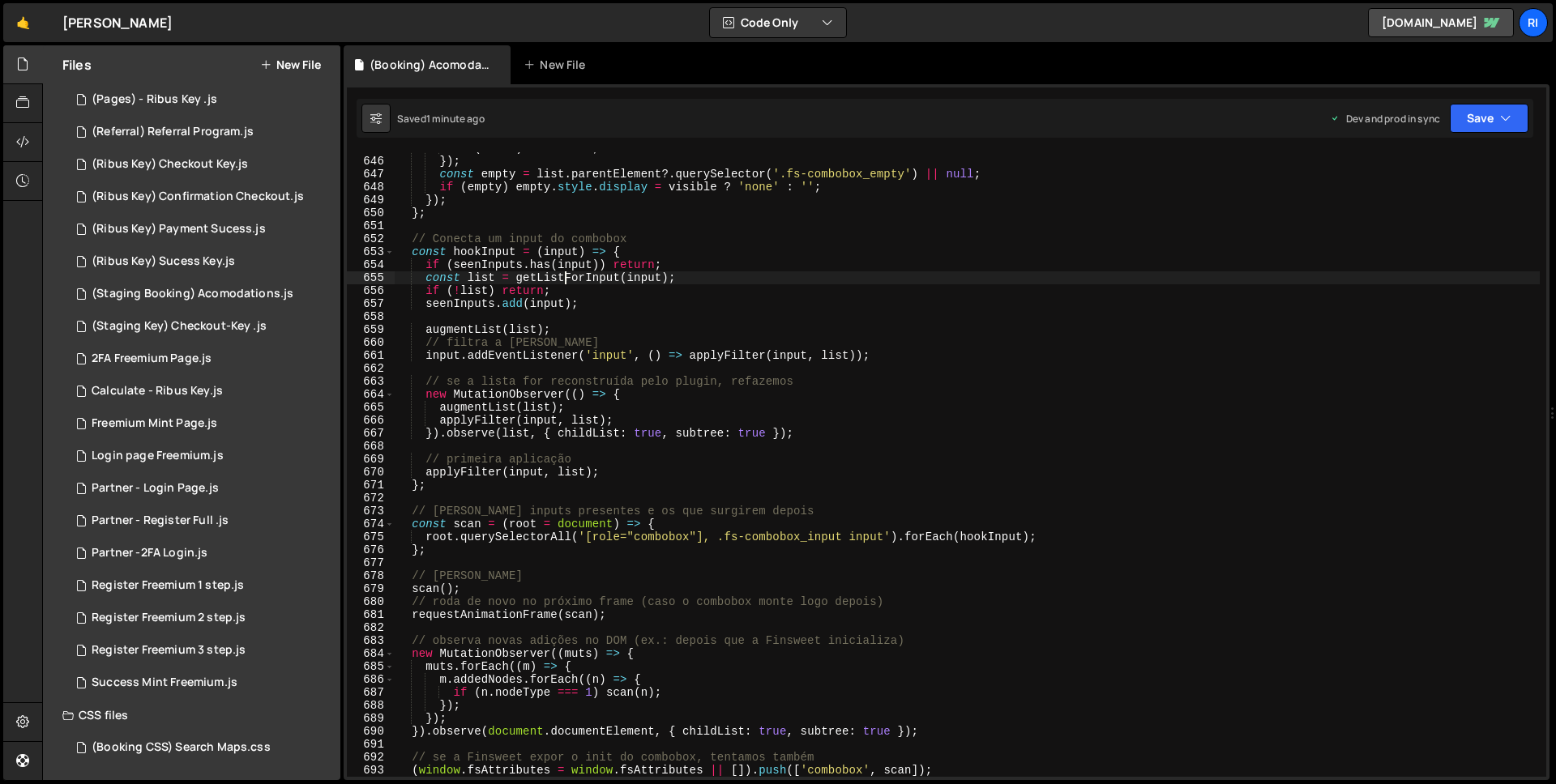
click at [564, 280] on div "if ( match ) visible ++ ; }) ; const empty = list . parentElement ?. querySelec…" at bounding box center [967, 467] width 1146 height 650
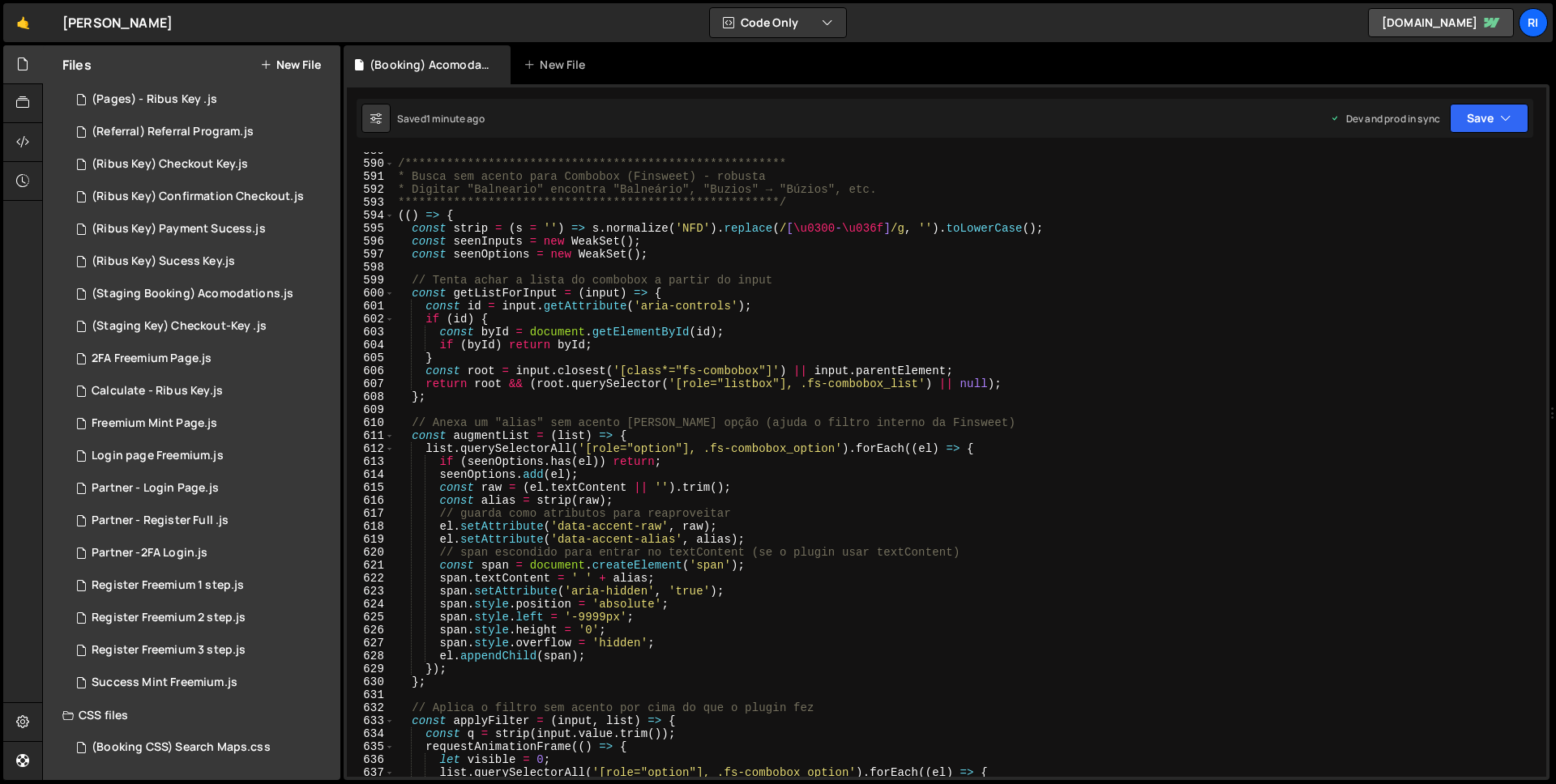
scroll to position [7300, 0]
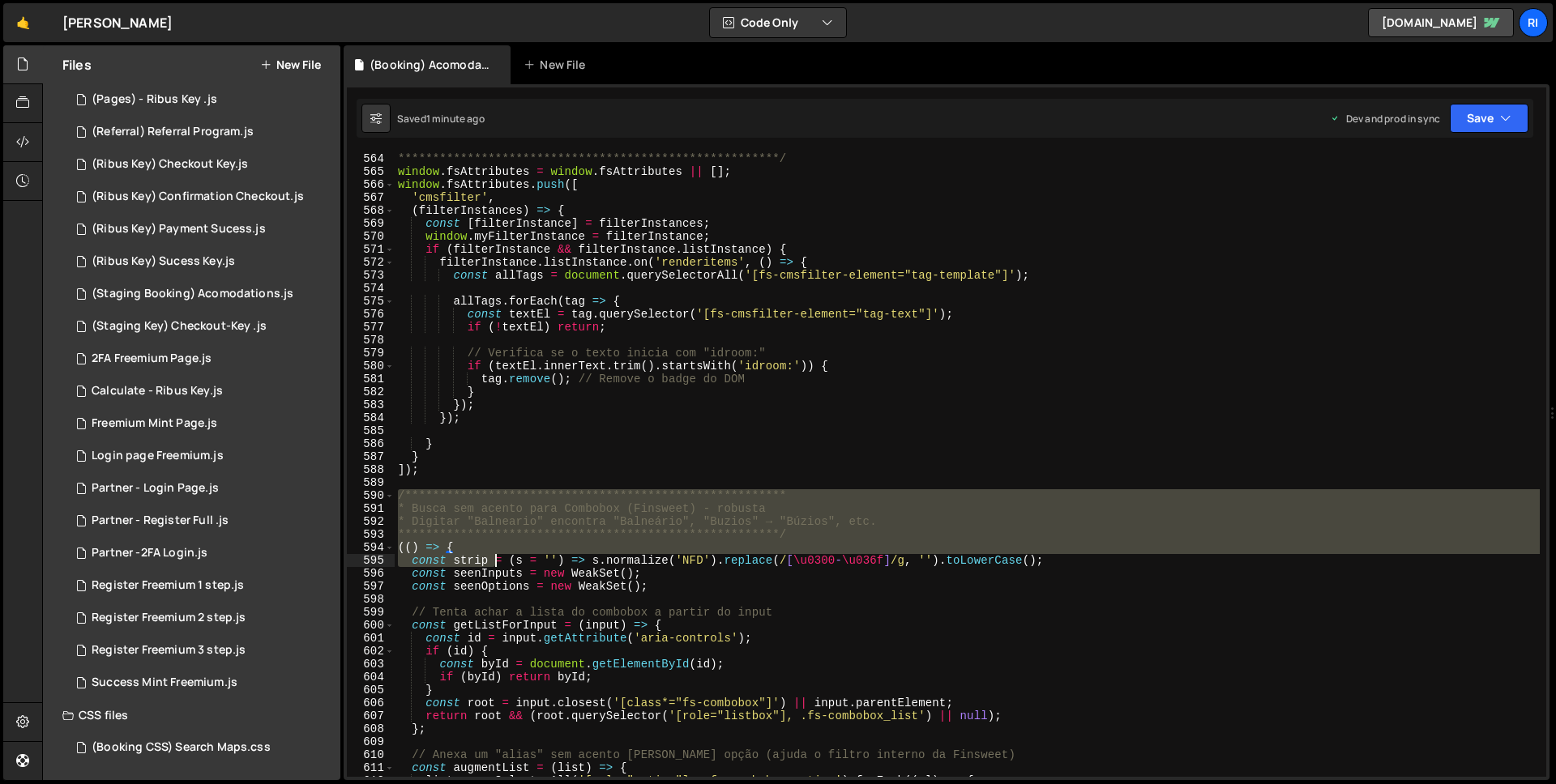
drag, startPoint x: 400, startPoint y: 496, endPoint x: 521, endPoint y: 572, distance: 142.9
click at [498, 559] on div "**********" at bounding box center [967, 464] width 1146 height 650
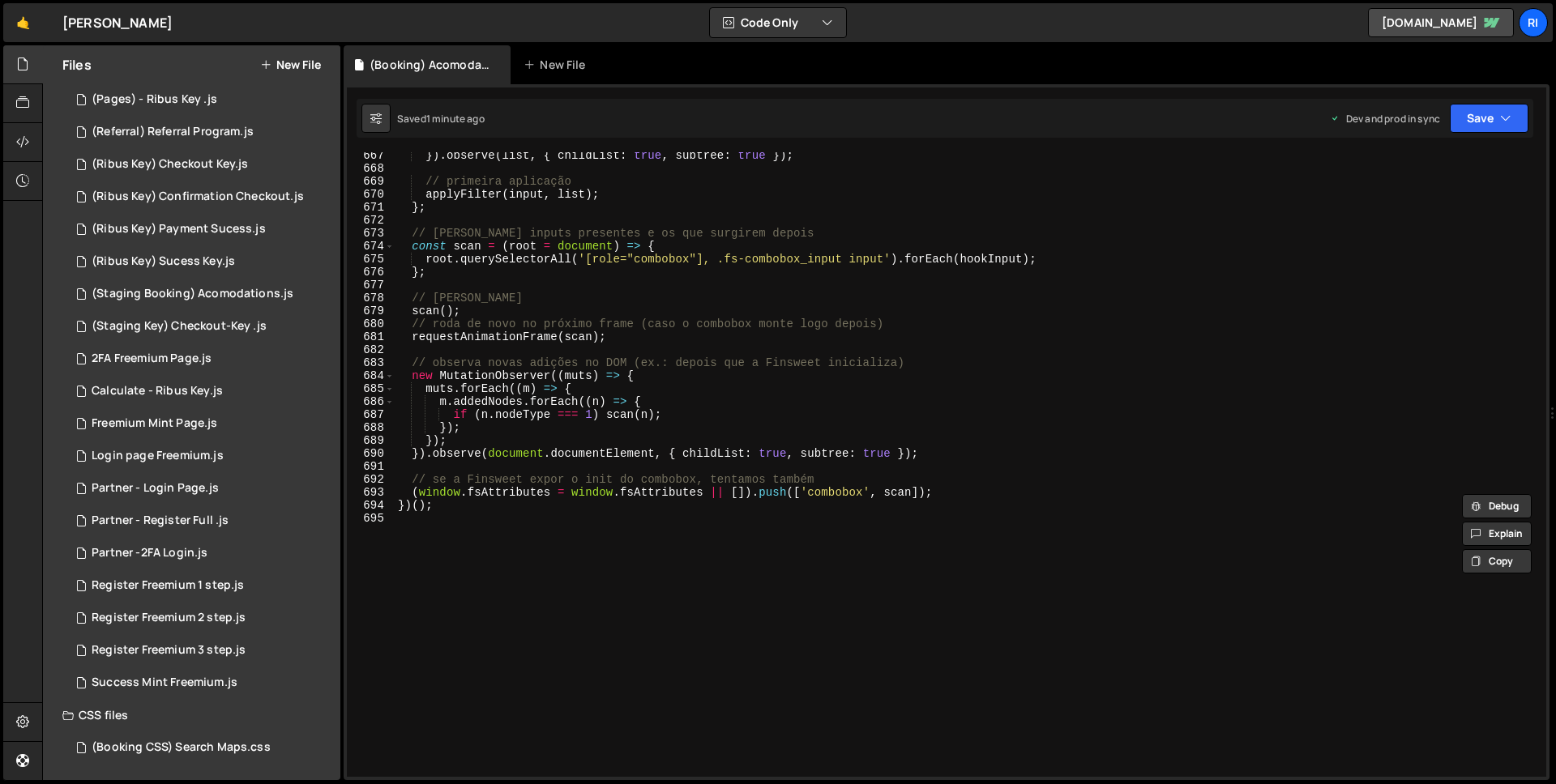
scroll to position [8693, 0]
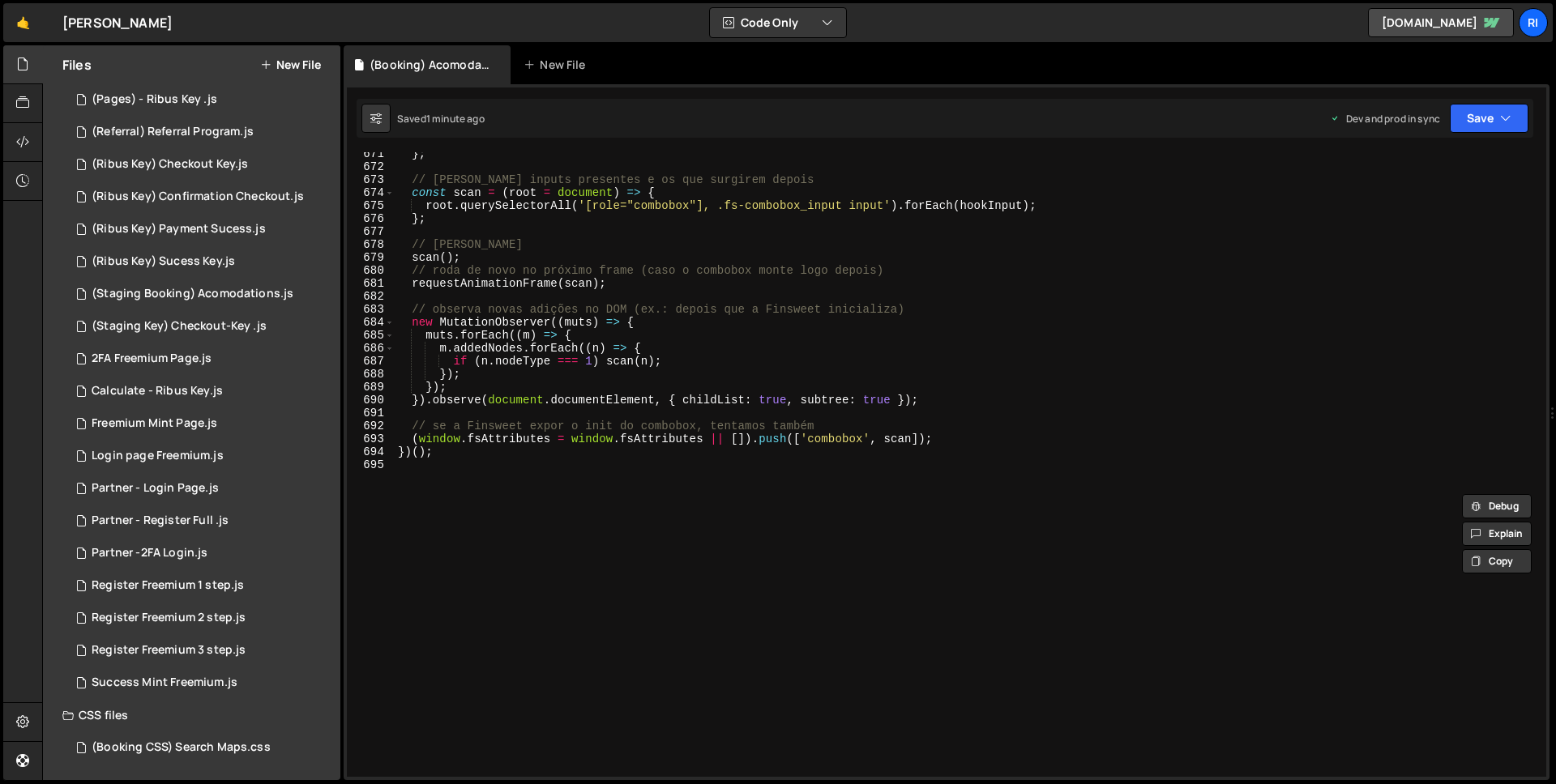
click at [677, 502] on div "} ; // Varre inputs presentes e os que surgirem depois const scan = ( root = do…" at bounding box center [967, 472] width 1146 height 650
type textarea "})();"
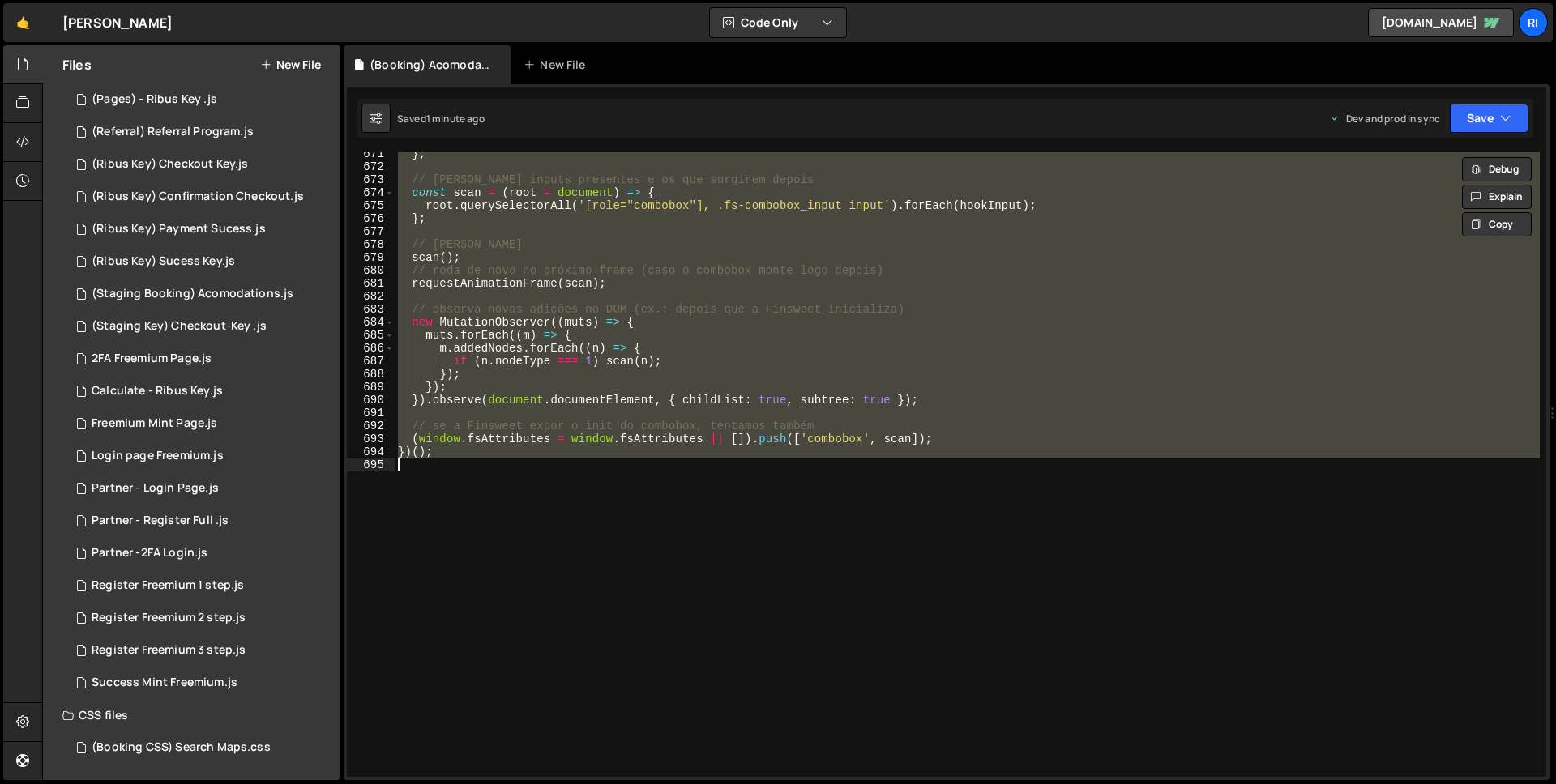
paste textarea
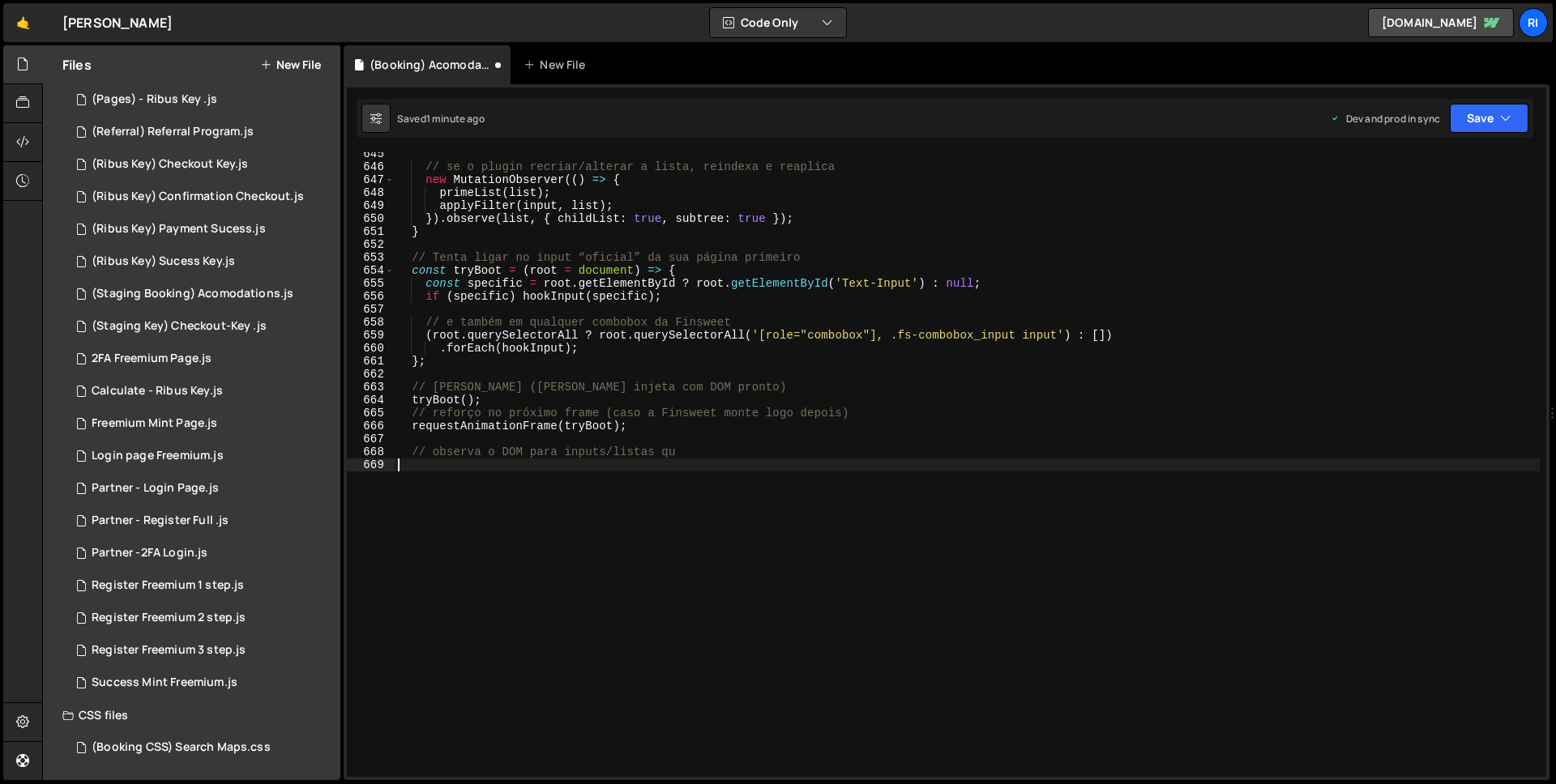
scroll to position [8355, 0]
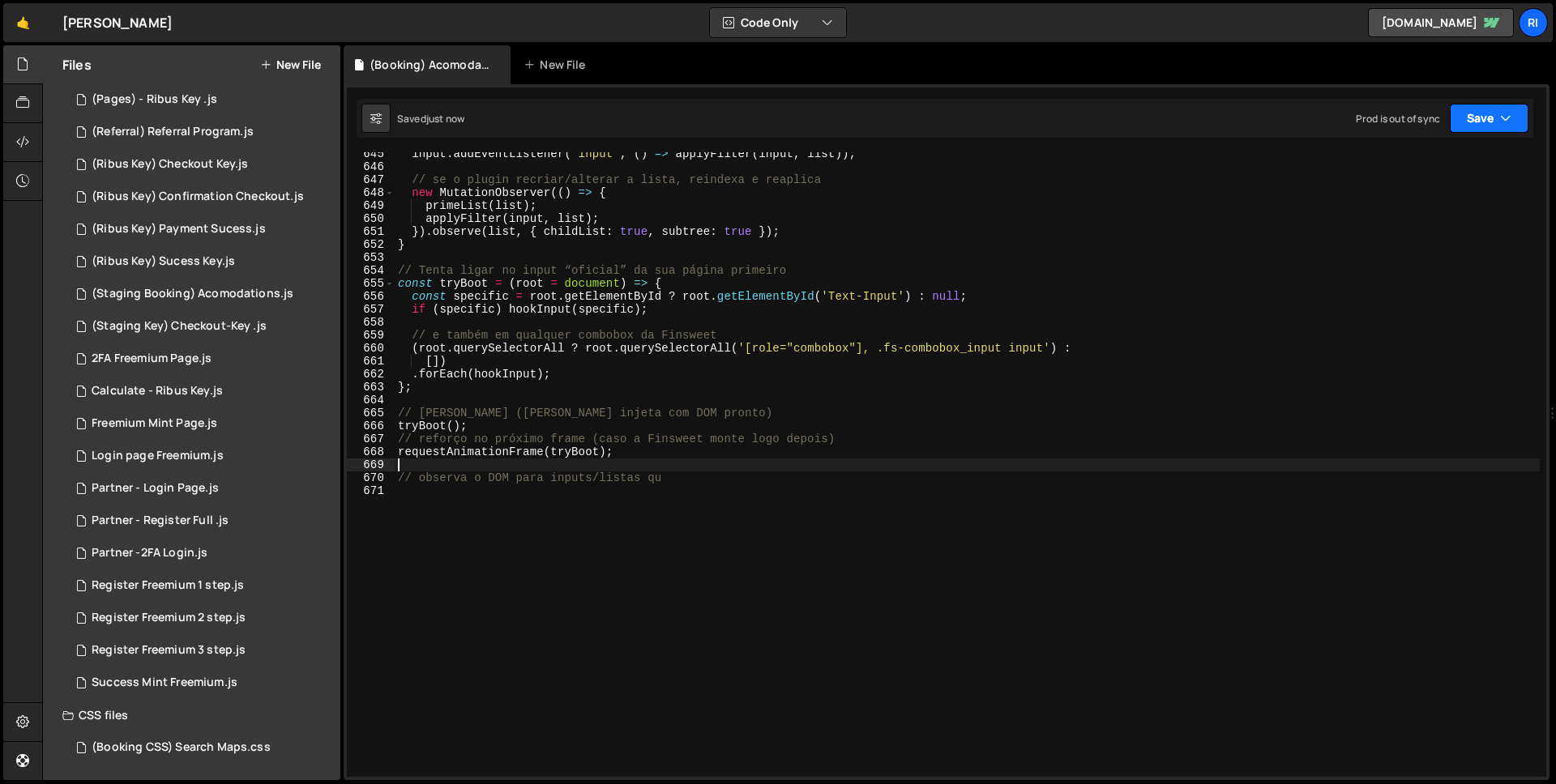
click at [1500, 121] on icon "button" at bounding box center [1506, 118] width 11 height 16
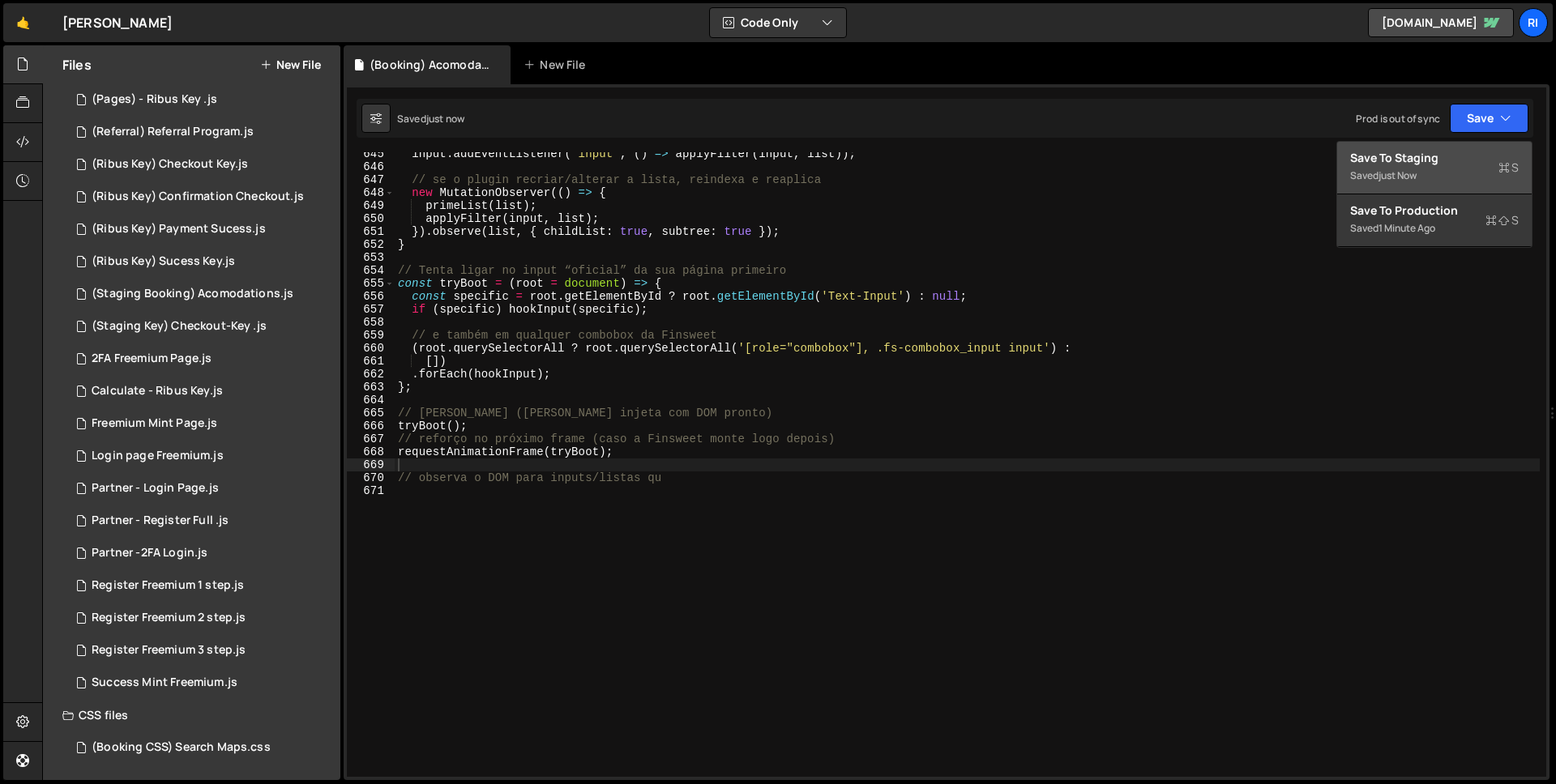
click at [1457, 155] on div "Save to Staging S" at bounding box center [1434, 157] width 168 height 16
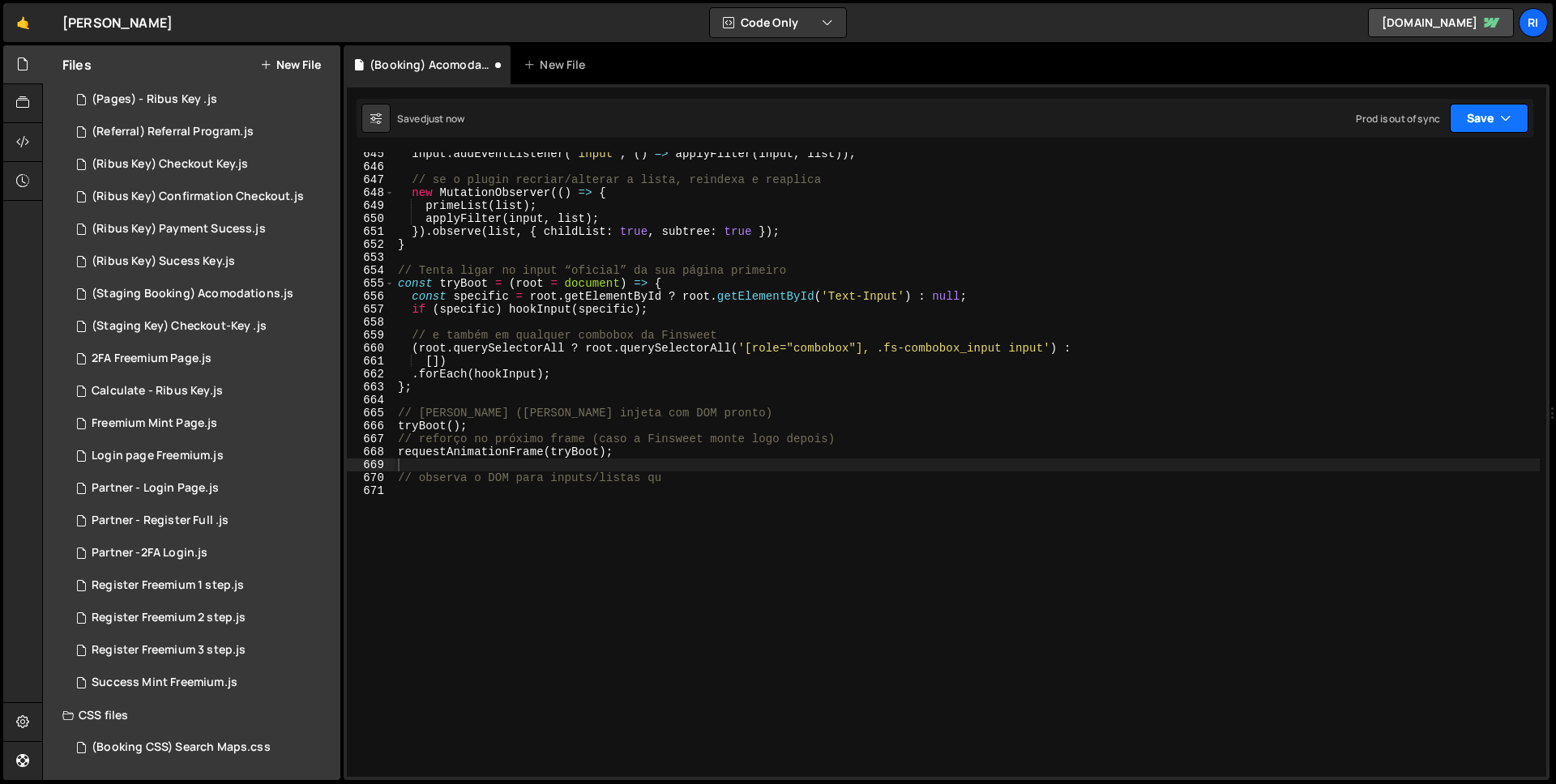
click at [1506, 120] on icon "button" at bounding box center [1506, 118] width 11 height 16
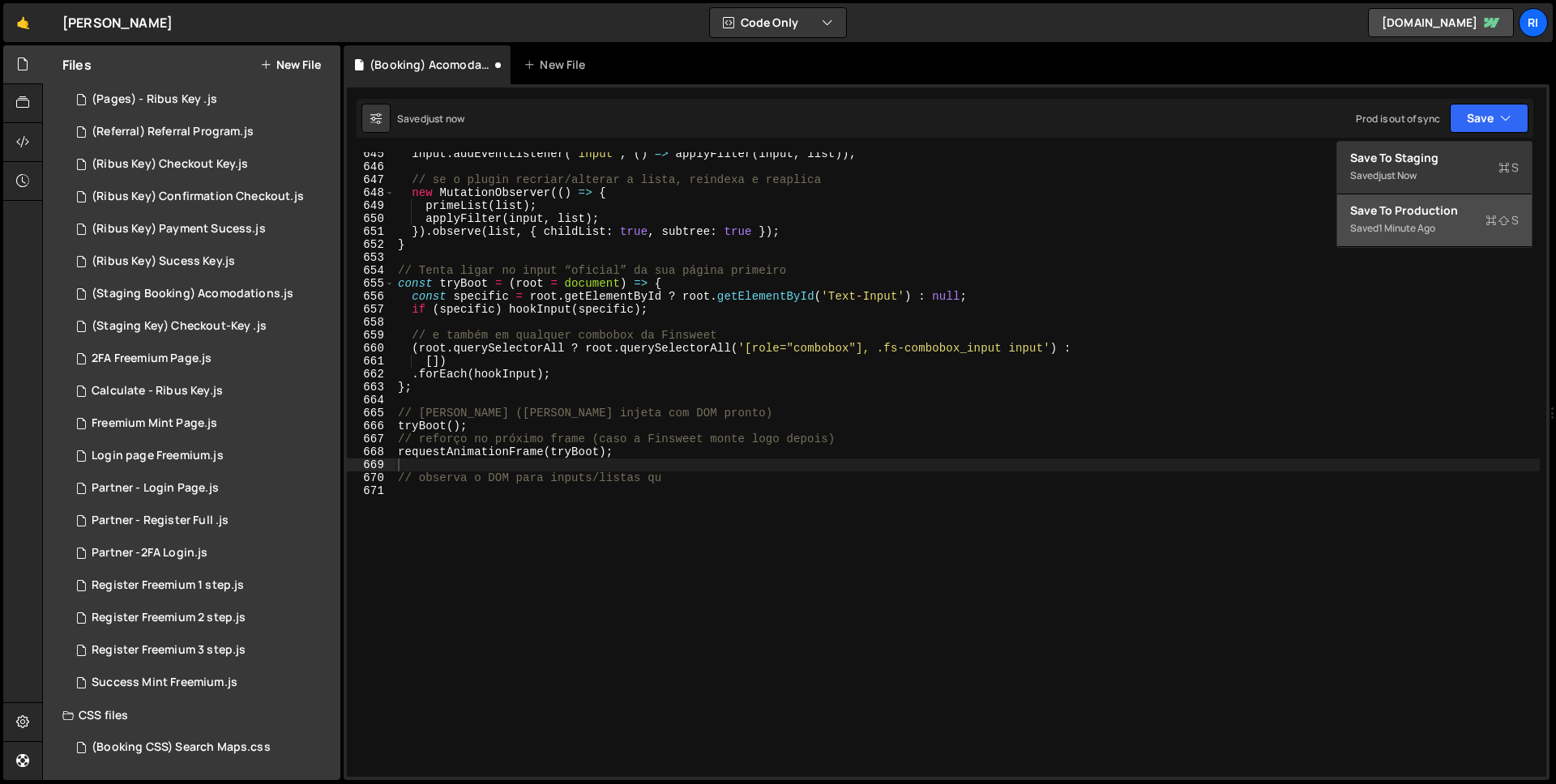
click at [1428, 221] on div "1 minute ago" at bounding box center [1407, 228] width 56 height 14
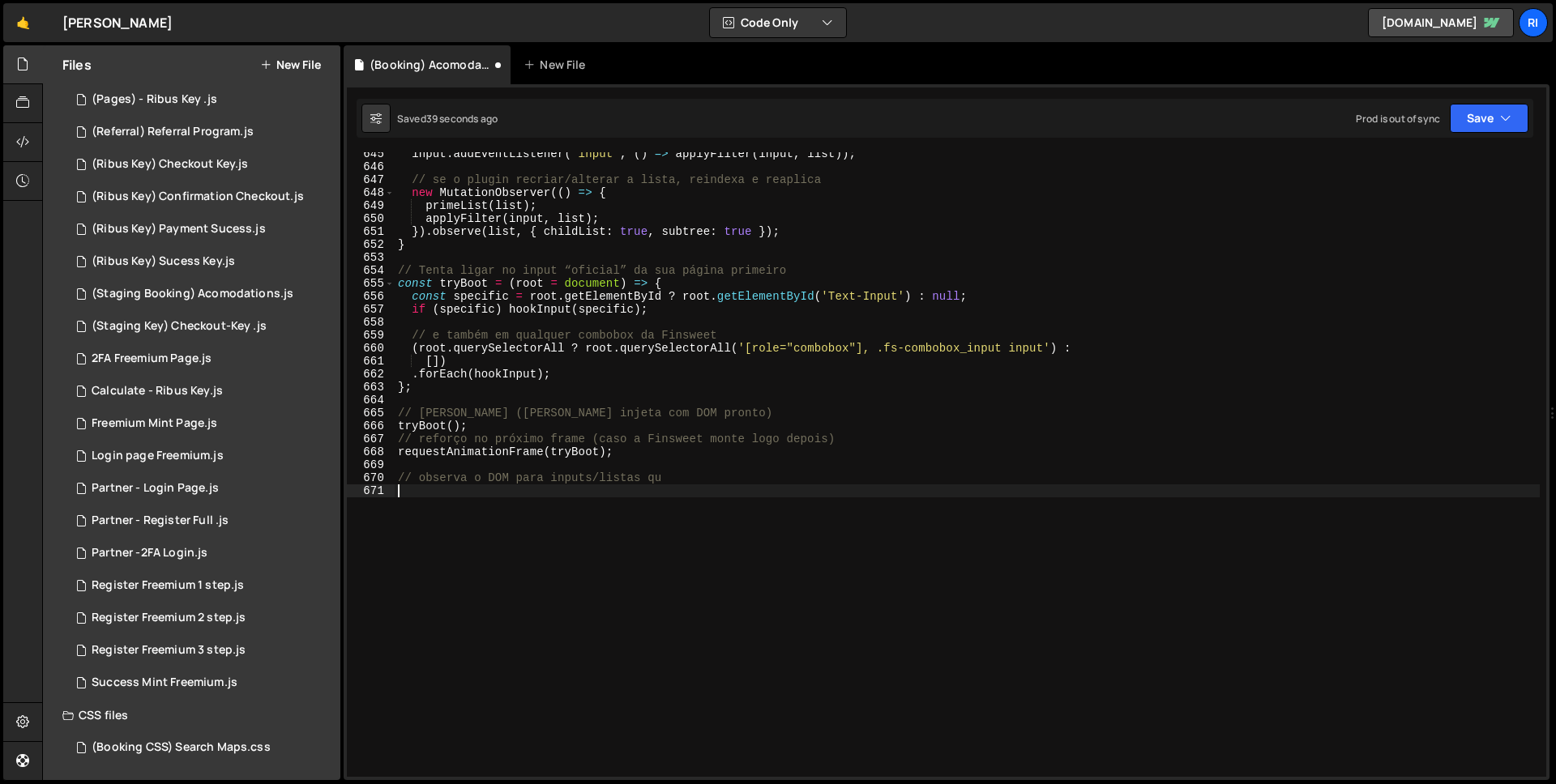
click at [843, 568] on div "input . addEventListener ( 'input' , ( ) => applyFilter ( input , list )) ; // …" at bounding box center [967, 472] width 1146 height 650
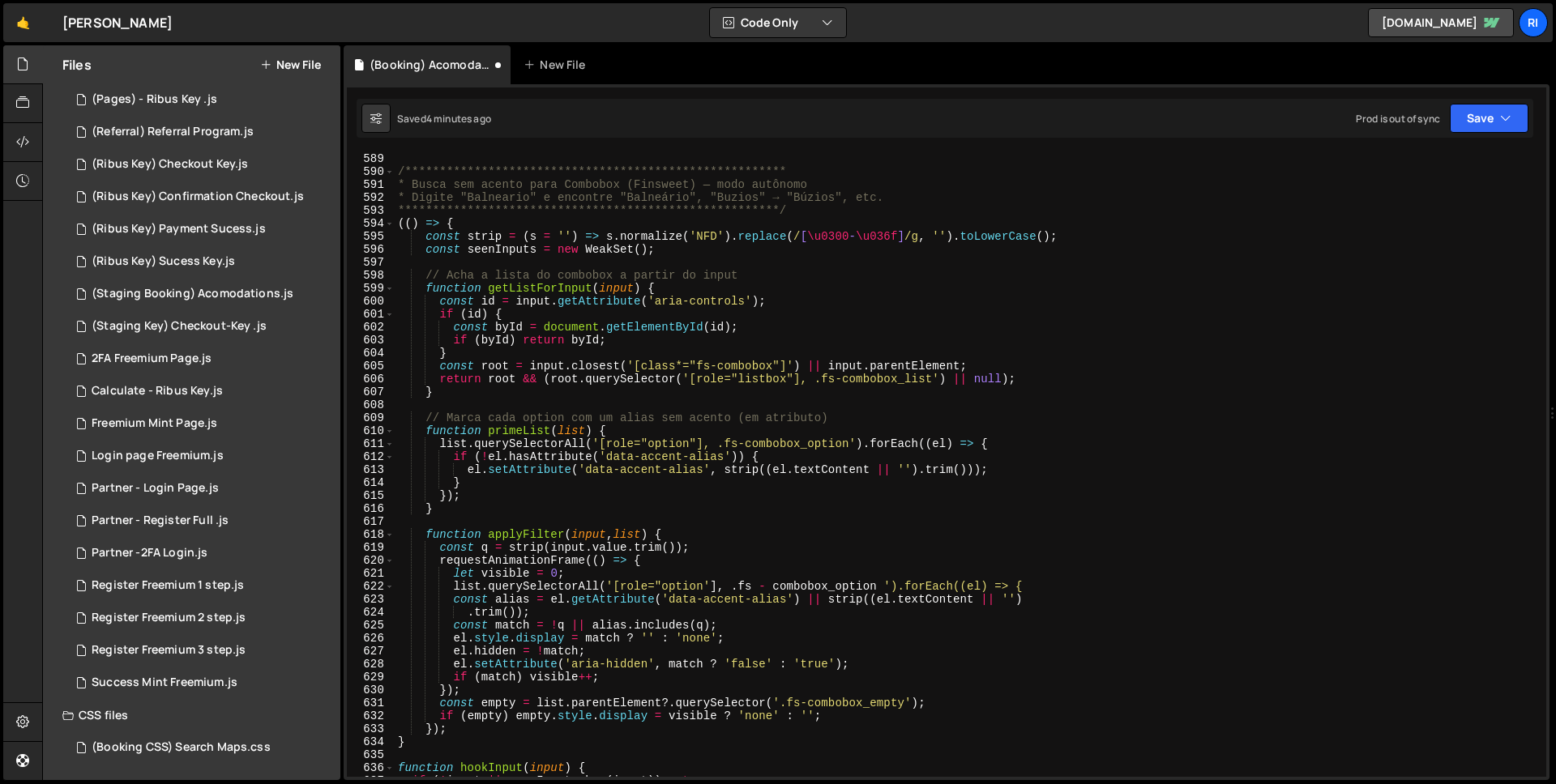
scroll to position [7704, 0]
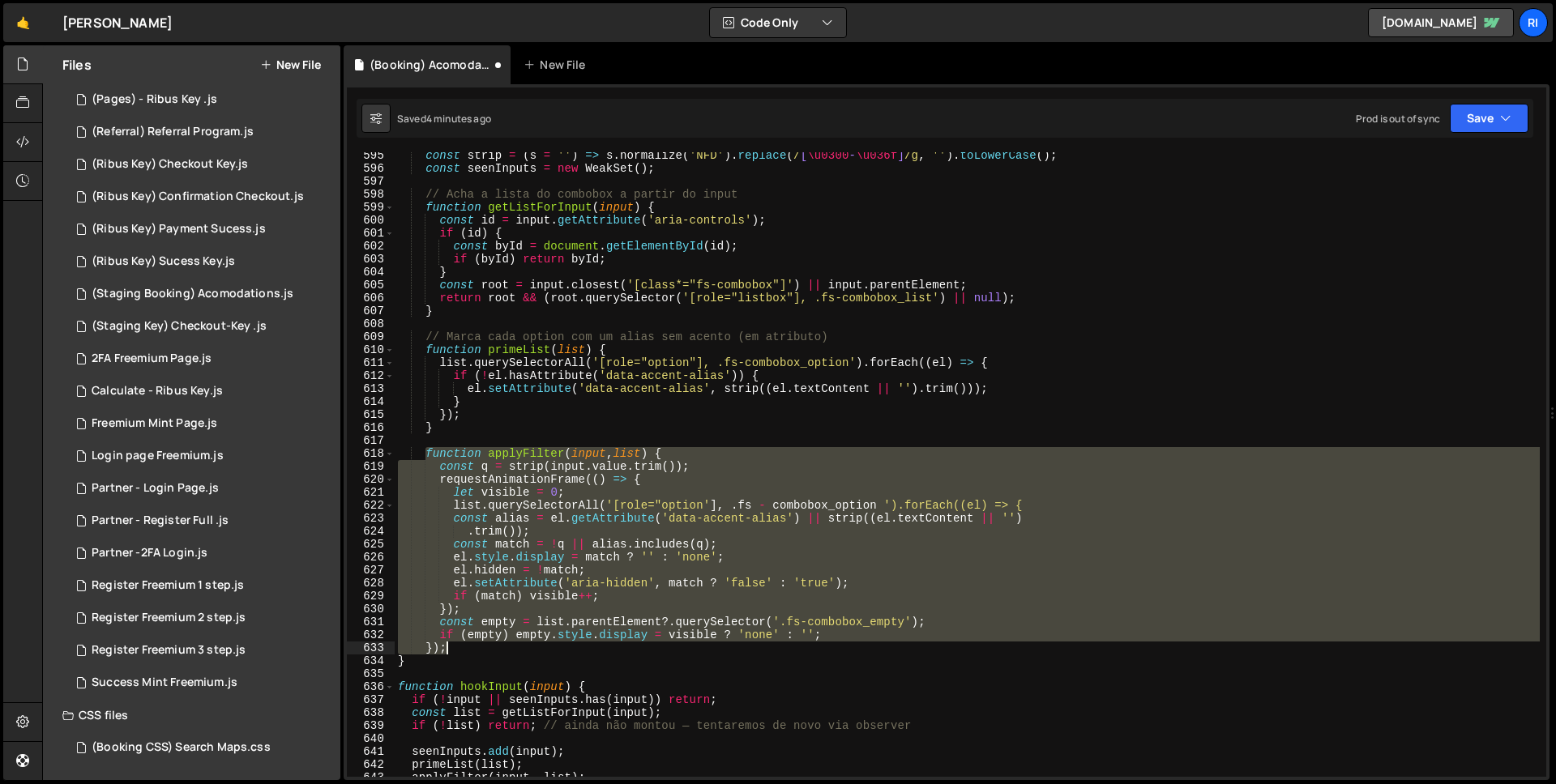
drag, startPoint x: 426, startPoint y: 452, endPoint x: 477, endPoint y: 651, distance: 205.4
click at [477, 651] on div "const strip = ( s = '' ) => s . normalize ( 'NFD' ) . replace ( / [ \u0300 - \u…" at bounding box center [967, 473] width 1146 height 650
type textarea "if (empty) empty.style.display = visible ? 'none' : ''; });"
paste textarea
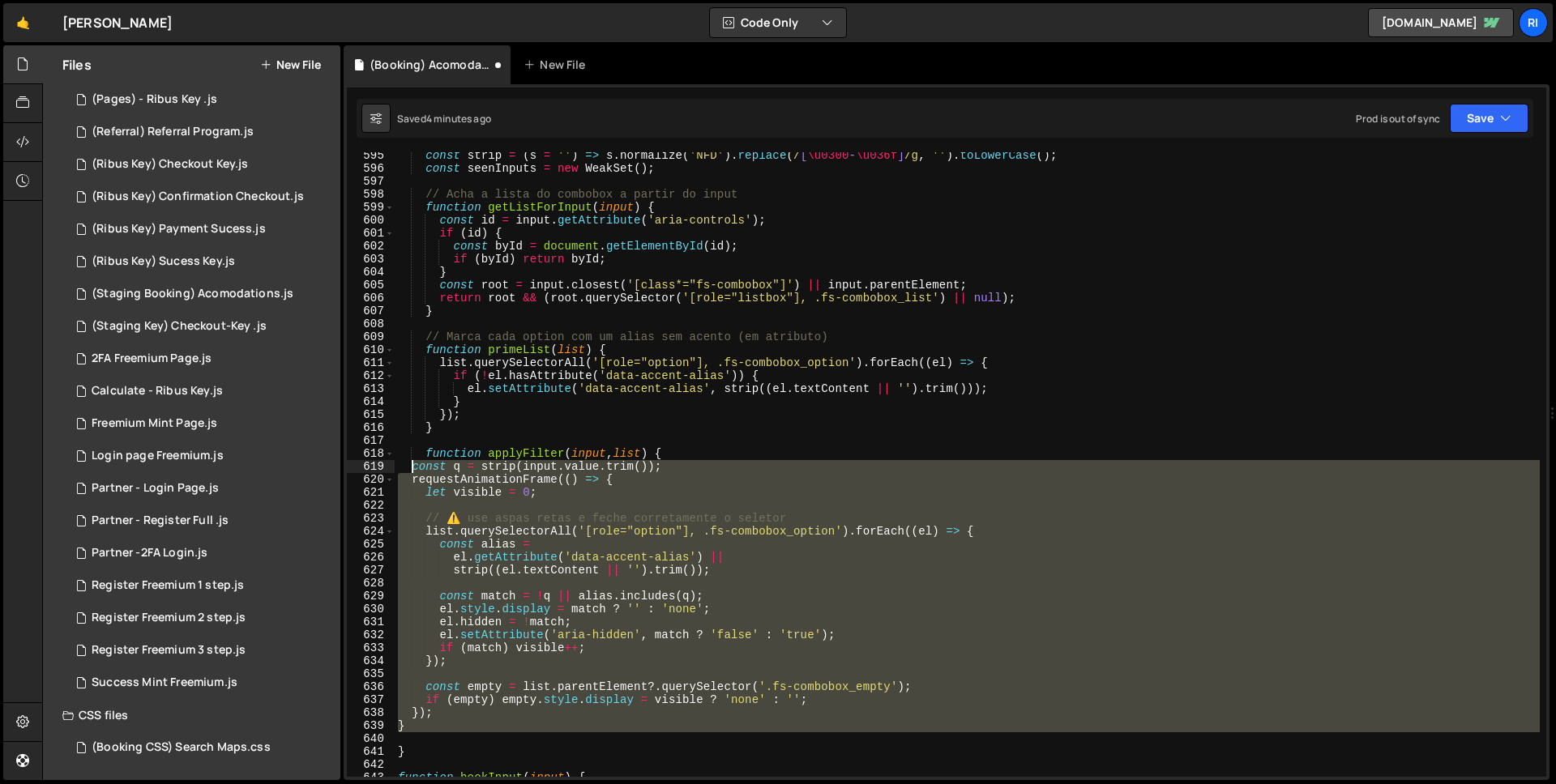
click at [412, 460] on div "const strip = ( s = '' ) => s . normalize ( 'NFD' ) . replace ( / [ \u0300 - \u…" at bounding box center [967, 473] width 1146 height 650
type textarea "const q = strip(input.value.trim()); requestAnimationFrame(() => {"
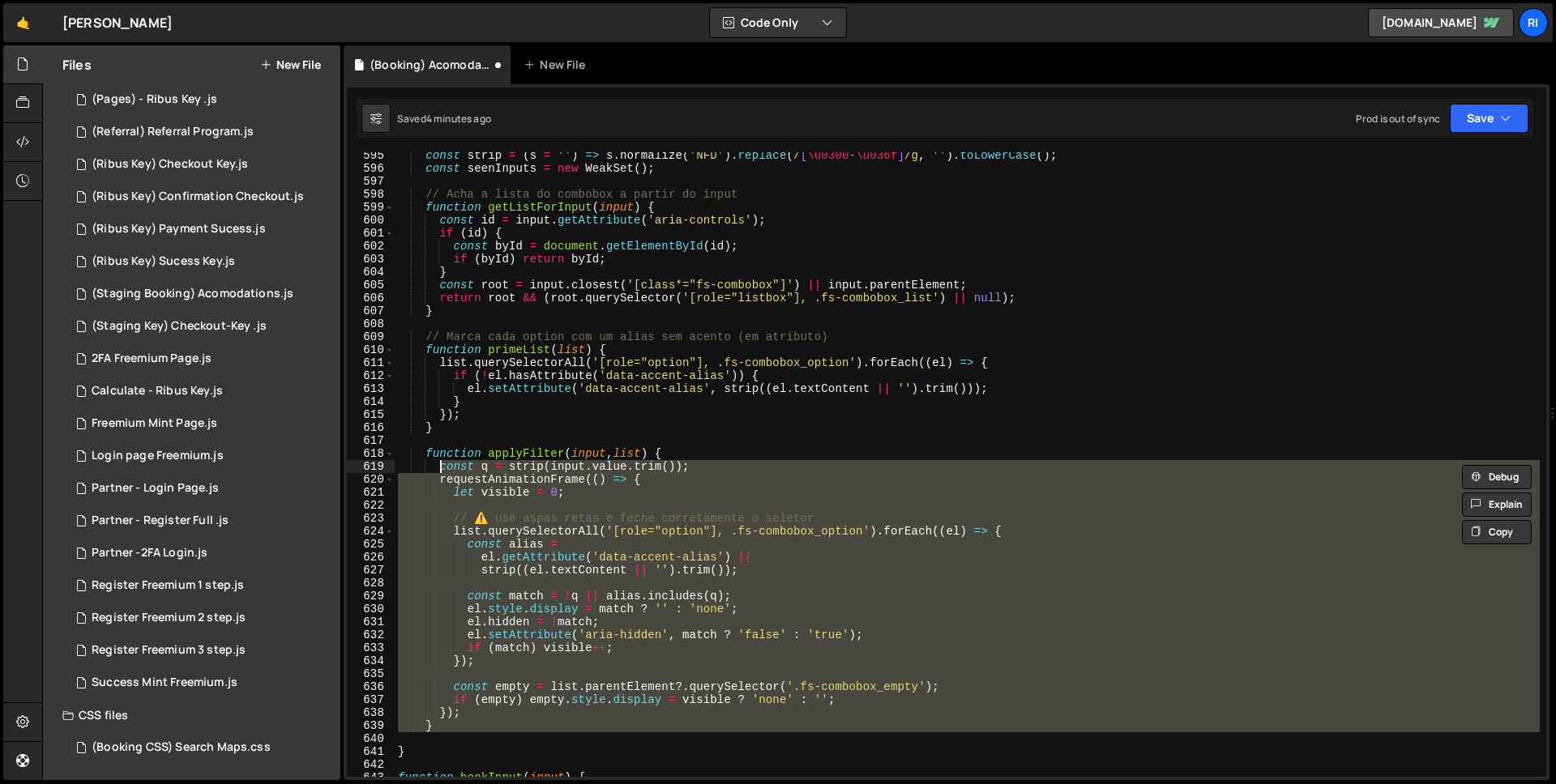
click at [511, 506] on div "const strip = ( s = '' ) => s . normalize ( 'NFD' ) . replace ( / [ \u0300 - \u…" at bounding box center [967, 465] width 1146 height 625
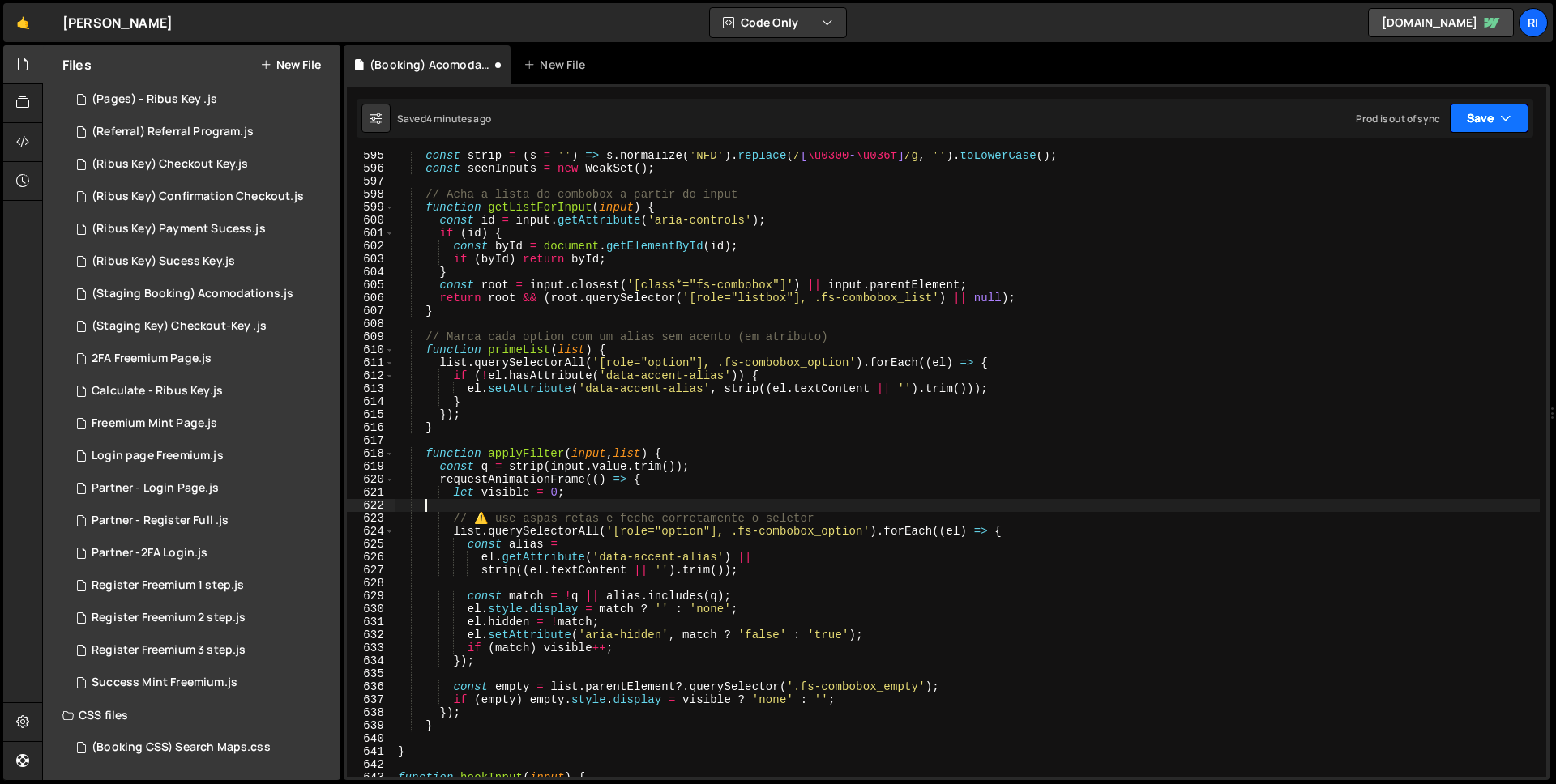
click at [1498, 115] on button "Save" at bounding box center [1489, 118] width 79 height 29
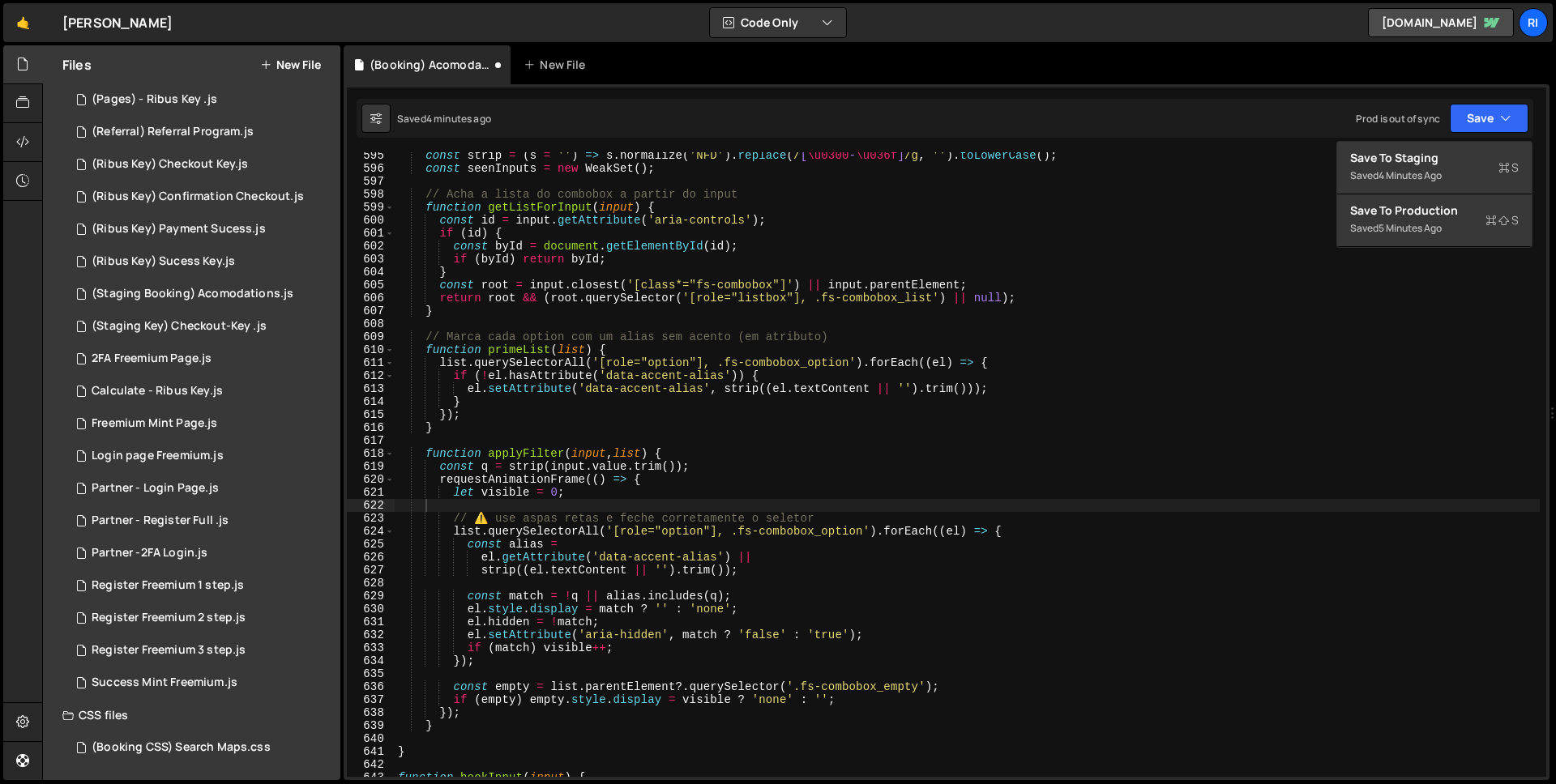
click at [1130, 306] on div "const strip = ( s = '' ) => s . normalize ( 'NFD' ) . replace ( / [ \u0300 - \u…" at bounding box center [967, 473] width 1146 height 650
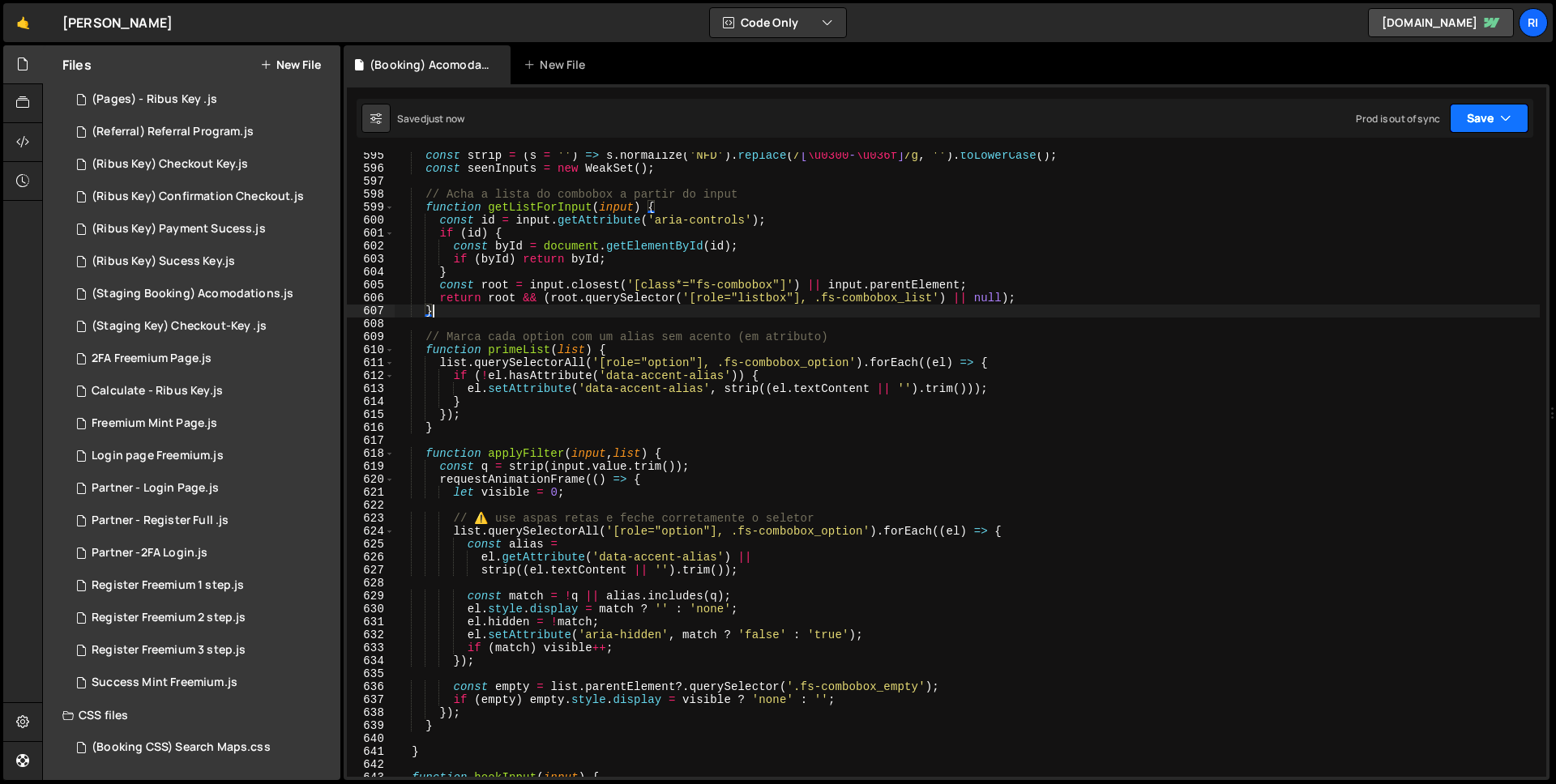
click at [1472, 125] on button "Save" at bounding box center [1489, 118] width 79 height 29
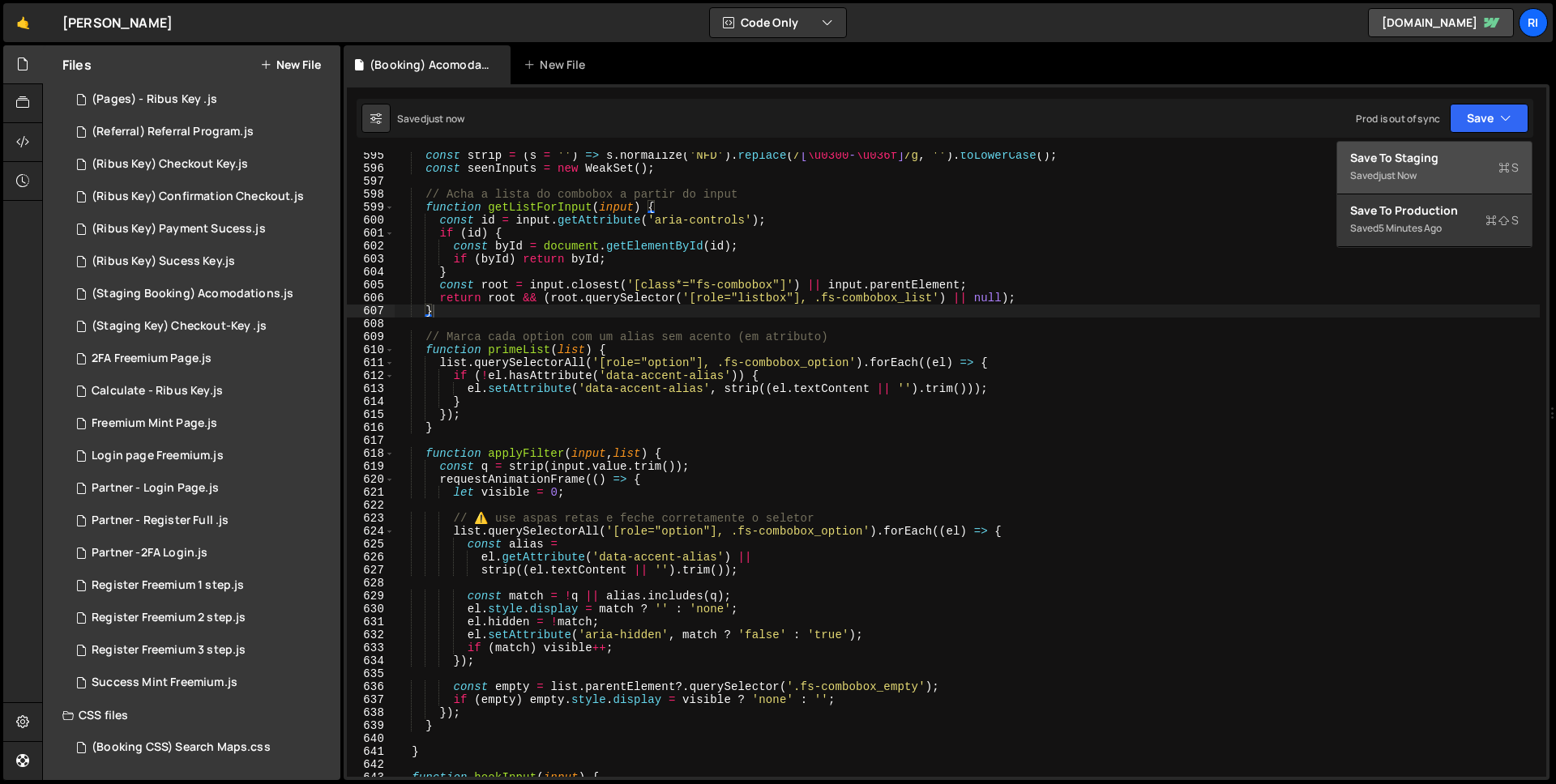
click at [1405, 172] on div "just now" at bounding box center [1398, 175] width 38 height 14
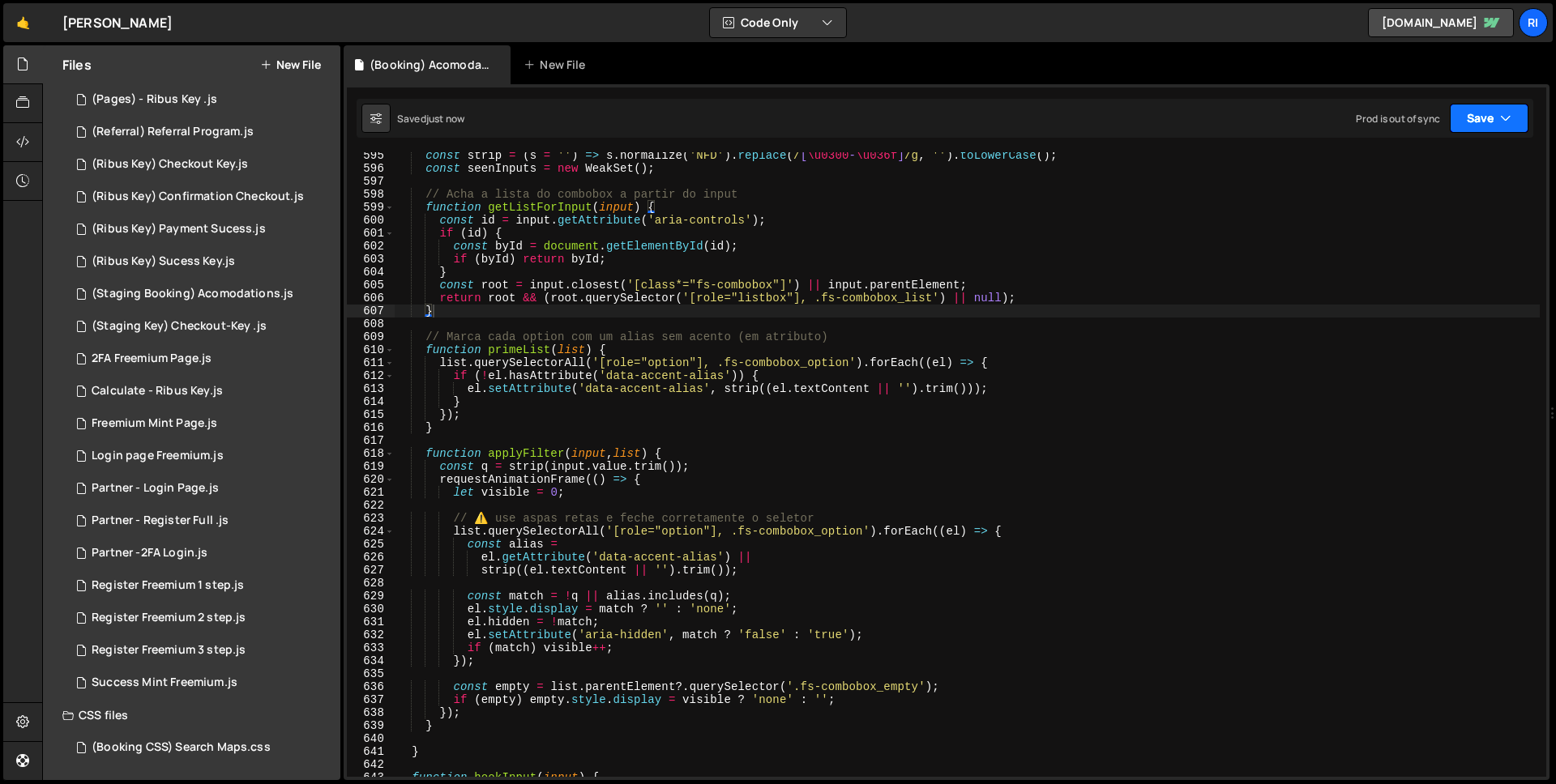
click at [1478, 120] on button "Save" at bounding box center [1489, 118] width 79 height 29
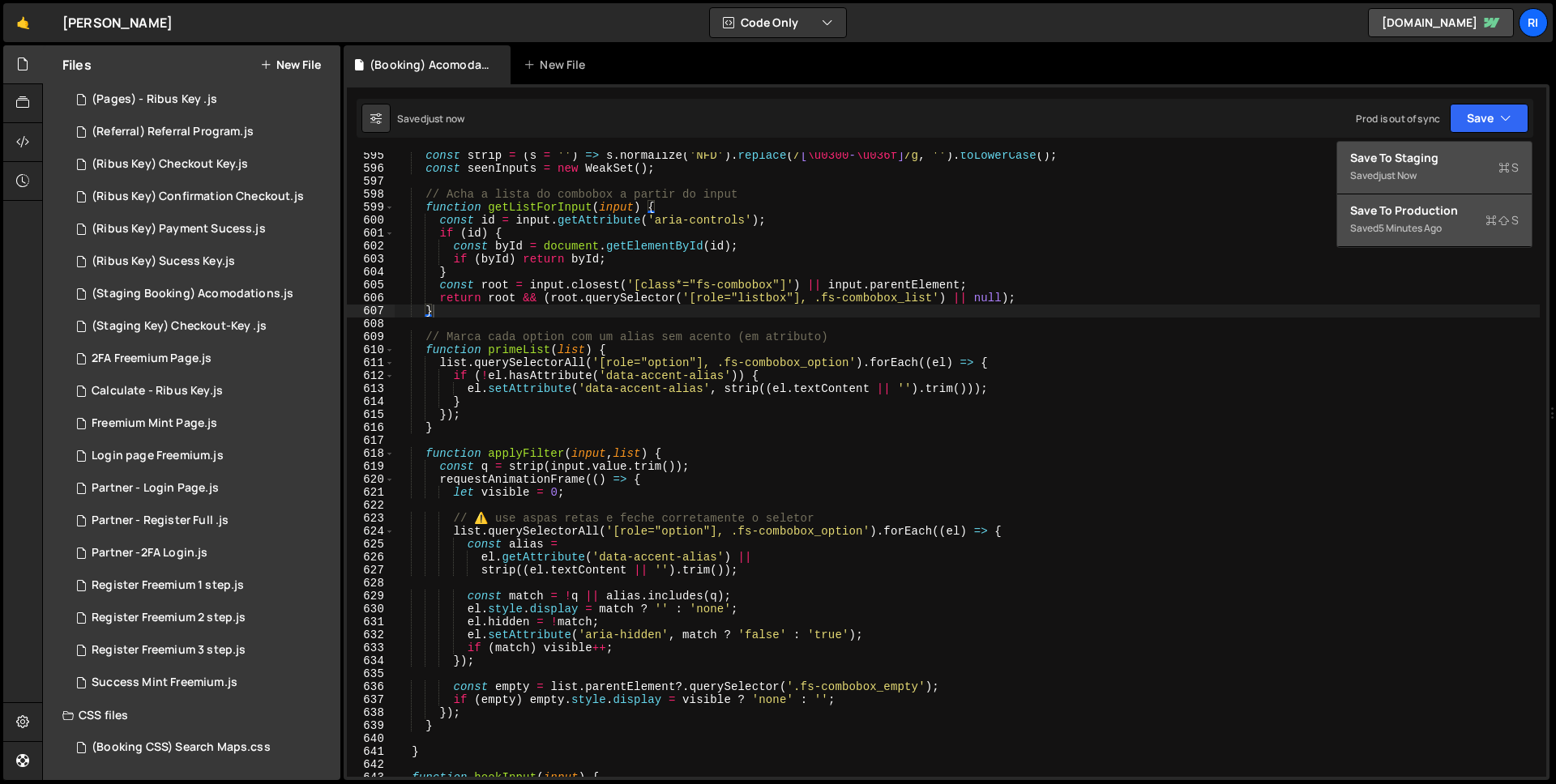
click at [1428, 221] on div "5 minutes ago" at bounding box center [1410, 228] width 63 height 14
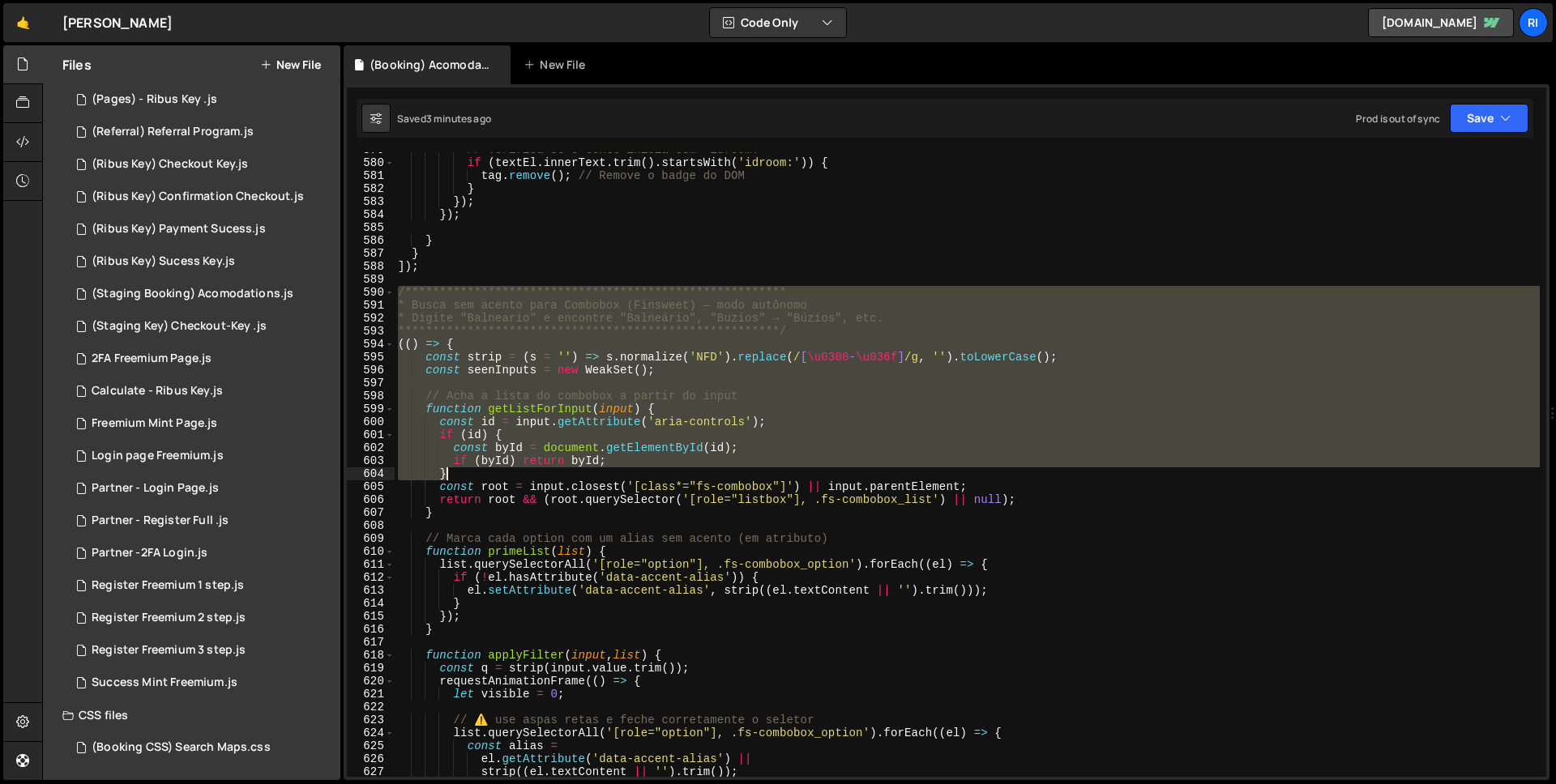
scroll to position [8166, 0]
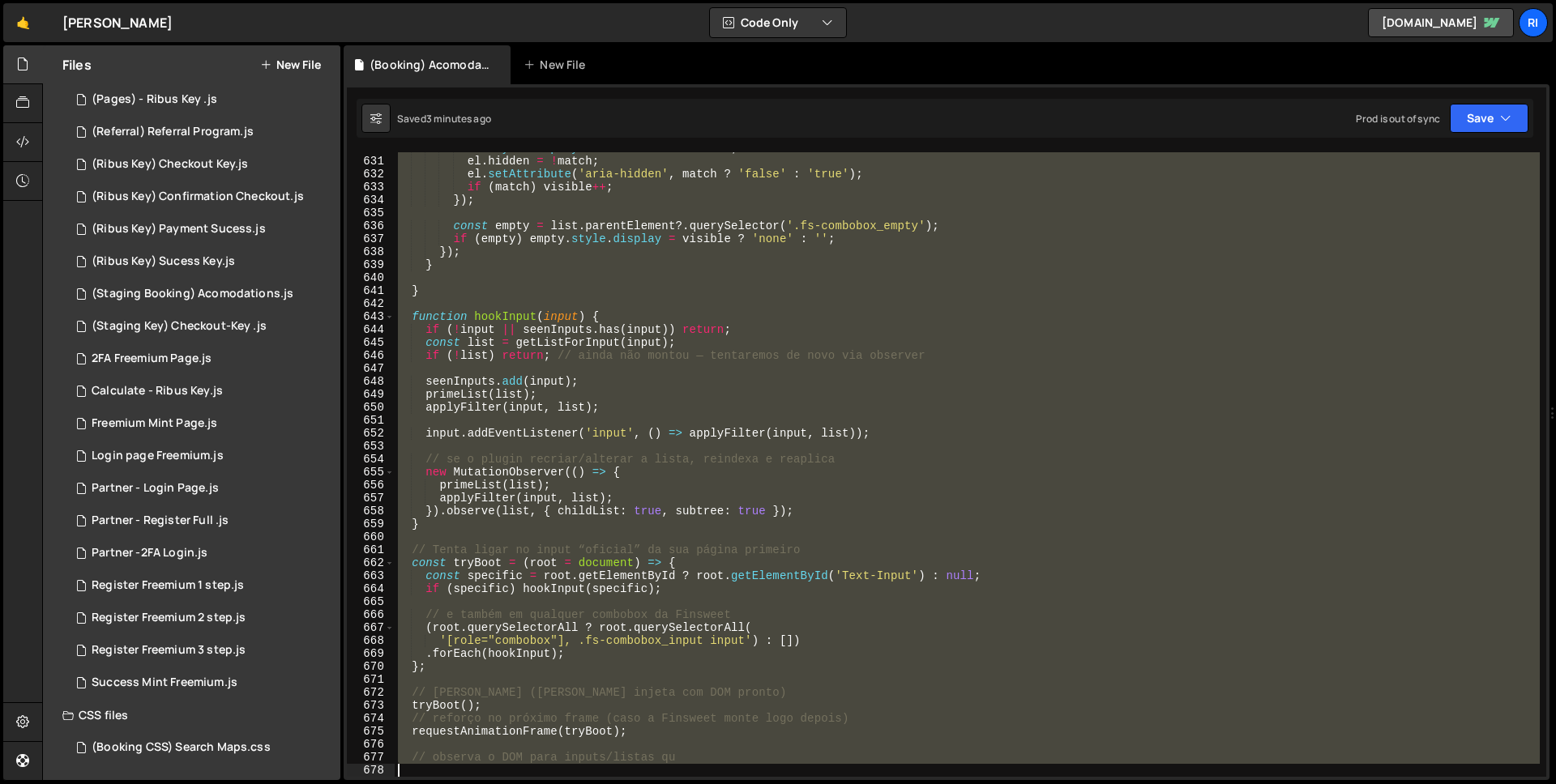
drag, startPoint x: 399, startPoint y: 289, endPoint x: 704, endPoint y: 1247, distance: 1005.4
click at [704, 767] on html "Projects Community Library Blog Ri Your current team is Ribus Projects Your Tea…" at bounding box center [778, 392] width 1556 height 784
type textarea "// observa o DOM para inputs/listas qu"
paste textarea
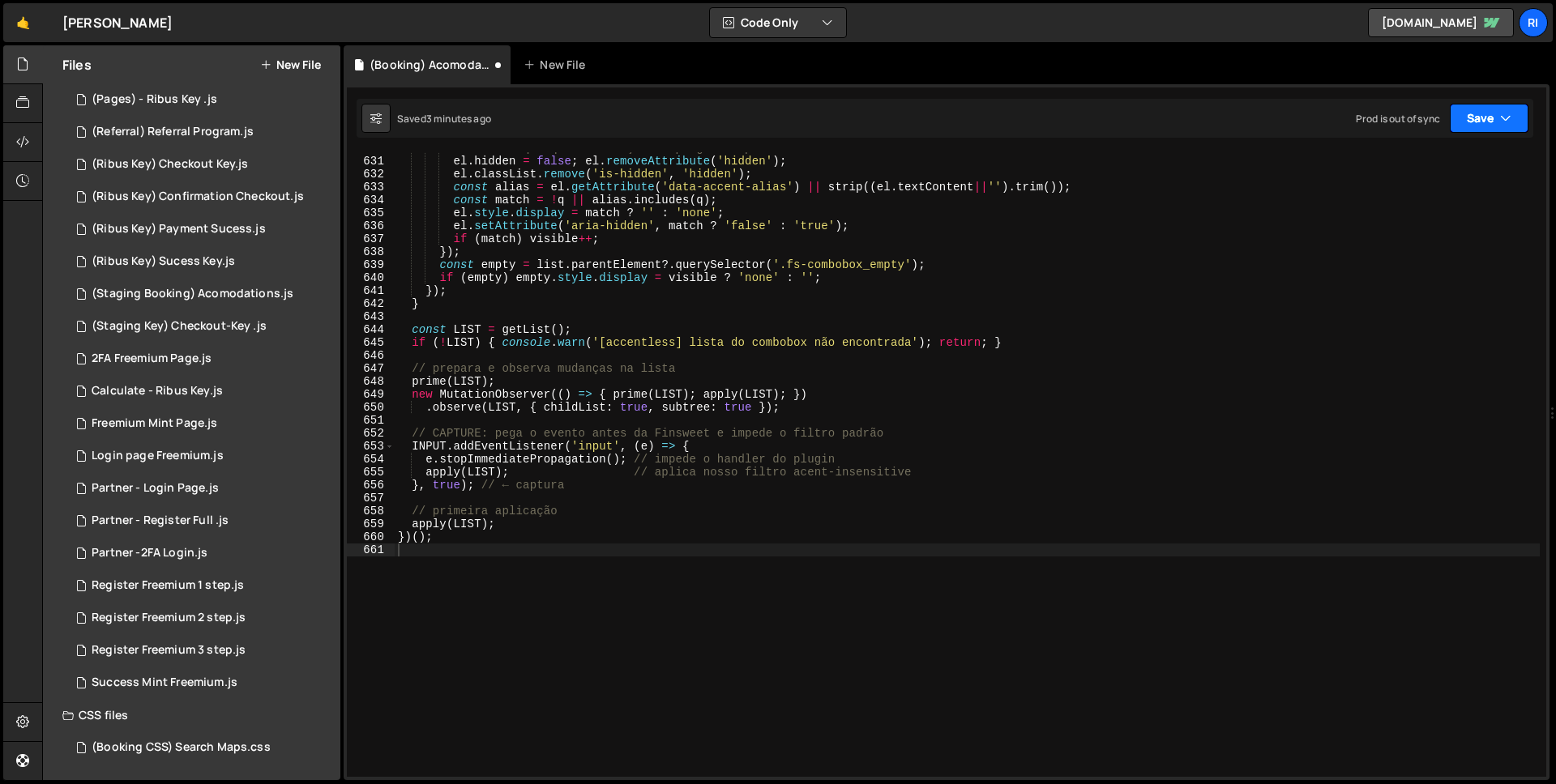
click at [1500, 124] on icon "button" at bounding box center [1506, 118] width 11 height 16
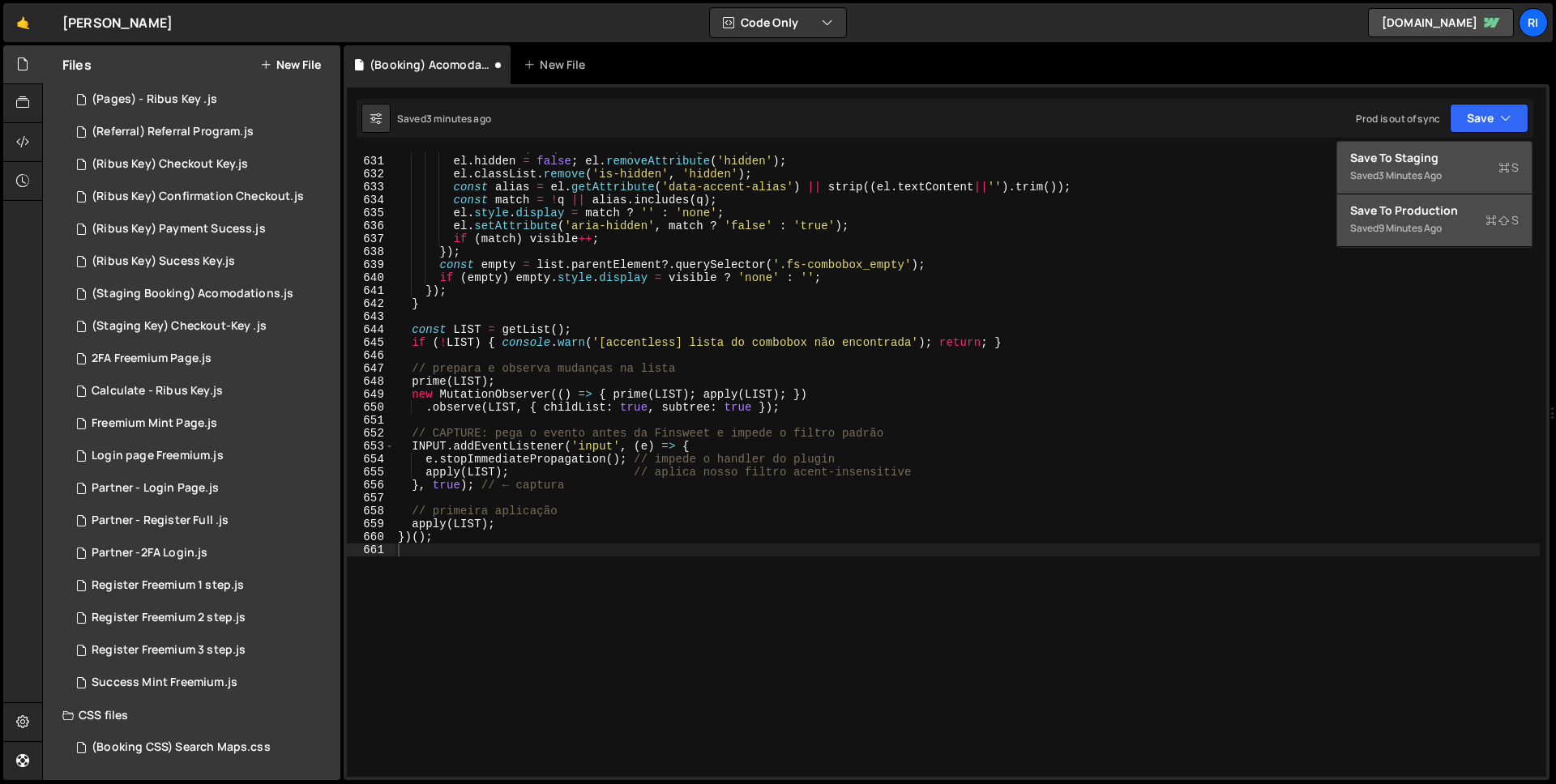
click at [1434, 145] on button "Save to Staging S Saved 3 minutes ago" at bounding box center [1435, 168] width 195 height 53
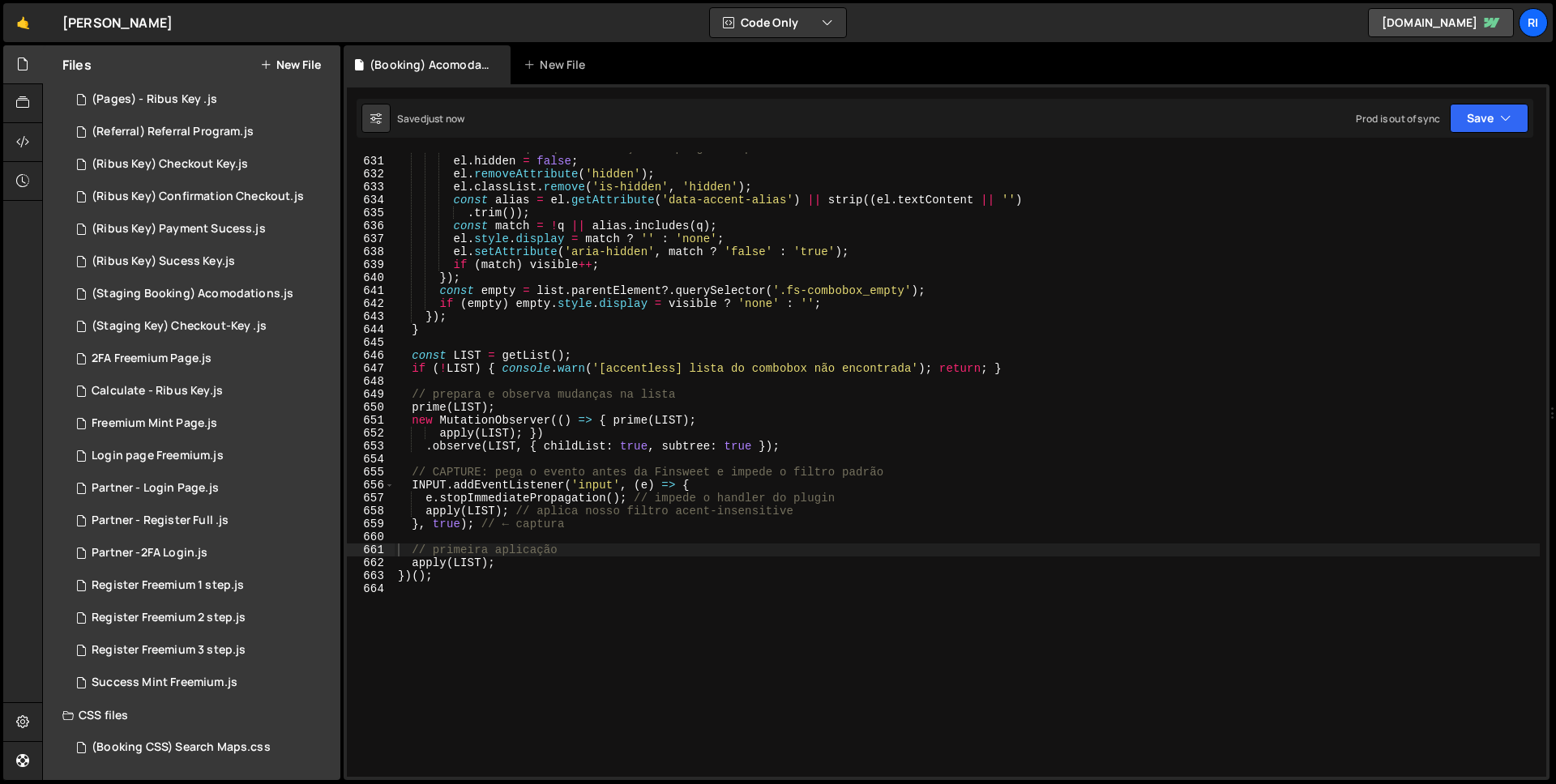
click at [1097, 389] on div "// desfaz qualquer ocultação do plugin e aplica a nossa el . hidden = false ; e…" at bounding box center [967, 467] width 1146 height 650
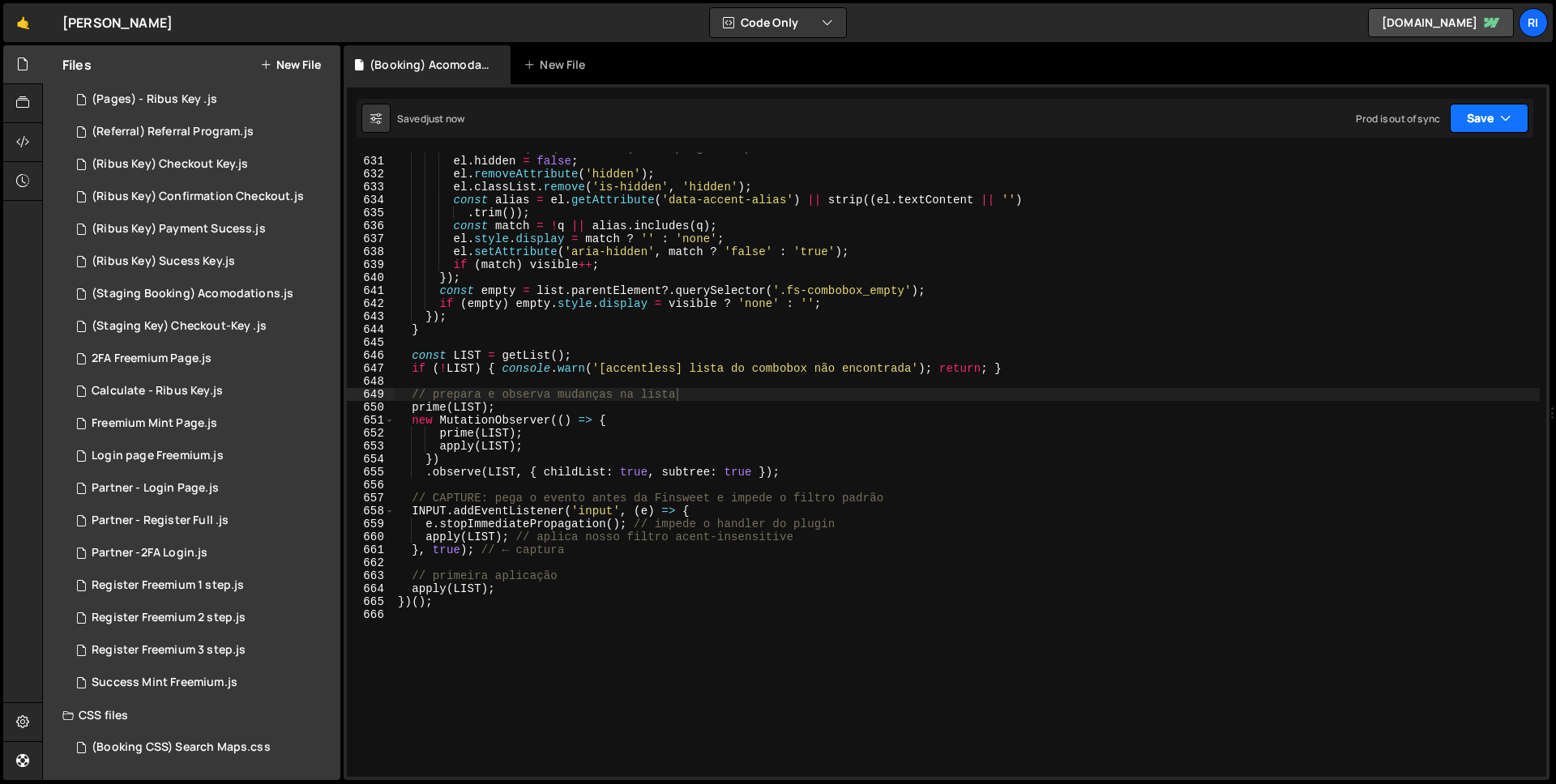
click at [1486, 120] on button "Save" at bounding box center [1489, 118] width 79 height 29
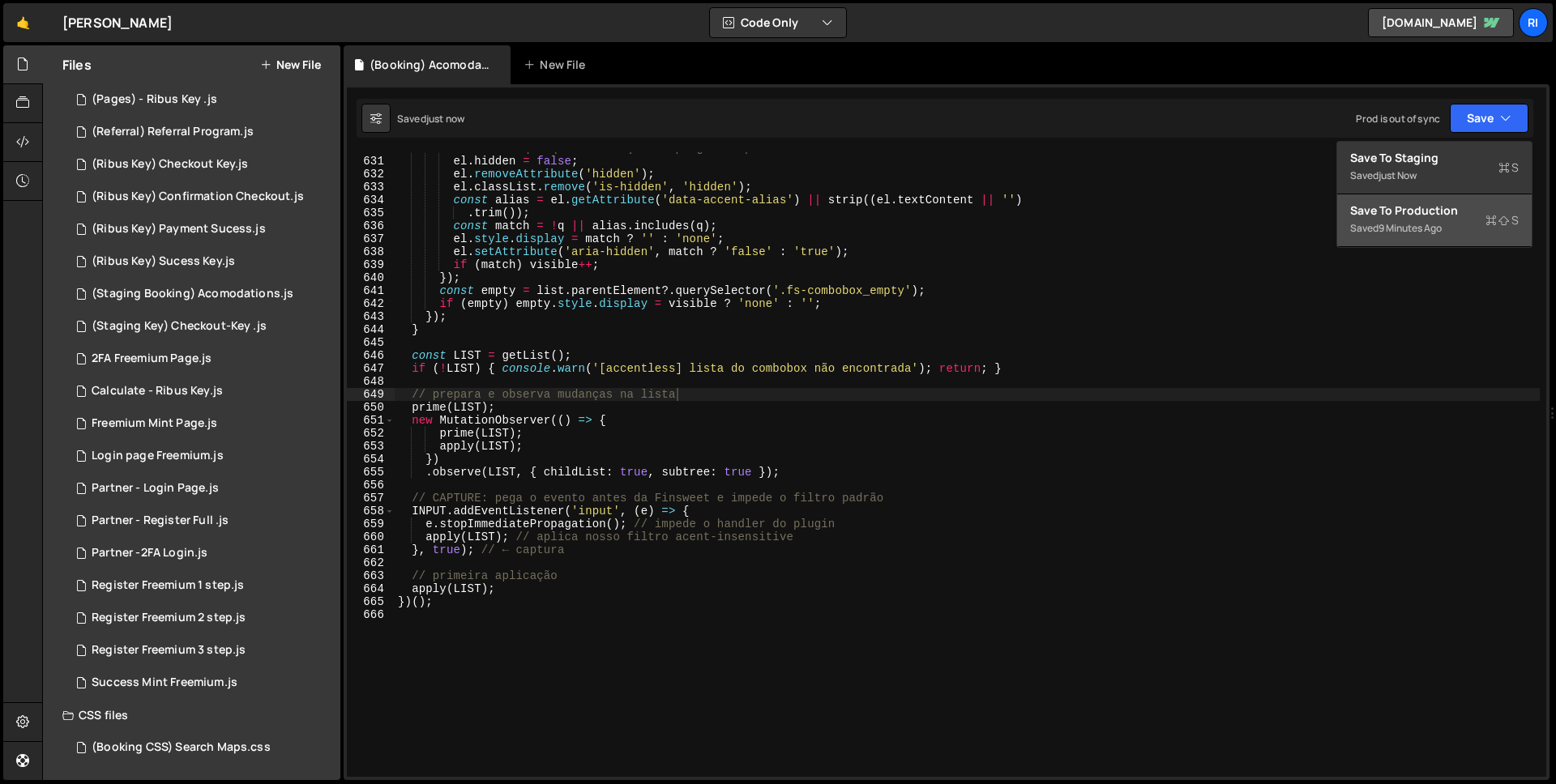
click at [1410, 232] on div "9 minutes ago" at bounding box center [1410, 228] width 63 height 14
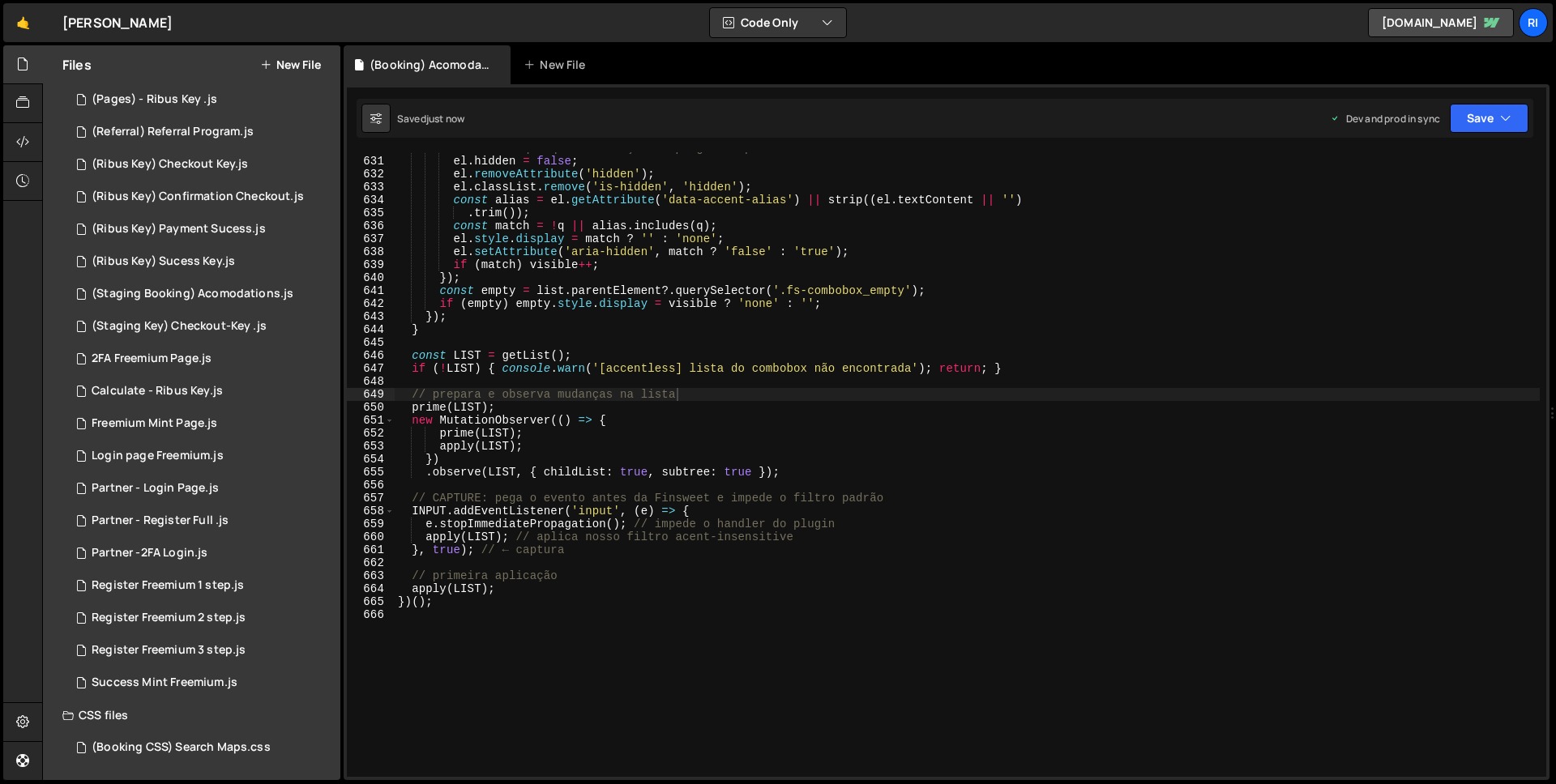
type textarea "if (!LIST) { console.warn('[accentless] lista do combobox não encontrada'); ret…"
click at [664, 370] on div "// desfaz qualquer ocultação do plugin e aplica a nossa el . hidden = false ; e…" at bounding box center [967, 467] width 1146 height 650
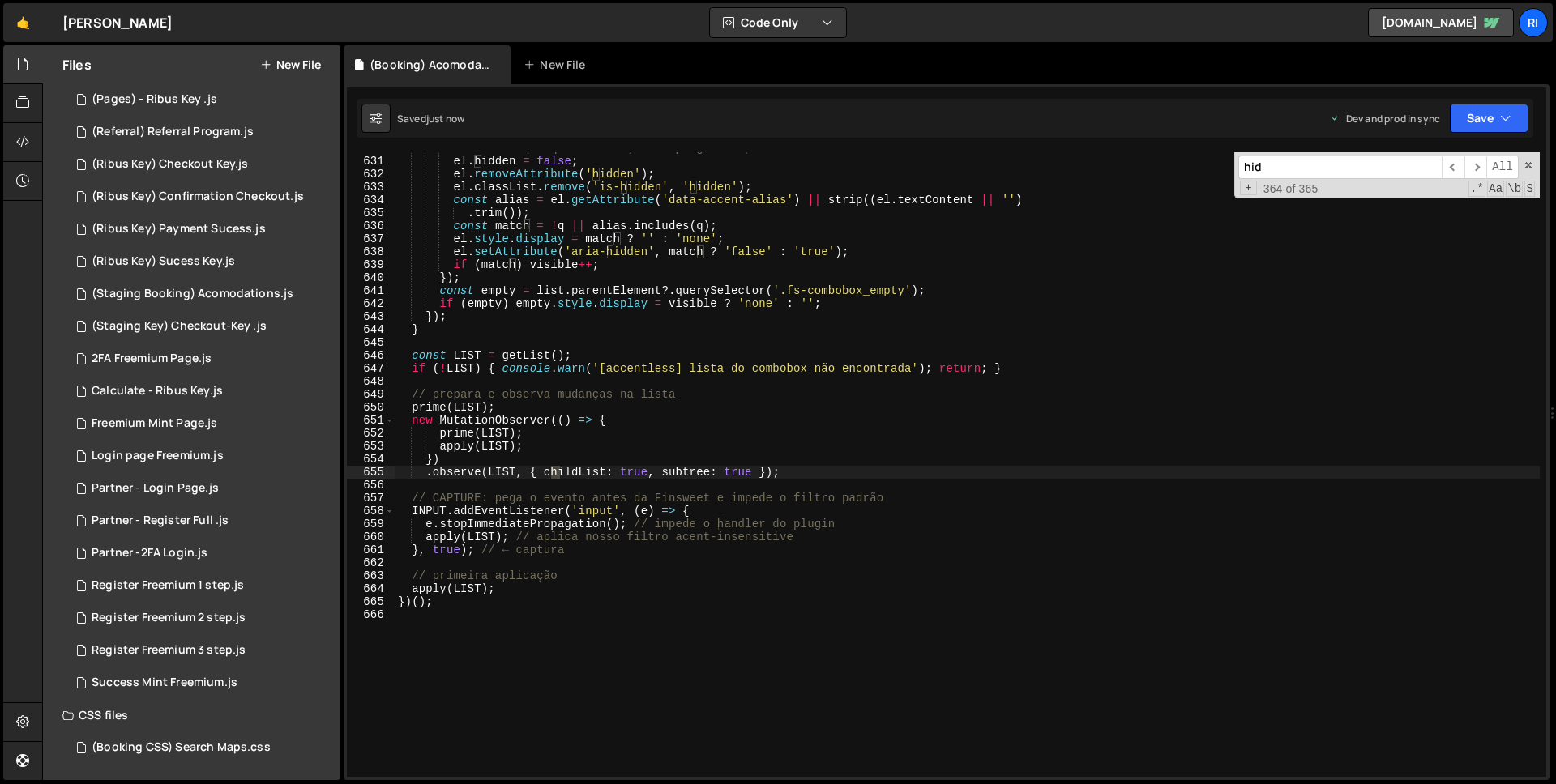
type input "hide"
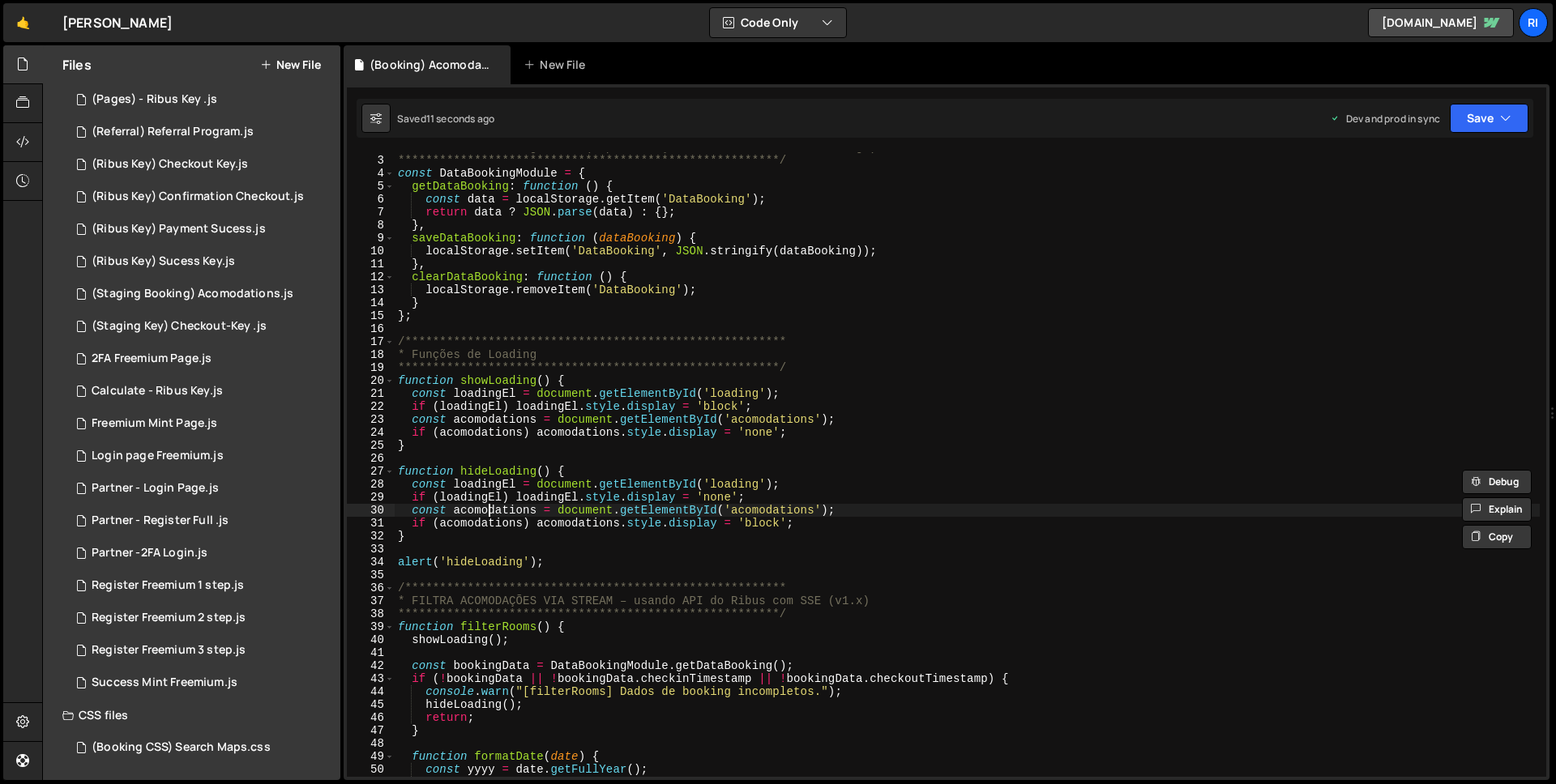
type textarea "}"
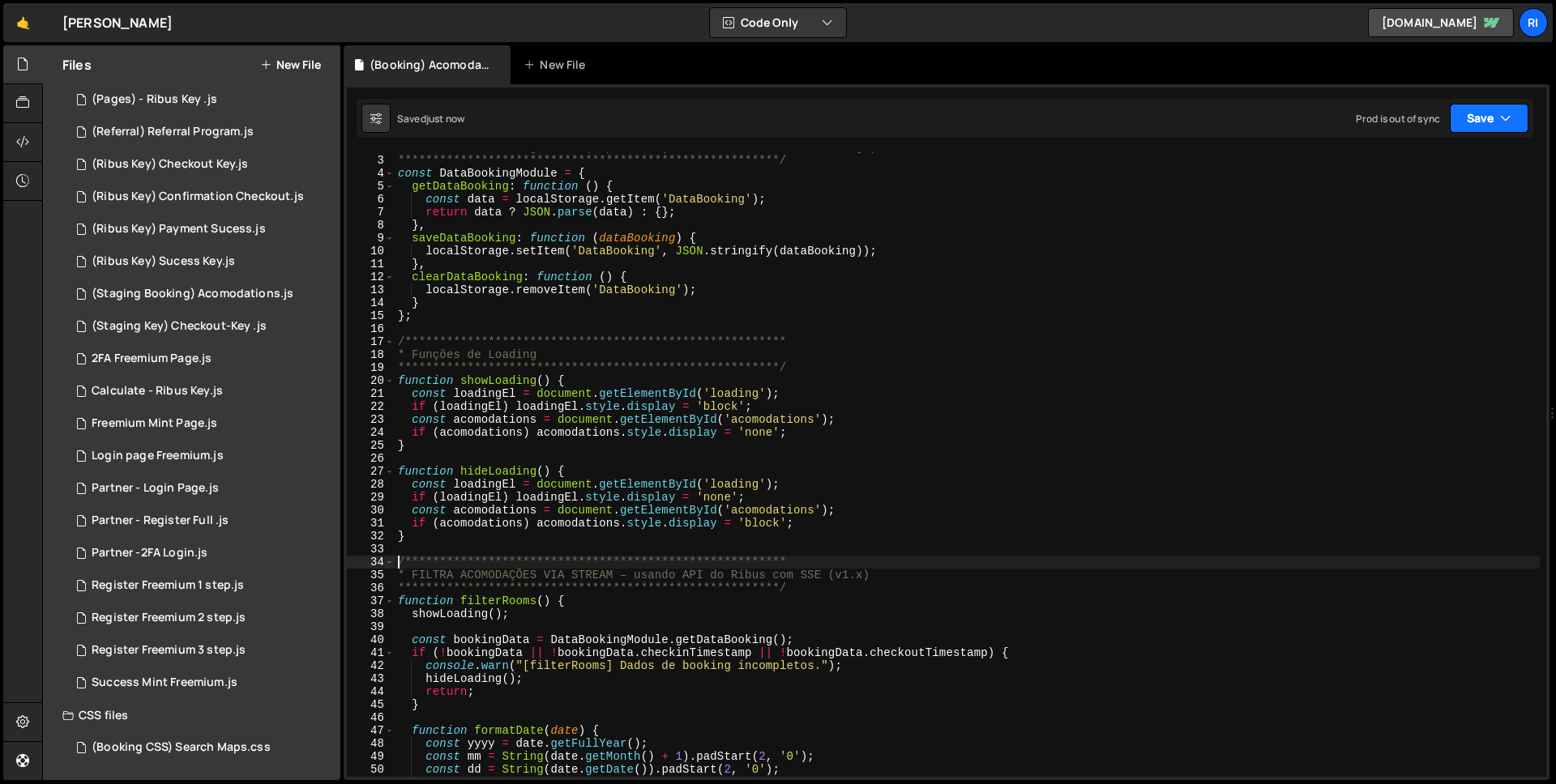
click at [1502, 124] on icon "button" at bounding box center [1506, 118] width 11 height 16
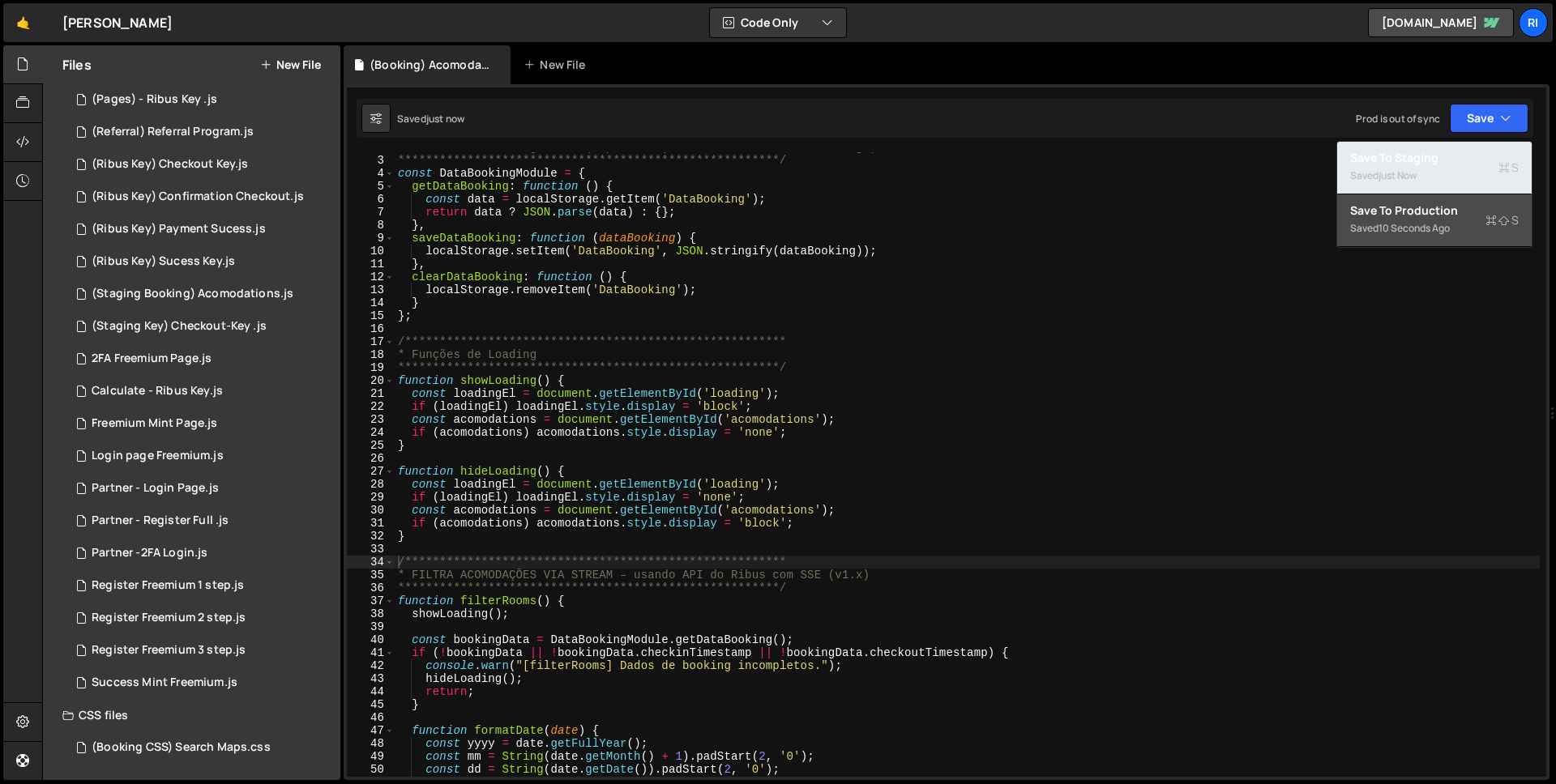
click at [1420, 167] on div "Saved just now" at bounding box center [1434, 175] width 168 height 20
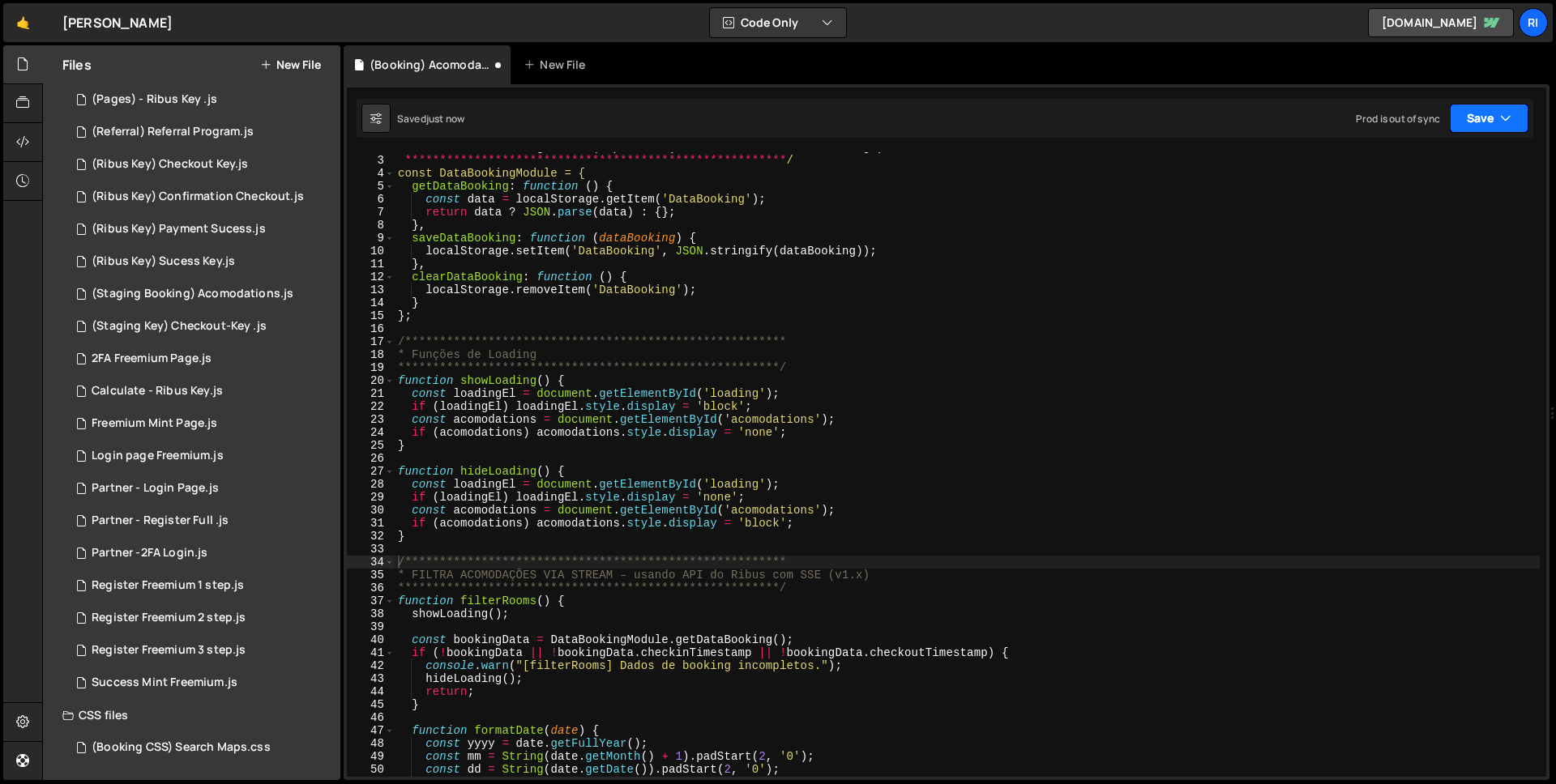
click at [1495, 113] on button "Save" at bounding box center [1489, 118] width 79 height 29
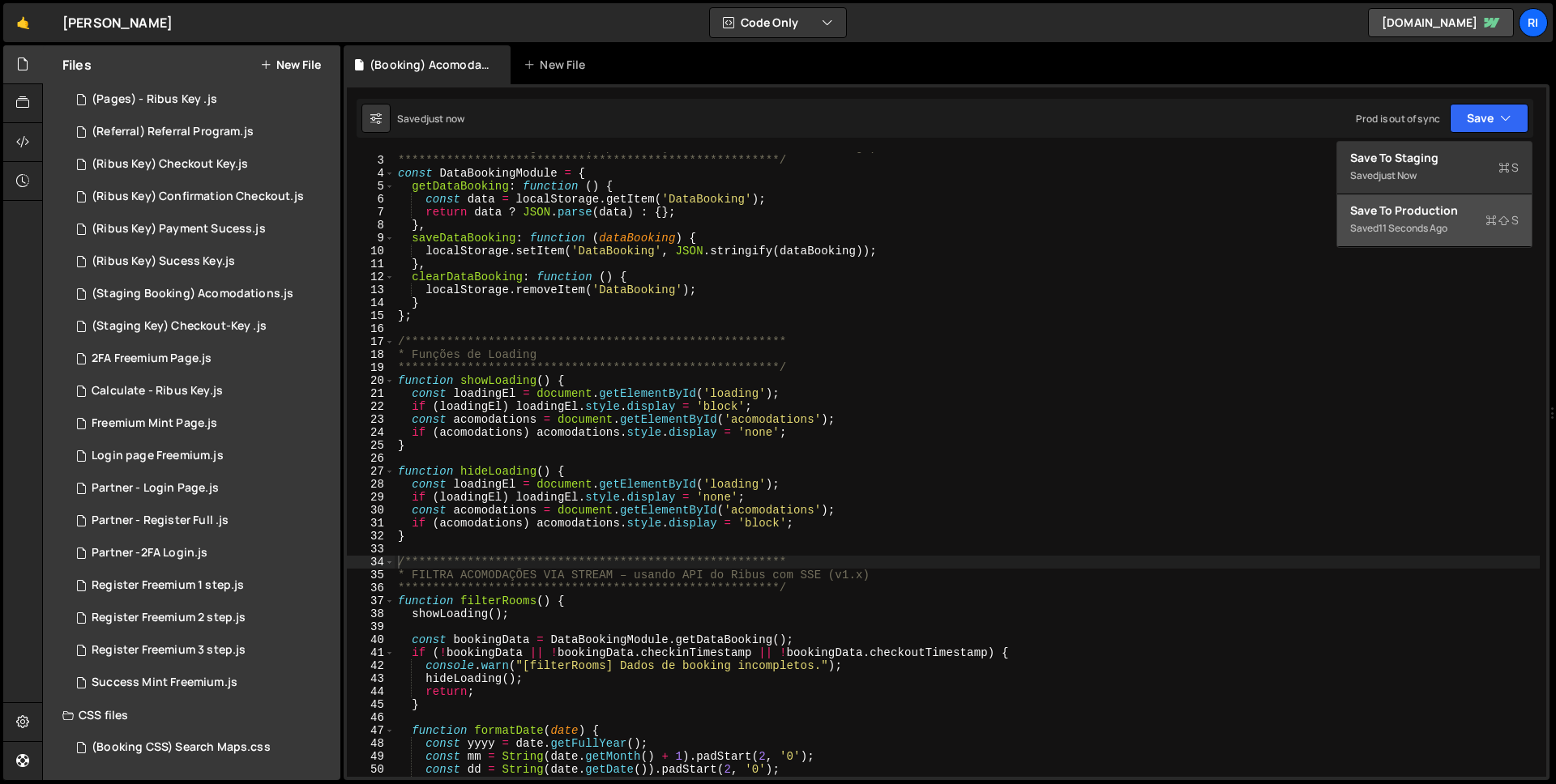
click at [1431, 231] on div "11 seconds ago" at bounding box center [1413, 228] width 69 height 14
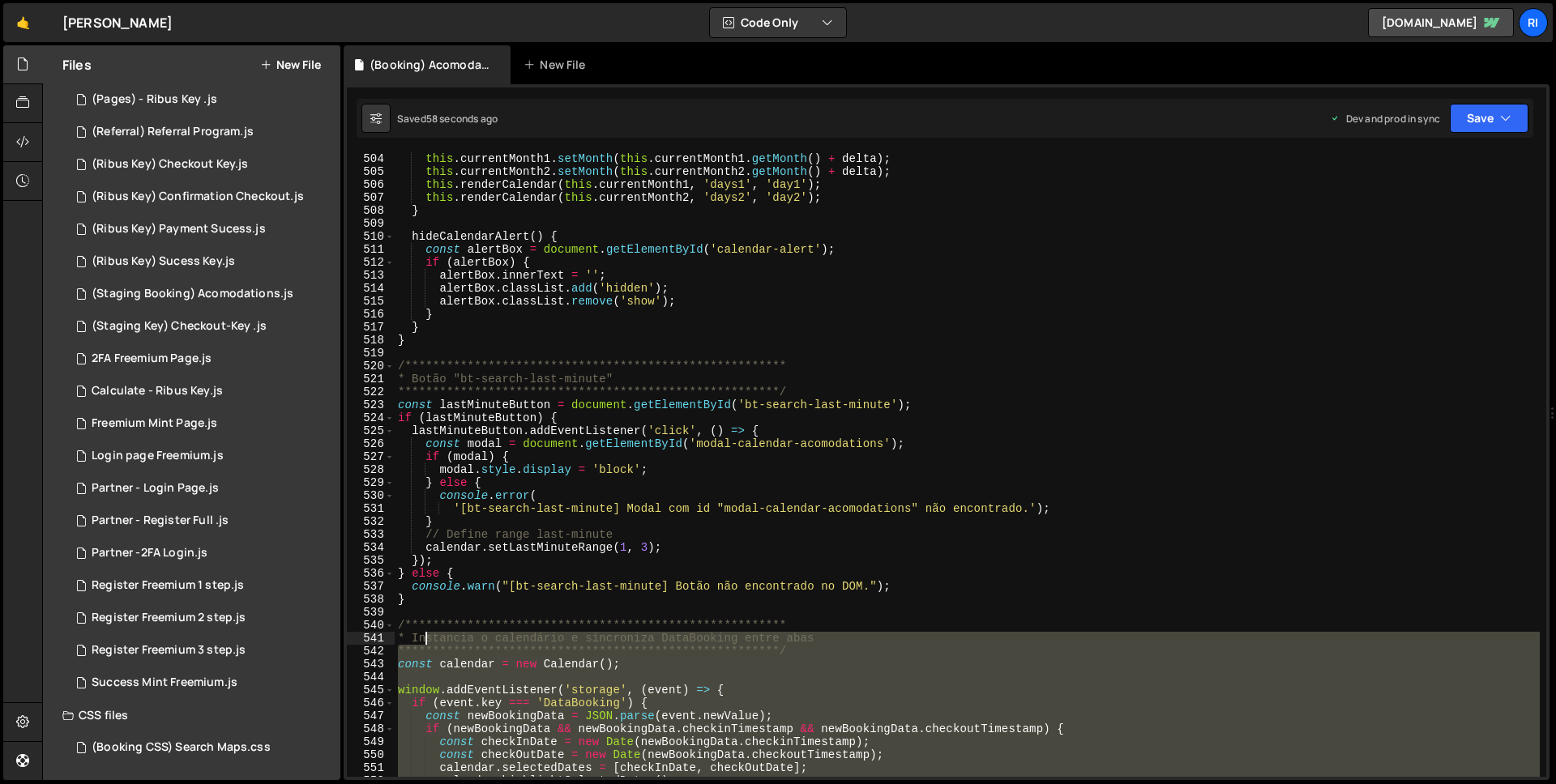
scroll to position [7984, 0]
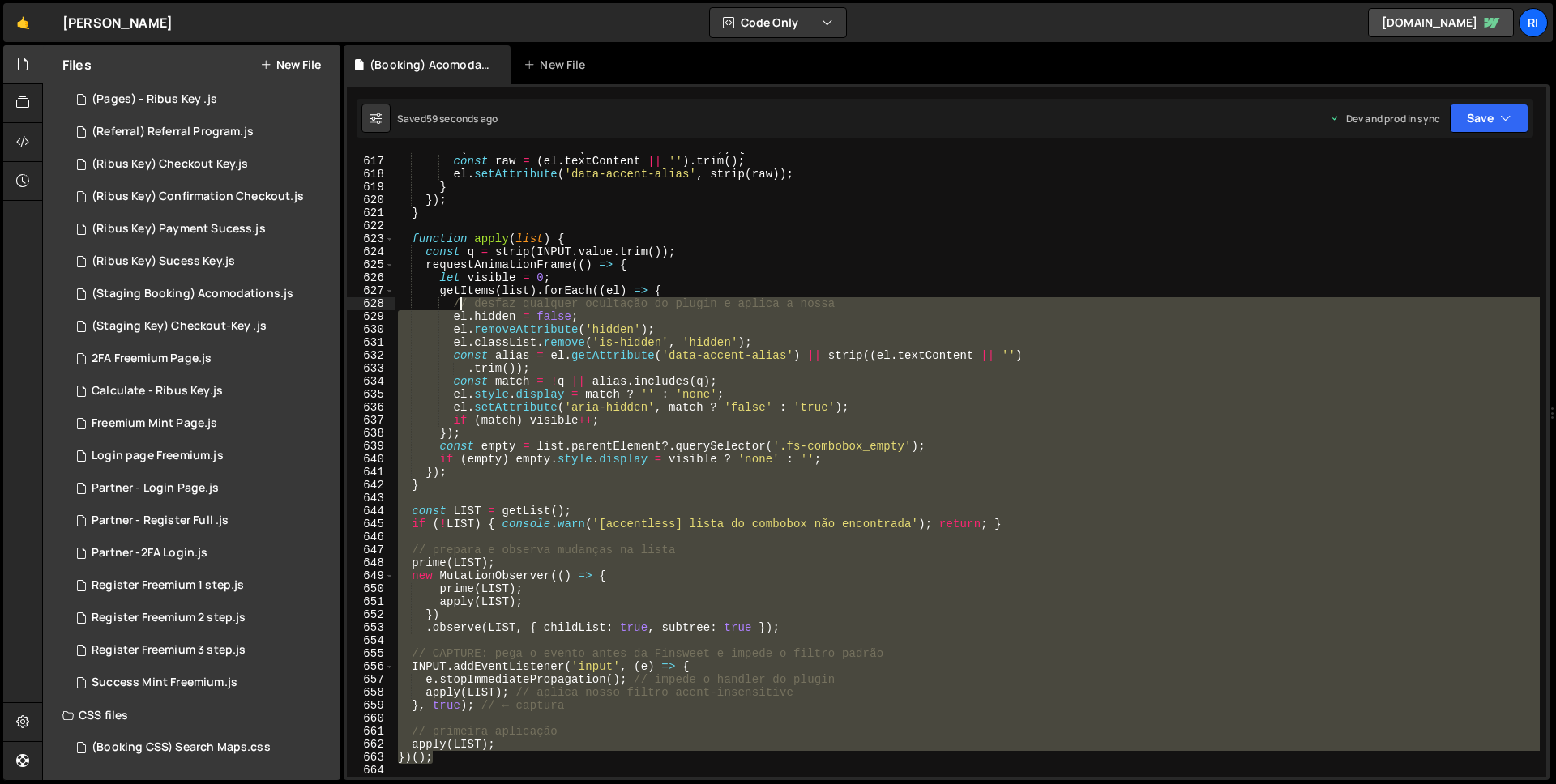
drag, startPoint x: 470, startPoint y: 760, endPoint x: 450, endPoint y: 307, distance: 453.4
click at [457, 305] on div "if ( ! el . hasAttribute ( 'data-accent-alias' )) { const raw = ( el . textCont…" at bounding box center [967, 467] width 1146 height 650
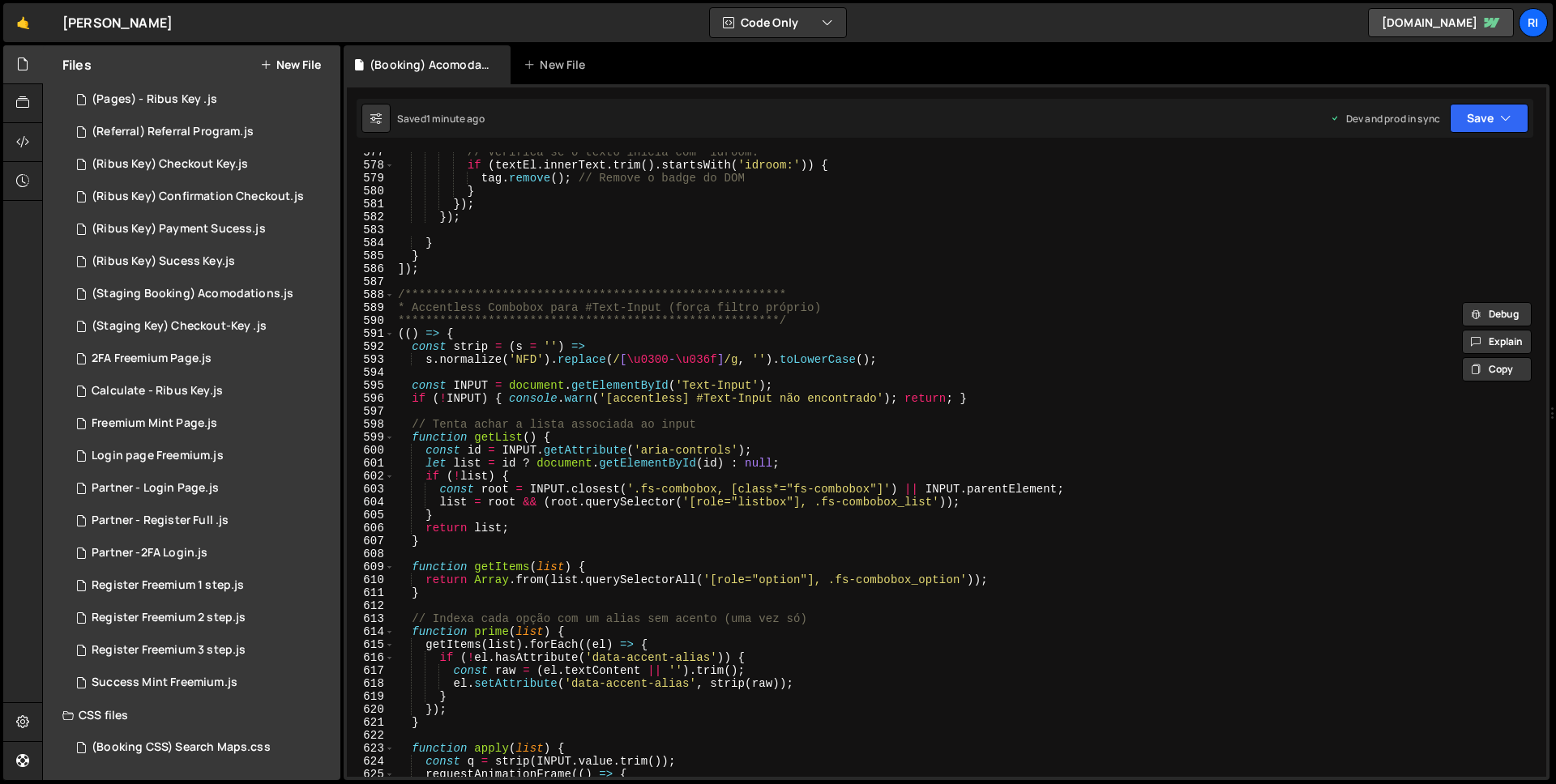
scroll to position [7473, 0]
click at [411, 289] on div "**********" at bounding box center [967, 472] width 1146 height 650
type textarea "**********"
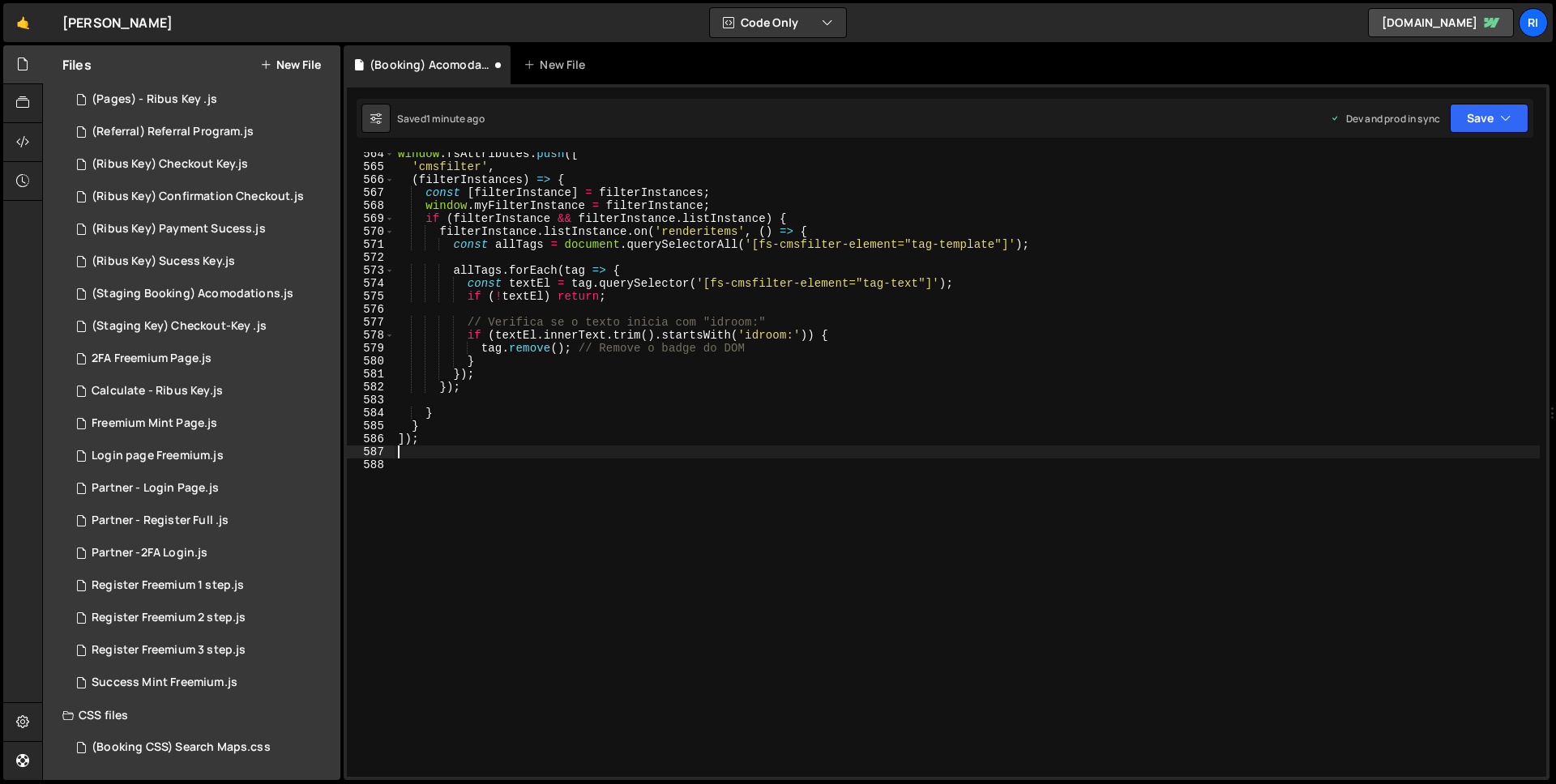
scroll to position [7292, 0]
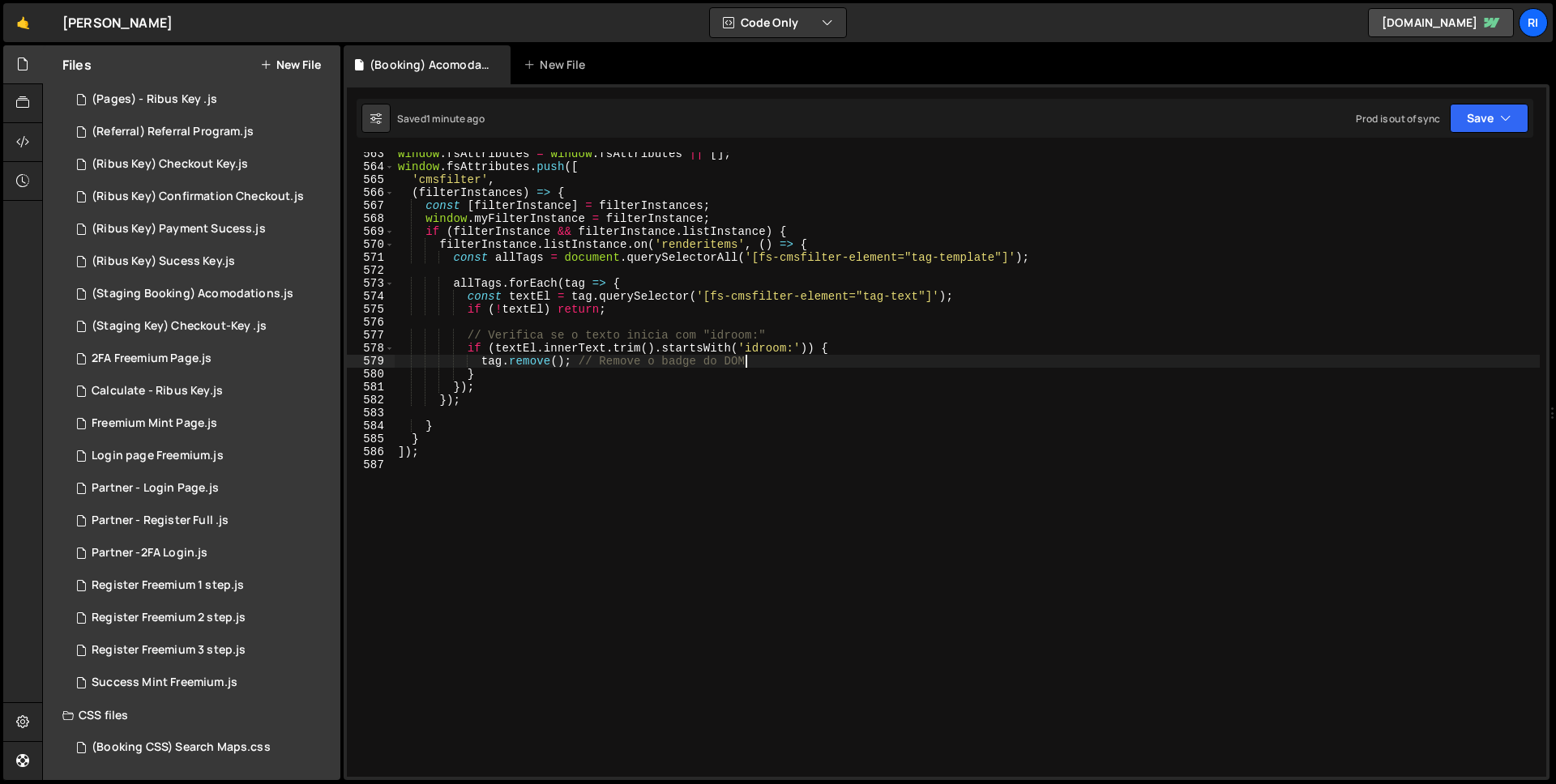
click at [862, 363] on div "window . fsAttributes = window . fsAttributes || [ ] ; window . fsAttributes . …" at bounding box center [967, 472] width 1146 height 650
type textarea "tag.remove(); // Remove o badge do DOM"
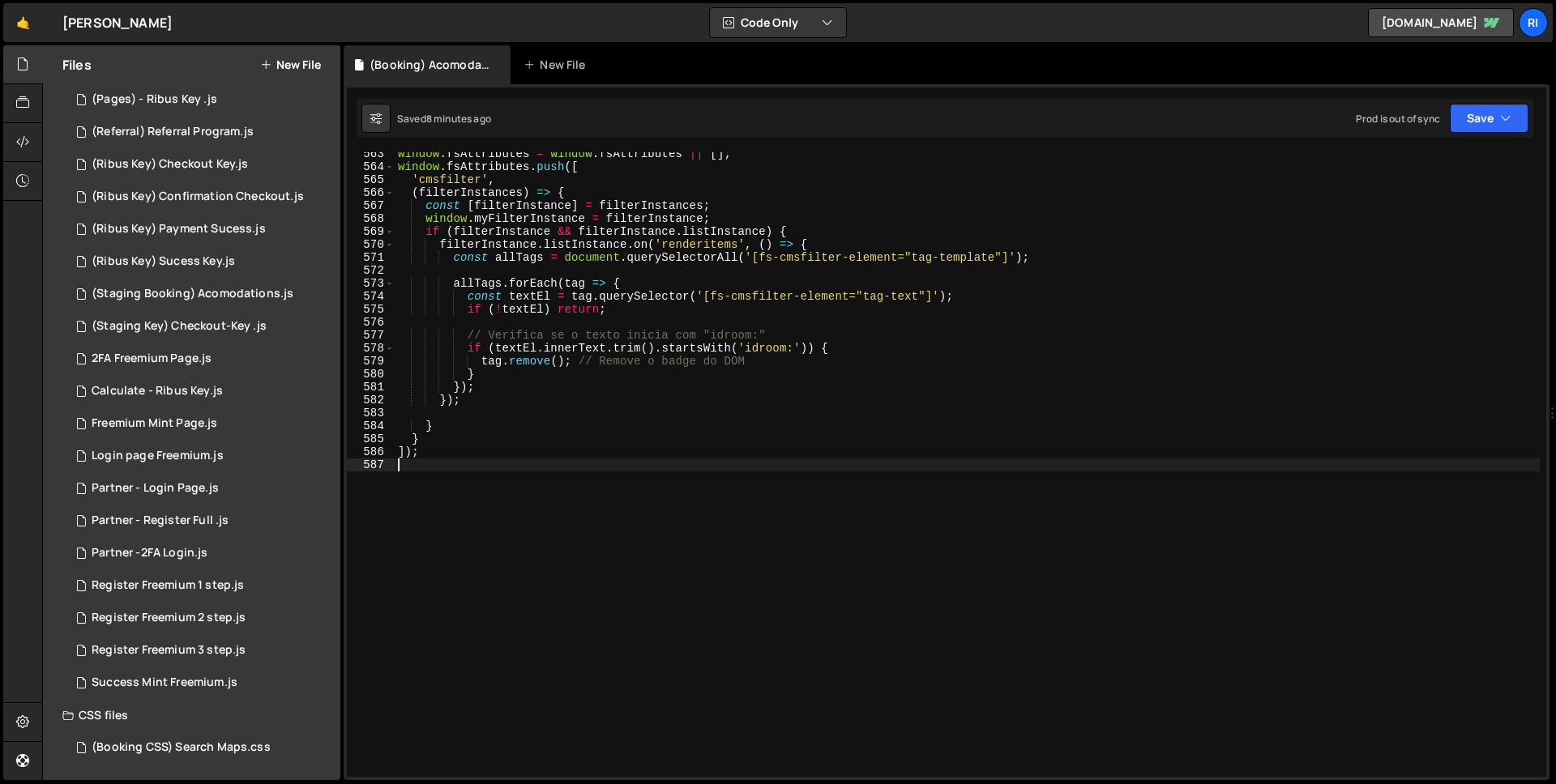
click at [499, 488] on div "window . fsAttributes = window . fsAttributes || [ ] ; window . fsAttributes . …" at bounding box center [967, 472] width 1146 height 650
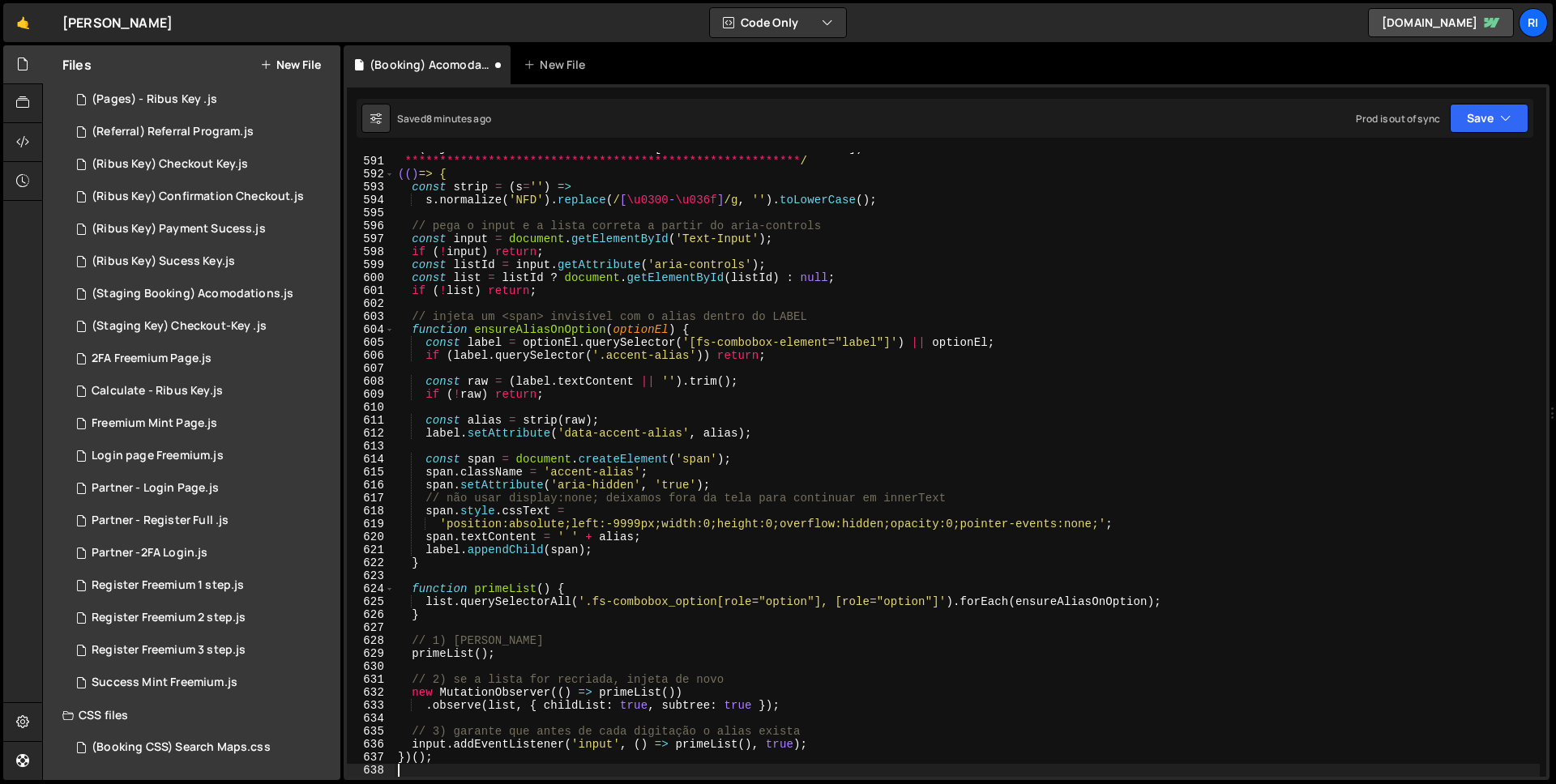
scroll to position [7647, 0]
click at [1470, 115] on button "Save" at bounding box center [1489, 118] width 79 height 29
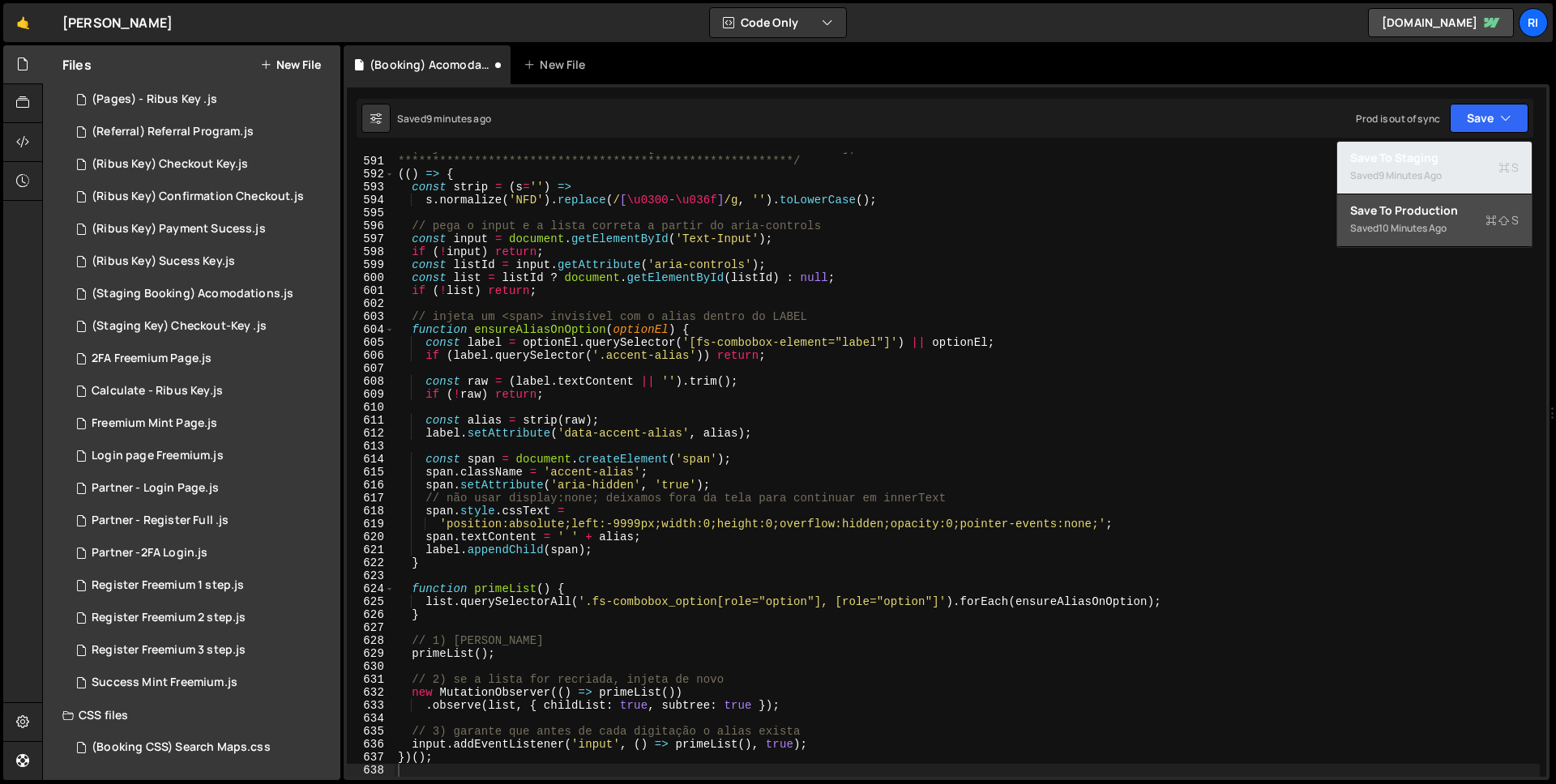
drag, startPoint x: 1441, startPoint y: 154, endPoint x: 1183, endPoint y: 211, distance: 264.2
click at [1186, 211] on div "Debug Explain Copy (Booking) Acomodations.js New File Saved 9 minutes ago Prod …" at bounding box center [946, 413] width 1206 height 736
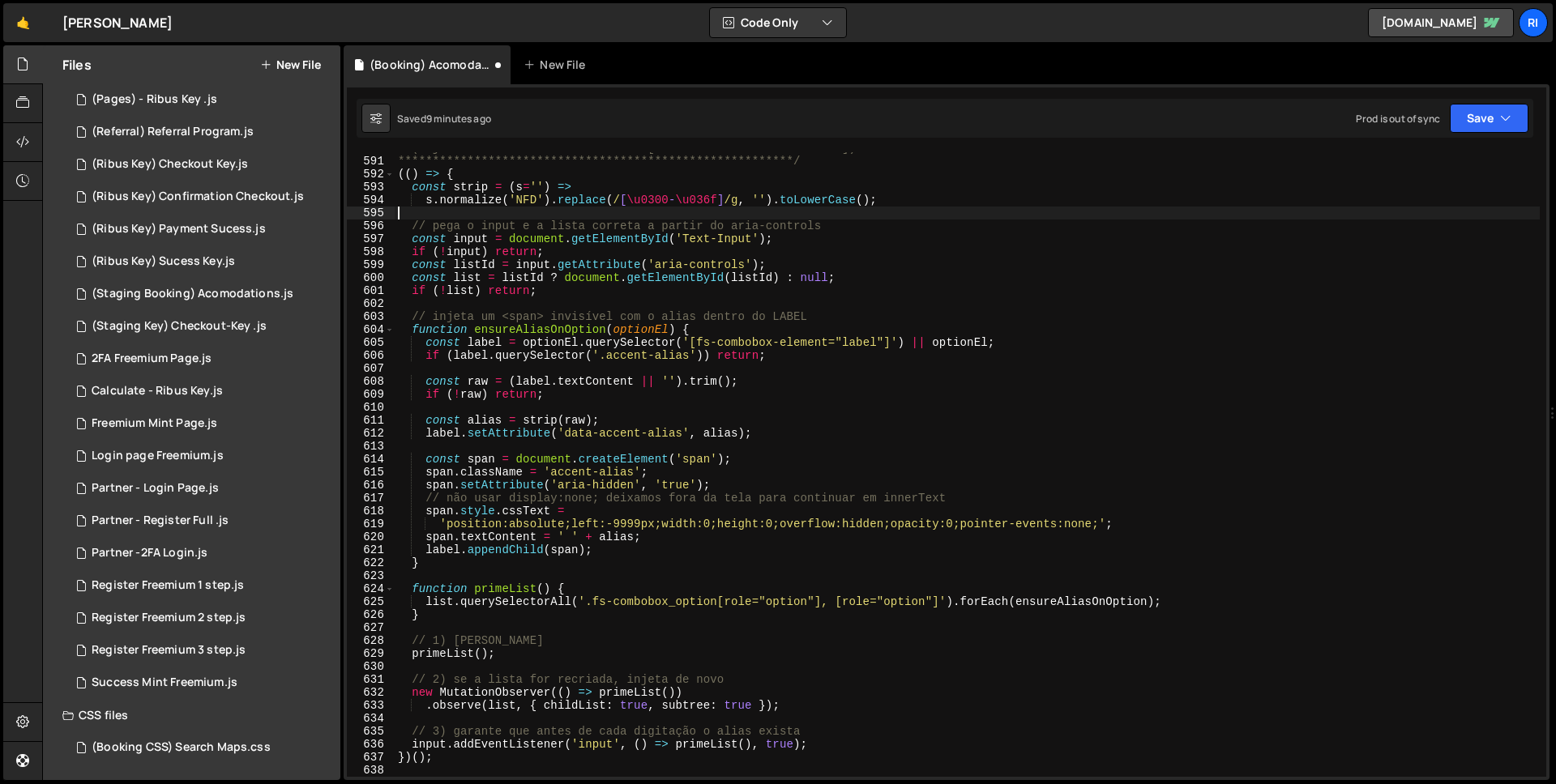
click at [1183, 211] on div "**********" at bounding box center [967, 467] width 1146 height 650
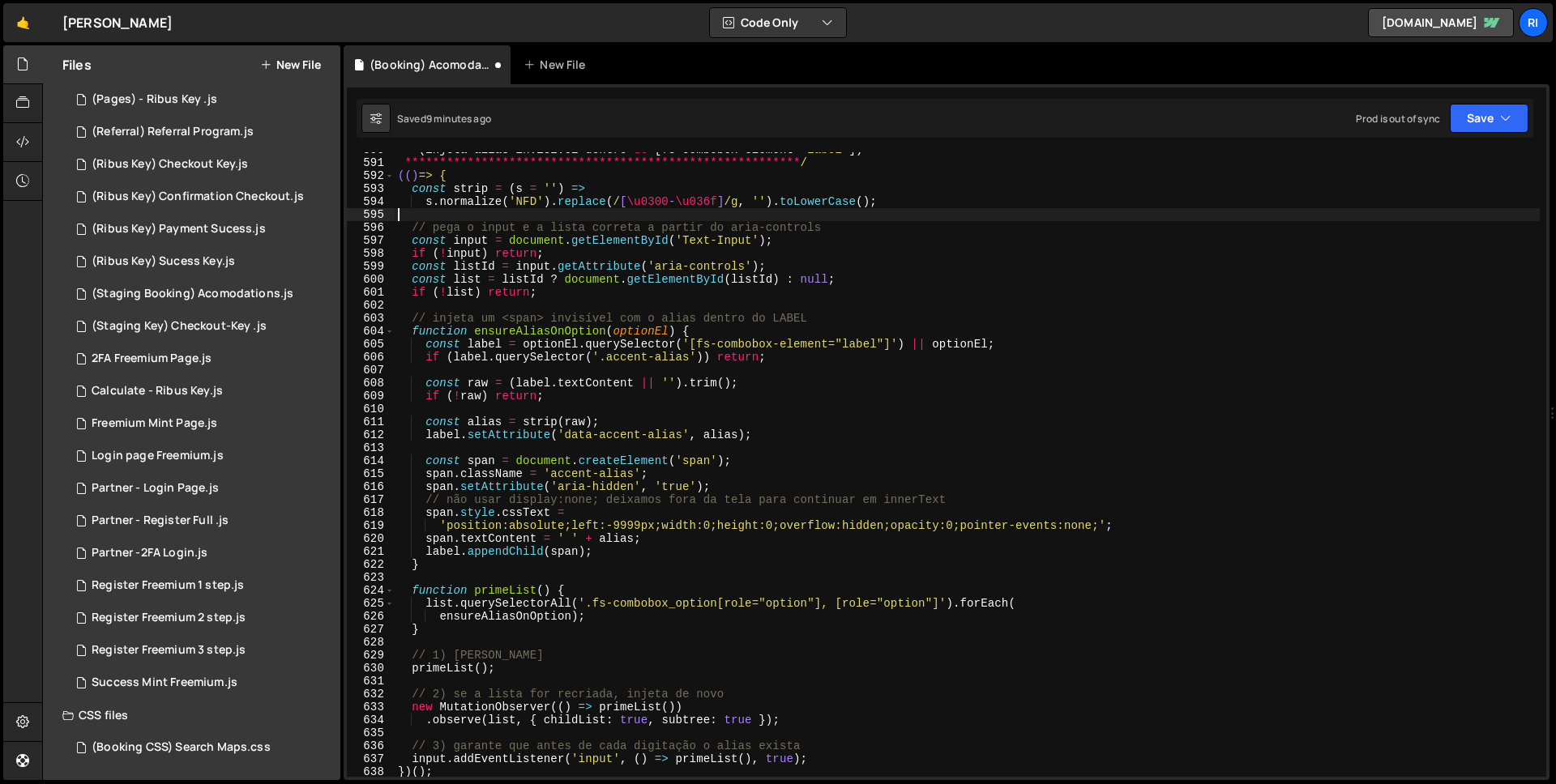
scroll to position [7628, 0]
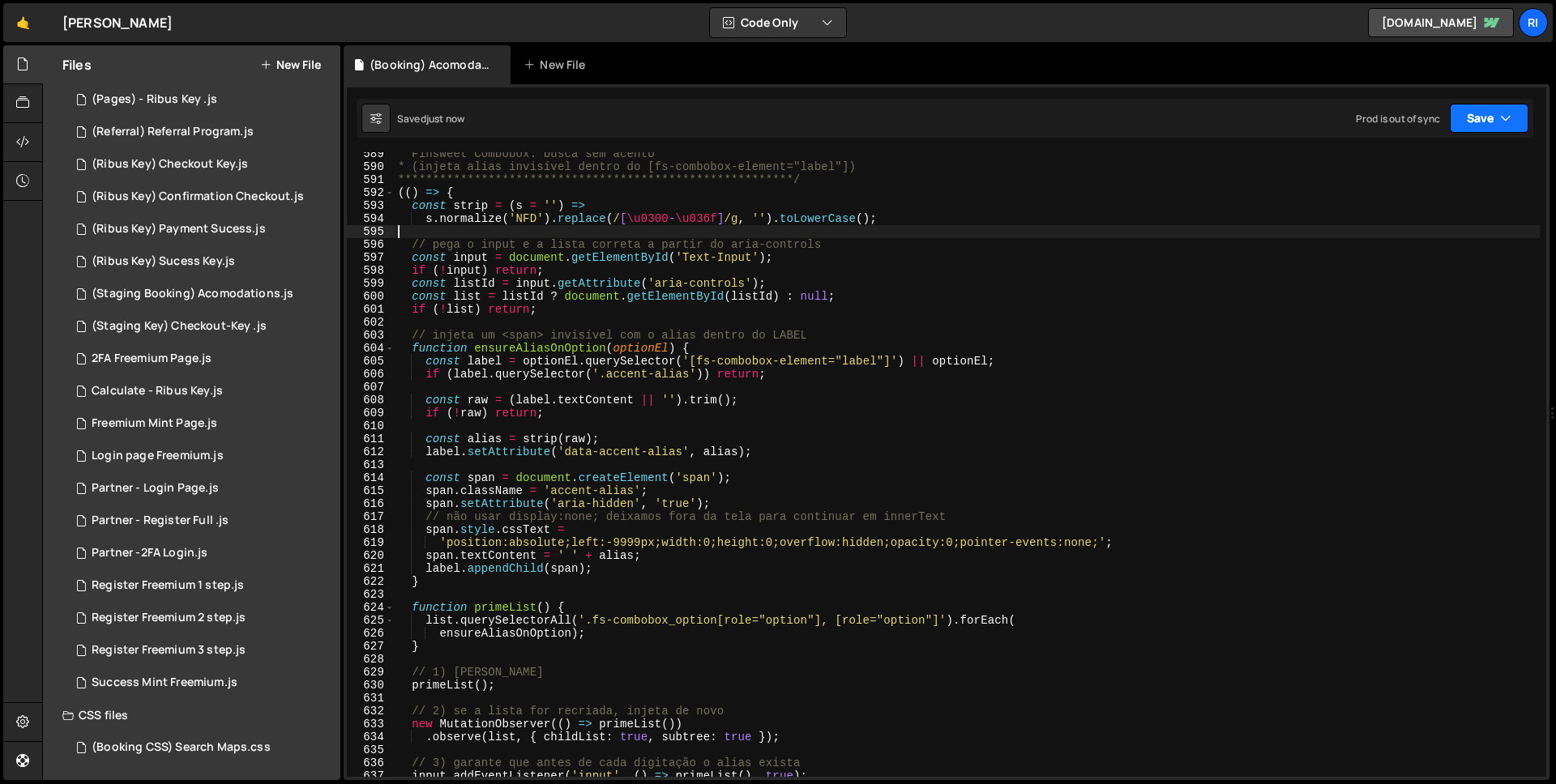
click at [1468, 118] on button "Save" at bounding box center [1489, 118] width 79 height 29
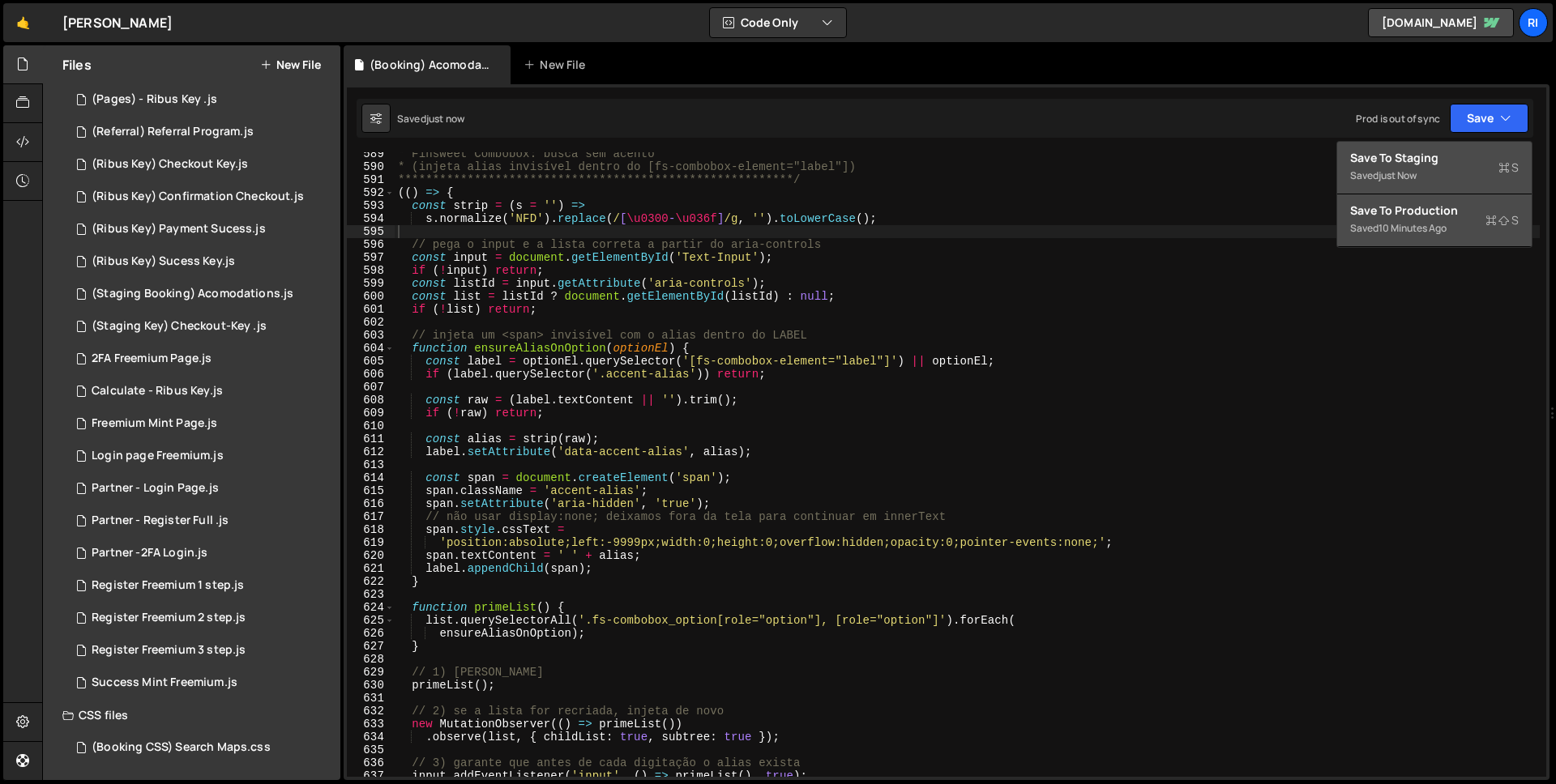
click at [1433, 164] on div "Save to Staging S" at bounding box center [1434, 157] width 168 height 16
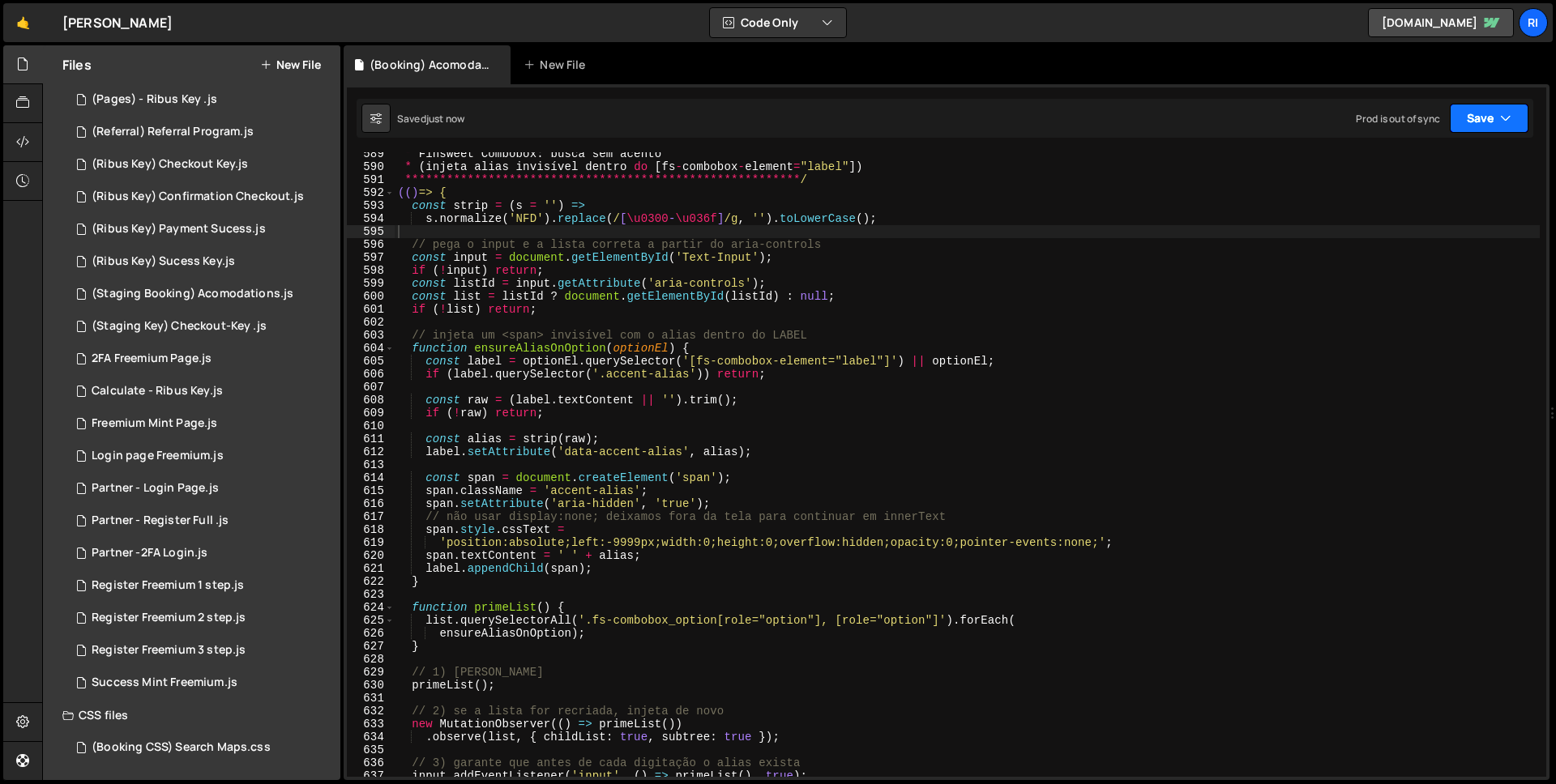
click at [1468, 126] on button "Save" at bounding box center [1489, 118] width 79 height 29
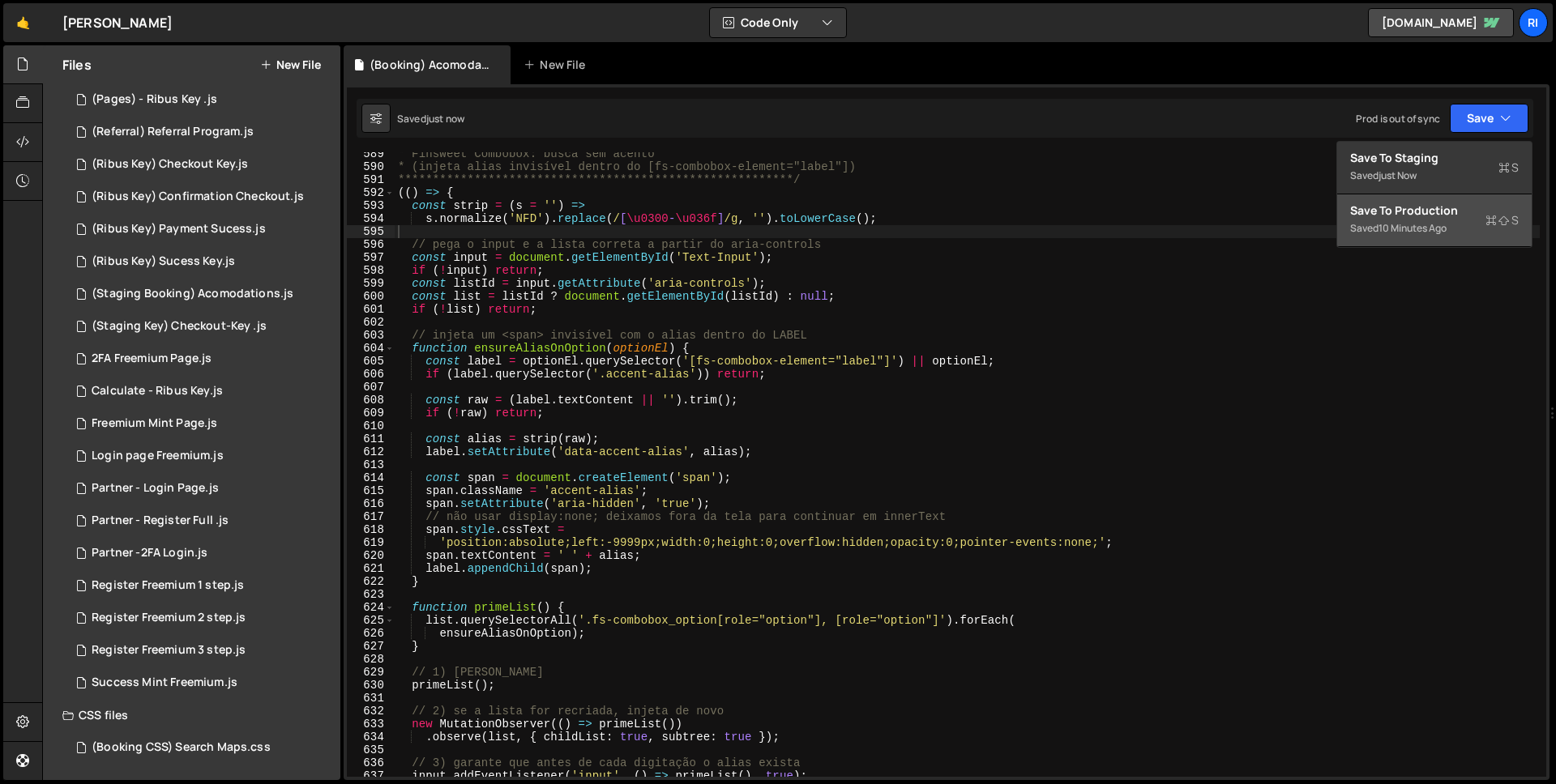
click at [1423, 207] on div "Save to Production S" at bounding box center [1434, 210] width 168 height 16
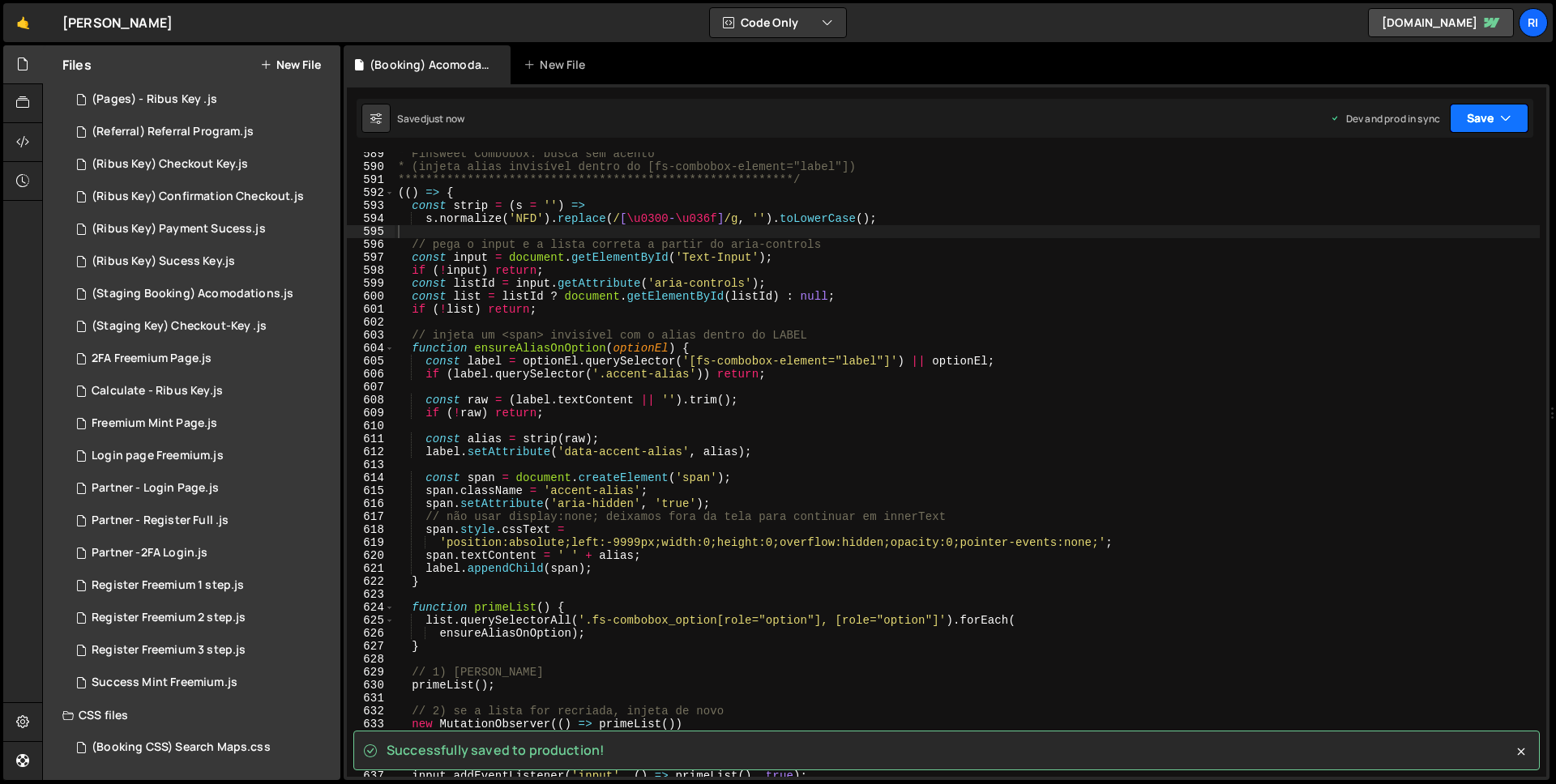
click at [1471, 119] on button "Save" at bounding box center [1489, 118] width 79 height 29
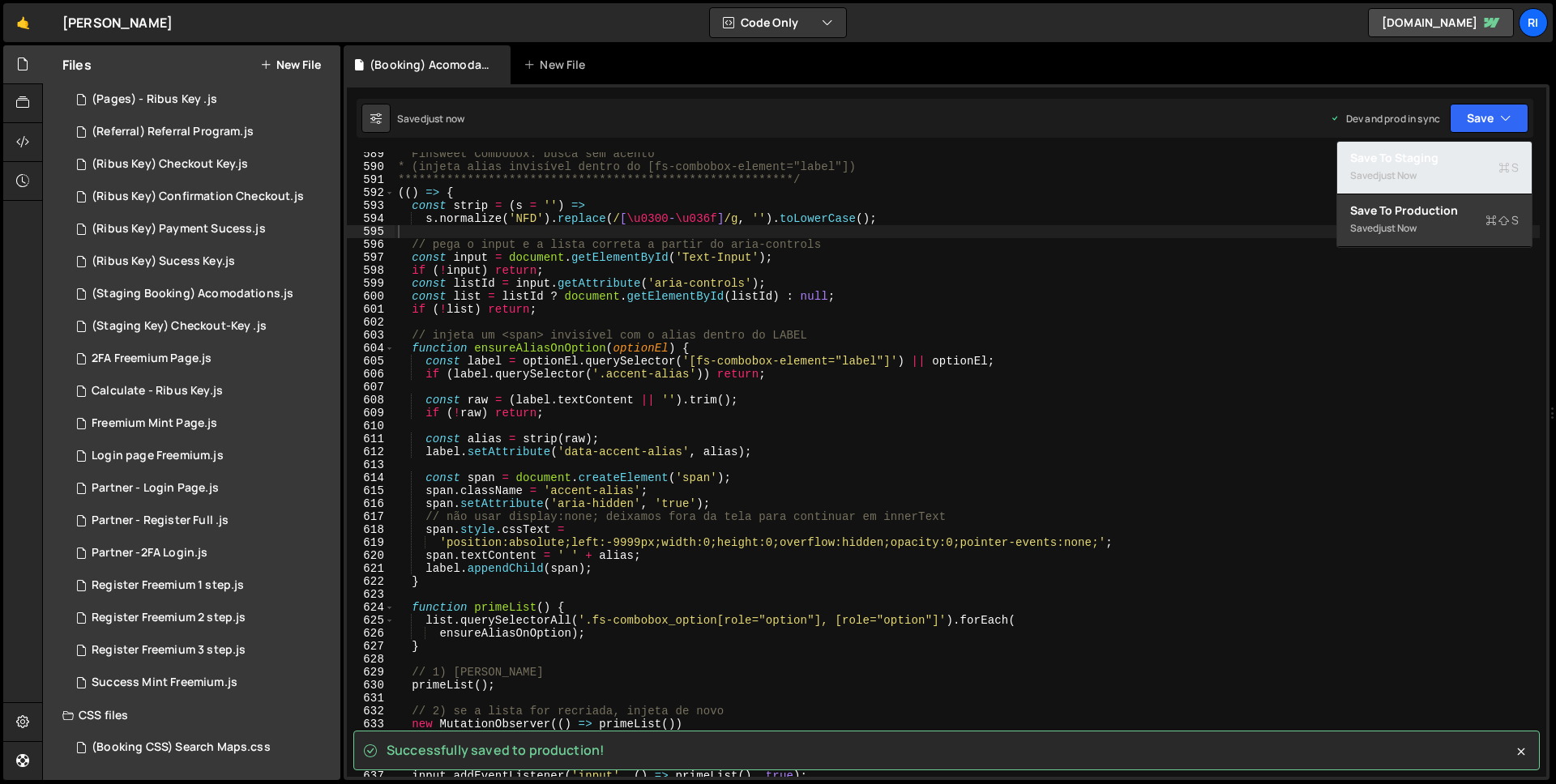
click at [1423, 174] on div "Saved just now" at bounding box center [1434, 175] width 168 height 20
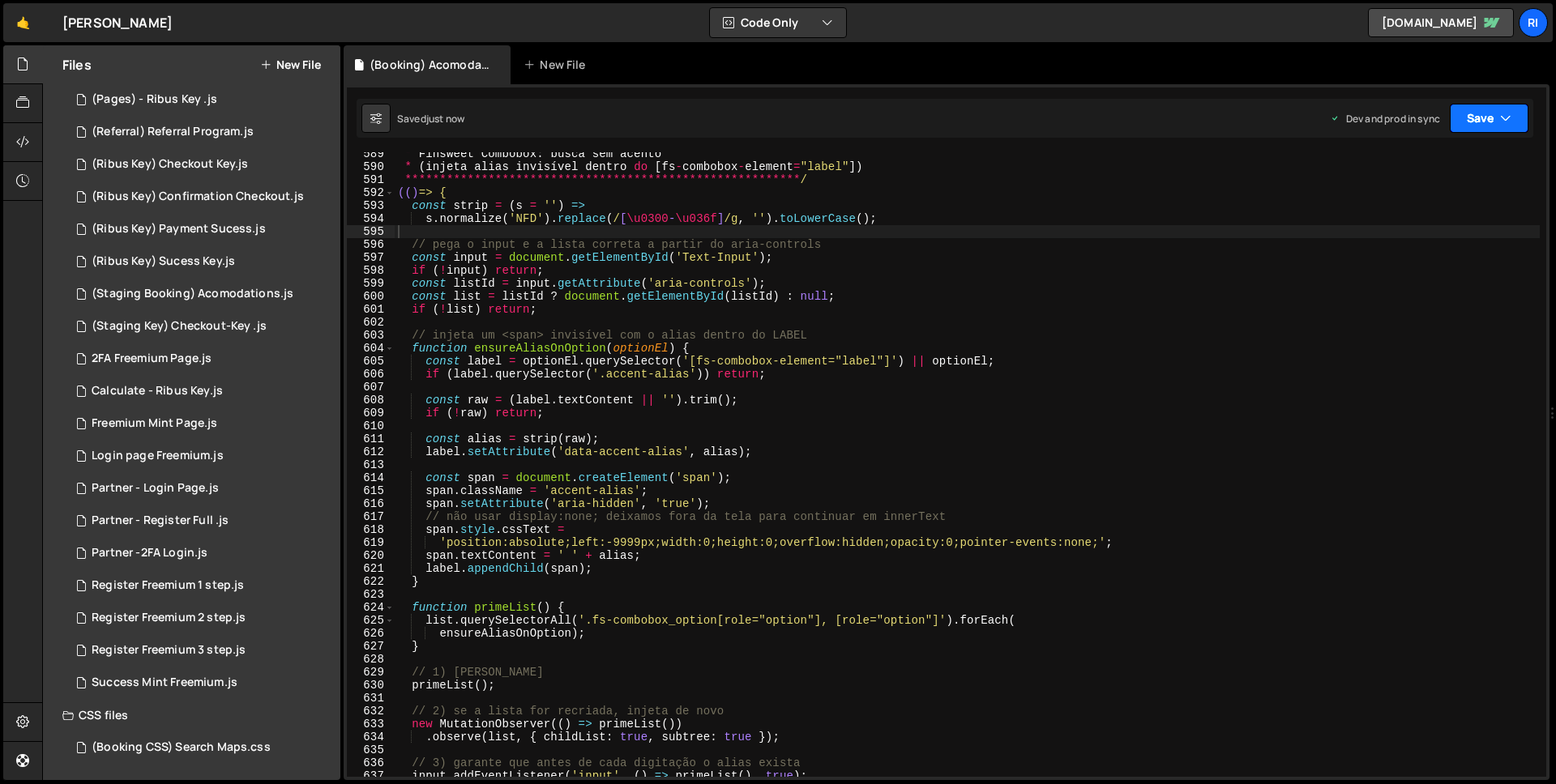
click at [1513, 117] on button "Save" at bounding box center [1489, 118] width 79 height 29
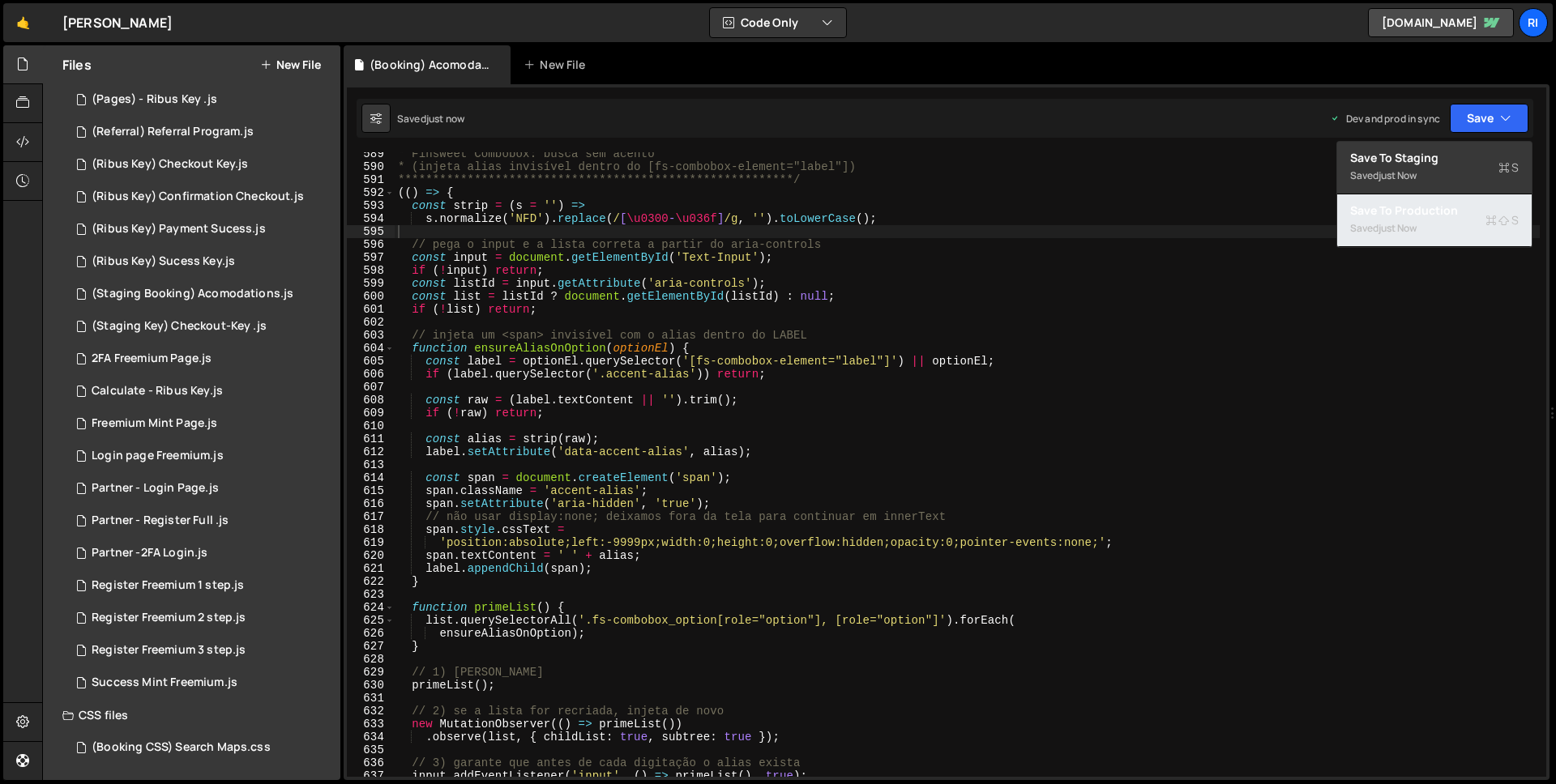
click at [1416, 232] on div "just now" at bounding box center [1398, 228] width 38 height 14
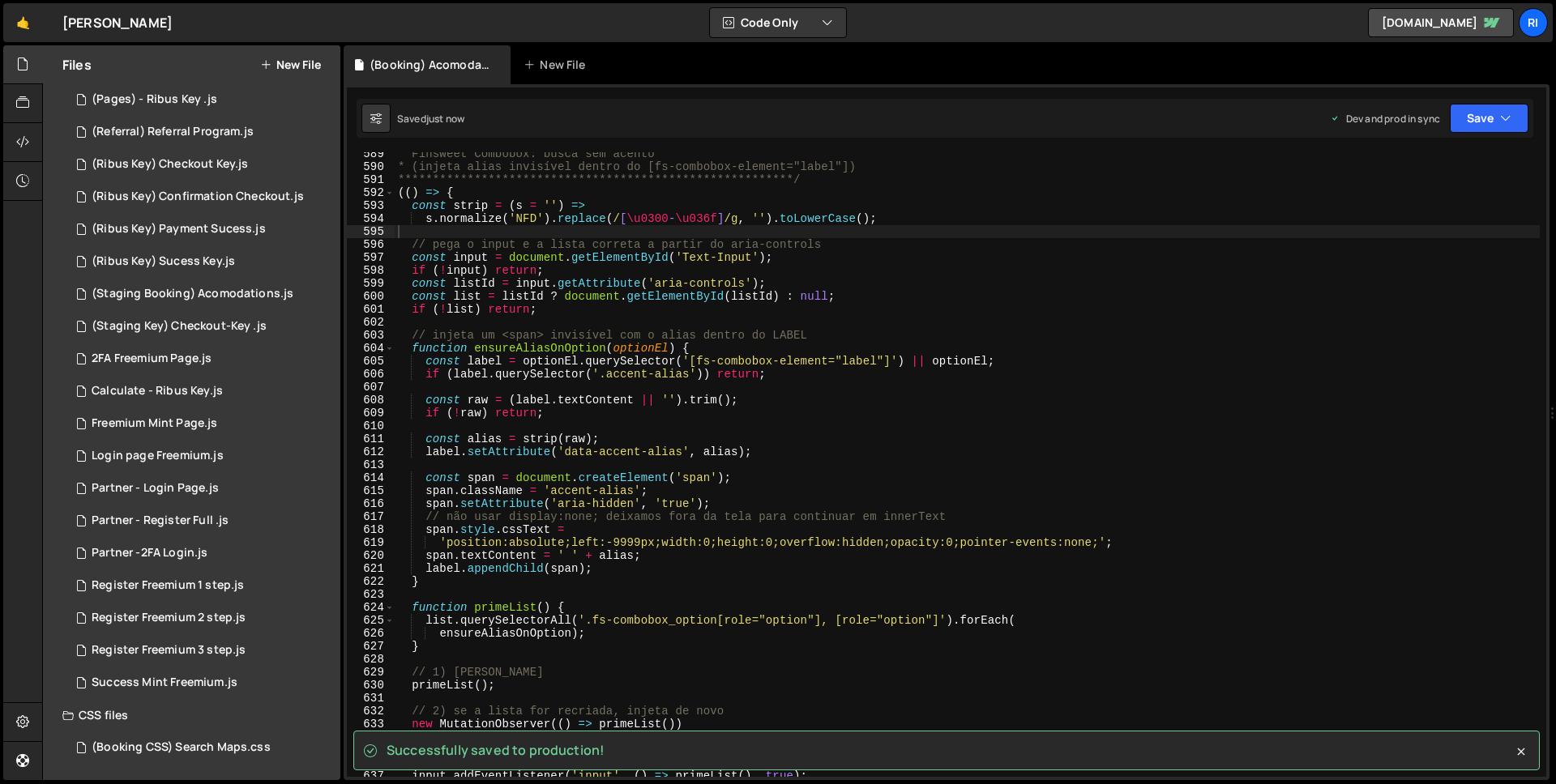
click at [740, 384] on div "**********" at bounding box center [967, 472] width 1146 height 650
click at [794, 365] on div "**********" at bounding box center [967, 472] width 1146 height 650
click at [797, 376] on div "**********" at bounding box center [967, 472] width 1146 height 650
type textarea "if (label.querySelector('.accent-alias')) return;"
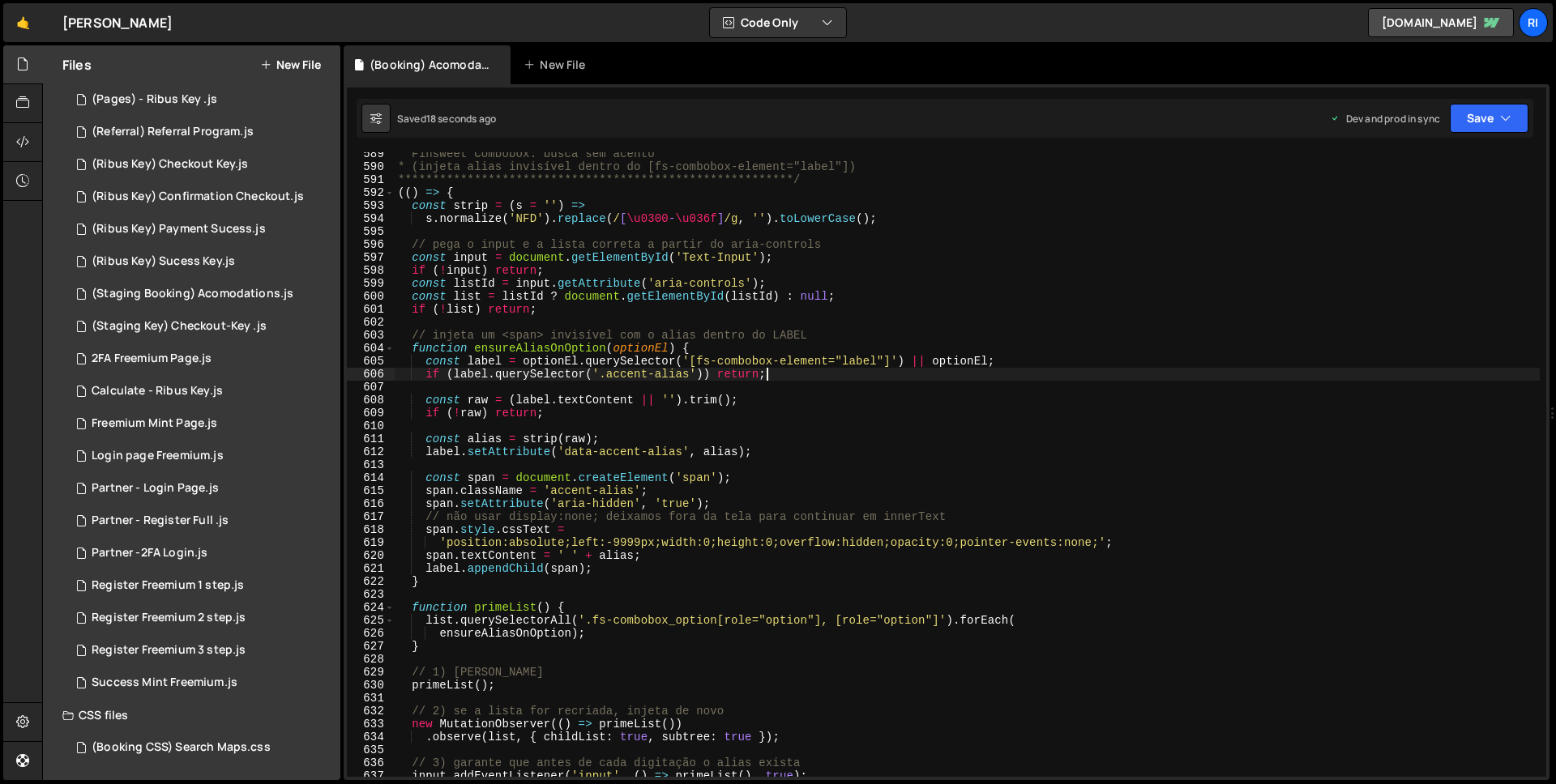
click at [642, 460] on div "**********" at bounding box center [967, 472] width 1146 height 650
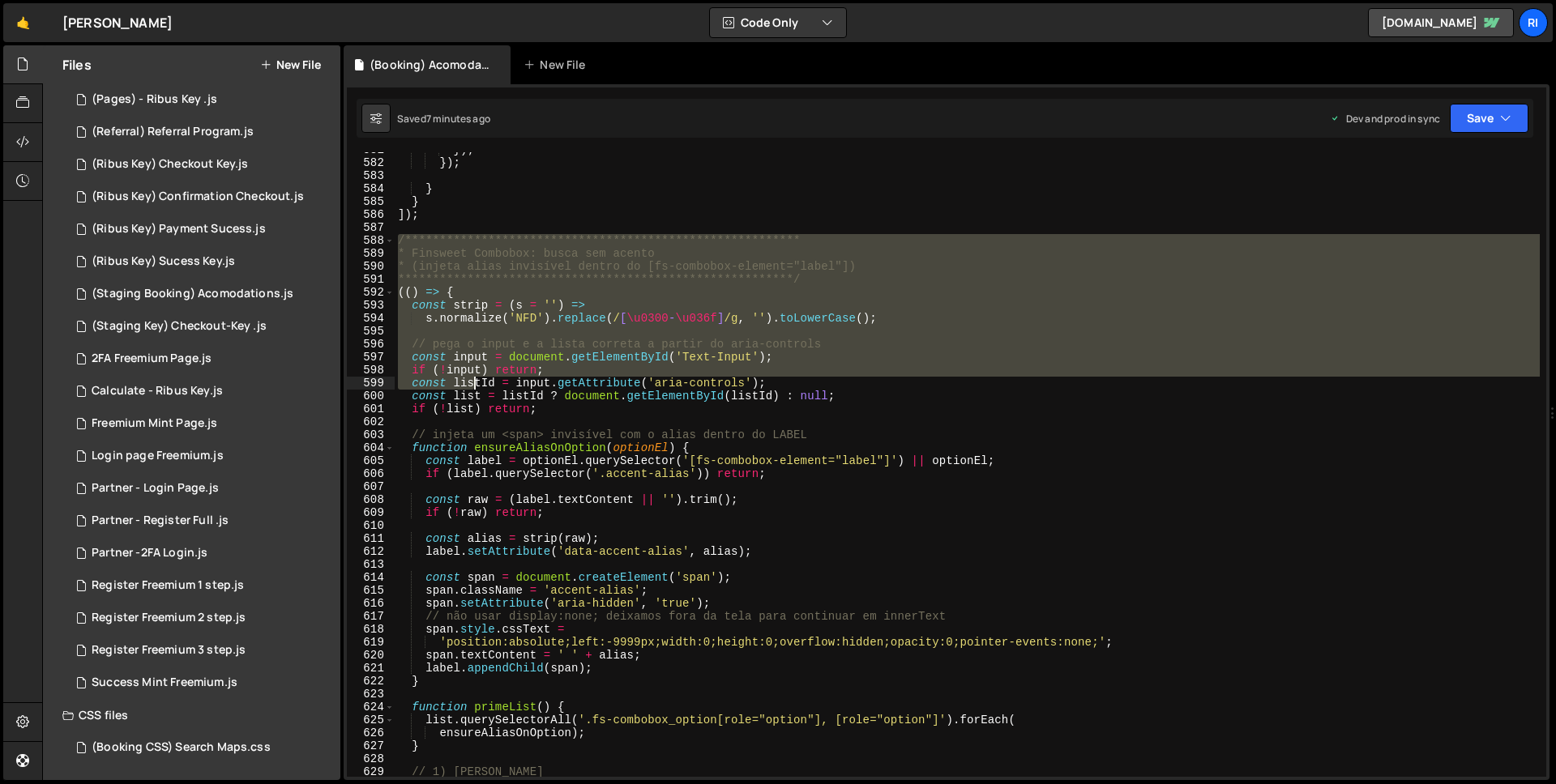
scroll to position [7660, 0]
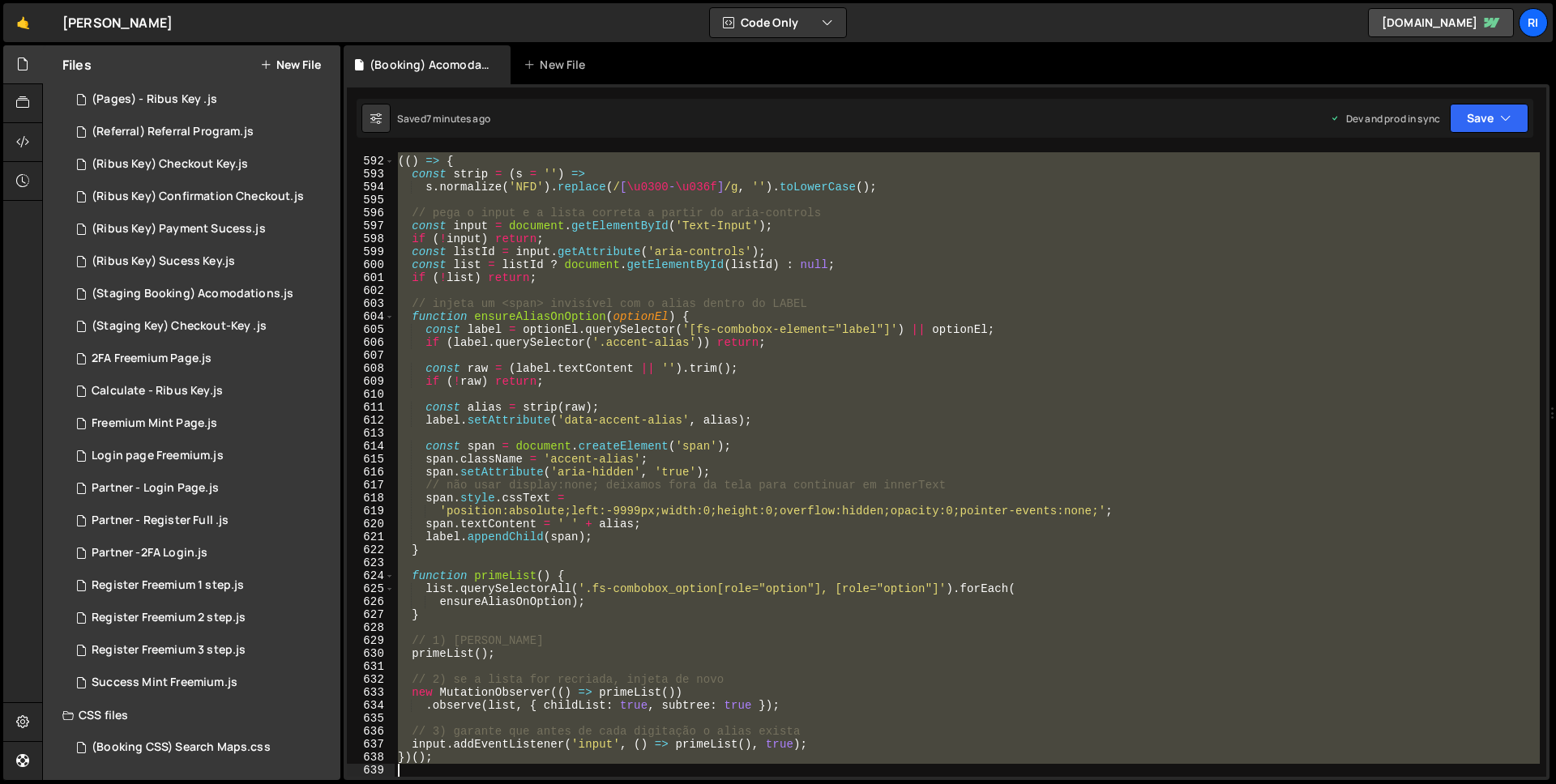
drag, startPoint x: 398, startPoint y: 243, endPoint x: 733, endPoint y: 1277, distance: 1086.9
click at [733, 767] on html "Projects Community Library Blog Ri Your current team is Ribus Projects Your Tea…" at bounding box center [778, 392] width 1556 height 784
type textarea "})();"
paste textarea
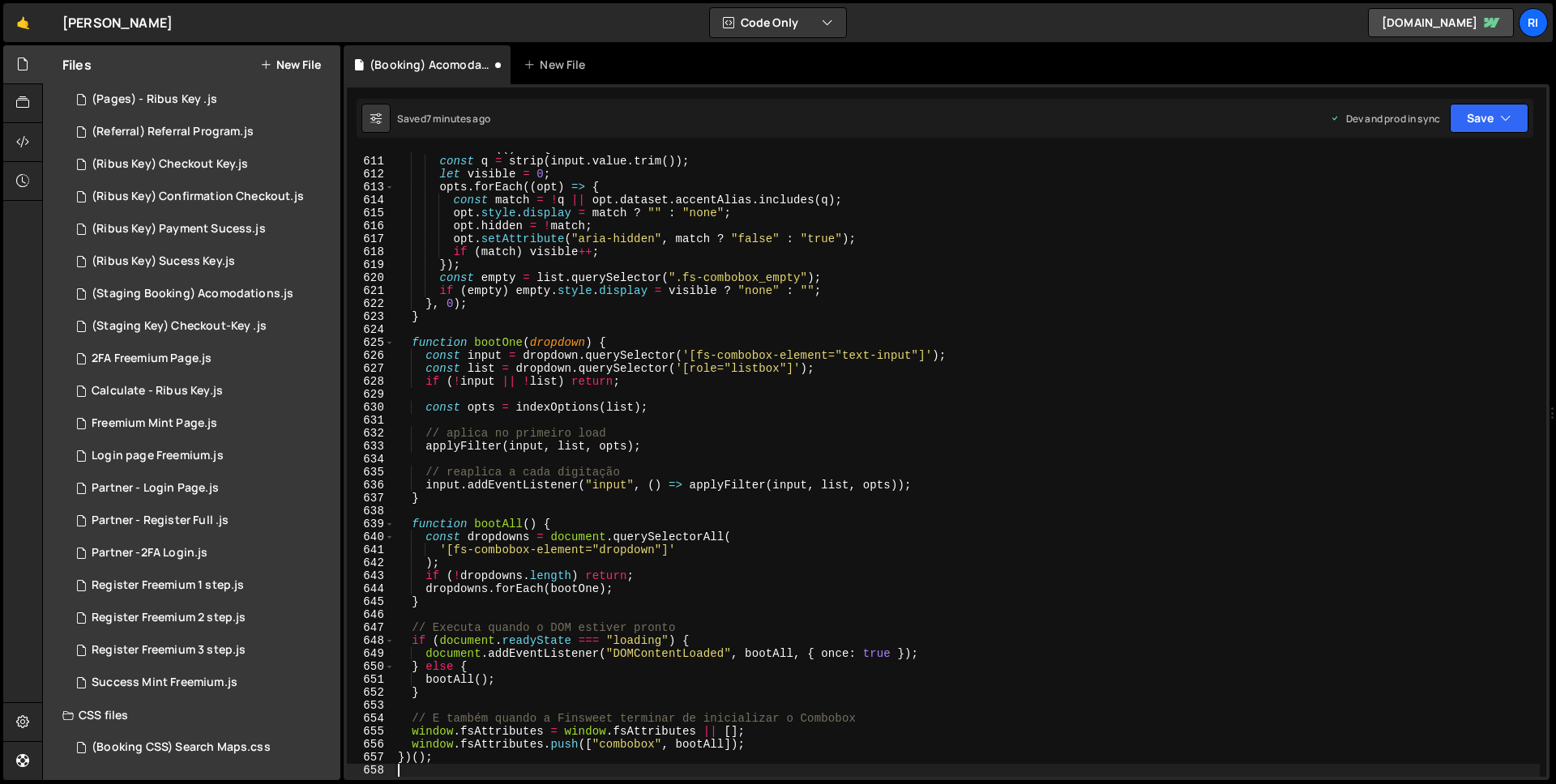
scroll to position [7906, 0]
click at [1496, 144] on div "1 Type cmd + s to save your Javascript file. הההההההההההההההההההההההההההההההההה…" at bounding box center [946, 433] width 1206 height 696
click at [1496, 120] on button "Save" at bounding box center [1489, 118] width 79 height 29
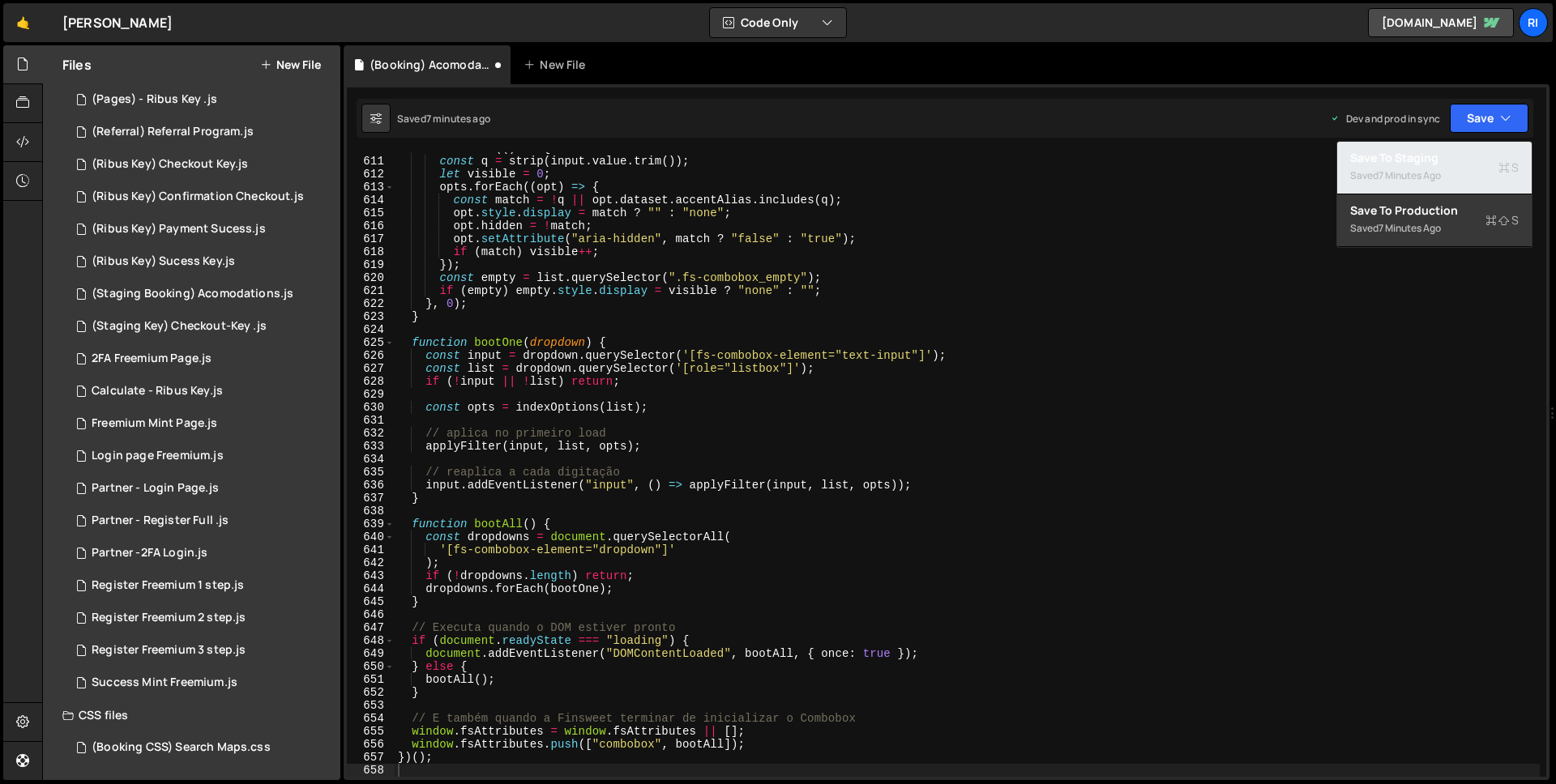
click at [1443, 152] on div "Save to Staging S" at bounding box center [1434, 157] width 168 height 16
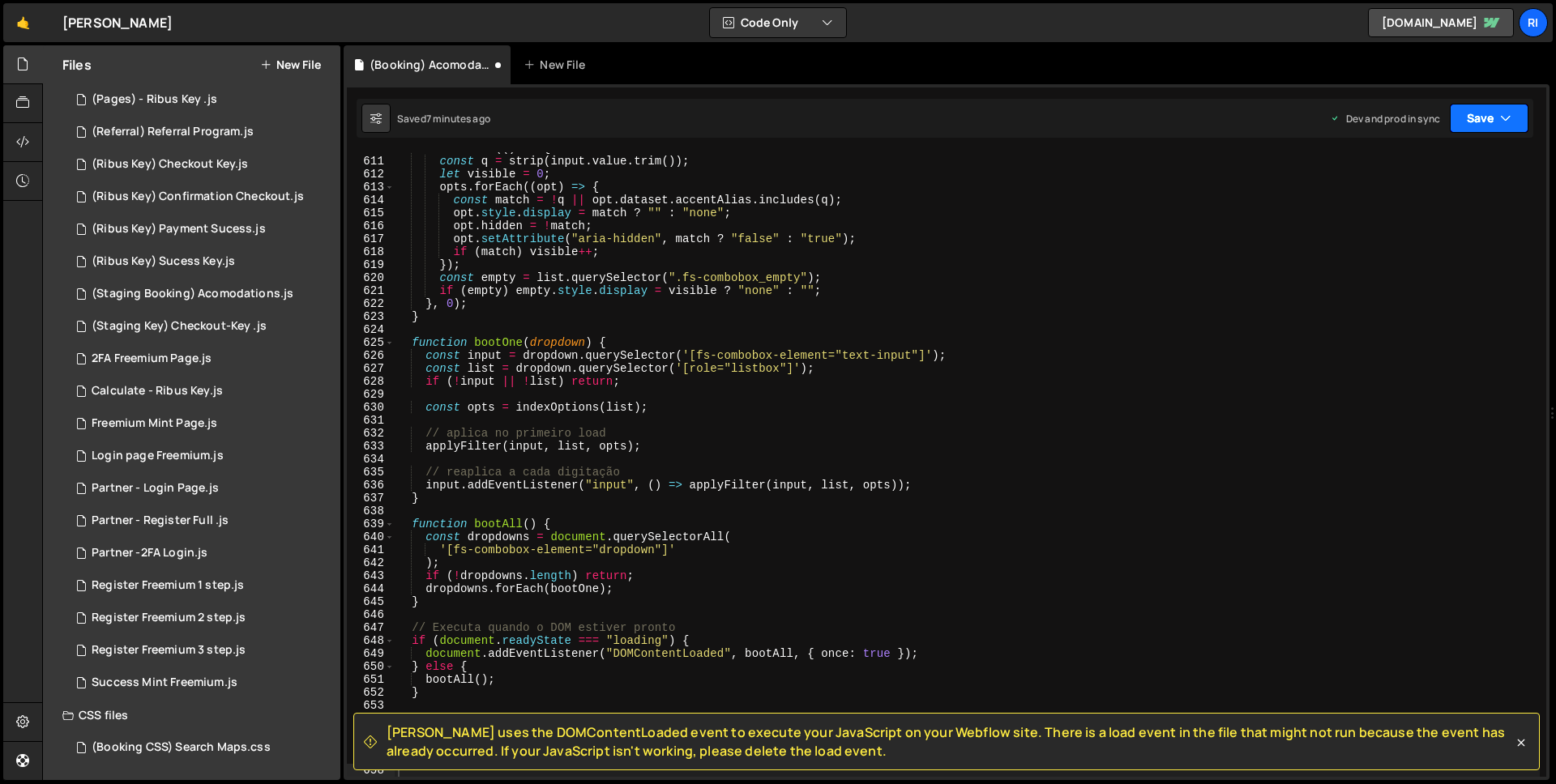
click at [1496, 121] on button "Save" at bounding box center [1489, 118] width 79 height 29
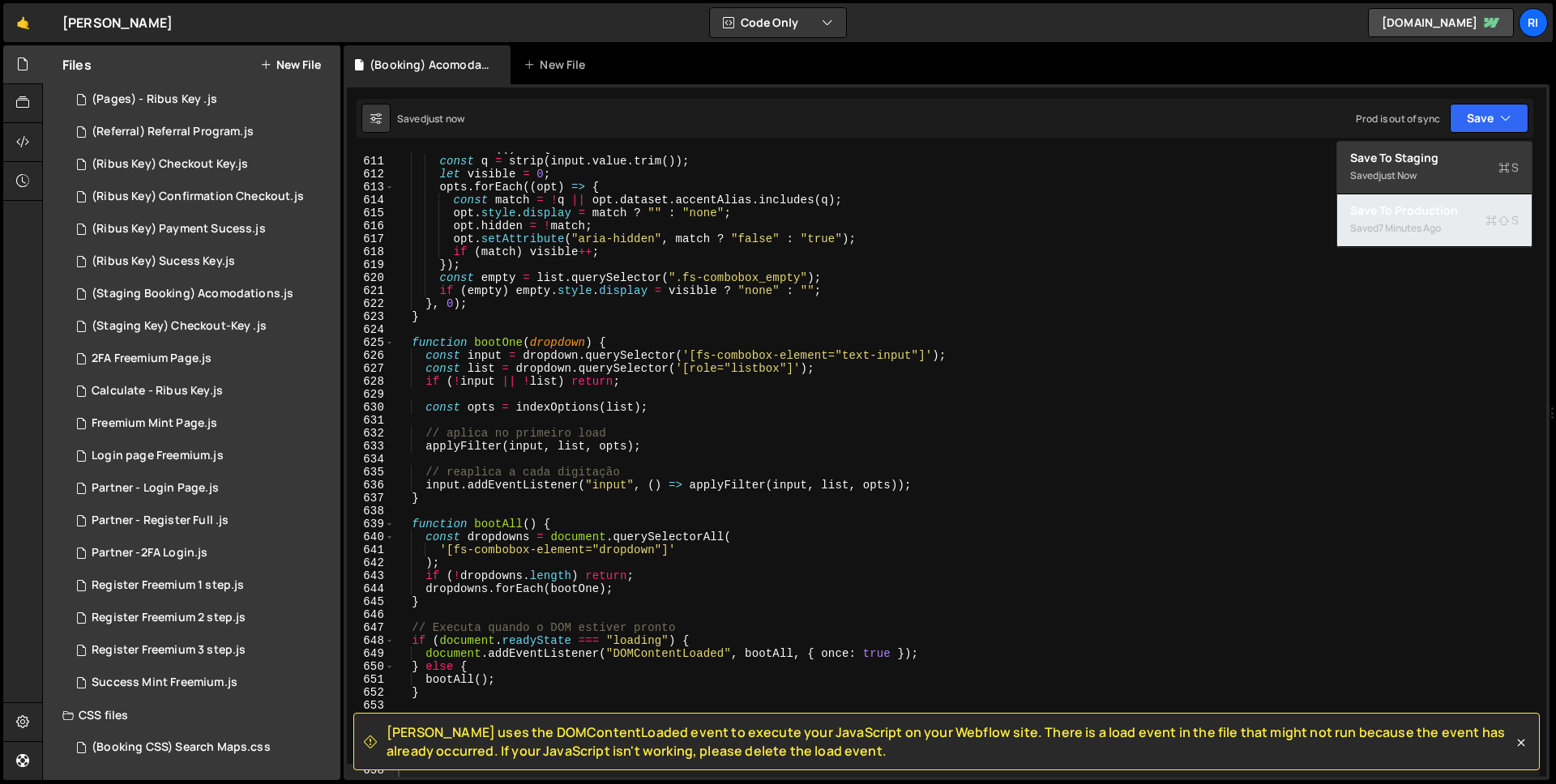
click at [1420, 221] on div "7 minutes ago" at bounding box center [1410, 228] width 62 height 14
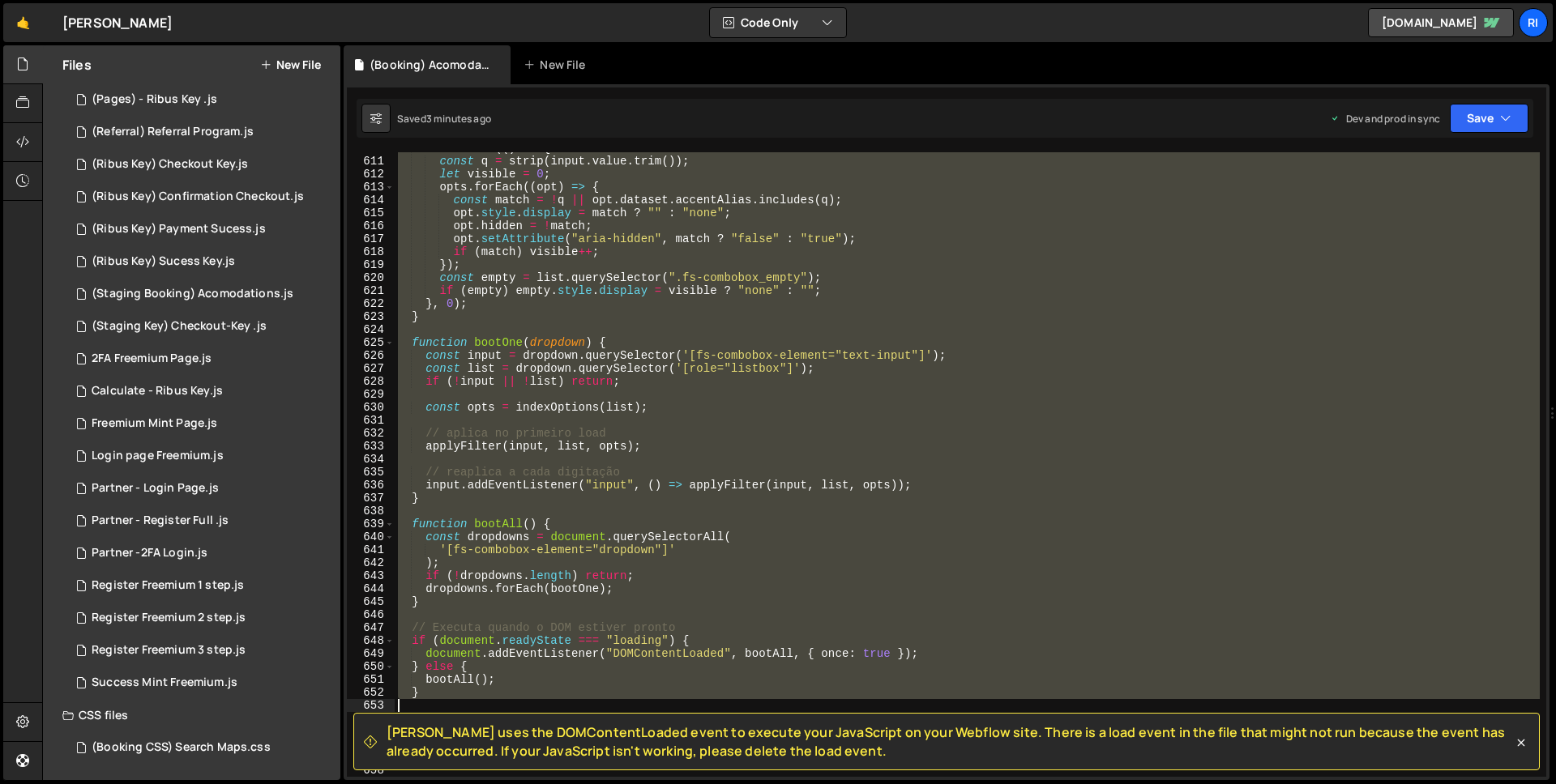
drag, startPoint x: 399, startPoint y: 582, endPoint x: 506, endPoint y: 707, distance: 164.5
click at [509, 705] on div "setTimeout (( ) => { const q = strip ( input . value . trim ( )) ; let visible …" at bounding box center [967, 467] width 1146 height 650
type textarea "}"
paste textarea
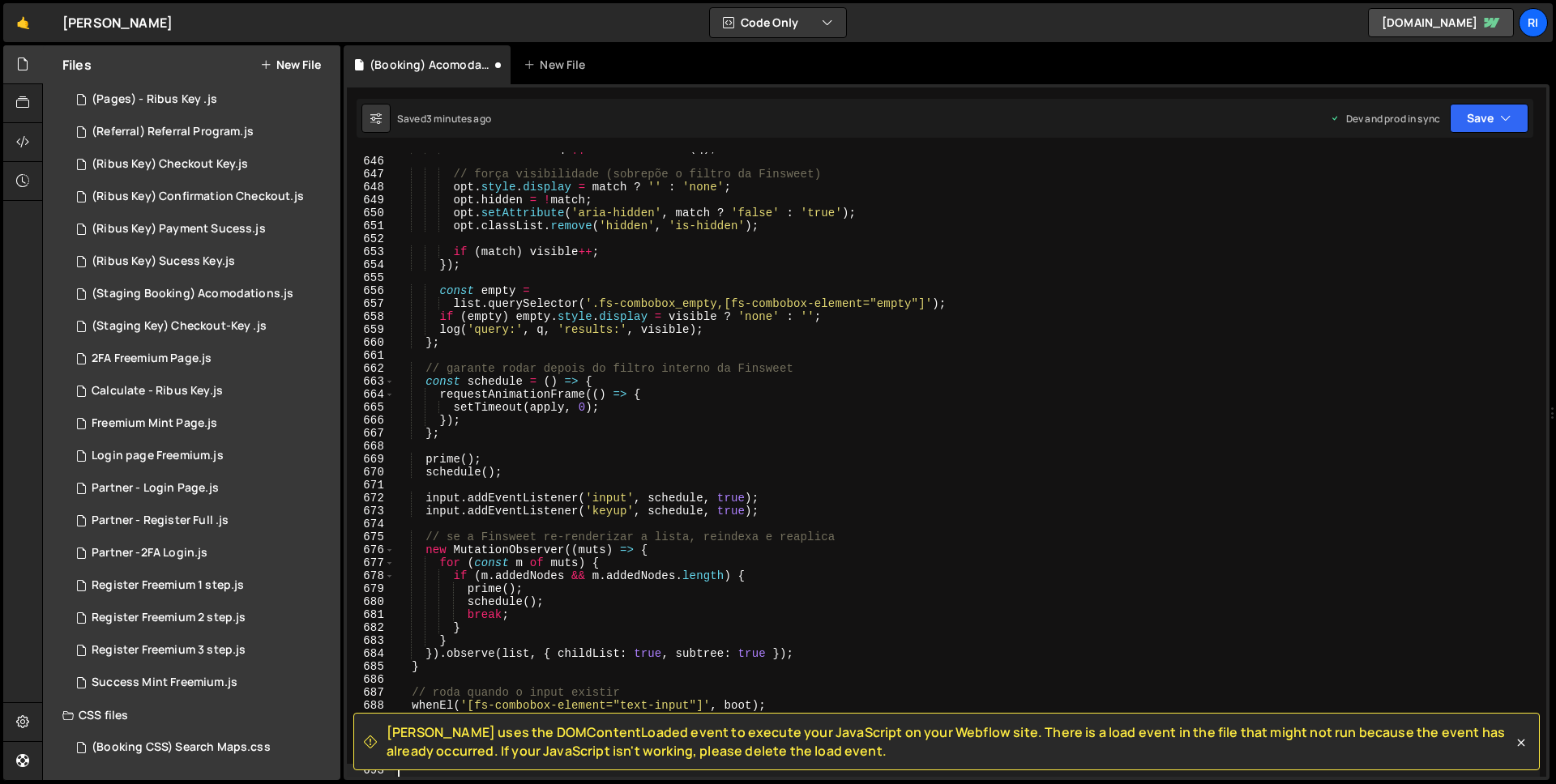
scroll to position [8731, 0]
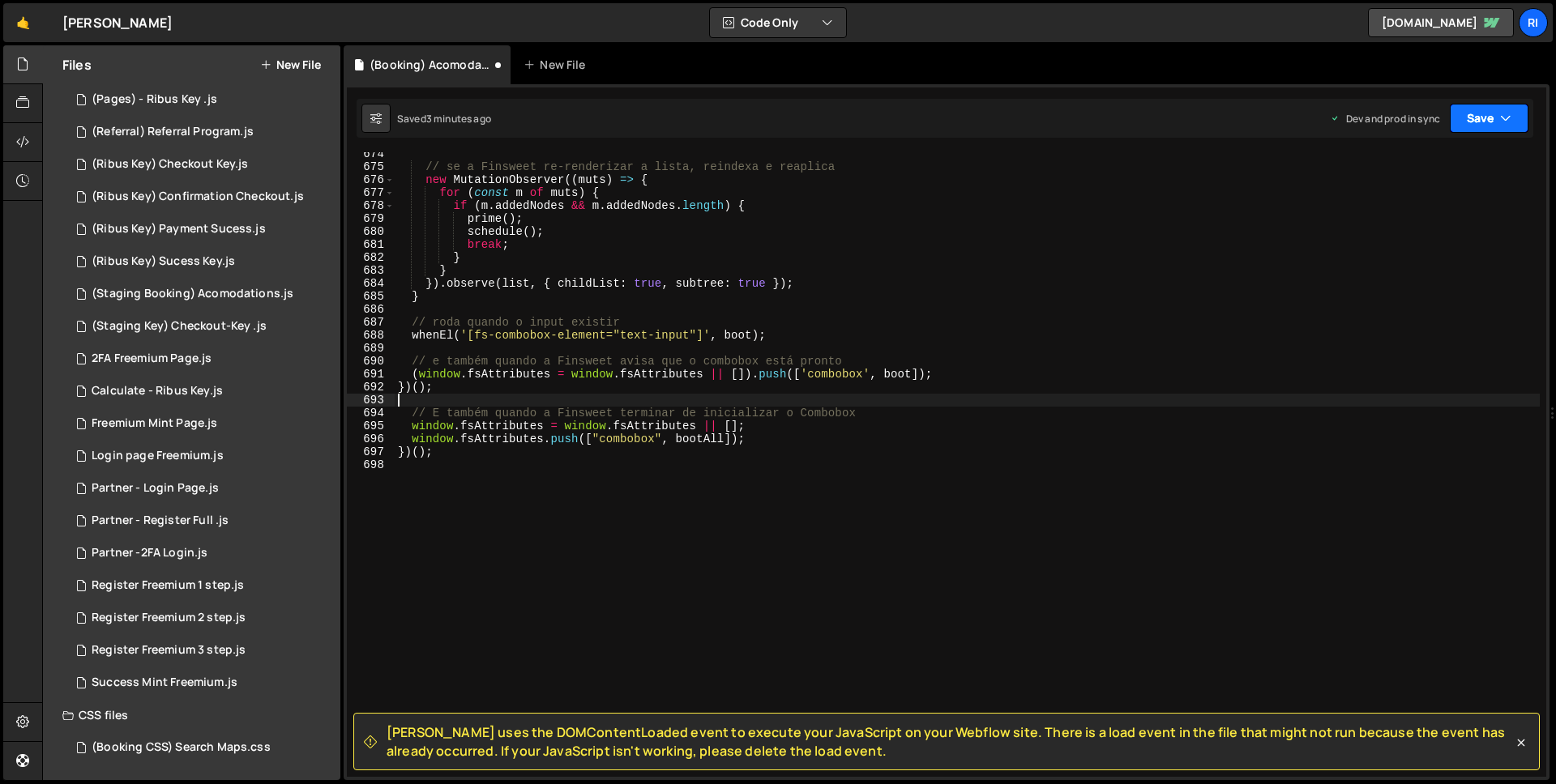
click at [1488, 113] on button "Save" at bounding box center [1489, 118] width 79 height 29
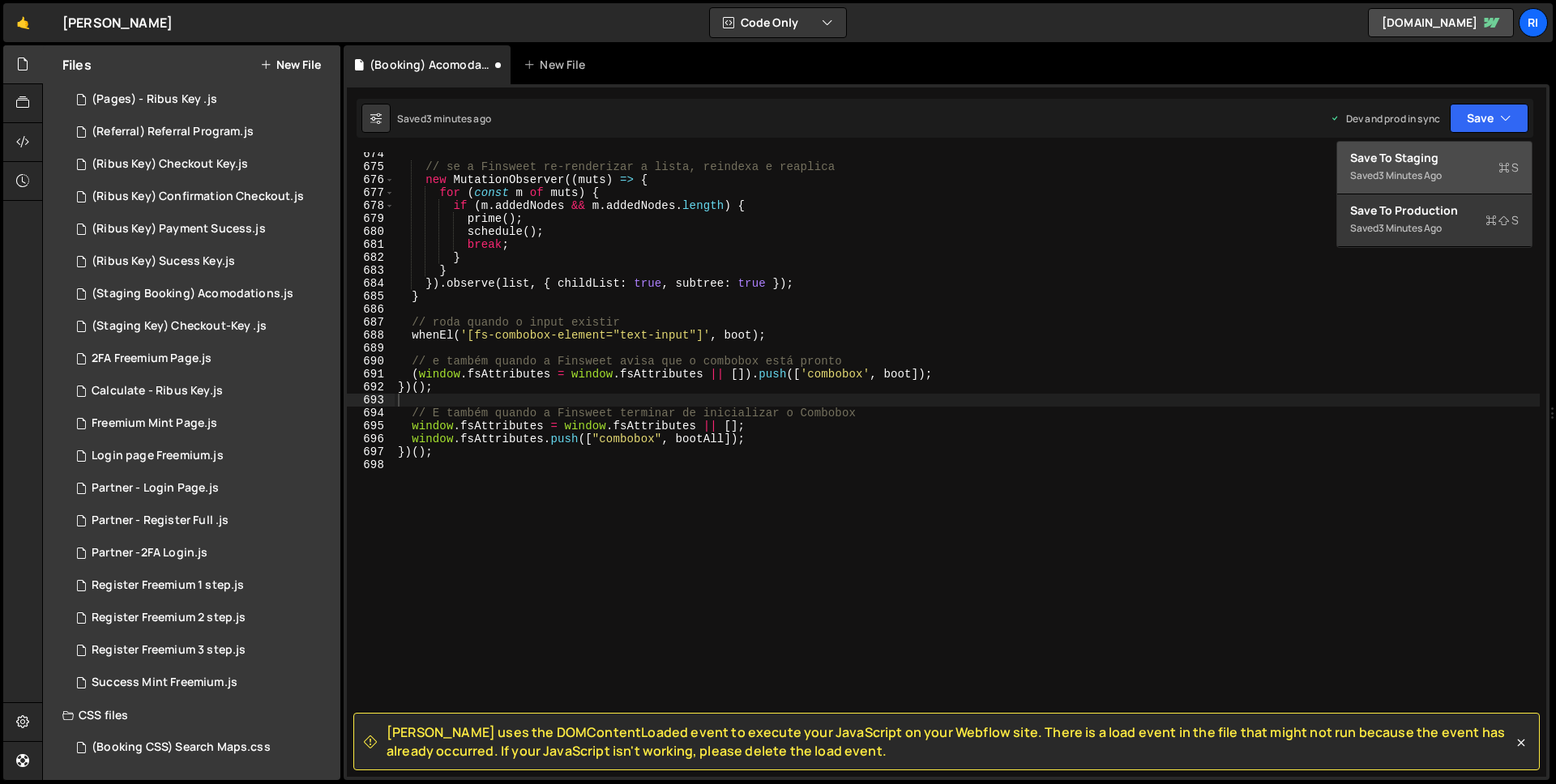
click at [1423, 166] on div "Saved 3 minutes ago" at bounding box center [1434, 175] width 168 height 20
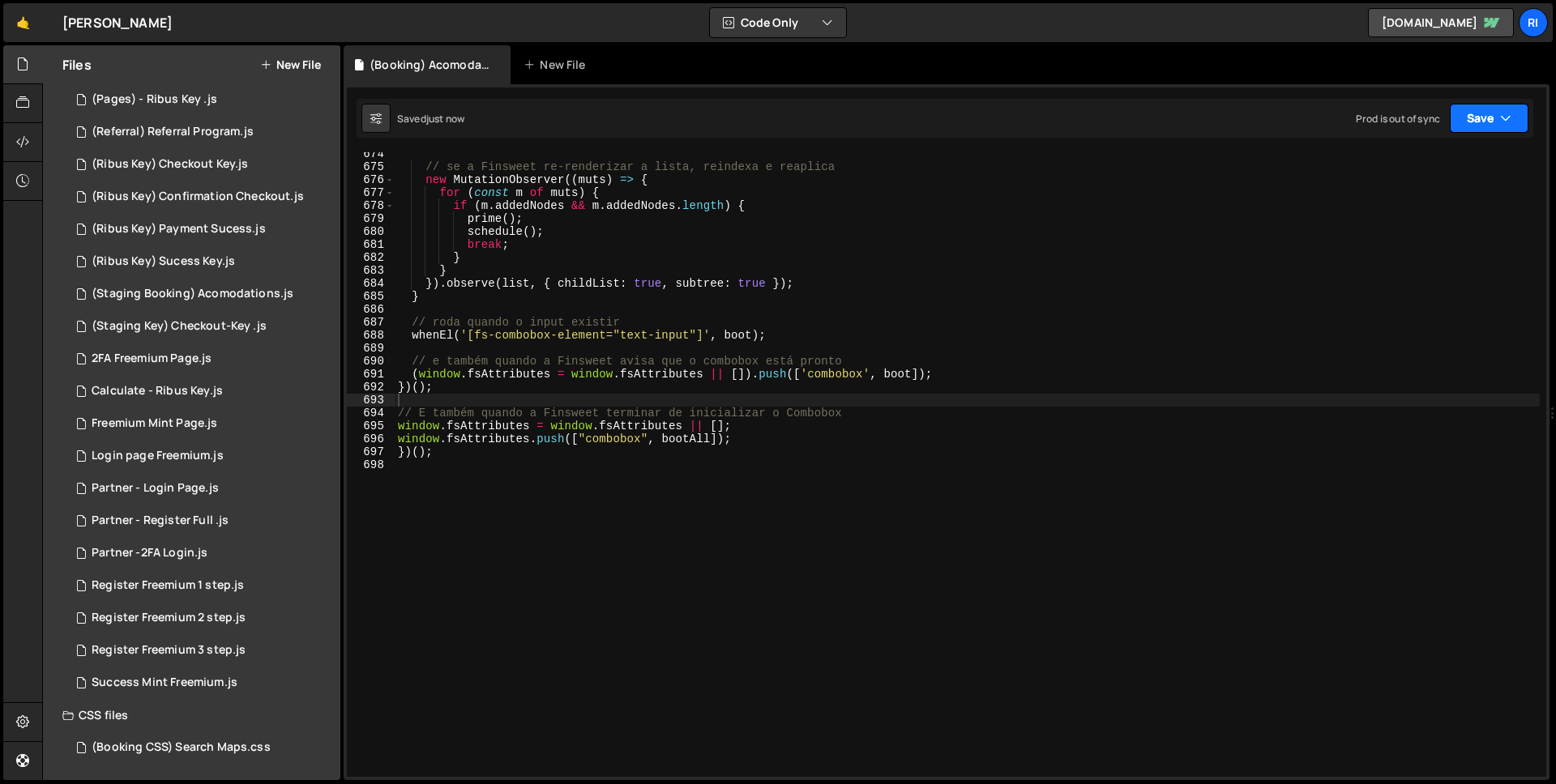
click at [1480, 118] on button "Save" at bounding box center [1489, 118] width 79 height 29
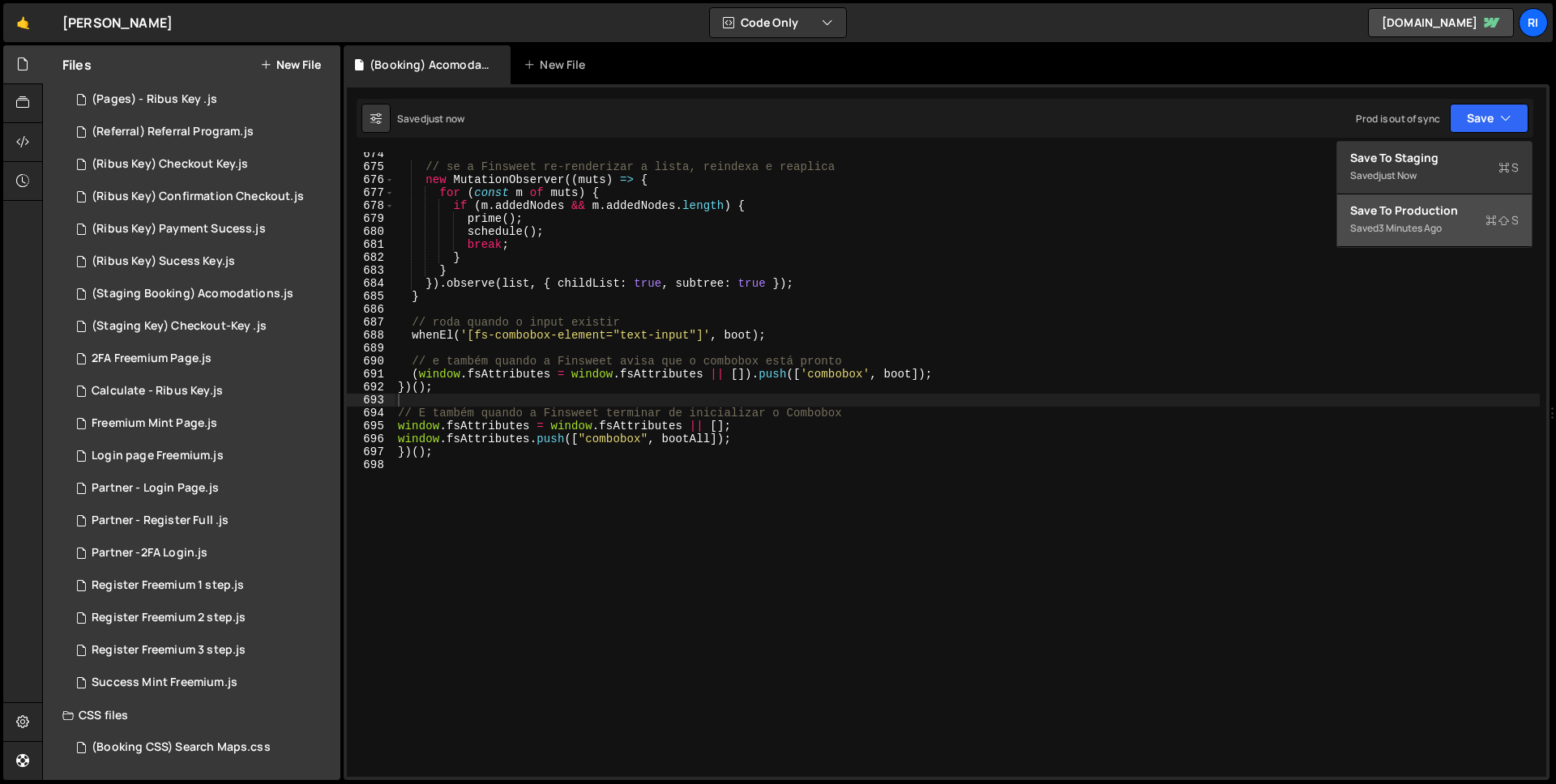
click at [1424, 214] on div "Save to Production S" at bounding box center [1434, 210] width 168 height 16
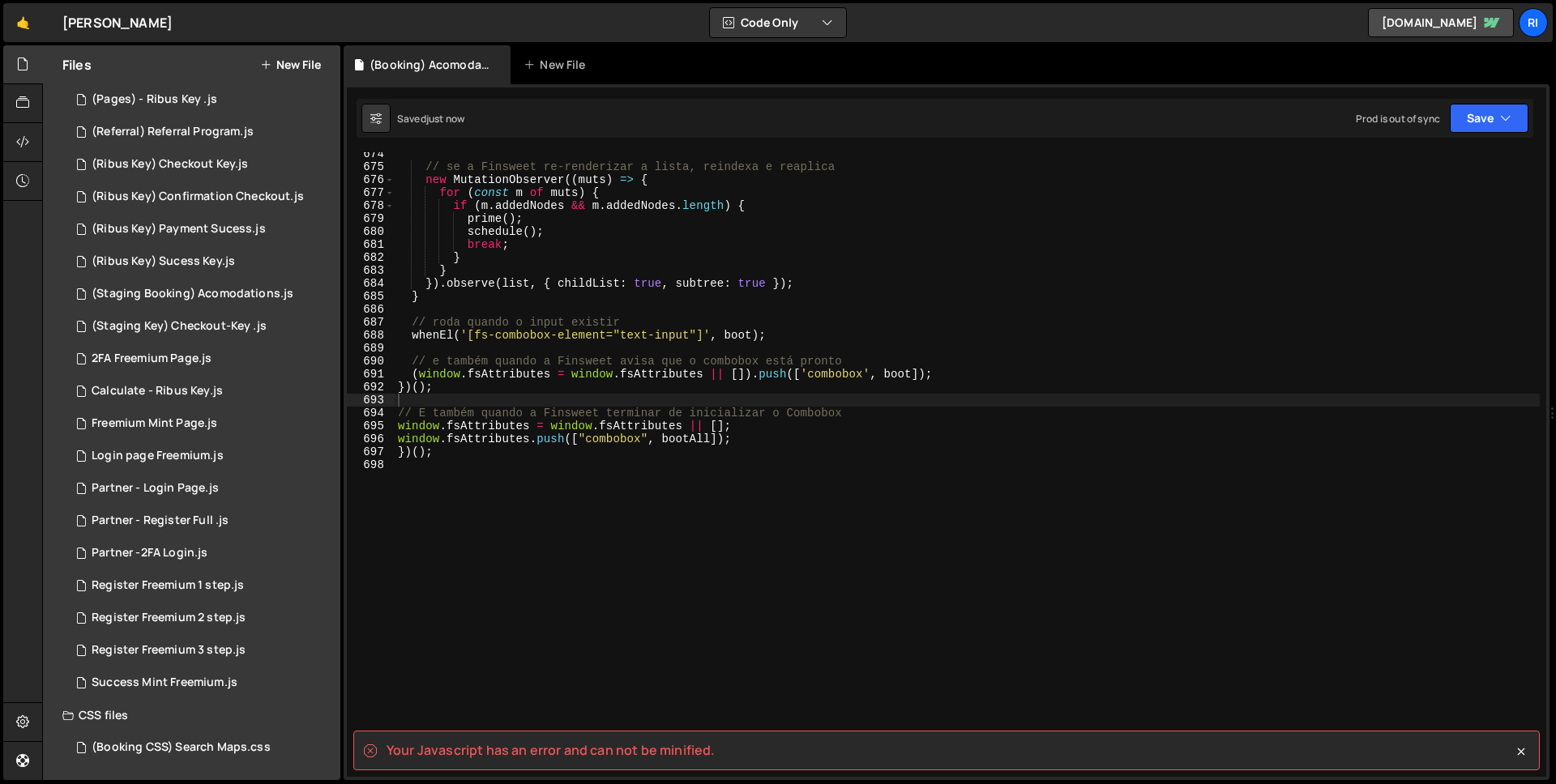
click at [655, 469] on div "// se a Finsweet re-renderizar a lista, reindexa e reaplica new MutationObserve…" at bounding box center [967, 472] width 1146 height 650
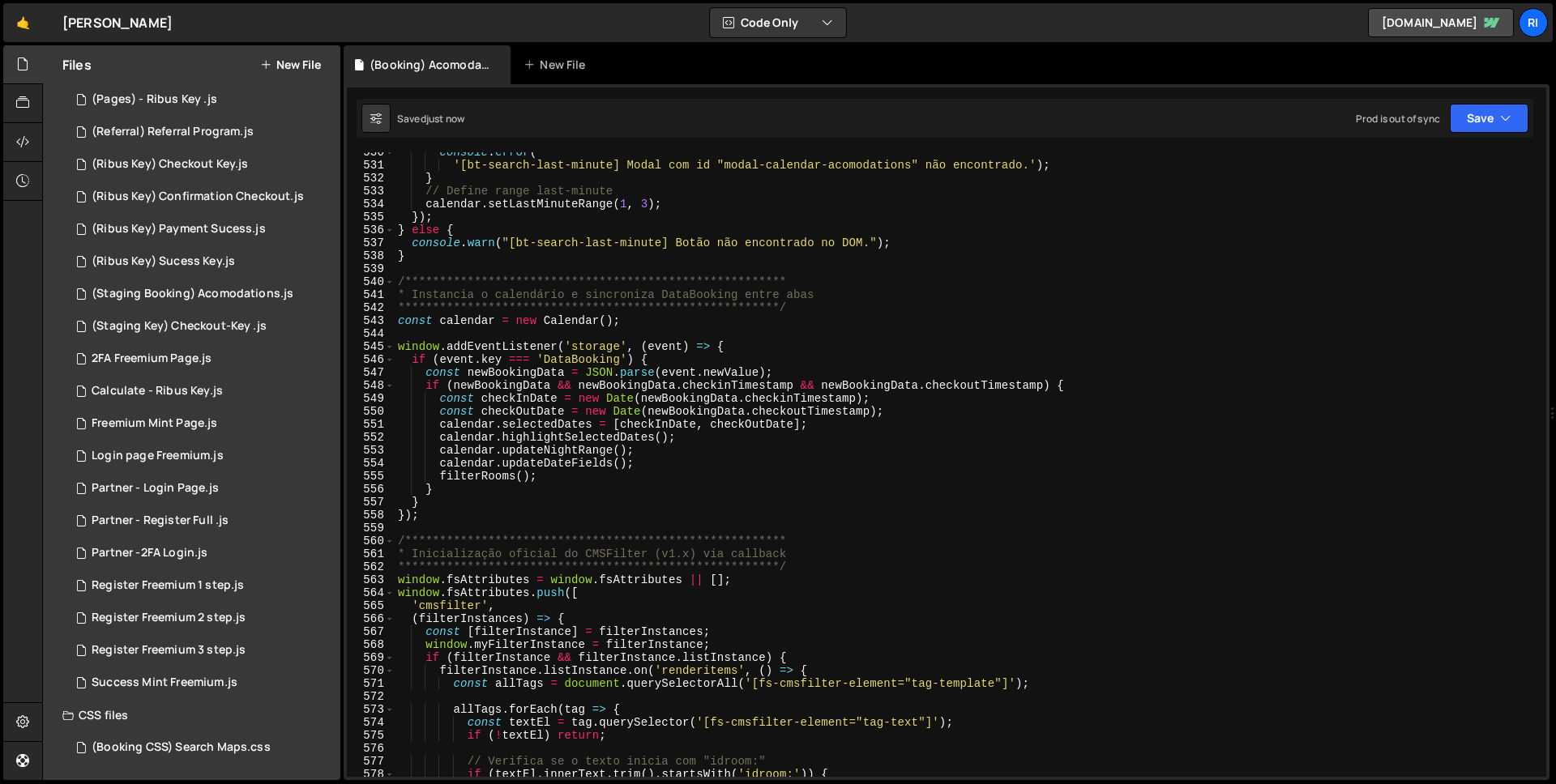
scroll to position [7059, 0]
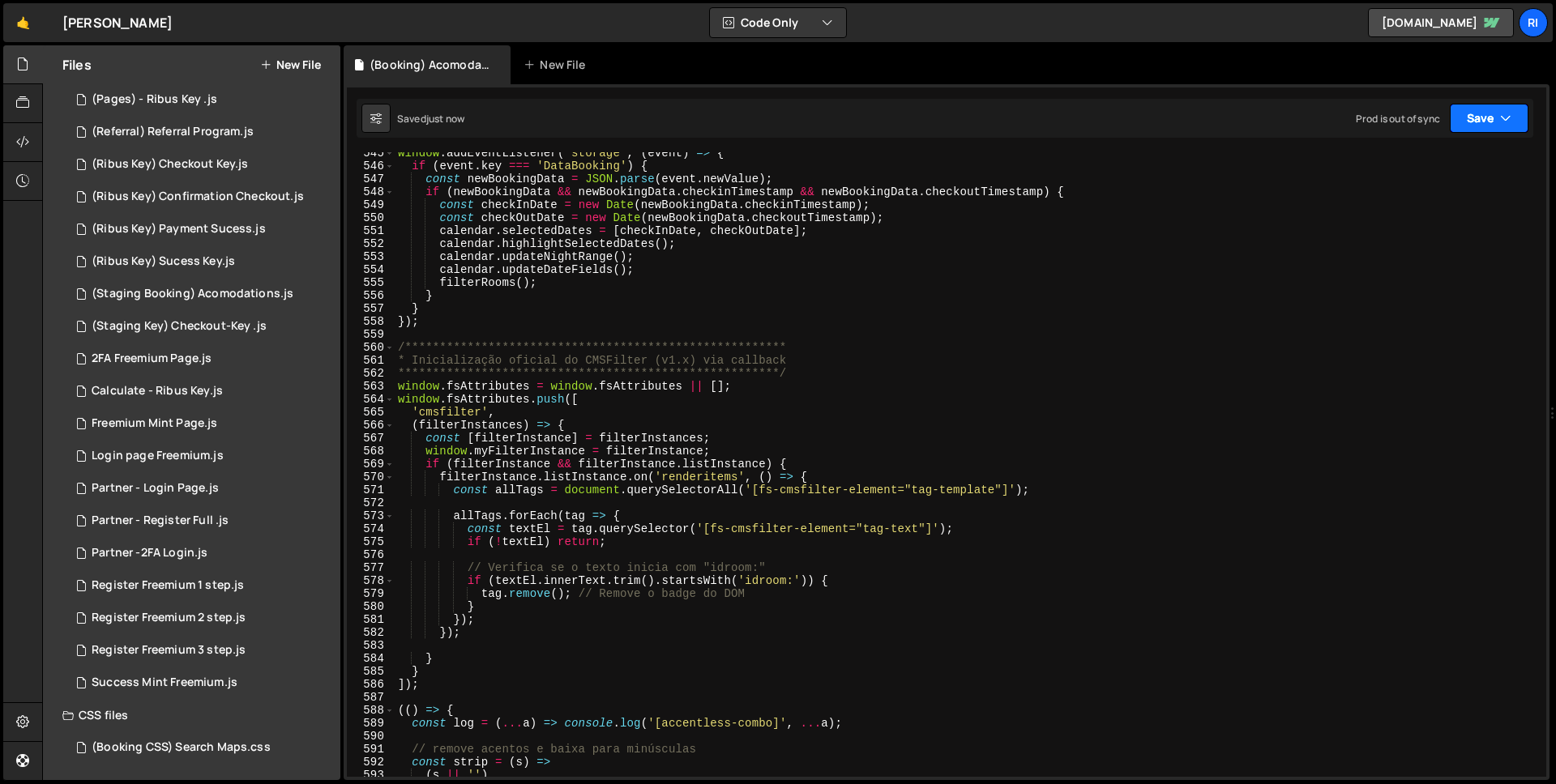
click at [1483, 104] on button "Save" at bounding box center [1489, 118] width 79 height 29
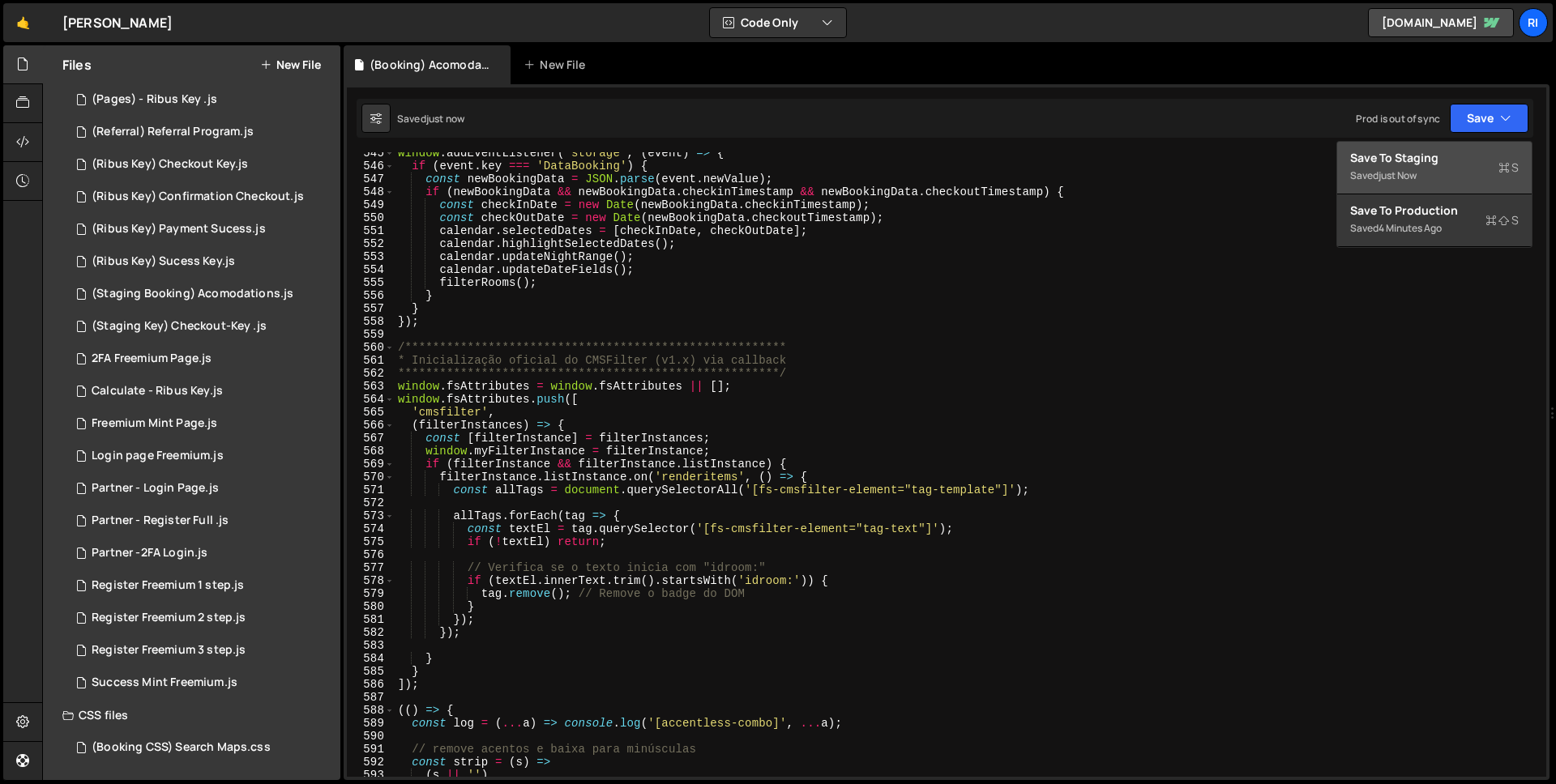
click at [1399, 157] on div "Save to Staging S" at bounding box center [1434, 157] width 168 height 16
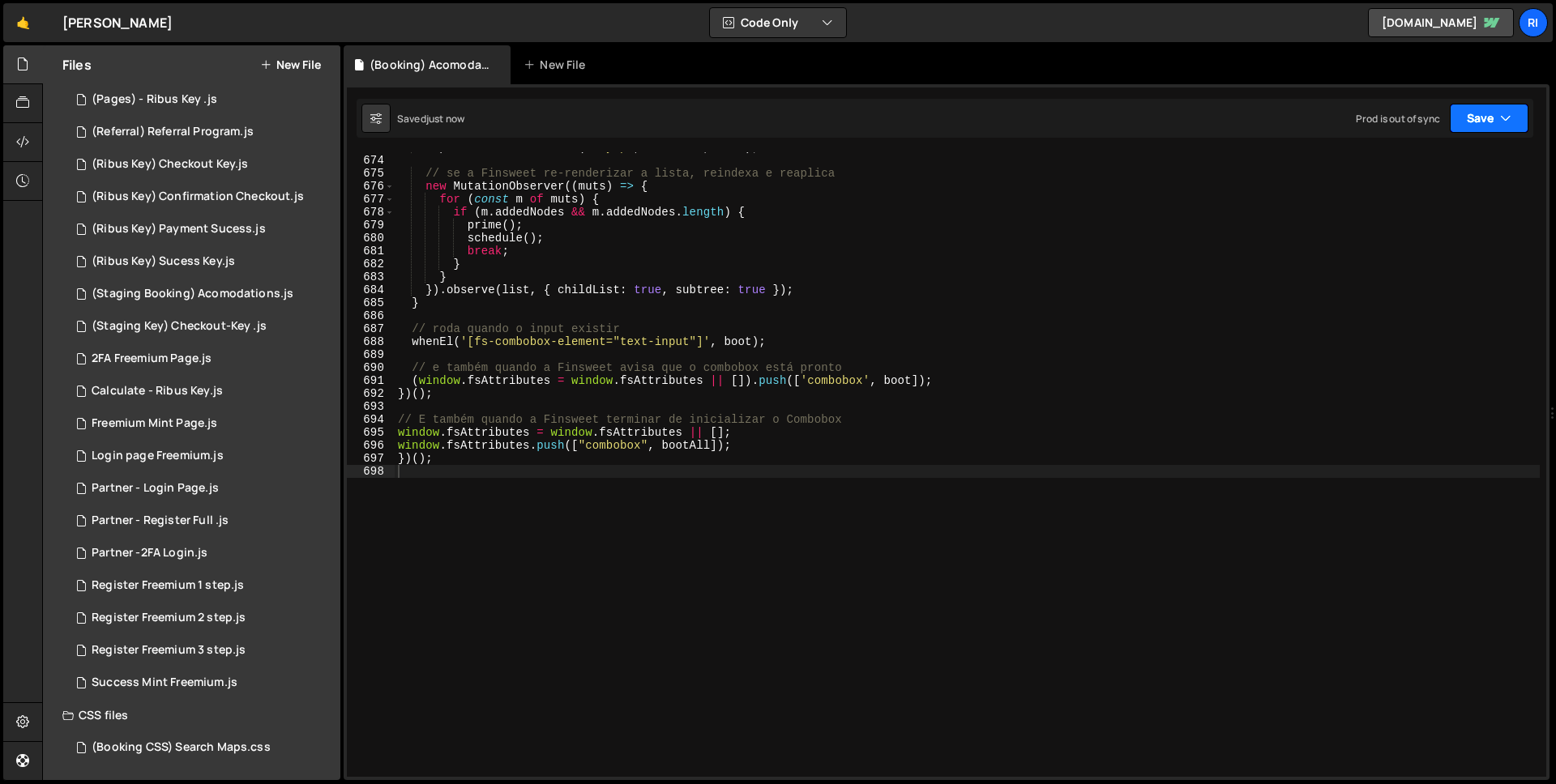
click at [1472, 122] on button "Save" at bounding box center [1489, 118] width 79 height 29
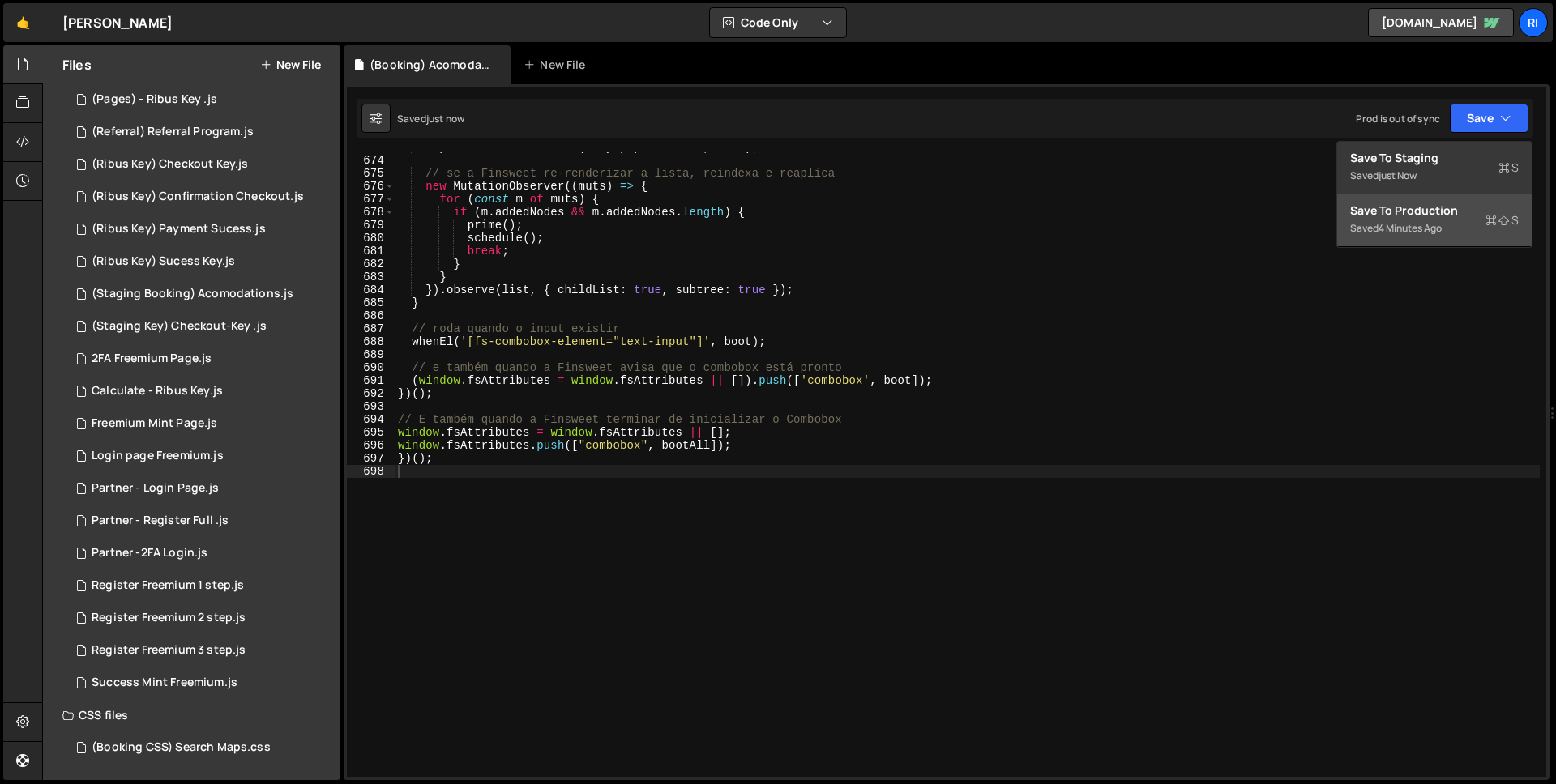
click at [1420, 214] on div "Save to Production S" at bounding box center [1434, 210] width 168 height 16
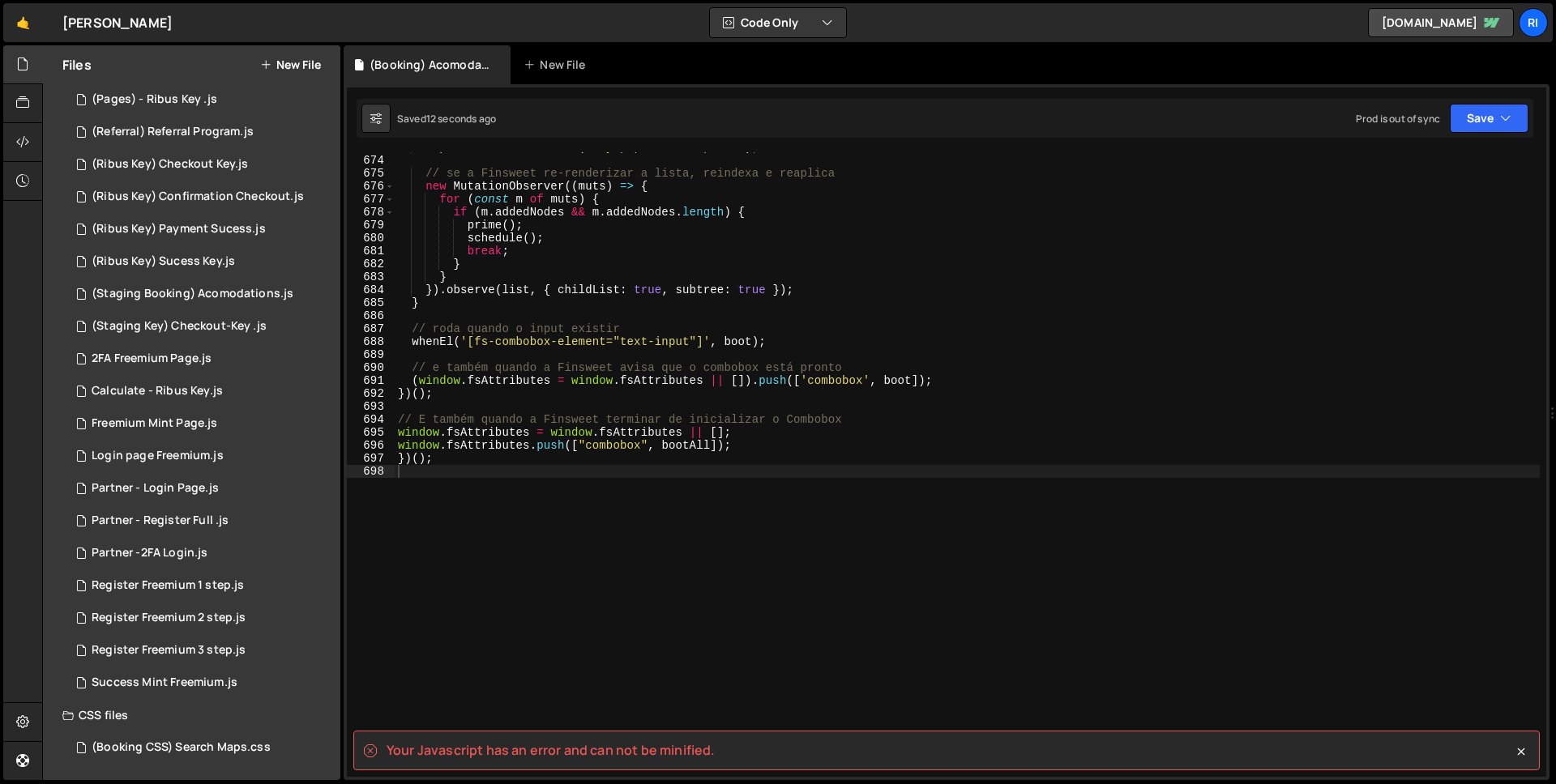
click at [662, 756] on spa "Your Javascript has an error and can not be minified." at bounding box center [551, 750] width 329 height 18
click at [569, 551] on div "input . addEventListener ( 'keyup' , schedule , true ) ; // se a Finsweet re-re…" at bounding box center [967, 466] width 1146 height 650
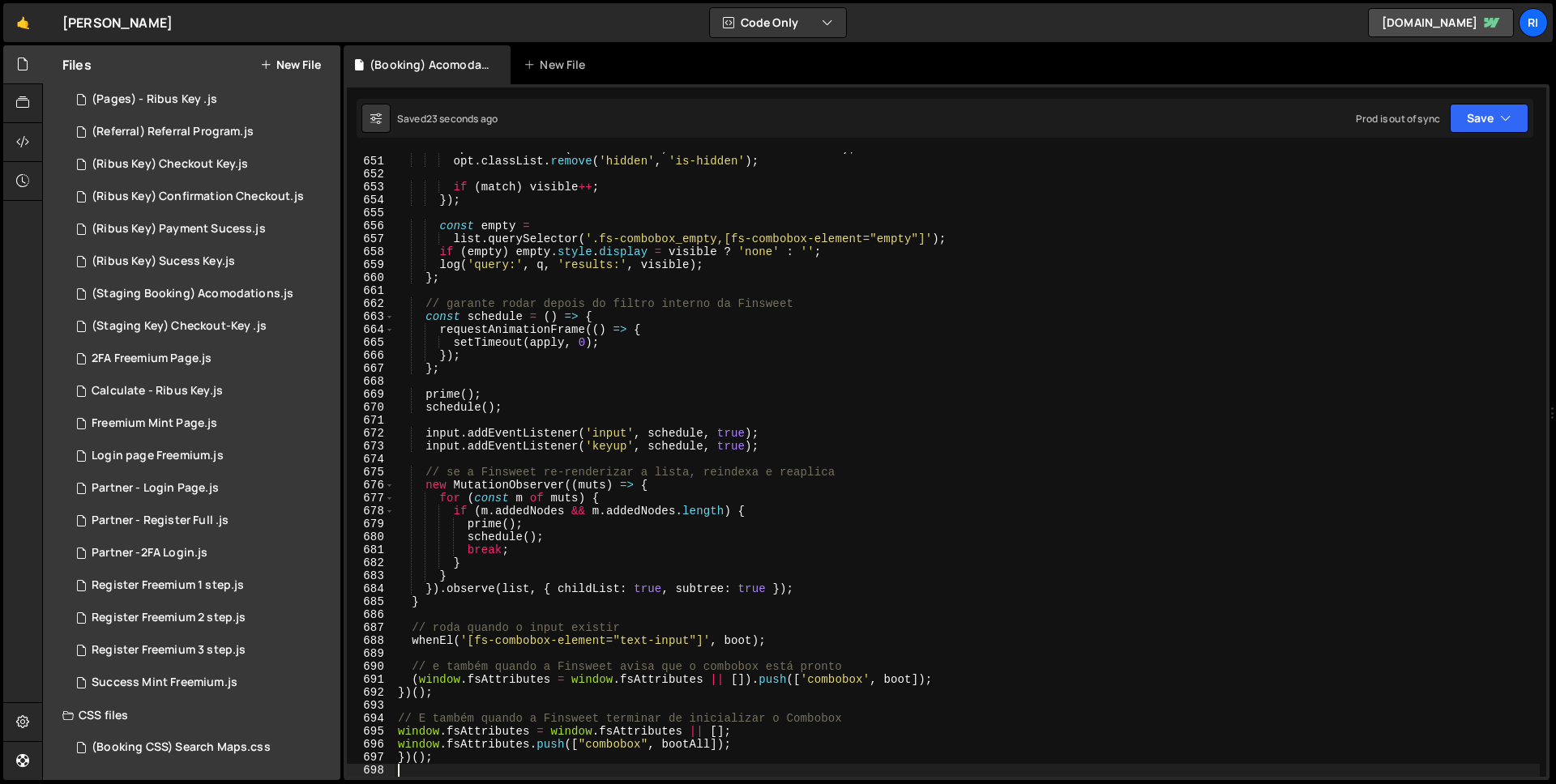
scroll to position [8424, 0]
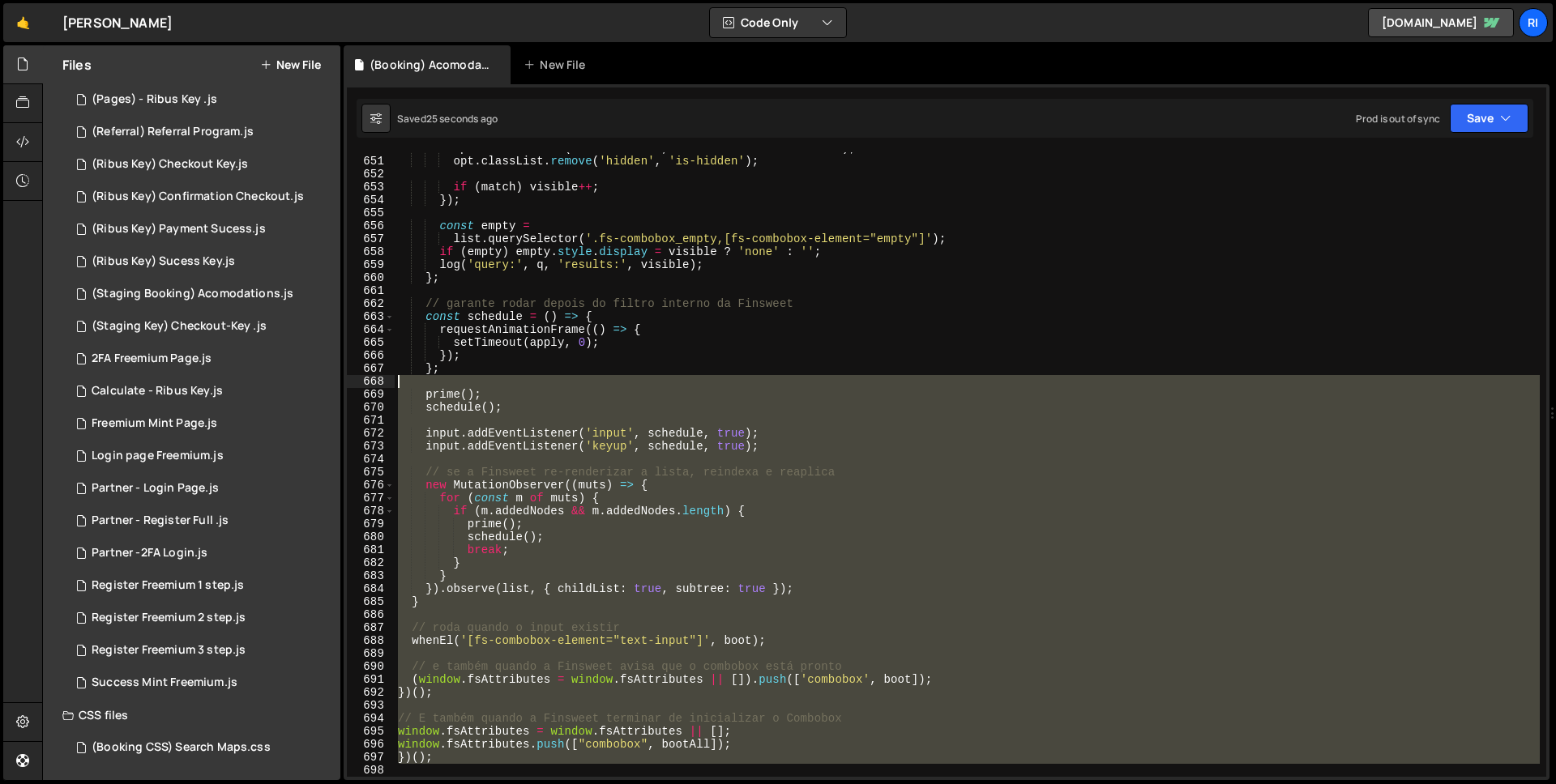
drag, startPoint x: 581, startPoint y: 616, endPoint x: 519, endPoint y: 403, distance: 221.8
click at [586, 382] on div "opt . setAttribute ( 'aria-hidden' , match ? 'false' : 'true' ) ; opt . classLi…" at bounding box center [967, 467] width 1146 height 650
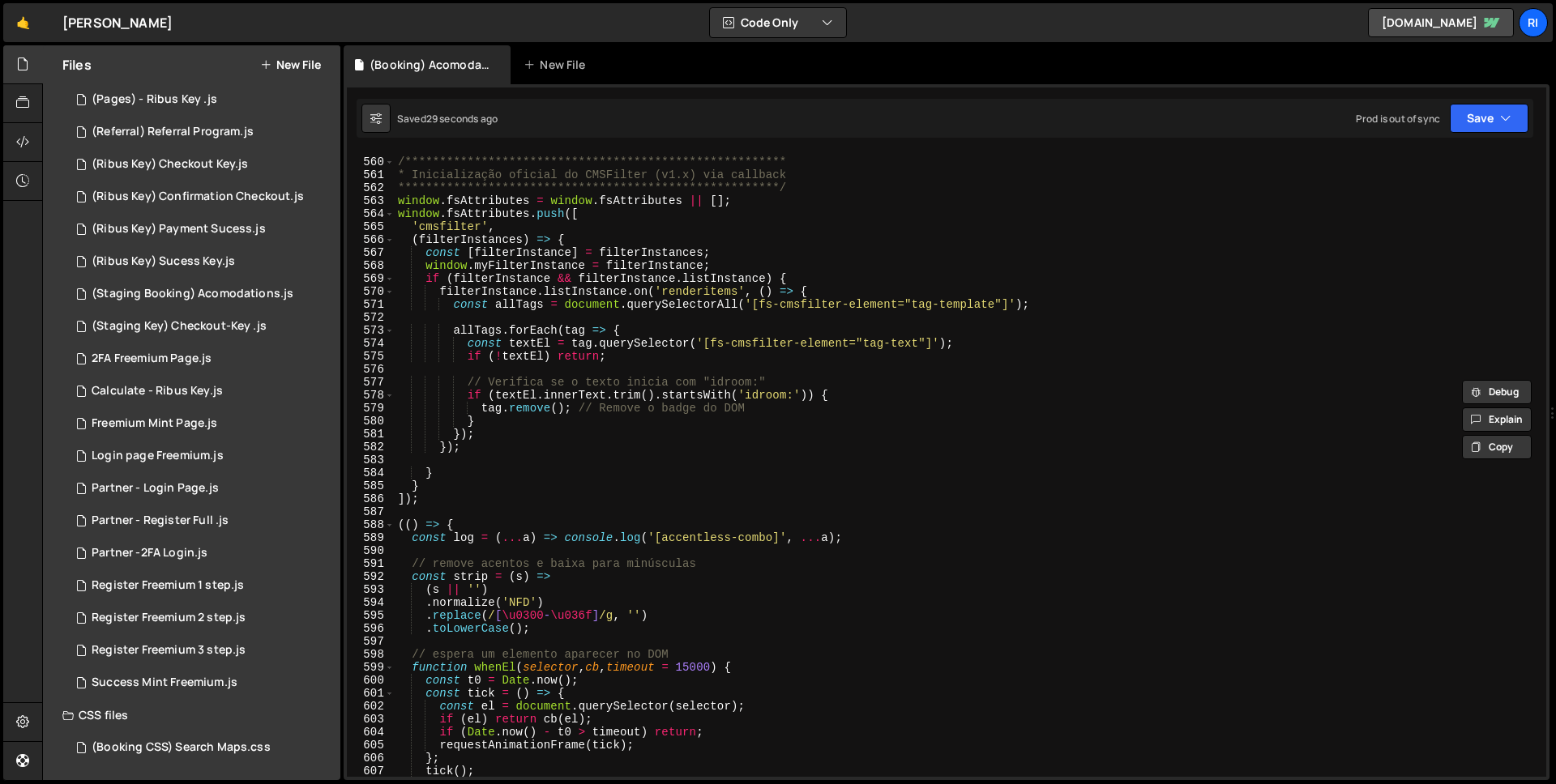
scroll to position [7244, 0]
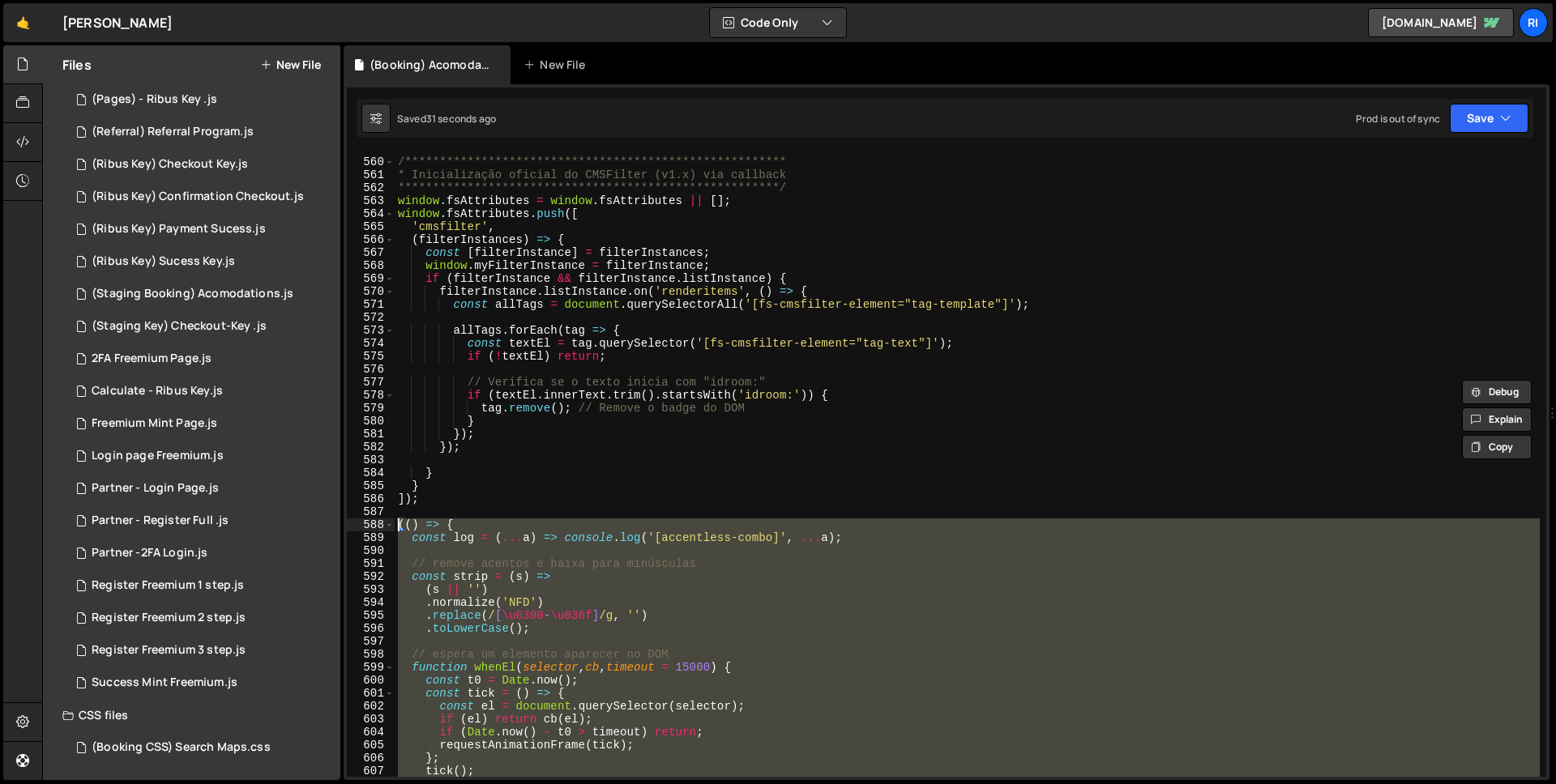
click at [401, 527] on div "**********" at bounding box center [967, 468] width 1146 height 650
type textarea "(() => { const log = (...a) => console.log('[accentless-combo]', ...a);"
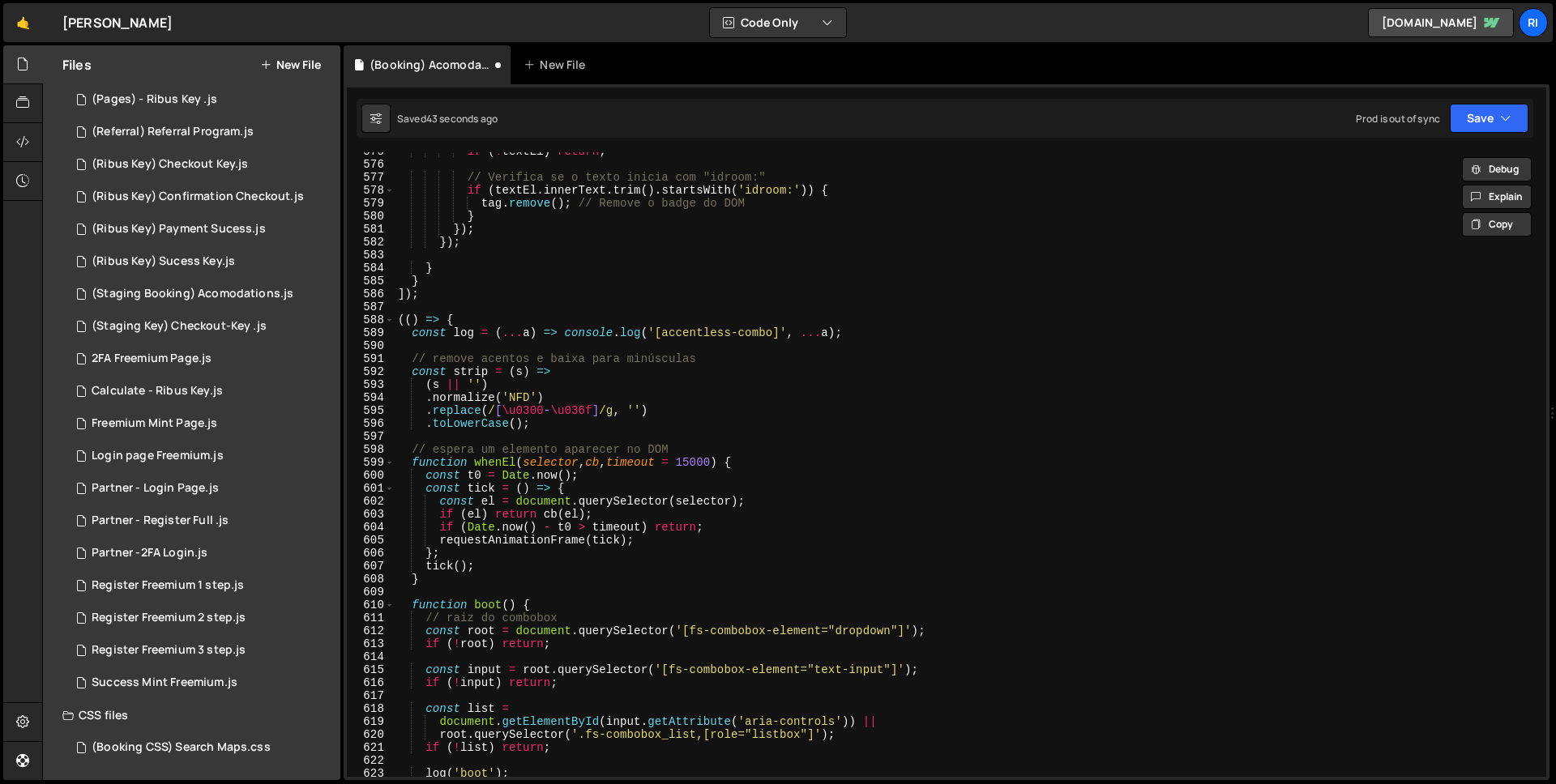
scroll to position [7339, 0]
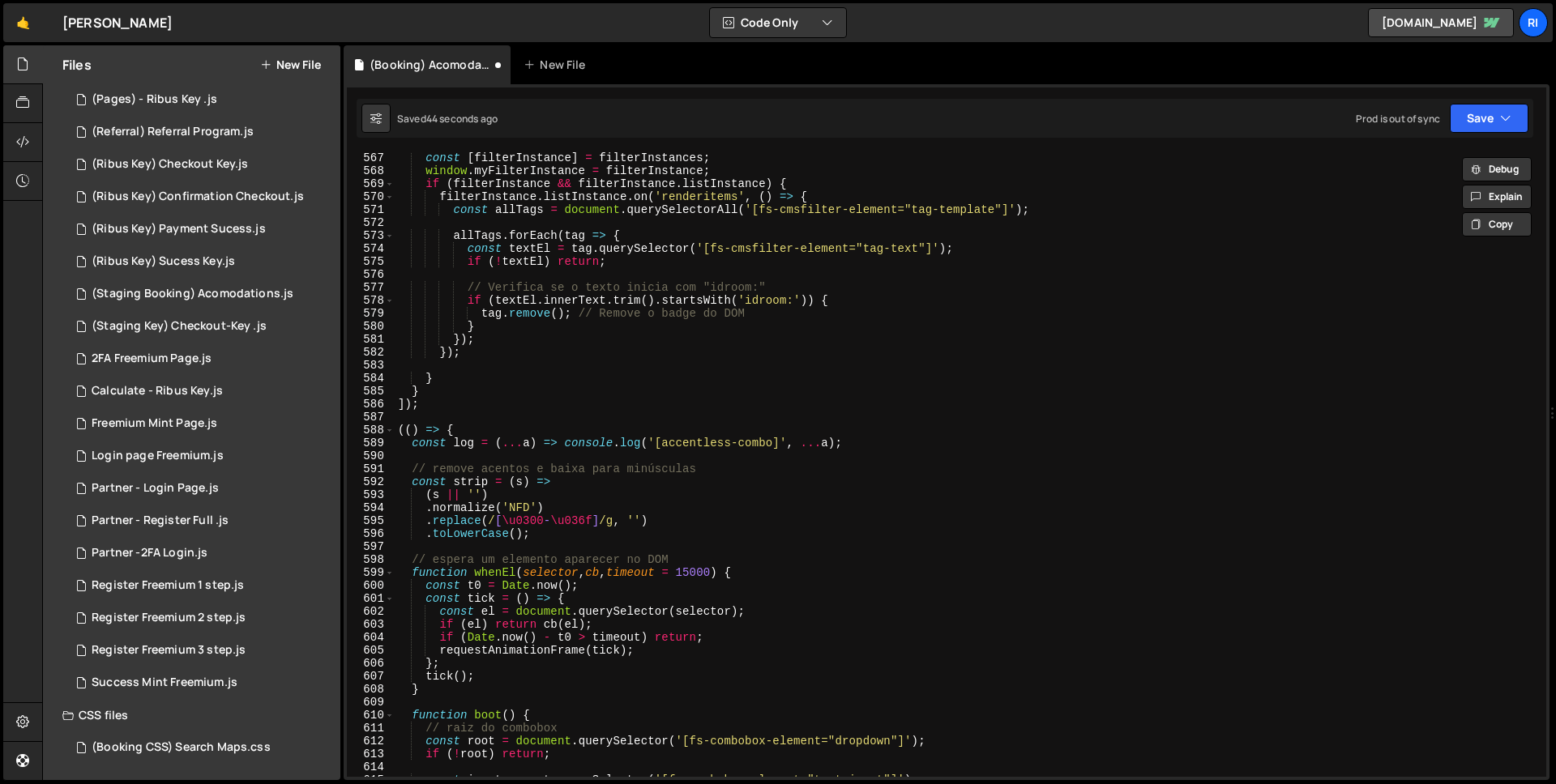
click at [450, 405] on div "const [ filterInstance ] = filterInstances ; window . myFilterInstance = filter…" at bounding box center [967, 476] width 1146 height 650
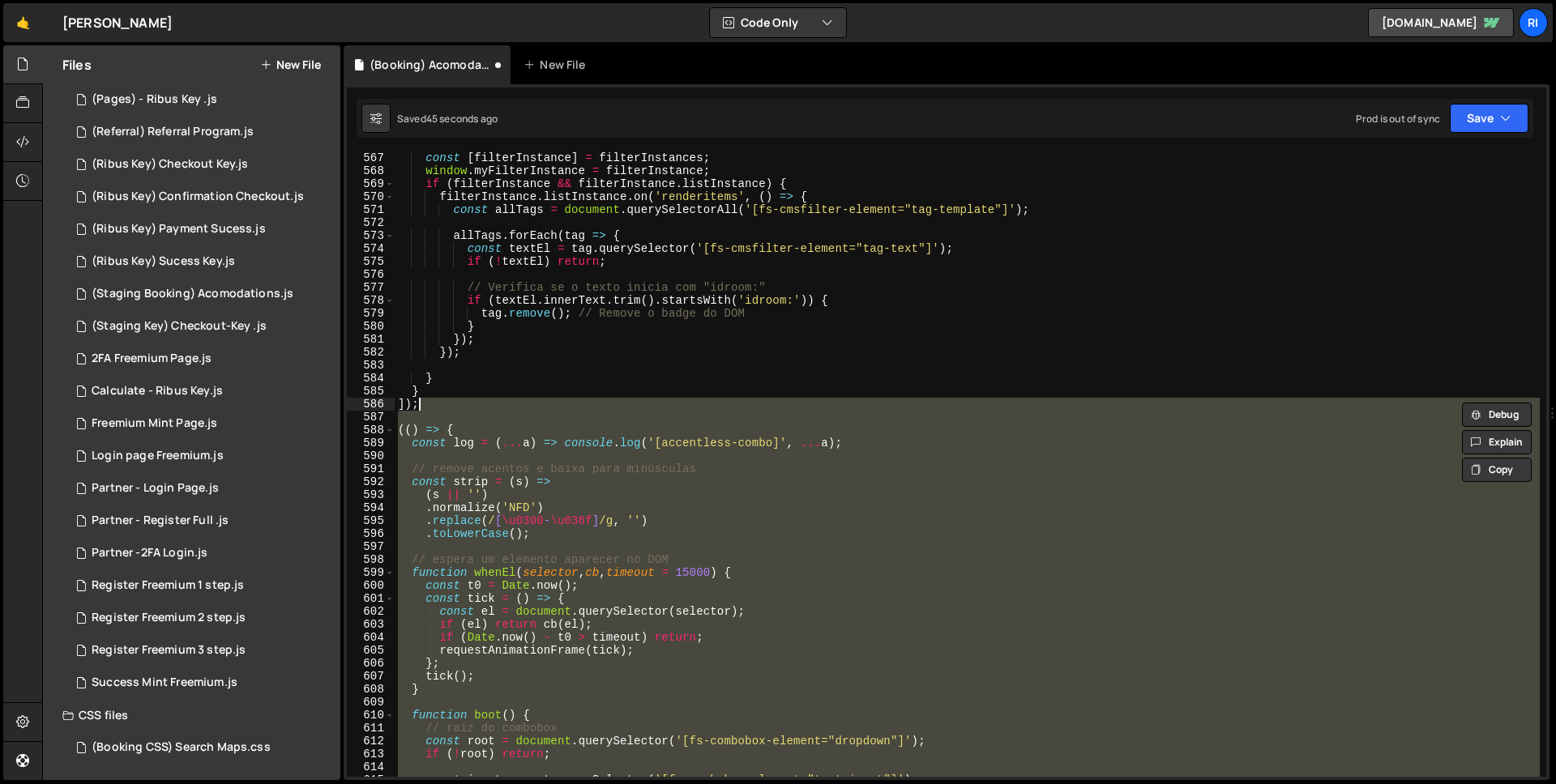
type textarea "]);"
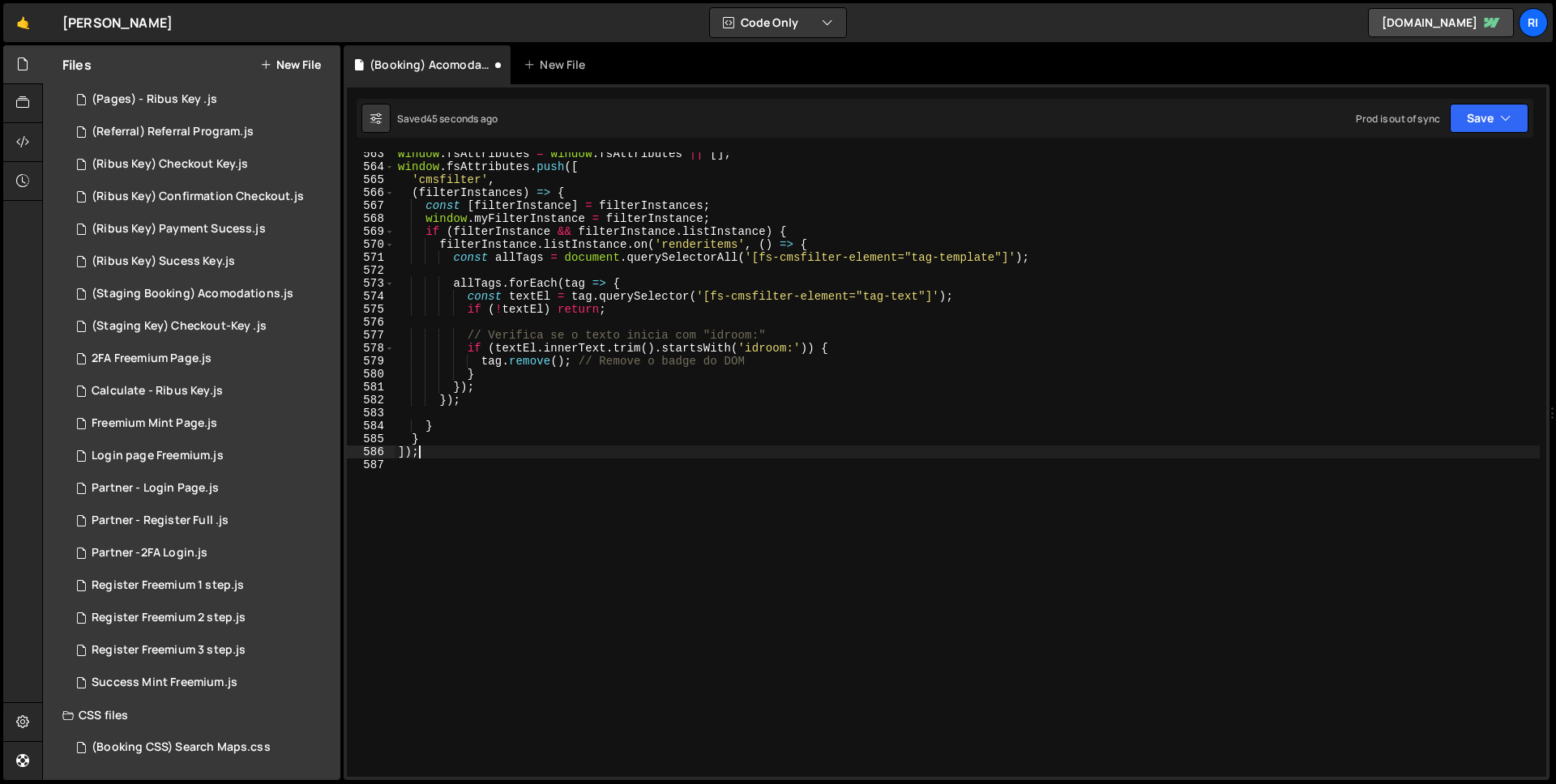
scroll to position [7292, 0]
drag, startPoint x: 1508, startPoint y: 111, endPoint x: 1480, endPoint y: 133, distance: 35.6
click at [1506, 111] on icon "button" at bounding box center [1506, 118] width 11 height 16
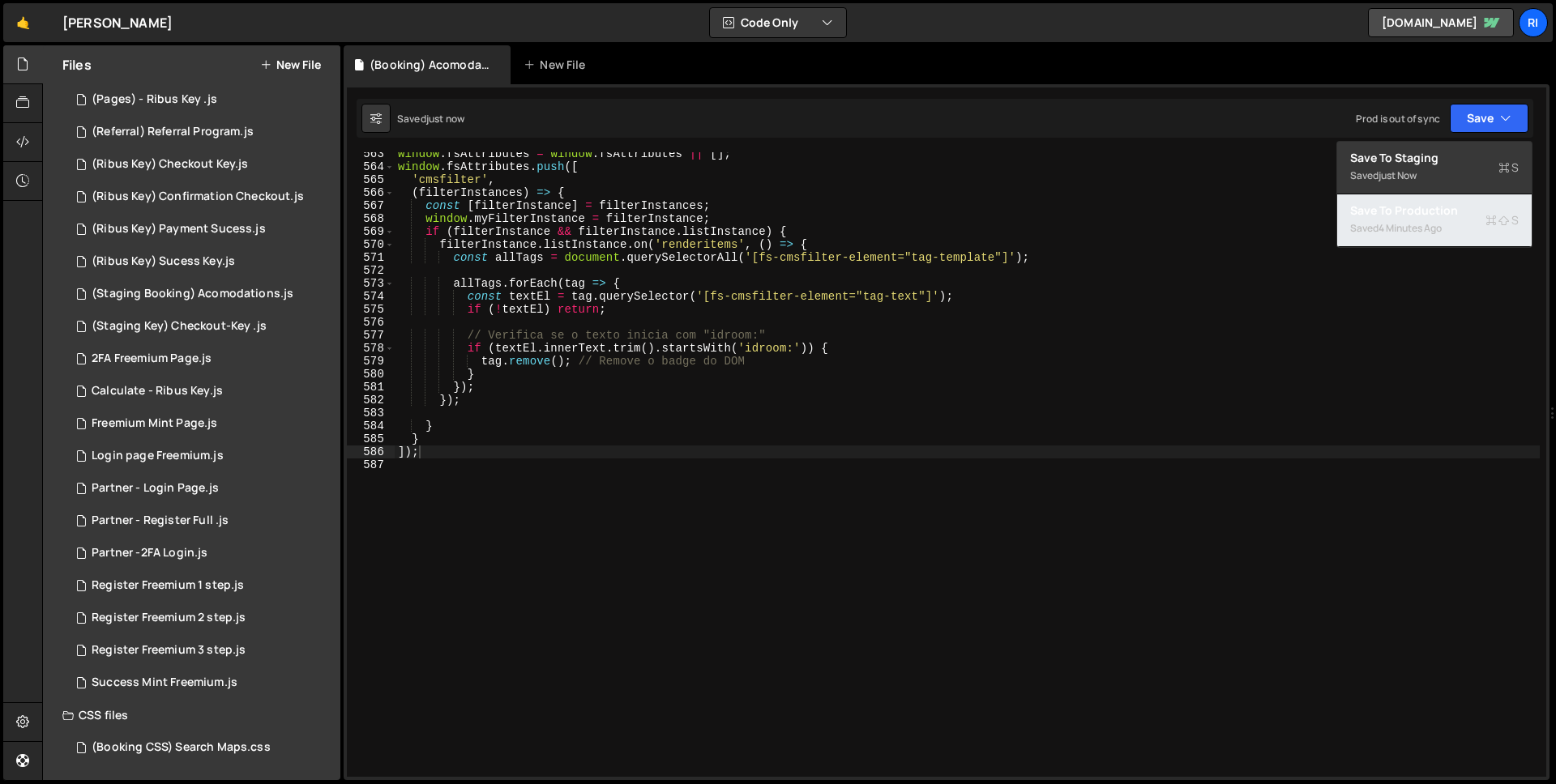
click at [1434, 218] on div "Saved 4 minutes ago" at bounding box center [1434, 228] width 168 height 20
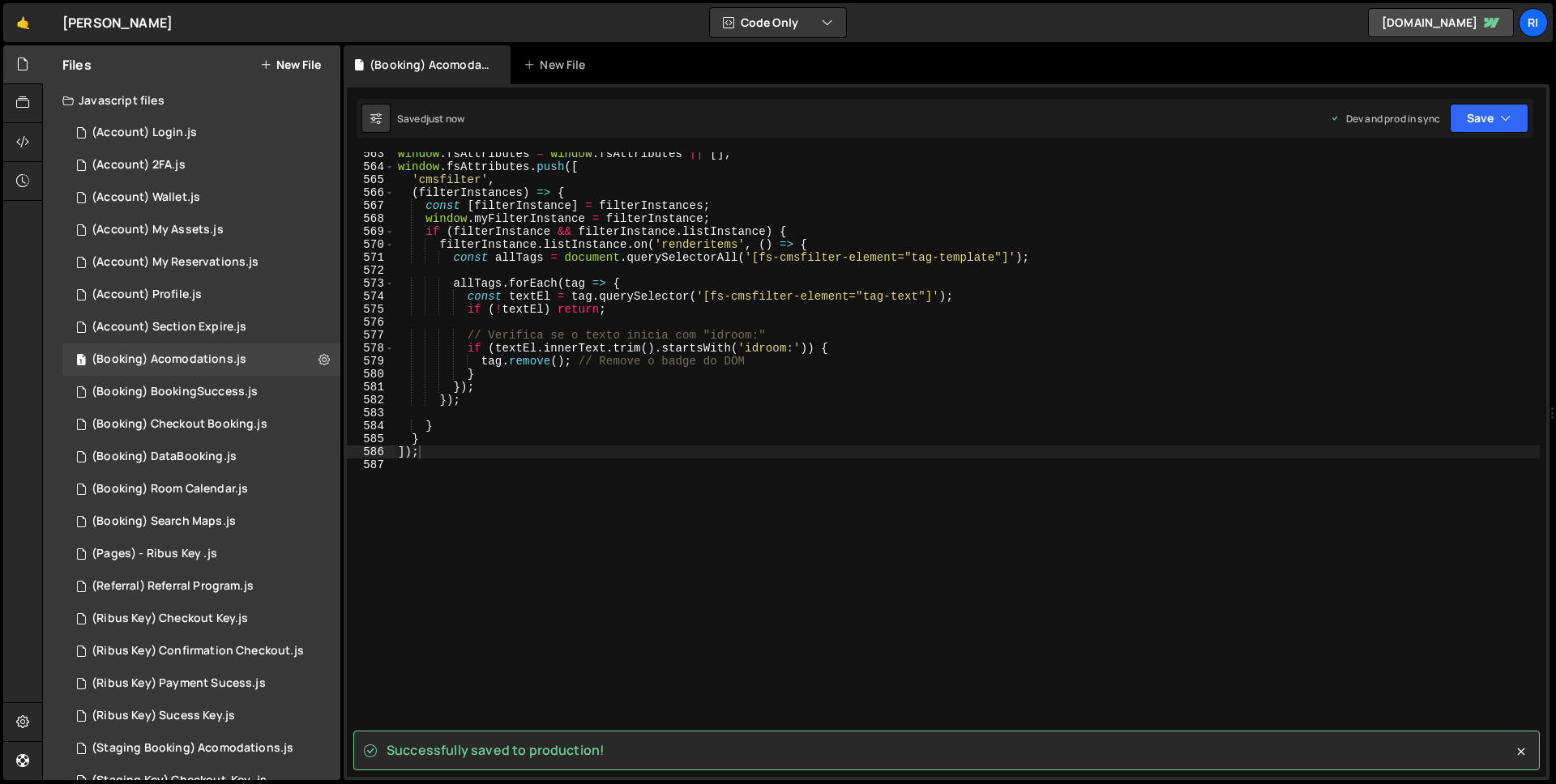
scroll to position [7292, 0]
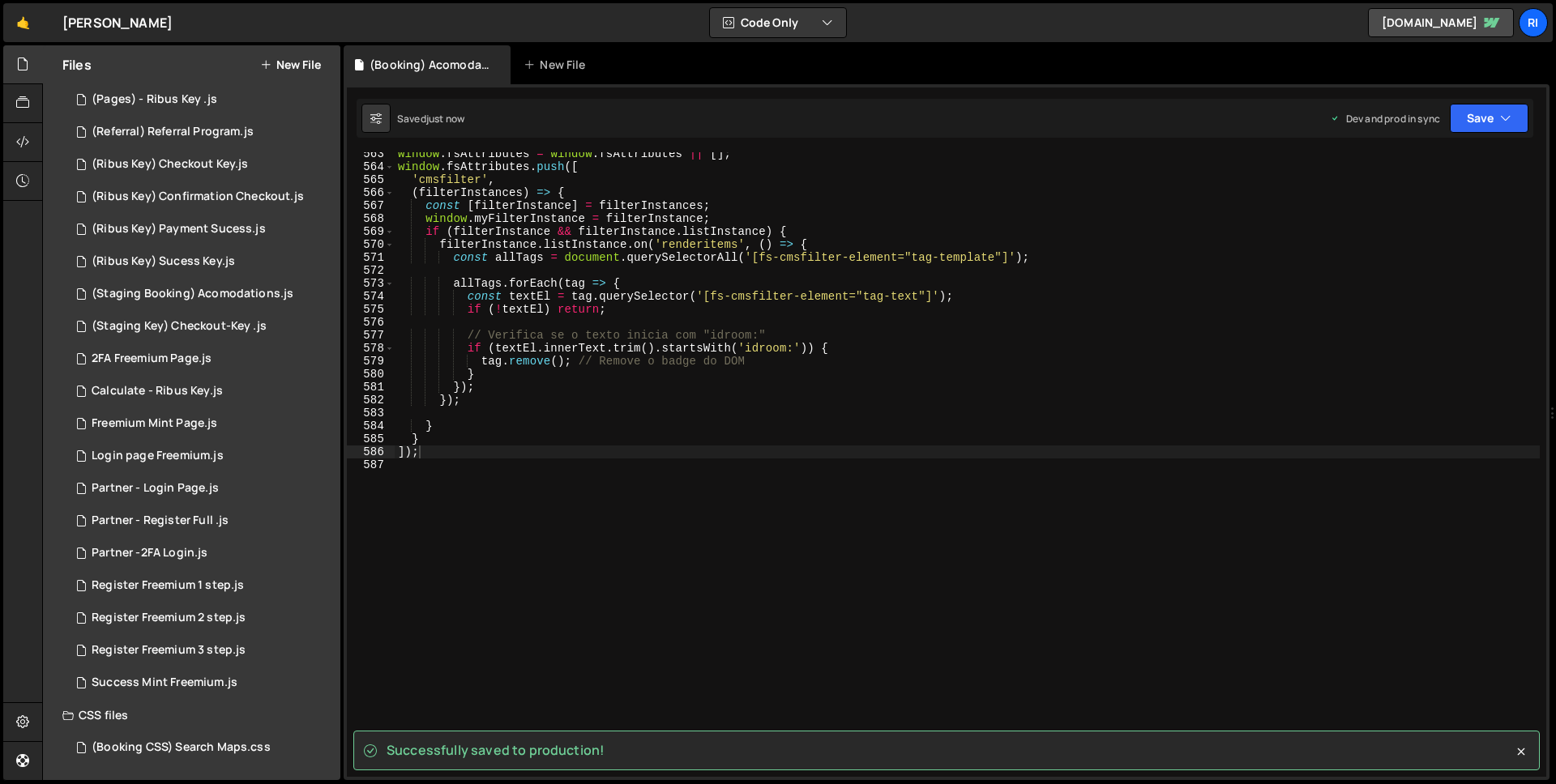
click at [898, 481] on div "window . fsAttributes = window . fsAttributes || [ ] ; window . fsAttributes . …" at bounding box center [967, 472] width 1146 height 650
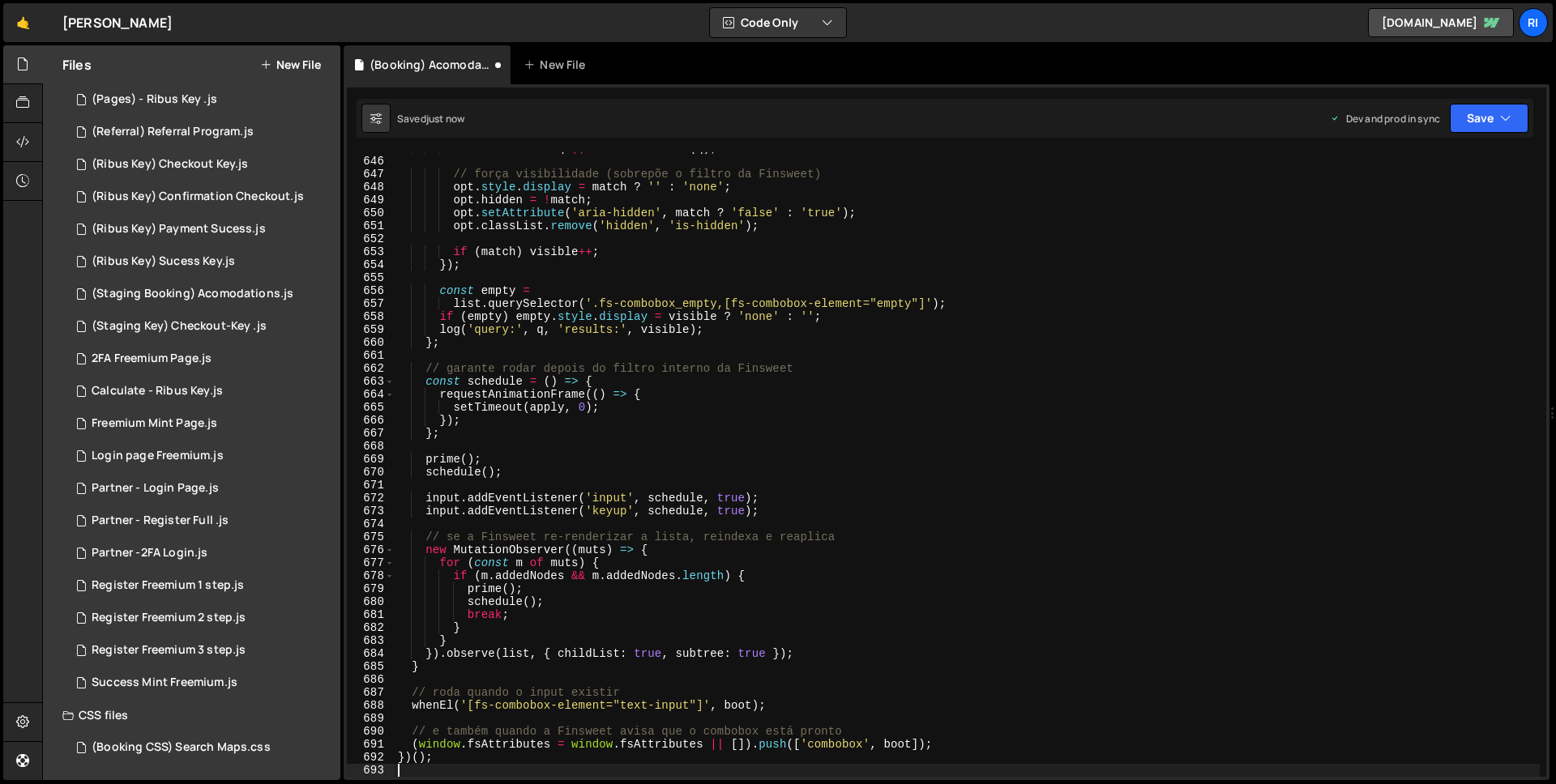
scroll to position [8360, 0]
click at [1485, 120] on button "Save" at bounding box center [1489, 118] width 79 height 29
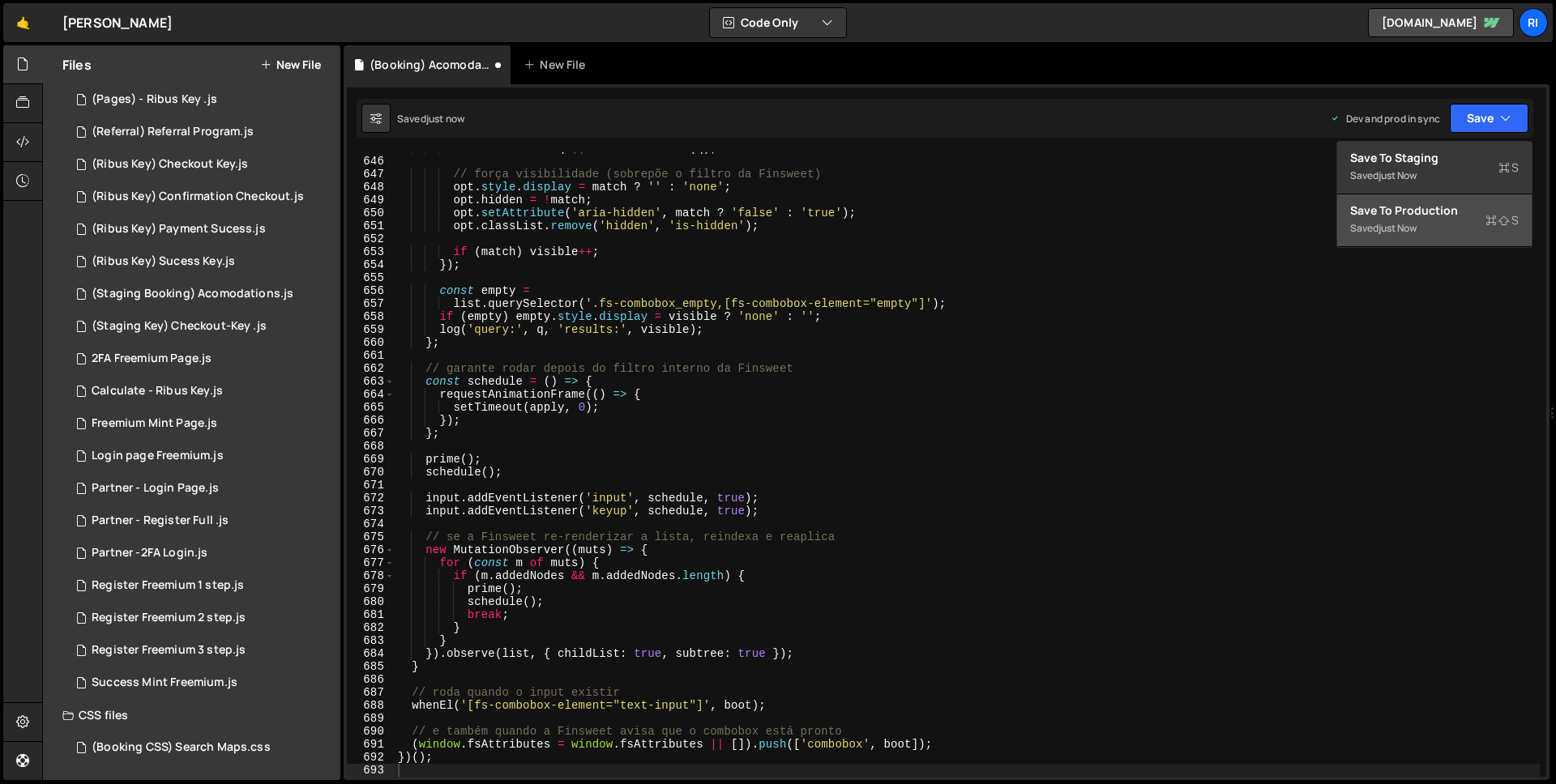
click at [1431, 231] on div "Saved just now" at bounding box center [1434, 228] width 168 height 20
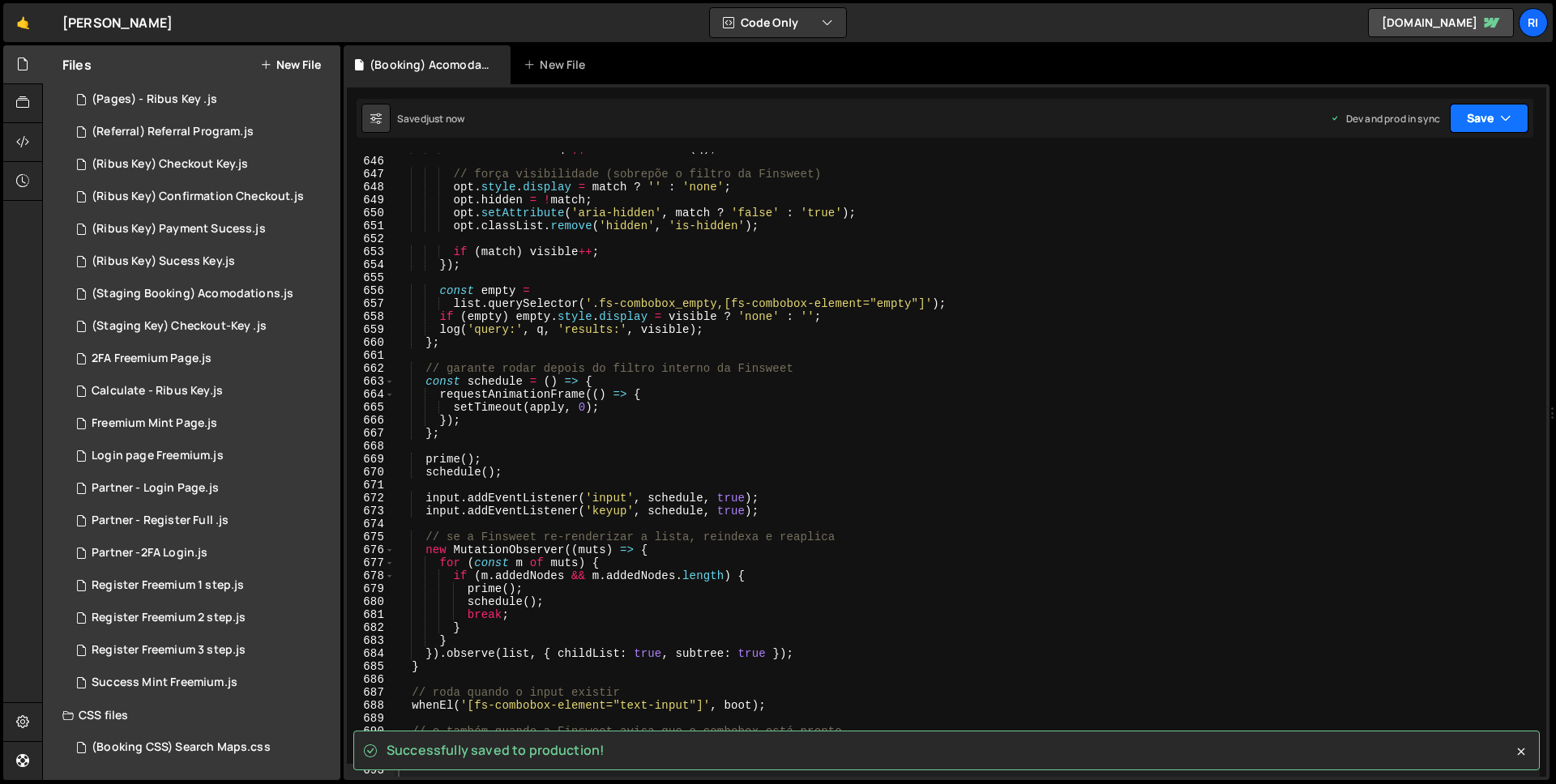
click at [1483, 132] on button "Save" at bounding box center [1489, 118] width 79 height 29
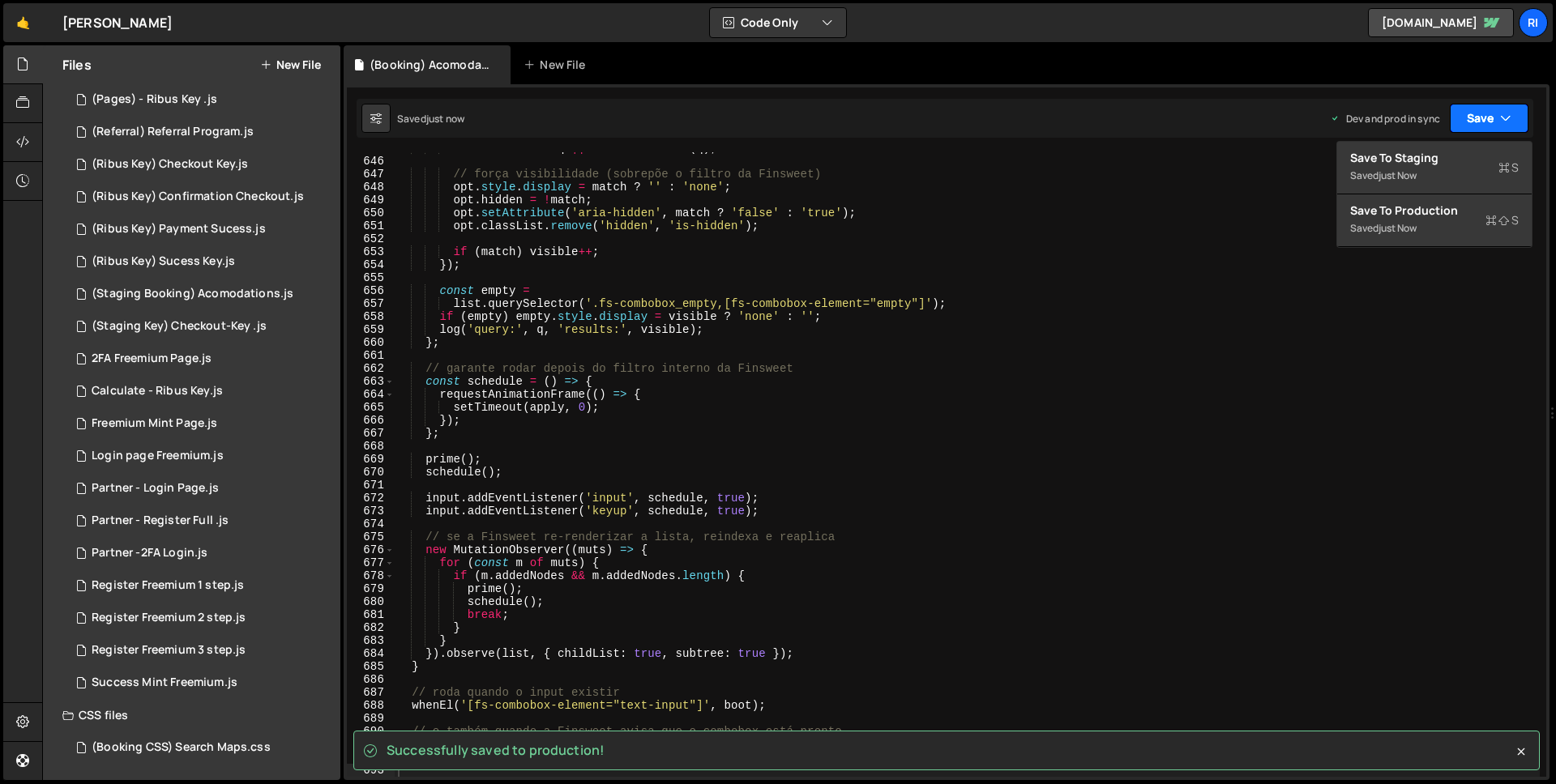
click at [1486, 120] on button "Save" at bounding box center [1489, 118] width 79 height 29
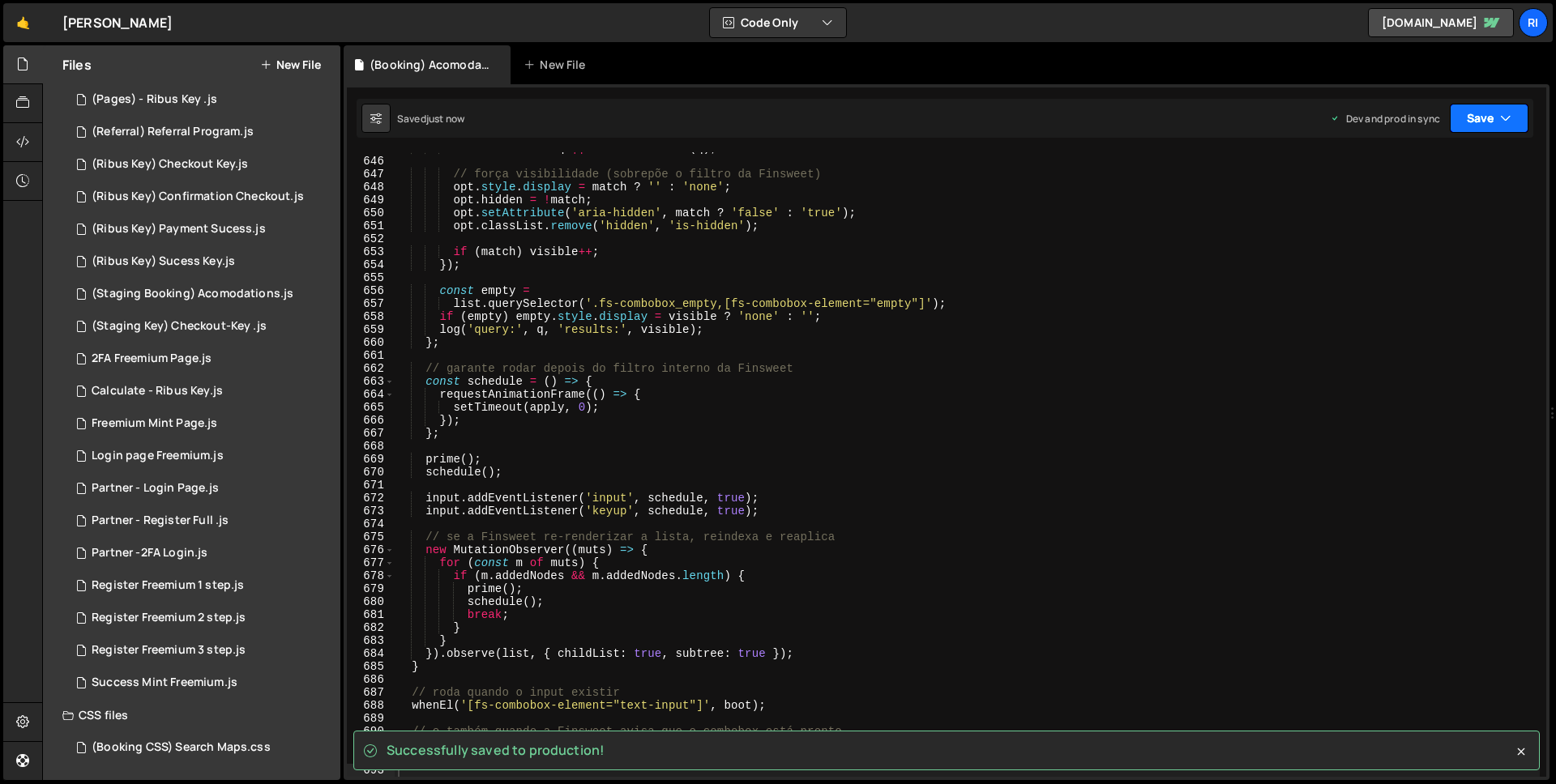
click at [1462, 128] on button "Save" at bounding box center [1489, 118] width 79 height 29
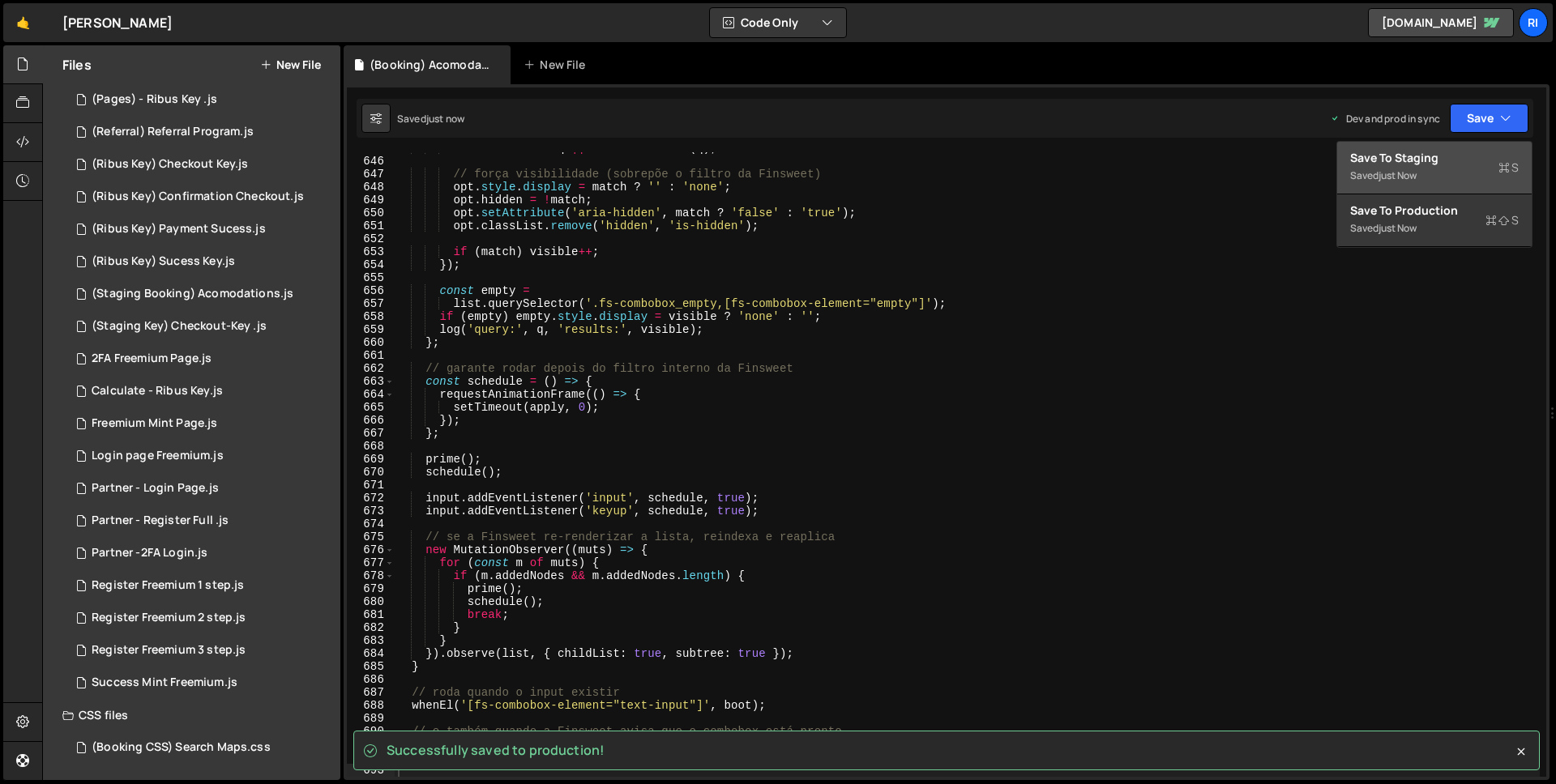
click at [1407, 178] on div "just now" at bounding box center [1398, 175] width 38 height 14
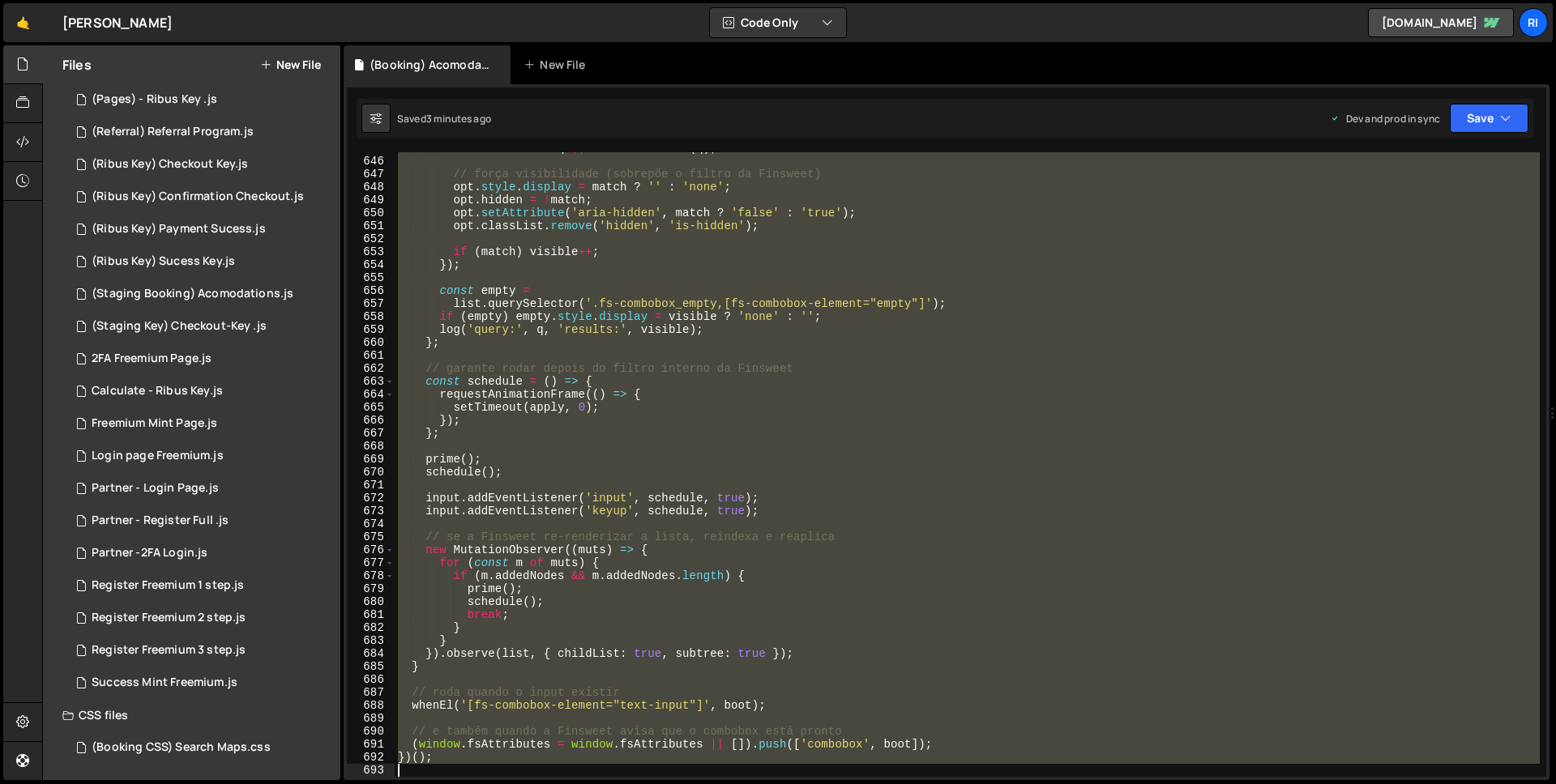
drag, startPoint x: 400, startPoint y: 317, endPoint x: 669, endPoint y: 1258, distance: 978.7
click at [669, 784] on html "Projects Community Library Blog Ri Your current team is Ribus Projects Your Tea…" at bounding box center [778, 392] width 1556 height 784
type textarea "})();"
paste textarea
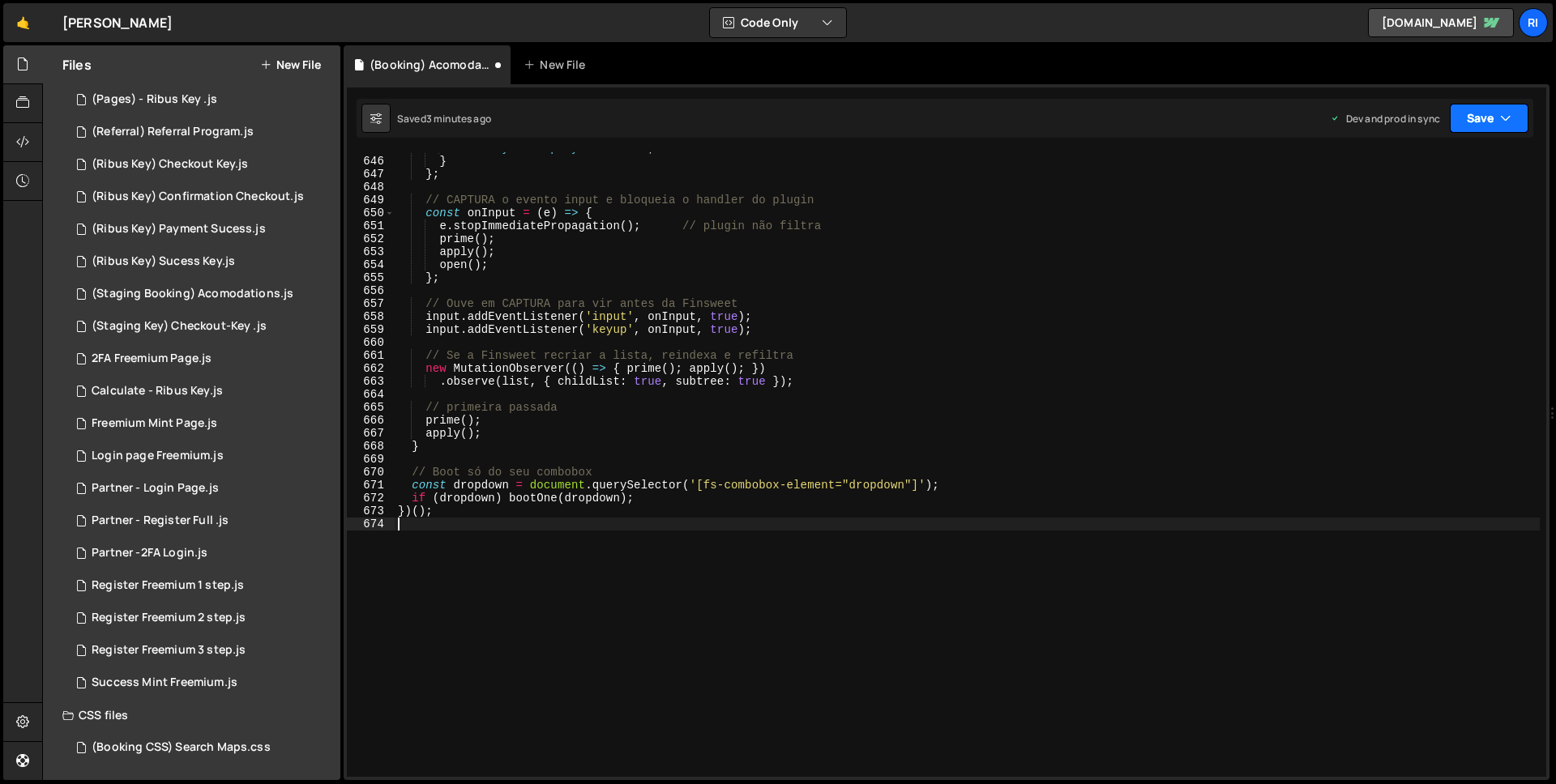
click at [1482, 123] on button "Save" at bounding box center [1489, 118] width 79 height 29
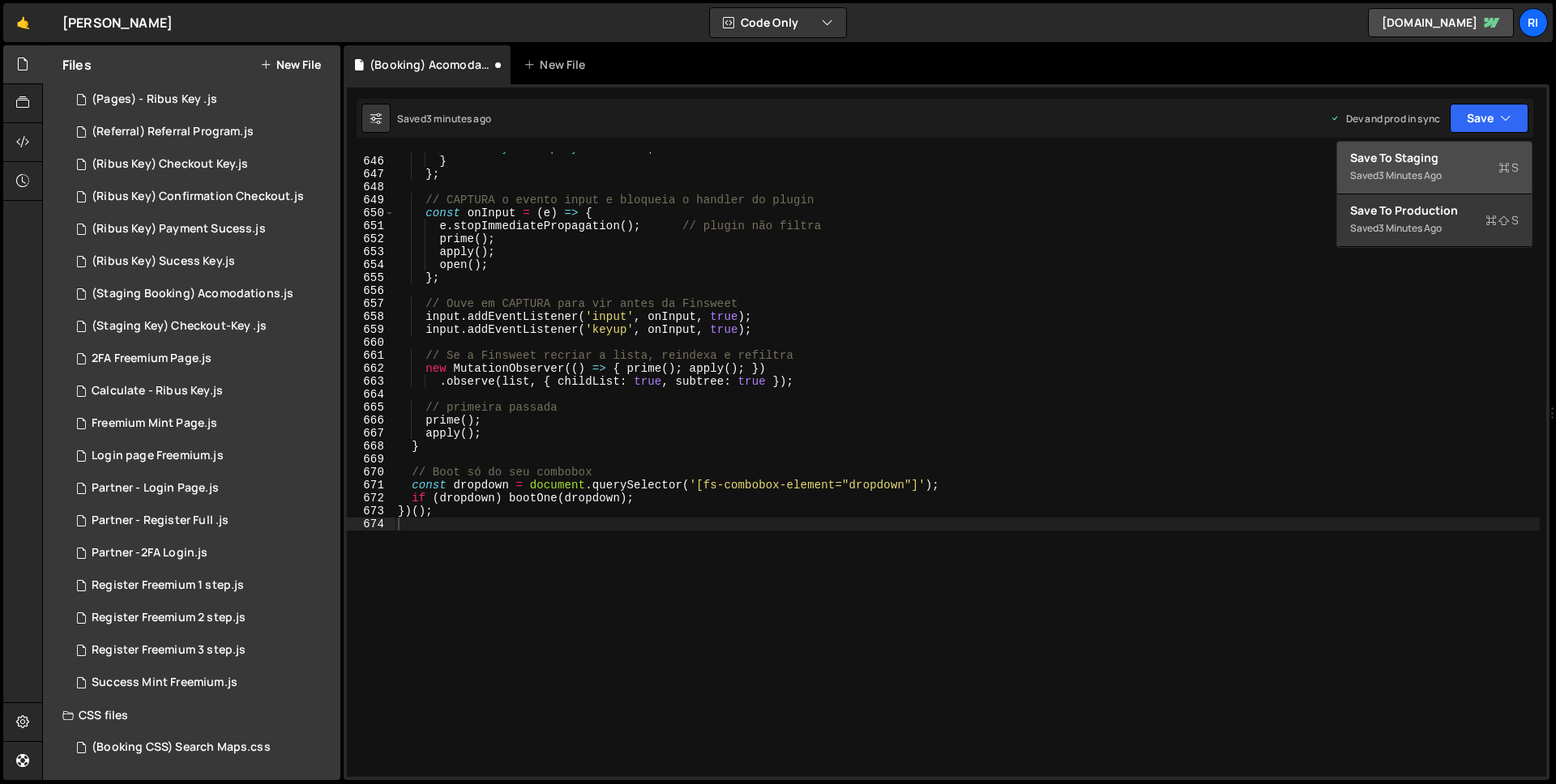
click at [1430, 159] on div "Save to Staging S" at bounding box center [1434, 157] width 168 height 16
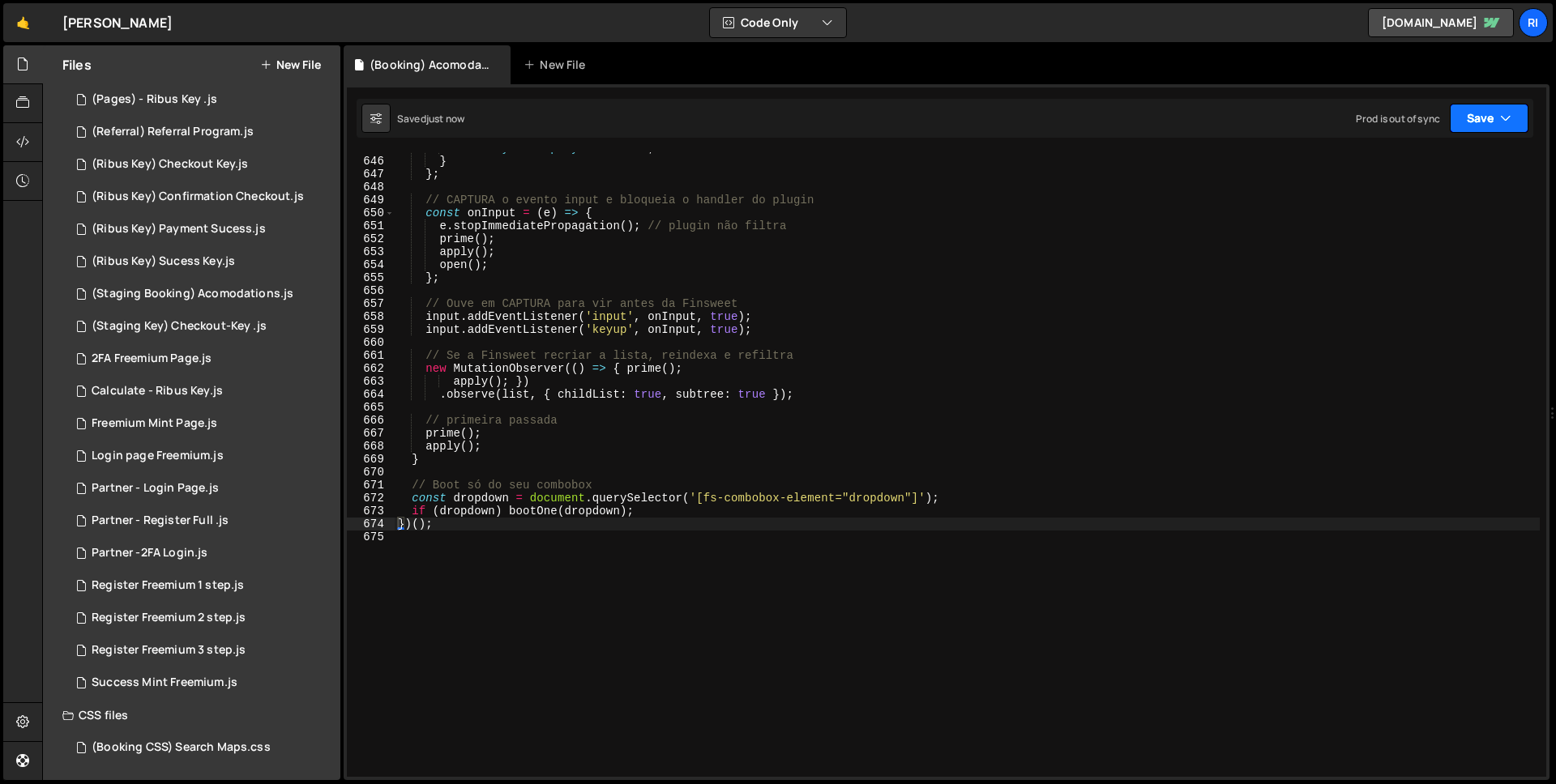
click at [1478, 124] on button "Save" at bounding box center [1489, 118] width 79 height 29
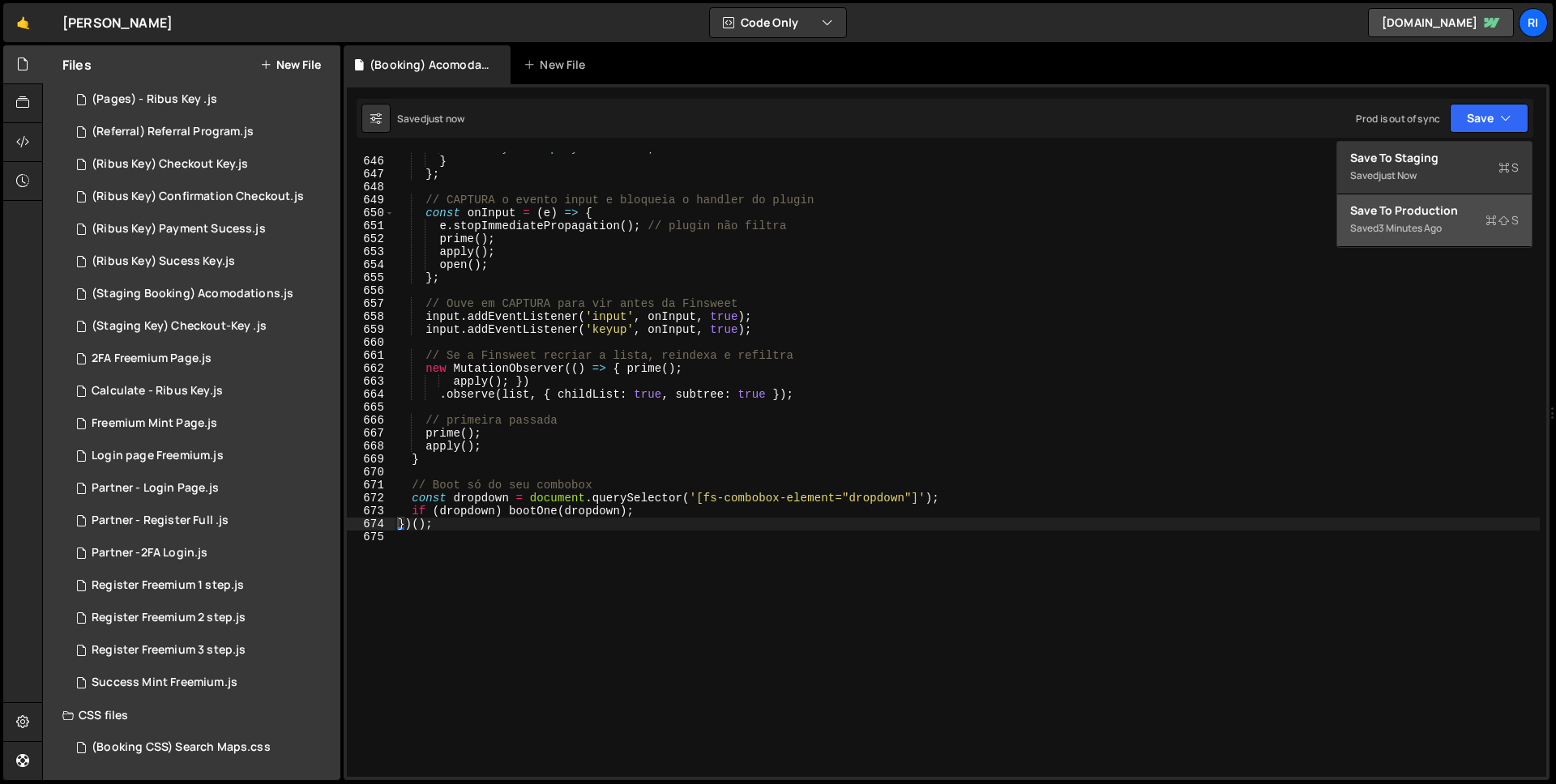
click at [1434, 216] on div "Save to Production S" at bounding box center [1434, 210] width 168 height 16
